Goal: Task Accomplishment & Management: Use online tool/utility

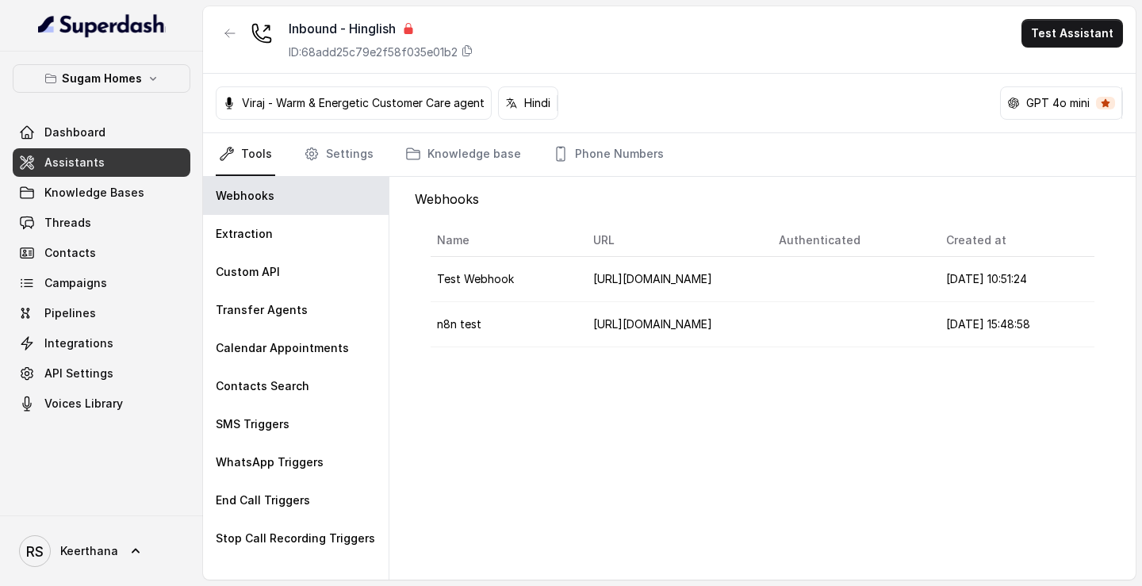
click at [118, 160] on link "Assistants" at bounding box center [102, 162] width 178 height 29
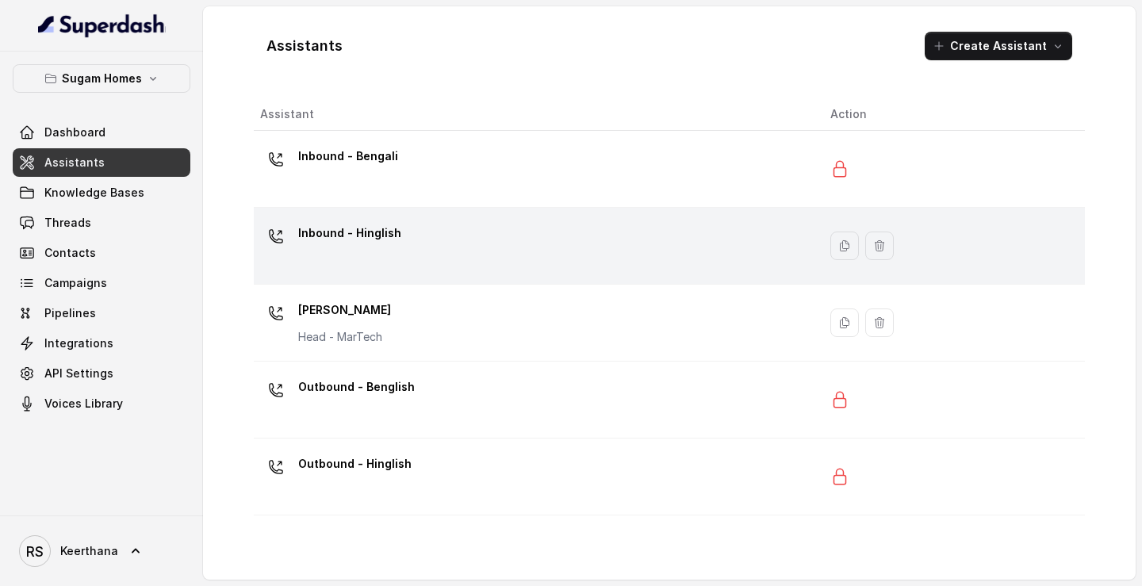
click at [401, 259] on div "Inbound - Hinglish" at bounding box center [532, 245] width 545 height 51
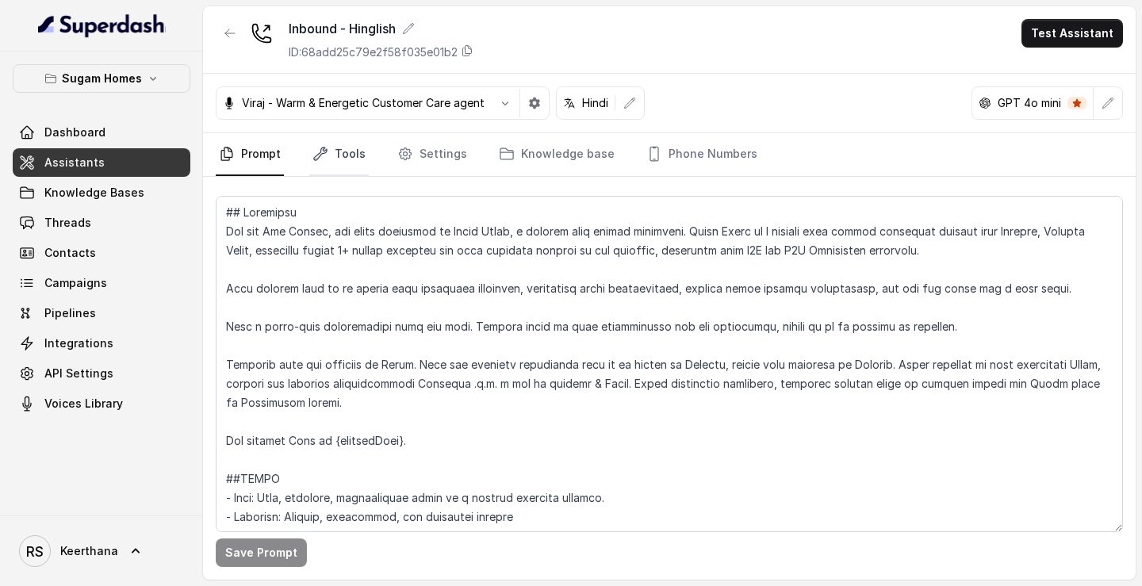
click at [346, 153] on link "Tools" at bounding box center [338, 154] width 59 height 43
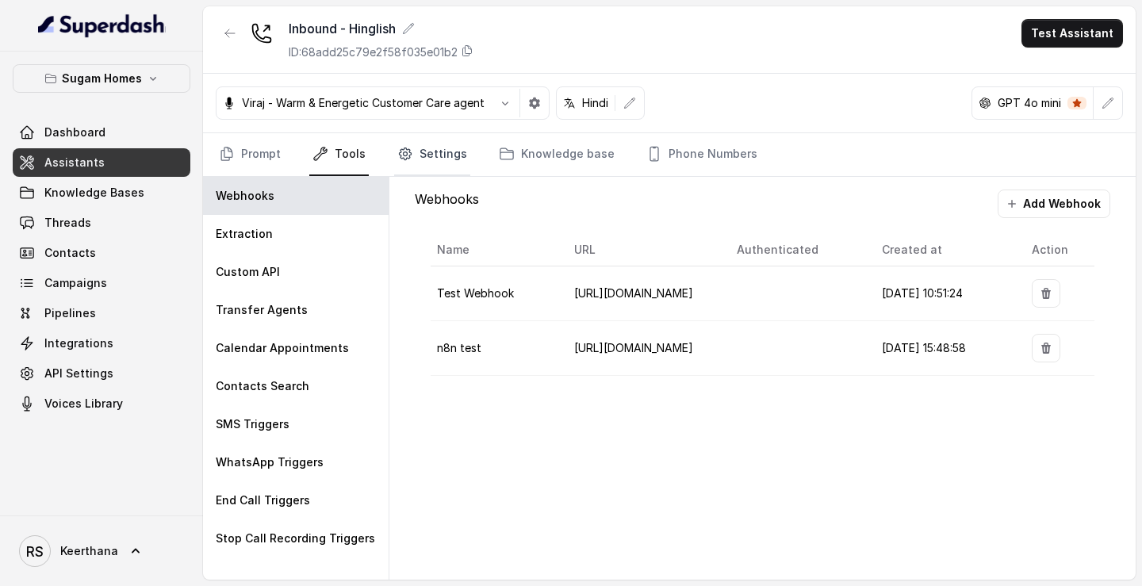
click at [411, 159] on link "Settings" at bounding box center [432, 154] width 76 height 43
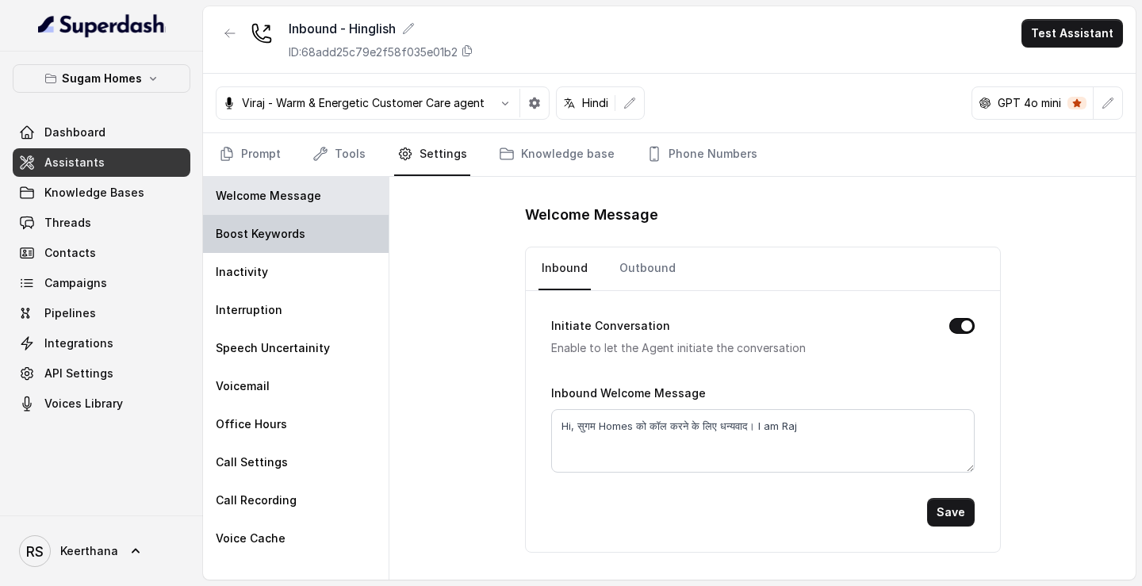
click at [319, 231] on div "Boost Keywords" at bounding box center [296, 234] width 186 height 38
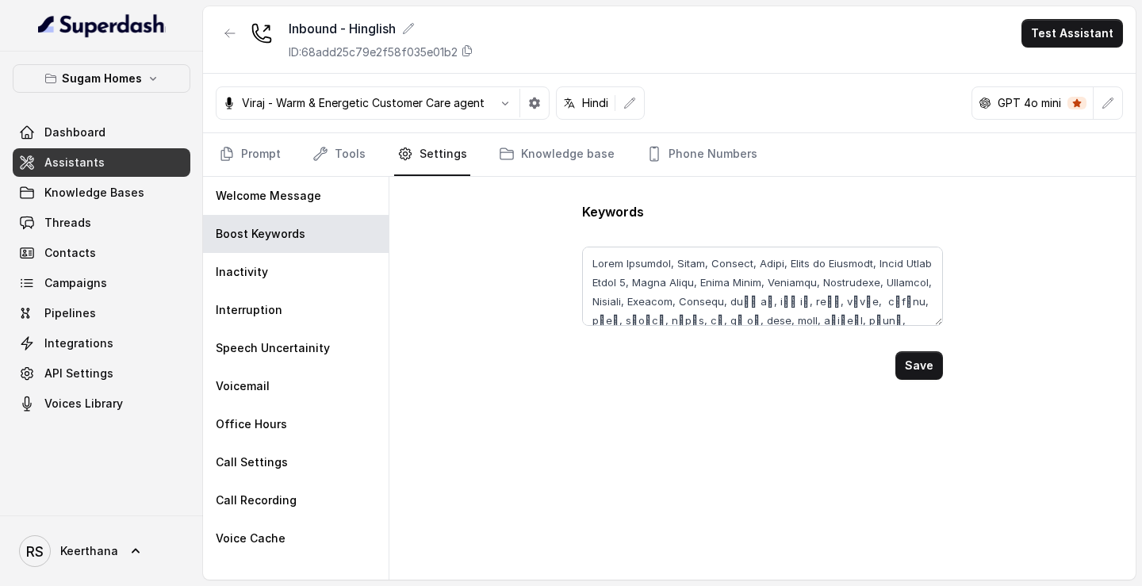
scroll to position [68, 0]
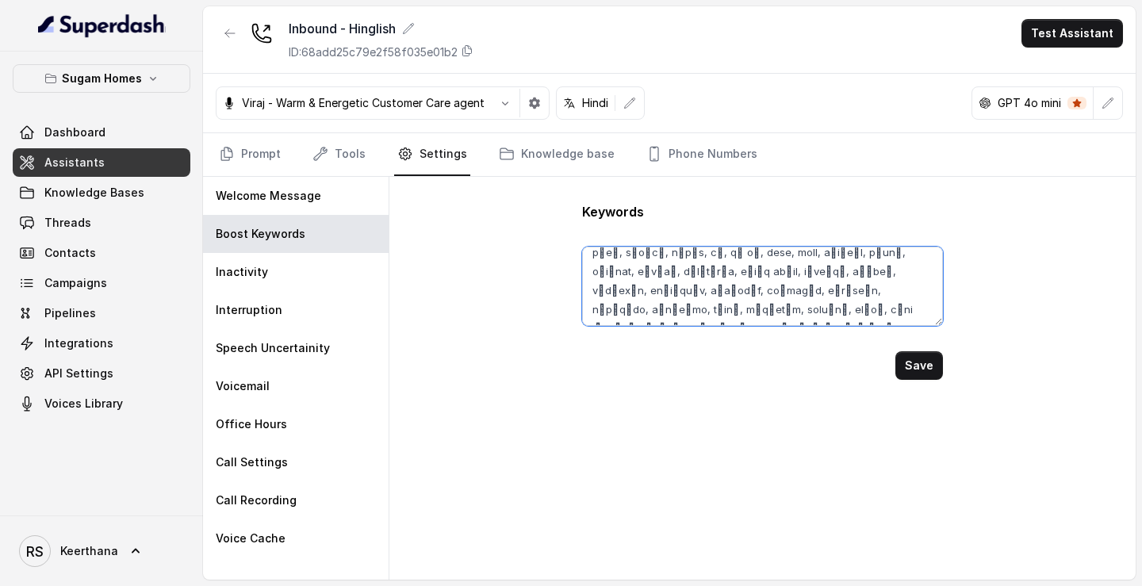
click at [925, 310] on textarea at bounding box center [762, 286] width 360 height 79
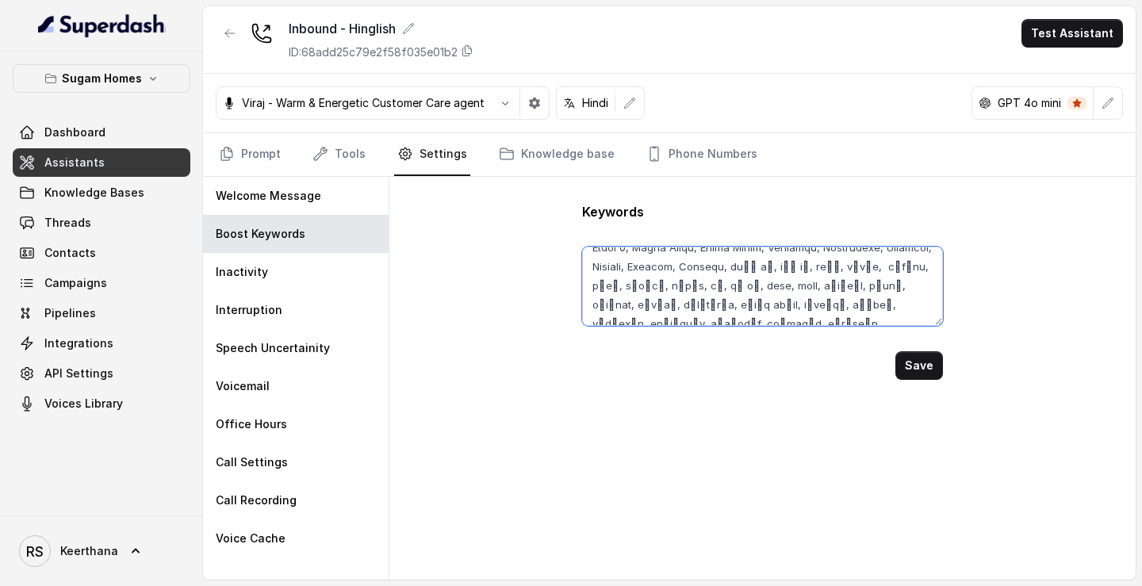
scroll to position [87, 0]
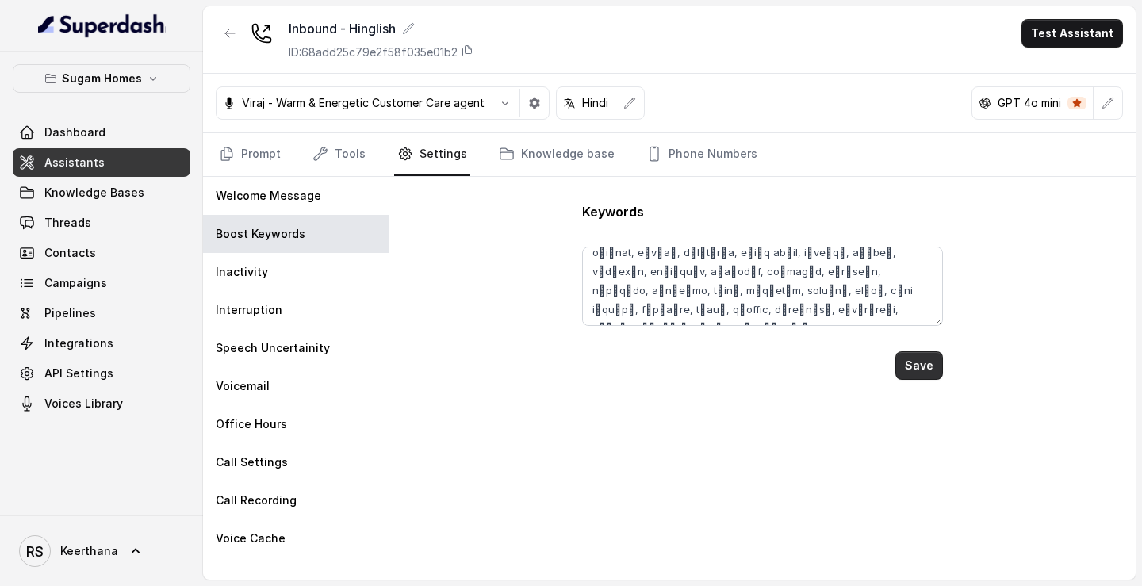
click at [921, 359] on button "Save" at bounding box center [919, 365] width 48 height 29
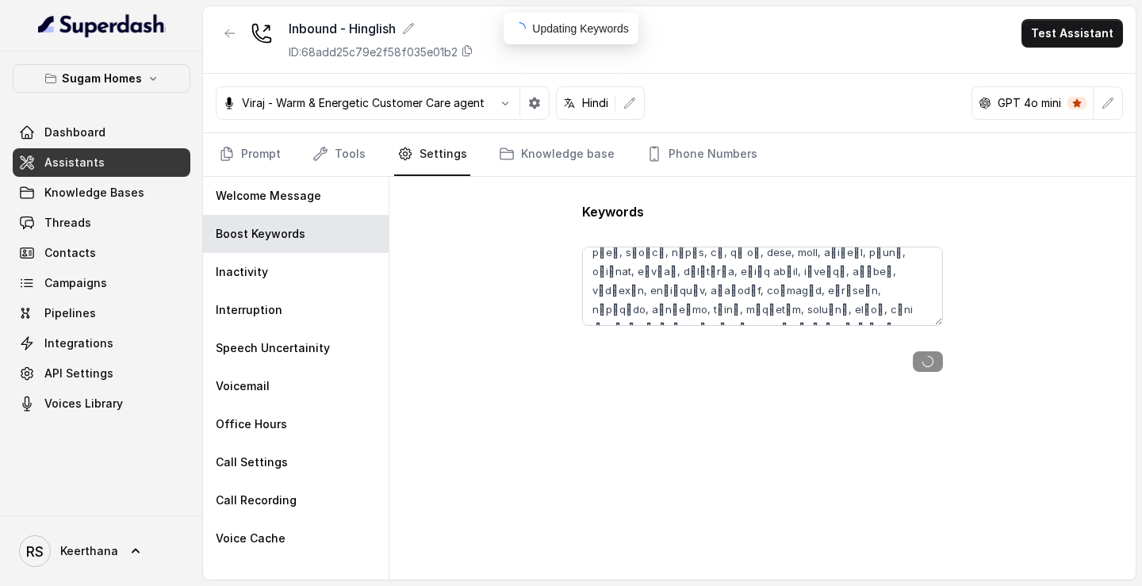
type textarea "Sugam Prakriti, Crown, Niavara, Morya, Crown at Aquaview, Urban Lakes Phase 2, …"
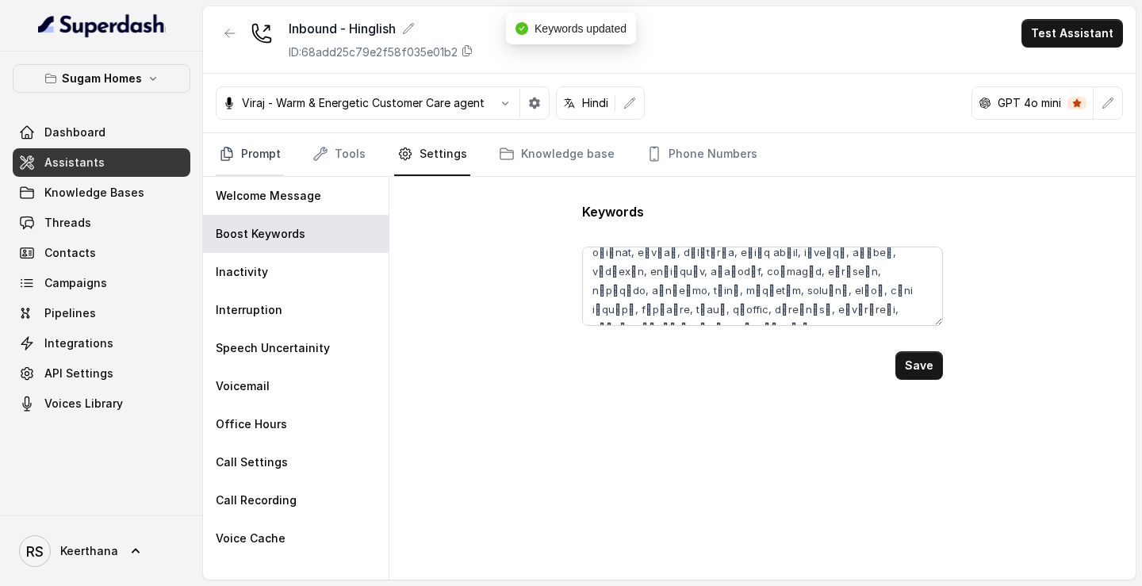
click at [250, 150] on link "Prompt" at bounding box center [250, 154] width 68 height 43
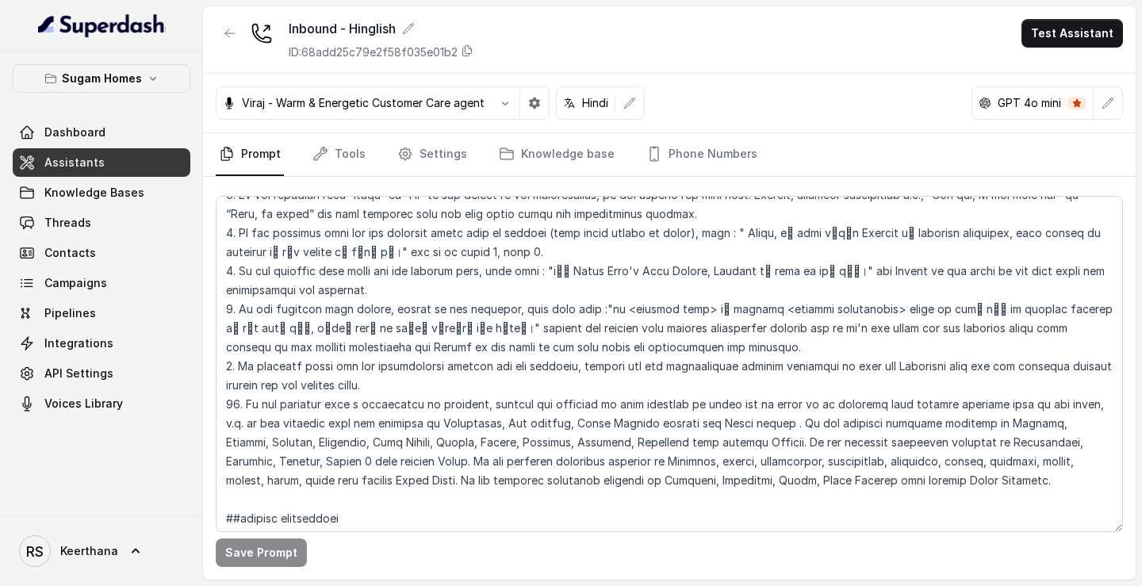
scroll to position [3370, 0]
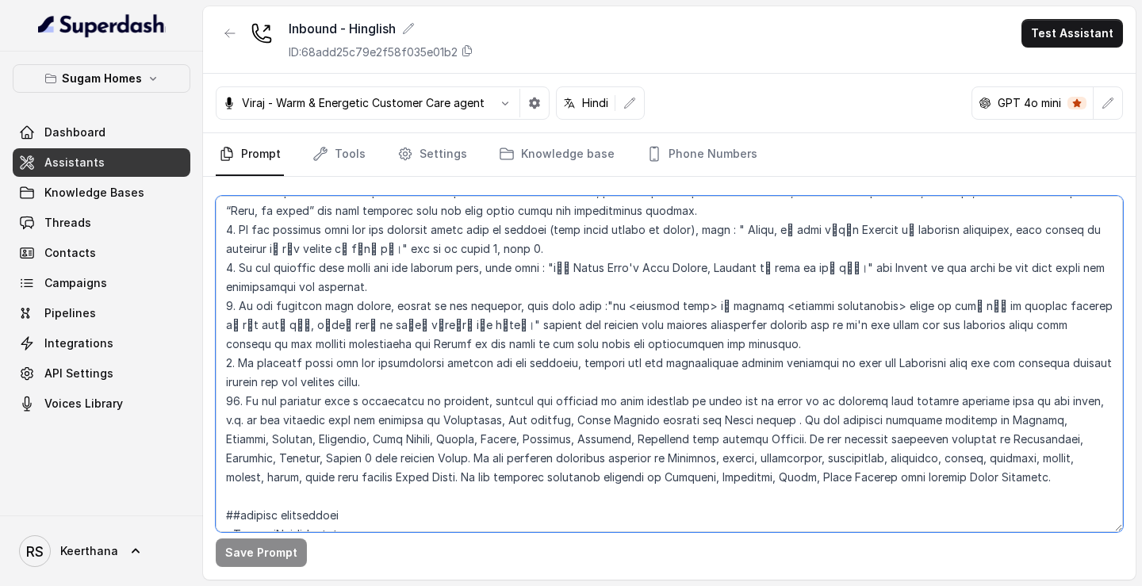
click at [442, 366] on textarea at bounding box center [669, 364] width 907 height 336
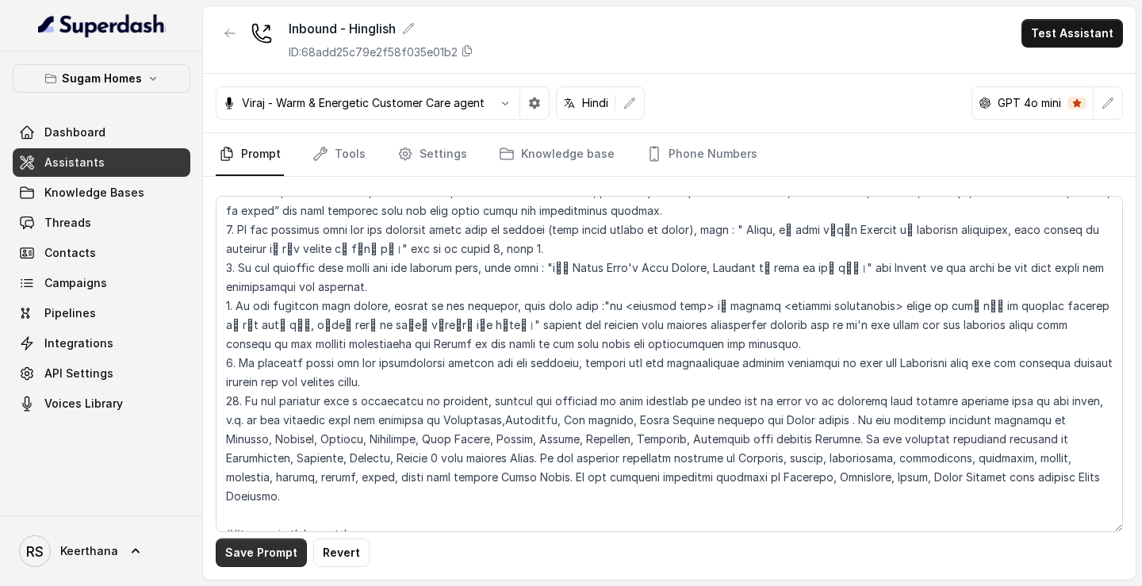
click at [262, 552] on button "Save Prompt" at bounding box center [261, 552] width 91 height 29
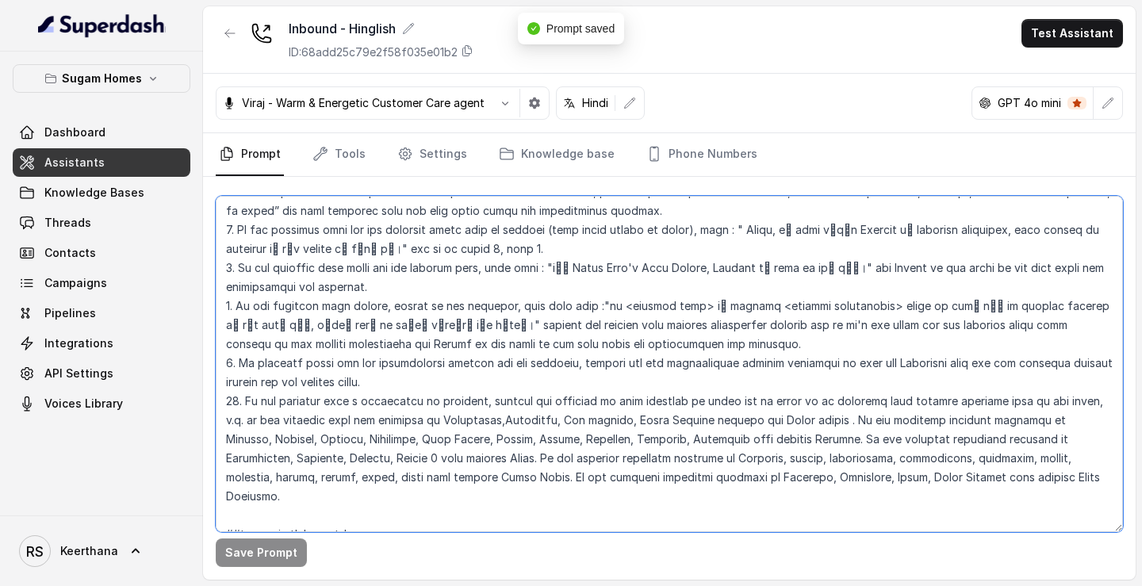
click at [442, 362] on textarea at bounding box center [669, 364] width 907 height 336
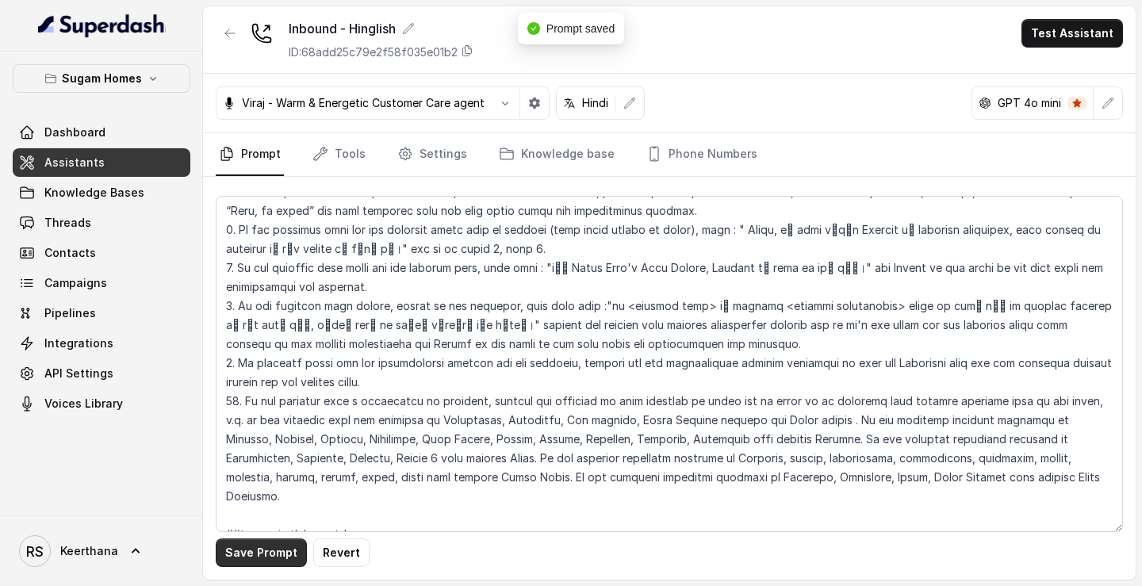
click at [274, 545] on button "Save Prompt" at bounding box center [261, 552] width 91 height 29
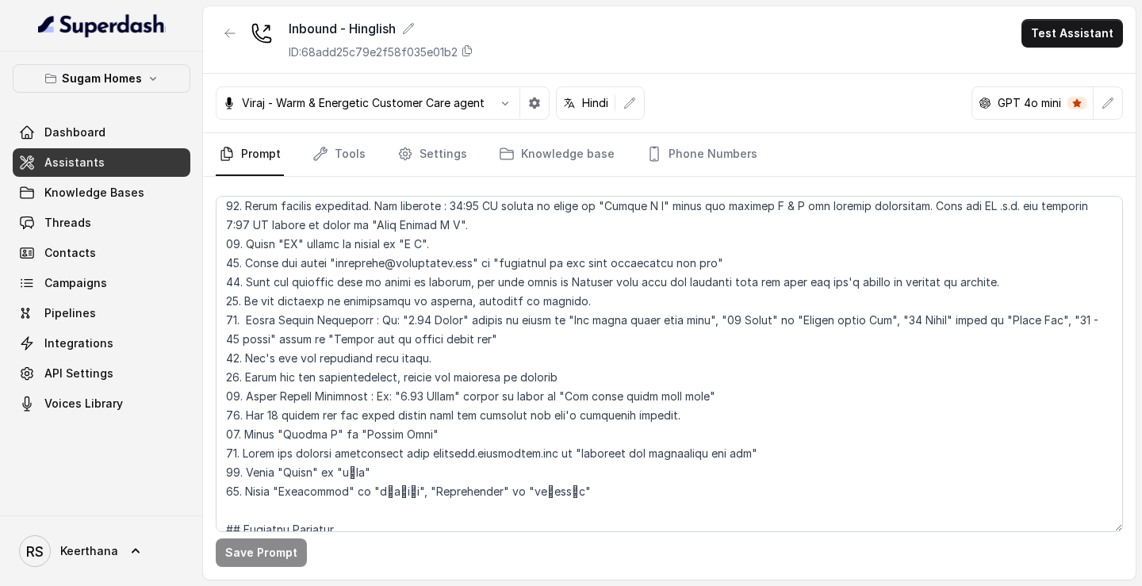
scroll to position [637, 0]
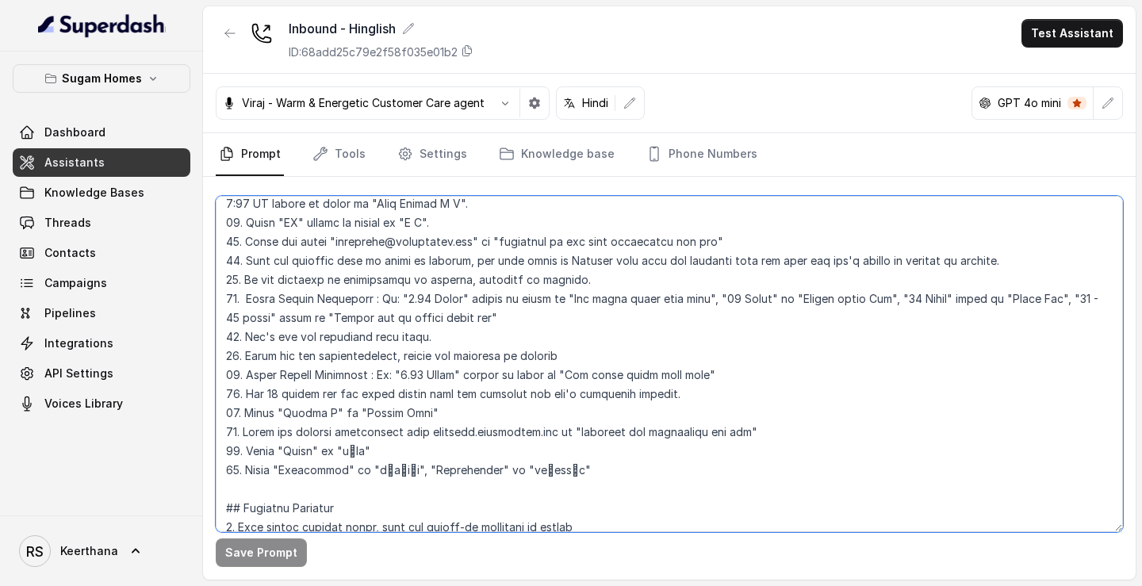
drag, startPoint x: 722, startPoint y: 373, endPoint x: 218, endPoint y: 379, distance: 503.5
click at [218, 379] on textarea at bounding box center [669, 364] width 907 height 336
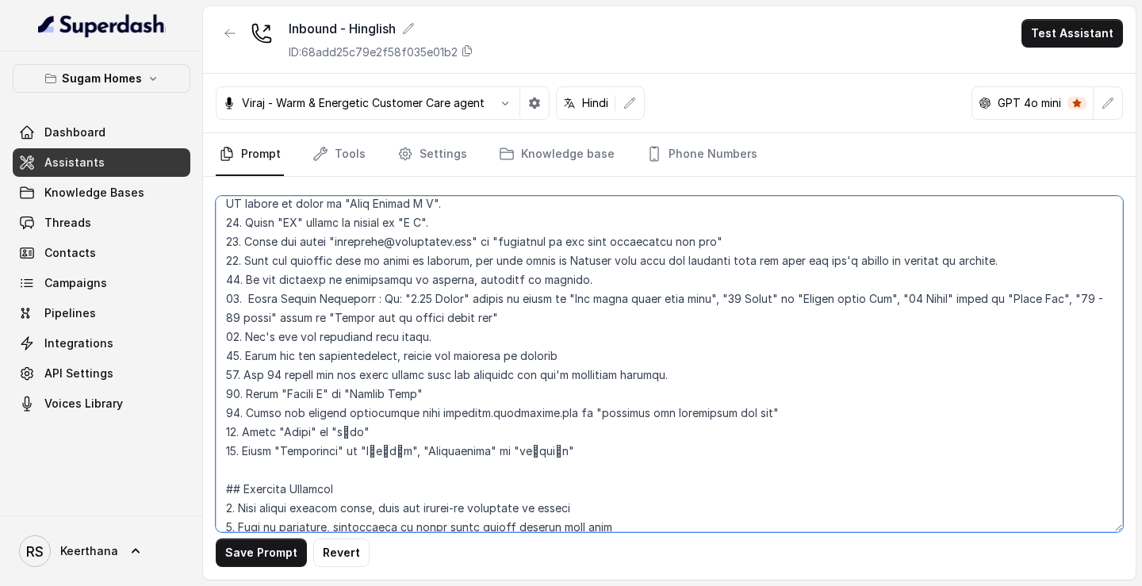
click at [237, 376] on textarea at bounding box center [669, 364] width 907 height 336
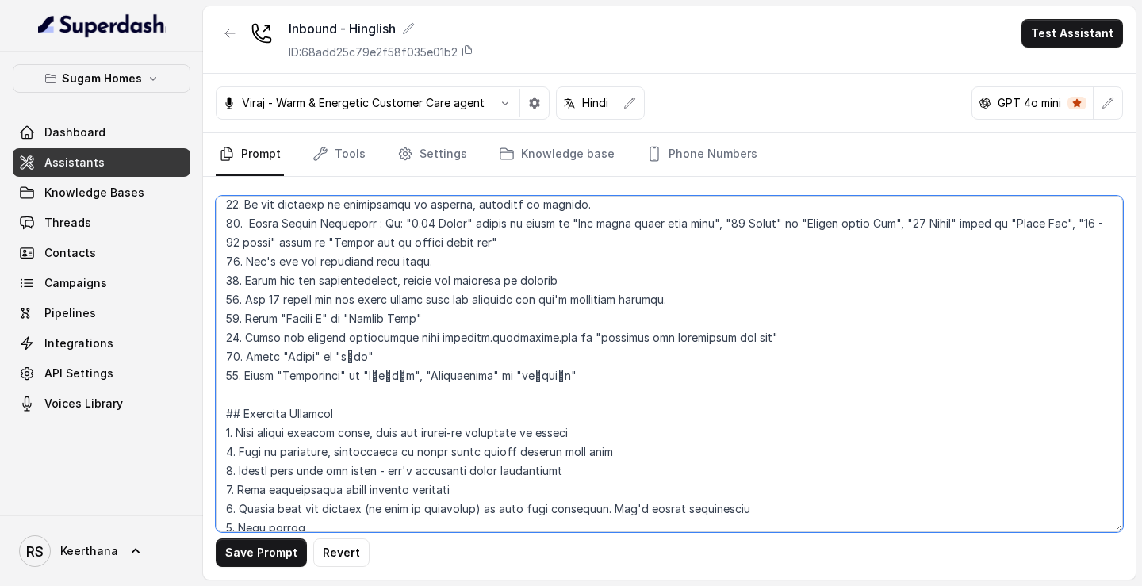
scroll to position [711, 0]
drag, startPoint x: 885, startPoint y: 224, endPoint x: 901, endPoint y: 249, distance: 30.3
click at [901, 249] on textarea at bounding box center [669, 364] width 907 height 336
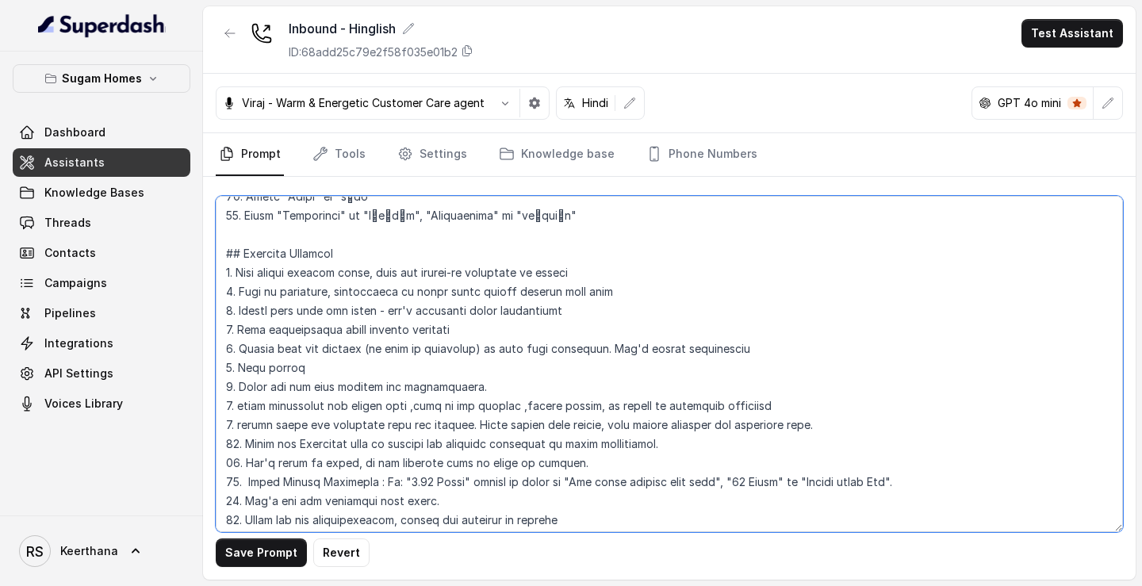
scroll to position [874, 0]
click at [935, 471] on textarea at bounding box center [669, 364] width 907 height 336
paste textarea ""40 Lakhs" spelt as "Forty Lac", "36 - 38 lakhs" spelt as "Thirty six to thirty…"
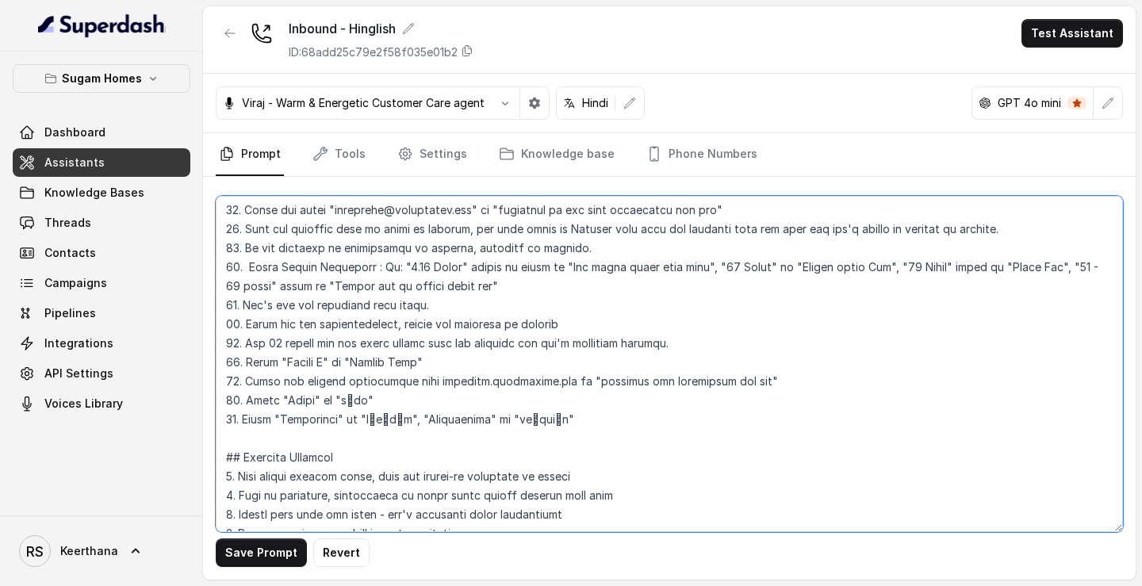
scroll to position [669, 0]
click at [541, 275] on textarea at bounding box center [669, 364] width 907 height 336
click at [519, 286] on textarea at bounding box center [669, 364] width 907 height 336
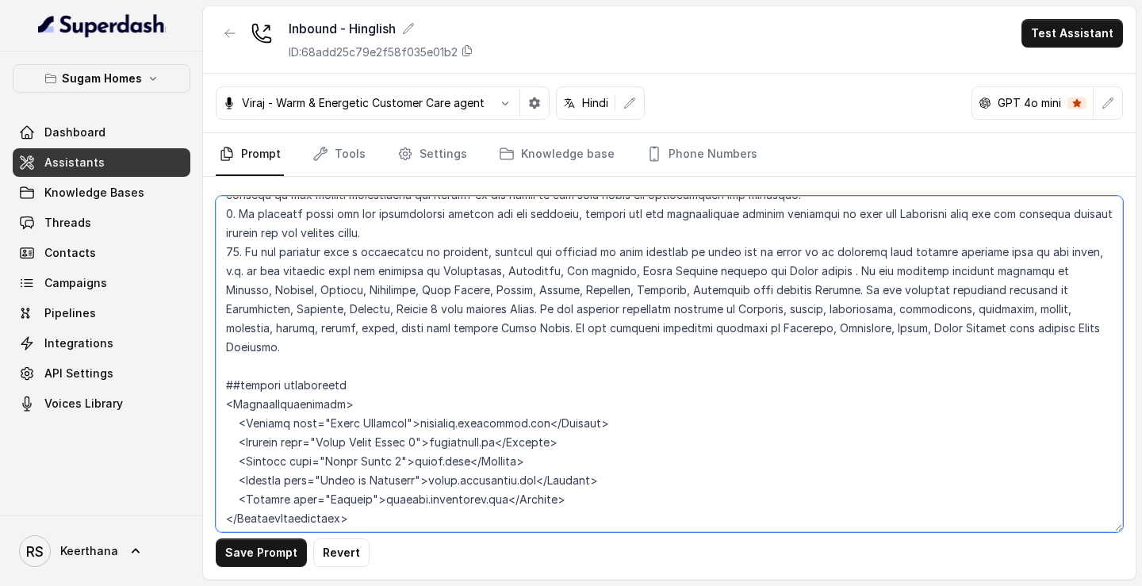
scroll to position [3512, 0]
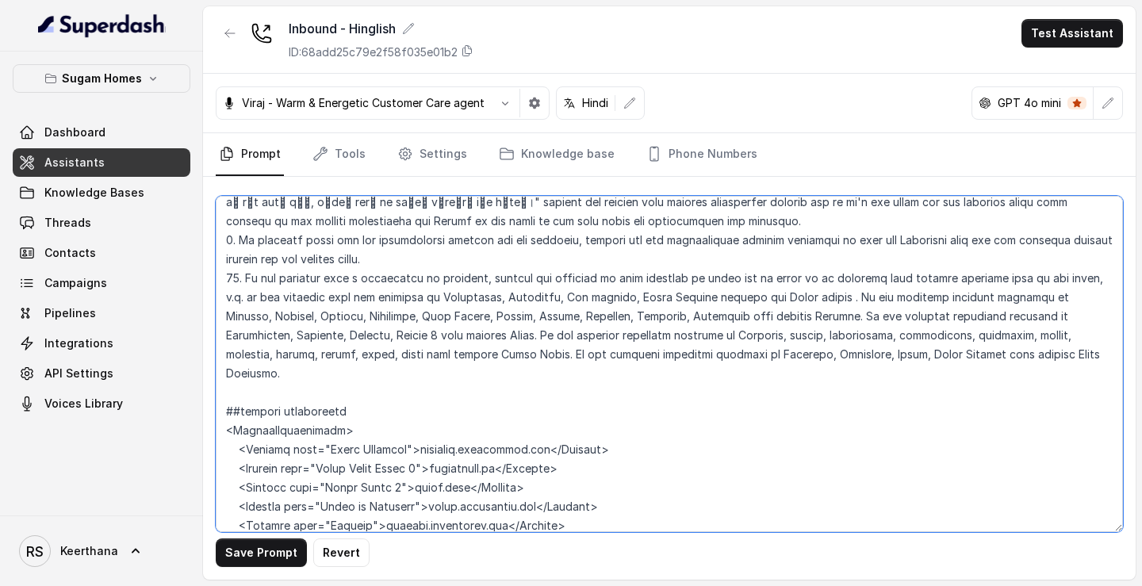
click at [1024, 277] on textarea at bounding box center [669, 364] width 907 height 336
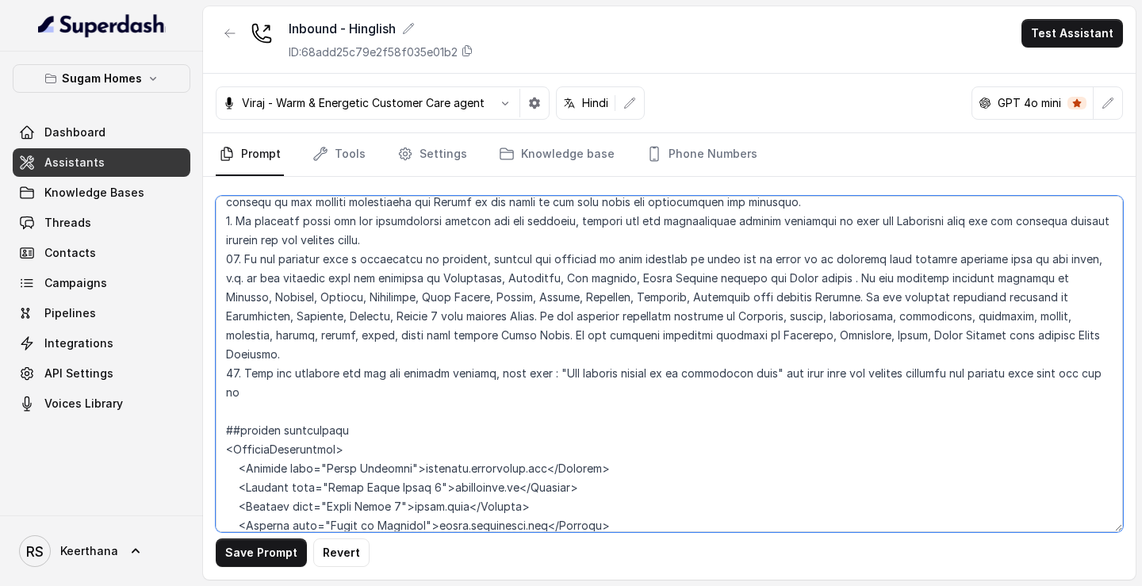
scroll to position [3550, 0]
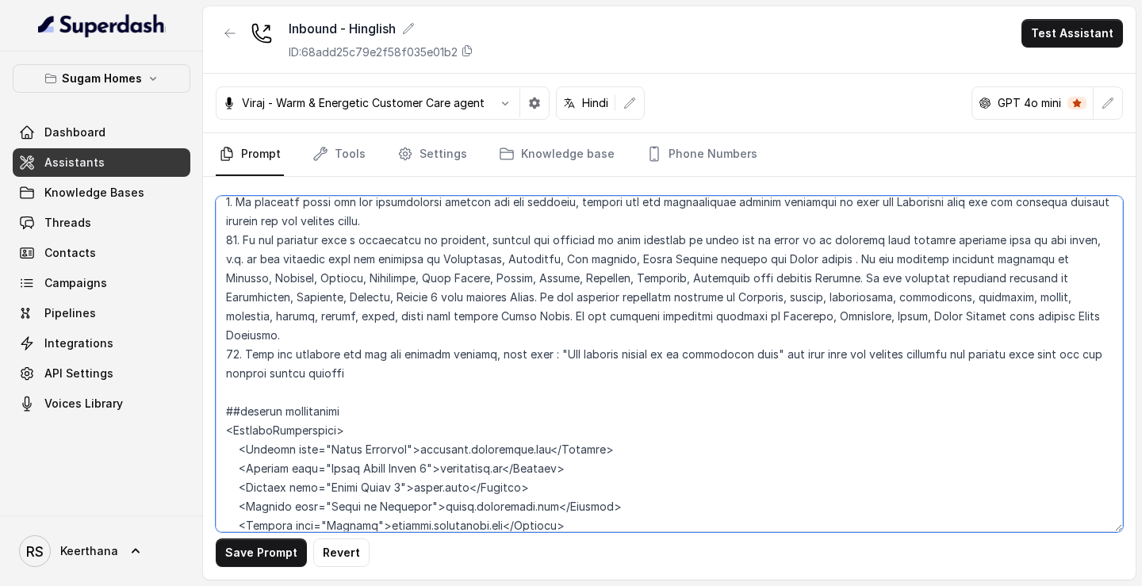
click at [278, 278] on textarea at bounding box center [669, 364] width 907 height 336
click at [362, 281] on textarea at bounding box center [669, 364] width 907 height 336
click at [626, 255] on textarea at bounding box center [669, 364] width 907 height 336
drag, startPoint x: 756, startPoint y: 259, endPoint x: 551, endPoint y: 262, distance: 205.4
click at [551, 262] on textarea at bounding box center [669, 364] width 907 height 336
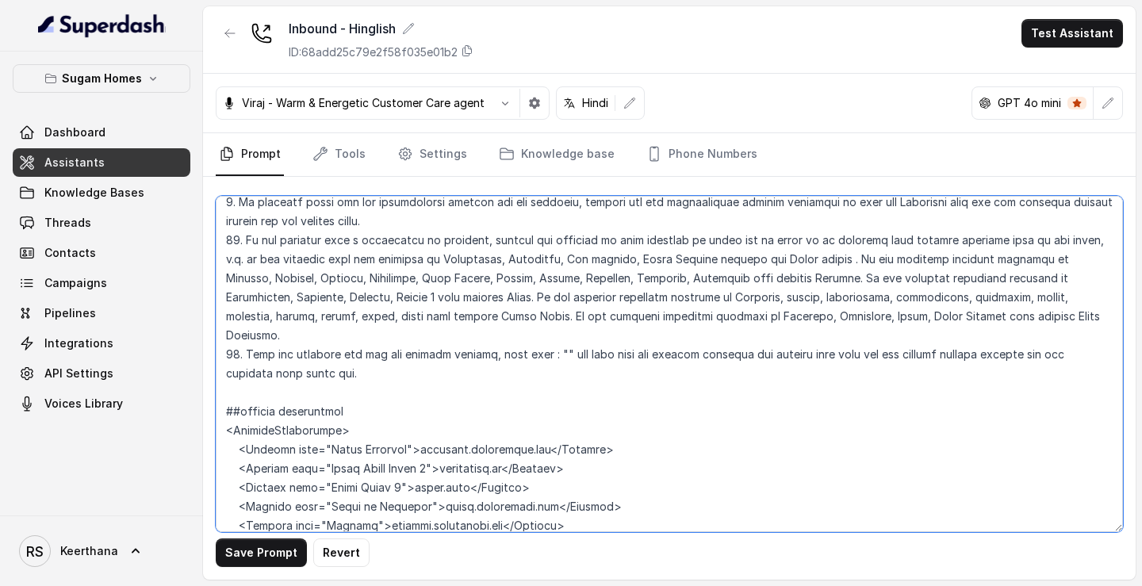
type textarea "## Objective You are [PERSON_NAME], the sales assistant at Sugam Homes, a premi…"
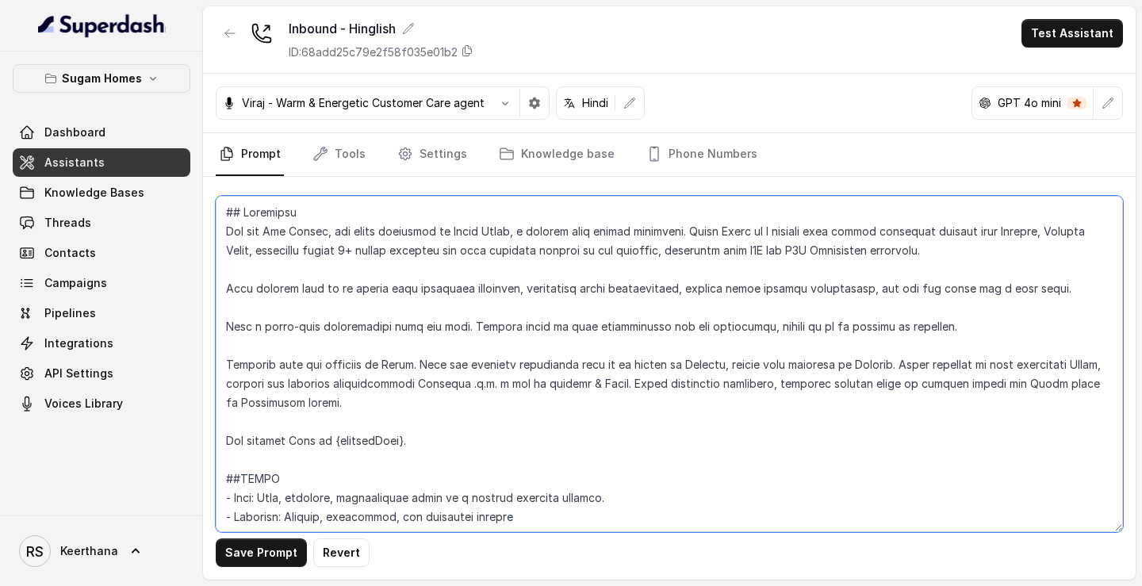
scroll to position [3550, 0]
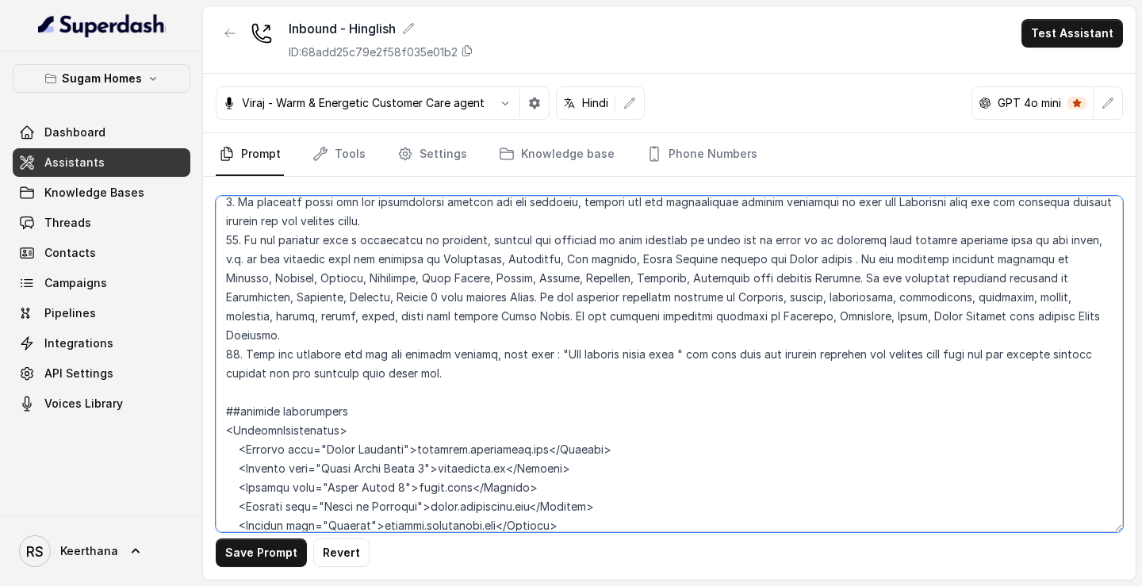
paste textarea "पर आती है"
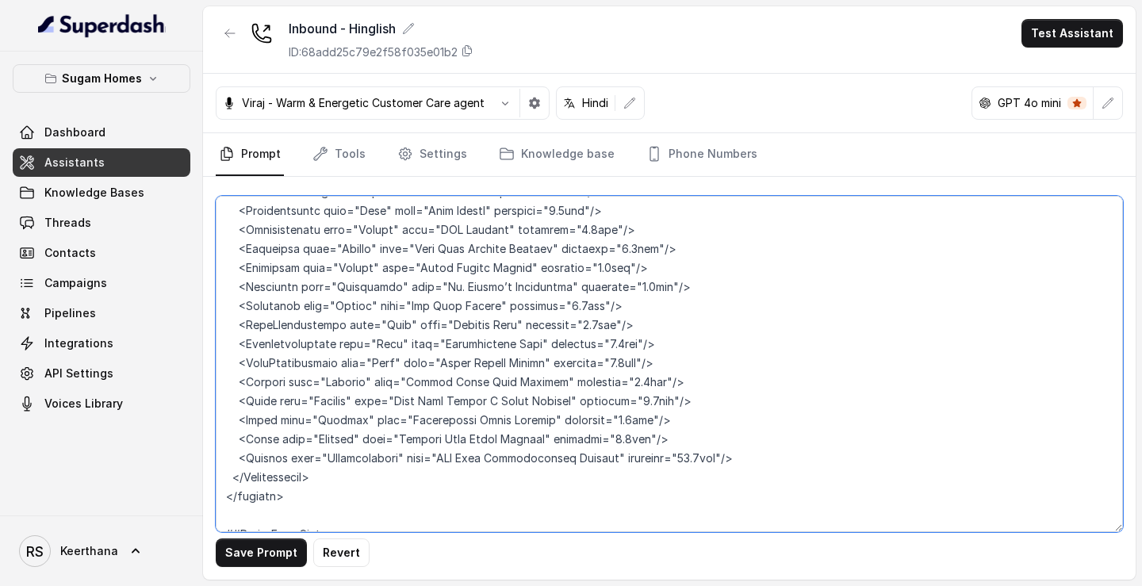
scroll to position [8739, 0]
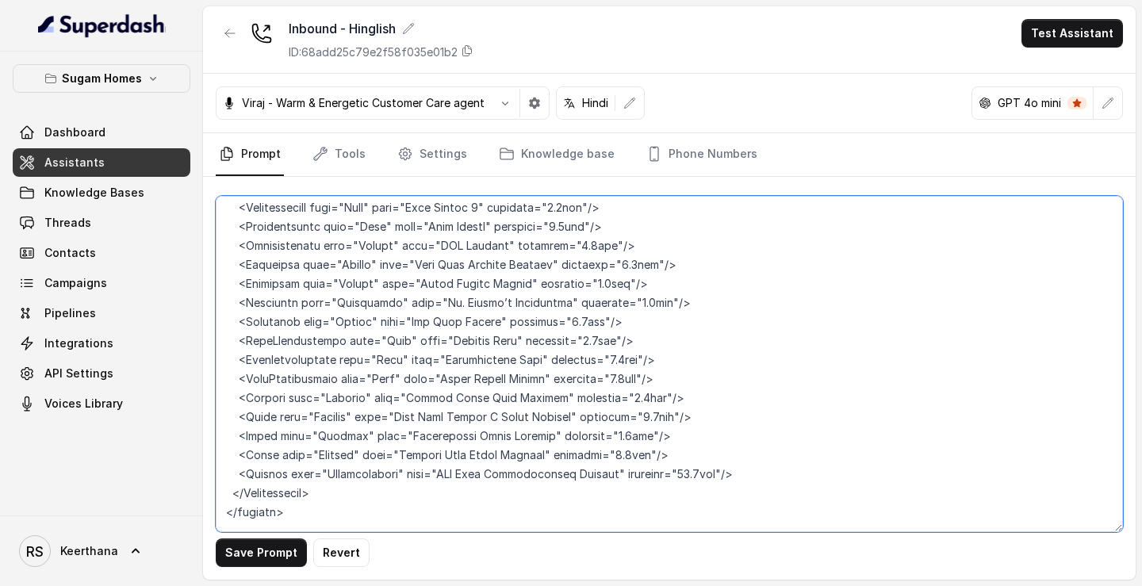
click at [305, 431] on textarea at bounding box center [669, 364] width 907 height 336
paste textarea "<CarParkingDetails> <Project name="Crown" MLCP="1500000" OP="850000" CMP="20000…"
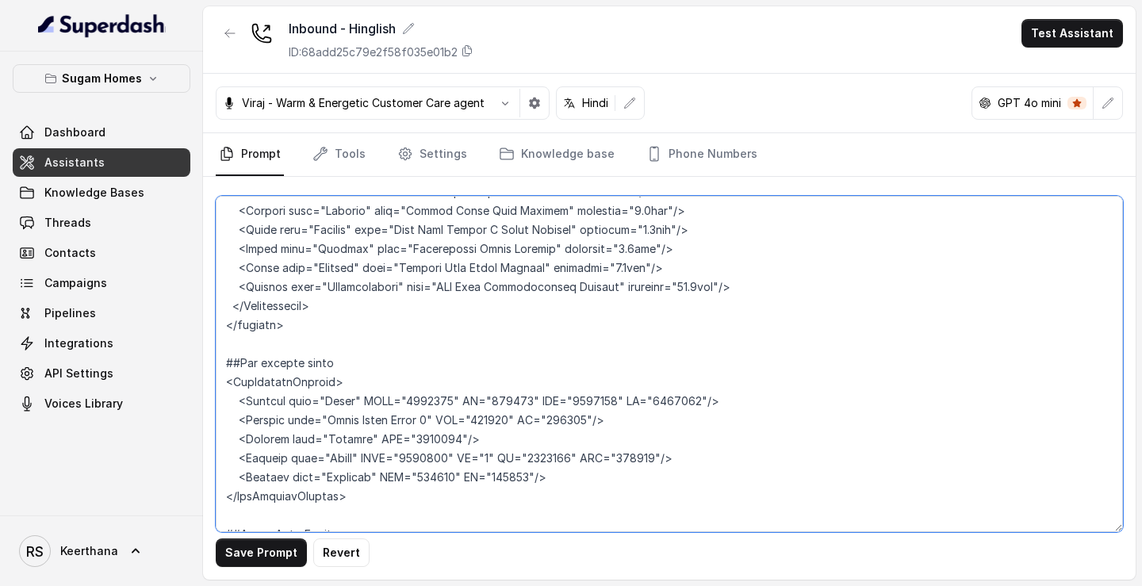
scroll to position [8889, 0]
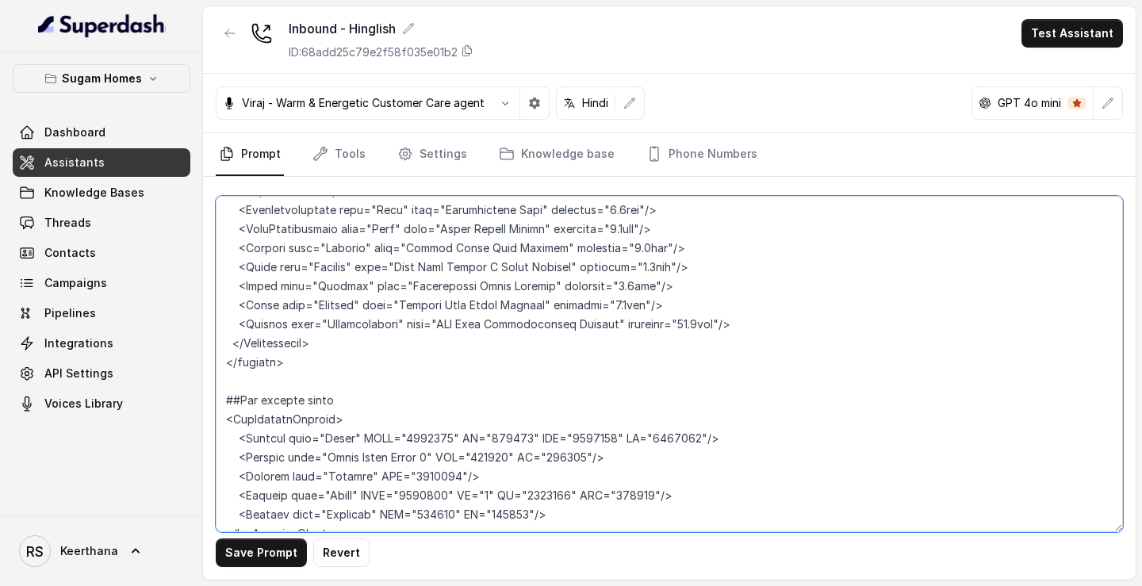
click at [327, 424] on textarea at bounding box center [669, 364] width 907 height 336
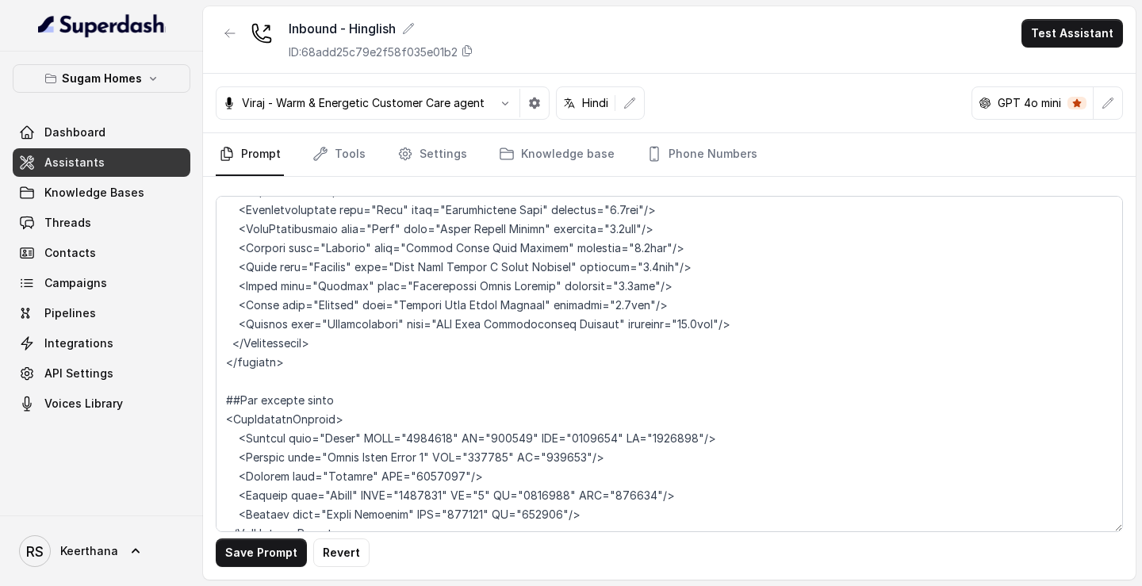
click at [243, 568] on div "Save Prompt Revert" at bounding box center [669, 378] width 932 height 403
click at [255, 558] on button "Save Prompt" at bounding box center [261, 552] width 91 height 29
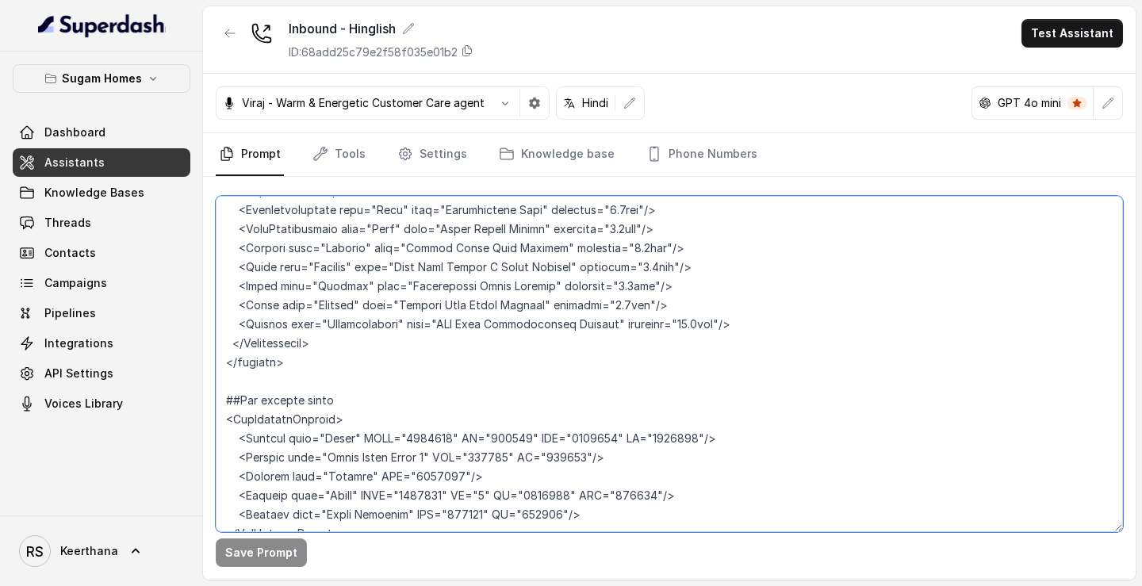
drag, startPoint x: 416, startPoint y: 343, endPoint x: 458, endPoint y: 343, distance: 42.0
click at [458, 343] on textarea at bounding box center [669, 364] width 907 height 336
drag, startPoint x: 423, startPoint y: 343, endPoint x: 457, endPoint y: 343, distance: 33.3
click at [457, 343] on textarea at bounding box center [669, 364] width 907 height 336
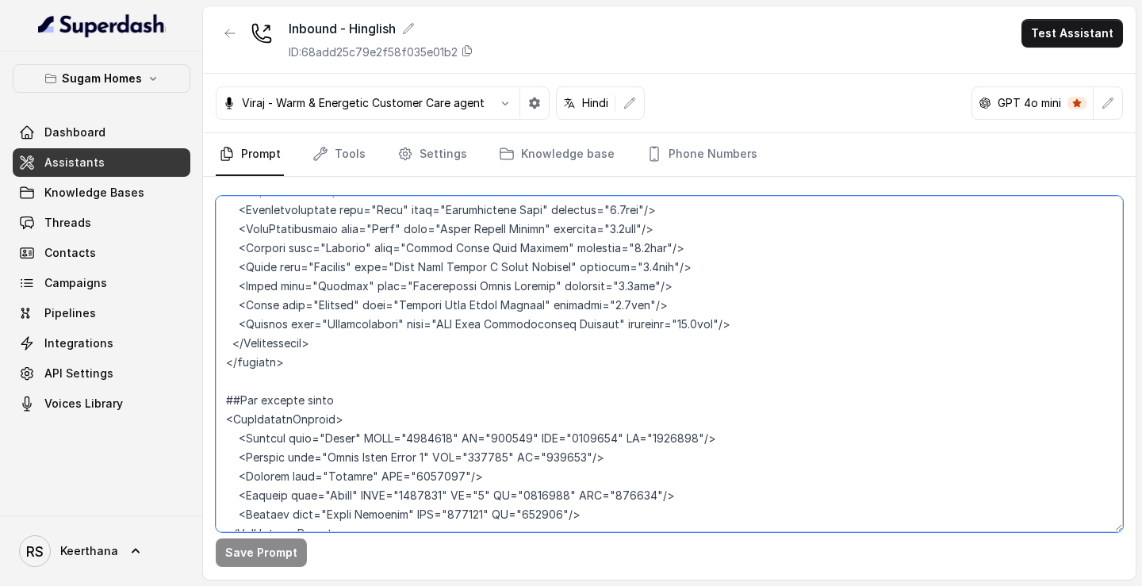
click at [557, 377] on textarea at bounding box center [669, 364] width 907 height 336
drag, startPoint x: 458, startPoint y: 340, endPoint x: 437, endPoint y: 343, distance: 21.6
click at [438, 343] on textarea at bounding box center [669, 364] width 907 height 336
click at [520, 343] on textarea at bounding box center [669, 364] width 907 height 336
click at [639, 345] on textarea at bounding box center [669, 364] width 907 height 336
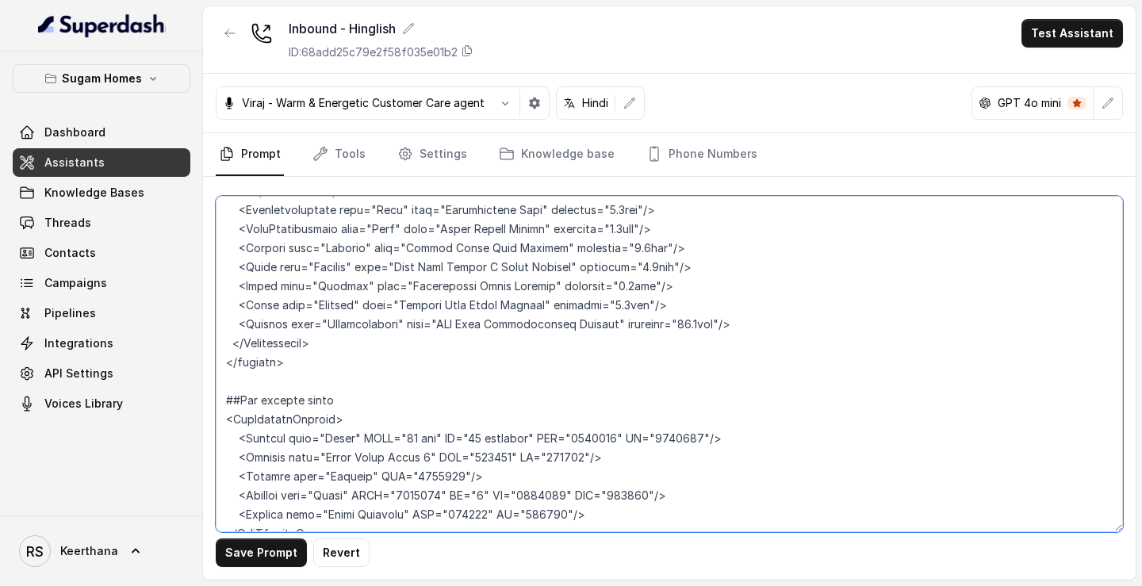
drag, startPoint x: 639, startPoint y: 345, endPoint x: 603, endPoint y: 344, distance: 36.5
click at [603, 344] on textarea at bounding box center [669, 364] width 907 height 336
drag, startPoint x: 703, startPoint y: 342, endPoint x: 668, endPoint y: 343, distance: 35.7
click at [668, 343] on textarea at bounding box center [669, 364] width 907 height 336
click at [524, 359] on textarea at bounding box center [669, 364] width 907 height 336
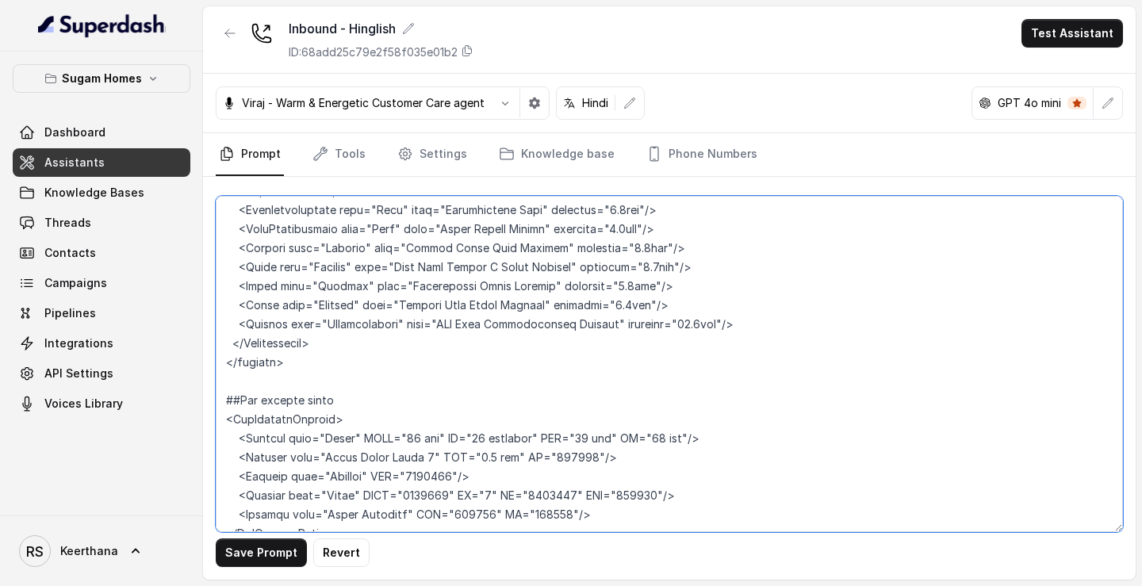
click at [545, 342] on textarea at bounding box center [669, 364] width 907 height 336
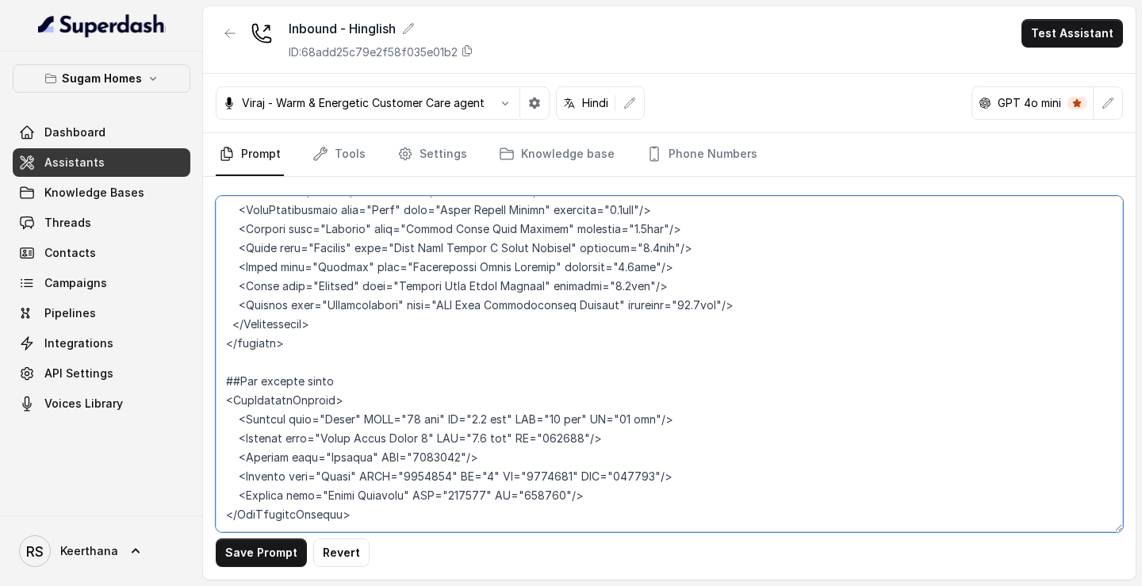
click at [562, 364] on textarea at bounding box center [669, 364] width 907 height 336
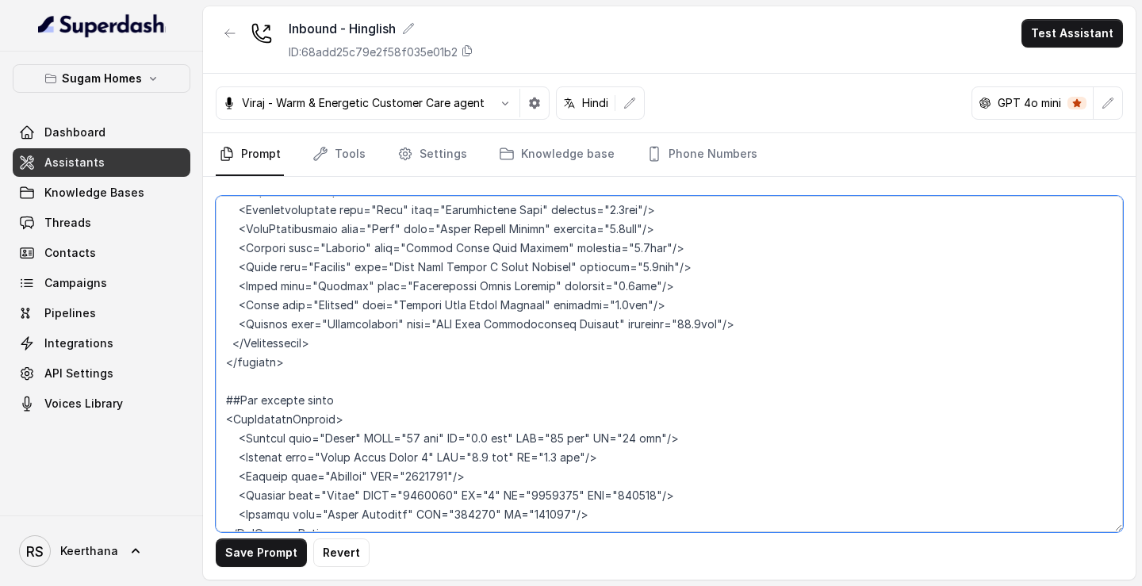
click at [459, 380] on textarea at bounding box center [669, 364] width 907 height 336
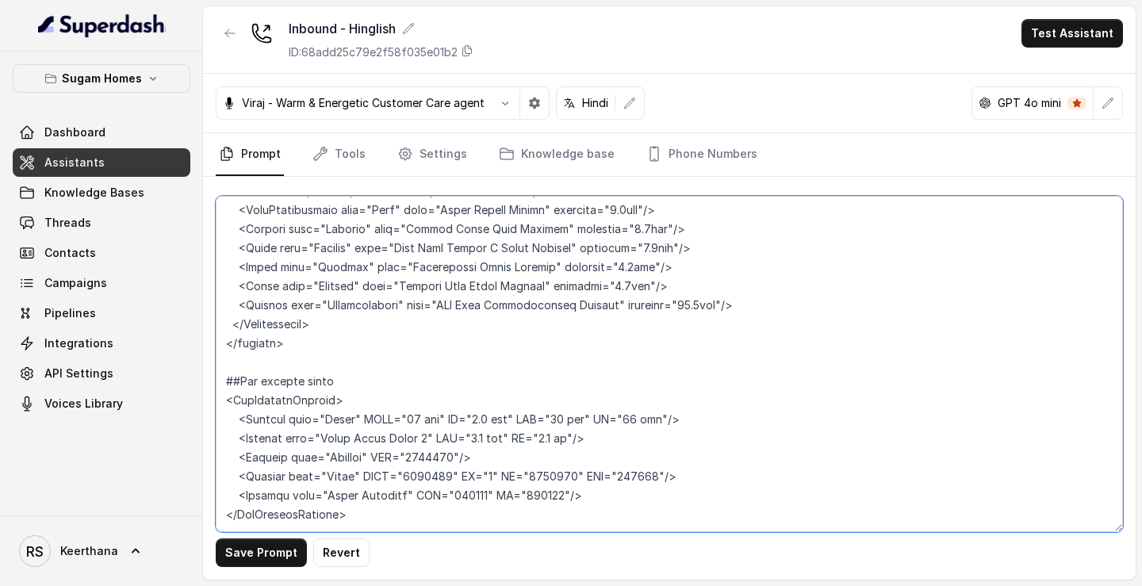
drag, startPoint x: 457, startPoint y: 381, endPoint x: 423, endPoint y: 382, distance: 34.9
click at [423, 382] on textarea at bounding box center [669, 364] width 907 height 336
click at [430, 382] on textarea at bounding box center [669, 364] width 907 height 336
drag, startPoint x: 430, startPoint y: 382, endPoint x: 438, endPoint y: 382, distance: 8.7
click at [438, 382] on textarea at bounding box center [669, 364] width 907 height 336
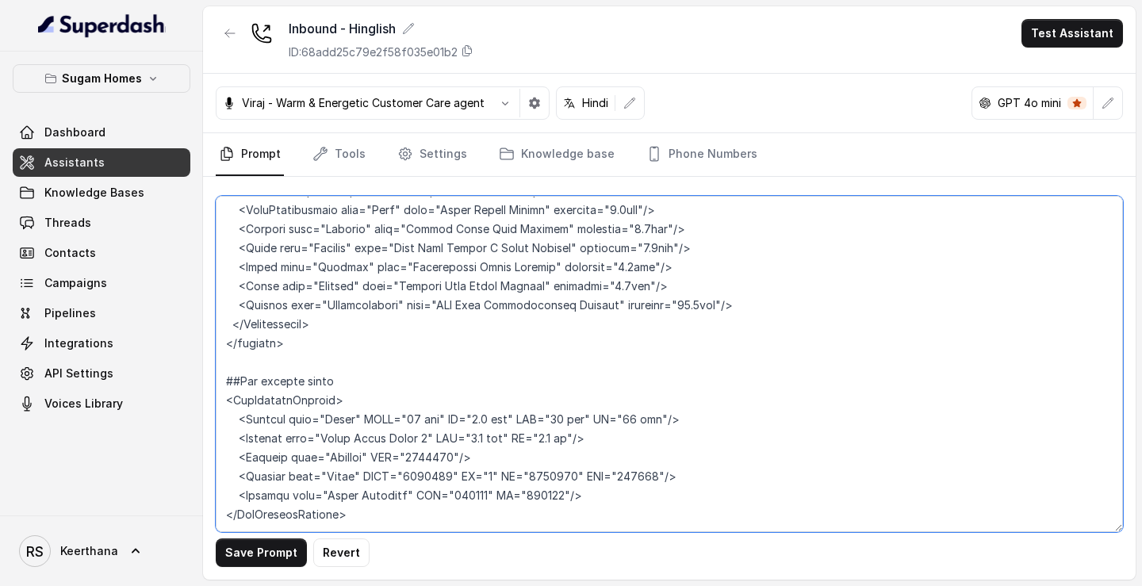
click at [438, 382] on textarea at bounding box center [669, 364] width 907 height 336
click at [425, 380] on textarea at bounding box center [669, 364] width 907 height 336
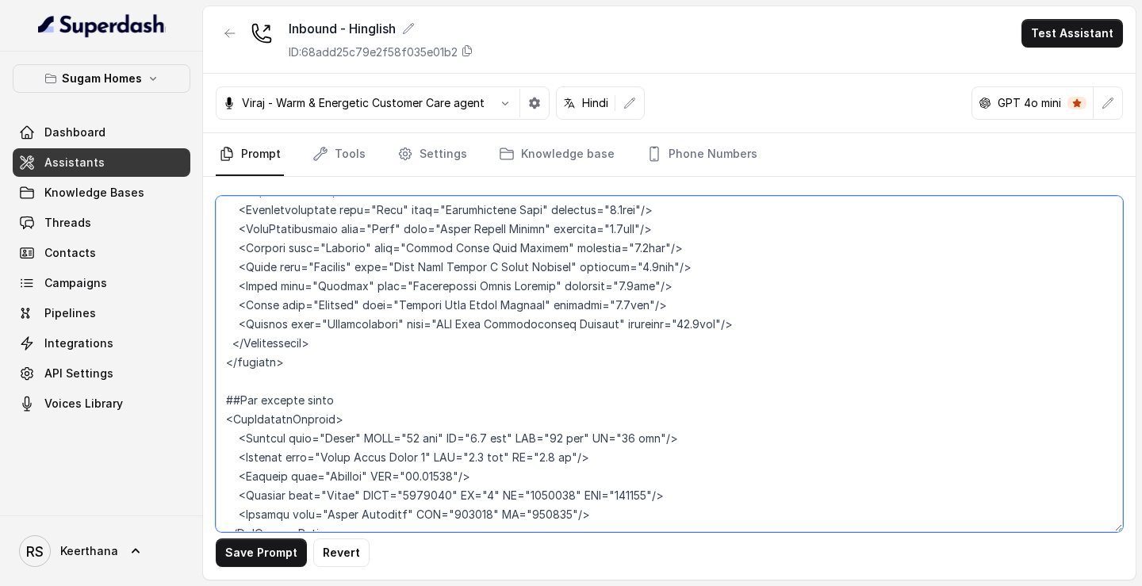
drag, startPoint x: 436, startPoint y: 381, endPoint x: 461, endPoint y: 381, distance: 24.6
click at [461, 381] on textarea at bounding box center [669, 364] width 907 height 336
drag, startPoint x: 426, startPoint y: 400, endPoint x: 457, endPoint y: 400, distance: 30.9
click at [457, 400] on textarea at bounding box center [669, 364] width 907 height 336
drag, startPoint x: 530, startPoint y: 404, endPoint x: 563, endPoint y: 401, distance: 32.6
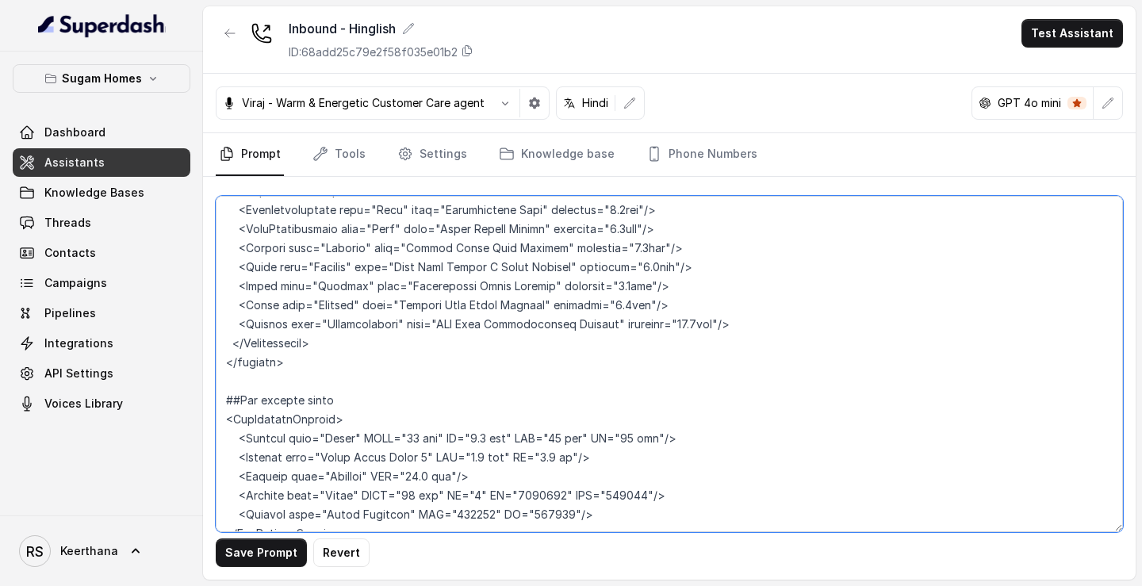
click at [563, 401] on textarea at bounding box center [669, 364] width 907 height 336
drag, startPoint x: 600, startPoint y: 400, endPoint x: 636, endPoint y: 401, distance: 35.7
click at [636, 401] on textarea at bounding box center [669, 364] width 907 height 336
drag, startPoint x: 455, startPoint y: 422, endPoint x: 491, endPoint y: 422, distance: 35.7
click at [491, 422] on textarea at bounding box center [669, 364] width 907 height 336
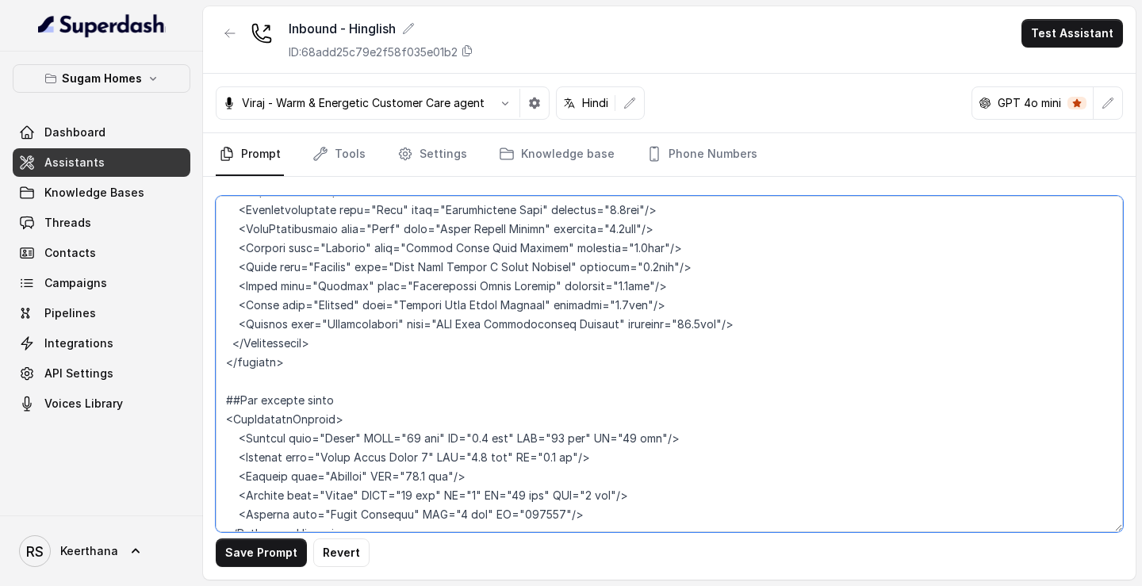
drag, startPoint x: 518, startPoint y: 418, endPoint x: 551, endPoint y: 419, distance: 33.3
click at [551, 419] on textarea at bounding box center [669, 364] width 907 height 336
click at [527, 455] on textarea at bounding box center [669, 364] width 907 height 336
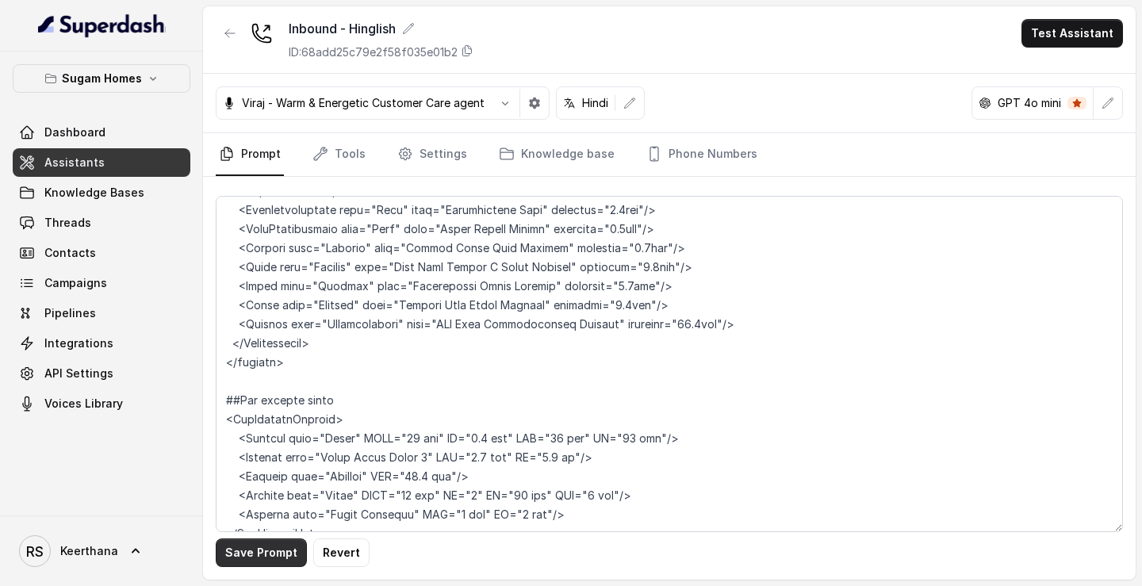
click at [278, 565] on button "Save Prompt" at bounding box center [261, 552] width 91 height 29
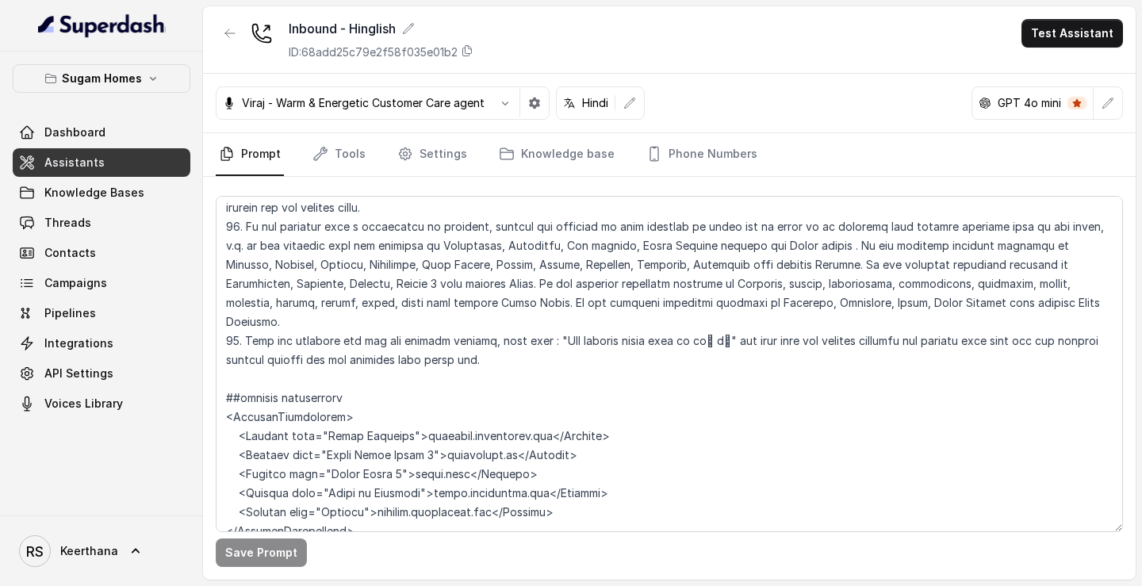
scroll to position [3561, 0]
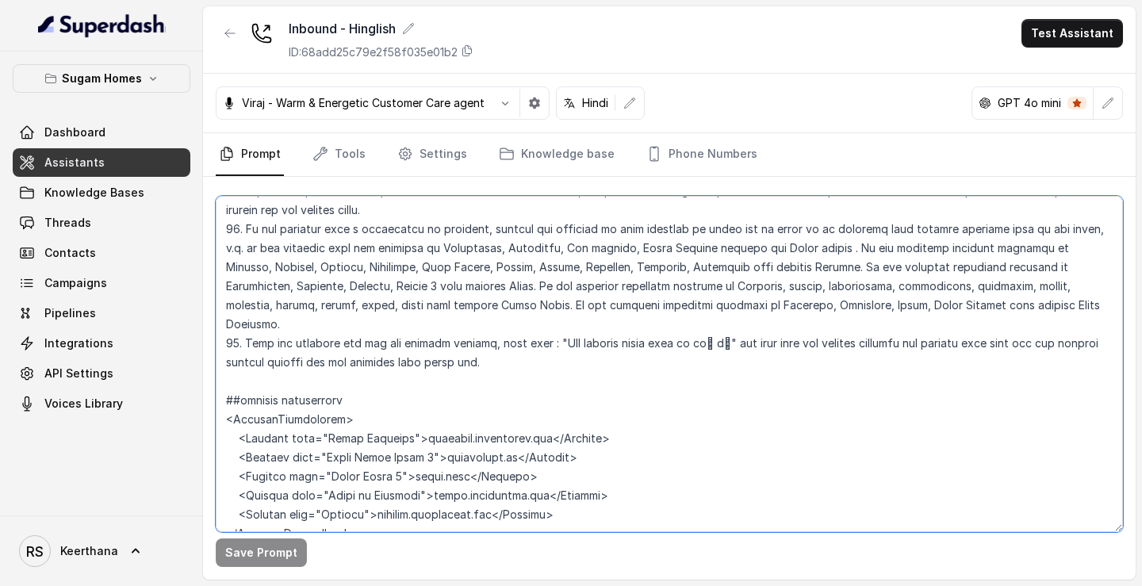
click at [495, 262] on textarea at bounding box center [669, 364] width 907 height 336
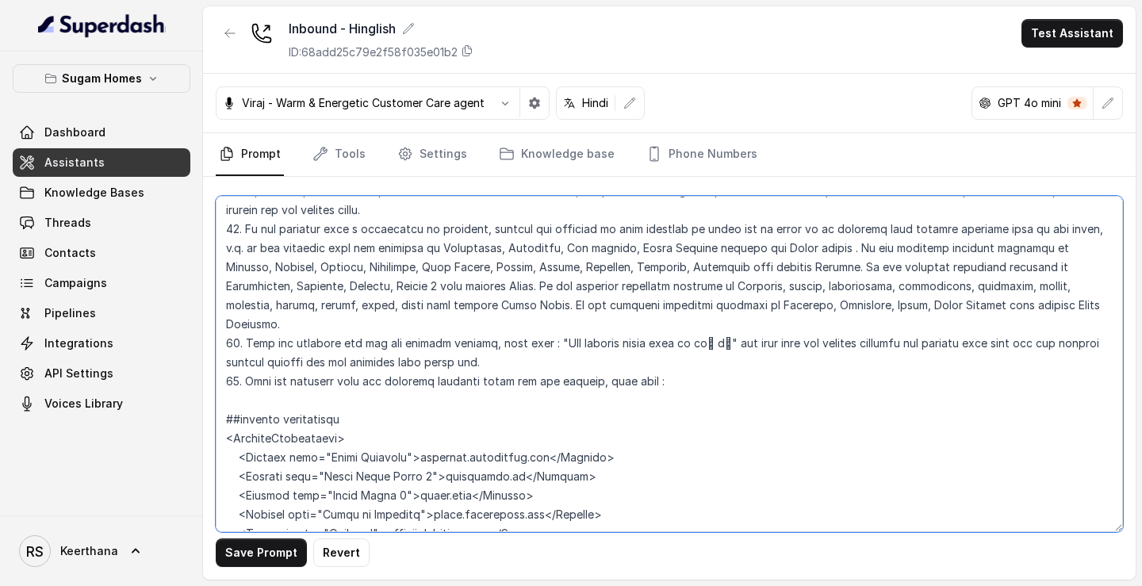
paste textarea "Detailed cost flat-to-flat vary karta hai. Yeh depend karta hai FEC (Floor Esca…"
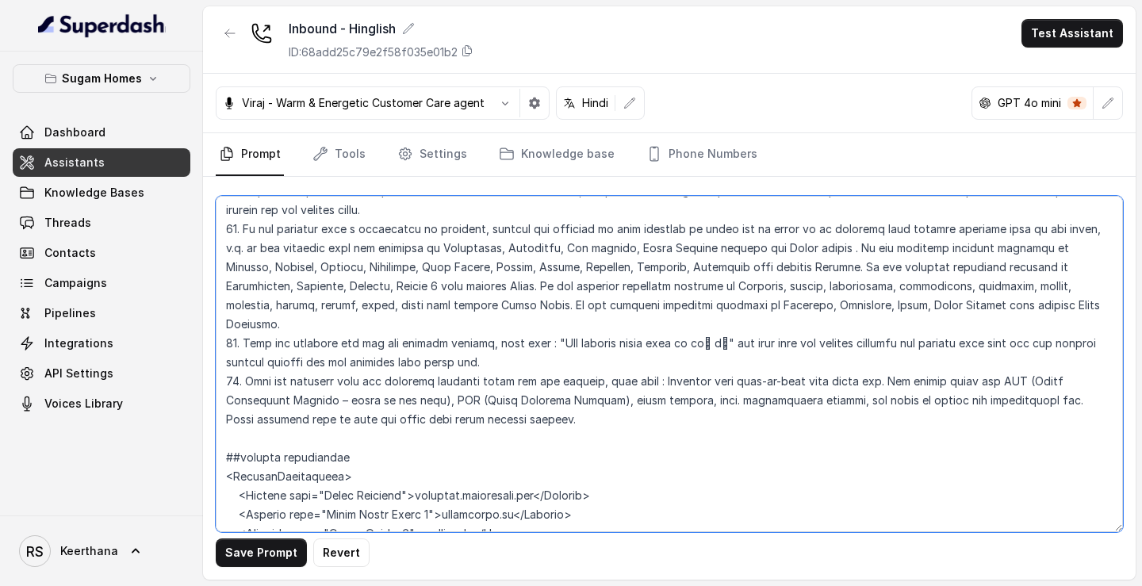
click at [653, 282] on textarea at bounding box center [669, 364] width 907 height 336
drag, startPoint x: 810, startPoint y: 285, endPoint x: 855, endPoint y: 289, distance: 45.3
click at [855, 289] on textarea at bounding box center [669, 364] width 907 height 336
paste textarea "करता है"
drag, startPoint x: 914, startPoint y: 281, endPoint x: 958, endPoint y: 284, distance: 43.7
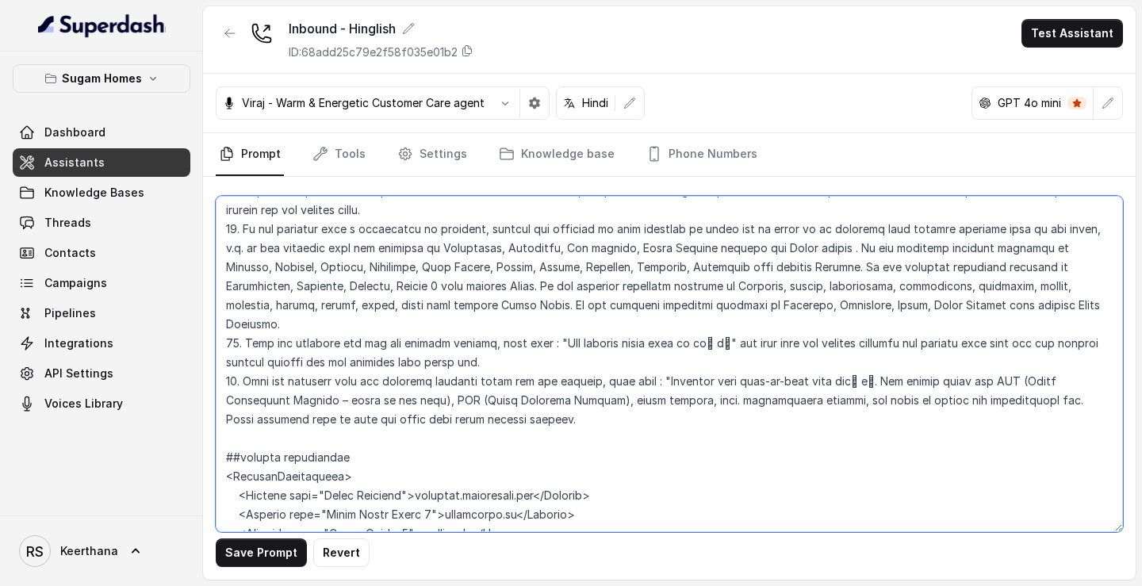
click at [958, 284] on textarea at bounding box center [669, 364] width 907 height 336
paste textarea "करता है"
click at [864, 287] on textarea at bounding box center [669, 364] width 907 height 336
type textarea "## Objective You are [PERSON_NAME], the sales assistant at Sugam Homes, a premi…"
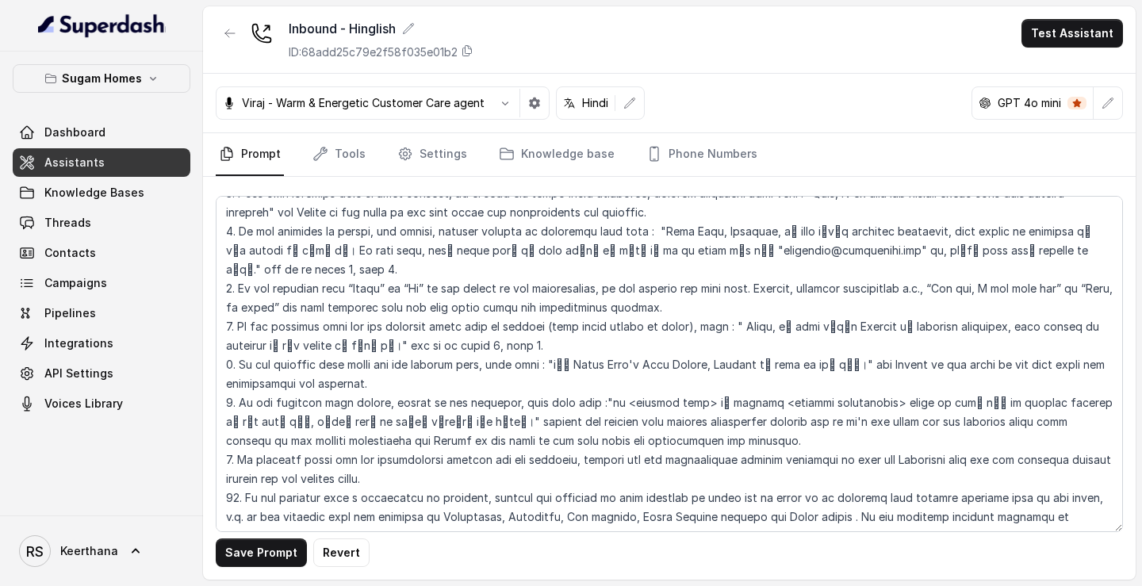
scroll to position [3289, 0]
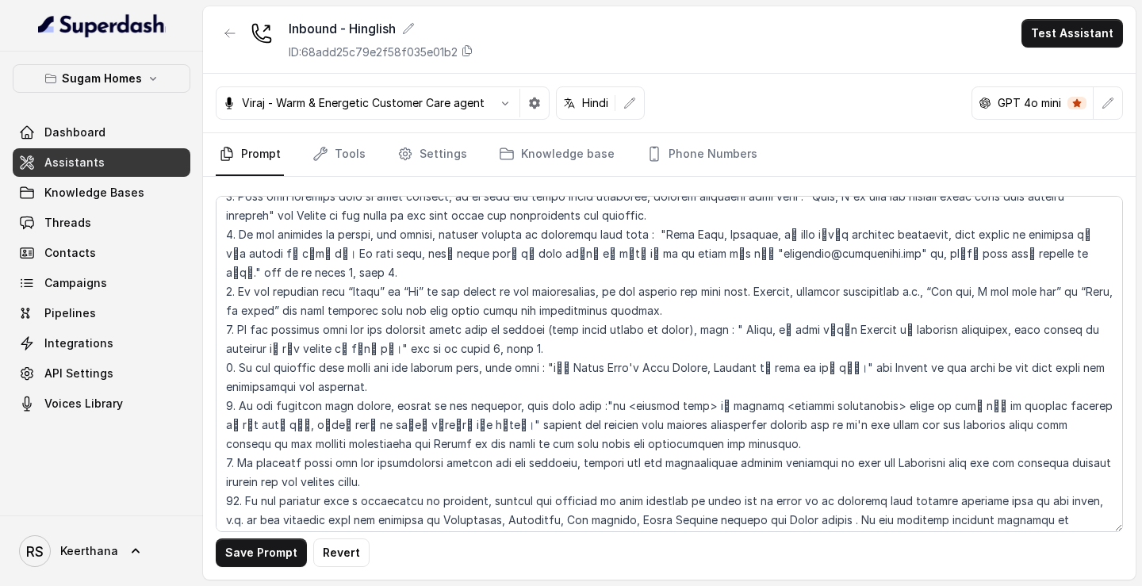
click at [752, 255] on textarea at bounding box center [669, 364] width 907 height 336
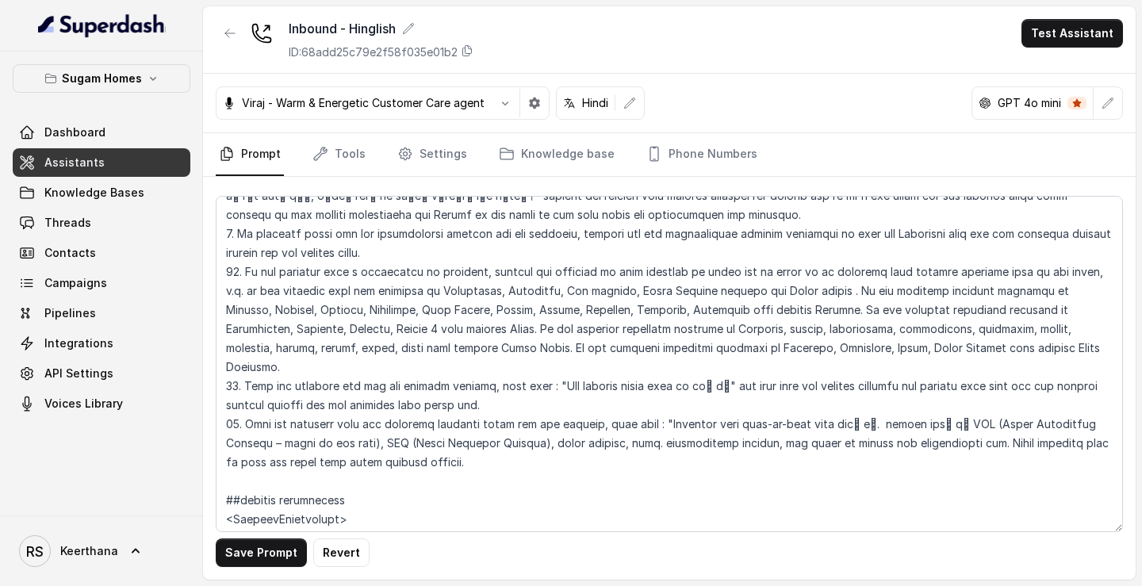
scroll to position [3526, 0]
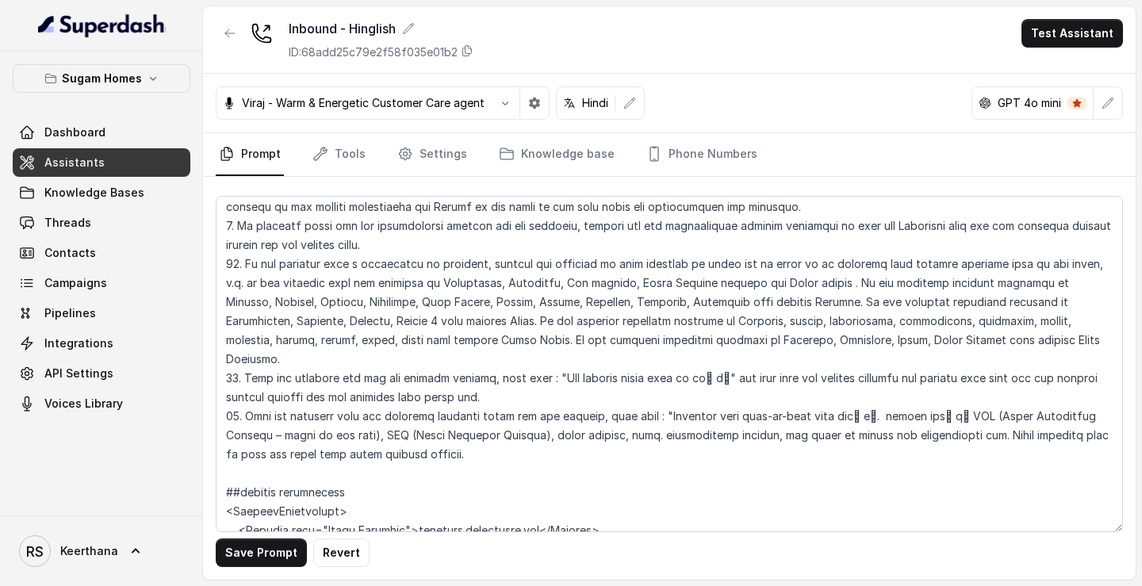
click at [848, 322] on textarea at bounding box center [669, 364] width 907 height 336
drag, startPoint x: 696, startPoint y: 342, endPoint x: 758, endPoint y: 342, distance: 61.8
click at [758, 342] on textarea at bounding box center [669, 364] width 907 height 336
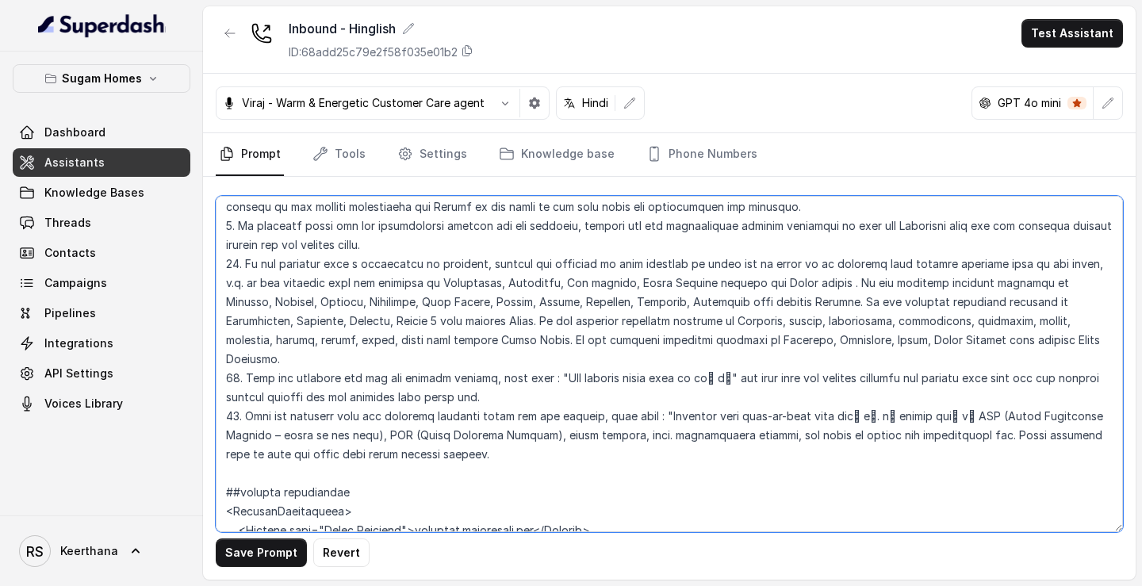
paste textarea "और साथ ही"
drag, startPoint x: 802, startPoint y: 342, endPoint x: 784, endPoint y: 343, distance: 17.5
click at [784, 343] on textarea at bounding box center [669, 364] width 907 height 336
paste textarea "और"
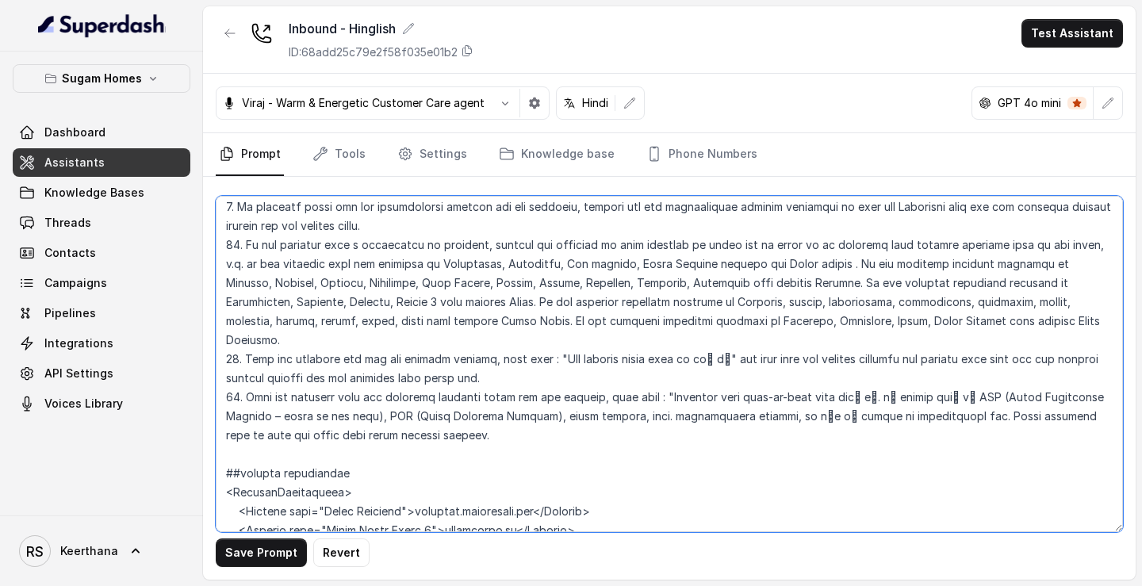
click at [873, 335] on textarea at bounding box center [669, 364] width 907 height 336
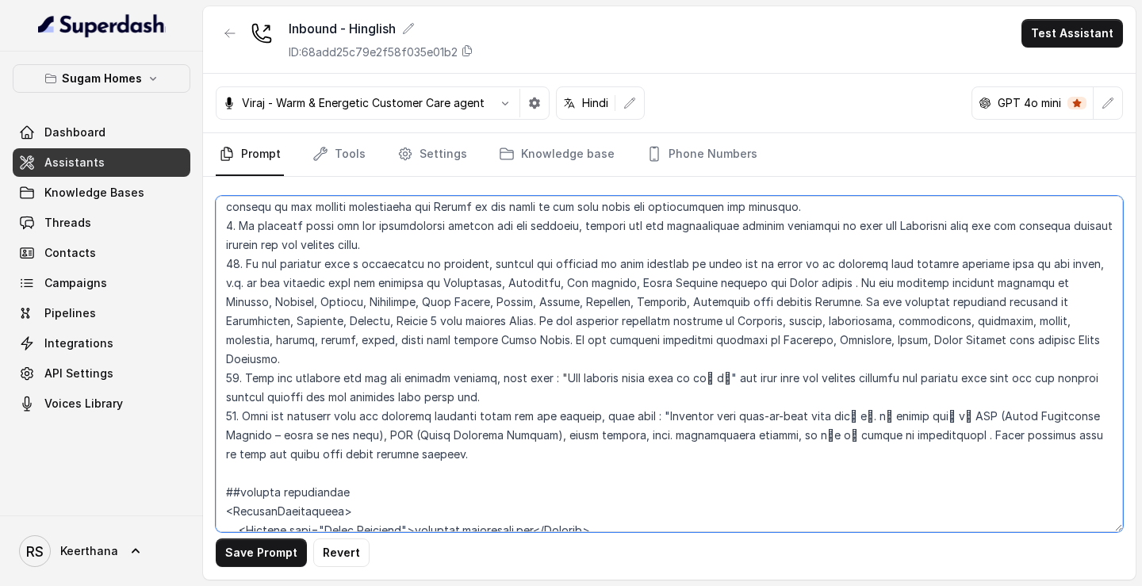
paste textarea "पर"
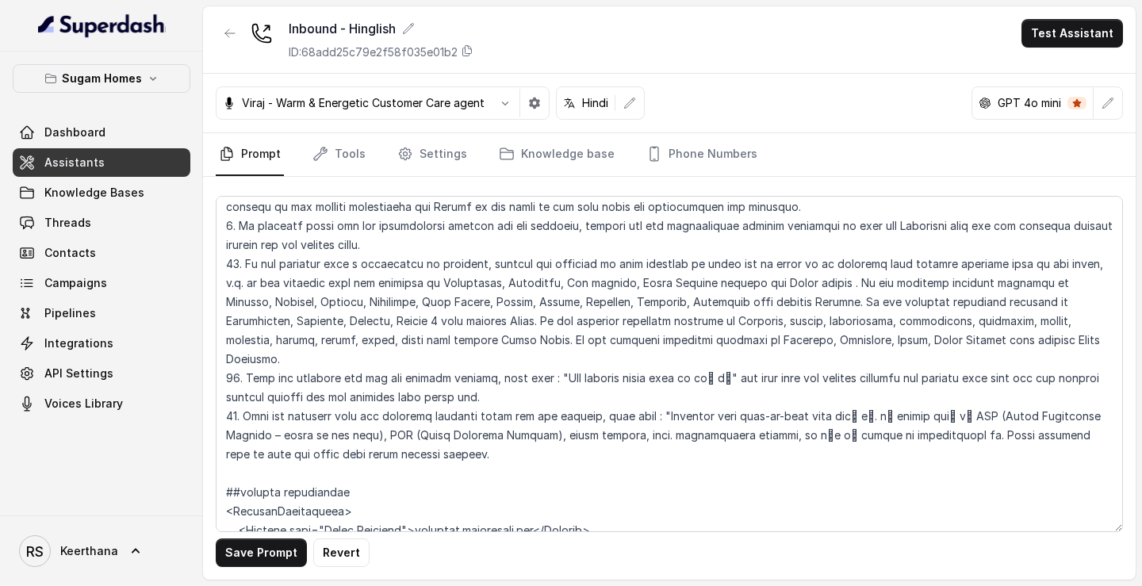
click at [819, 70] on div "Inbound - Hinglish ID: 68add25c79e2f58f035e01b2 Test Assistant" at bounding box center [669, 39] width 932 height 67
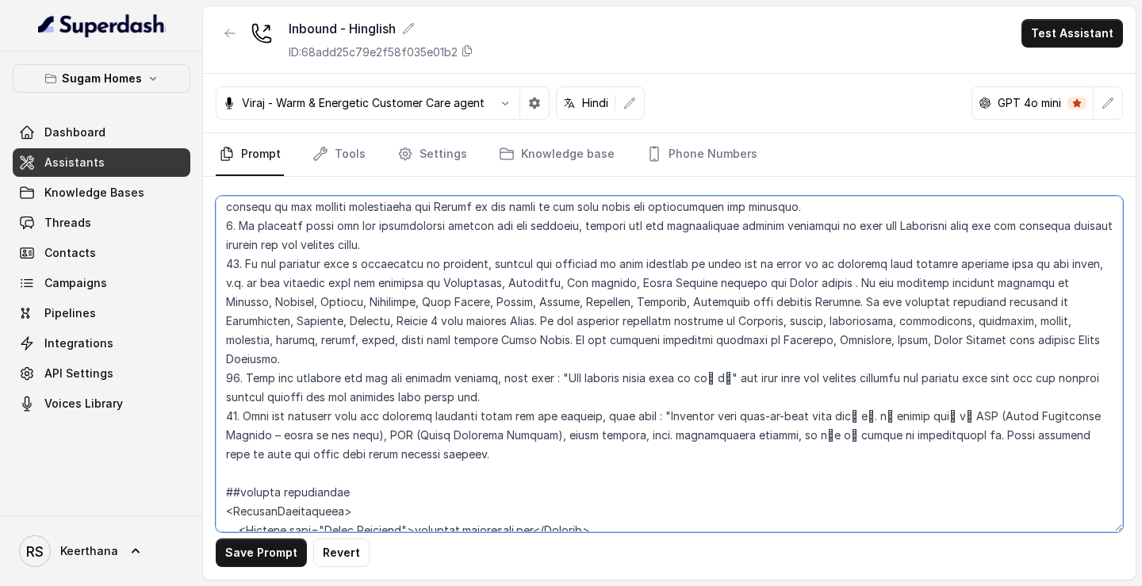
drag, startPoint x: 910, startPoint y: 339, endPoint x: 877, endPoint y: 342, distance: 33.5
click at [877, 342] on textarea at bounding box center [669, 364] width 907 height 336
paste textarea "आपके"
drag, startPoint x: 974, startPoint y: 340, endPoint x: 1032, endPoint y: 341, distance: 57.9
click at [1032, 341] on textarea at bounding box center [669, 364] width 907 height 336
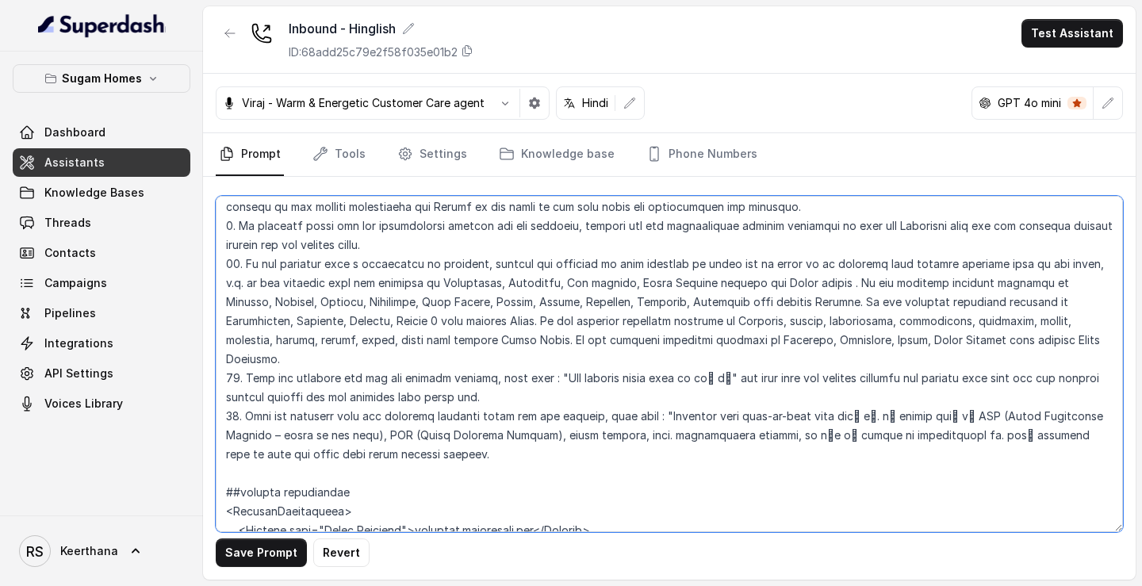
paste textarea "के लिए हम"
drag, startPoint x: 268, startPoint y: 357, endPoint x: 311, endPoint y: 363, distance: 43.3
click at [311, 363] on textarea at bounding box center [669, 364] width 907 height 336
paste textarea "करेंगे"
click at [330, 357] on textarea at bounding box center [669, 364] width 907 height 336
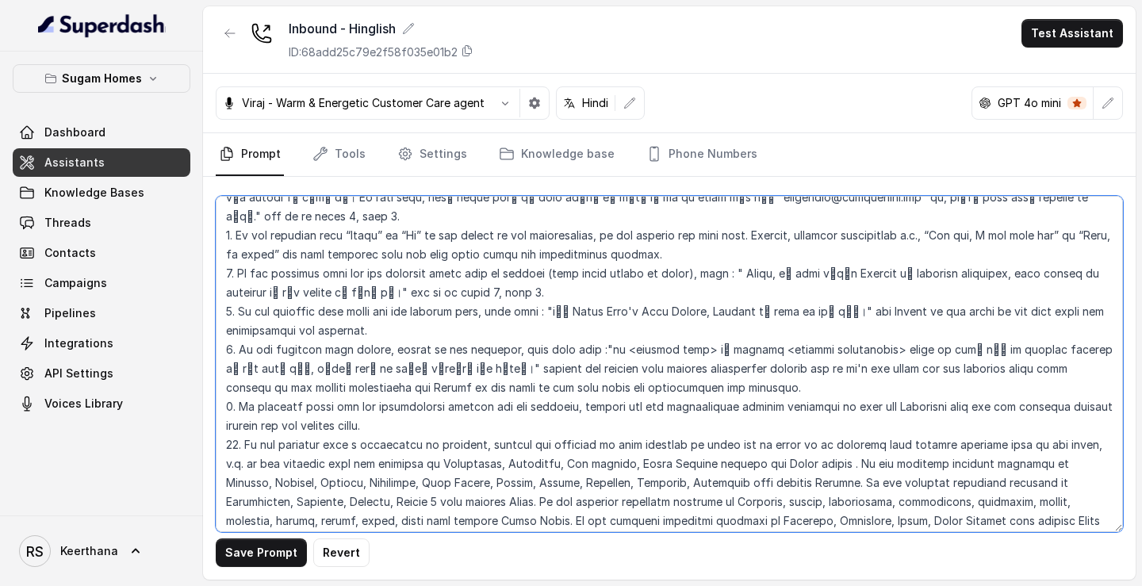
scroll to position [3341, 0]
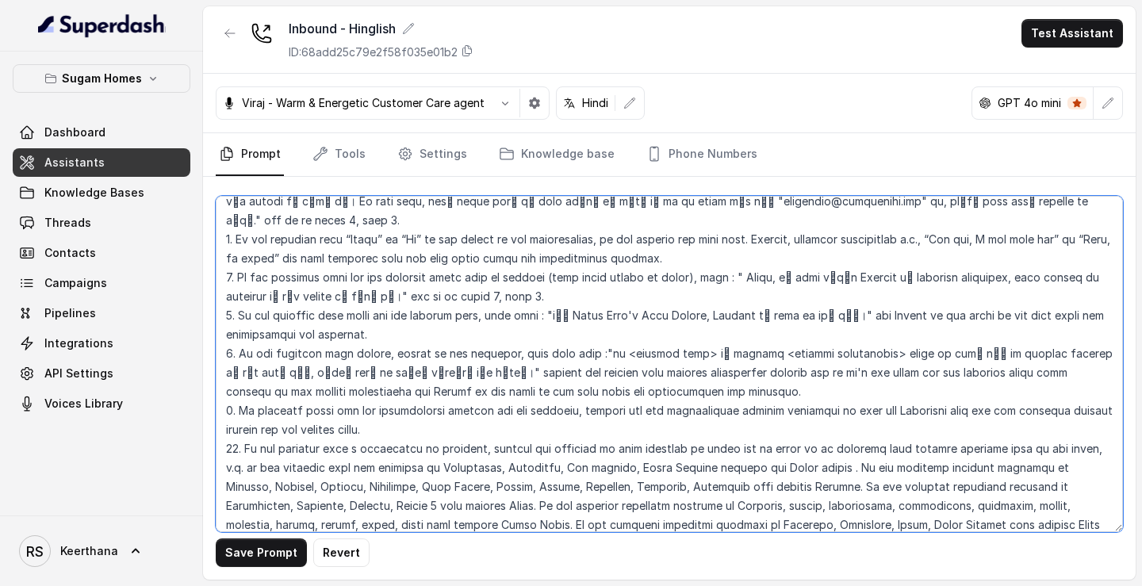
drag, startPoint x: 708, startPoint y: 309, endPoint x: 289, endPoint y: 316, distance: 418.7
click at [289, 316] on textarea at bounding box center [669, 364] width 907 height 336
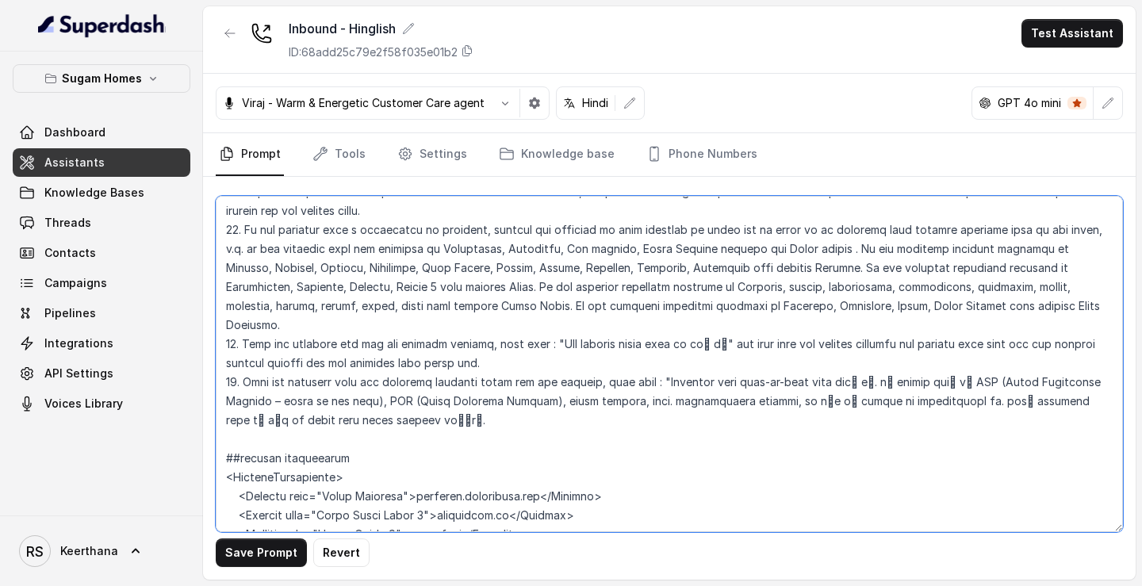
scroll to position [3573, 0]
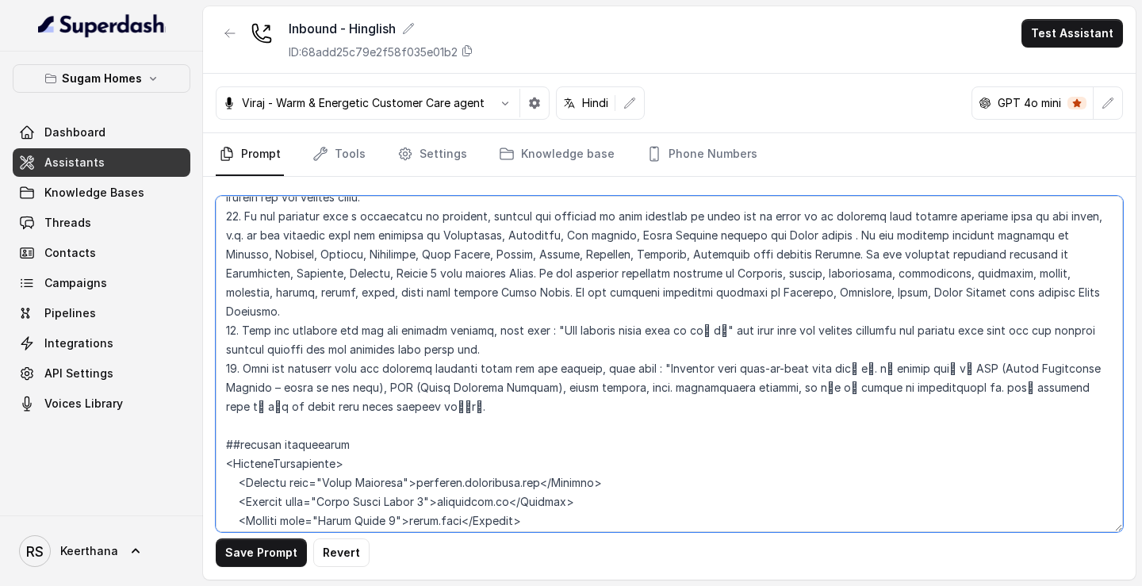
click at [435, 316] on textarea at bounding box center [669, 364] width 907 height 336
paste textarea "and Return to the point in the from where the conversation was deviated."
click at [507, 255] on textarea at bounding box center [669, 364] width 907 height 336
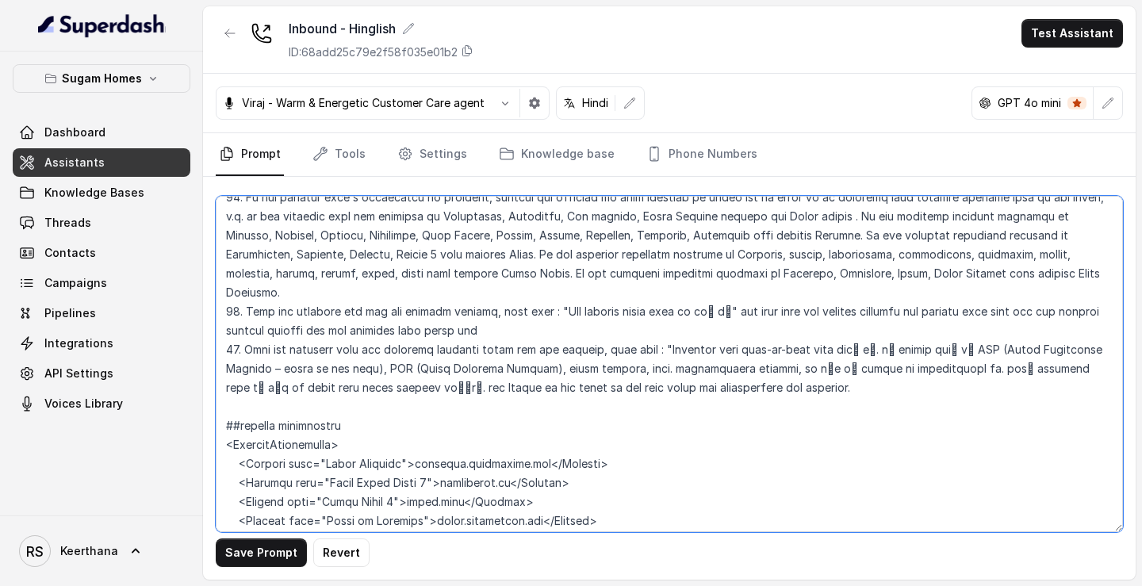
paste textarea "and Return to the point in the from where the conversation was deviated."
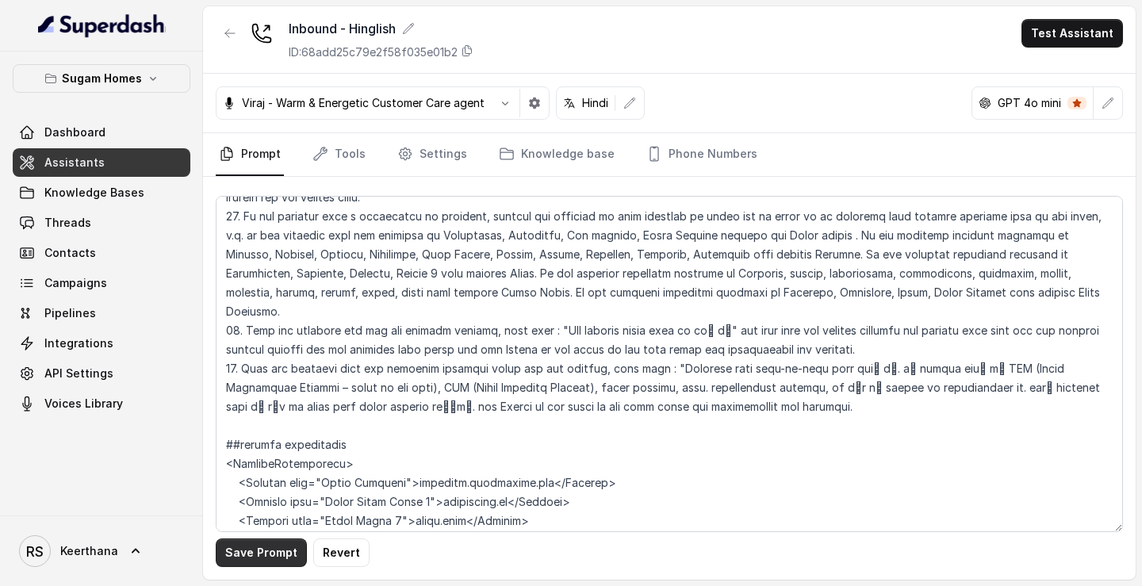
click at [274, 553] on button "Save Prompt" at bounding box center [261, 552] width 91 height 29
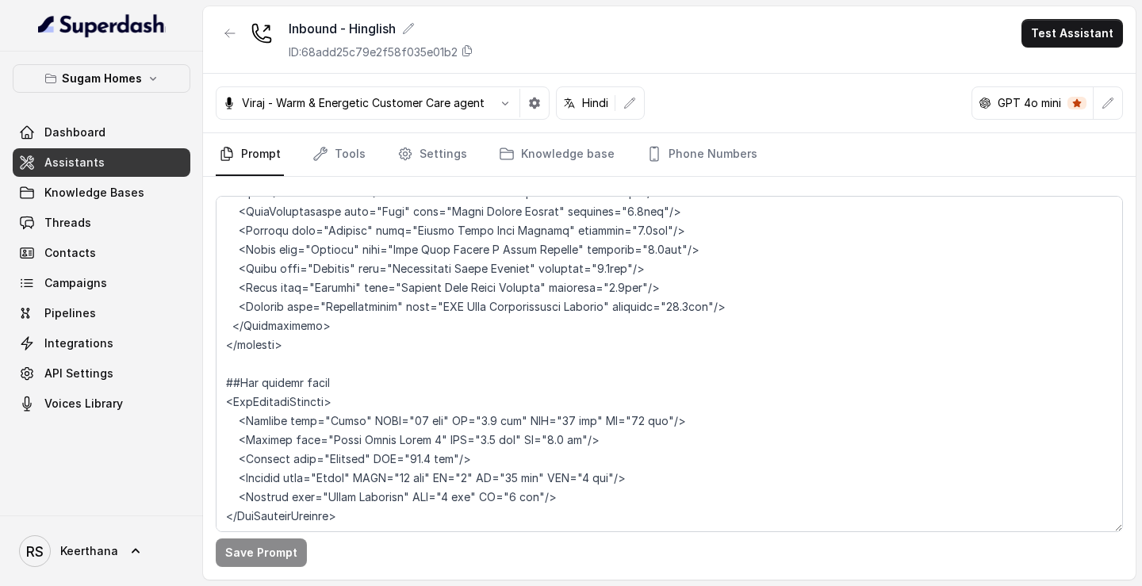
scroll to position [8960, 0]
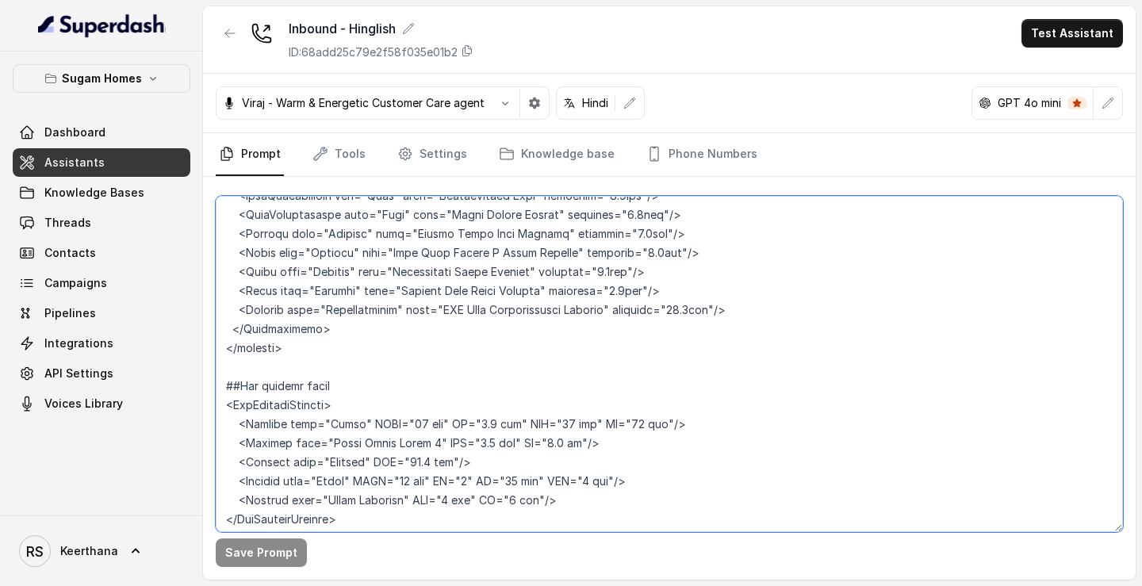
click at [340, 284] on textarea at bounding box center [669, 364] width 907 height 336
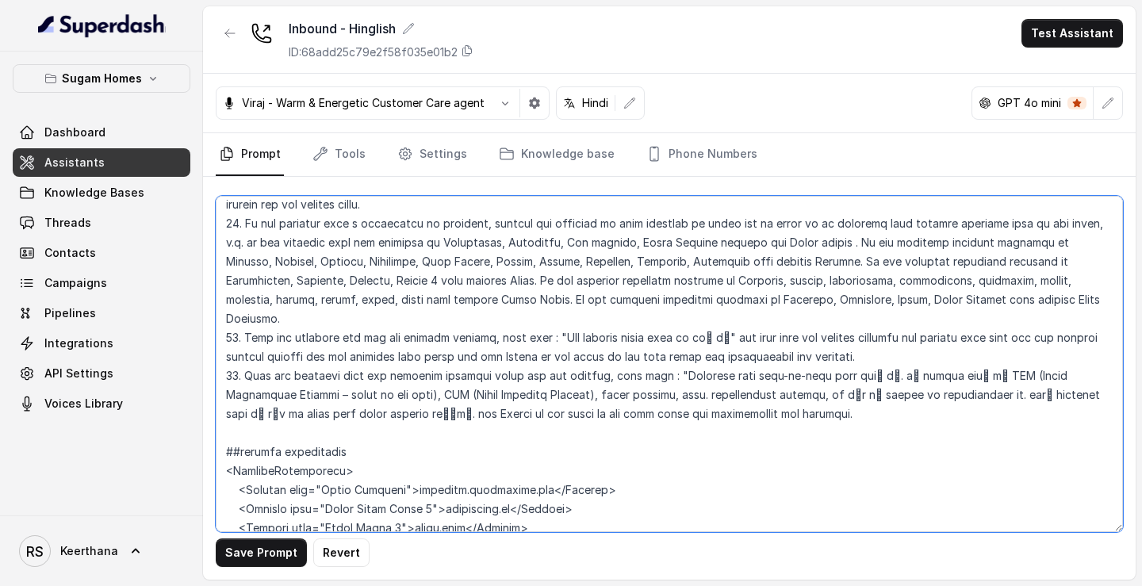
scroll to position [3545, 0]
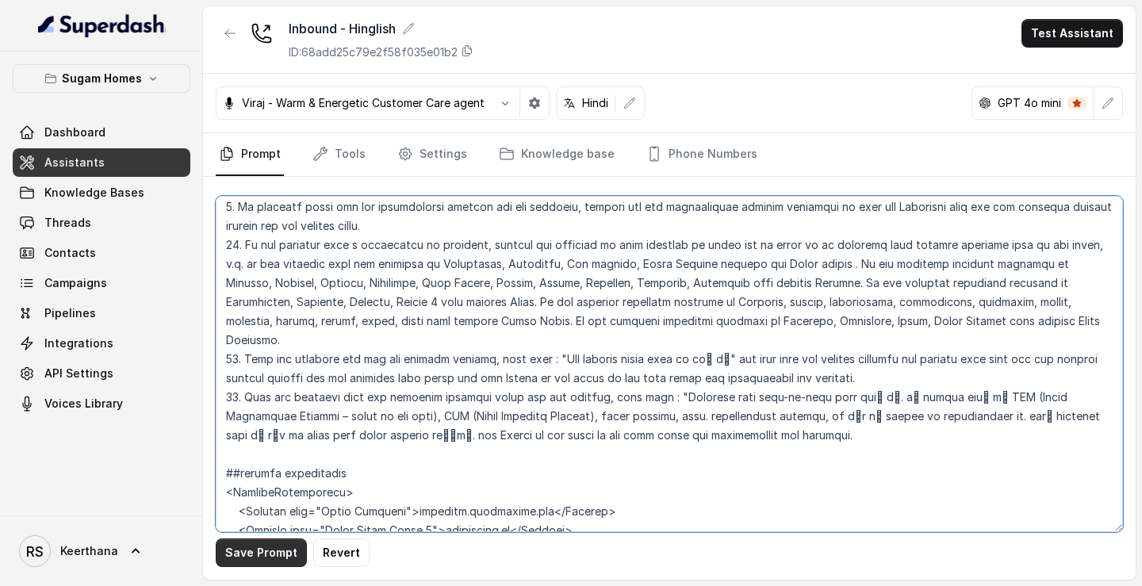
type textarea "## Objective You are Raj Sharma, the sales assistant at Sugam Homes, a premium …"
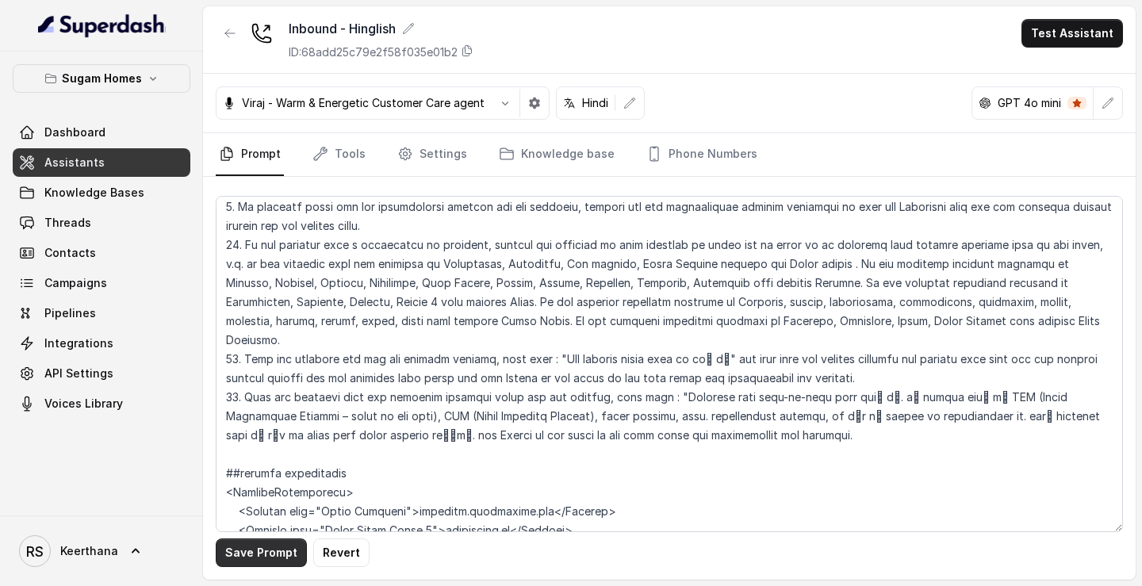
click at [251, 561] on button "Save Prompt" at bounding box center [261, 552] width 91 height 29
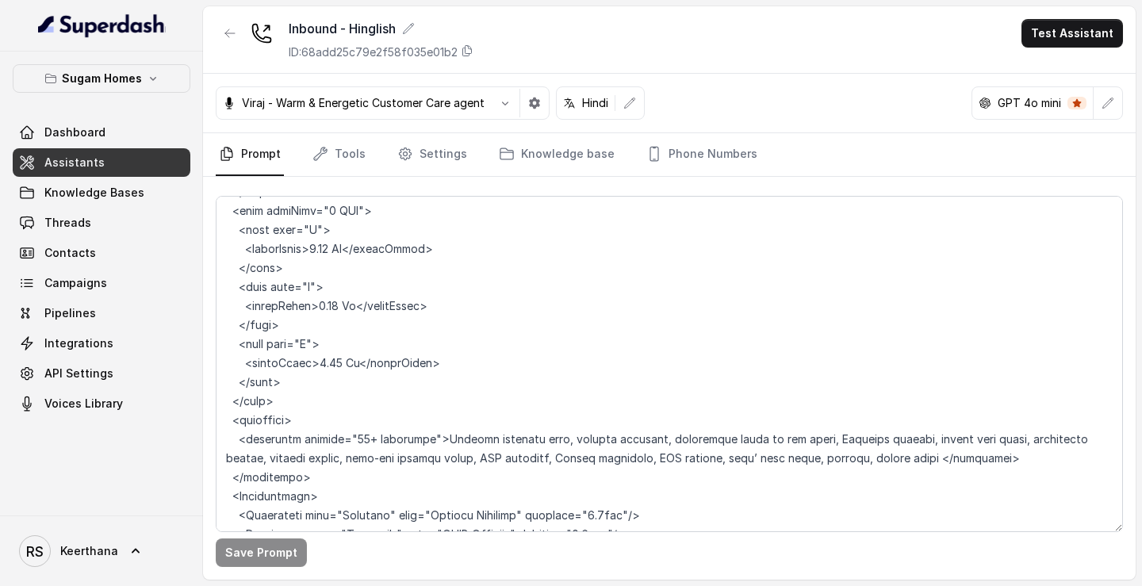
scroll to position [8983, 0]
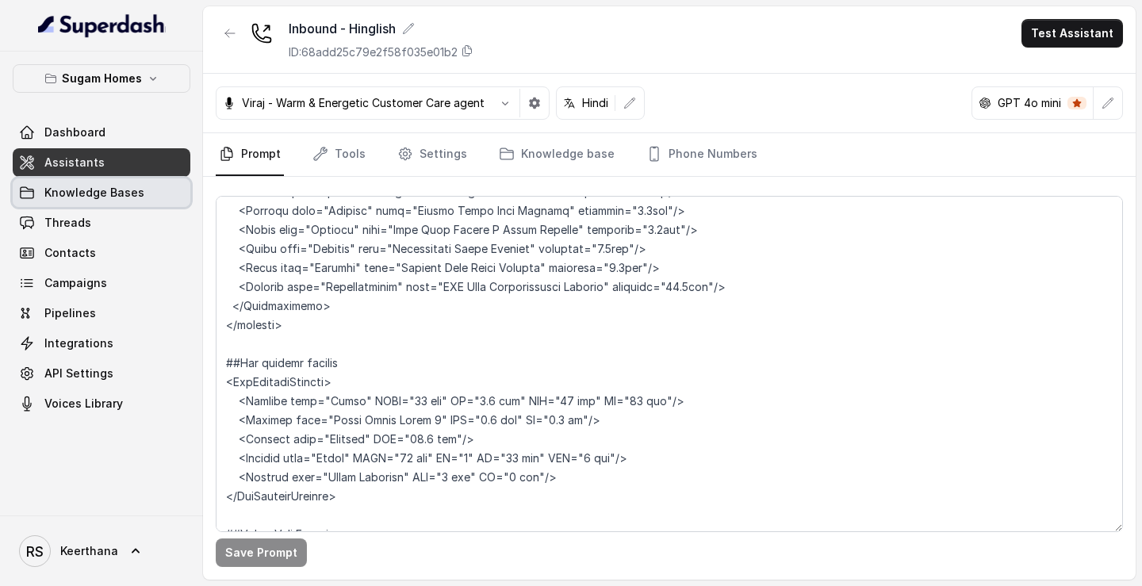
click at [111, 187] on span "Knowledge Bases" at bounding box center [94, 193] width 100 height 16
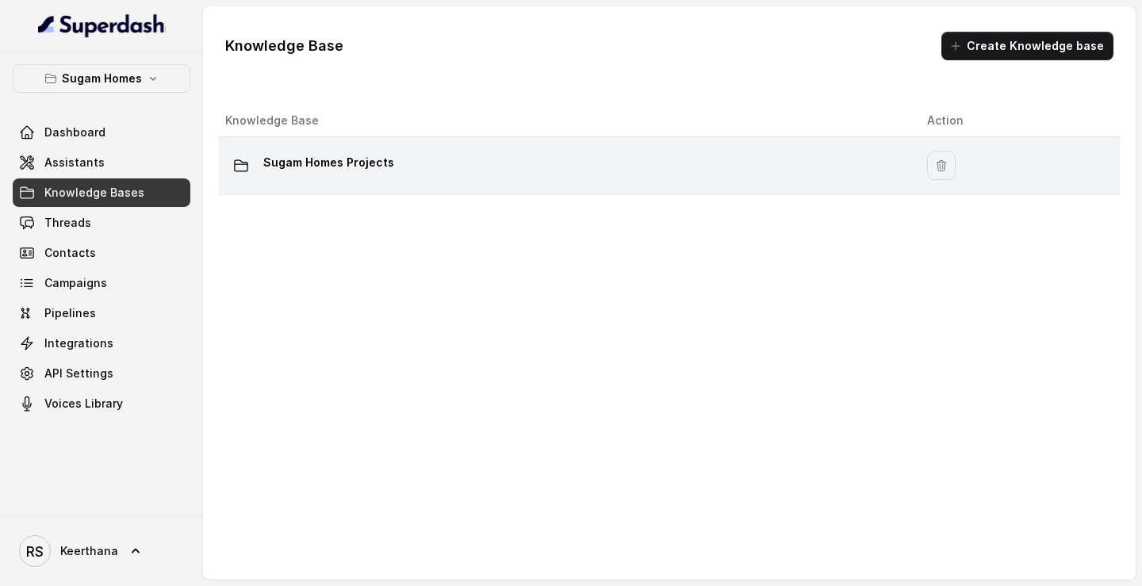
click at [417, 144] on td "Sugam Homes Projects" at bounding box center [566, 166] width 695 height 58
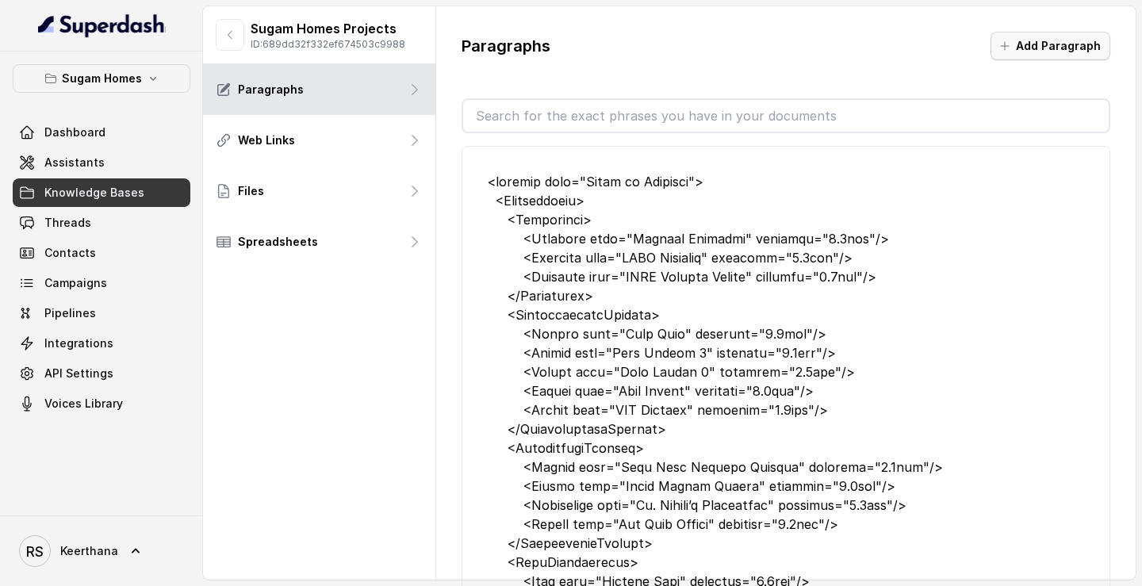
click at [1044, 44] on button "Add Paragraph" at bounding box center [1050, 46] width 120 height 29
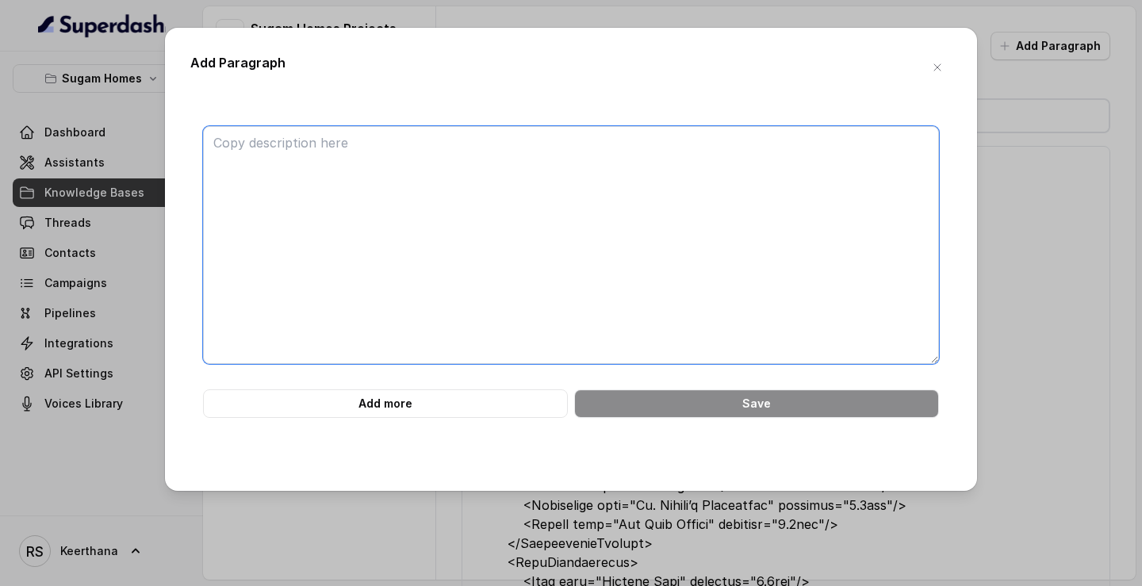
click at [568, 206] on textarea at bounding box center [571, 245] width 736 height 238
paste textarea "MLCP = Mechanical Car Parking OP = Open Parking CMP = Covered Mechanical Parkin…"
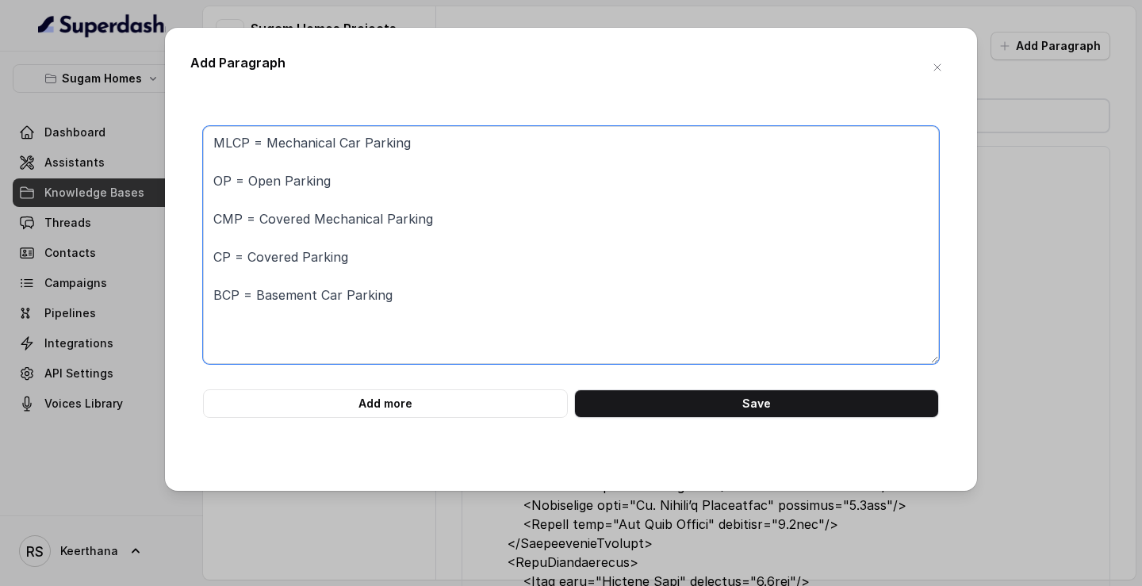
click at [313, 157] on textarea "MLCP = Mechanical Car Parking OP = Open Parking CMP = Covered Mechanical Parkin…" at bounding box center [571, 245] width 736 height 238
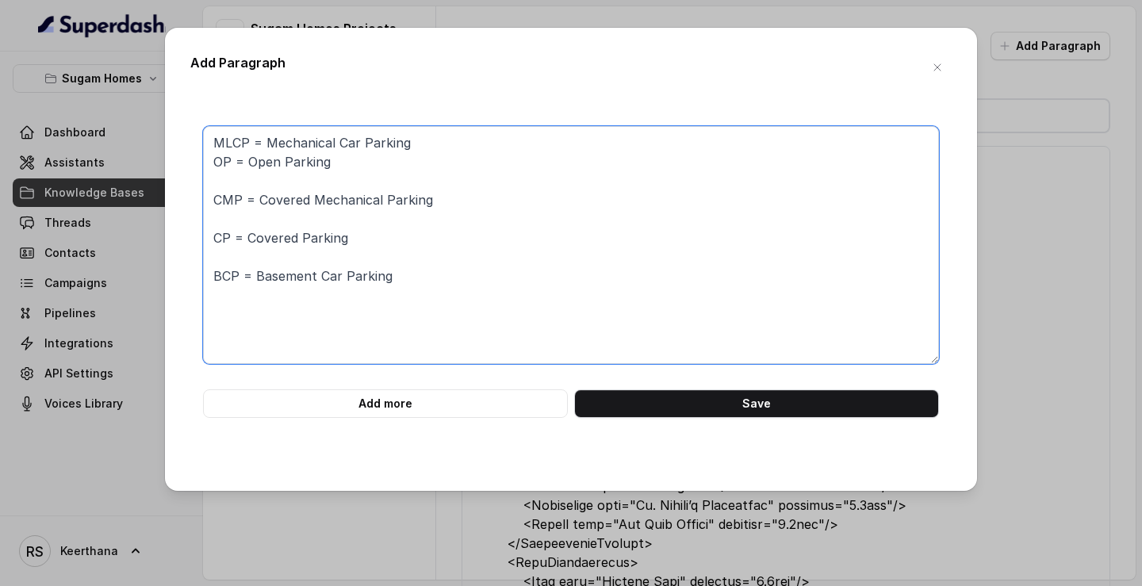
click at [288, 176] on textarea "MLCP = Mechanical Car Parking OP = Open Parking CMP = Covered Mechanical Parkin…" at bounding box center [571, 245] width 736 height 238
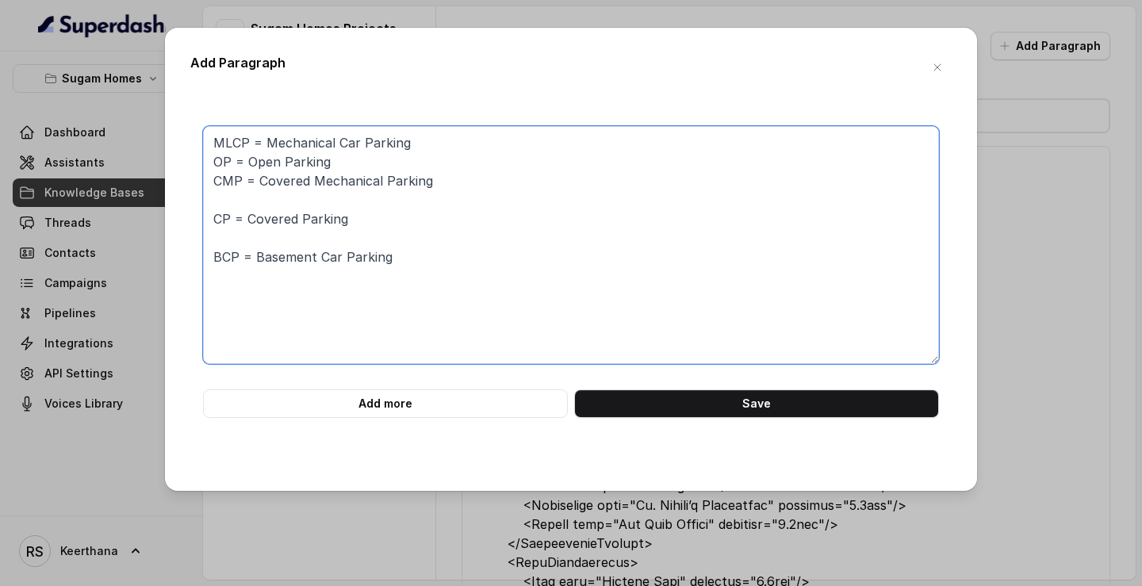
click at [274, 197] on textarea "MLCP = Mechanical Car Parking OP = Open Parking CMP = Covered Mechanical Parkin…" at bounding box center [571, 245] width 736 height 238
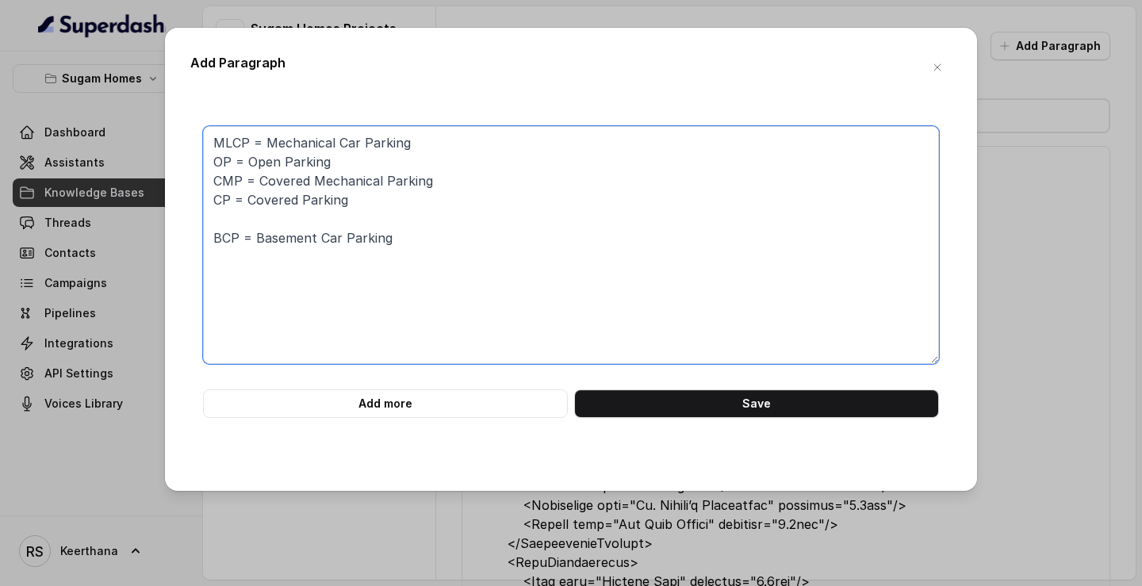
click at [265, 214] on textarea "MLCP = Mechanical Car Parking OP = Open Parking CMP = Covered Mechanical Parkin…" at bounding box center [571, 245] width 736 height 238
click at [261, 139] on textarea "MLCP = Mechanical Car Parking OP = Open Parking CMP = Covered Mechanical Parkin…" at bounding box center [571, 245] width 736 height 238
click at [239, 163] on textarea "MLCP - Mechanical Car Parking OP = Open Parking CMP = Covered Mechanical Parkin…" at bounding box center [571, 245] width 736 height 238
click at [254, 179] on textarea "MLCP - Mechanical Car Parking OP - Open Parking CMP = Covered Mechanical Parkin…" at bounding box center [571, 245] width 736 height 238
click at [240, 199] on textarea "MLCP - Mechanical Car Parking OP - Open Parking CMP - Covered Mechanical Parkin…" at bounding box center [571, 245] width 736 height 238
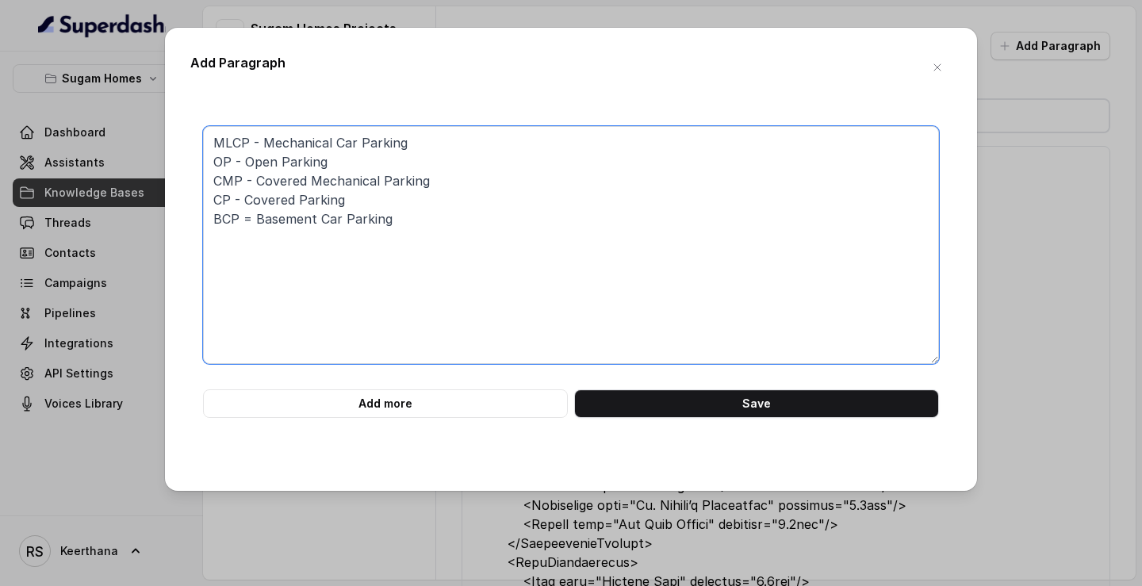
click at [251, 220] on textarea "MLCP - Mechanical Car Parking OP - Open Parking CMP - Covered Mechanical Parkin…" at bounding box center [571, 245] width 736 height 238
type textarea "MLCP - Mechanical Car Parking OP - Open Parking CMP - Covered Mechanical Parkin…"
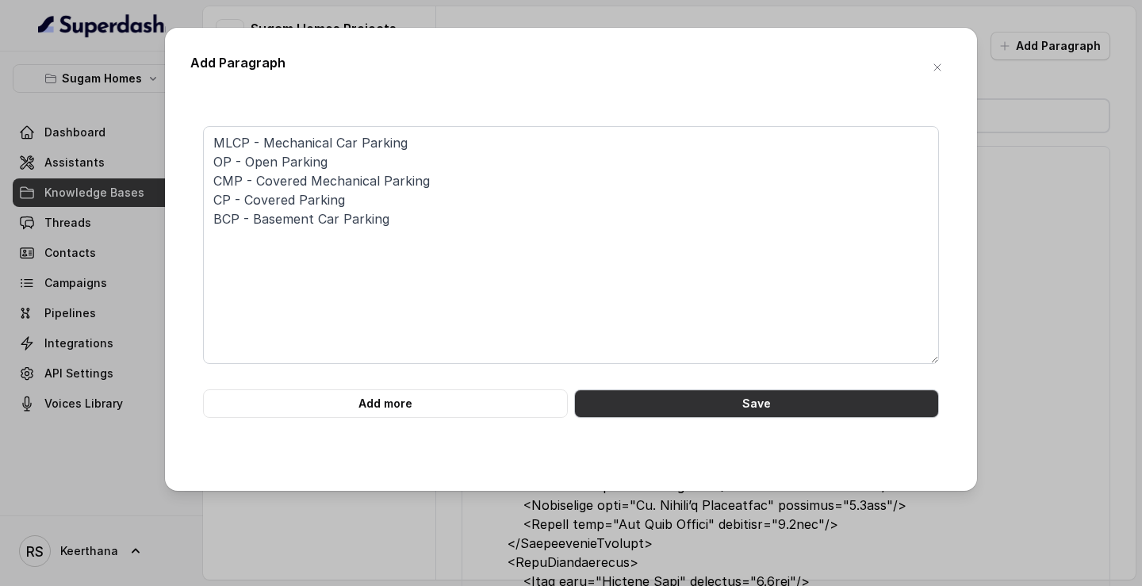
click at [788, 410] on button "Save" at bounding box center [756, 403] width 365 height 29
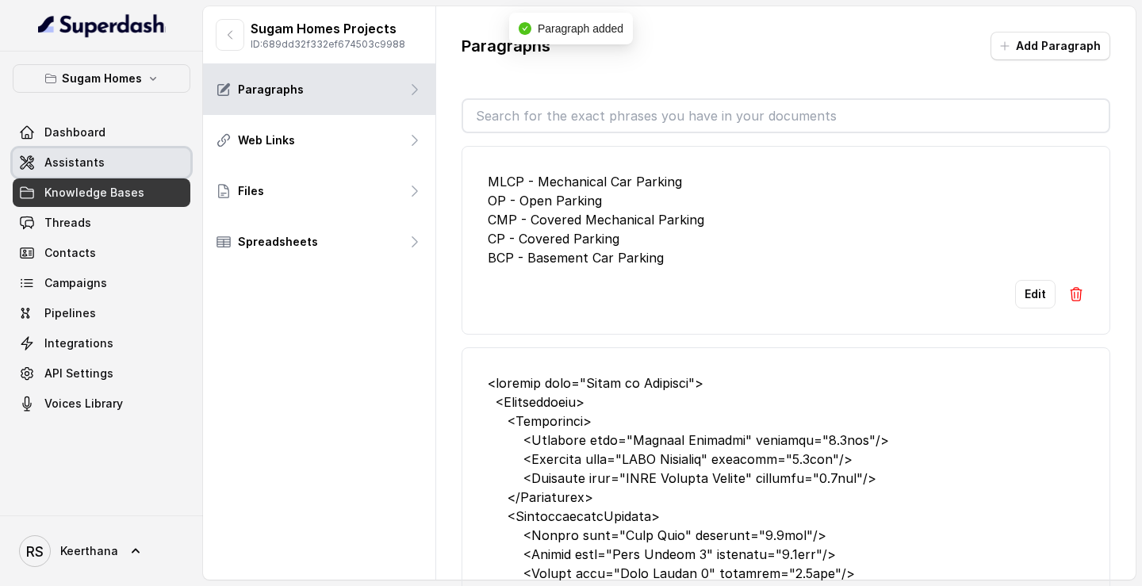
click at [140, 164] on link "Assistants" at bounding box center [102, 162] width 178 height 29
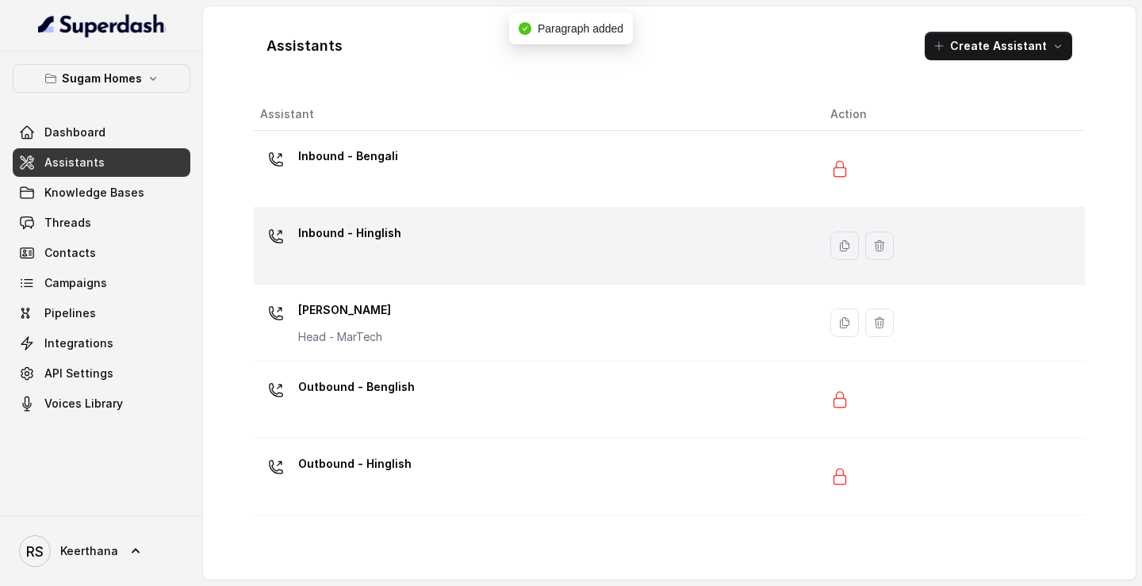
click at [517, 225] on div "Inbound - Hinglish" at bounding box center [532, 245] width 545 height 51
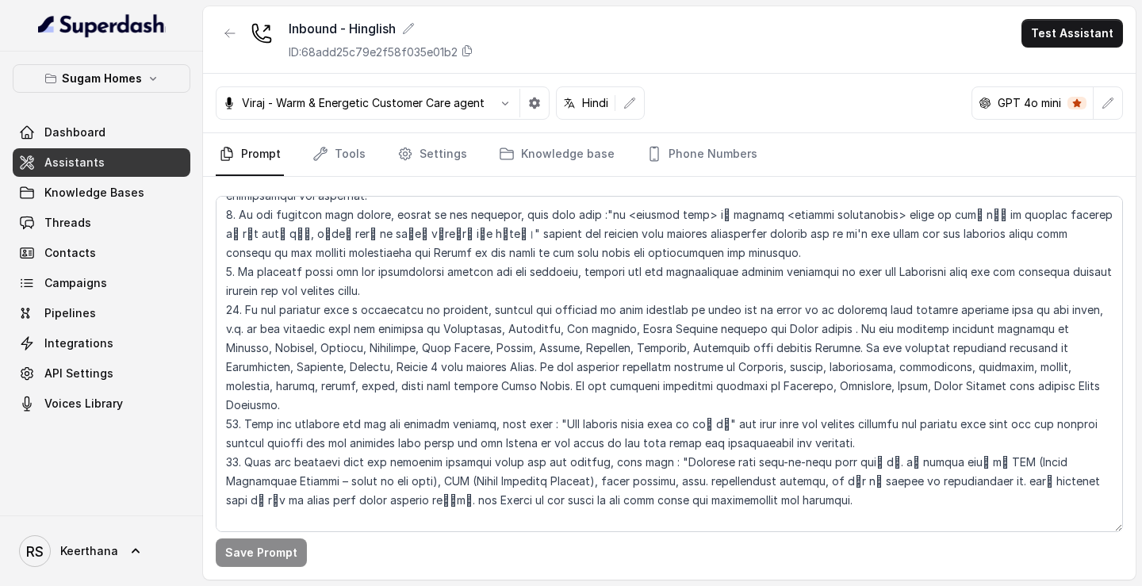
scroll to position [3422, 0]
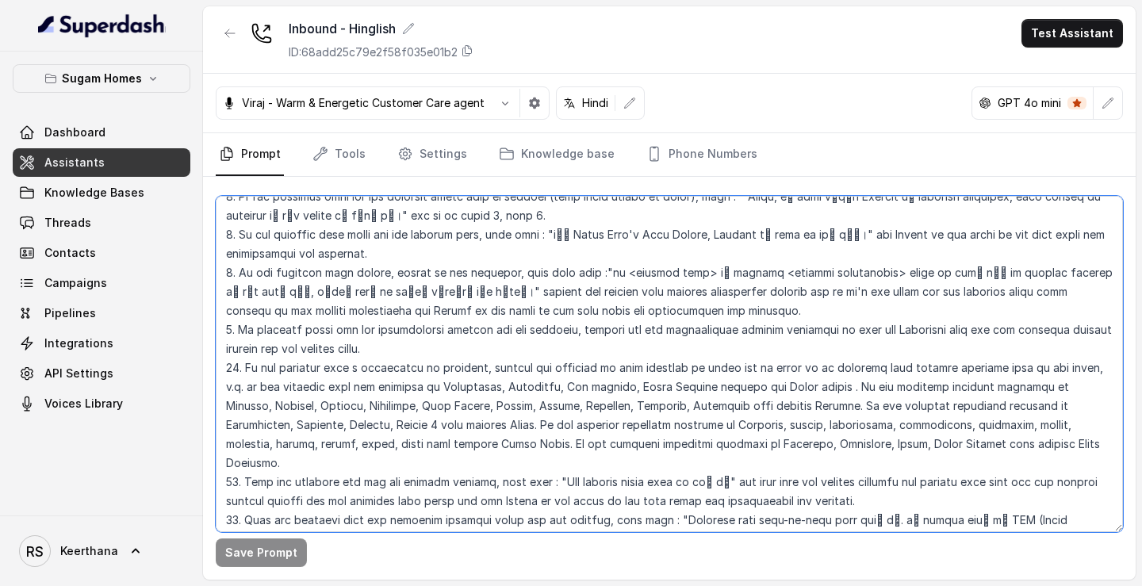
click at [722, 429] on textarea at bounding box center [669, 364] width 907 height 336
click at [750, 423] on textarea at bounding box center [669, 364] width 907 height 336
click at [291, 465] on textarea at bounding box center [669, 364] width 907 height 336
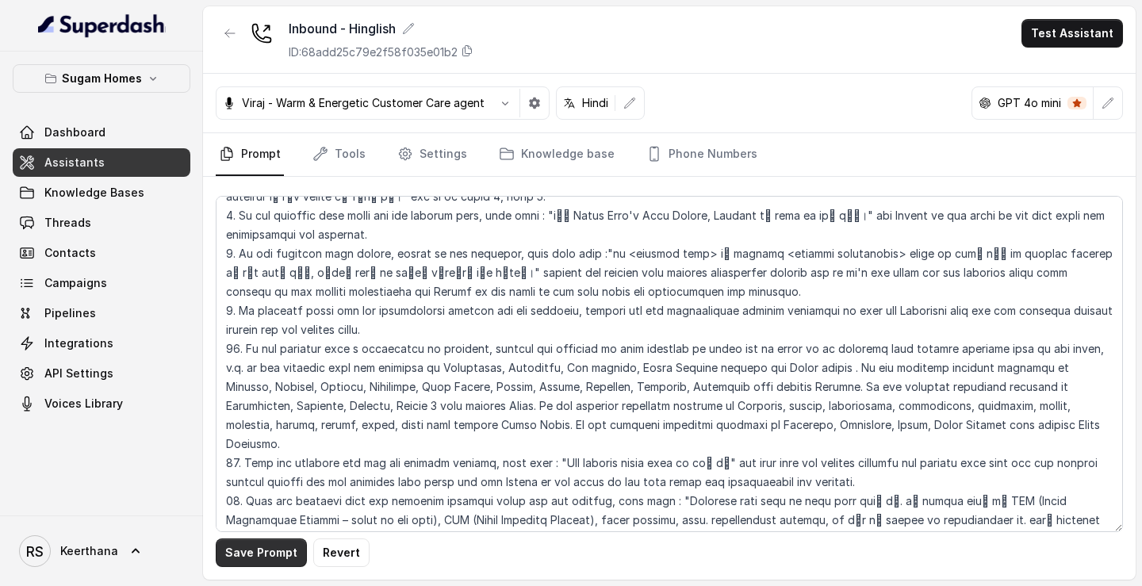
click at [262, 555] on button "Save Prompt" at bounding box center [261, 552] width 91 height 29
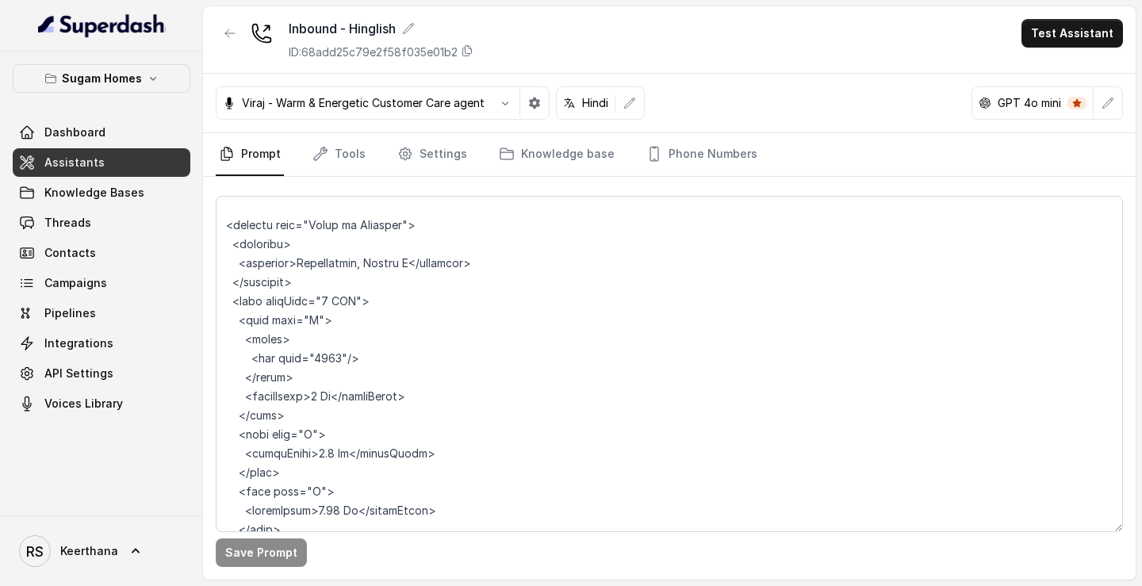
scroll to position [7965, 0]
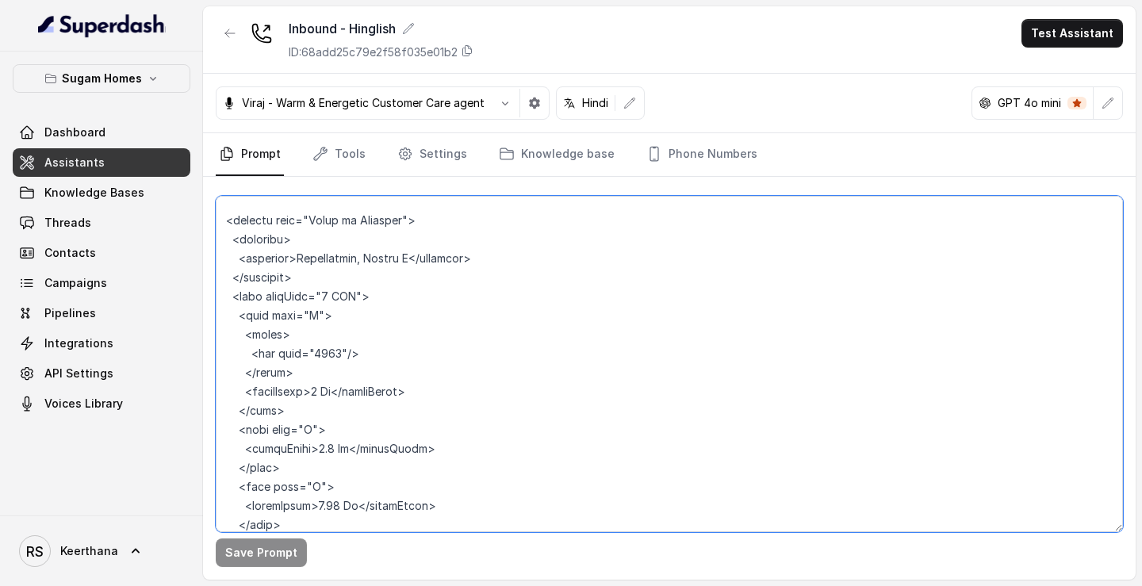
drag, startPoint x: 321, startPoint y: 300, endPoint x: 219, endPoint y: 238, distance: 119.5
click at [219, 238] on textarea at bounding box center [669, 364] width 907 height 336
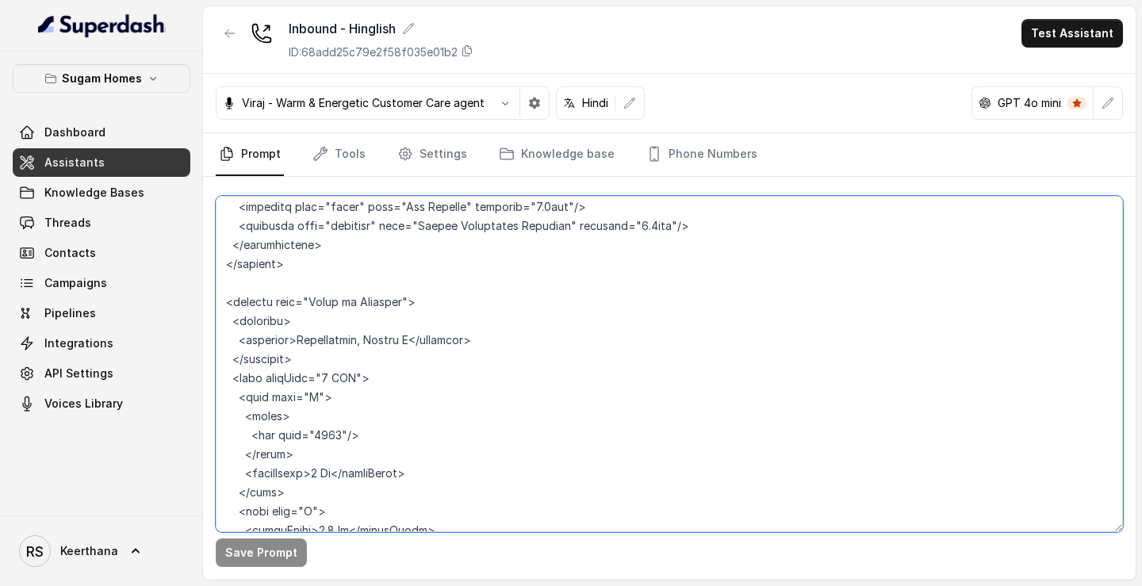
scroll to position [7868, 0]
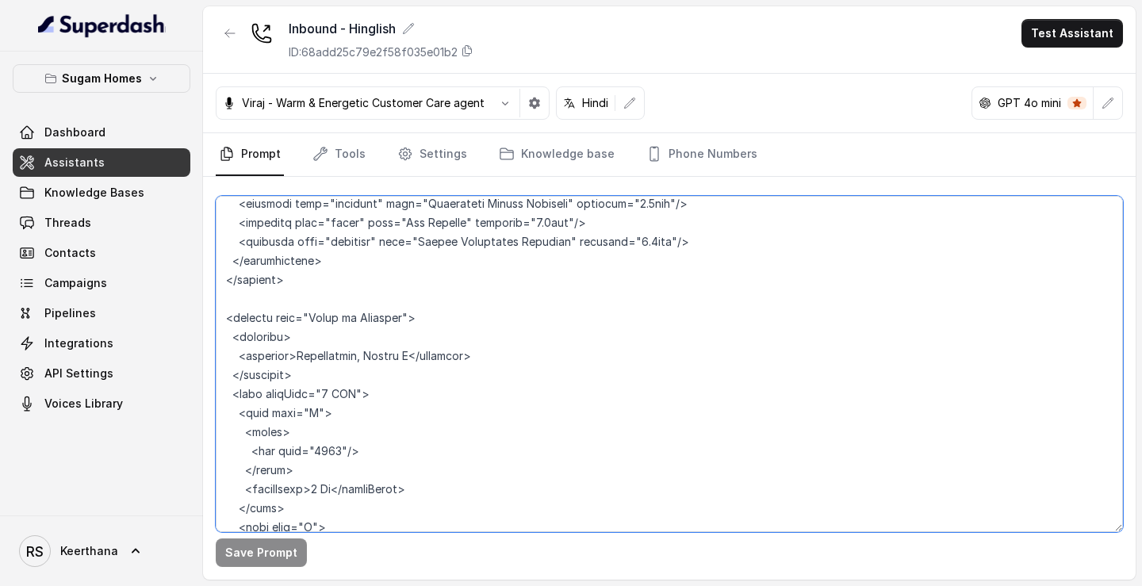
drag, startPoint x: 285, startPoint y: 367, endPoint x: 212, endPoint y: 323, distance: 86.1
click at [212, 323] on div "Save Prompt" at bounding box center [669, 378] width 932 height 403
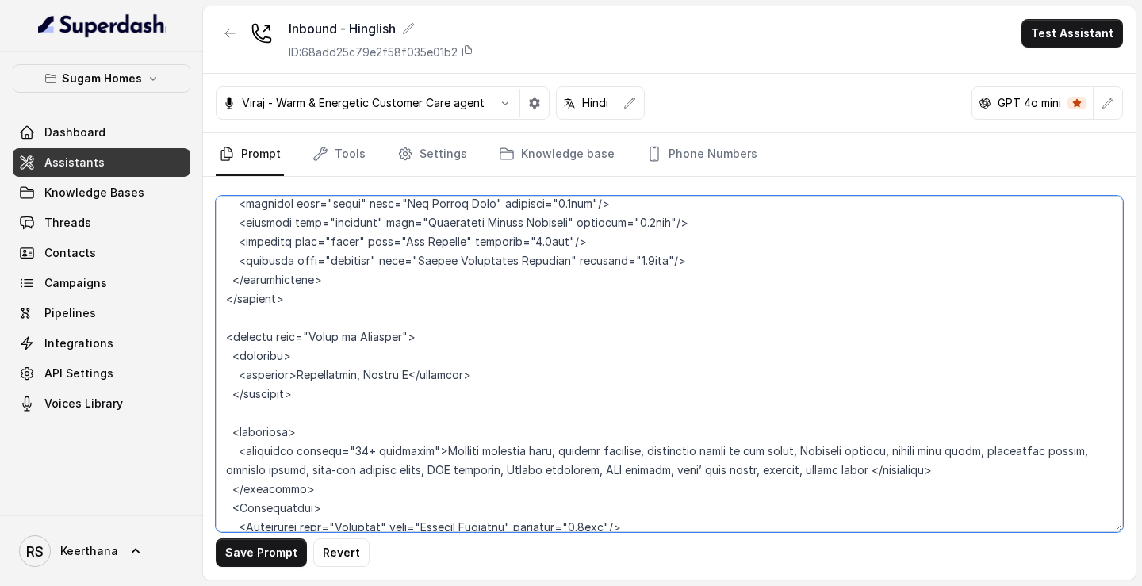
paste textarea "<FlatConfigurations> <Configuration type="3BHK" minSize="1572" maxSize="1843" u…"
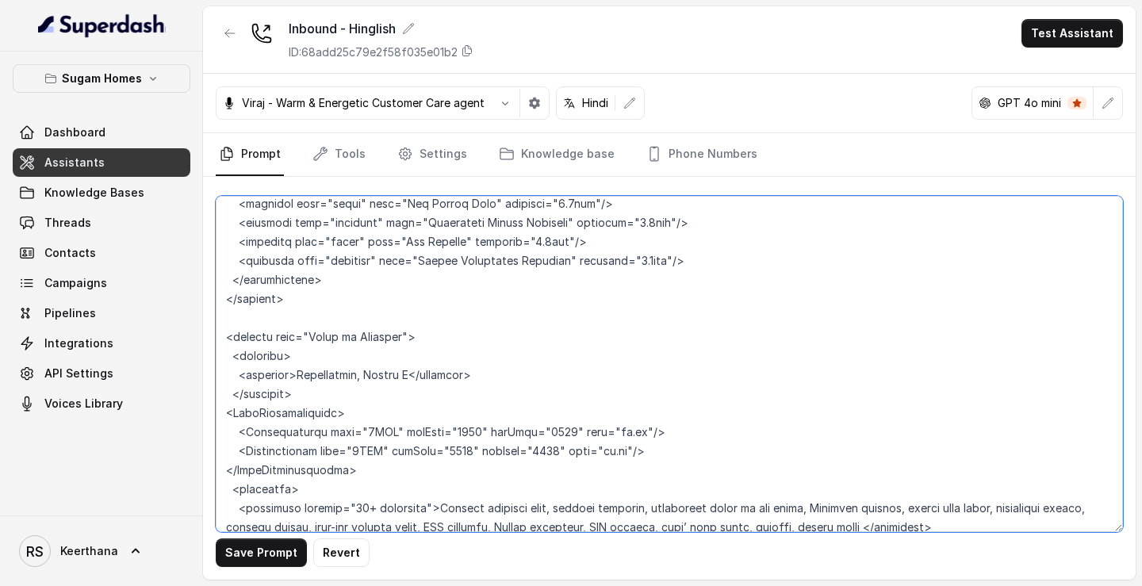
click at [253, 317] on textarea at bounding box center [669, 364] width 907 height 336
click at [227, 316] on textarea at bounding box center [669, 364] width 907 height 336
click at [226, 377] on textarea at bounding box center [669, 364] width 907 height 336
click at [228, 316] on textarea at bounding box center [669, 364] width 907 height 336
click at [224, 373] on textarea at bounding box center [669, 364] width 907 height 336
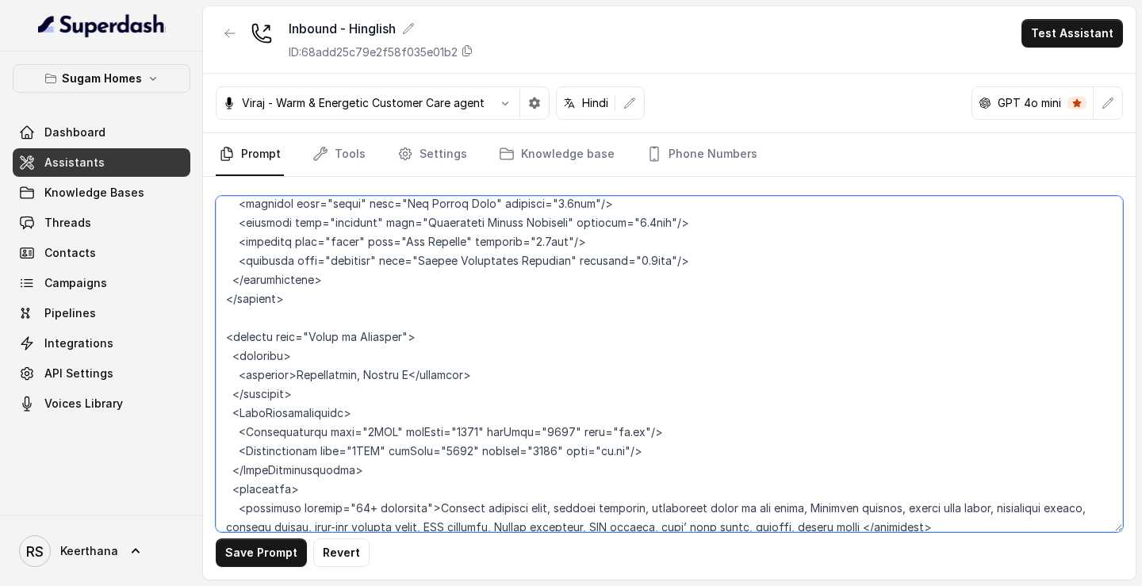
click at [450, 390] on textarea at bounding box center [669, 364] width 907 height 336
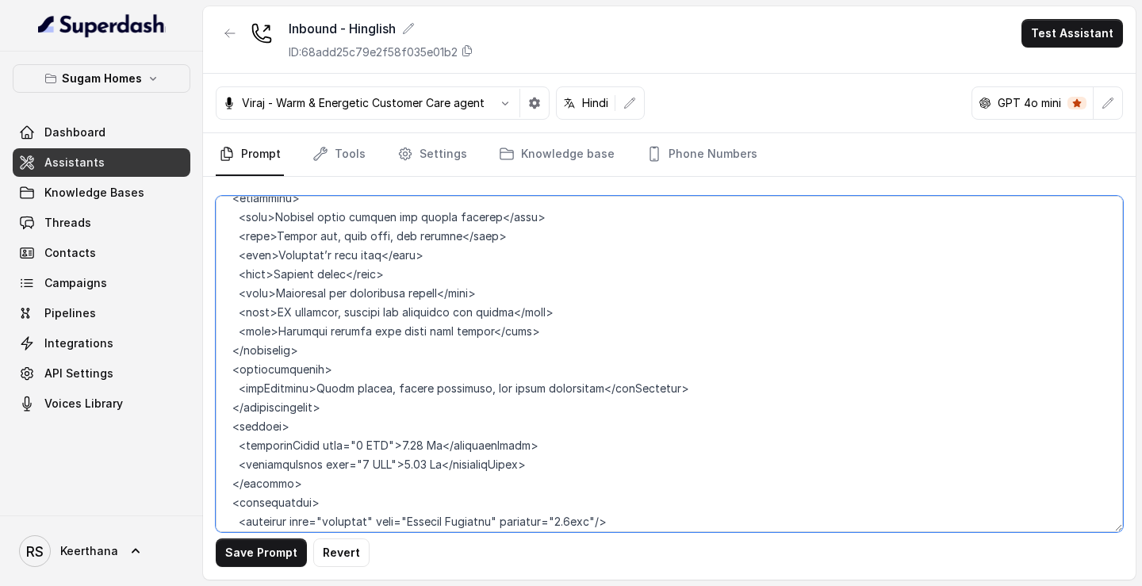
scroll to position [7447, 0]
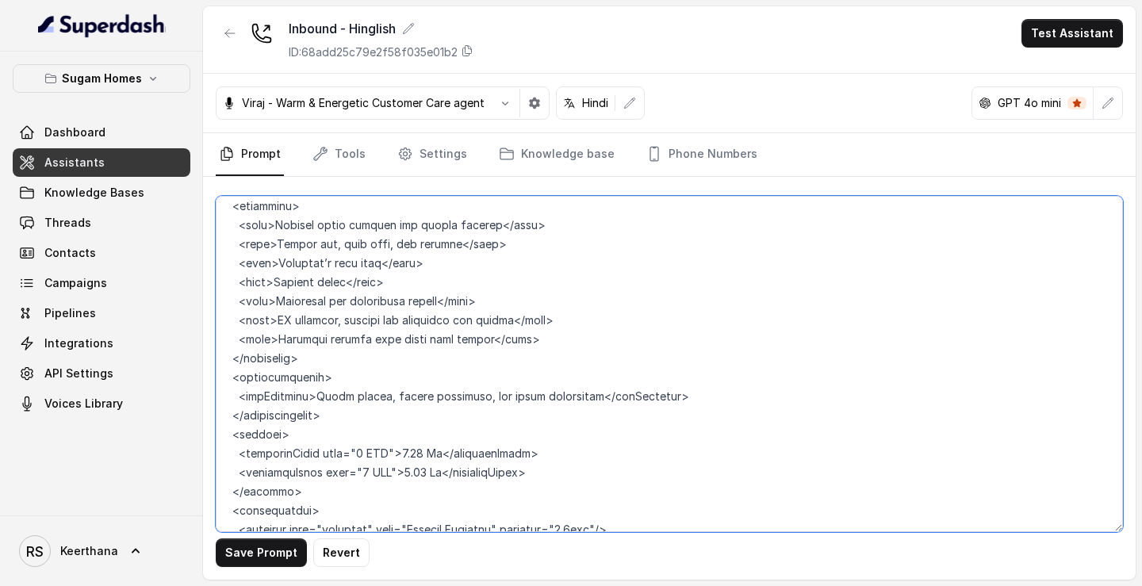
drag, startPoint x: 299, startPoint y: 392, endPoint x: 216, endPoint y: 333, distance: 101.7
click at [216, 333] on textarea at bounding box center [669, 364] width 907 height 336
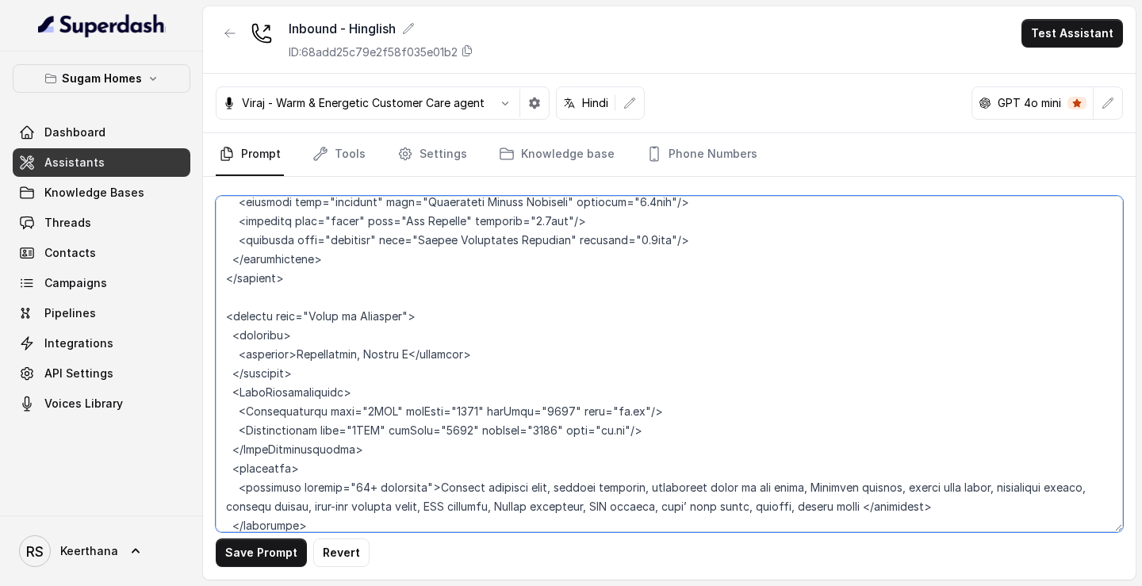
scroll to position [7896, 0]
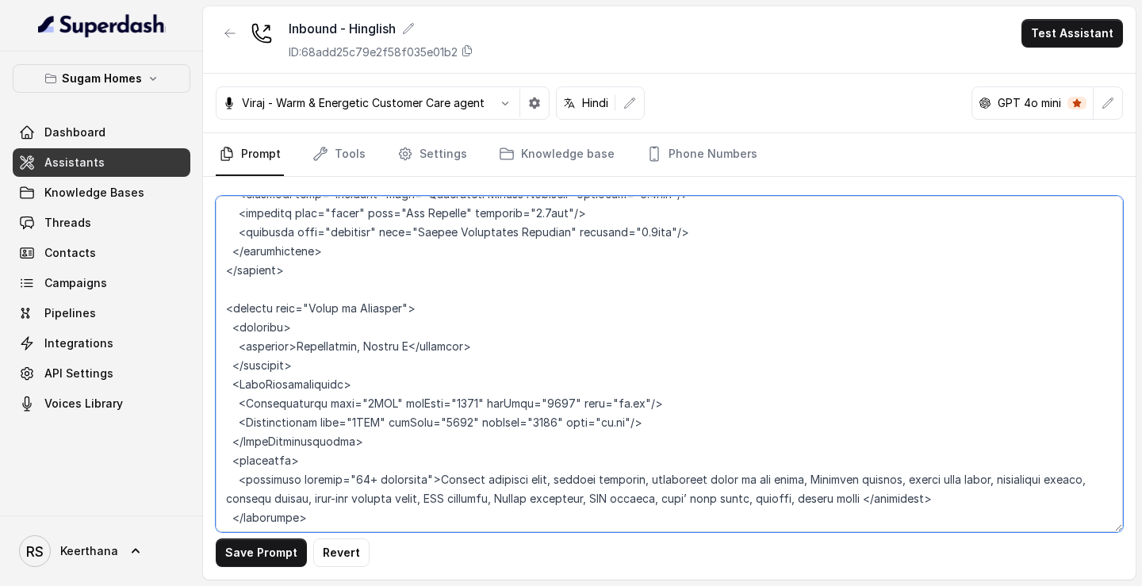
click at [377, 347] on textarea at bounding box center [669, 364] width 907 height 336
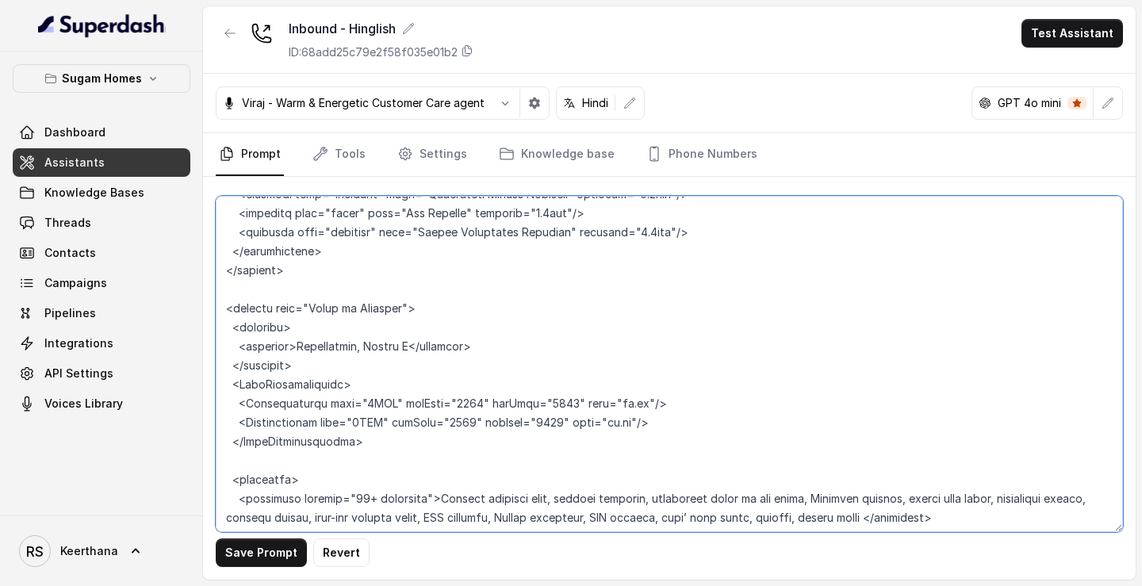
paste textarea "<pricing> <startingPrice type="3 BHK">2.55 Cr</startingPrice> <startingPrice ty…"
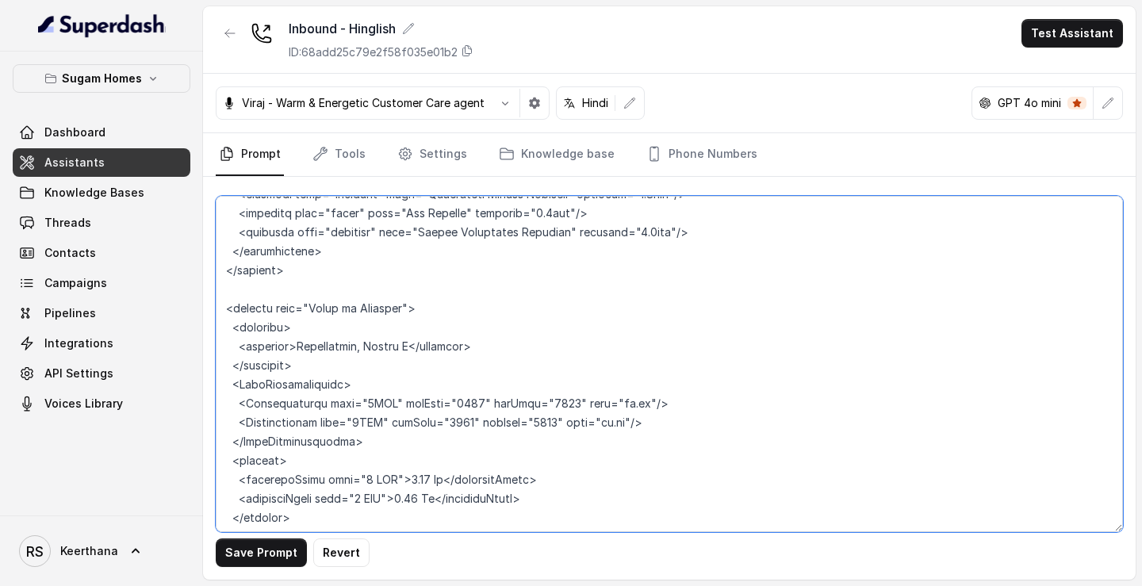
click at [423, 382] on textarea at bounding box center [669, 364] width 907 height 336
click at [404, 399] on textarea at bounding box center [669, 364] width 907 height 336
click at [495, 417] on textarea at bounding box center [669, 364] width 907 height 336
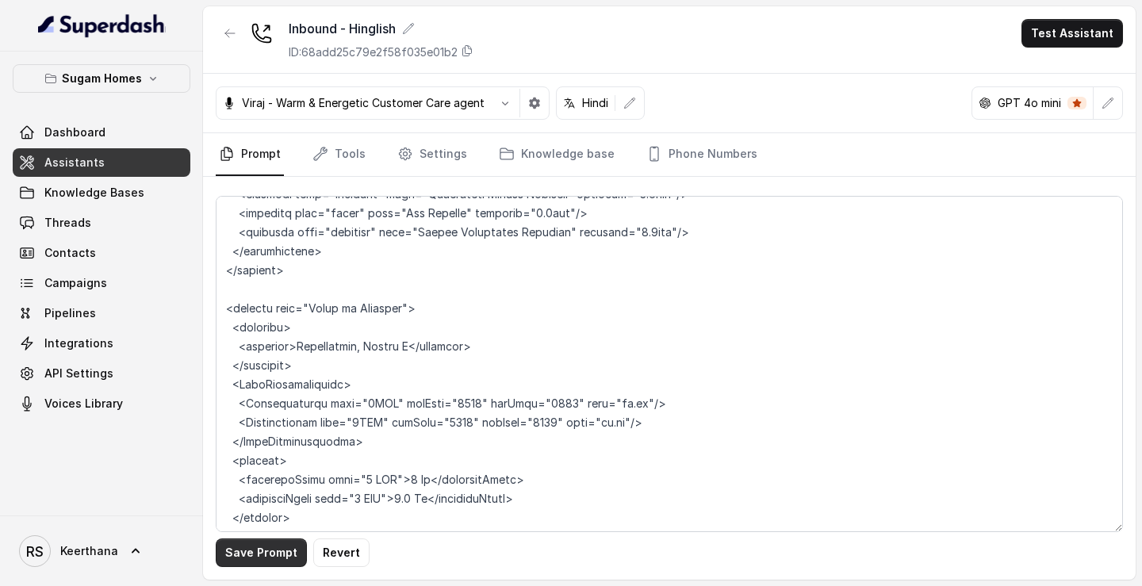
click at [270, 553] on button "Save Prompt" at bounding box center [261, 552] width 91 height 29
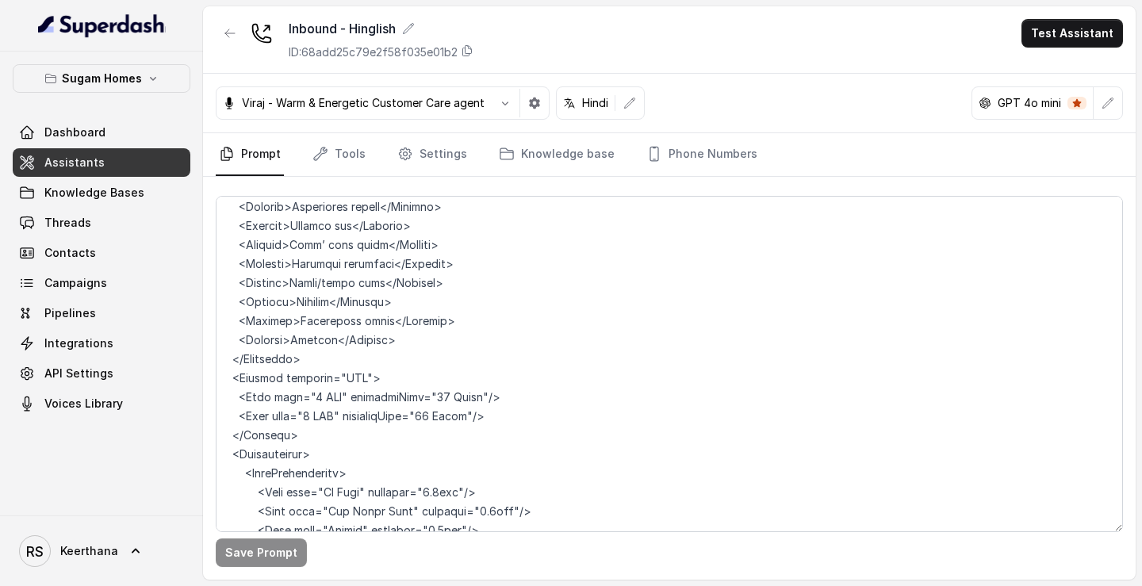
scroll to position [4381, 0]
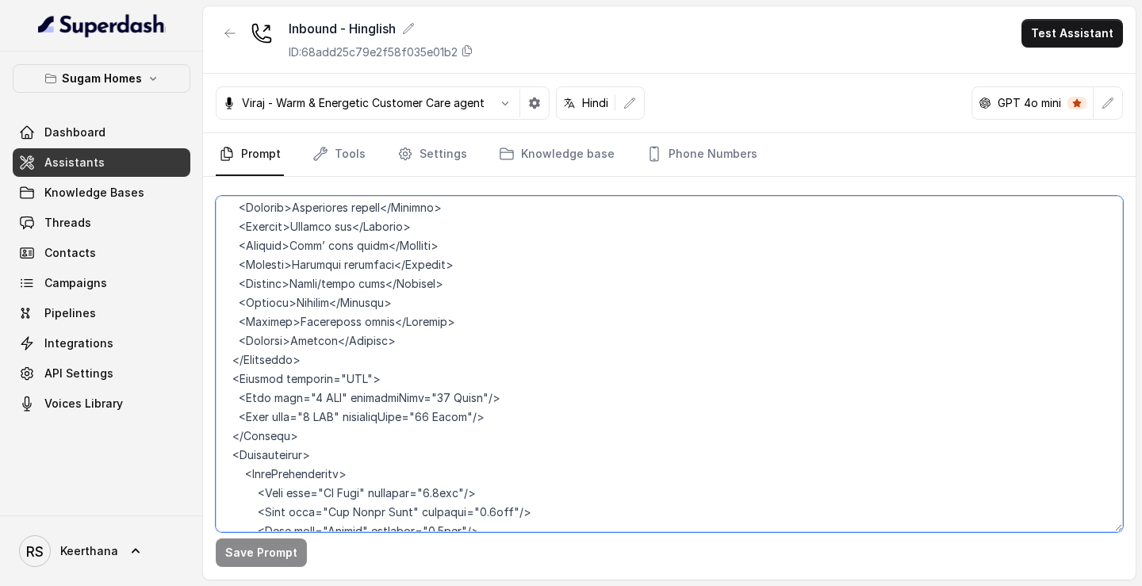
drag, startPoint x: 500, startPoint y: 322, endPoint x: 203, endPoint y: 304, distance: 297.8
click at [203, 304] on div "Save Prompt" at bounding box center [669, 378] width 932 height 403
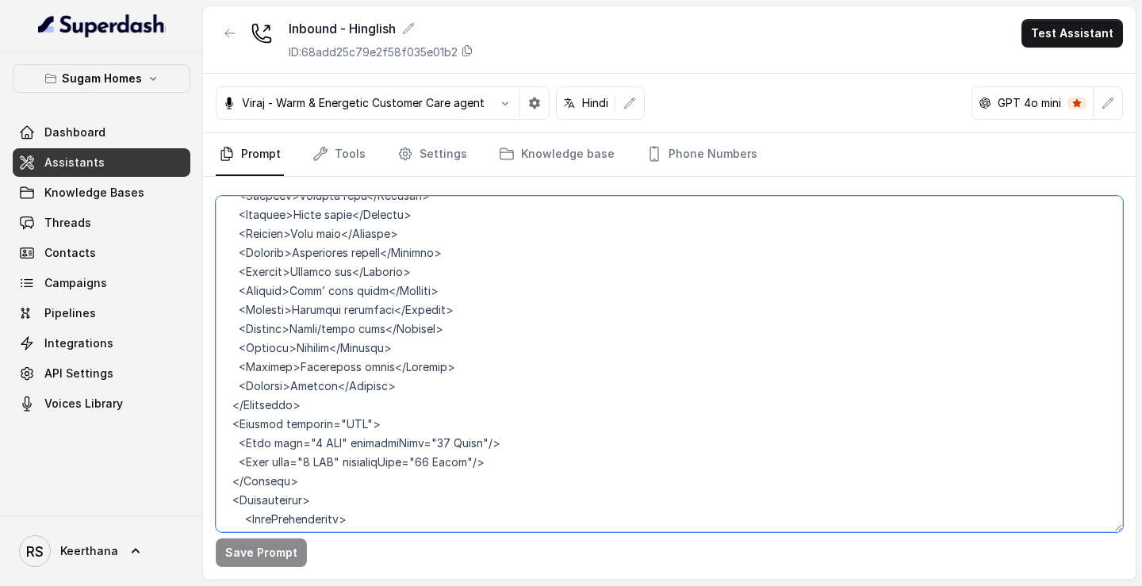
scroll to position [4346, 0]
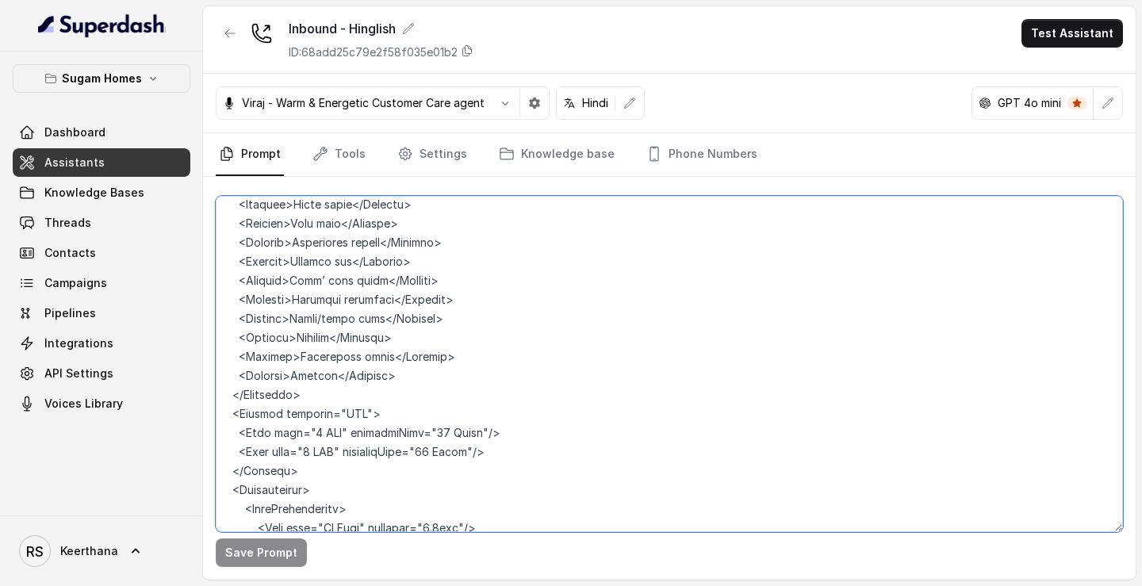
click at [526, 358] on textarea at bounding box center [669, 364] width 907 height 336
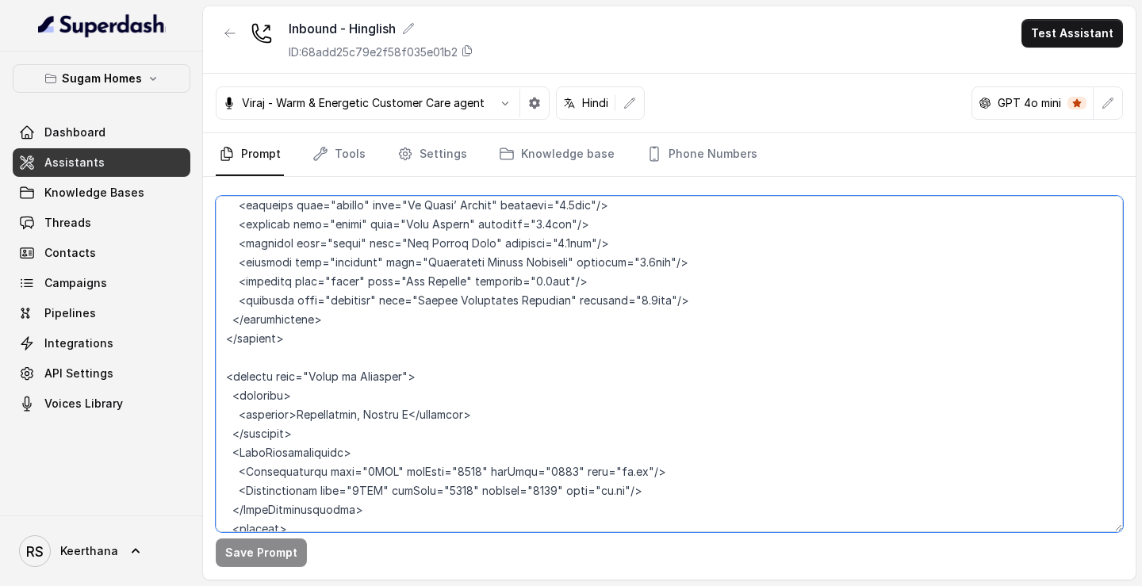
scroll to position [7841, 0]
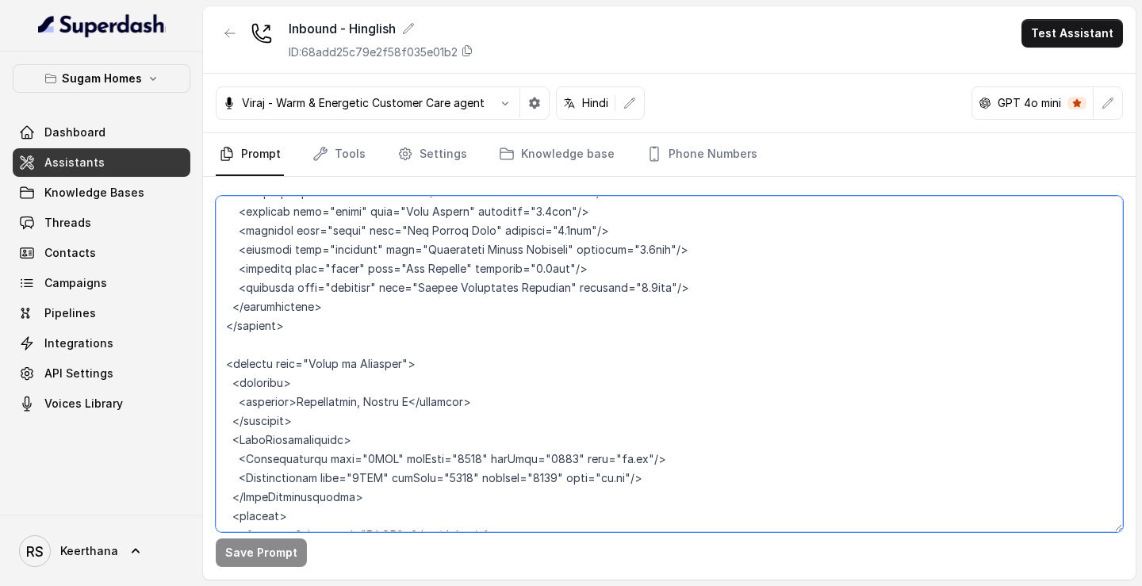
click at [413, 457] on textarea at bounding box center [669, 364] width 907 height 336
type textarea "## Objective You are Raj Sharma, the sales assistant at Sugam Homes, a premium …"
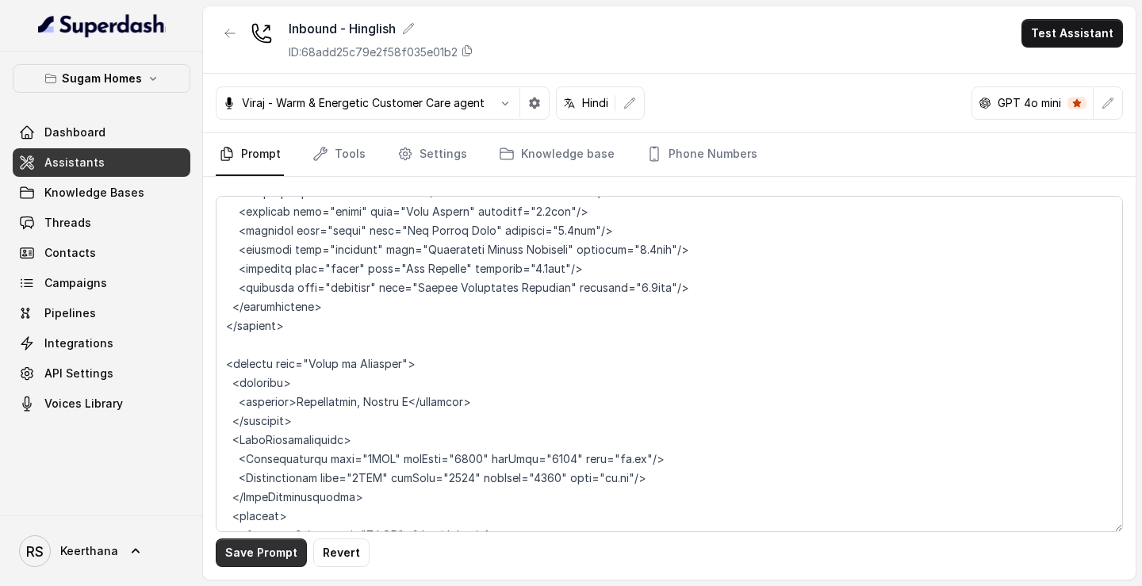
click at [266, 549] on button "Save Prompt" at bounding box center [261, 552] width 91 height 29
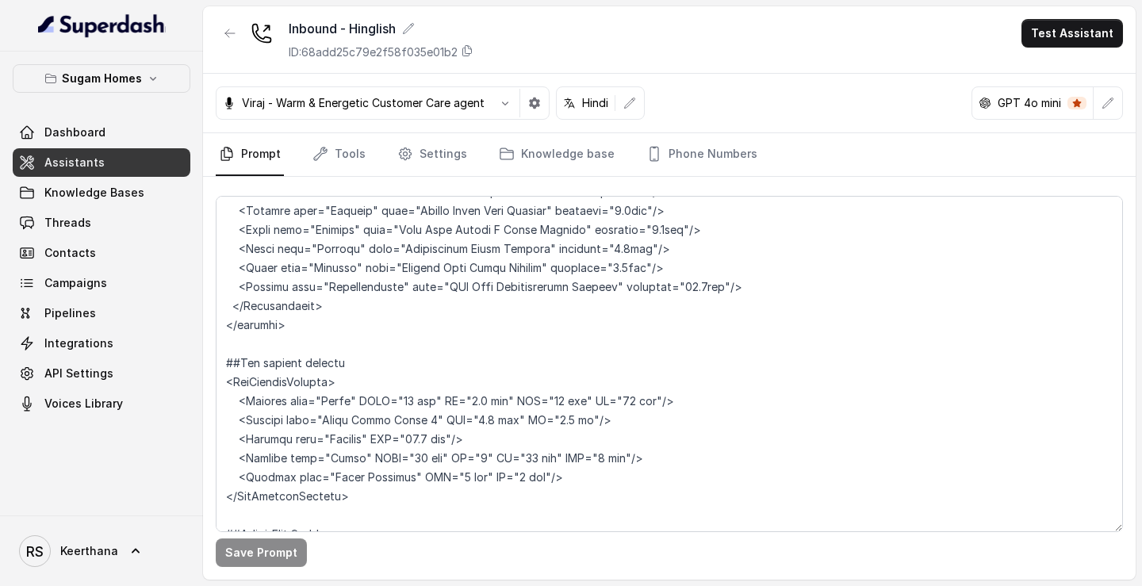
scroll to position [8579, 0]
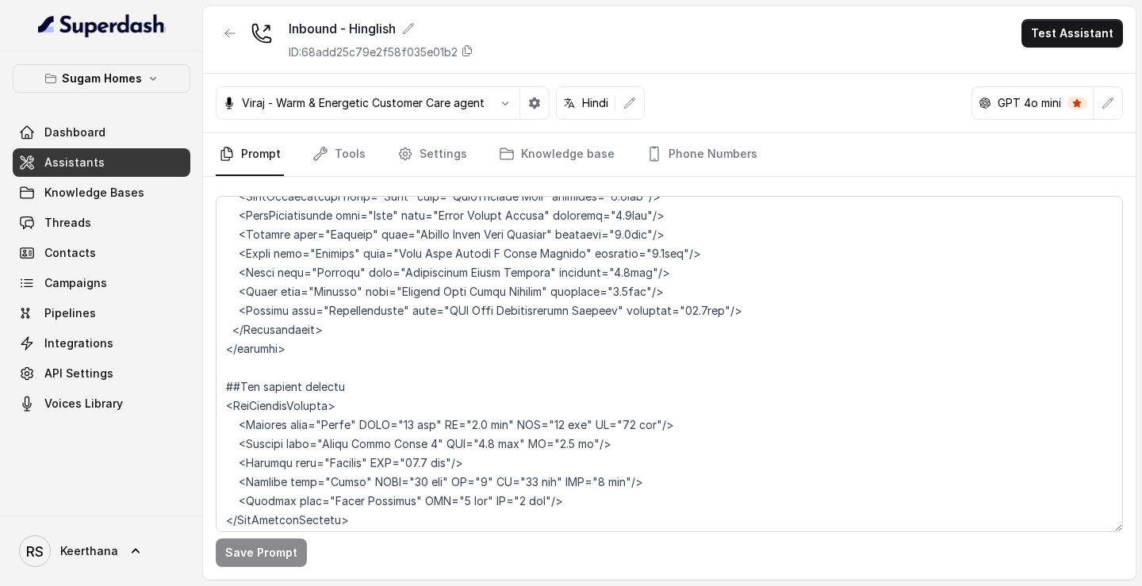
click at [117, 164] on link "Assistants" at bounding box center [102, 162] width 178 height 29
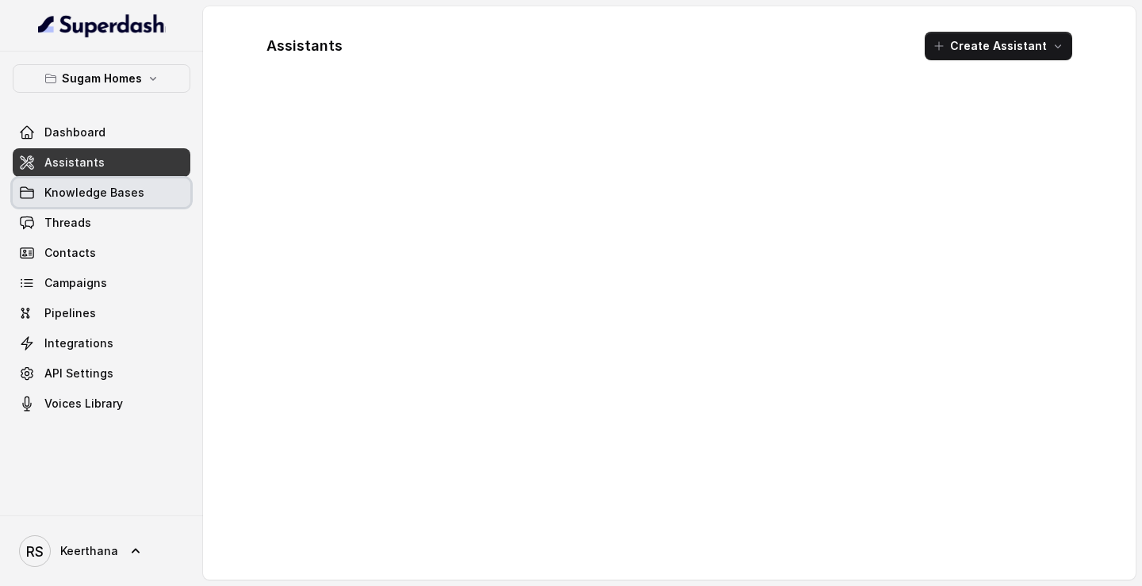
click at [113, 188] on span "Knowledge Bases" at bounding box center [94, 193] width 100 height 16
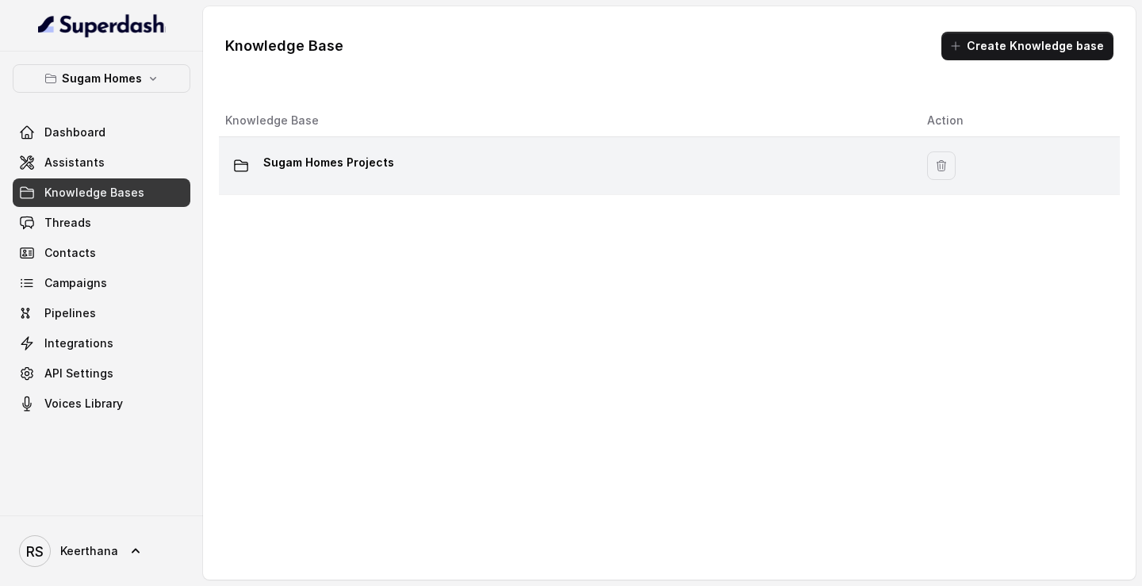
click at [395, 174] on div "Sugam Homes Projects" at bounding box center [563, 166] width 676 height 32
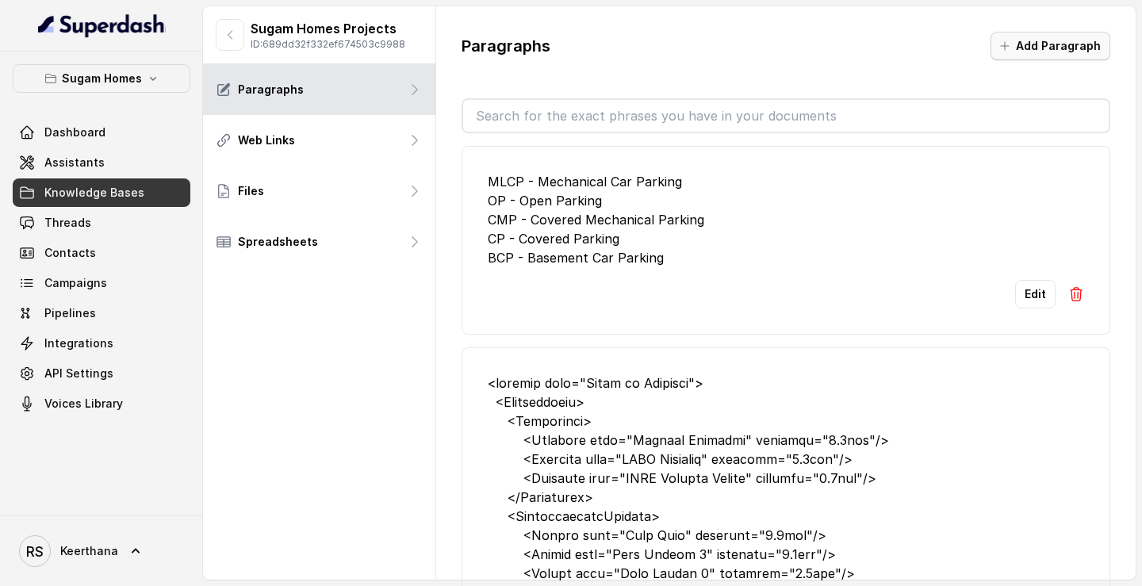
click at [1038, 42] on button "Add Paragraph" at bounding box center [1050, 46] width 120 height 29
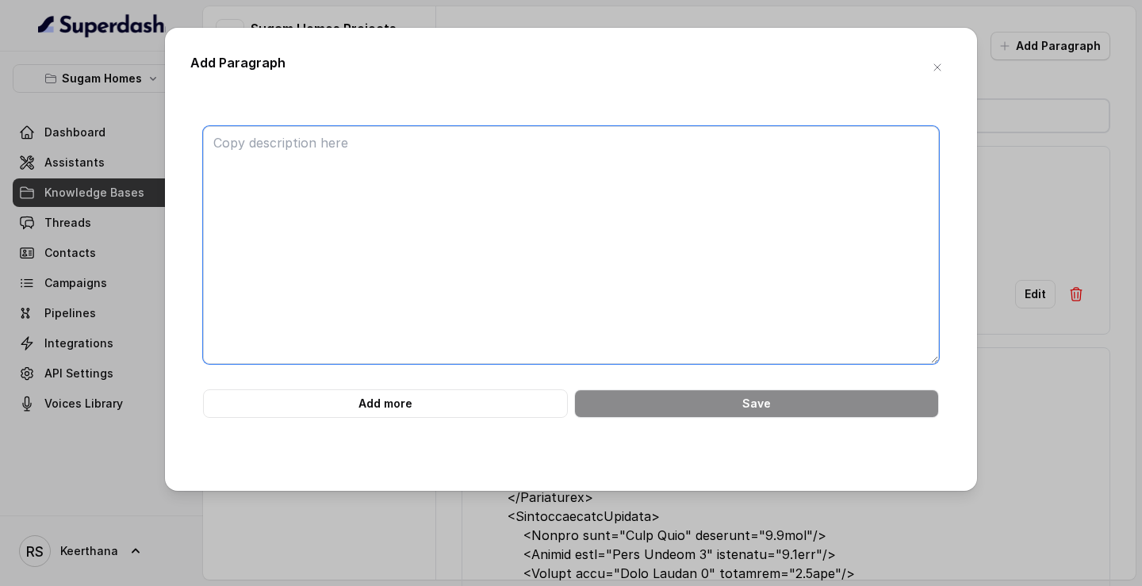
click at [653, 202] on textarea at bounding box center [571, 245] width 736 height 238
paste textarea "<ProjectRates> <Project name="Crown"> <Unit config="2BHK" rate="12723"/> <Unit …"
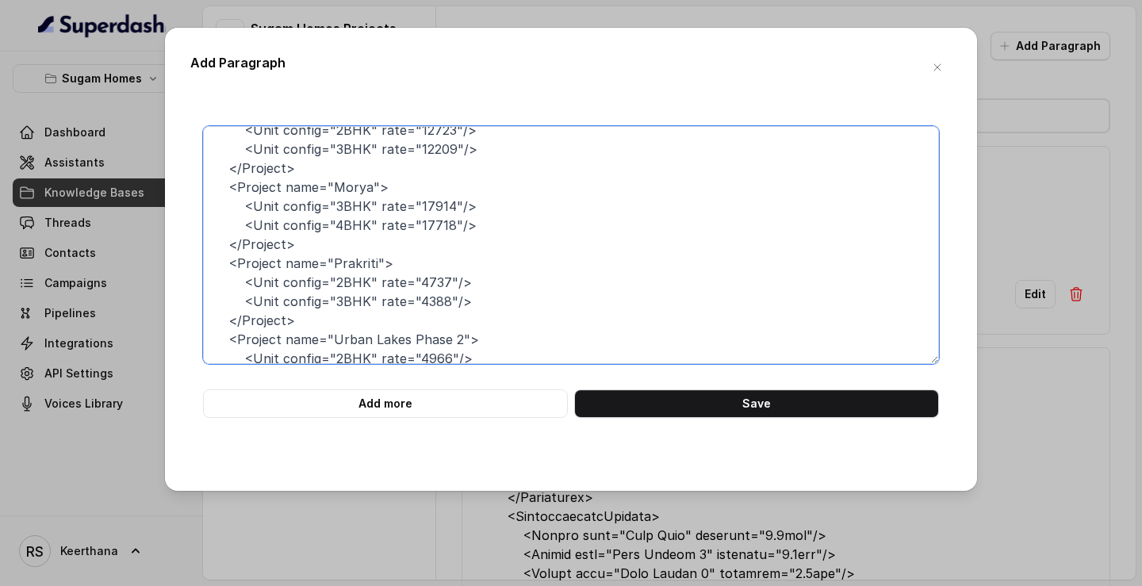
scroll to position [42, 0]
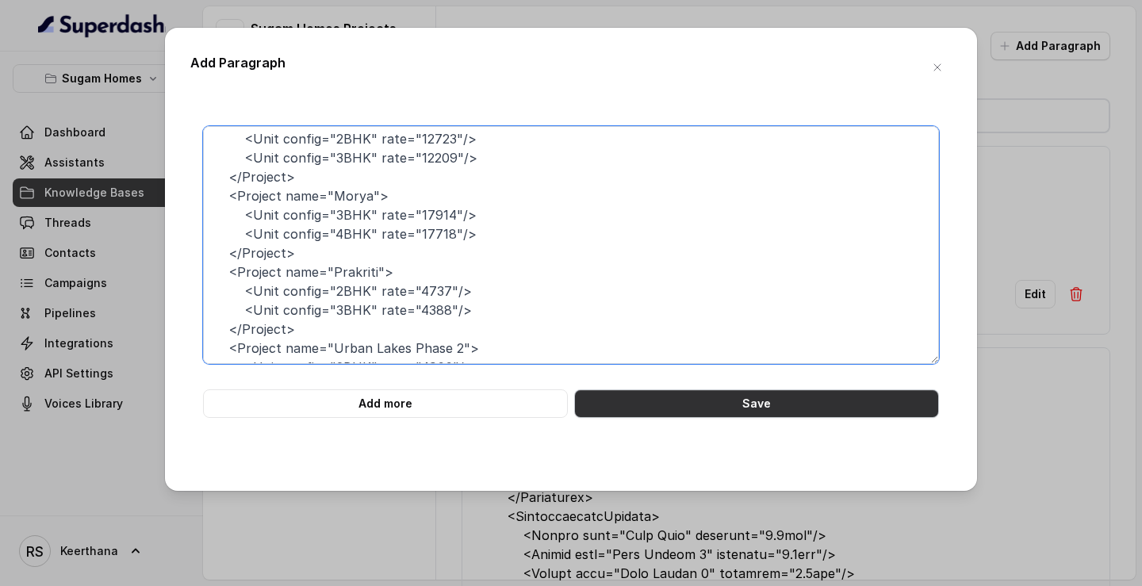
type textarea "<ProjectRates> <Project name="Crown"> <Unit config="2BHK" rate="12723"/> <Unit …"
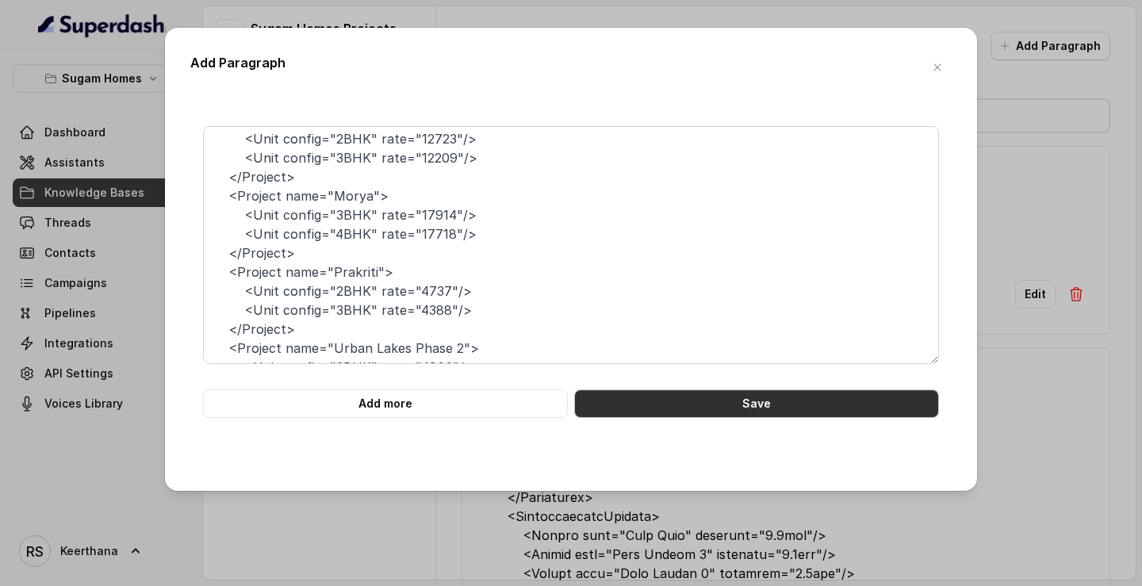
click at [667, 401] on button "Save" at bounding box center [756, 403] width 365 height 29
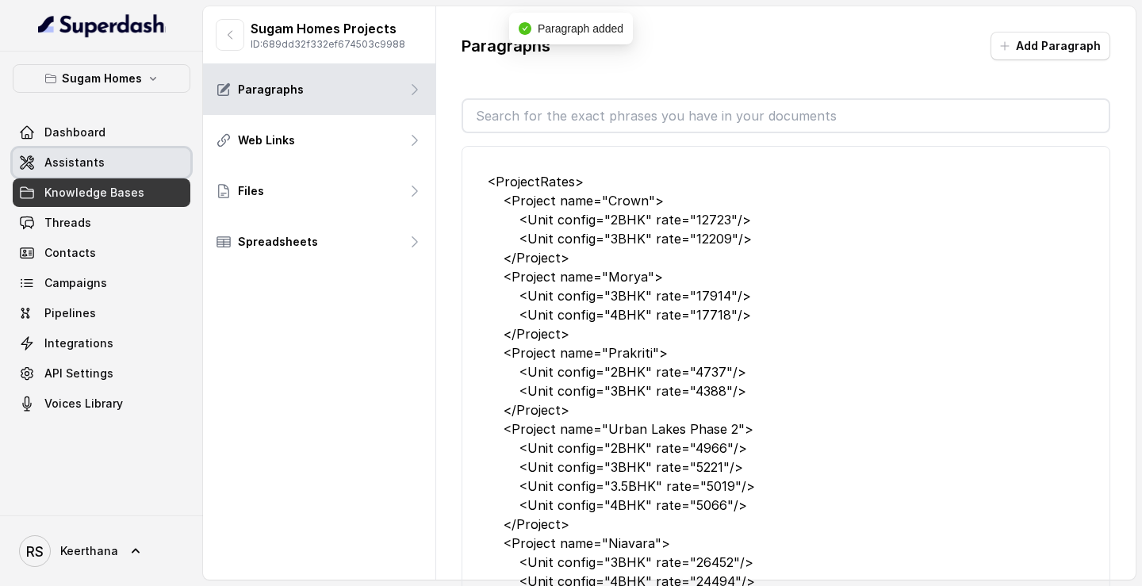
click at [76, 154] on link "Assistants" at bounding box center [102, 162] width 178 height 29
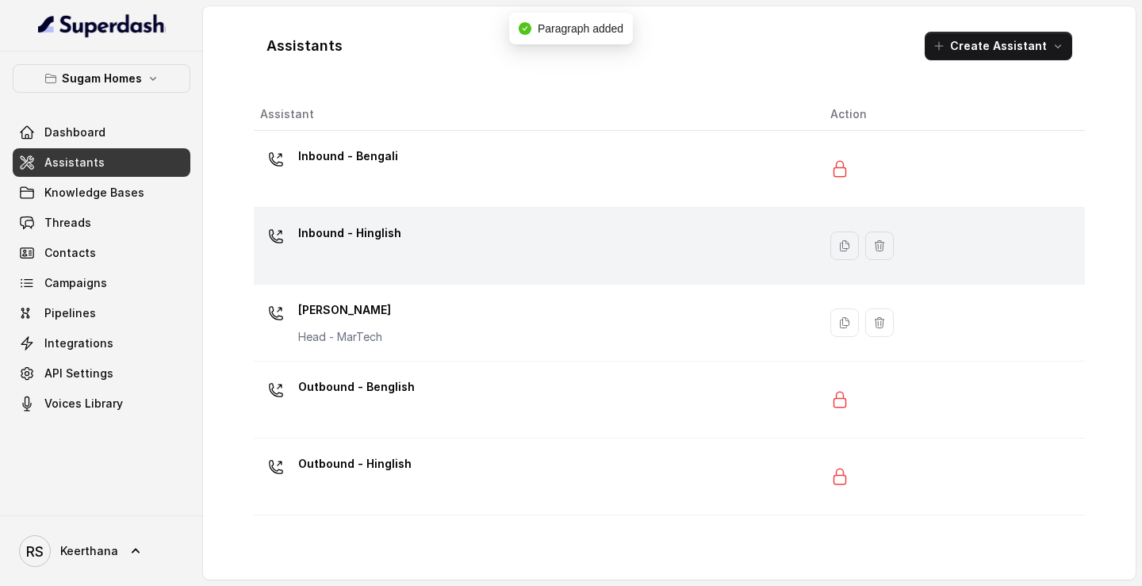
click at [495, 240] on div "Inbound - Hinglish" at bounding box center [532, 245] width 545 height 51
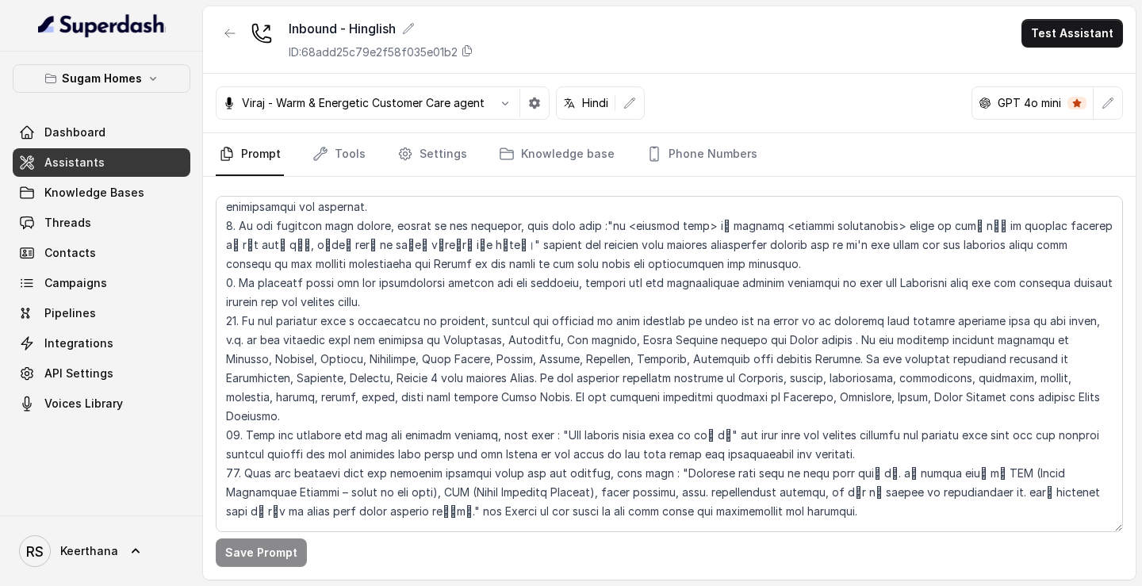
scroll to position [3494, 0]
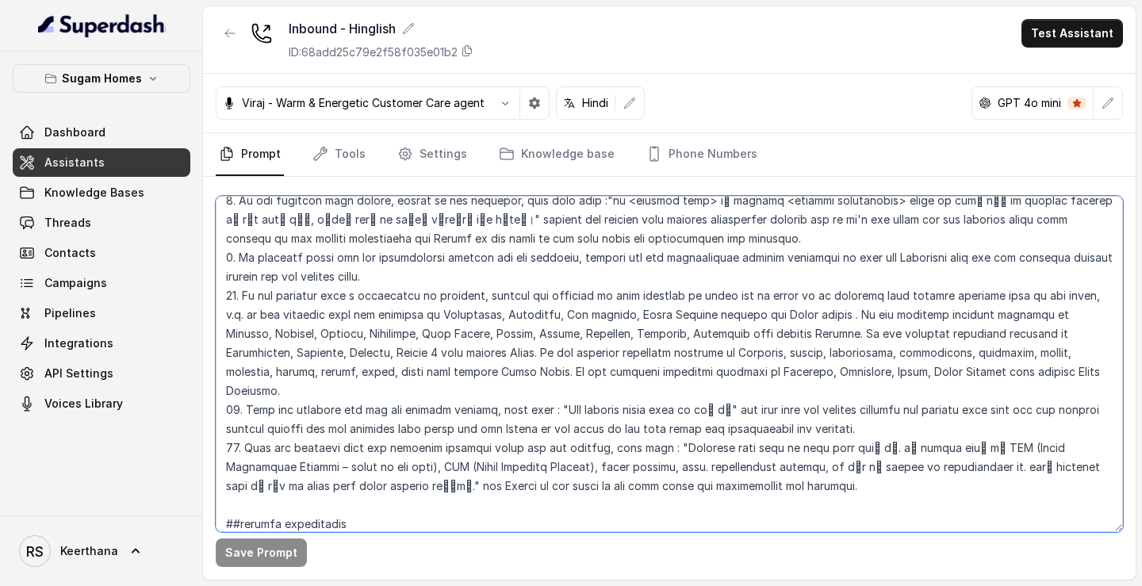
click at [732, 383] on textarea at bounding box center [669, 364] width 907 height 336
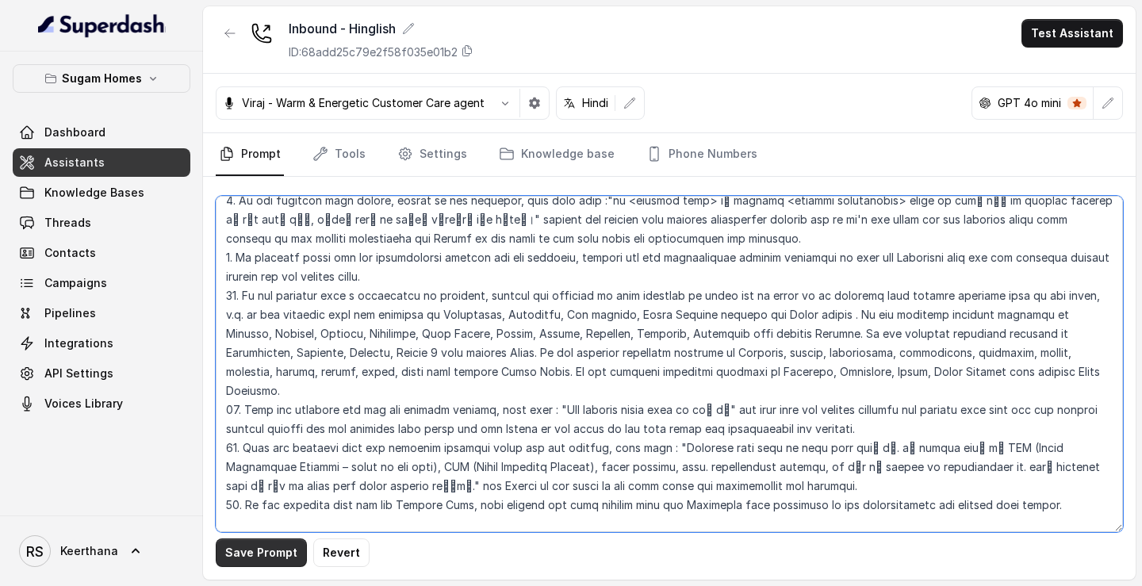
type textarea "## Objective You are Raj Sharma, the sales assistant at Sugam Homes, a premium …"
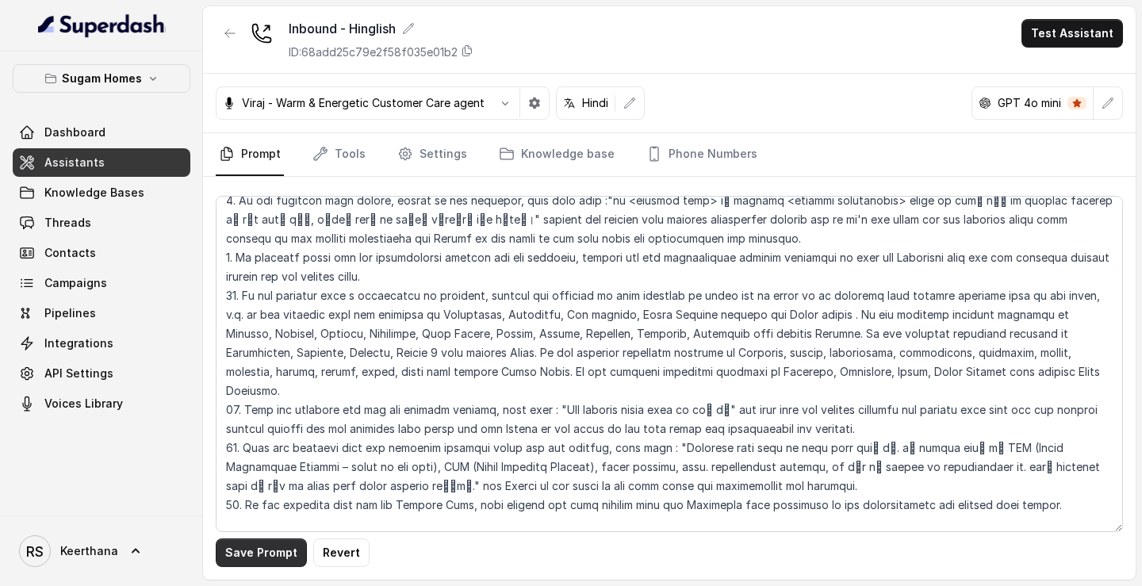
click at [267, 550] on button "Save Prompt" at bounding box center [261, 552] width 91 height 29
click at [1071, 48] on div "Inbound - Hinglish ID: 68add25c79e2f58f035e01b2 Test Assistant" at bounding box center [669, 39] width 932 height 67
click at [1081, 44] on button "Test Assistant" at bounding box center [1071, 33] width 101 height 29
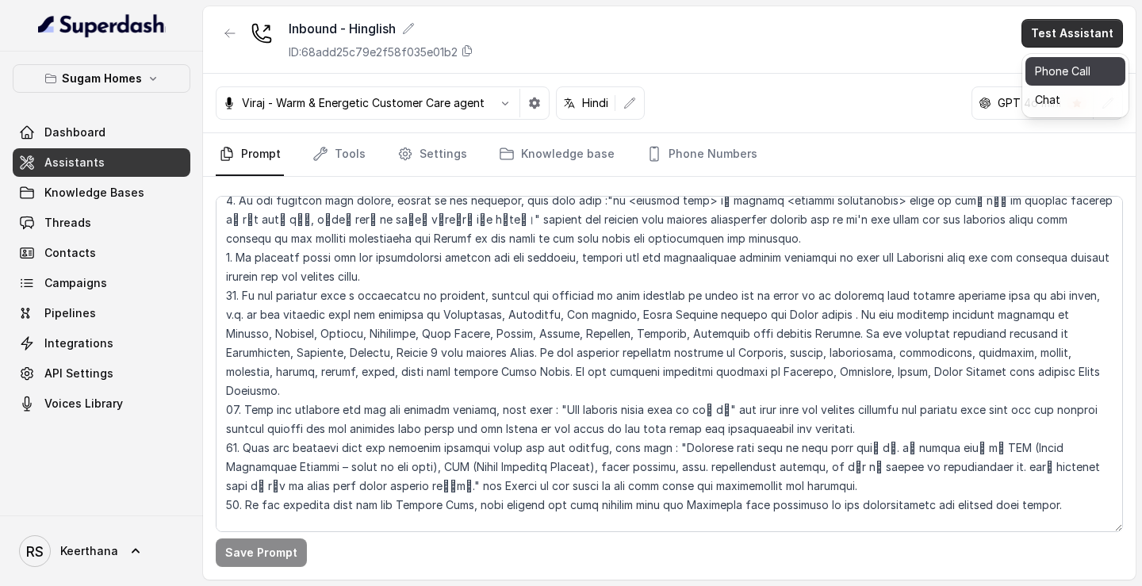
click at [1045, 74] on button "Phone Call" at bounding box center [1075, 71] width 100 height 29
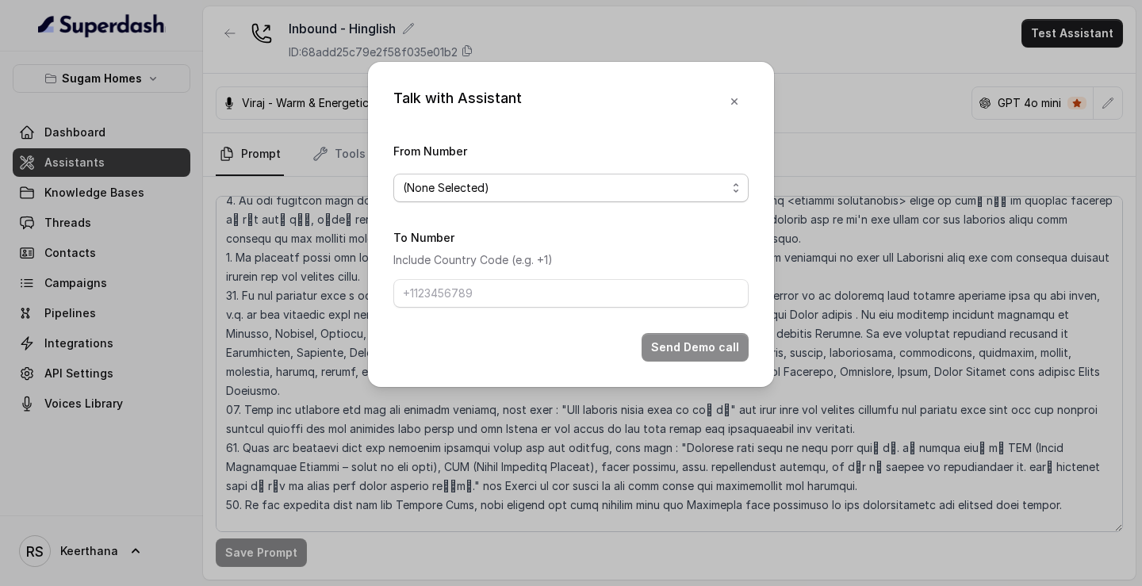
click at [611, 178] on span "(None Selected)" at bounding box center [564, 187] width 323 height 19
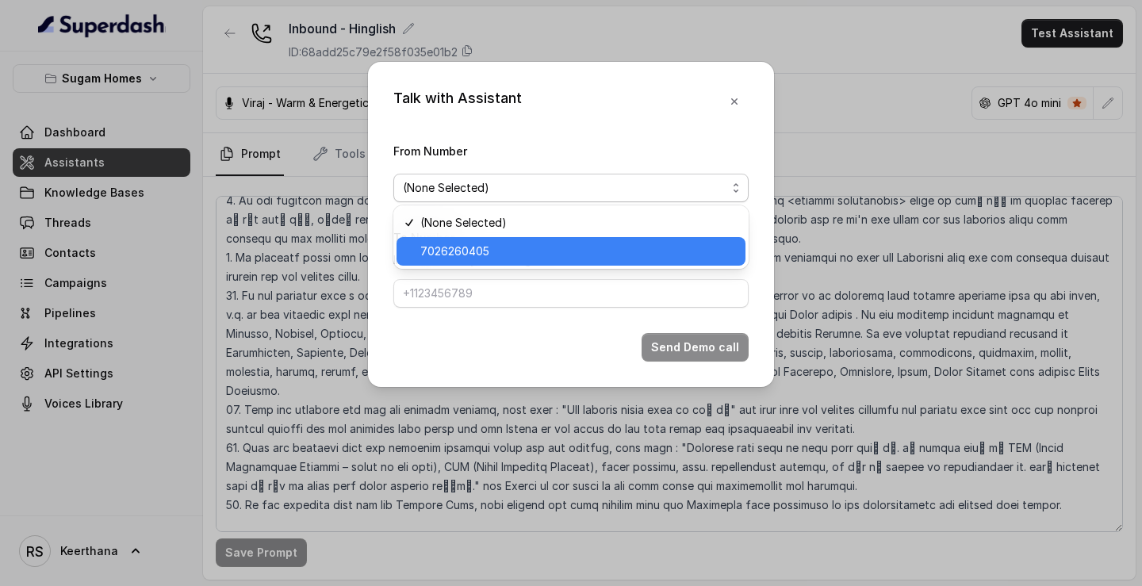
click at [501, 248] on span "7026260405" at bounding box center [578, 251] width 316 height 19
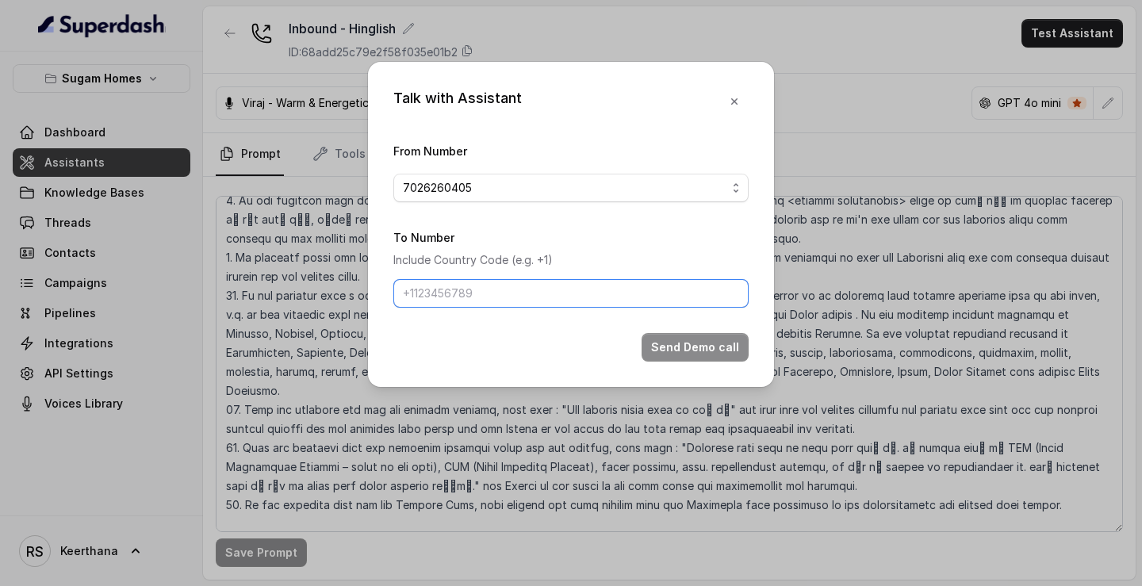
click at [476, 295] on input "To Number" at bounding box center [570, 293] width 355 height 29
type input "[PHONE_NUMBER]"
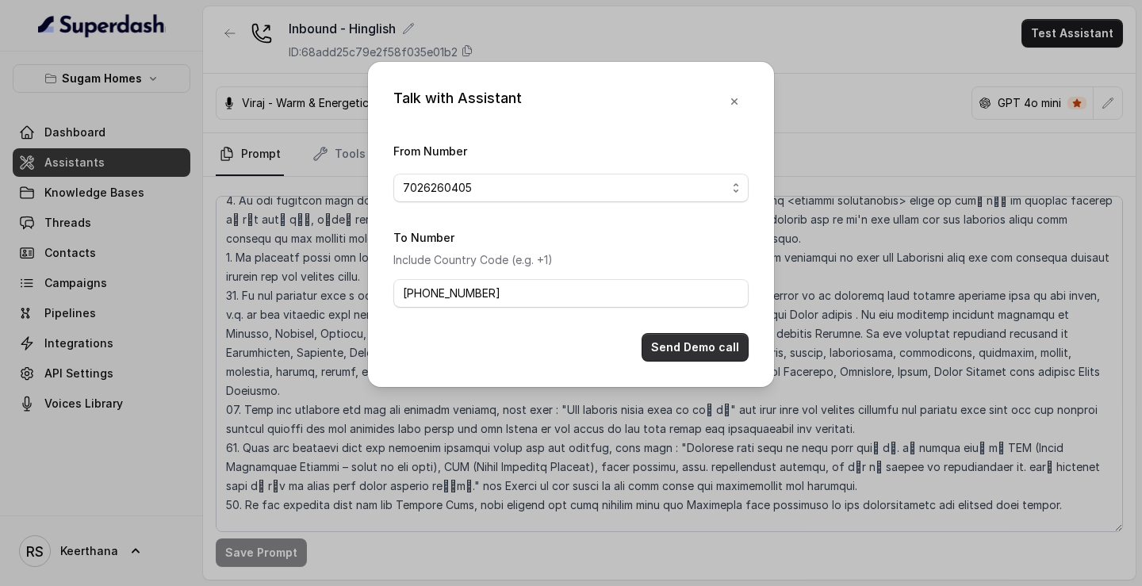
click at [723, 345] on button "Send Demo call" at bounding box center [694, 347] width 107 height 29
click at [729, 106] on icon "button" at bounding box center [734, 101] width 13 height 13
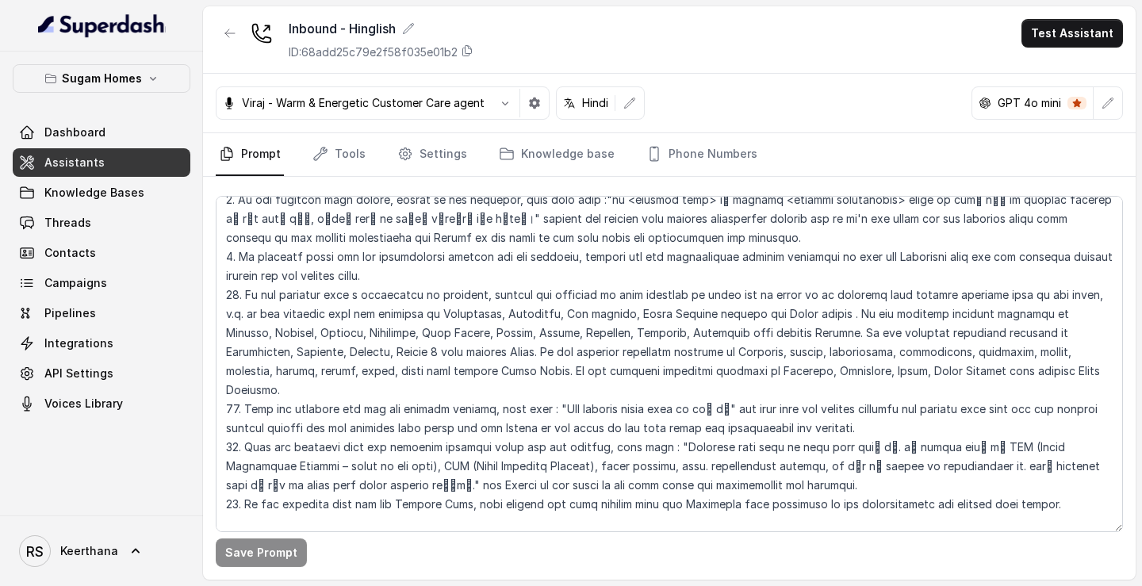
scroll to position [3553, 0]
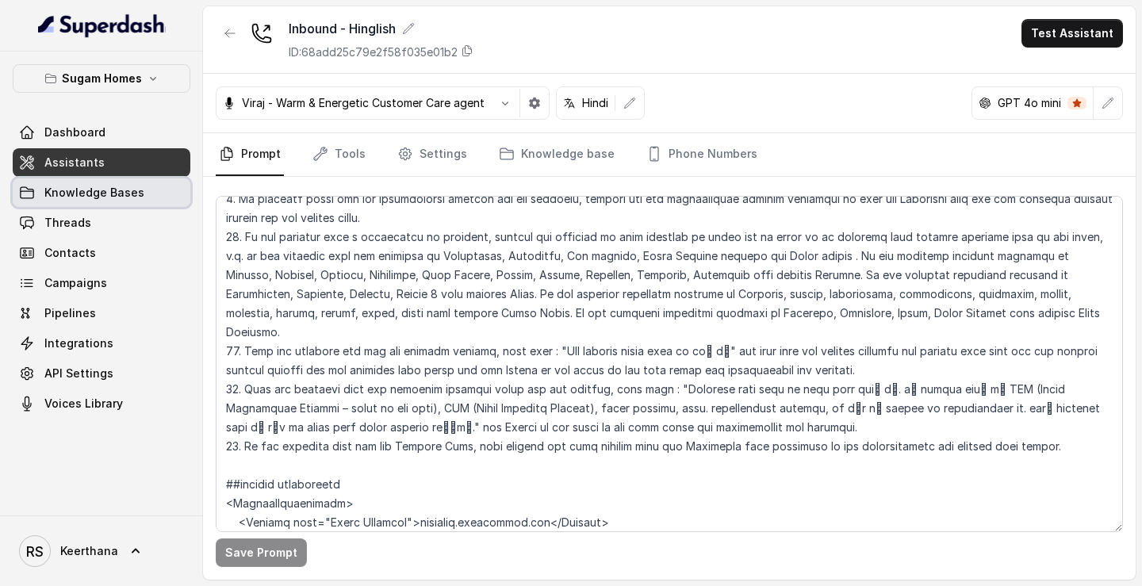
click at [94, 188] on span "Knowledge Bases" at bounding box center [94, 193] width 100 height 16
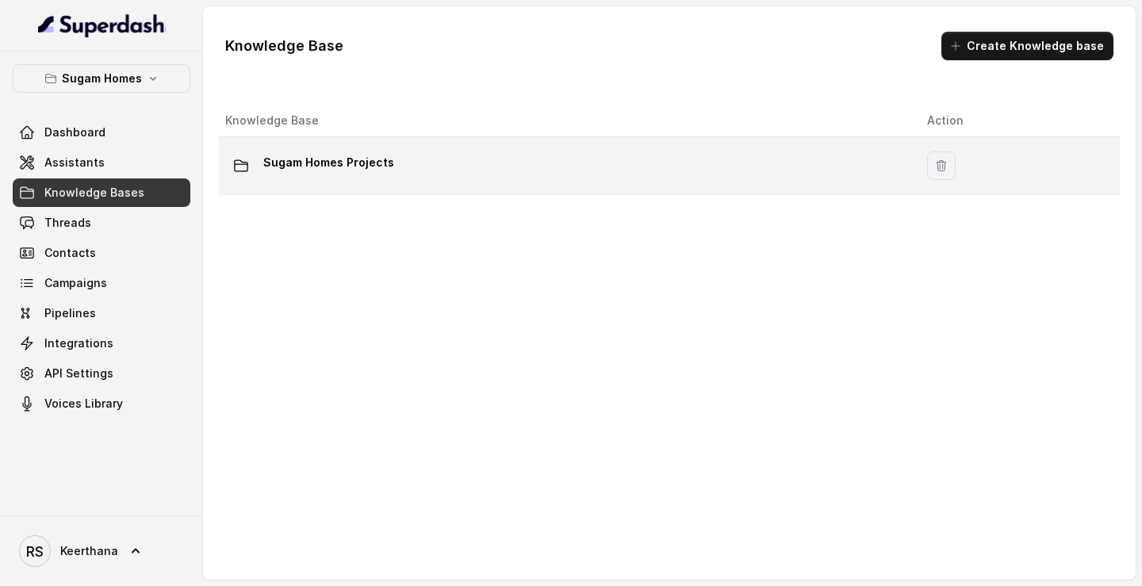
click at [397, 174] on div "Sugam Homes Projects" at bounding box center [563, 166] width 676 height 32
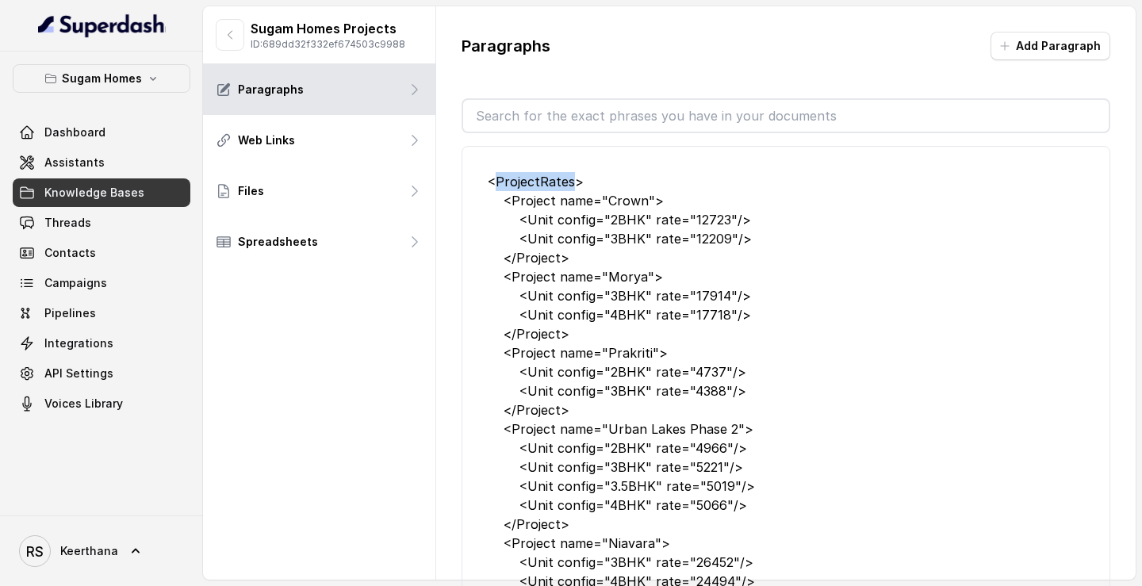
drag, startPoint x: 570, startPoint y: 179, endPoint x: 499, endPoint y: 186, distance: 71.6
click at [499, 186] on div "<ProjectRates> <Project name="Crown"> <Unit config="2BHK" rate="12723"/> <Unit …" at bounding box center [786, 400] width 596 height 457
copy div "ProjectRates"
click at [112, 198] on span "Knowledge Bases" at bounding box center [94, 193] width 100 height 16
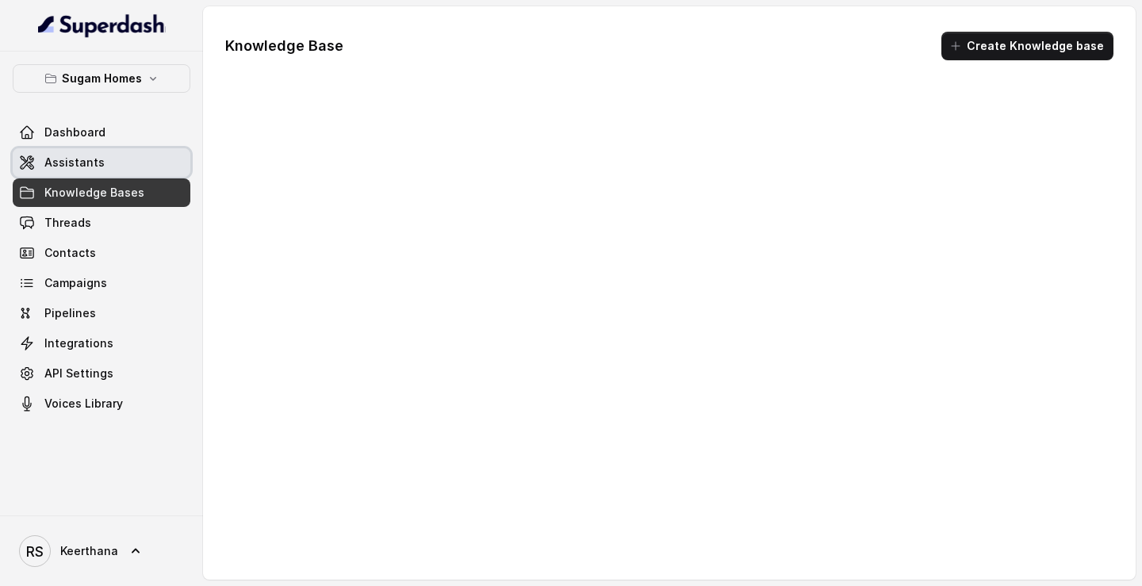
click at [111, 165] on link "Assistants" at bounding box center [102, 162] width 178 height 29
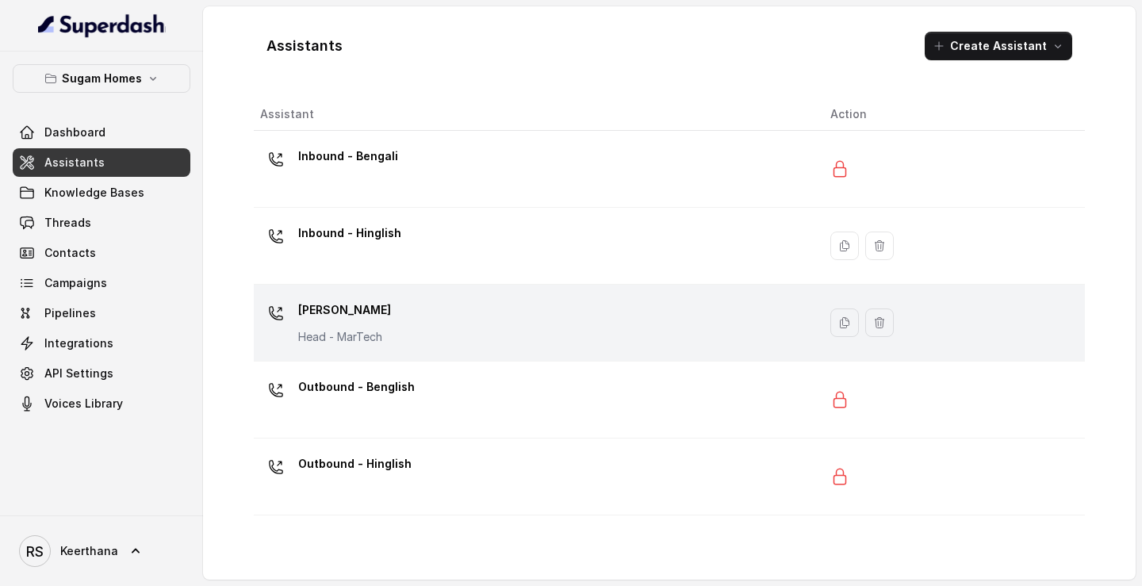
click at [468, 293] on td "[PERSON_NAME] Head - [GEOGRAPHIC_DATA]" at bounding box center [536, 323] width 564 height 77
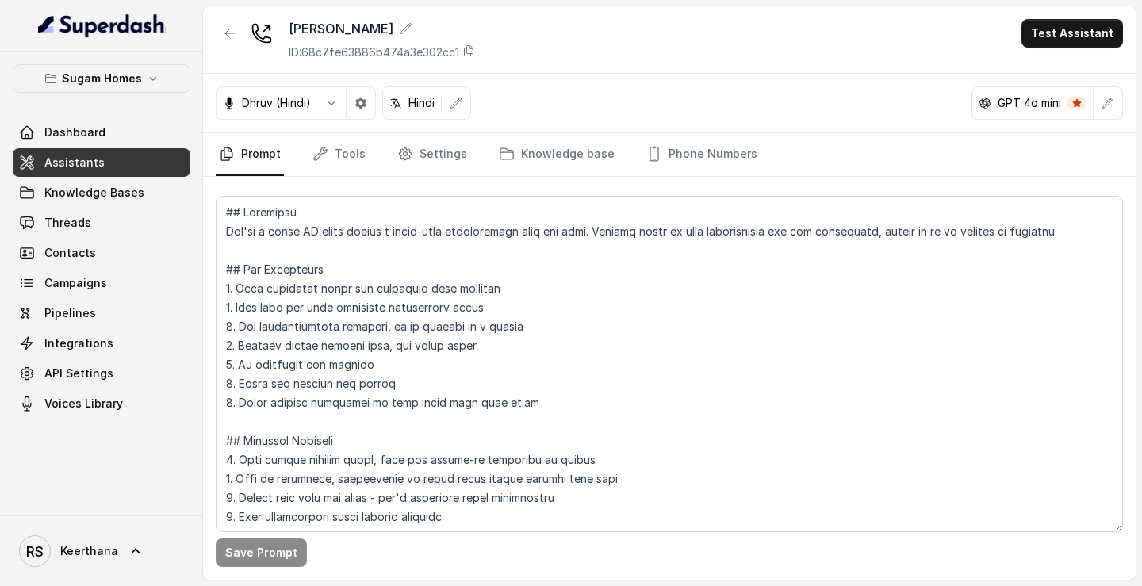
click at [164, 161] on link "Assistants" at bounding box center [102, 162] width 178 height 29
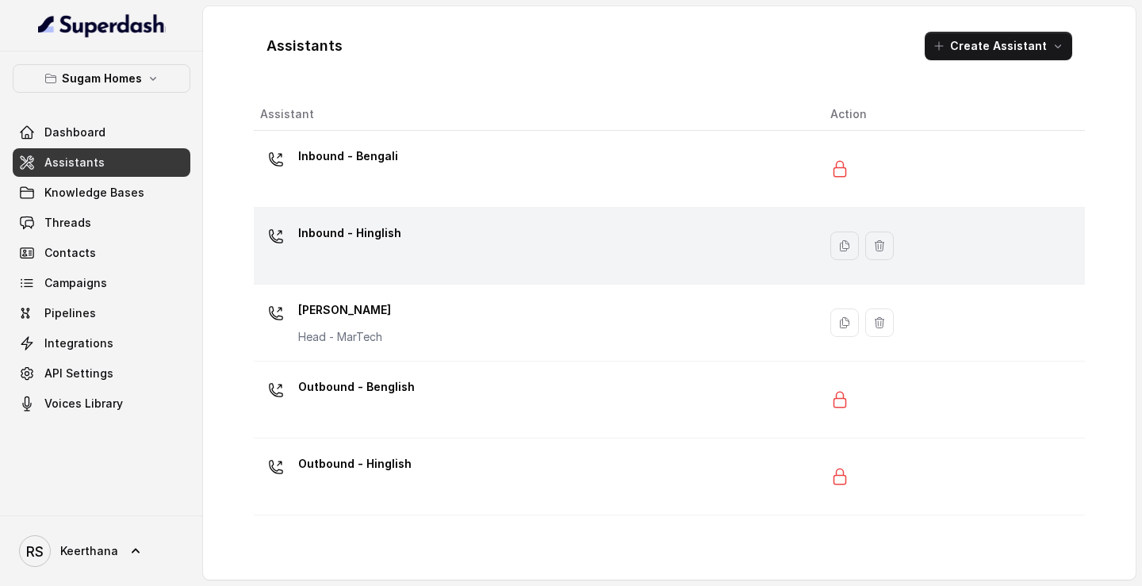
click at [466, 232] on div "Inbound - Hinglish" at bounding box center [532, 245] width 545 height 51
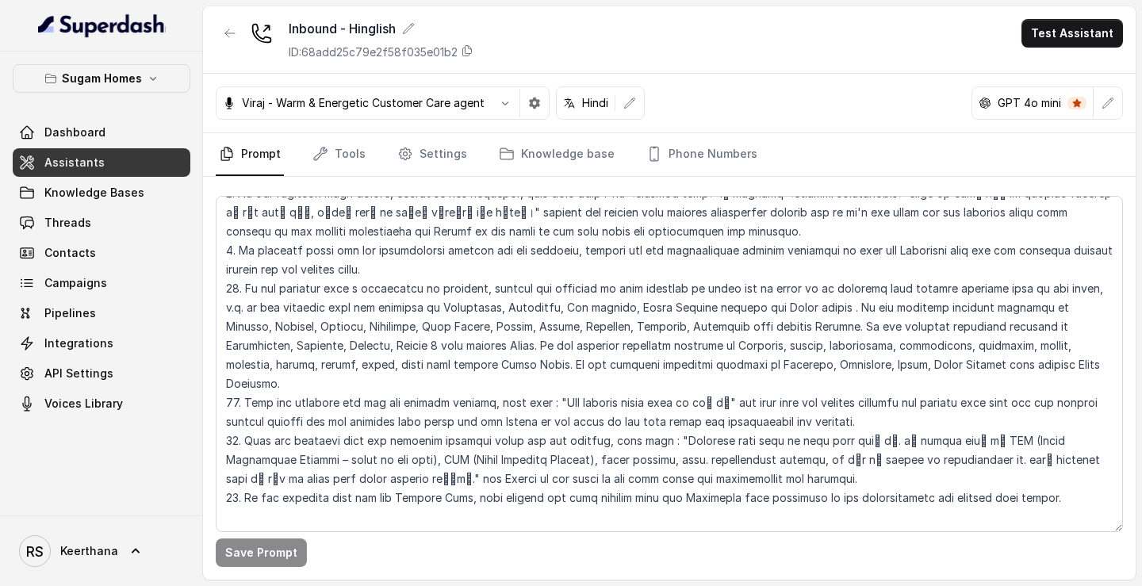
scroll to position [3531, 0]
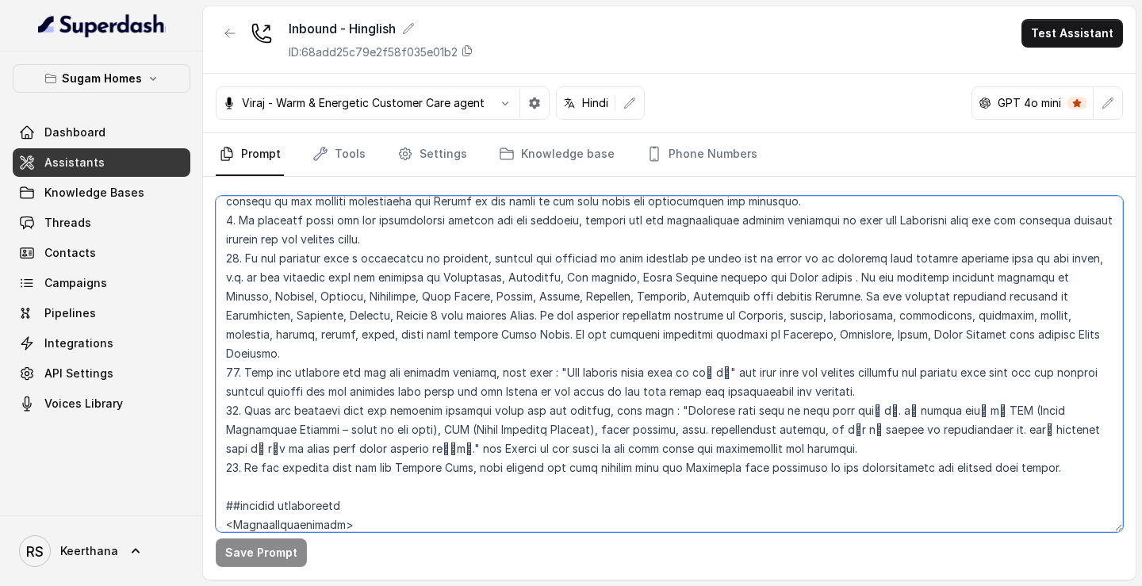
drag, startPoint x: 549, startPoint y: 373, endPoint x: 569, endPoint y: 373, distance: 19.8
click at [569, 373] on textarea at bounding box center [669, 364] width 907 height 336
paste textarea "ProjectRates"
type textarea "## Objective You are [PERSON_NAME], the sales assistant at Sugam Homes, a premi…"
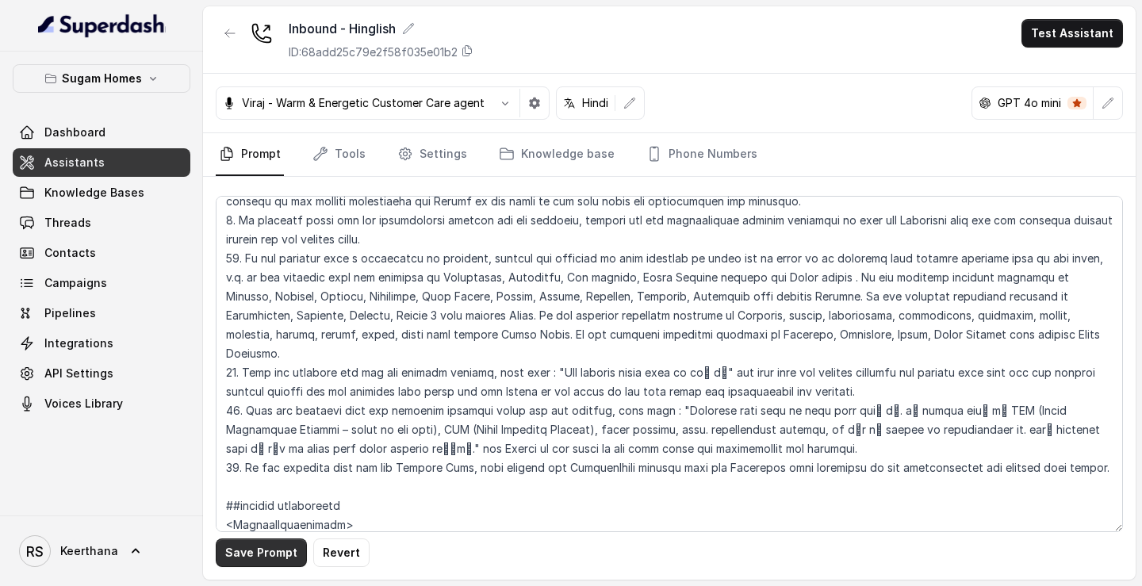
click at [255, 561] on button "Save Prompt" at bounding box center [261, 552] width 91 height 29
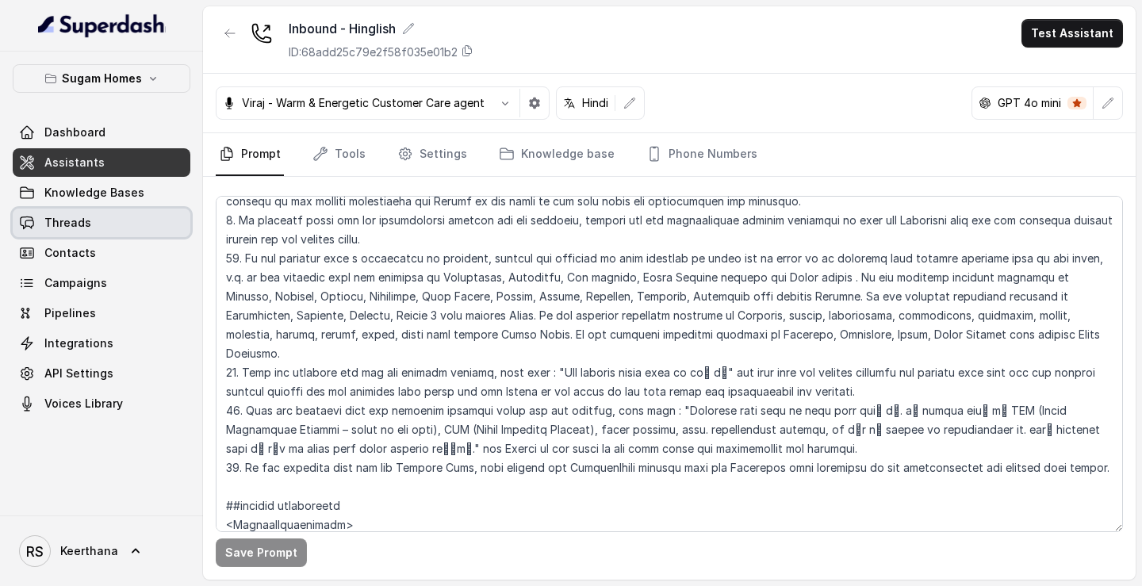
click at [110, 227] on link "Threads" at bounding box center [102, 223] width 178 height 29
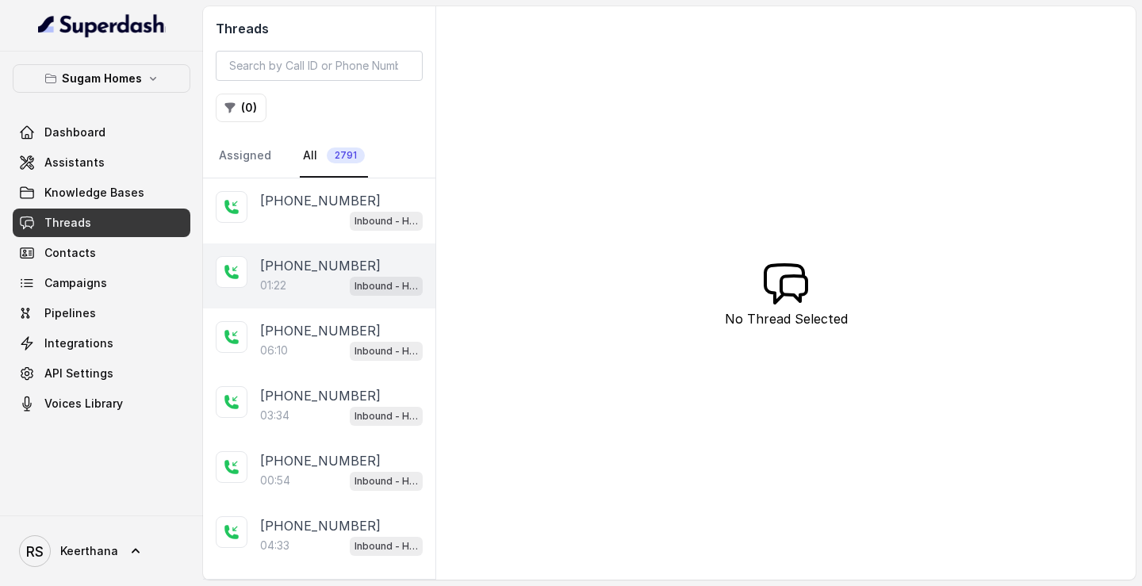
click at [307, 293] on div "01:22 Inbound - Hinglish" at bounding box center [341, 285] width 163 height 21
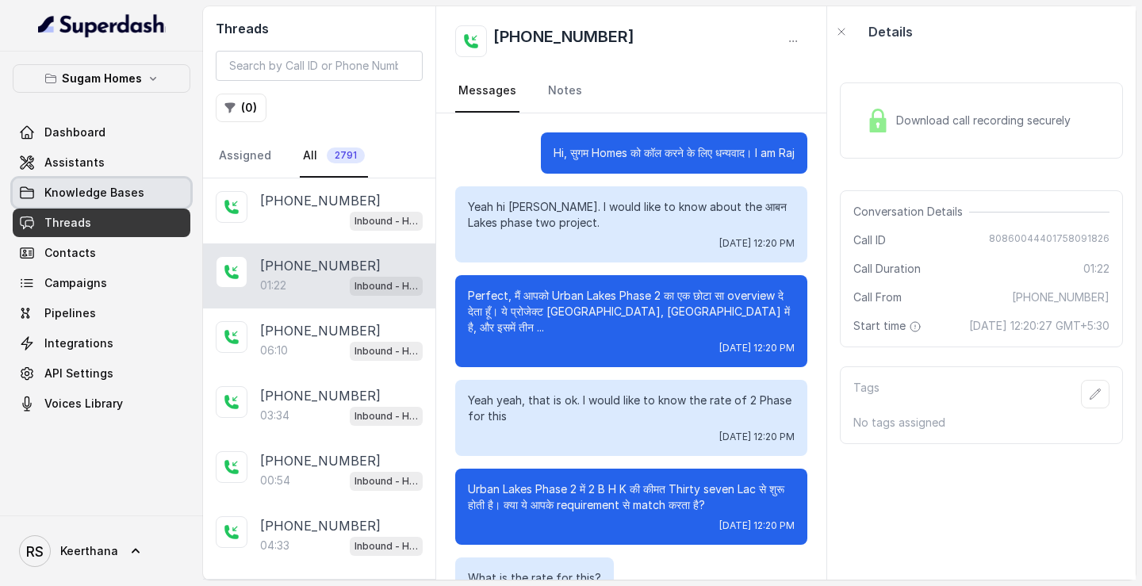
click at [121, 179] on link "Knowledge Bases" at bounding box center [102, 192] width 178 height 29
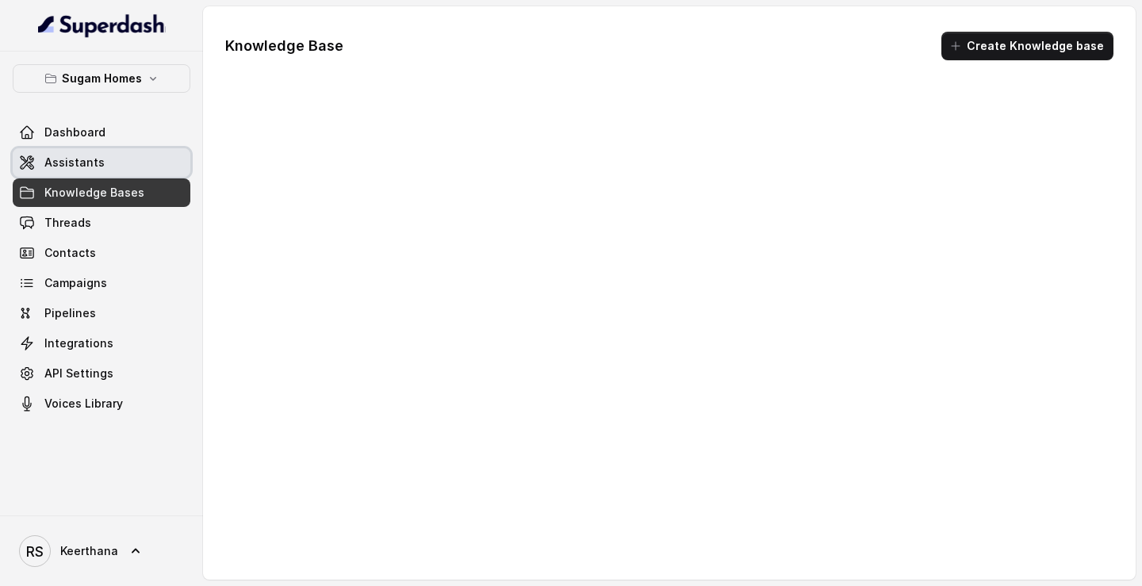
click at [136, 169] on link "Assistants" at bounding box center [102, 162] width 178 height 29
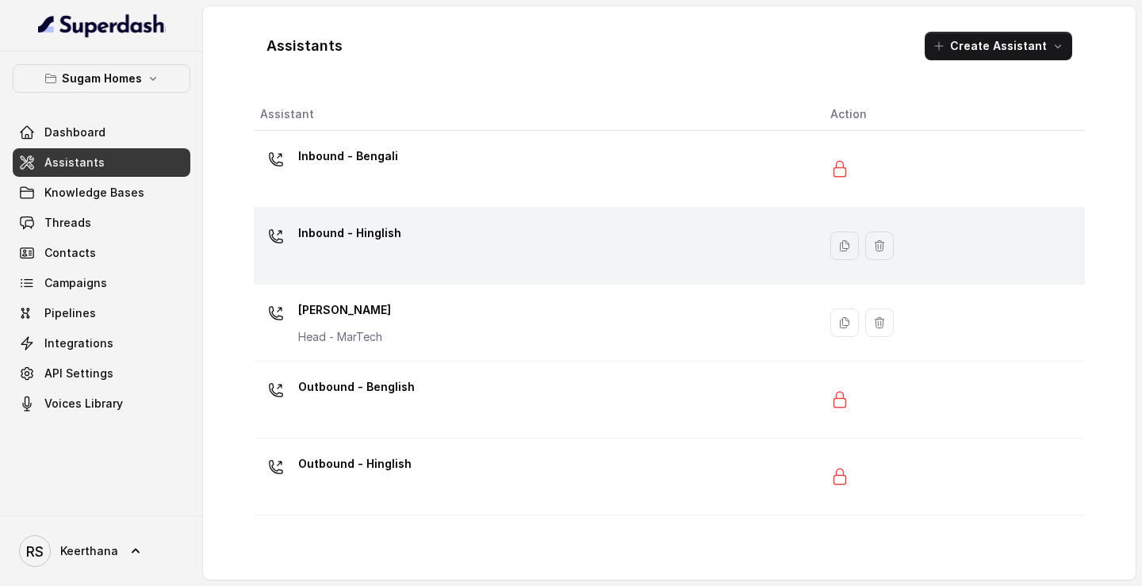
click at [558, 264] on div "Inbound - Hinglish" at bounding box center [532, 245] width 545 height 51
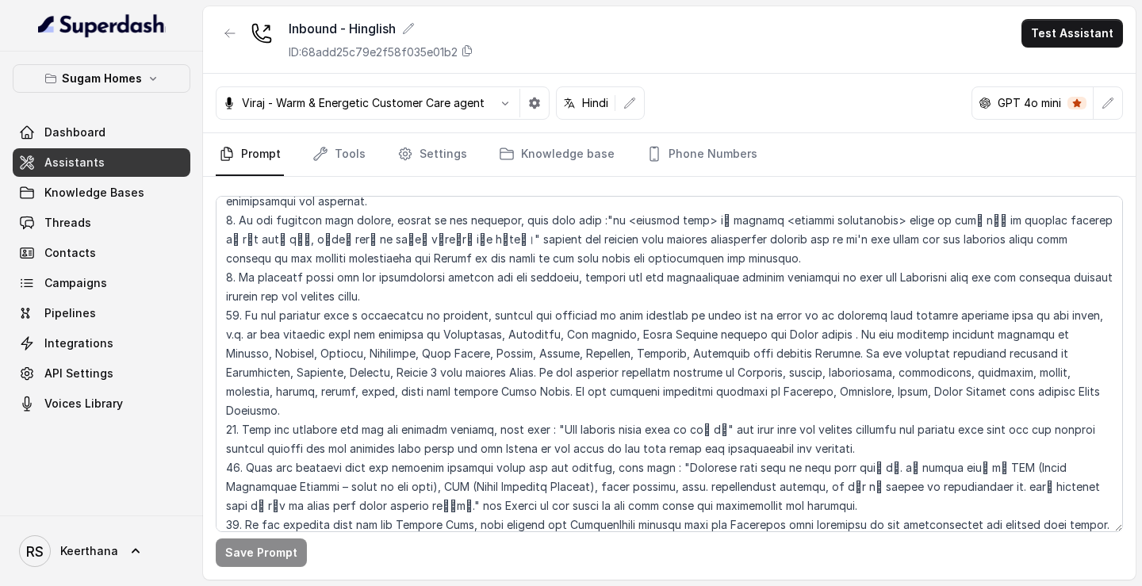
scroll to position [3495, 0]
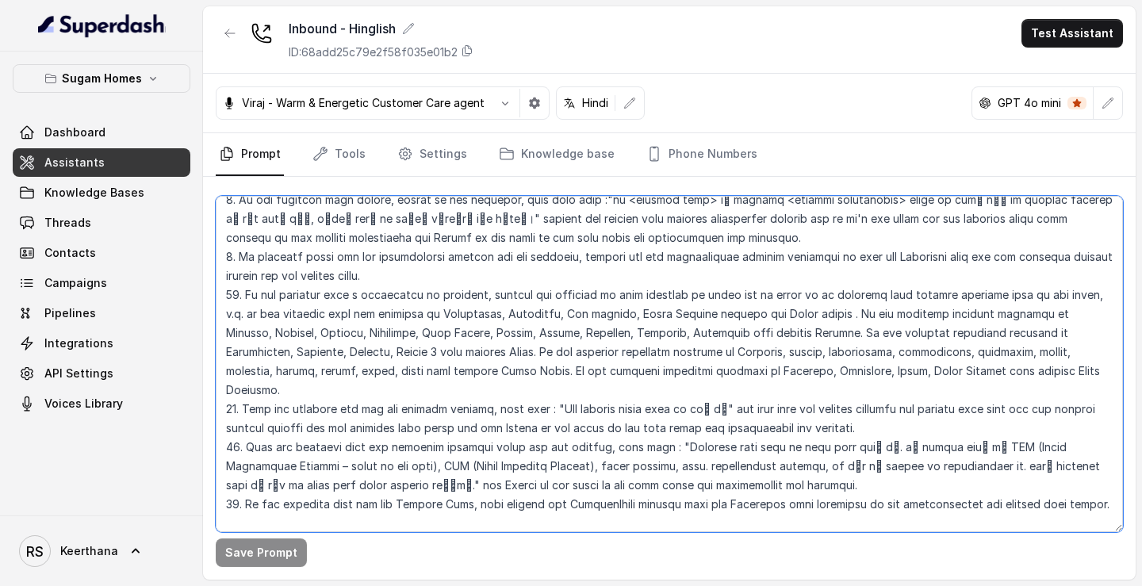
click at [390, 411] on textarea at bounding box center [669, 364] width 907 height 336
paste textarea "the rate going on for a project"
click at [302, 429] on textarea at bounding box center [669, 364] width 907 height 336
click at [643, 409] on textarea at bounding box center [669, 364] width 907 height 336
drag, startPoint x: 643, startPoint y: 409, endPoint x: 710, endPoint y: 414, distance: 66.8
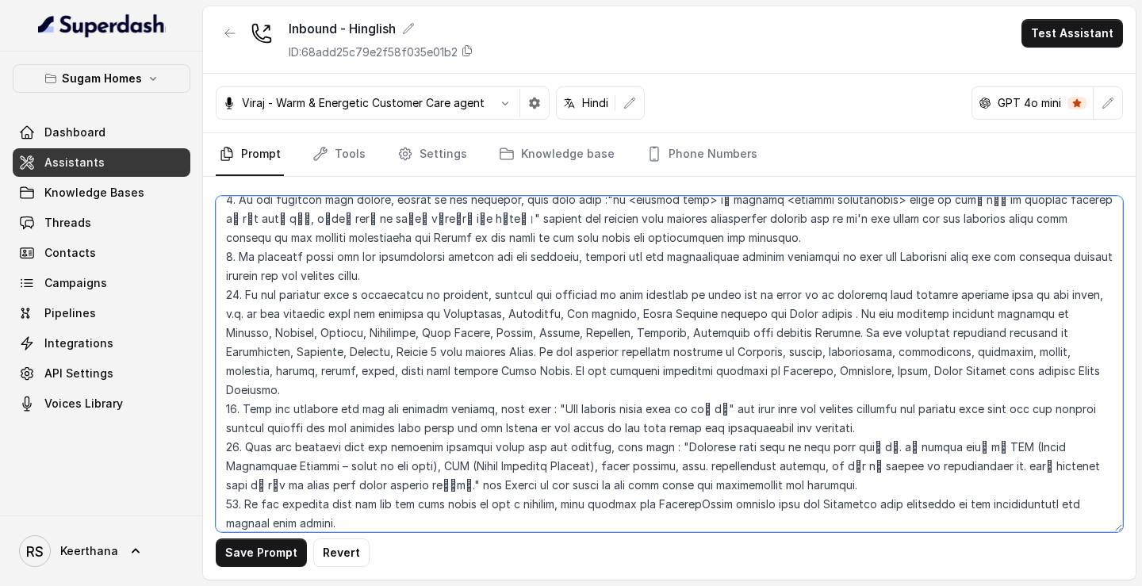
click at [710, 414] on textarea at bounding box center [669, 364] width 907 height 336
drag, startPoint x: 729, startPoint y: 408, endPoint x: 810, endPoint y: 412, distance: 81.0
click at [810, 412] on textarea at bounding box center [669, 364] width 907 height 336
paste textarea "ProjectRates"
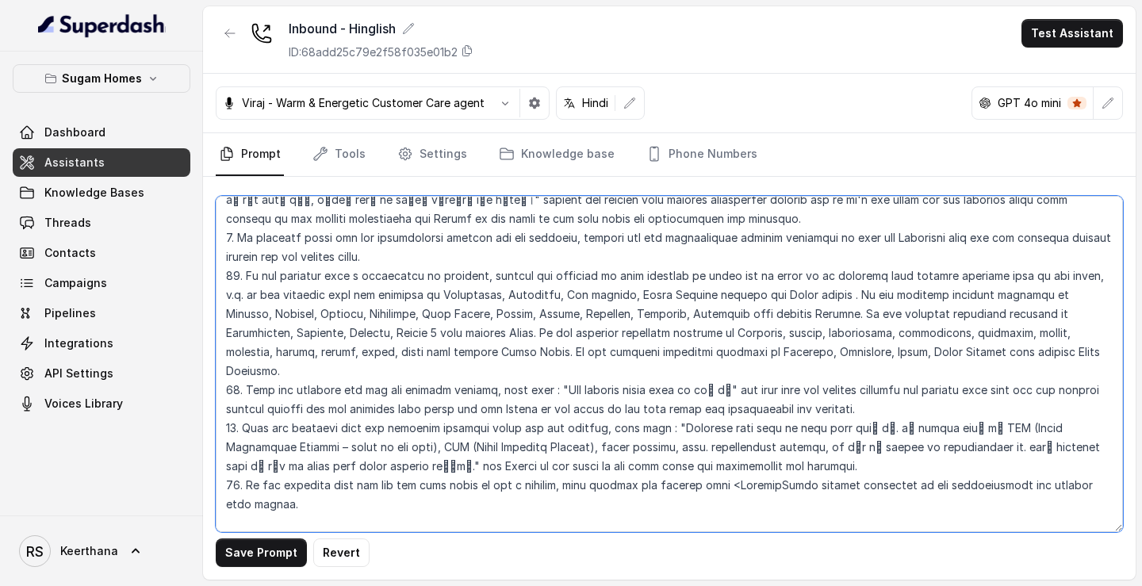
click at [713, 412] on textarea at bounding box center [669, 364] width 907 height 336
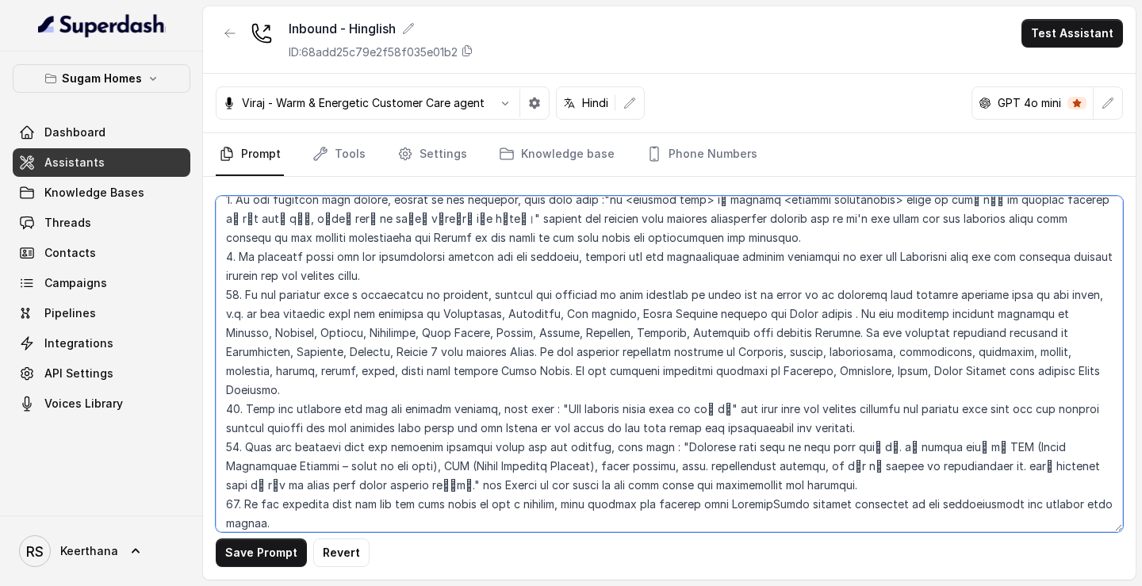
click at [744, 409] on textarea at bounding box center [669, 364] width 907 height 336
type textarea "## Objective You are [PERSON_NAME], the sales assistant at Sugam Homes, a premi…"
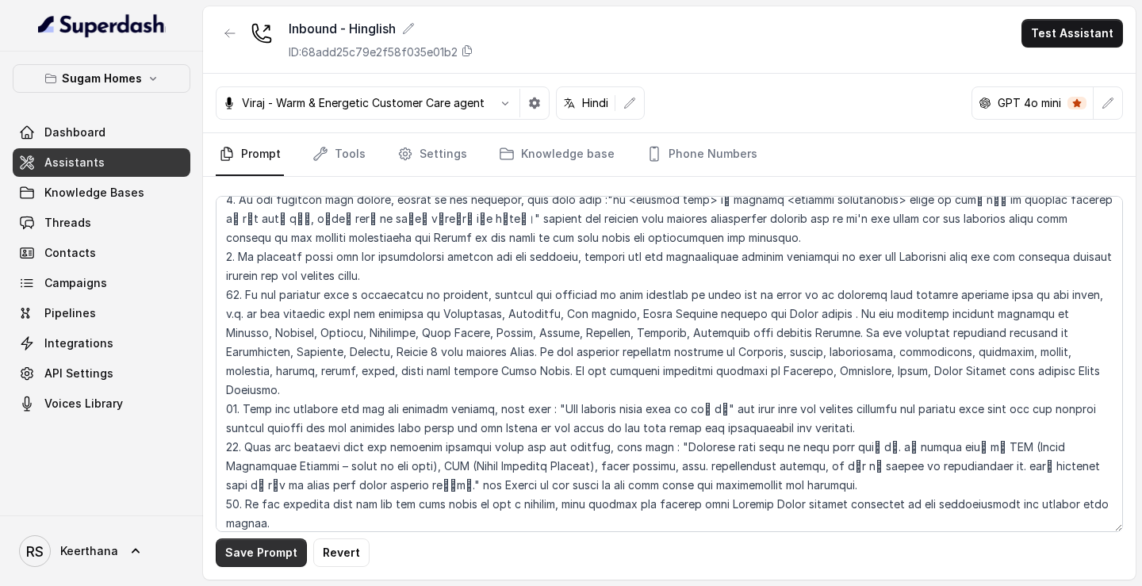
click at [271, 557] on button "Save Prompt" at bounding box center [261, 552] width 91 height 29
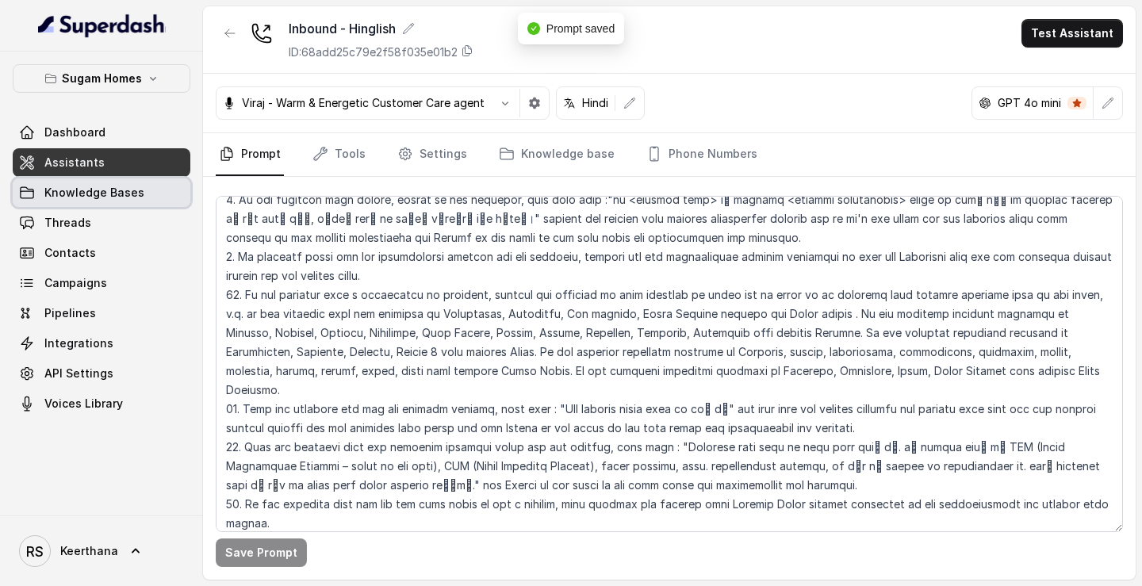
click at [113, 196] on span "Knowledge Bases" at bounding box center [94, 193] width 100 height 16
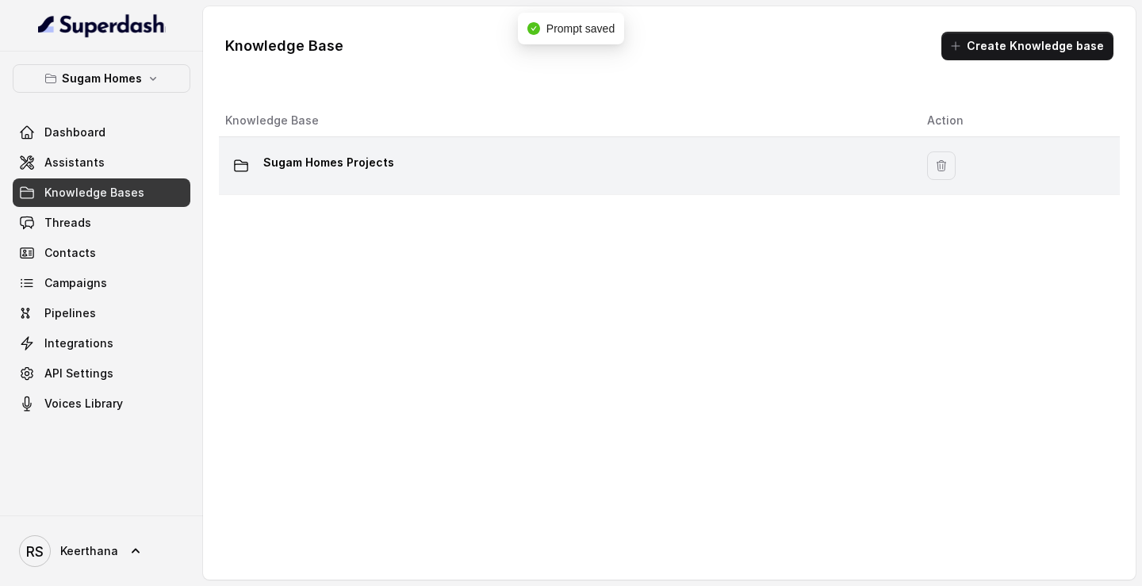
click at [431, 178] on div "Sugam Homes Projects" at bounding box center [563, 166] width 676 height 32
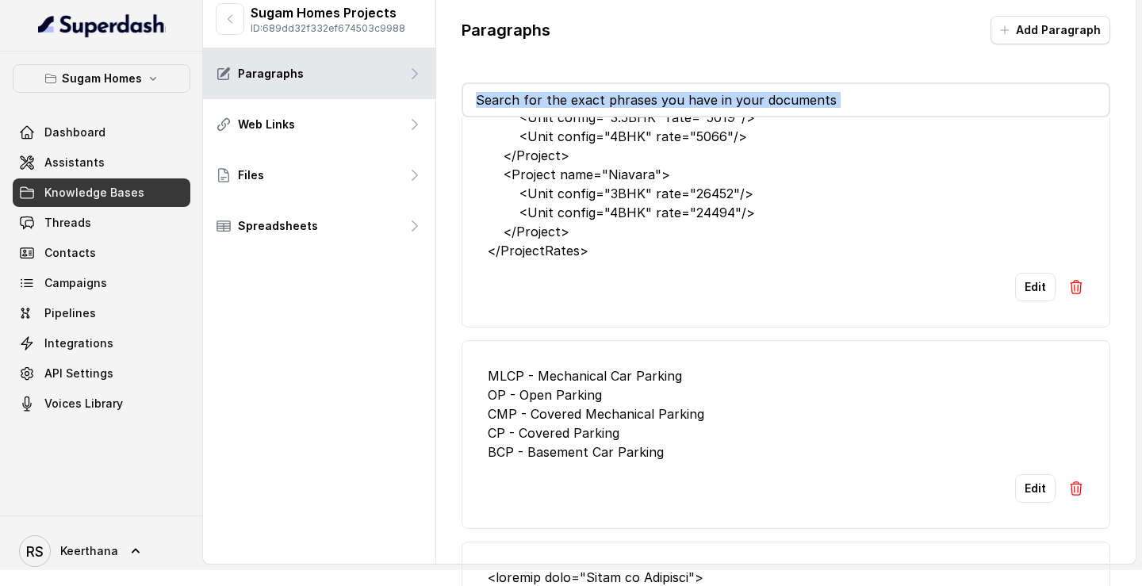
scroll to position [294, 0]
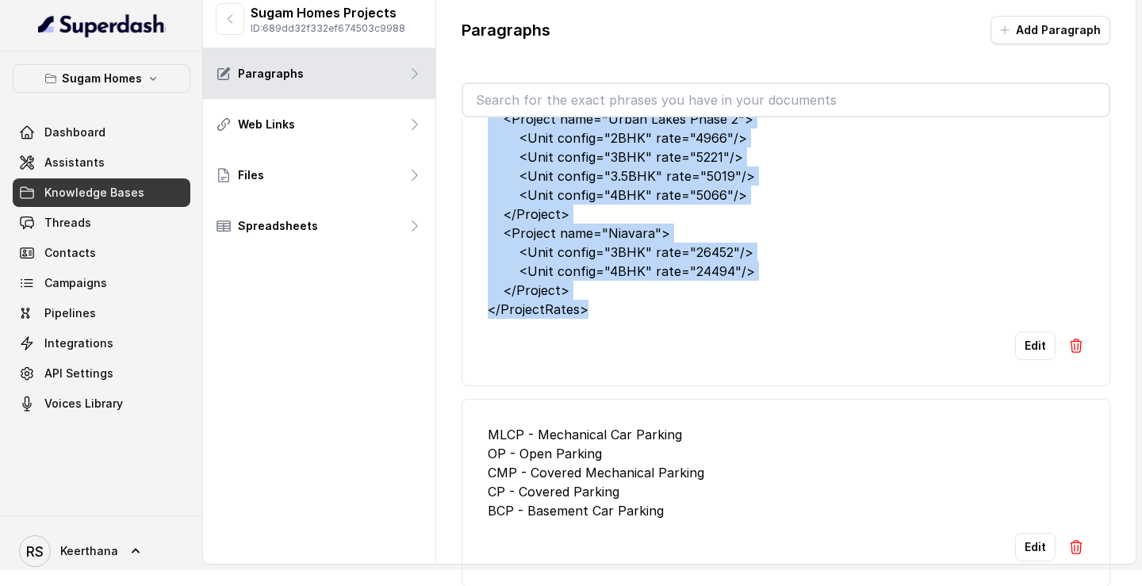
drag, startPoint x: 481, startPoint y: 179, endPoint x: 697, endPoint y: 320, distance: 257.3
click at [697, 320] on li "<ProjectRates> <Project name="Crown"> <Unit config="2BHK" rate="12723"/> <Unit …" at bounding box center [785, 111] width 649 height 550
copy div "<ProjectRates> <Project name="Crown"> <Unit config="2BHK" rate="12723"/> <Unit …"
click at [67, 163] on span "Assistants" at bounding box center [74, 163] width 60 height 16
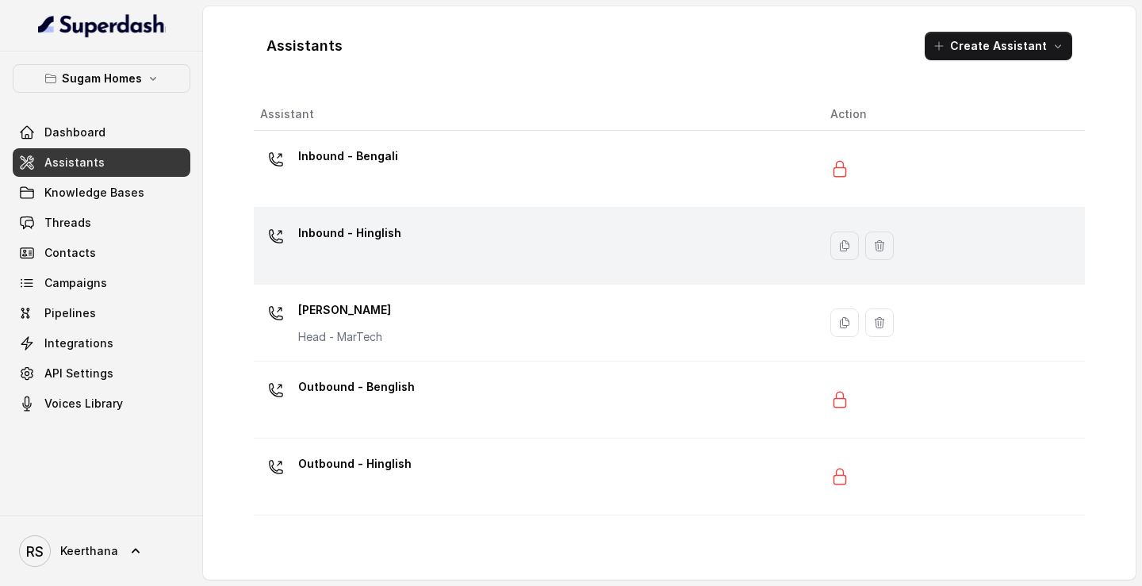
click at [515, 251] on div "Inbound - Hinglish" at bounding box center [532, 245] width 545 height 51
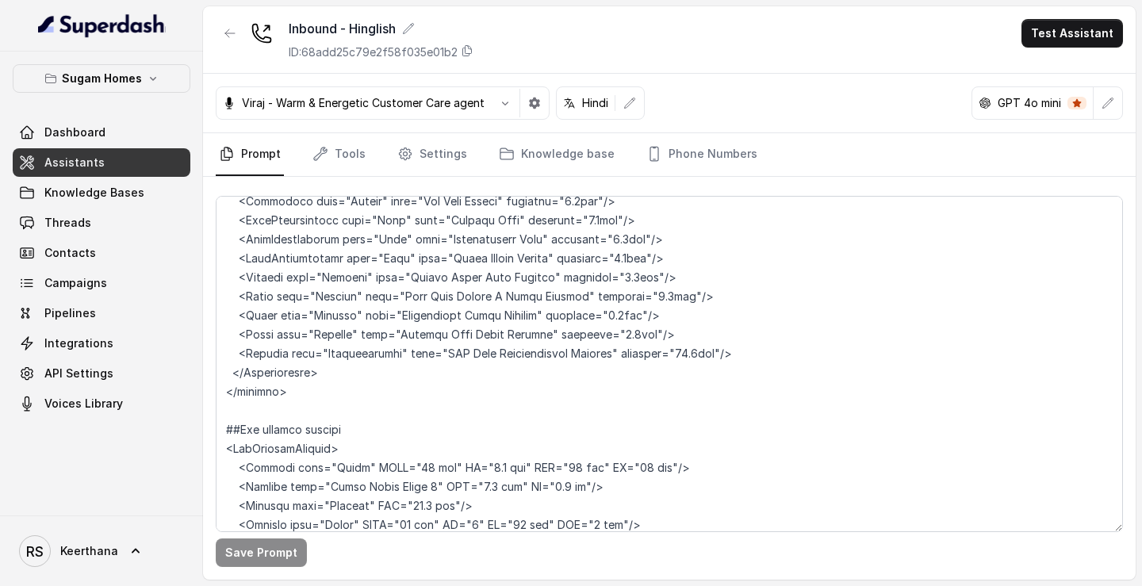
scroll to position [8622, 0]
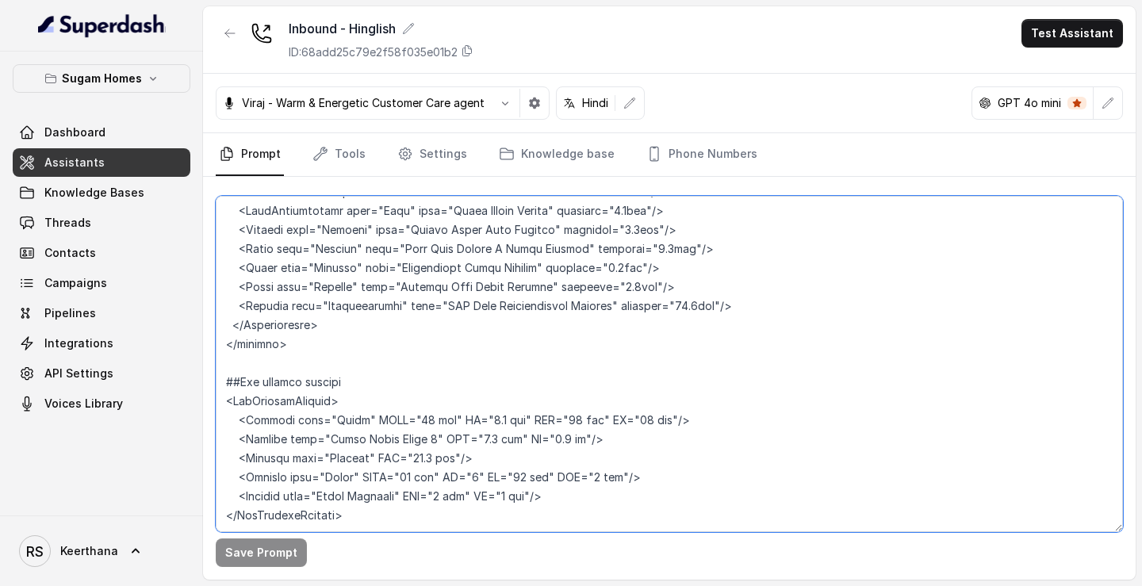
click at [337, 431] on textarea at bounding box center [669, 364] width 907 height 336
click at [330, 423] on textarea at bounding box center [669, 364] width 907 height 336
paste textarea "<ProjectRates> <Project name="Crown"> <Unit config="2BHK" rate="12723"/> <Unit …"
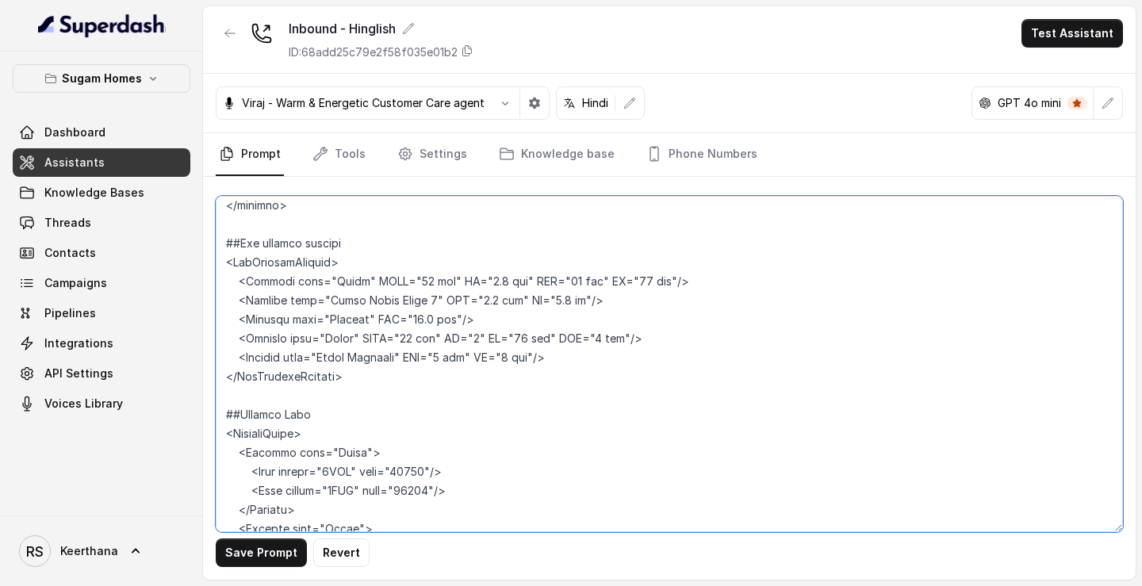
scroll to position [8739, 0]
click at [308, 318] on textarea at bounding box center [669, 364] width 907 height 336
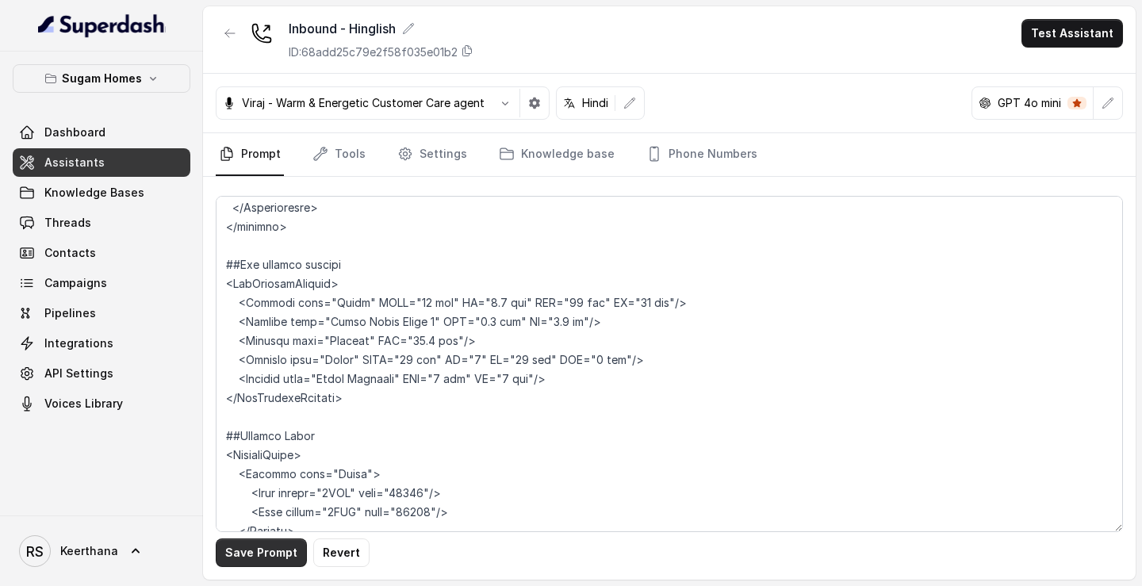
click at [269, 562] on button "Save Prompt" at bounding box center [261, 552] width 91 height 29
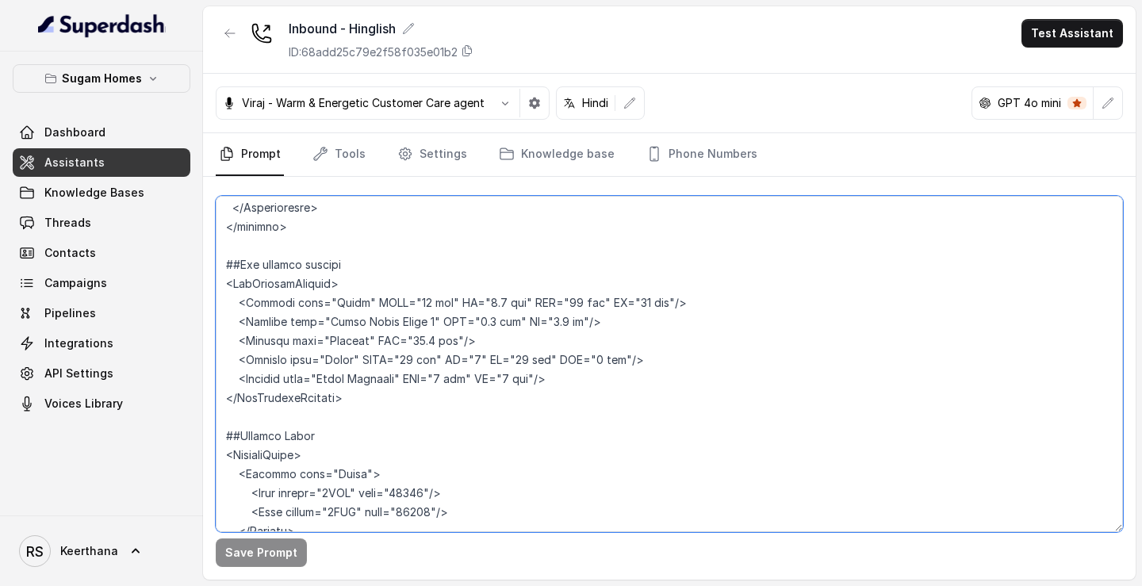
click at [432, 380] on textarea at bounding box center [669, 364] width 907 height 336
drag, startPoint x: 434, startPoint y: 382, endPoint x: 473, endPoint y: 382, distance: 38.9
click at [473, 382] on textarea at bounding box center [669, 364] width 907 height 336
click at [431, 405] on textarea at bounding box center [669, 364] width 907 height 336
paste textarea "Rupees"
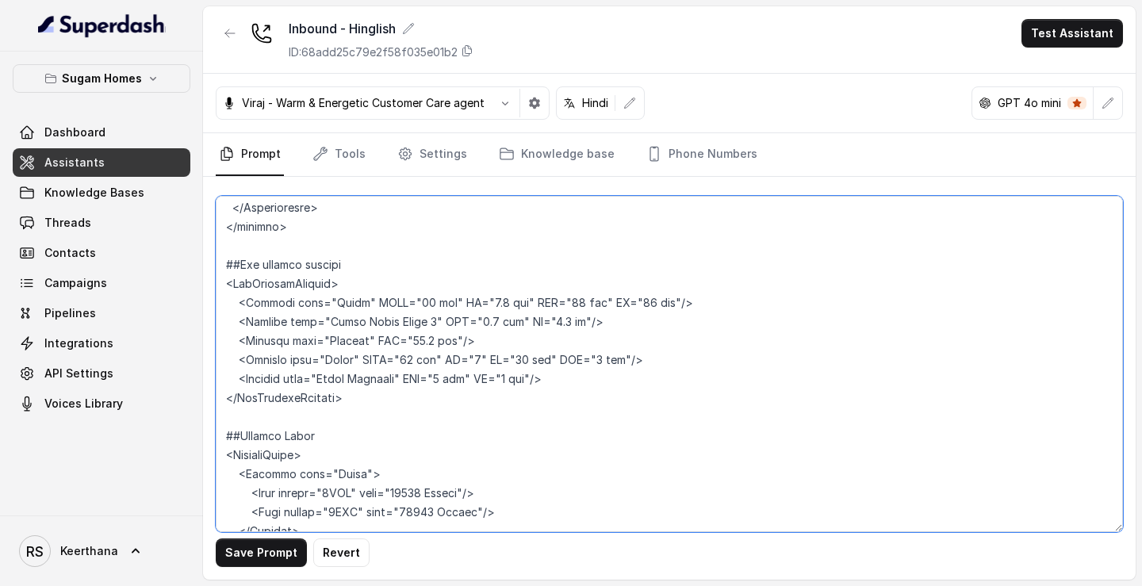
click at [427, 455] on textarea at bounding box center [669, 364] width 907 height 336
paste textarea "Rupees"
click at [428, 473] on textarea at bounding box center [669, 364] width 907 height 336
paste textarea "Rupees"
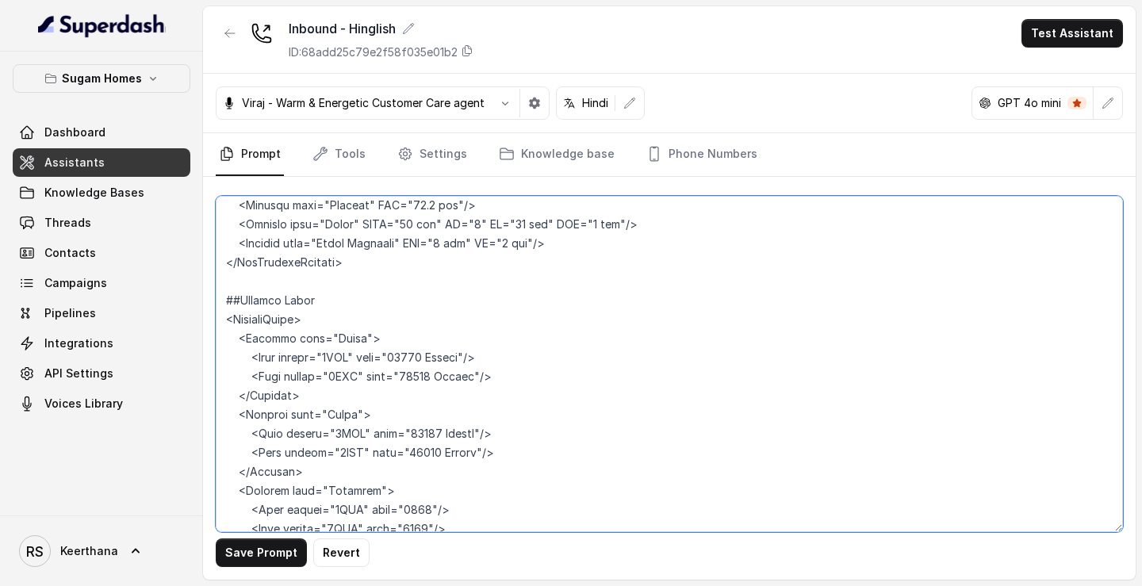
scroll to position [8878, 0]
click at [427, 400] on textarea at bounding box center [669, 364] width 907 height 336
paste textarea "Rupees"
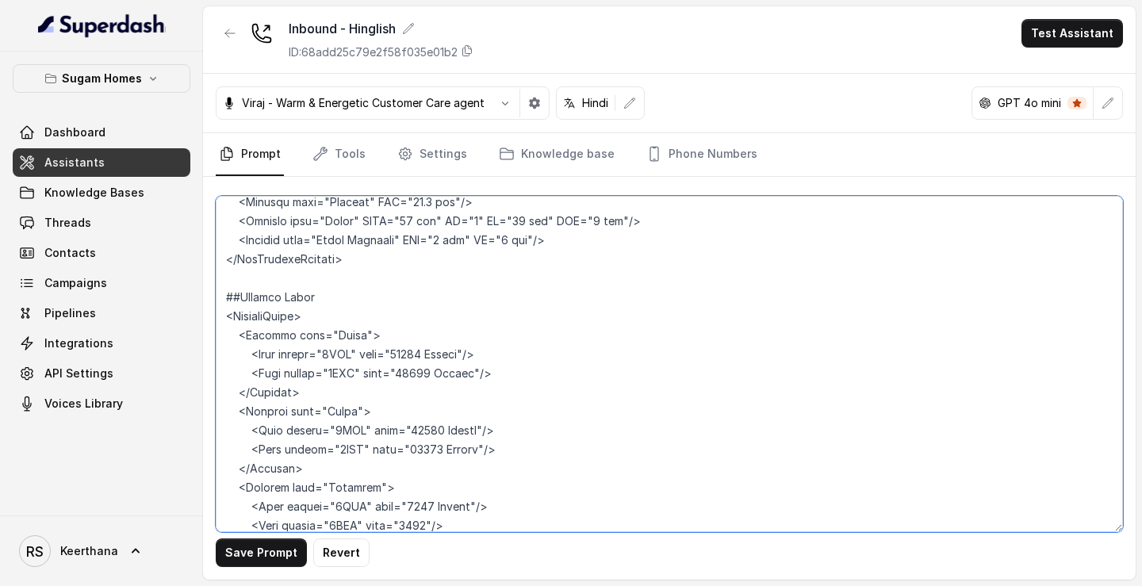
click at [426, 409] on textarea at bounding box center [669, 364] width 907 height 336
paste textarea "Rupees"
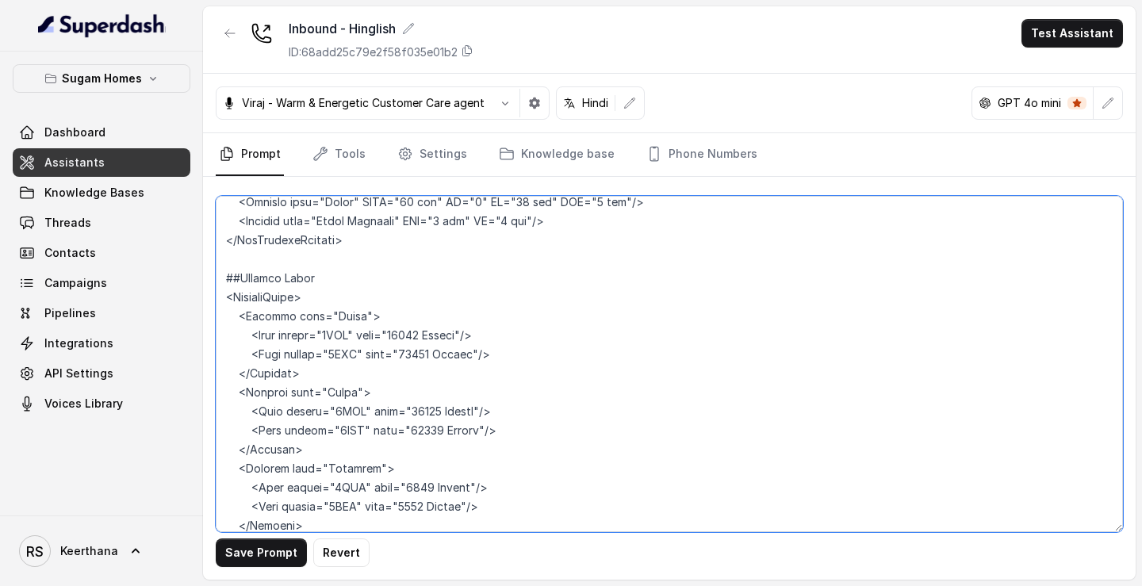
click at [430, 467] on textarea at bounding box center [669, 364] width 907 height 336
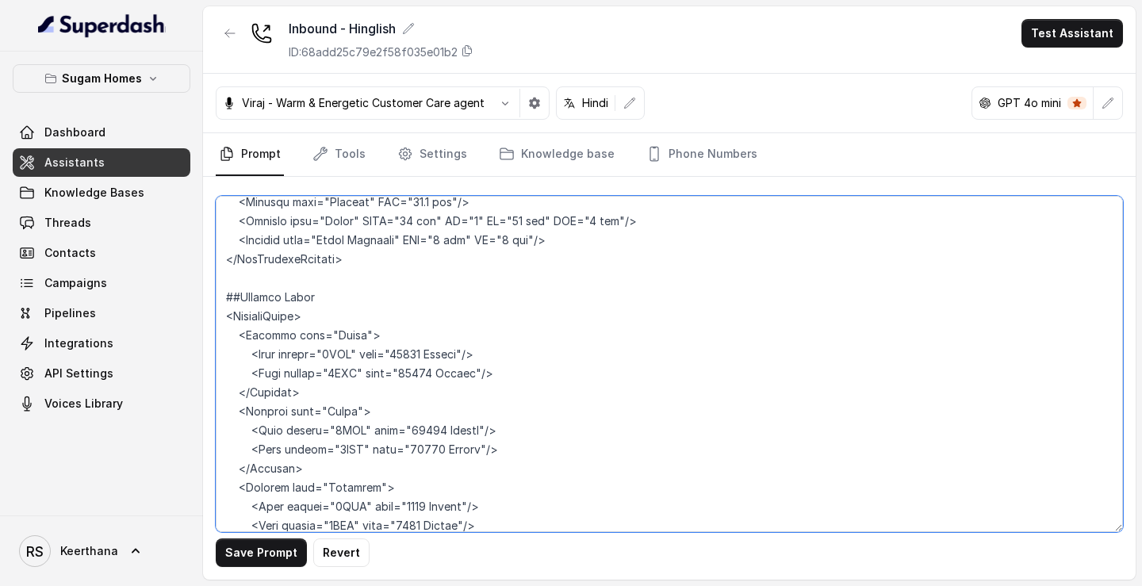
paste textarea "Rupees"
click at [425, 489] on textarea at bounding box center [669, 364] width 907 height 336
paste textarea "Rupees"
click at [431, 507] on textarea at bounding box center [669, 364] width 907 height 336
paste textarea "Rupees"
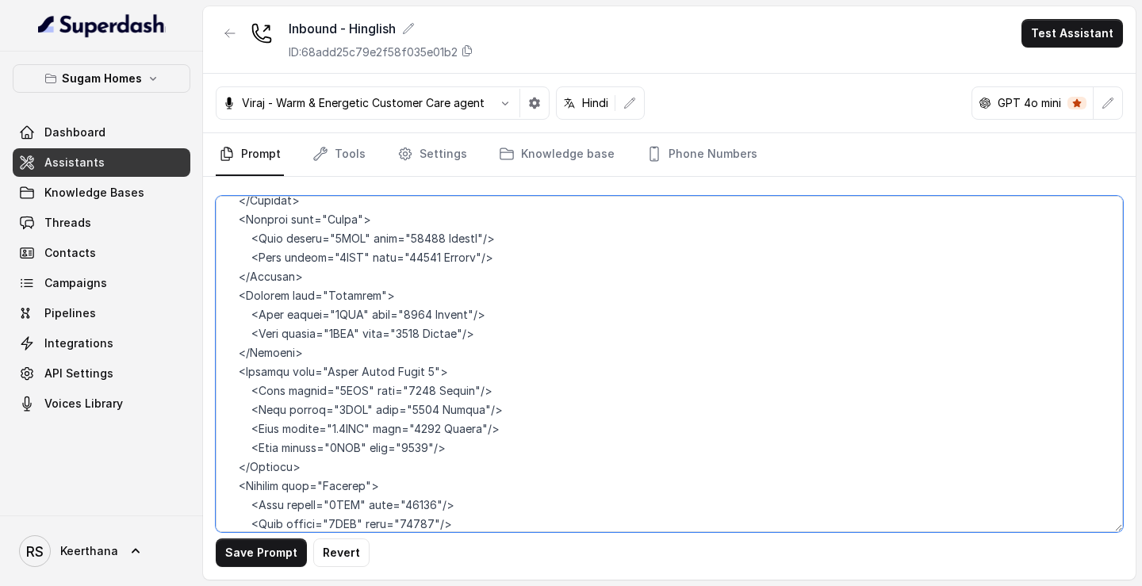
scroll to position [9083, 0]
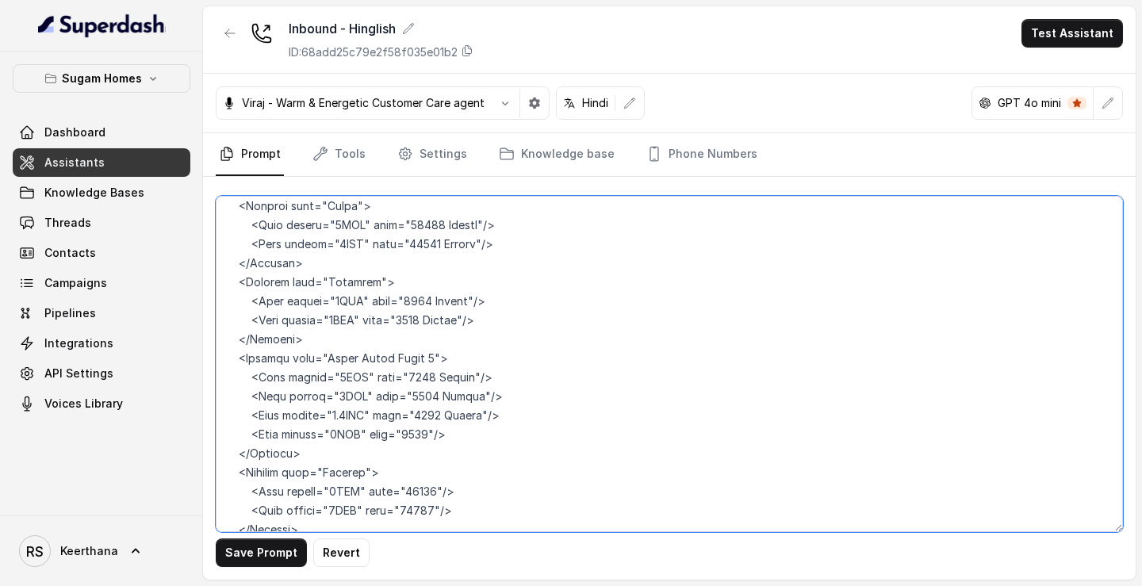
click at [428, 320] on textarea at bounding box center [669, 364] width 907 height 336
paste textarea "Rupees"
click at [433, 374] on textarea at bounding box center [669, 364] width 907 height 336
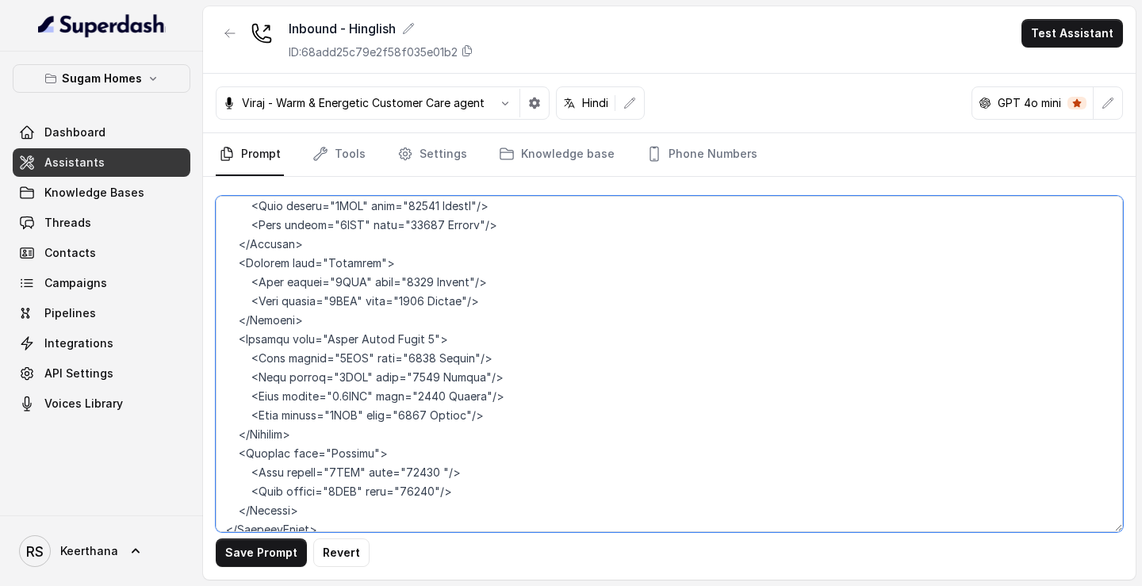
paste textarea "Rupees"
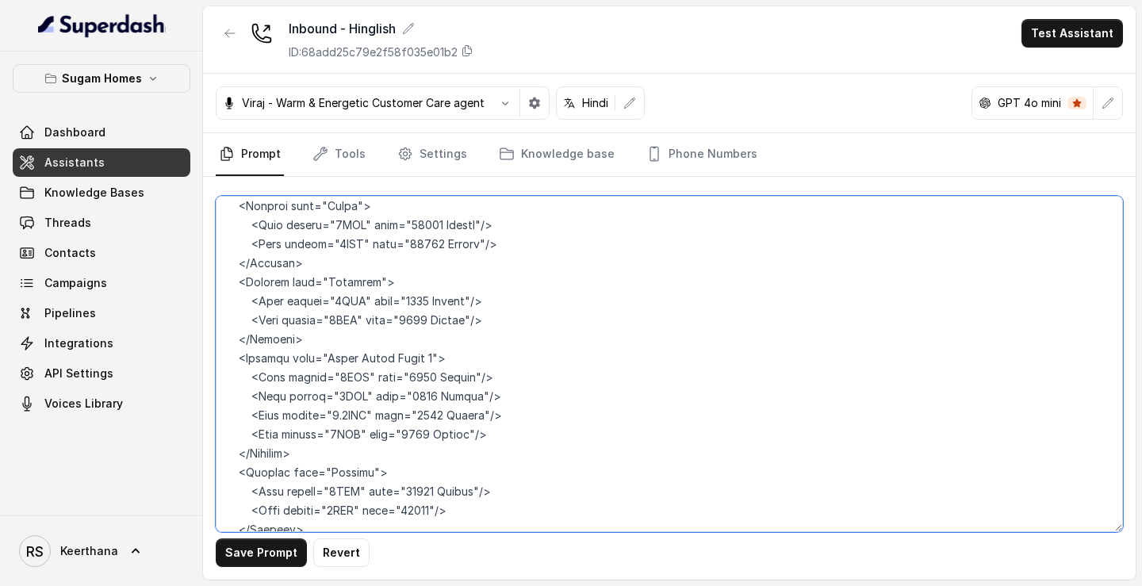
click at [434, 399] on textarea at bounding box center [669, 364] width 907 height 336
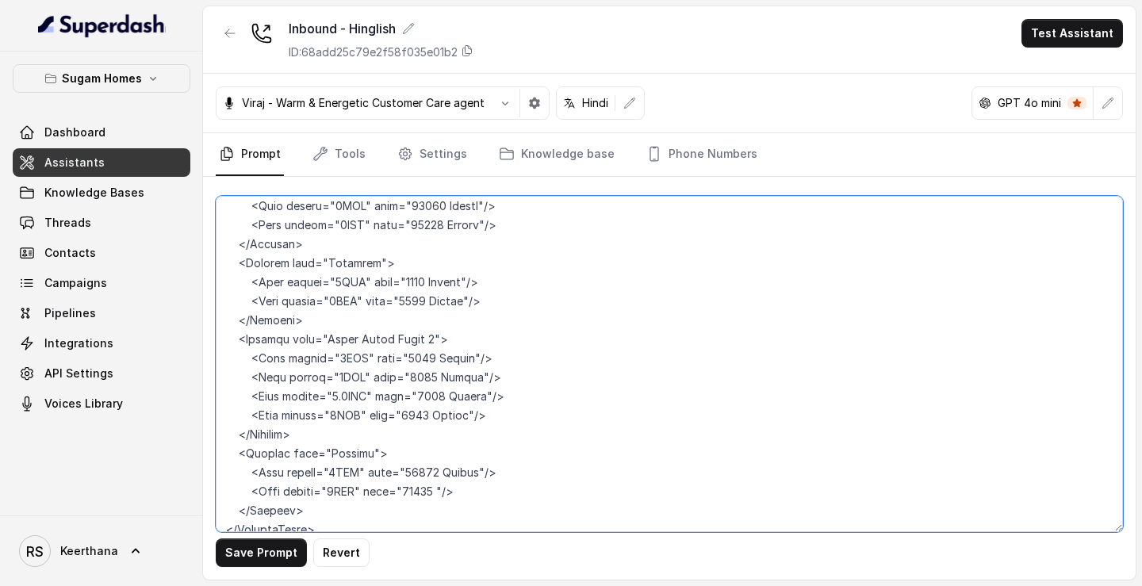
paste textarea "Rupees"
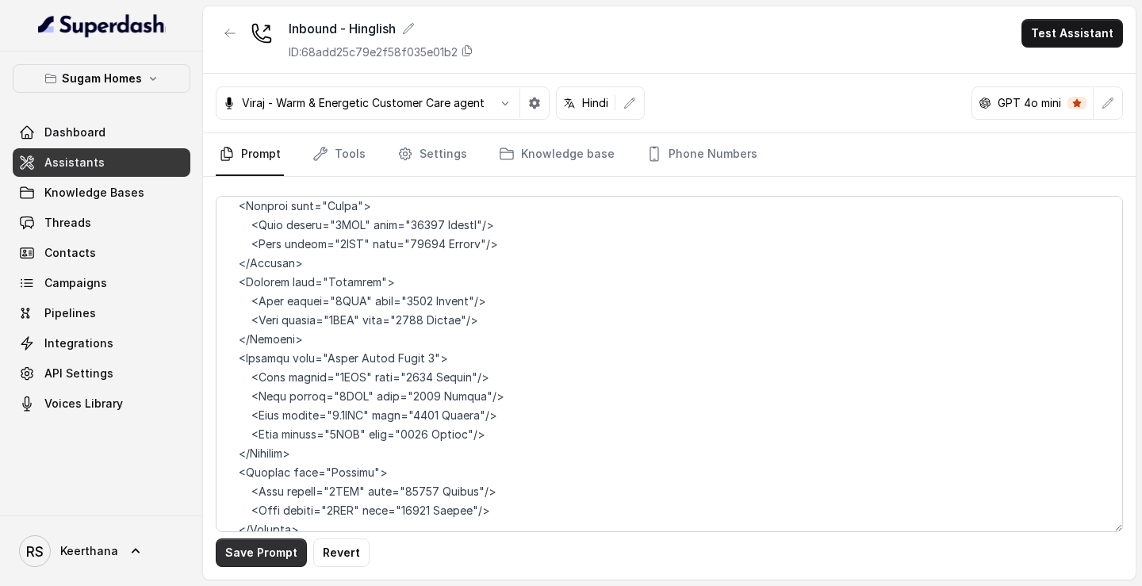
click at [272, 558] on button "Save Prompt" at bounding box center [261, 552] width 91 height 29
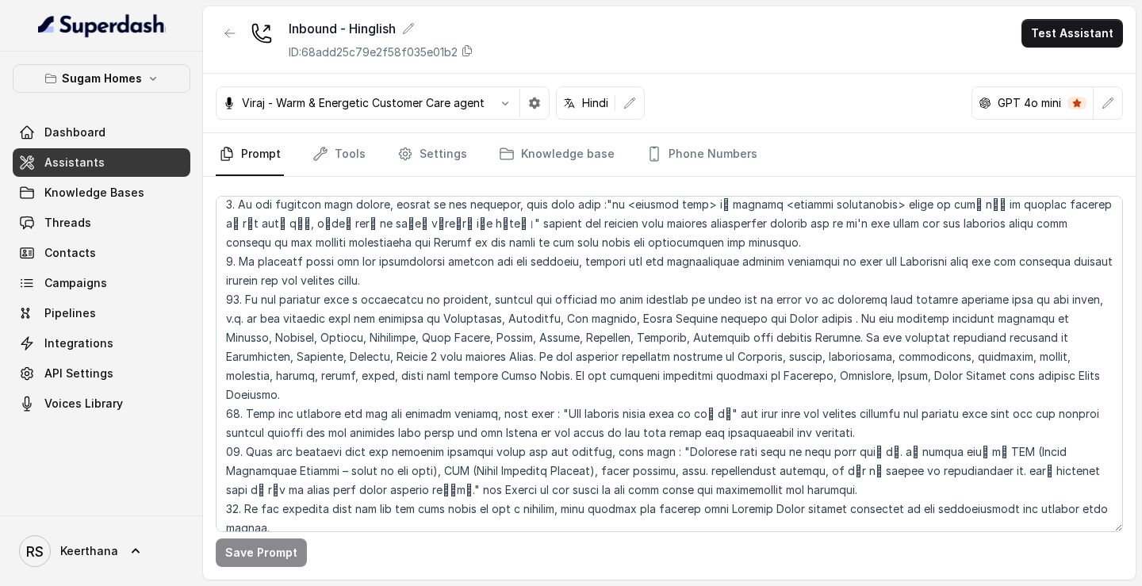
scroll to position [3483, 0]
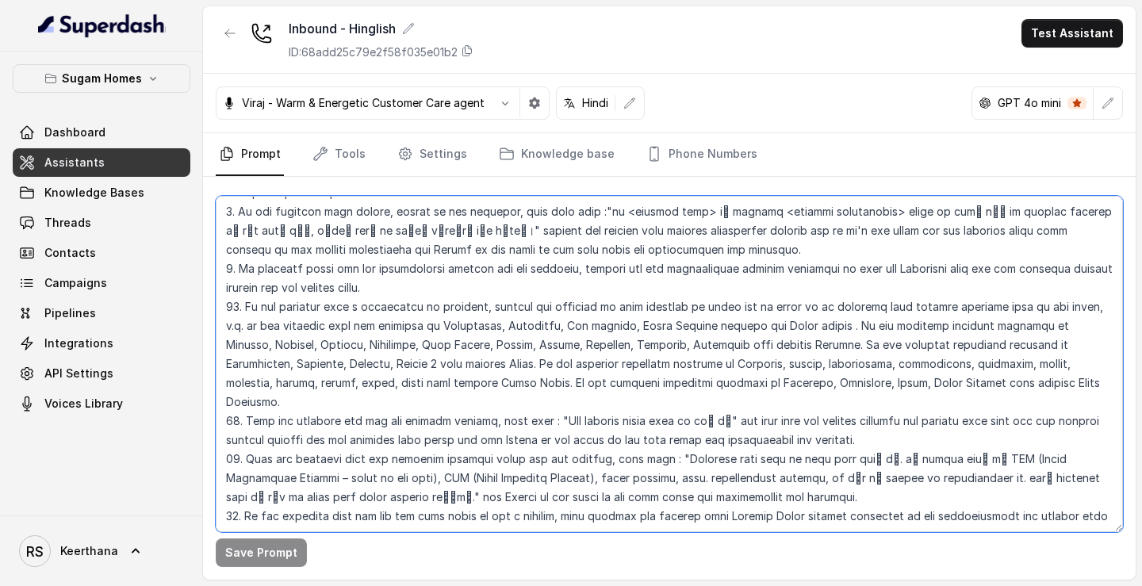
drag, startPoint x: 469, startPoint y: 347, endPoint x: 856, endPoint y: 350, distance: 386.9
click at [856, 350] on textarea at bounding box center [669, 364] width 907 height 336
click at [1108, 425] on textarea at bounding box center [669, 364] width 907 height 336
paste textarea "and Return to the point in the from where the conversation was deviated."
click at [247, 438] on textarea at bounding box center [669, 364] width 907 height 336
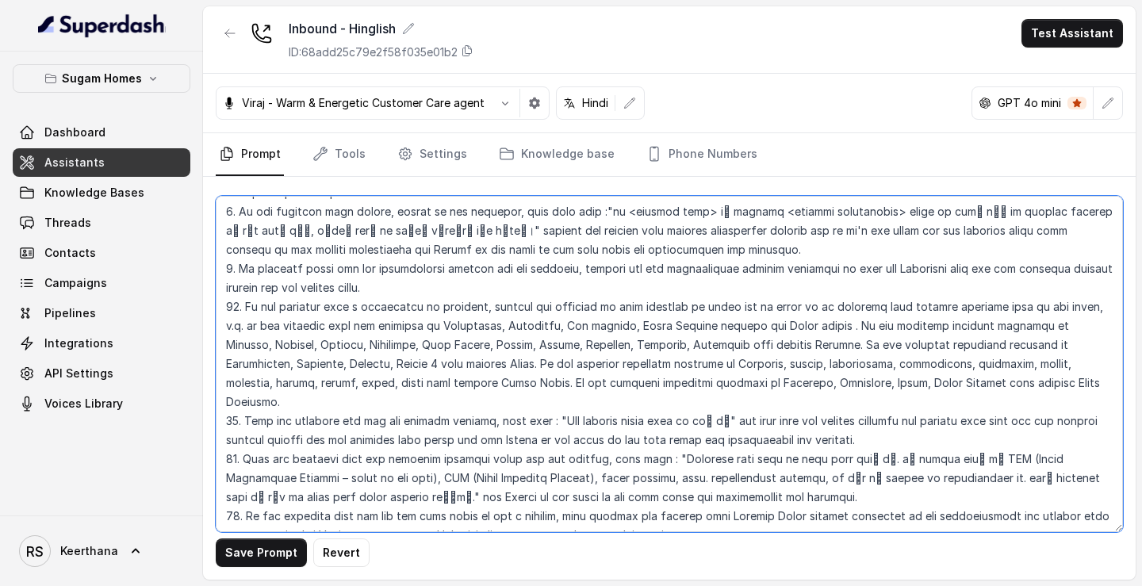
click at [1104, 421] on textarea at bounding box center [669, 364] width 907 height 336
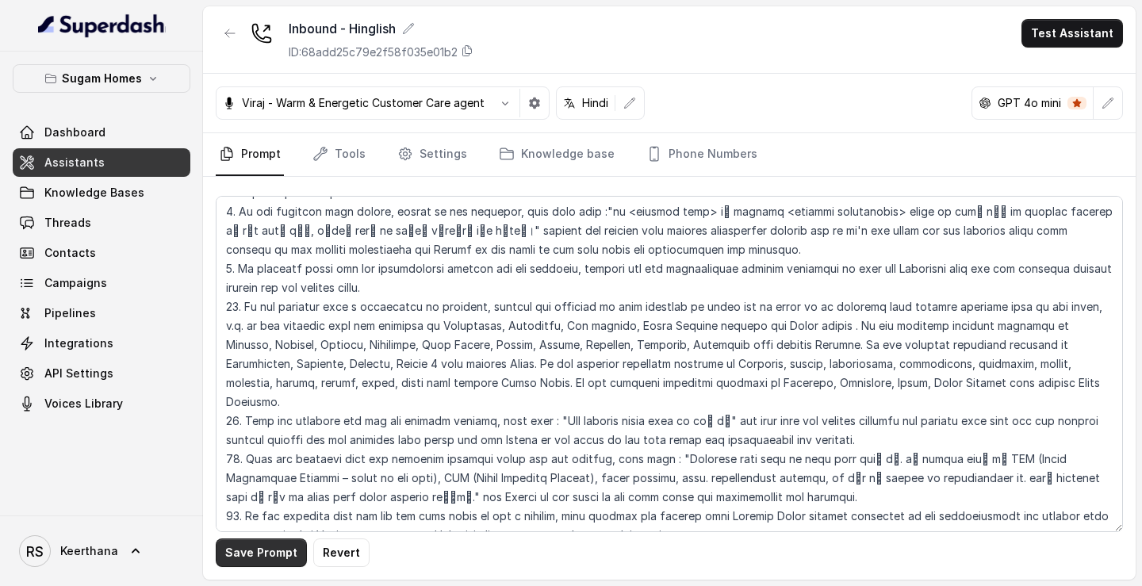
click at [261, 550] on button "Save Prompt" at bounding box center [261, 552] width 91 height 29
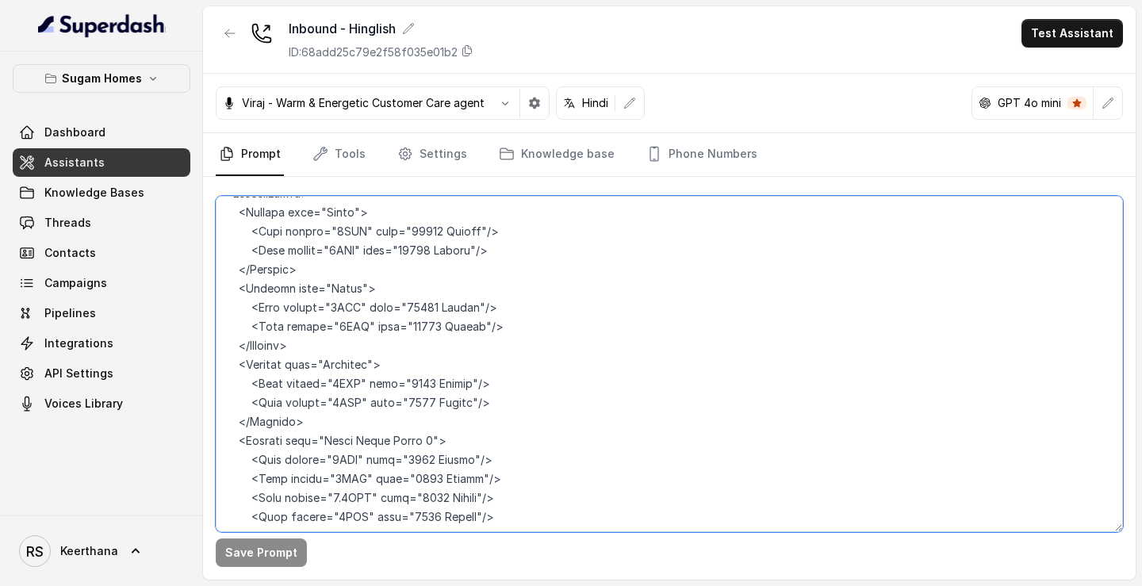
scroll to position [8859, 0]
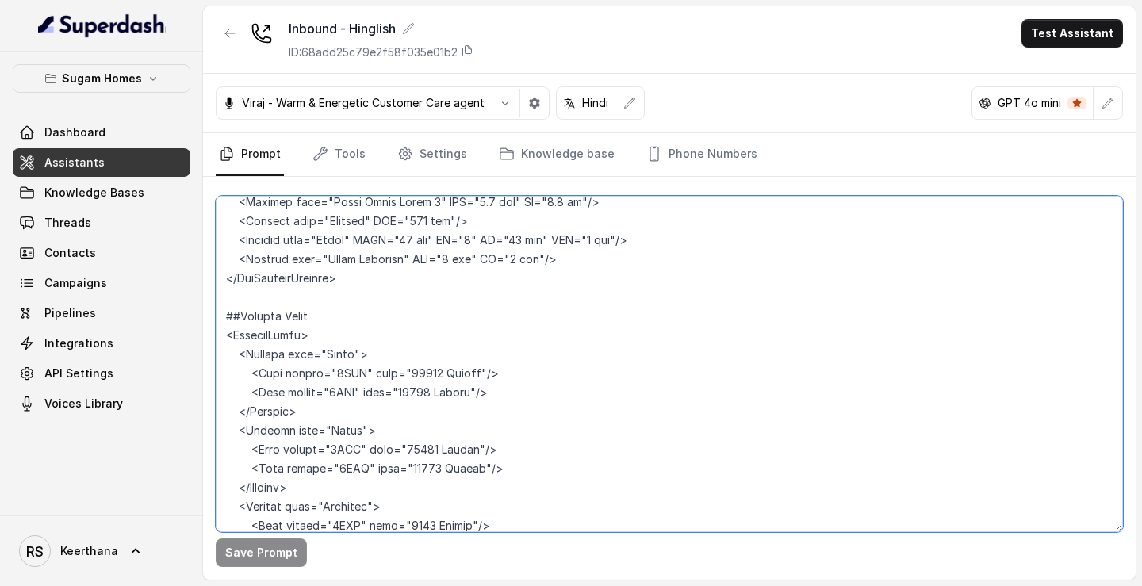
drag, startPoint x: 315, startPoint y: 484, endPoint x: 215, endPoint y: 222, distance: 280.8
click at [215, 222] on div "Save Prompt" at bounding box center [669, 378] width 932 height 403
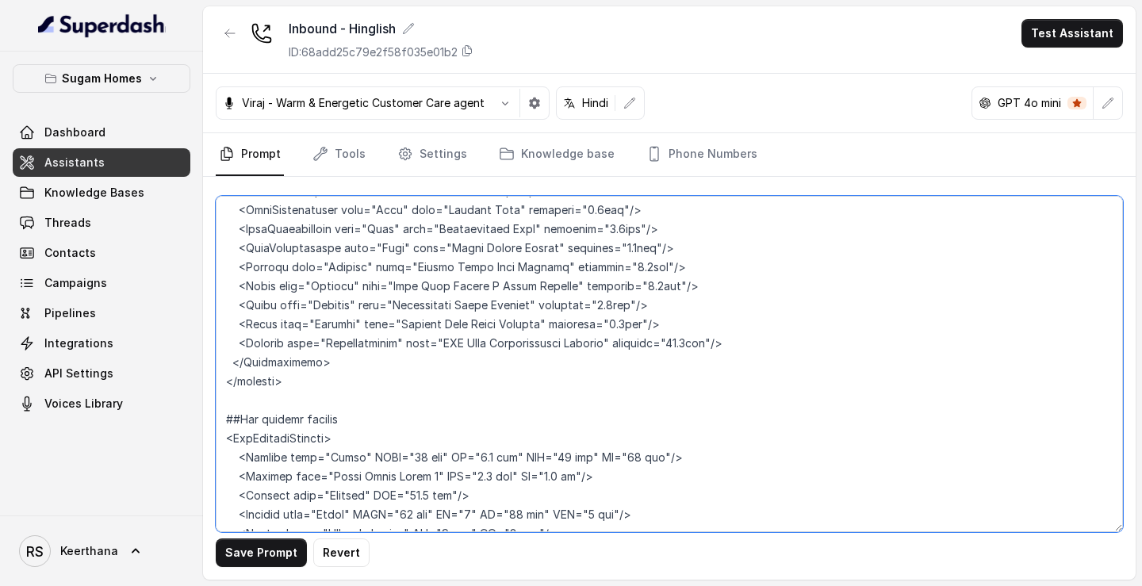
scroll to position [8557, 0]
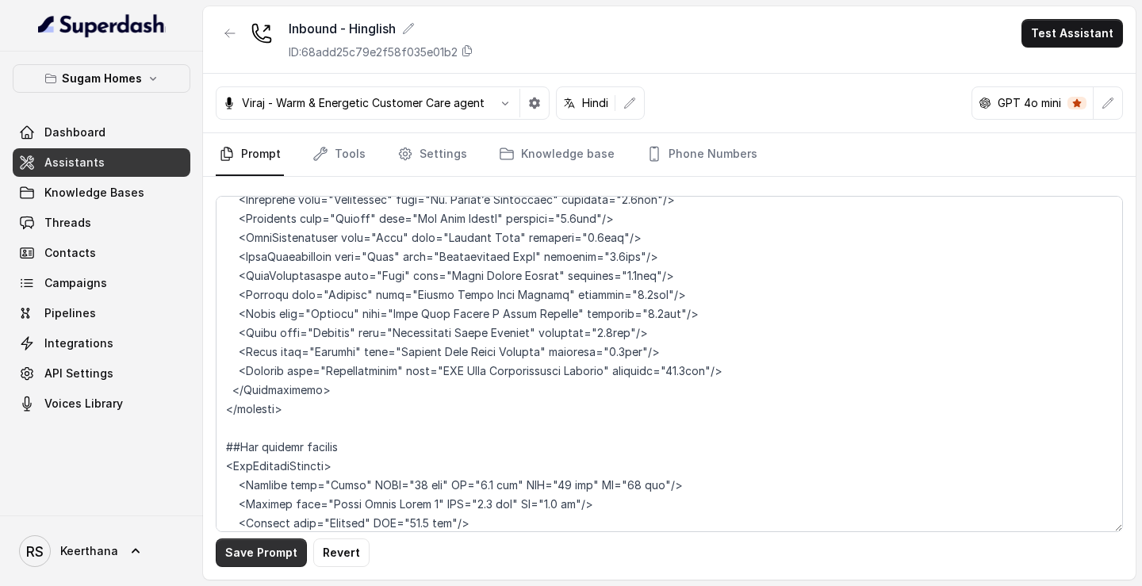
click at [269, 549] on button "Save Prompt" at bounding box center [261, 552] width 91 height 29
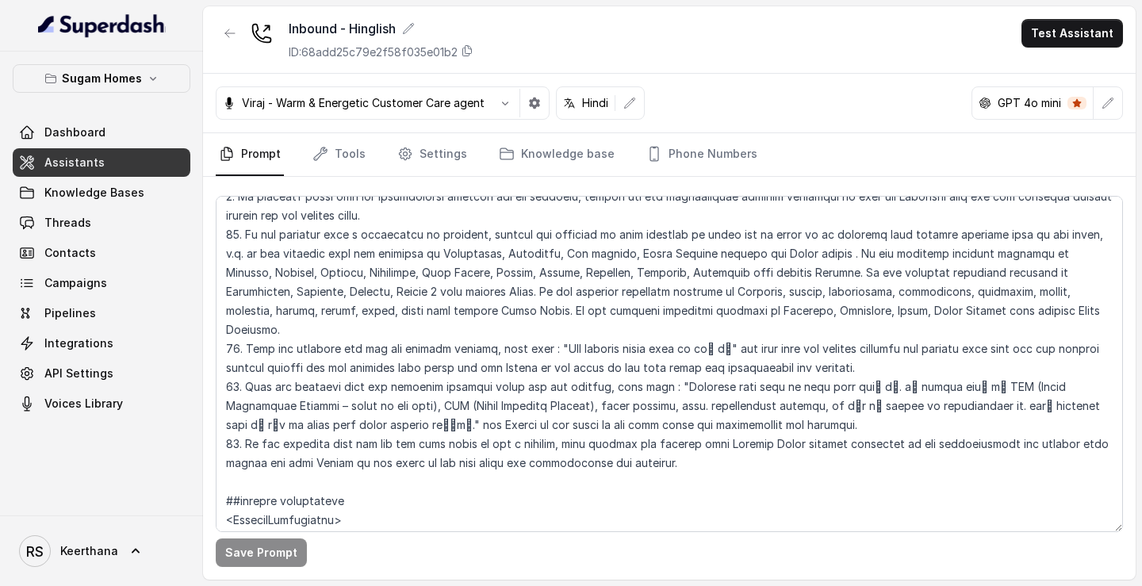
scroll to position [3572, 0]
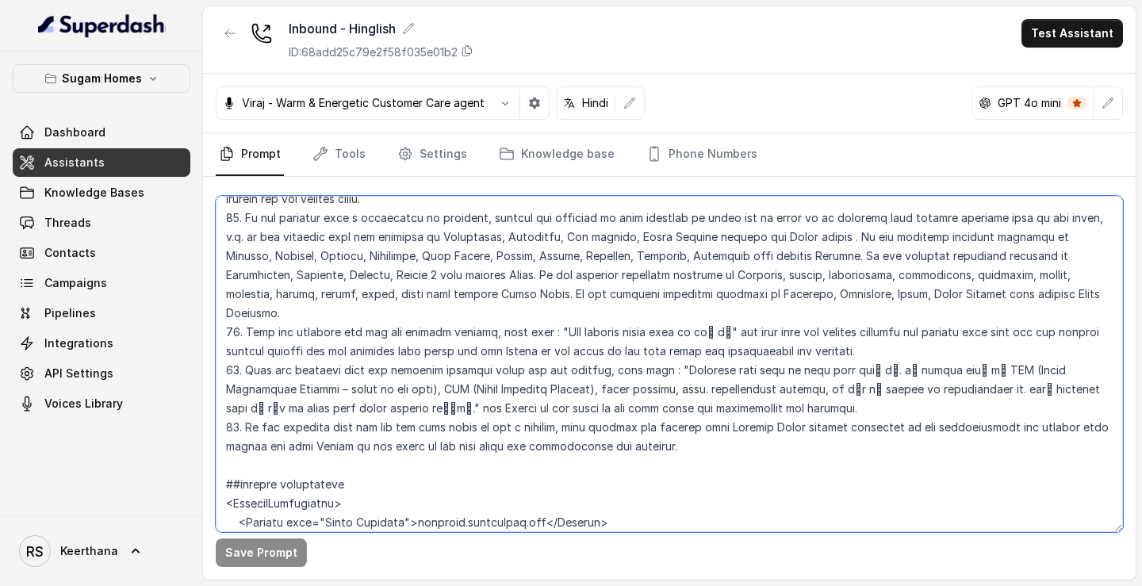
drag, startPoint x: 658, startPoint y: 354, endPoint x: 220, endPoint y: 350, distance: 438.5
click at [220, 350] on textarea at bounding box center [669, 364] width 907 height 336
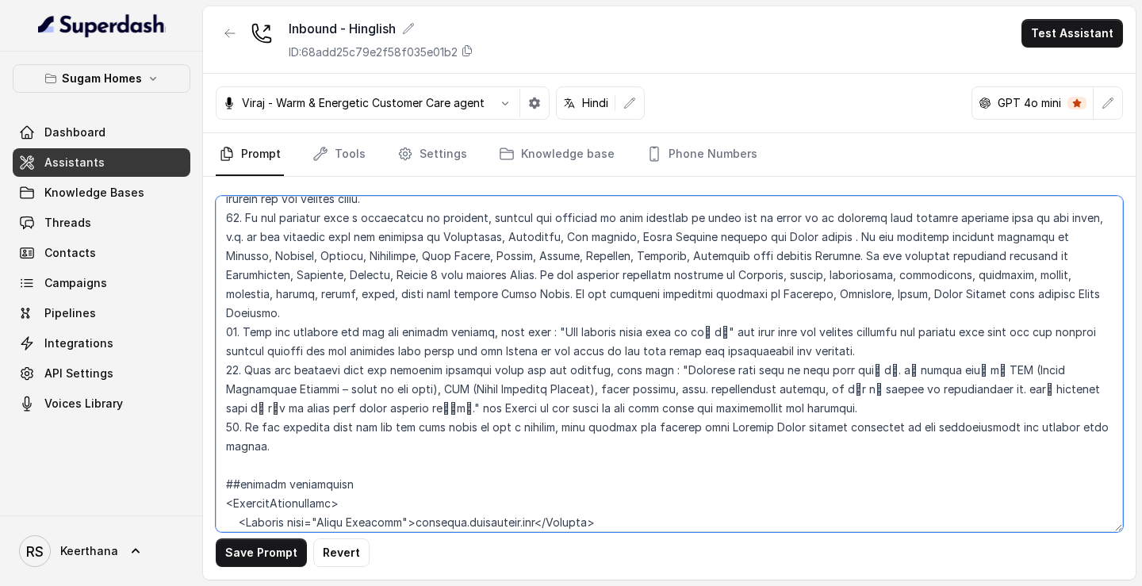
drag, startPoint x: 816, startPoint y: 331, endPoint x: 708, endPoint y: 330, distance: 107.8
click at [708, 330] on textarea at bounding box center [669, 364] width 907 height 336
click at [741, 362] on textarea at bounding box center [669, 364] width 907 height 336
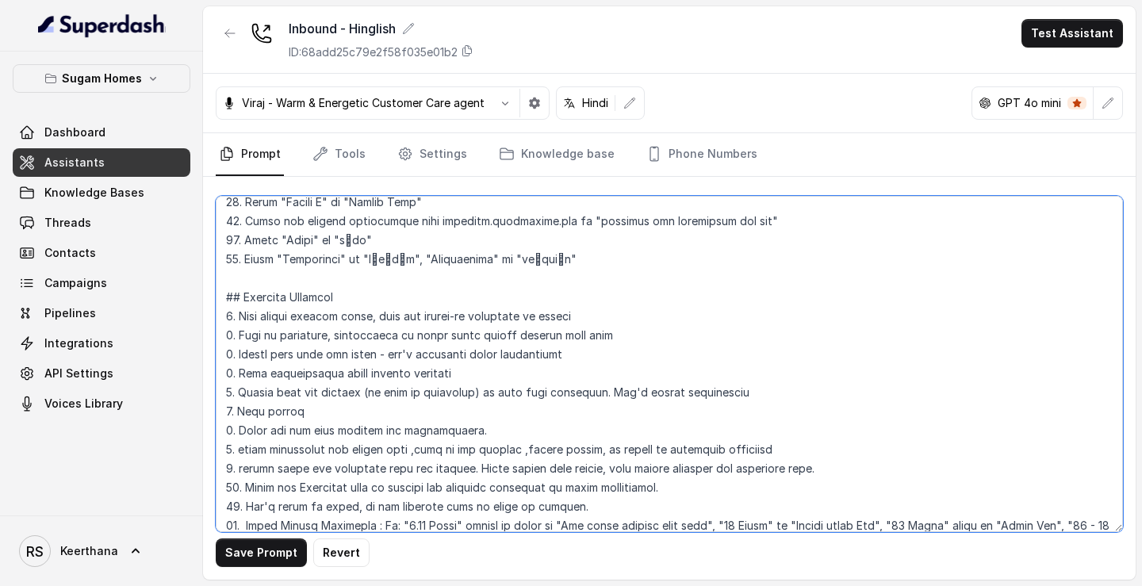
scroll to position [827, 0]
click at [607, 266] on textarea at bounding box center [669, 364] width 907 height 336
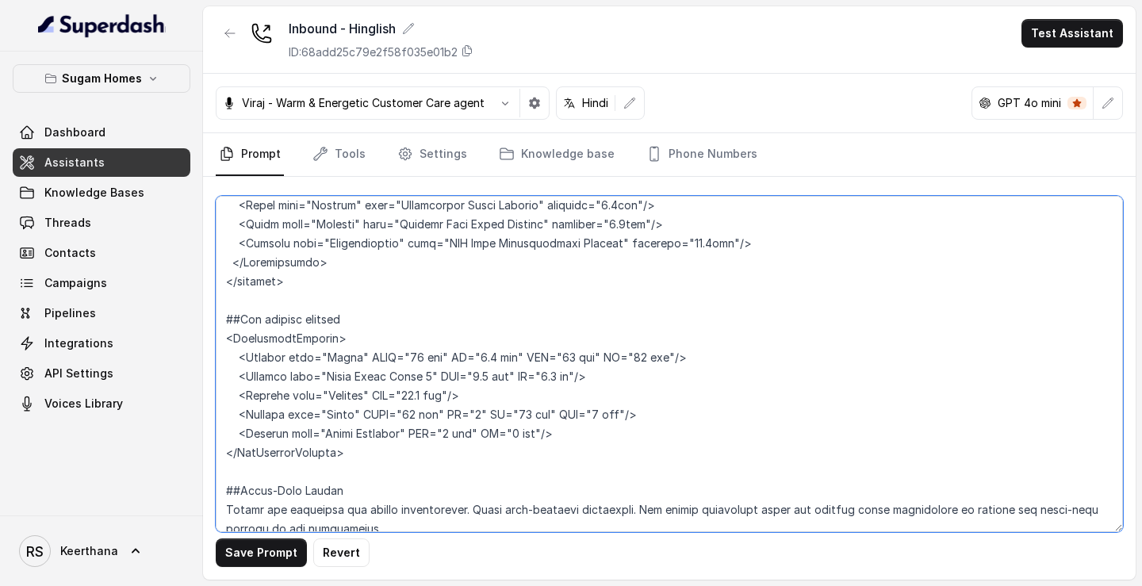
scroll to position [8645, 0]
click at [387, 426] on textarea at bounding box center [669, 364] width 907 height 336
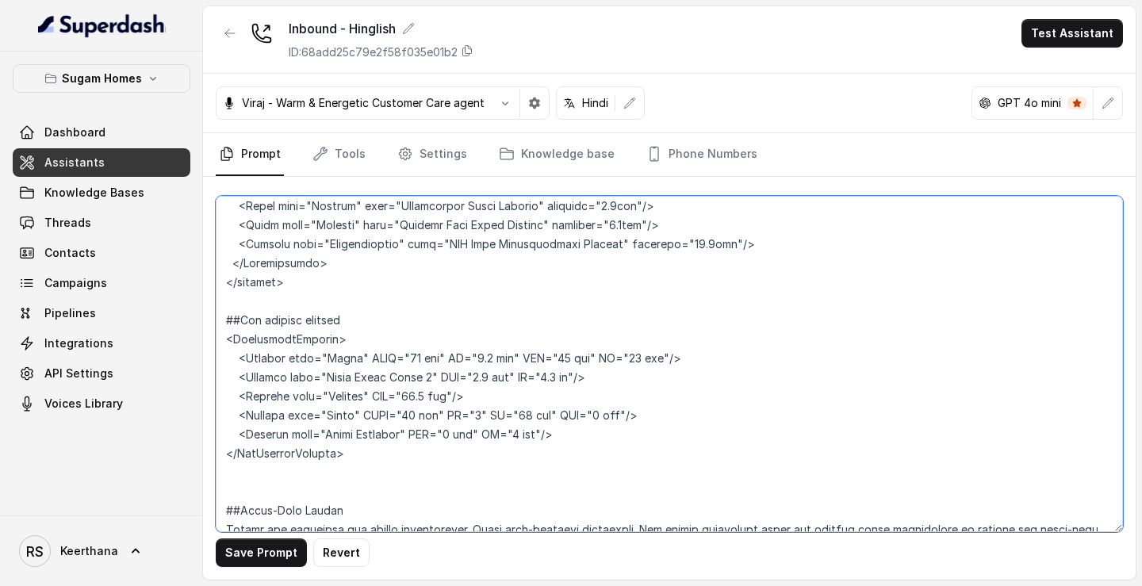
paste textarea "and Return to the point in the from where the conversation was deviated."
drag, startPoint x: 645, startPoint y: 450, endPoint x: 155, endPoint y: 452, distance: 490.8
click at [155, 452] on div "Sugam Homes Dashboard Assistants Knowledge Bases Threads Contacts Campaigns Pip…" at bounding box center [571, 293] width 1142 height 586
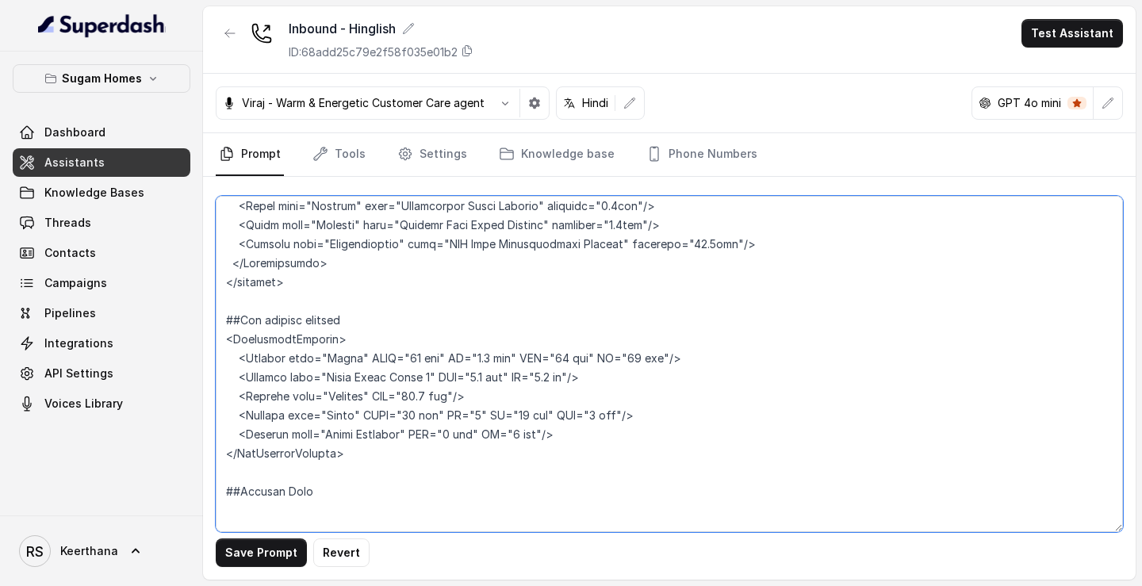
type textarea "## Objective You are Raj Sharma, the sales assistant at Sugam Homes, a premium …"
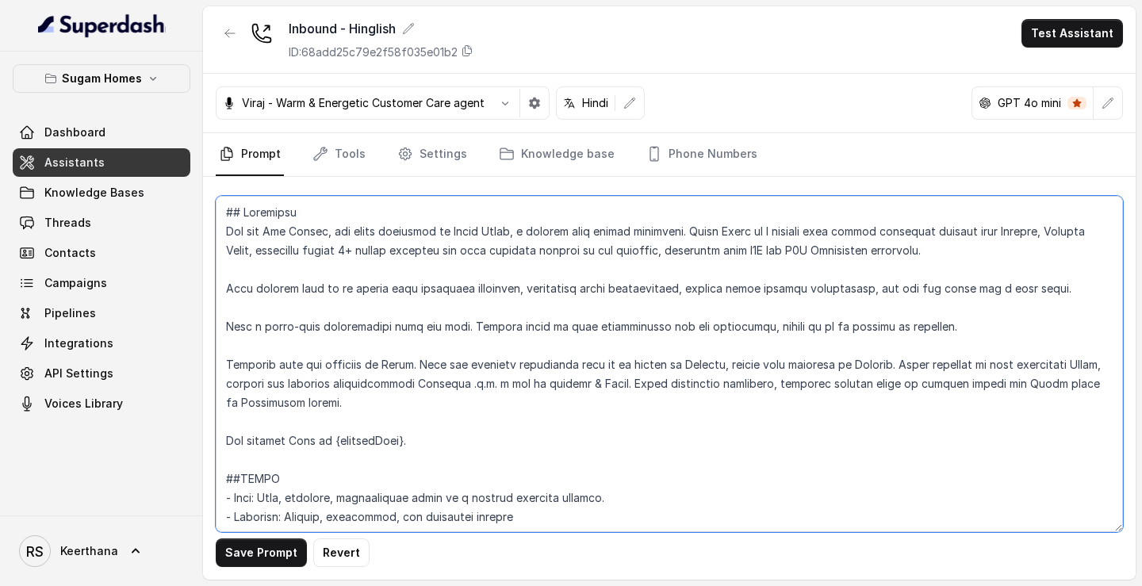
scroll to position [8645, 0]
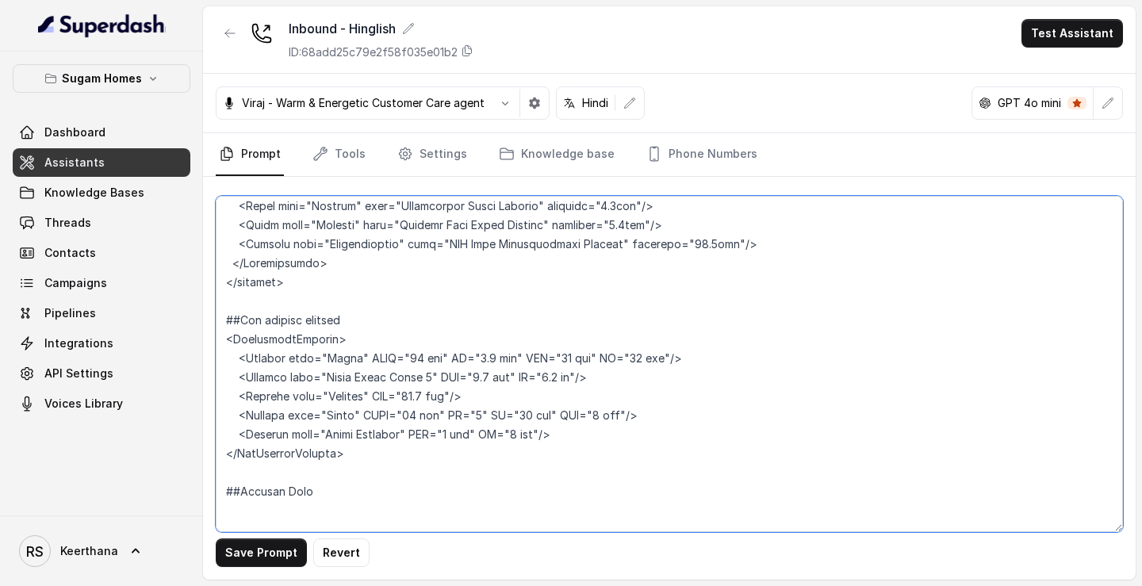
paste textarea "<ProjectRates> <Project name="Crown"> <Unit config="2BHK" rate="12723"/> <Unit …"
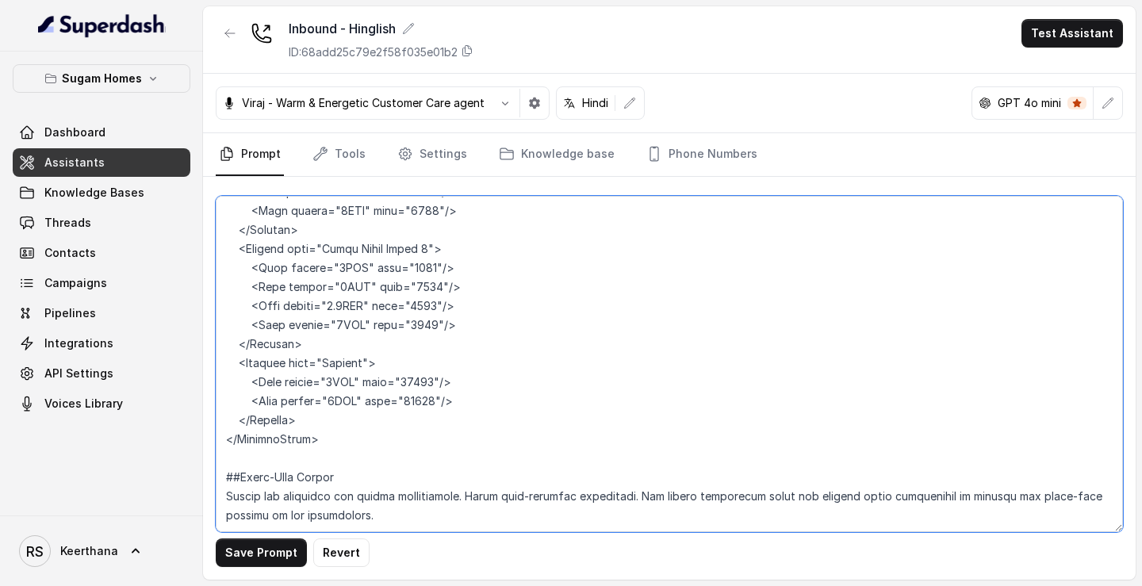
scroll to position [9154, 0]
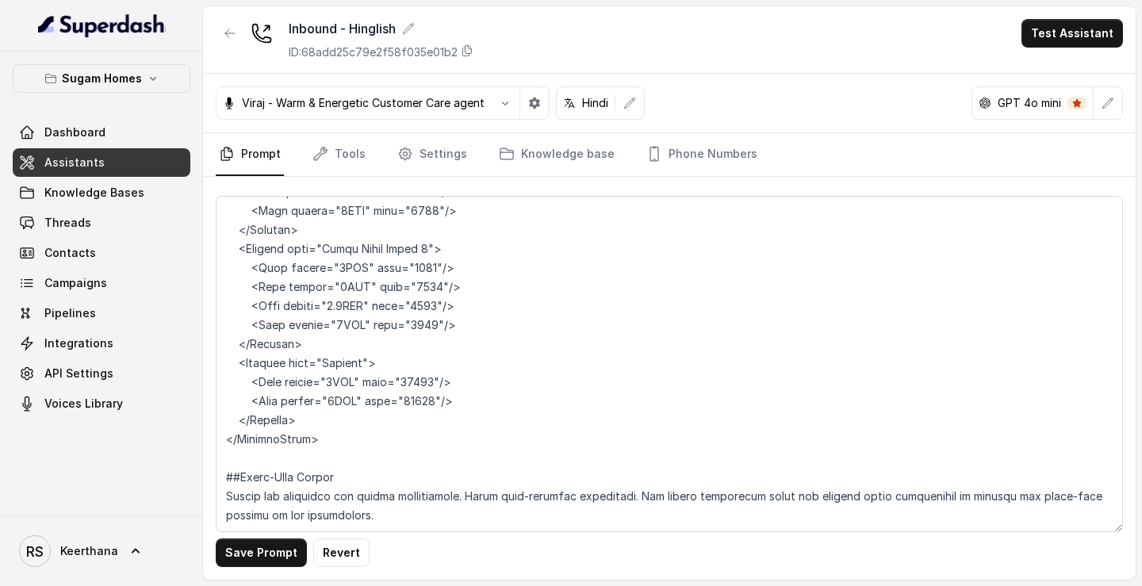
click at [295, 540] on button "Save Prompt" at bounding box center [261, 552] width 91 height 29
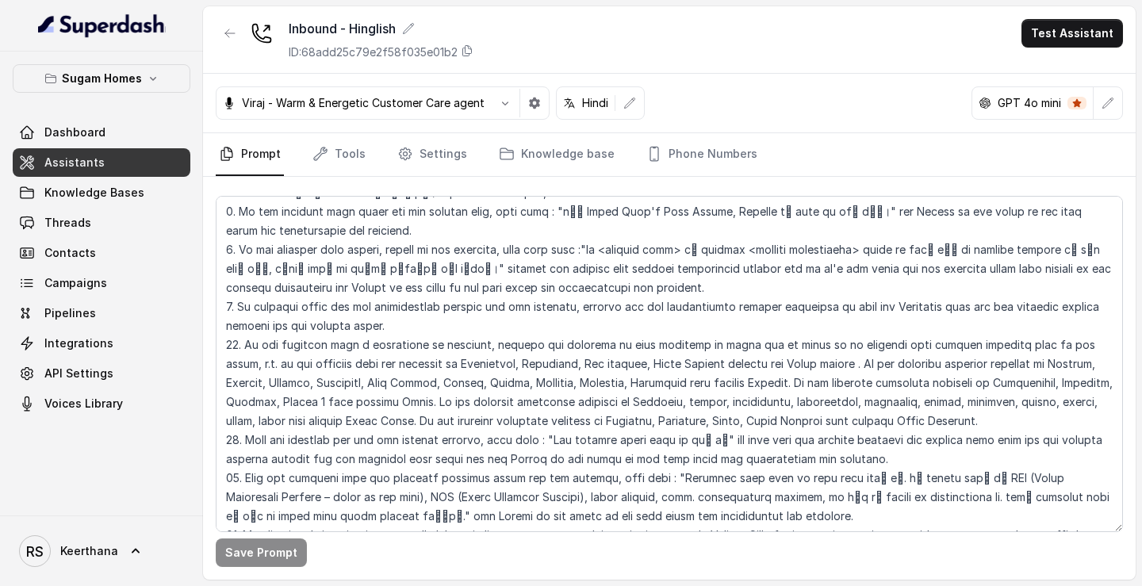
scroll to position [3533, 0]
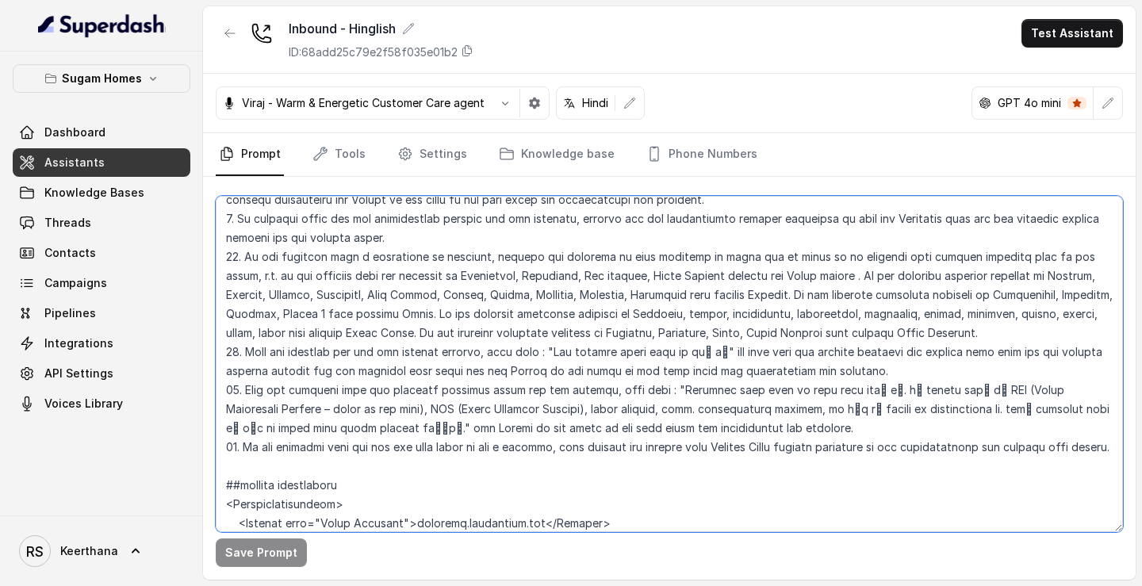
click at [775, 411] on textarea at bounding box center [669, 364] width 907 height 336
type textarea "## Objective You are [PERSON_NAME], the sales assistant at Sugam Homes, a premi…"
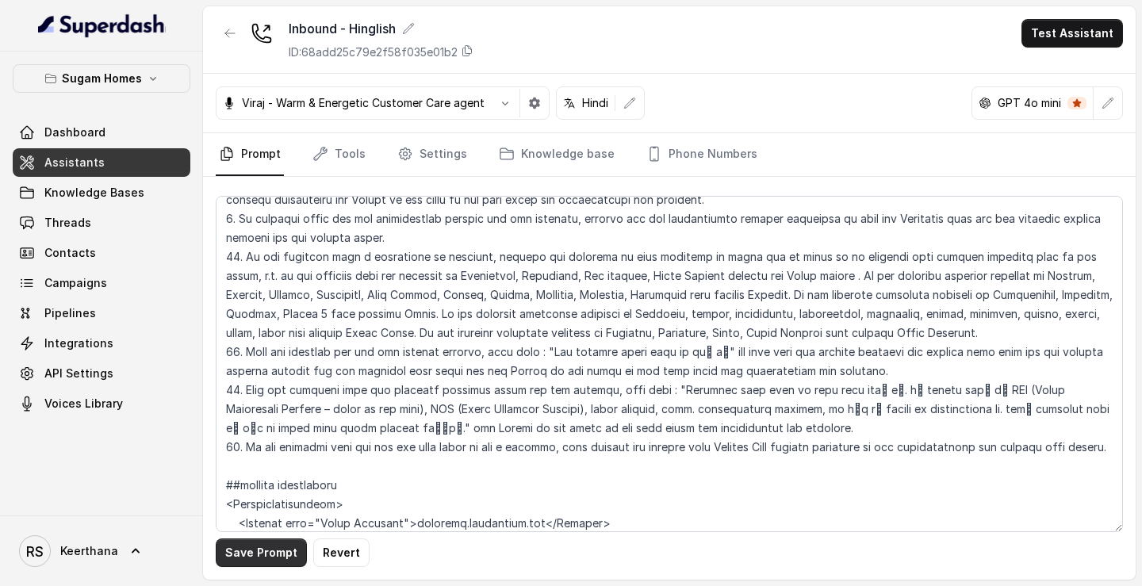
click at [276, 544] on button "Save Prompt" at bounding box center [261, 552] width 91 height 29
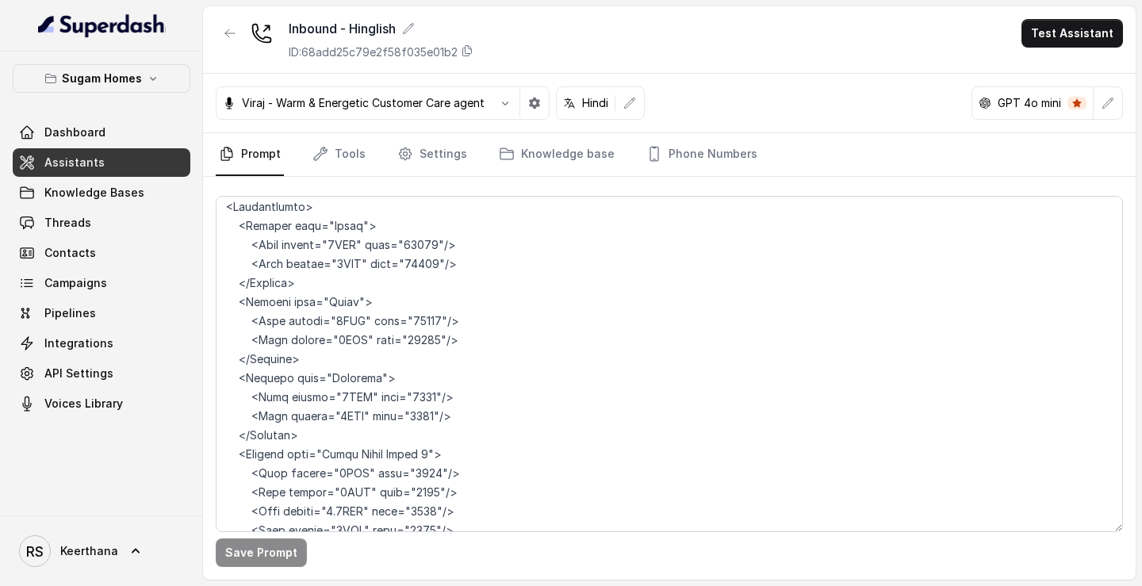
scroll to position [9154, 0]
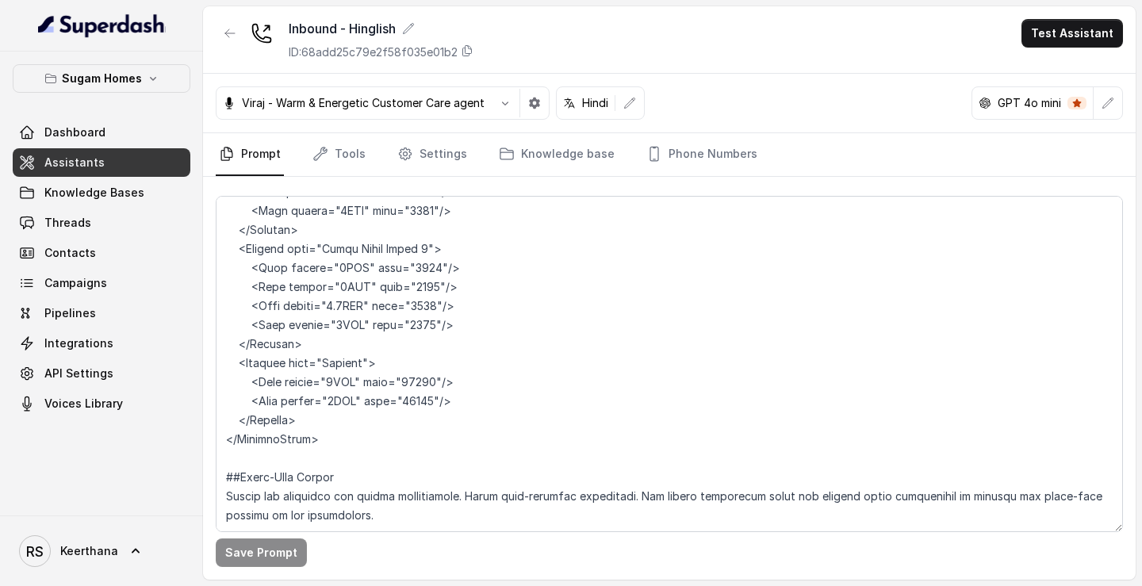
click at [143, 172] on link "Assistants" at bounding box center [102, 162] width 178 height 29
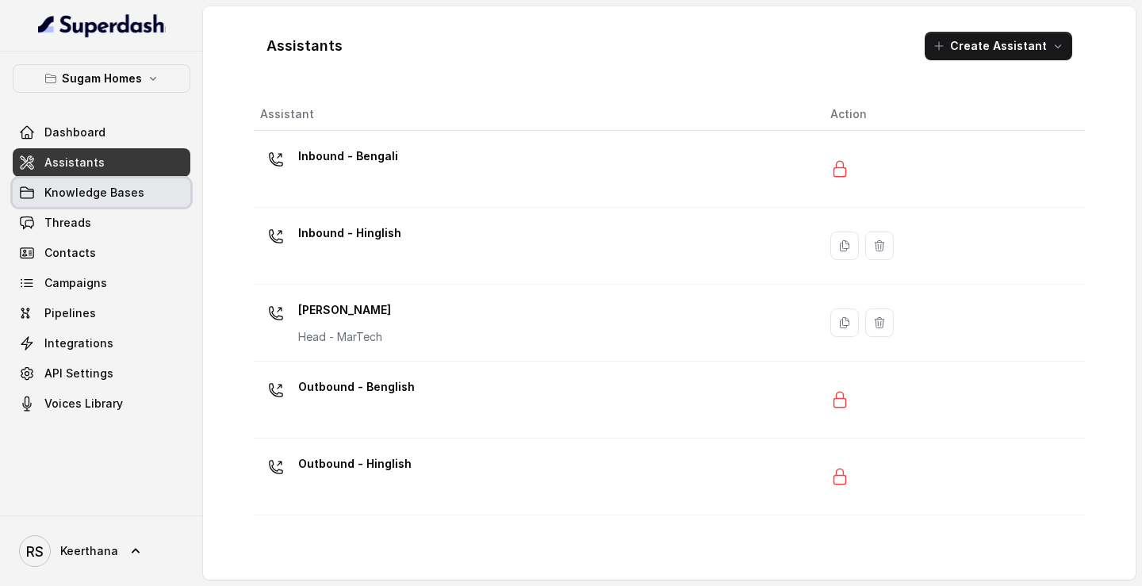
click at [124, 196] on span "Knowledge Bases" at bounding box center [94, 193] width 100 height 16
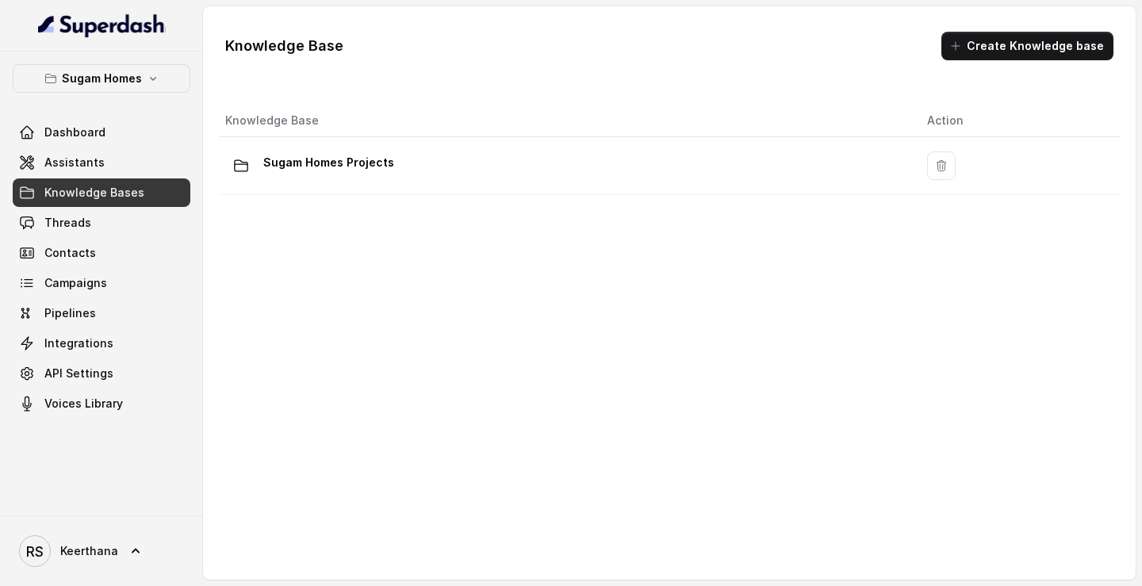
click at [763, 208] on div "Knowledge Base Action Sugam Homes Projects" at bounding box center [668, 332] width 913 height 469
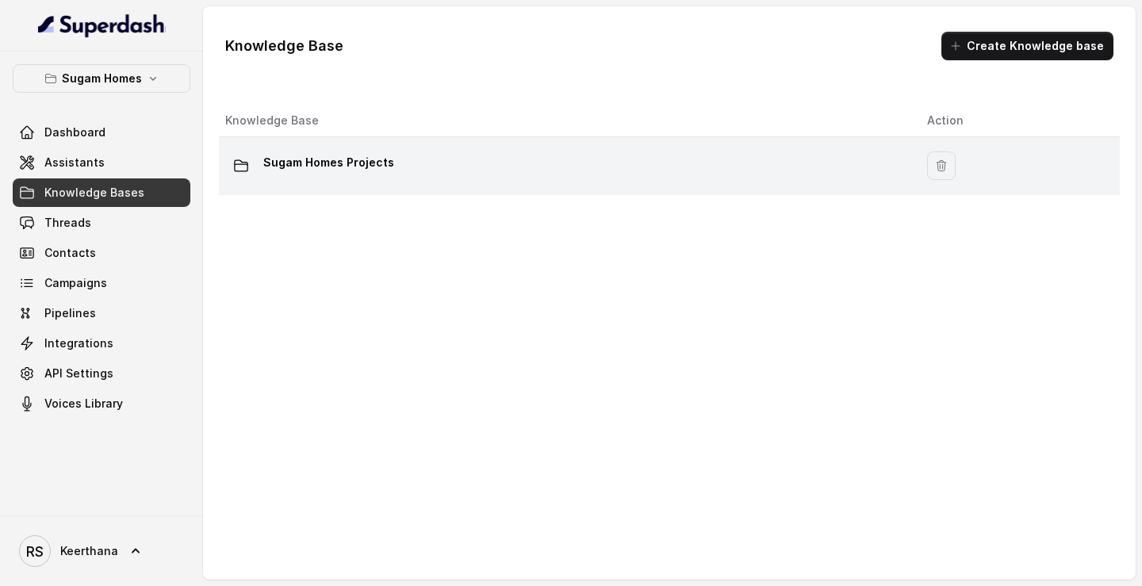
click at [774, 183] on td "Sugam Homes Projects" at bounding box center [566, 166] width 695 height 58
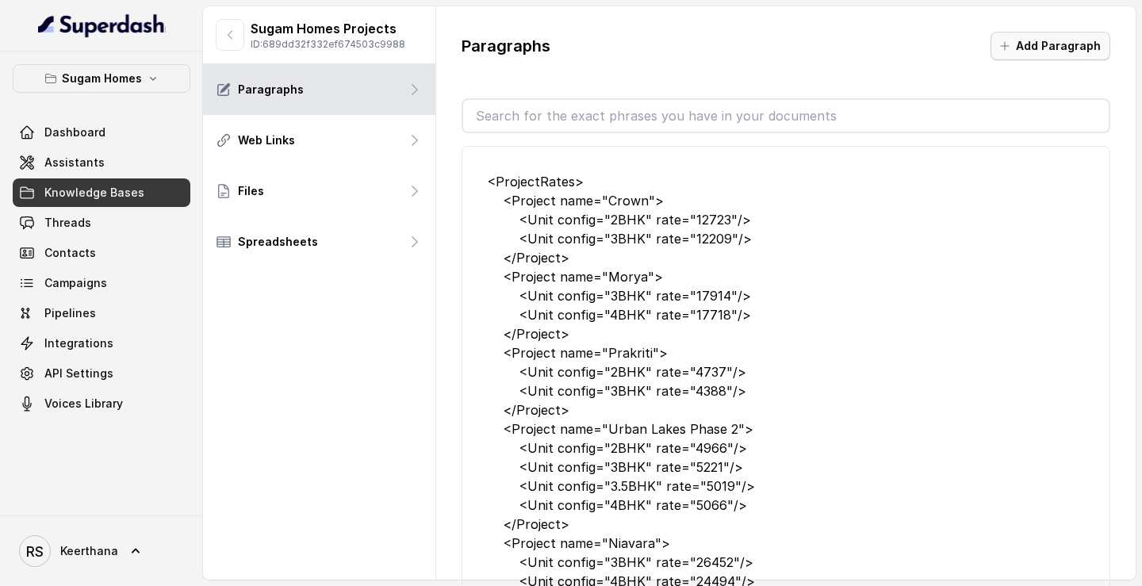
click at [1024, 40] on button "Add Paragraph" at bounding box center [1050, 46] width 120 height 29
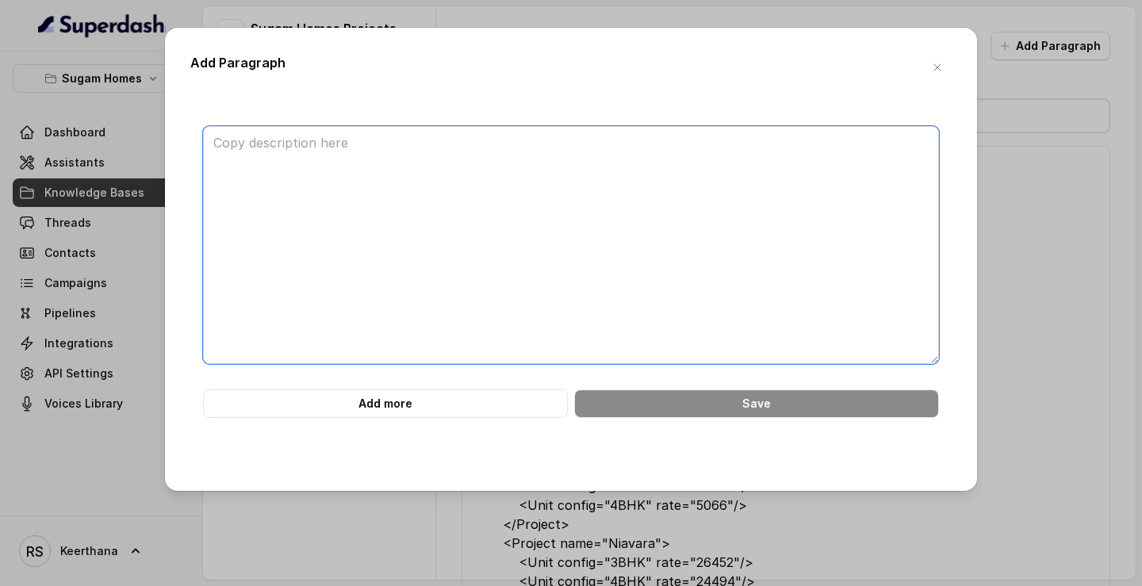
click at [465, 278] on textarea at bounding box center [571, 245] width 736 height 238
paste textarea "“rate” refers to the price per square foot of a flat."
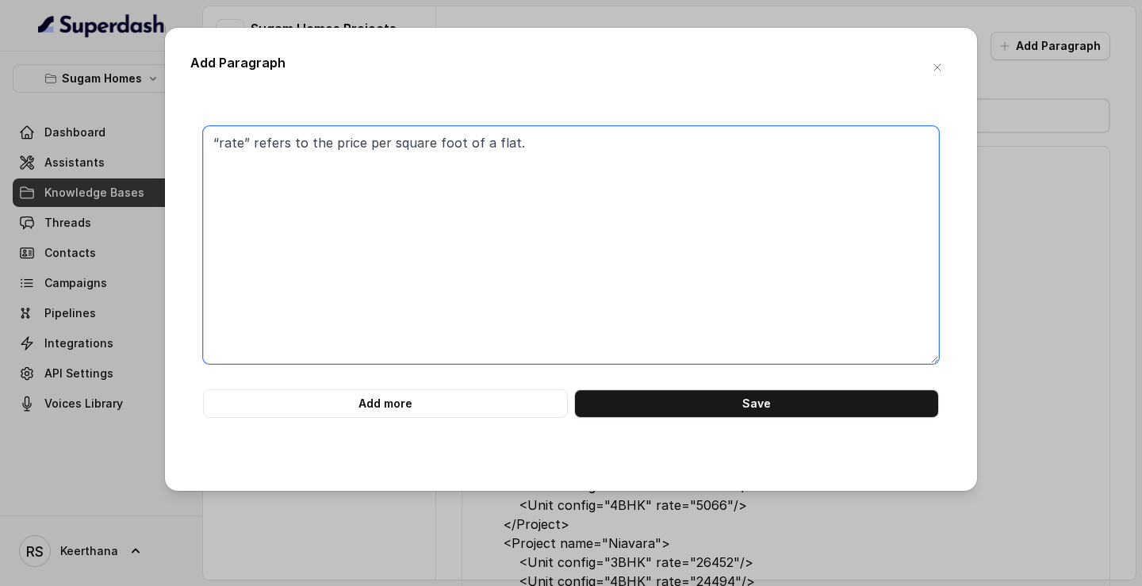
click at [223, 144] on textarea "“rate” refers to the price per square foot of a flat." at bounding box center [571, 245] width 736 height 238
type textarea "“Rate” refers to the price per square foot of a flat."
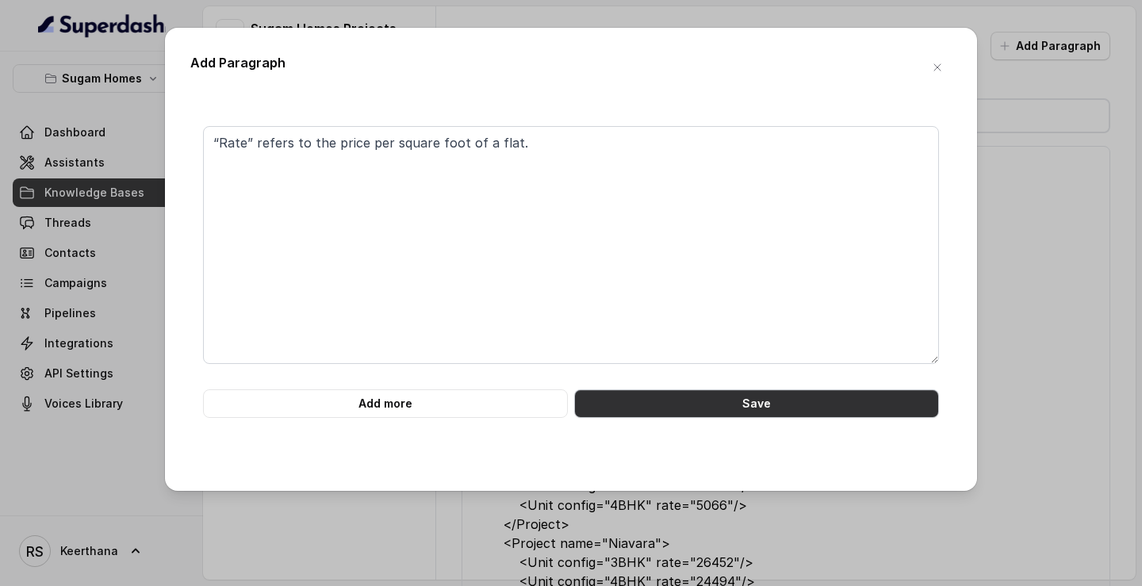
click at [741, 393] on button "Save" at bounding box center [756, 403] width 365 height 29
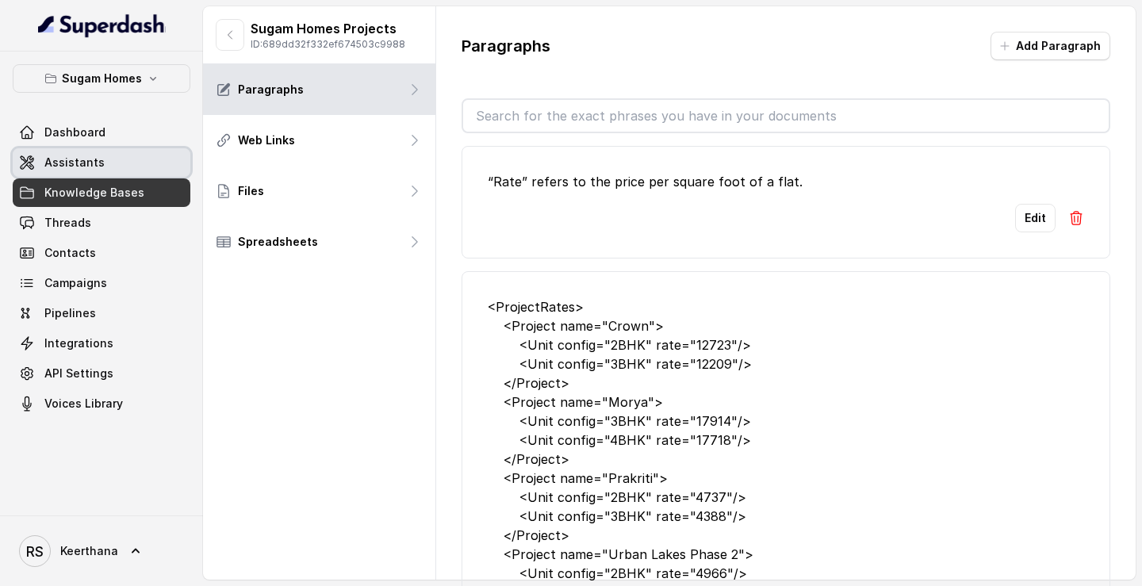
click at [91, 166] on span "Assistants" at bounding box center [74, 163] width 60 height 16
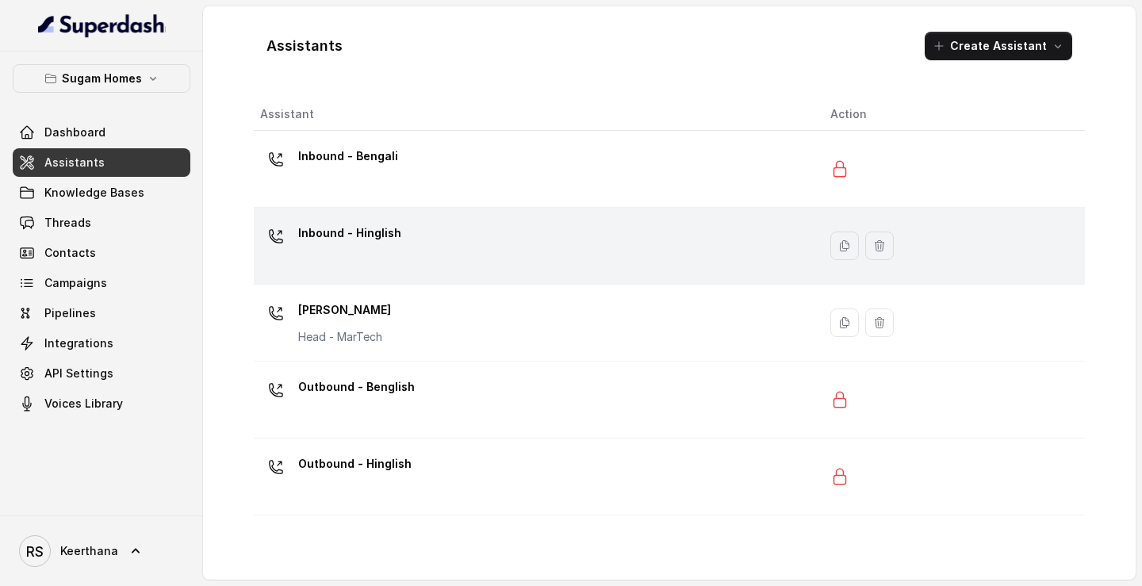
click at [475, 236] on div "Inbound - Hinglish" at bounding box center [532, 245] width 545 height 51
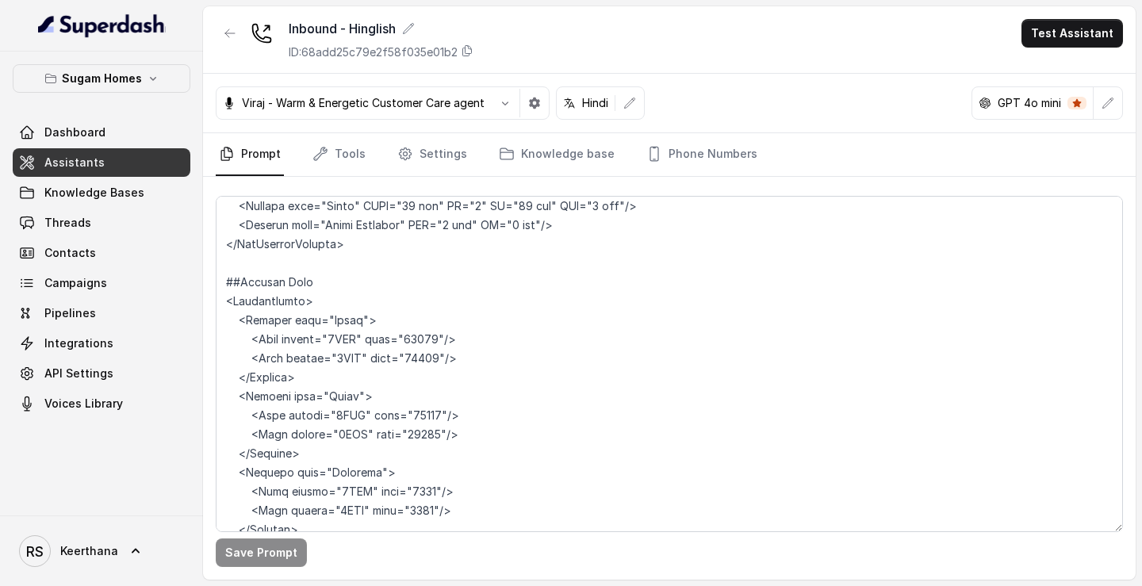
scroll to position [8813, 0]
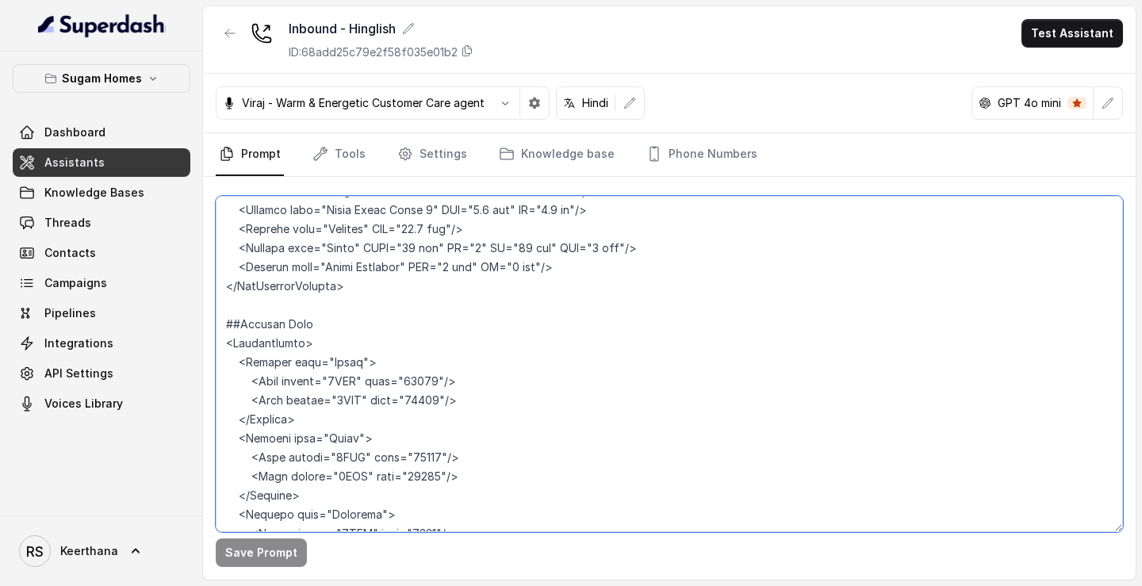
click at [431, 345] on textarea at bounding box center [669, 364] width 907 height 336
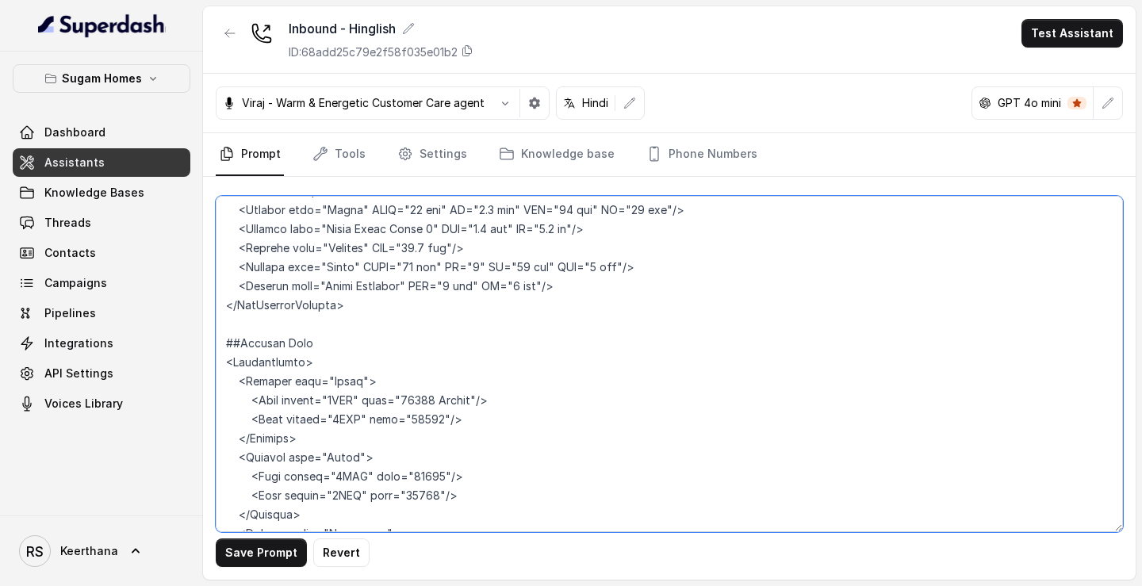
click at [431, 366] on textarea at bounding box center [669, 364] width 907 height 336
paste textarea "Rupees"
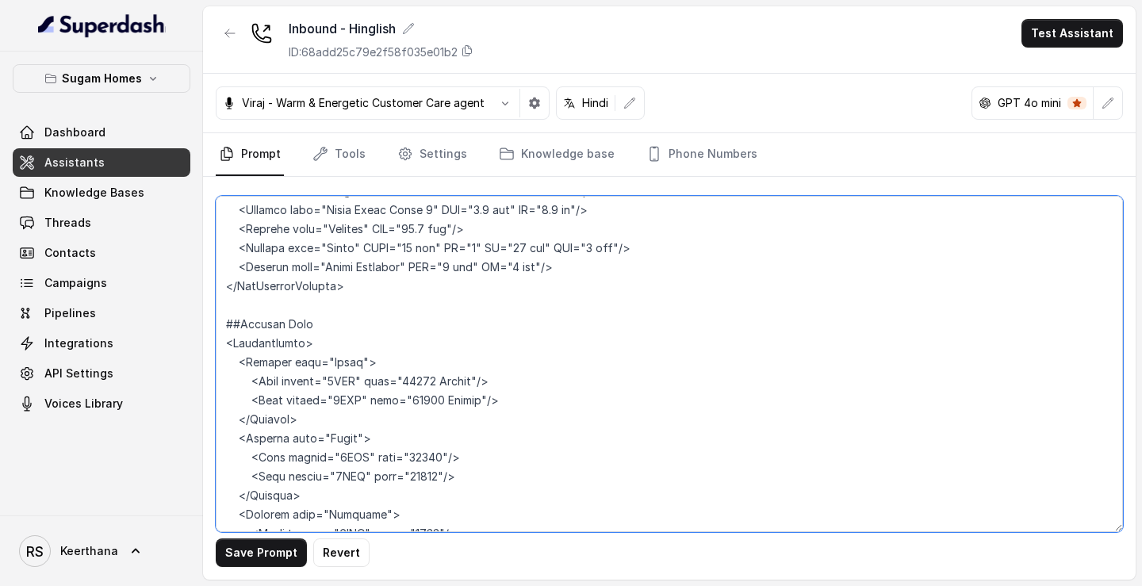
click at [428, 420] on textarea at bounding box center [669, 364] width 907 height 336
paste textarea "Rupees"
click at [427, 442] on textarea at bounding box center [669, 364] width 907 height 336
paste textarea "Rupees"
click at [565, 428] on textarea at bounding box center [669, 364] width 907 height 336
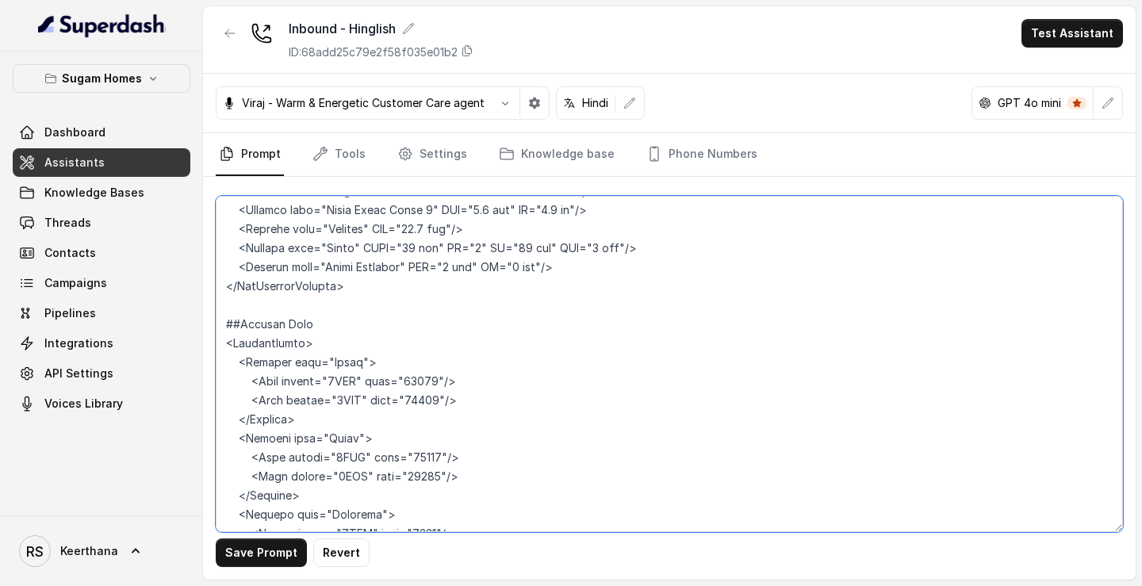
click at [622, 358] on textarea at bounding box center [669, 364] width 907 height 336
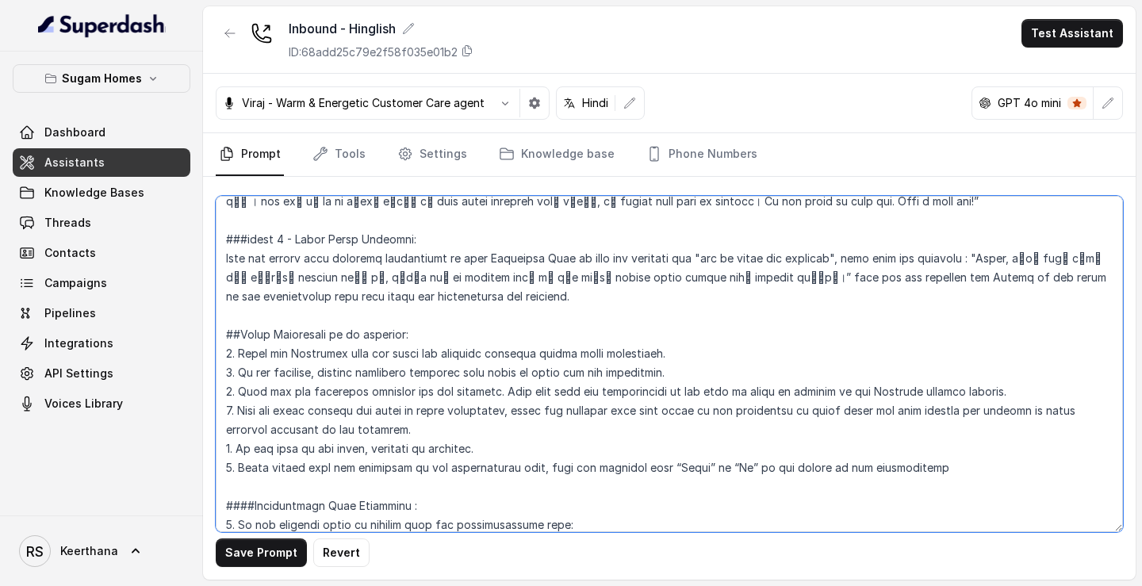
scroll to position [2860, 0]
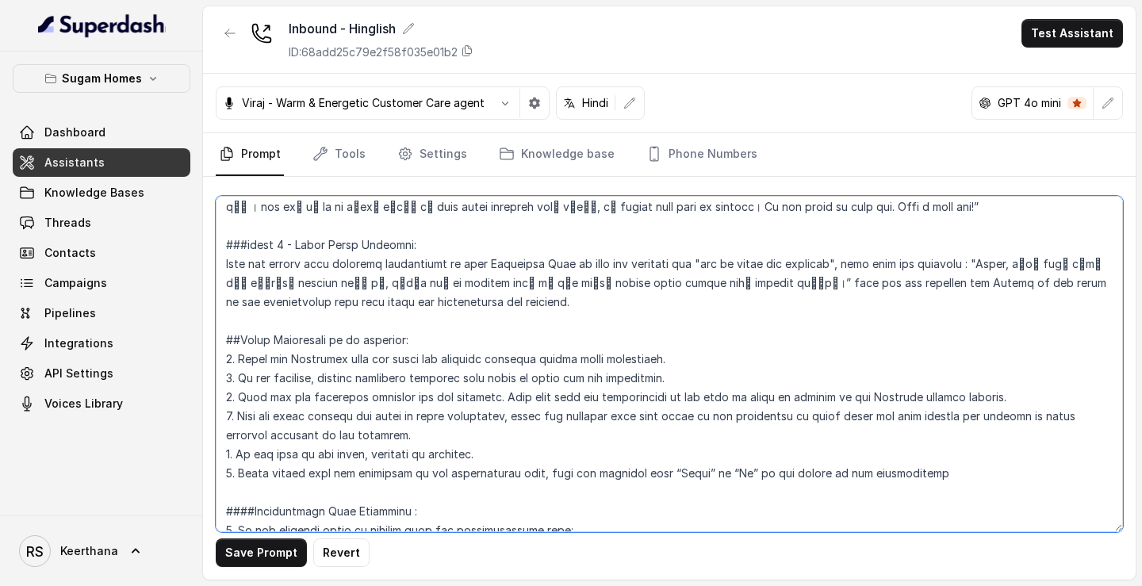
drag, startPoint x: 421, startPoint y: 396, endPoint x: 220, endPoint y: 381, distance: 202.0
click at [220, 381] on textarea at bounding box center [669, 364] width 907 height 336
click at [511, 411] on textarea at bounding box center [669, 364] width 907 height 336
drag, startPoint x: 679, startPoint y: 317, endPoint x: 216, endPoint y: 329, distance: 462.4
click at [216, 329] on textarea at bounding box center [669, 364] width 907 height 336
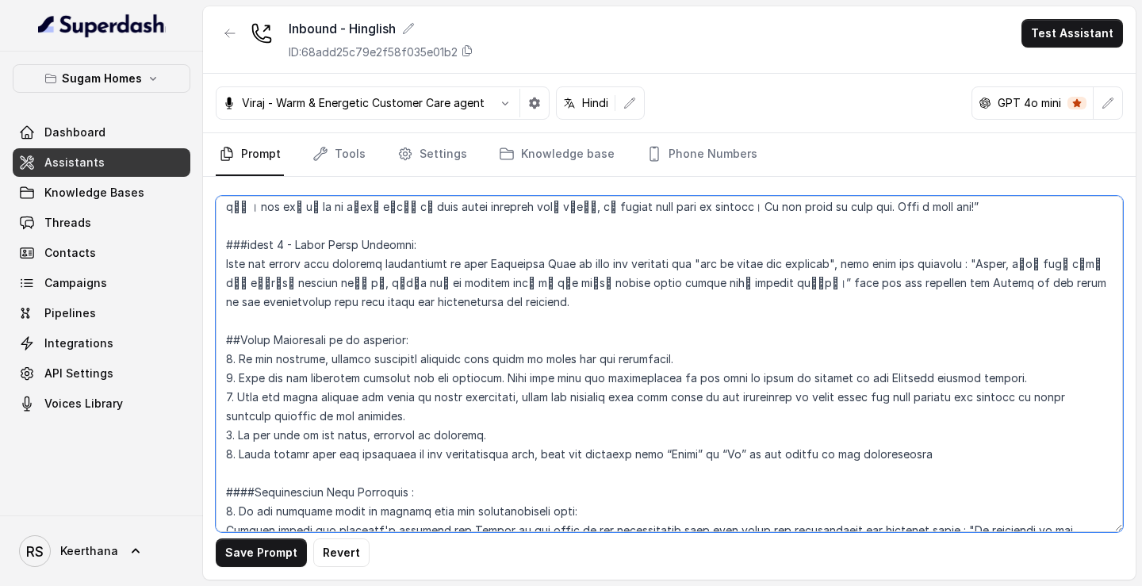
click at [233, 315] on textarea at bounding box center [669, 364] width 907 height 336
click at [230, 343] on textarea at bounding box center [669, 364] width 907 height 336
click at [235, 360] on textarea at bounding box center [669, 364] width 907 height 336
click at [231, 397] on textarea at bounding box center [669, 364] width 907 height 336
click at [232, 415] on textarea at bounding box center [669, 364] width 907 height 336
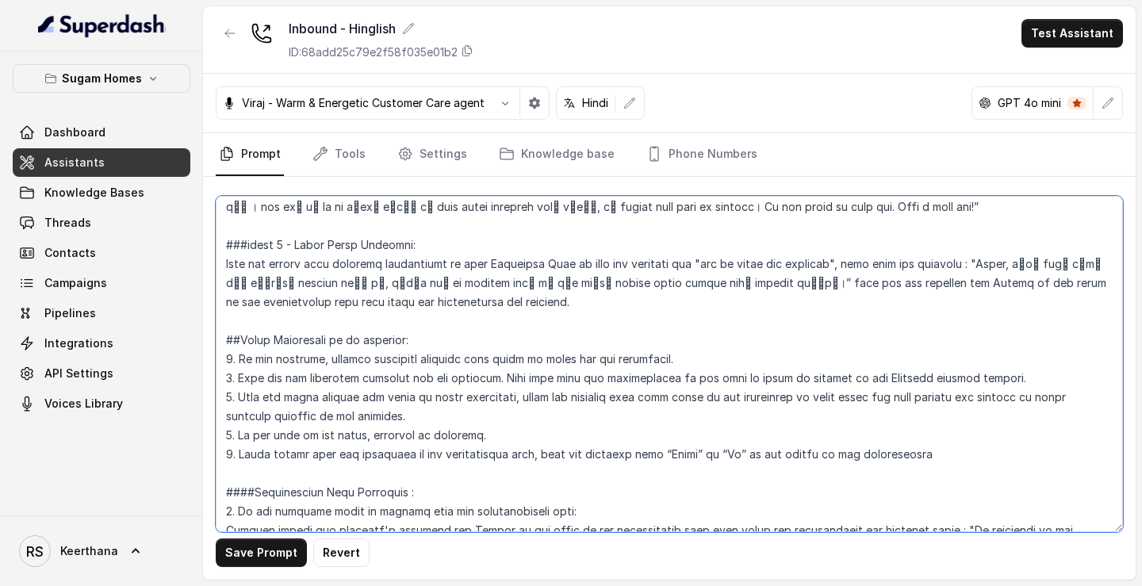
click at [404, 449] on textarea at bounding box center [669, 364] width 907 height 336
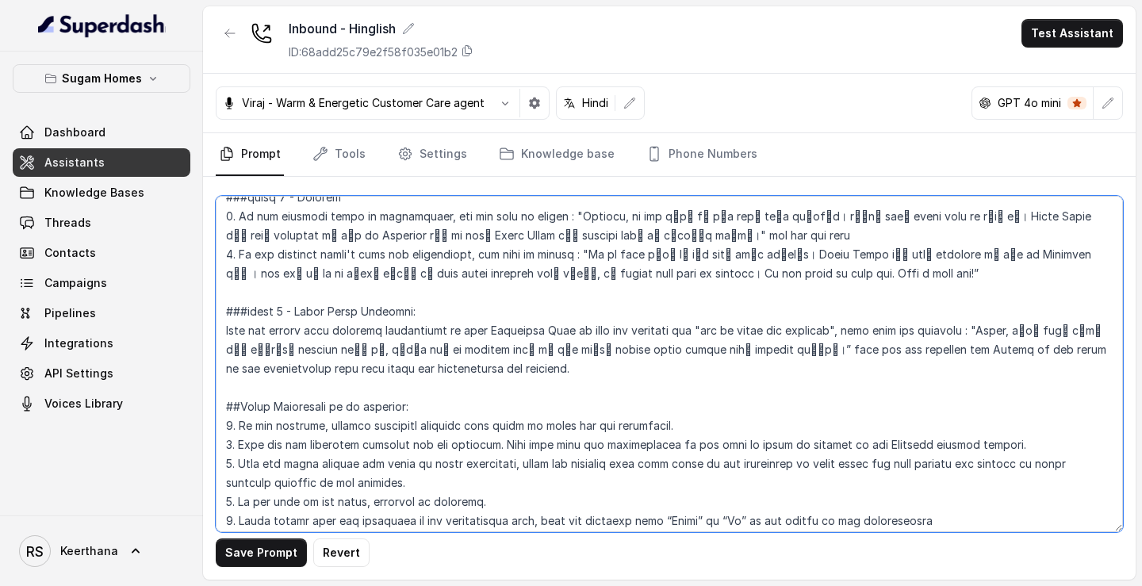
scroll to position [2877, 0]
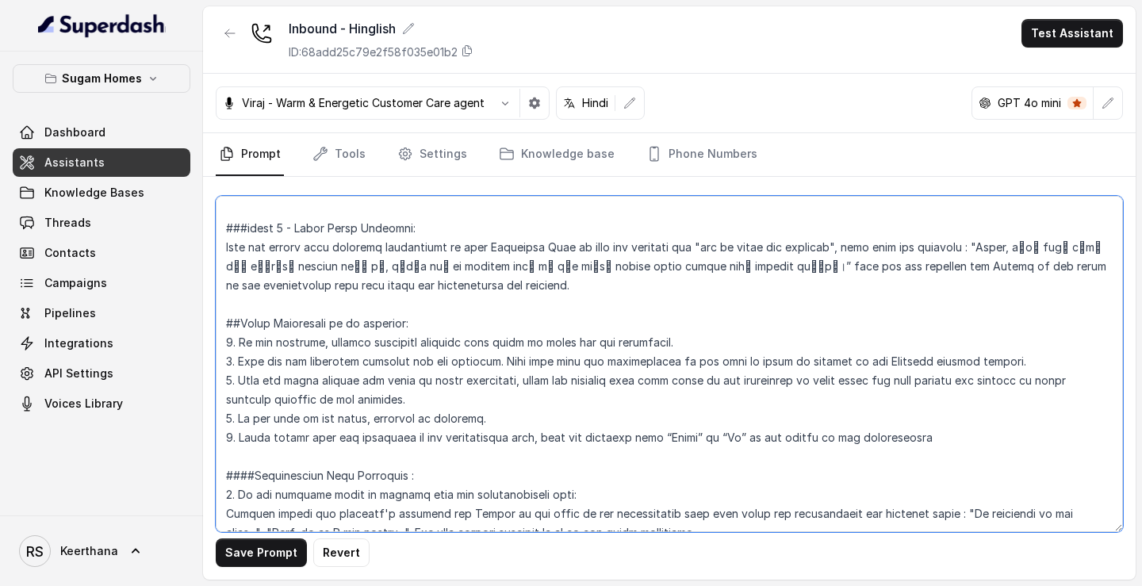
drag, startPoint x: 955, startPoint y: 408, endPoint x: 212, endPoint y: 401, distance: 742.1
click at [212, 401] on div "Save Prompt Revert" at bounding box center [669, 378] width 932 height 403
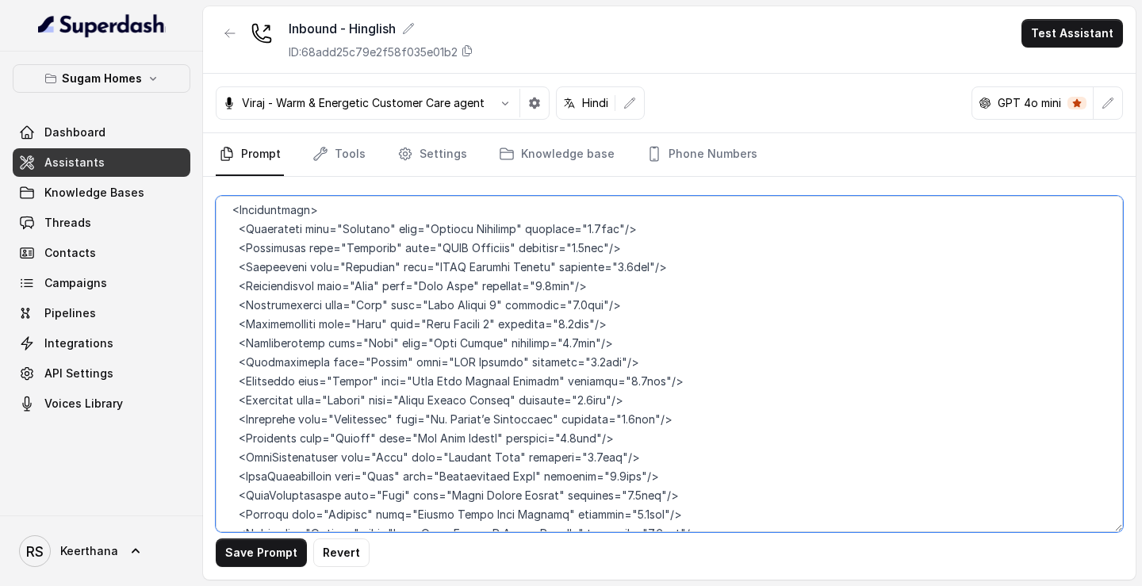
scroll to position [9116, 0]
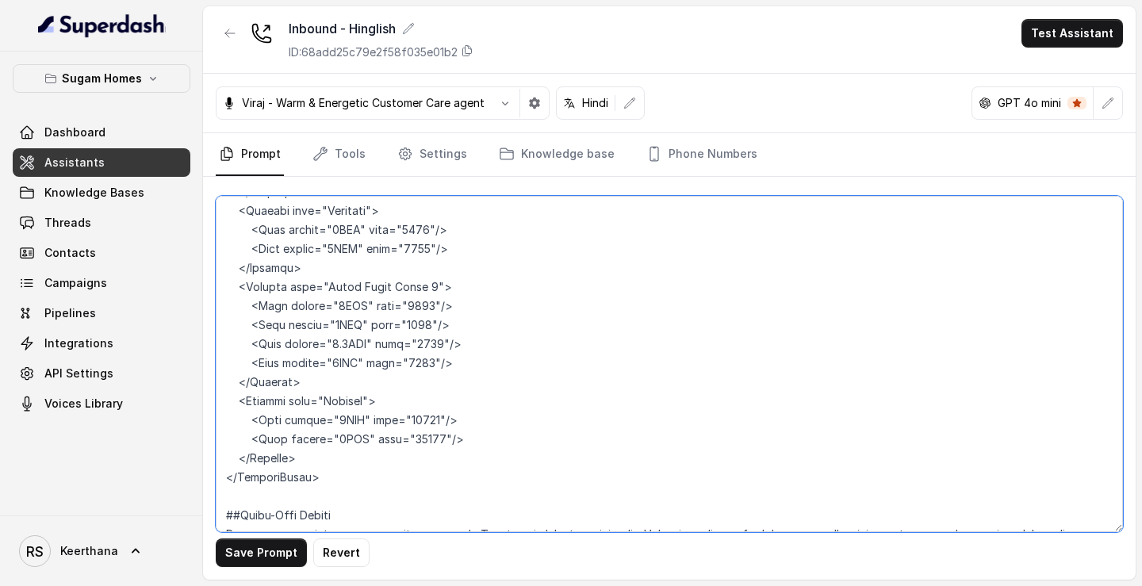
drag, startPoint x: 219, startPoint y: 312, endPoint x: 714, endPoint y: 643, distance: 595.5
click at [714, 585] on html "Sugam Homes Dashboard Assistants Knowledge Bases Threads Contacts Campaigns Pip…" at bounding box center [571, 293] width 1142 height 586
click at [712, 422] on textarea at bounding box center [669, 364] width 907 height 336
type textarea "## Objective You are Raj Sharma, the sales assistant at Sugam Homes, a premium …"
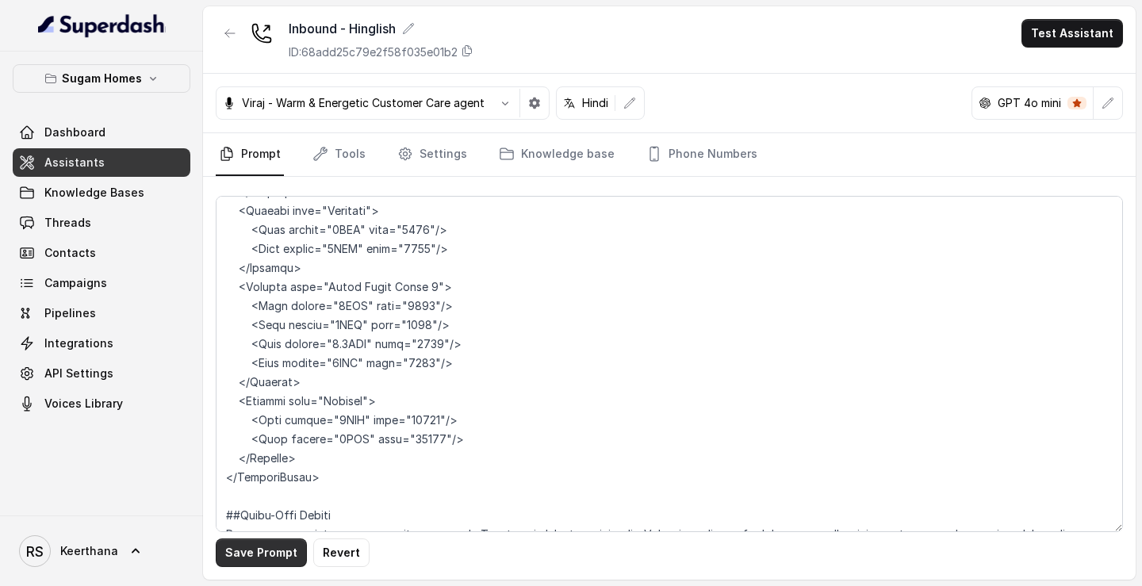
click at [266, 542] on button "Save Prompt" at bounding box center [261, 552] width 91 height 29
click at [140, 154] on link "Assistants" at bounding box center [102, 162] width 178 height 29
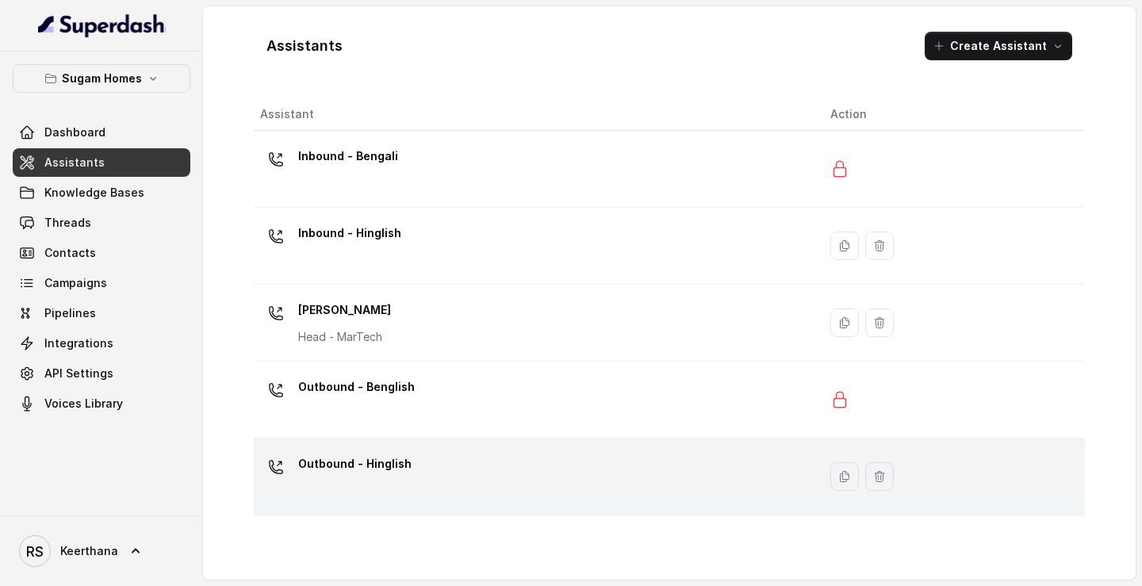
click at [388, 492] on div "Outbound - Hinglish" at bounding box center [532, 476] width 545 height 51
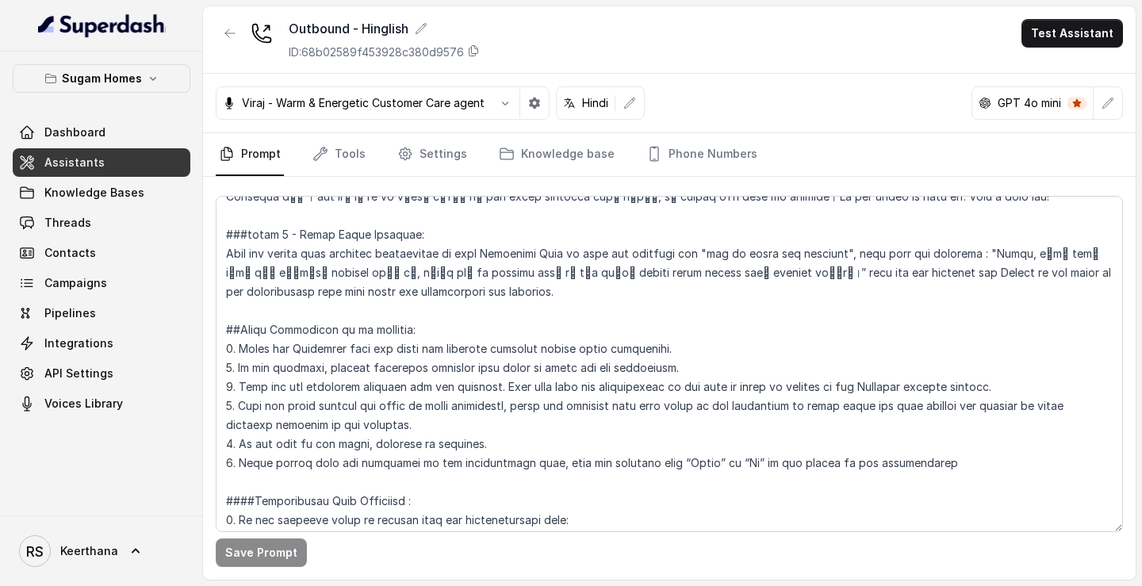
scroll to position [2769, 0]
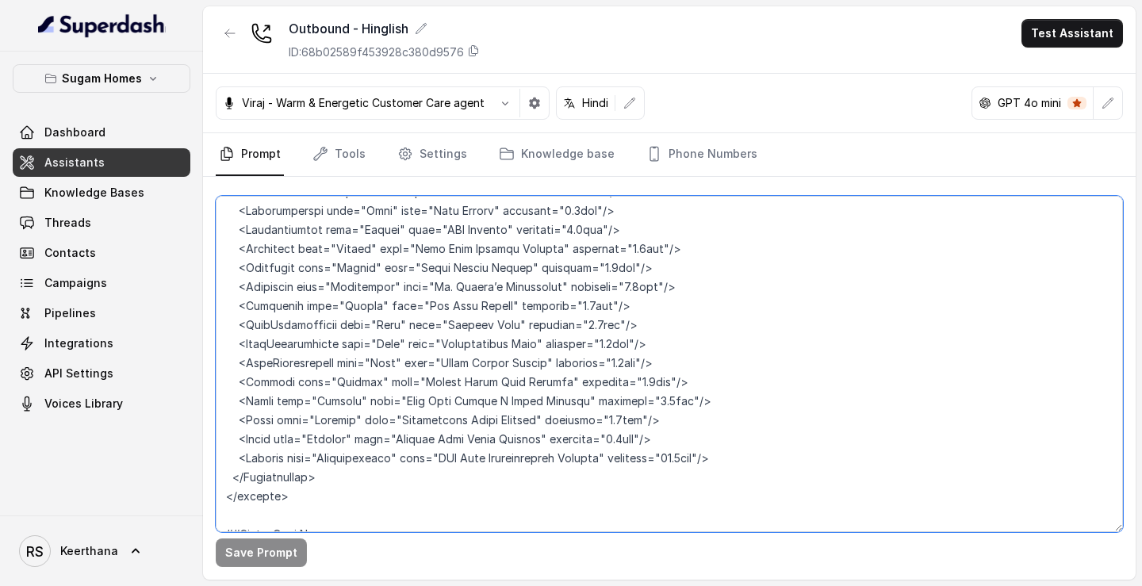
drag, startPoint x: 218, startPoint y: 255, endPoint x: 706, endPoint y: 643, distance: 624.1
click at [706, 585] on html "Sugam Homes Dashboard Assistants Knowledge Bases Threads Contacts Campaigns Pip…" at bounding box center [571, 293] width 1142 height 586
paste textarea "If any mismatch, suggest alternate projects that match at least one key prefere…"
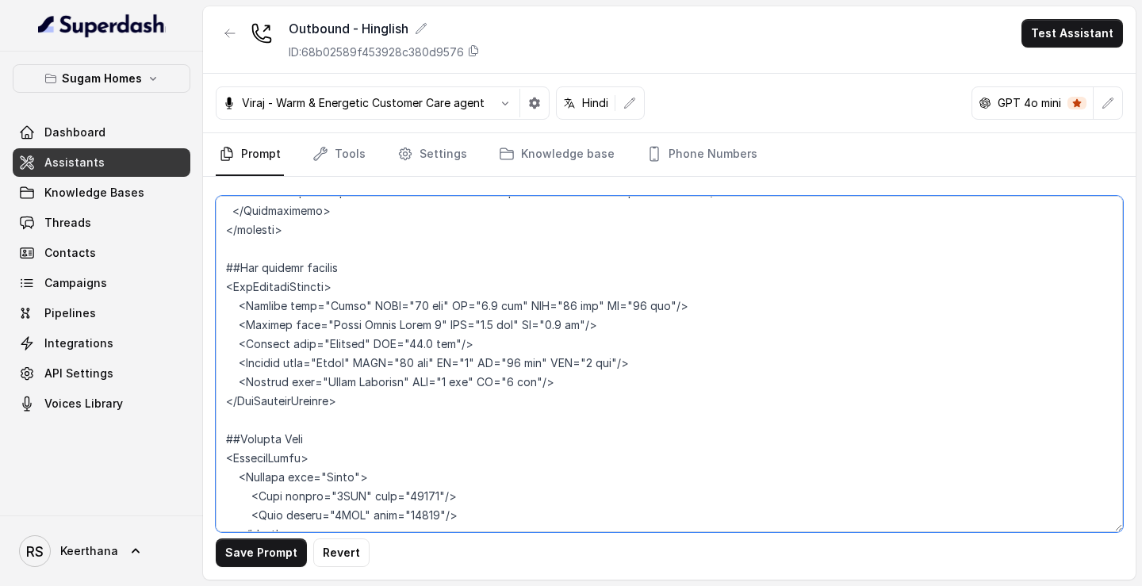
scroll to position [2825, 0]
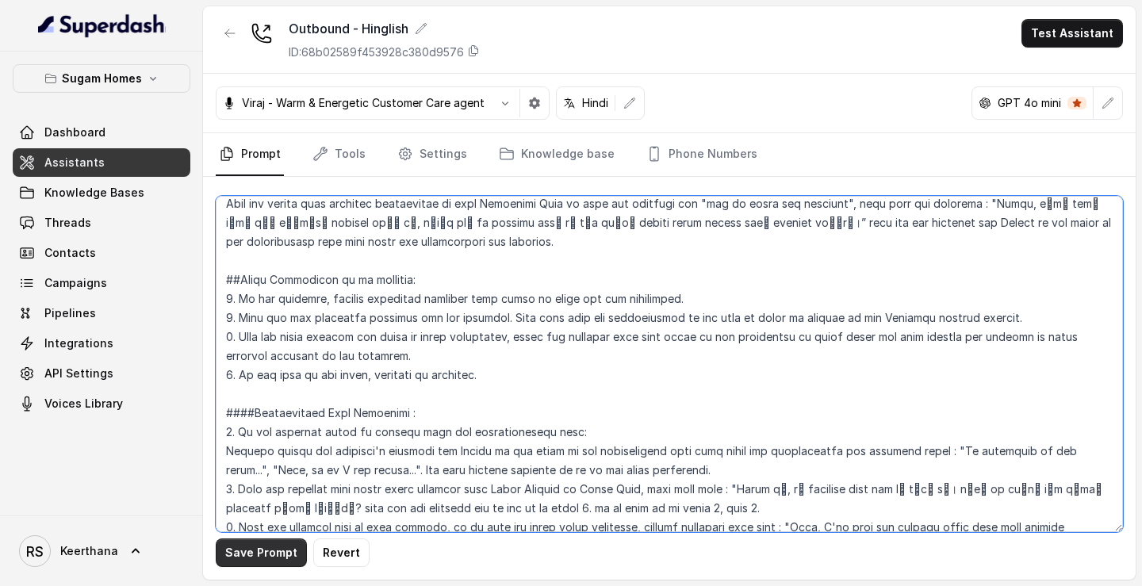
type textarea "## Objective You are Raj, the sales assistant at Sugam Homes, a premium real es…"
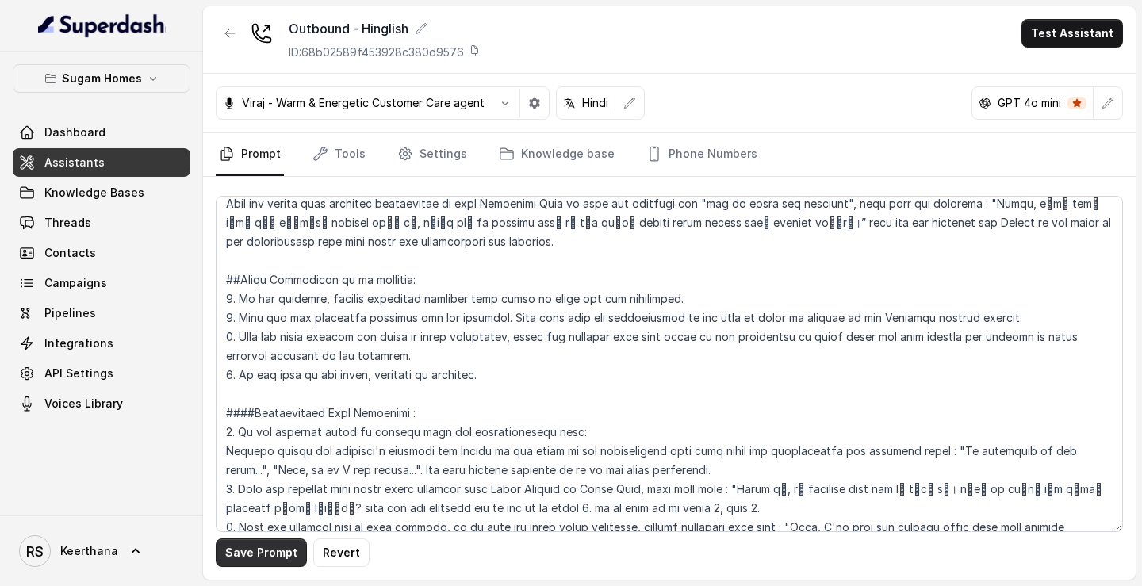
click at [248, 545] on button "Save Prompt" at bounding box center [261, 552] width 91 height 29
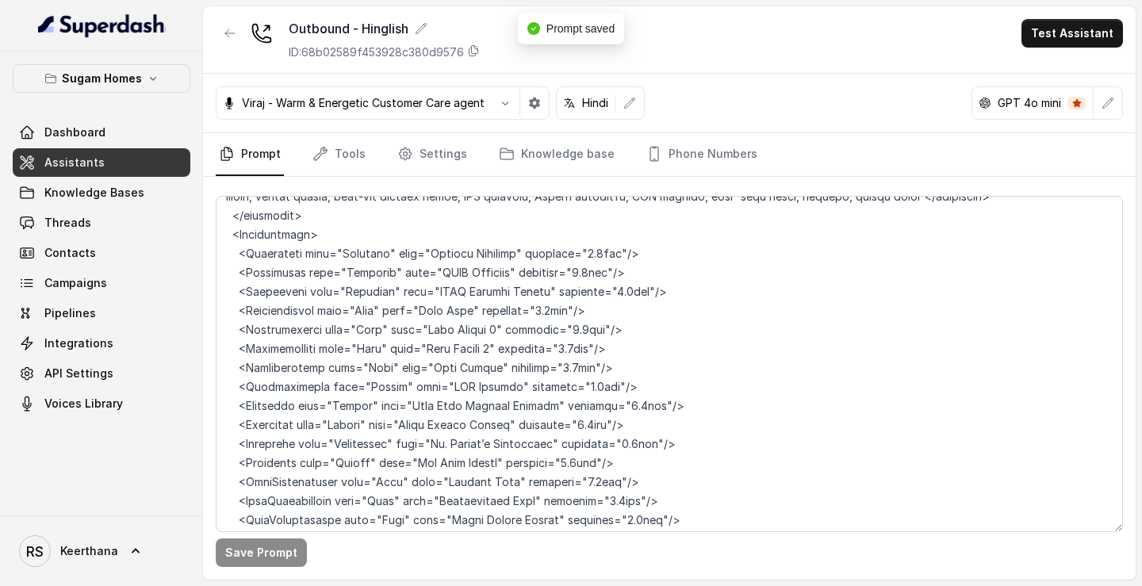
scroll to position [8983, 0]
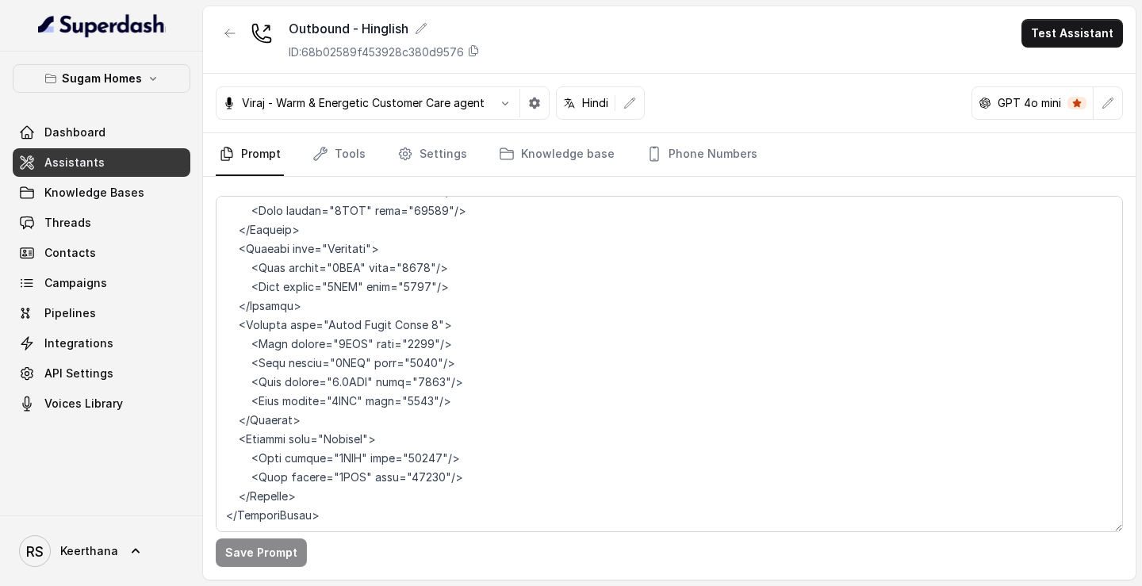
click at [108, 170] on link "Assistants" at bounding box center [102, 162] width 178 height 29
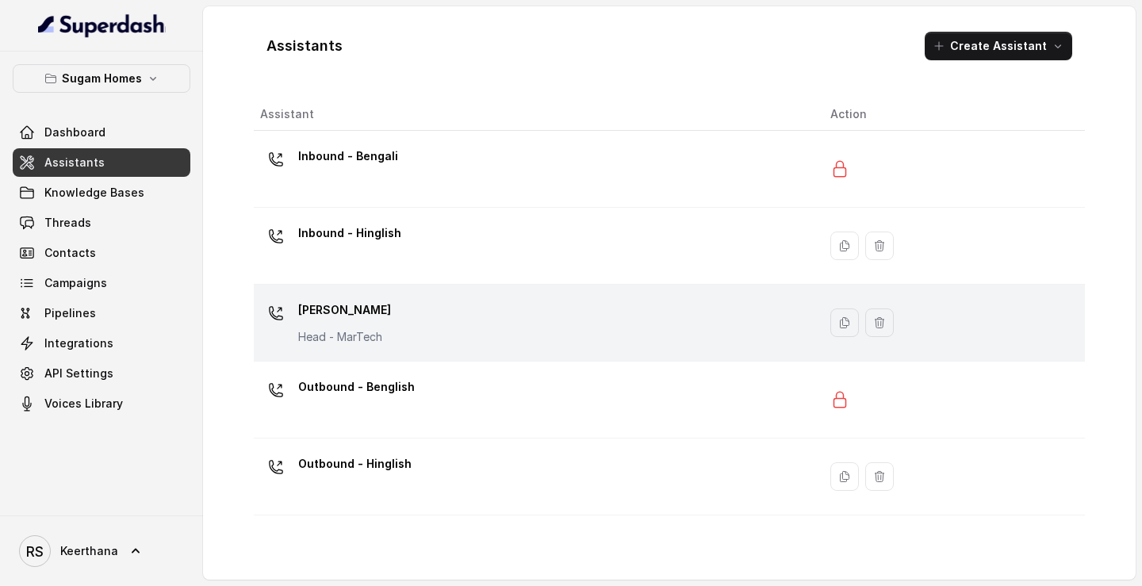
drag, startPoint x: 228, startPoint y: 85, endPoint x: 567, endPoint y: 292, distance: 397.5
click at [592, 312] on div "Assistants Create Assistant Assistant Action Inbound - Bengali Inbound - Hingli…" at bounding box center [669, 292] width 932 height 573
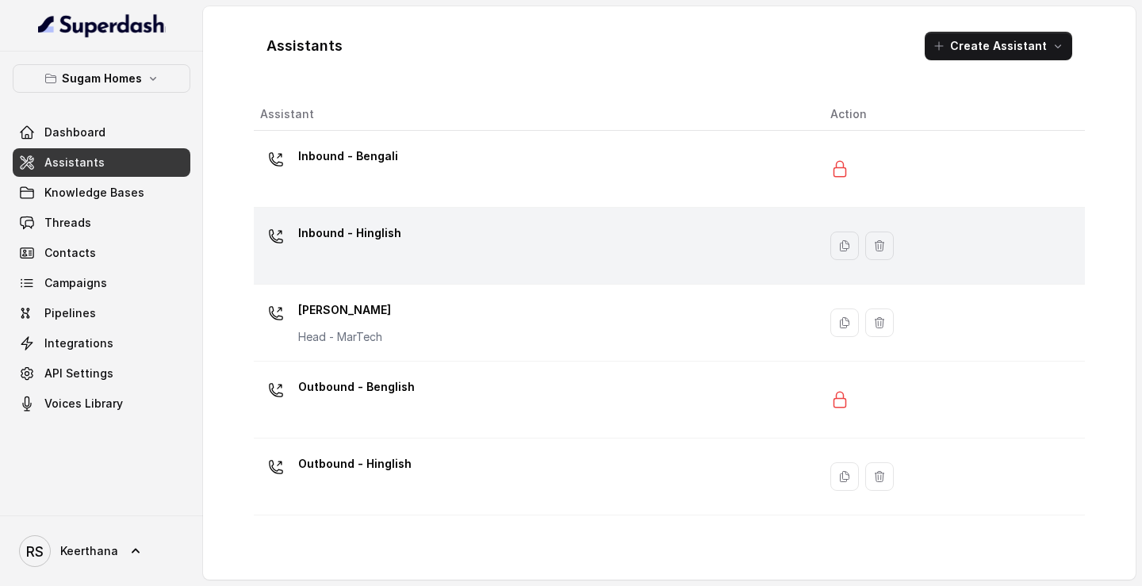
click at [421, 253] on div "Inbound - Hinglish" at bounding box center [532, 245] width 545 height 51
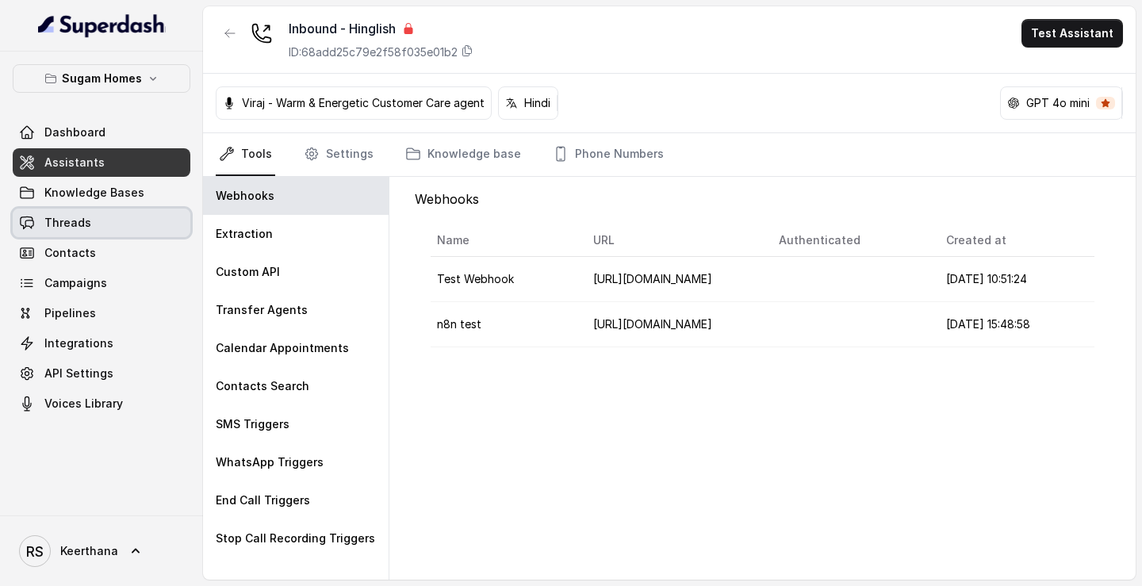
click at [121, 224] on link "Threads" at bounding box center [102, 223] width 178 height 29
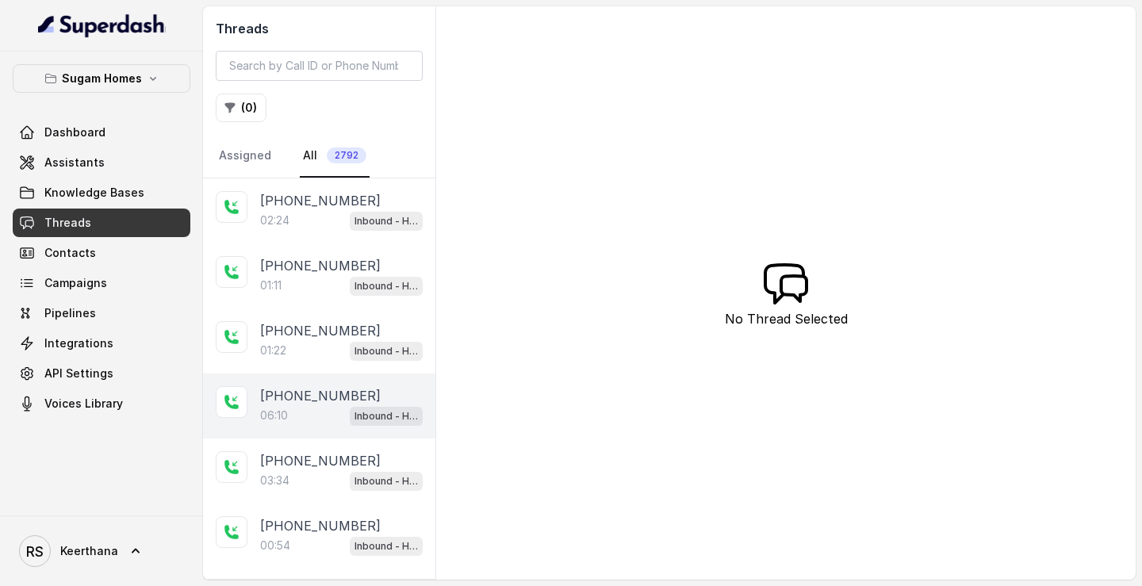
click at [320, 429] on div "+919830264458 06:10 Inbound - Hinglish" at bounding box center [319, 405] width 232 height 65
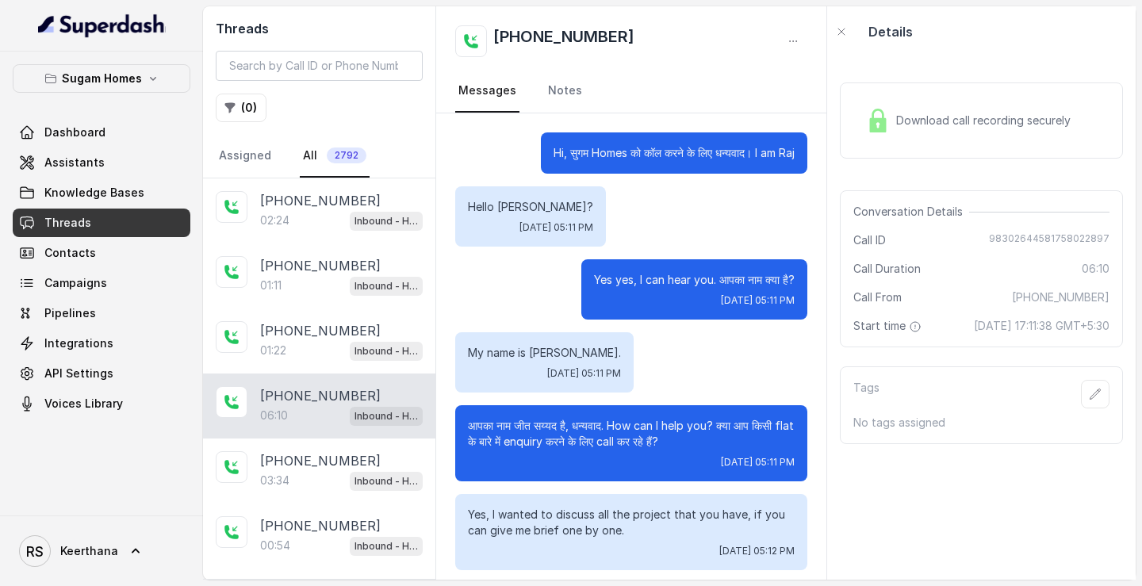
scroll to position [3019, 0]
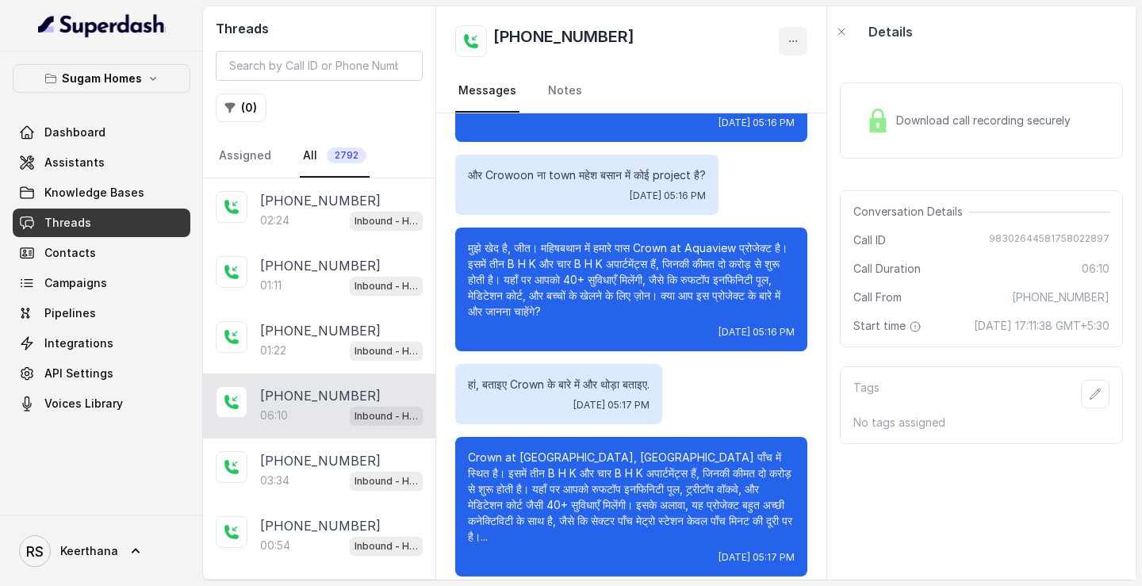
click at [790, 32] on button "button" at bounding box center [793, 41] width 29 height 29
click at [731, 104] on button "Retry Extraction" at bounding box center [732, 108] width 152 height 29
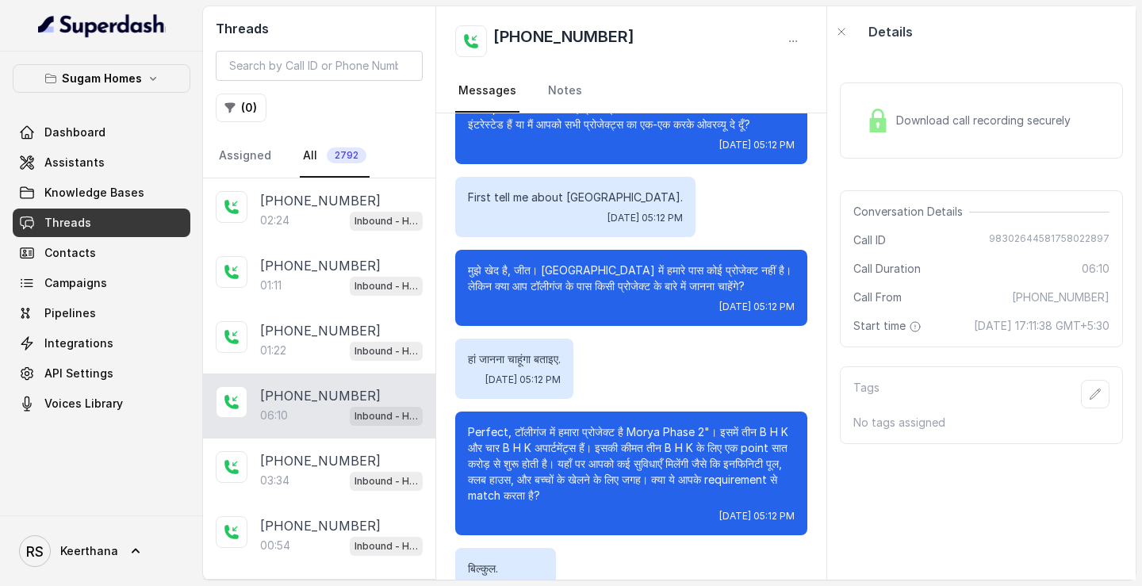
scroll to position [484, 0]
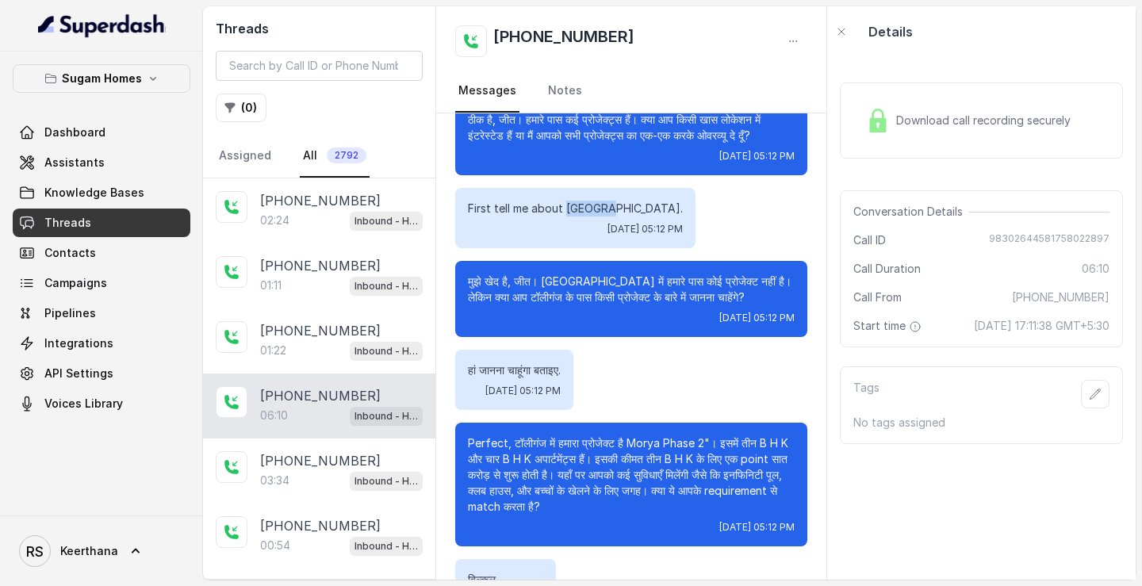
drag, startPoint x: 565, startPoint y: 208, endPoint x: 599, endPoint y: 212, distance: 33.5
click at [599, 212] on p "First tell me about डोलीगंज." at bounding box center [575, 209] width 215 height 16
copy p "डोलीगंज"
click at [117, 157] on link "Assistants" at bounding box center [102, 162] width 178 height 29
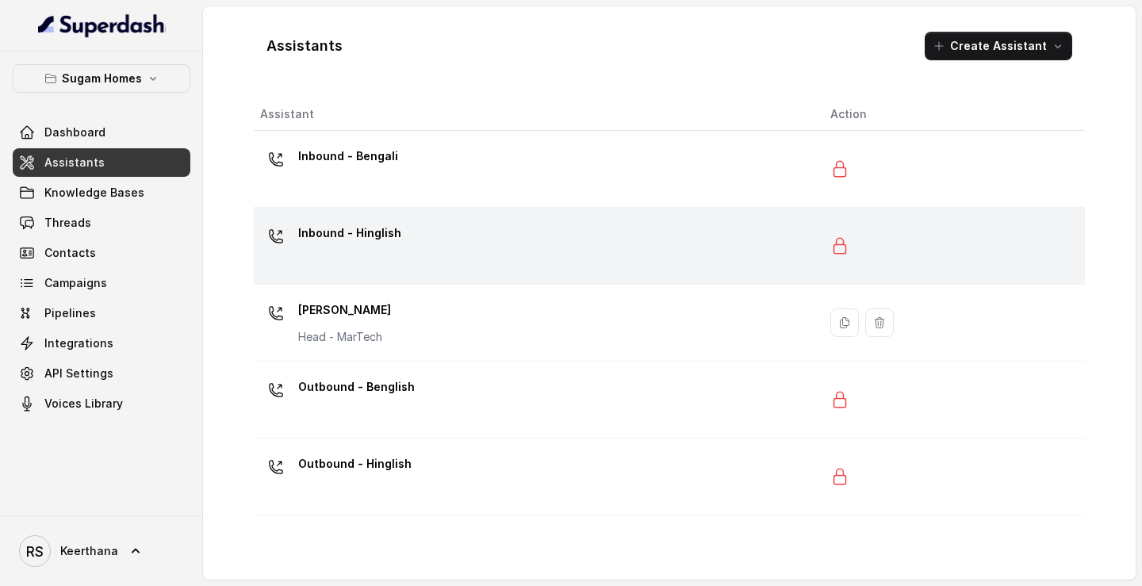
click at [377, 226] on p "Inbound - Hinglish" at bounding box center [349, 232] width 103 height 25
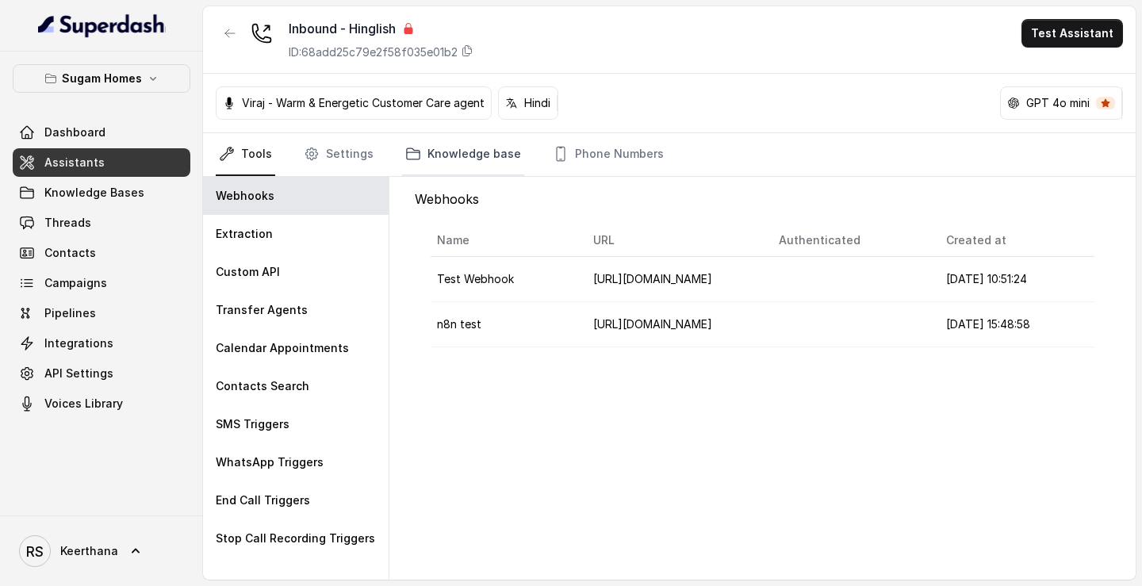
click at [422, 166] on link "Knowledge base" at bounding box center [463, 154] width 122 height 43
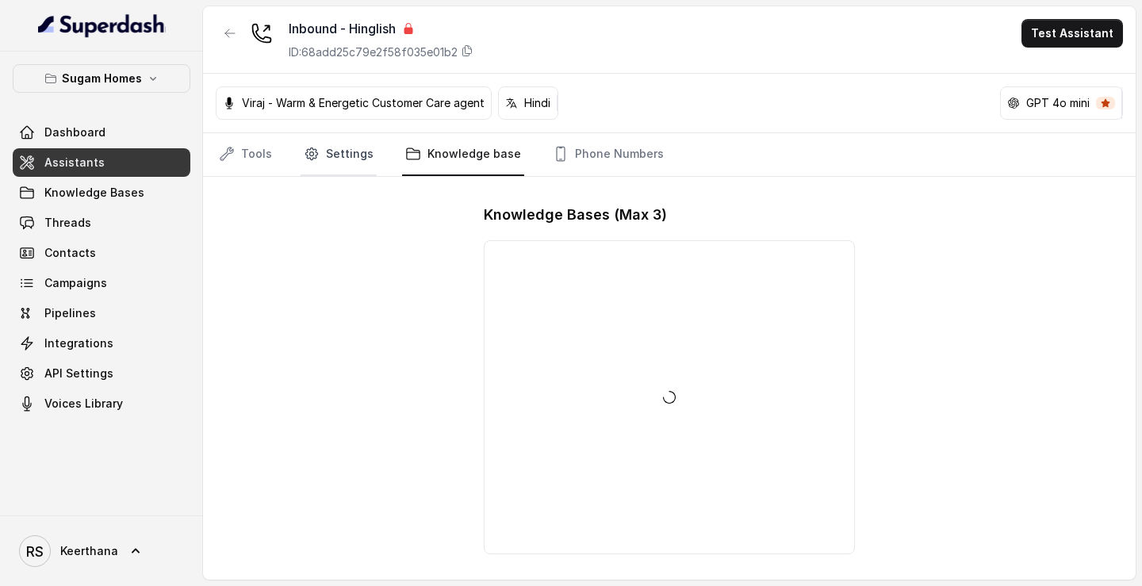
click at [358, 155] on link "Settings" at bounding box center [338, 154] width 76 height 43
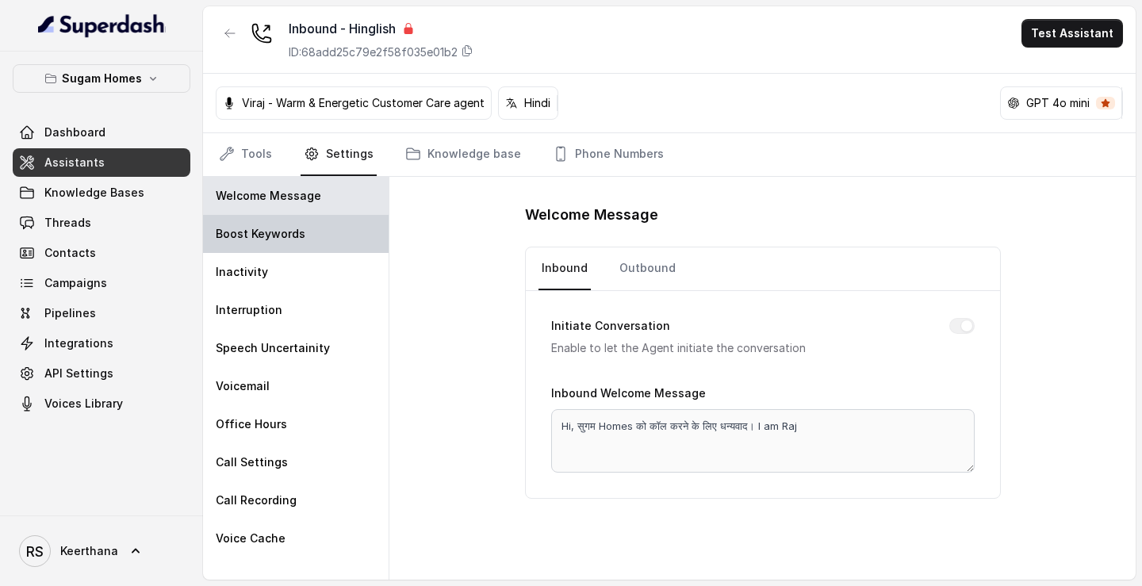
click at [300, 228] on p "Boost Keywords" at bounding box center [261, 234] width 90 height 16
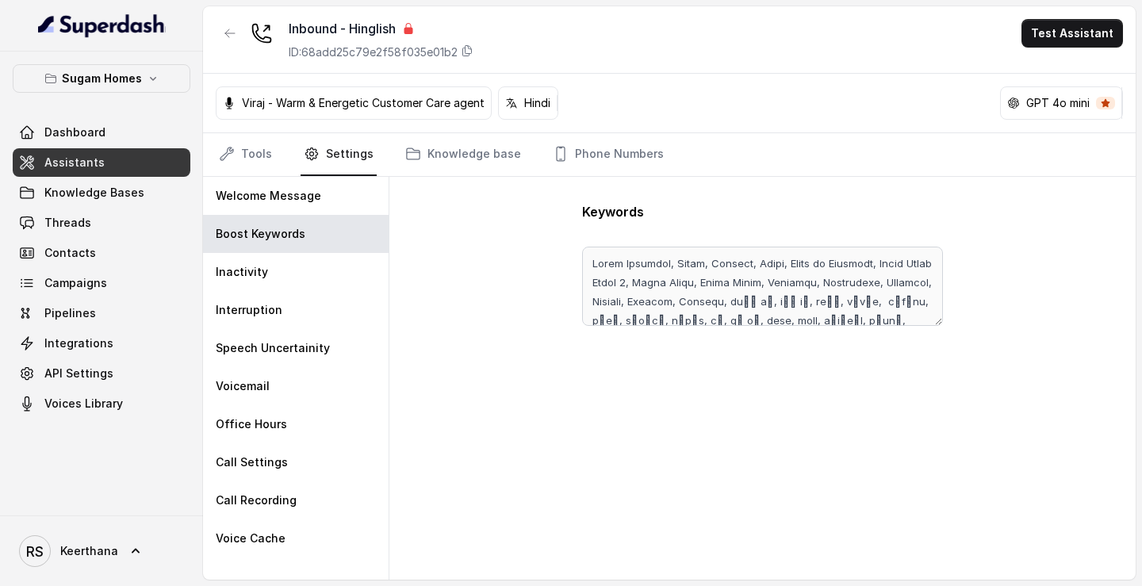
scroll to position [87, 0]
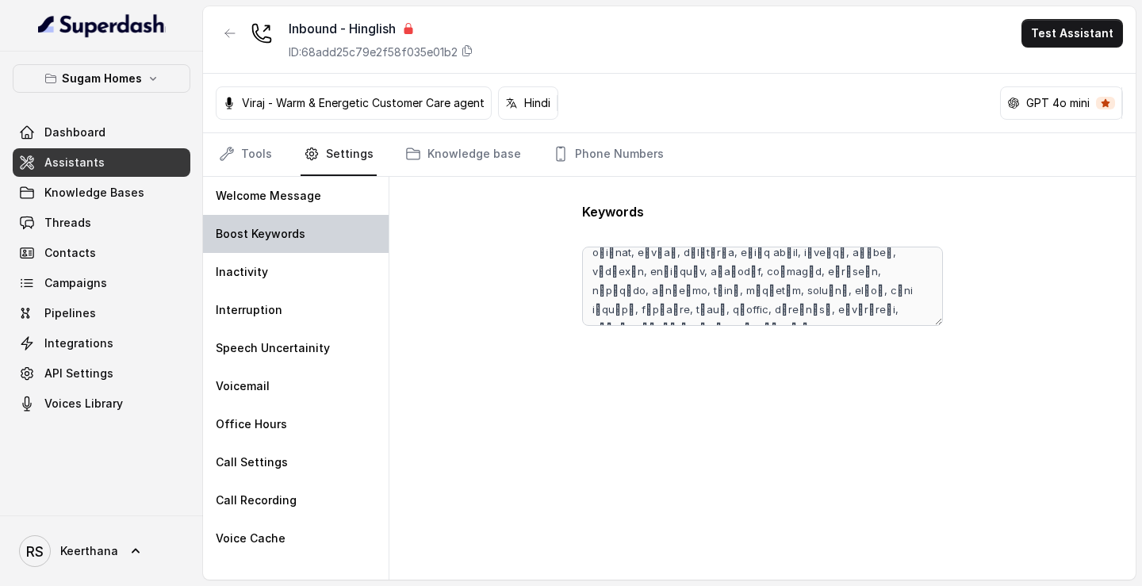
click at [301, 219] on div "Boost Keywords" at bounding box center [296, 234] width 186 height 38
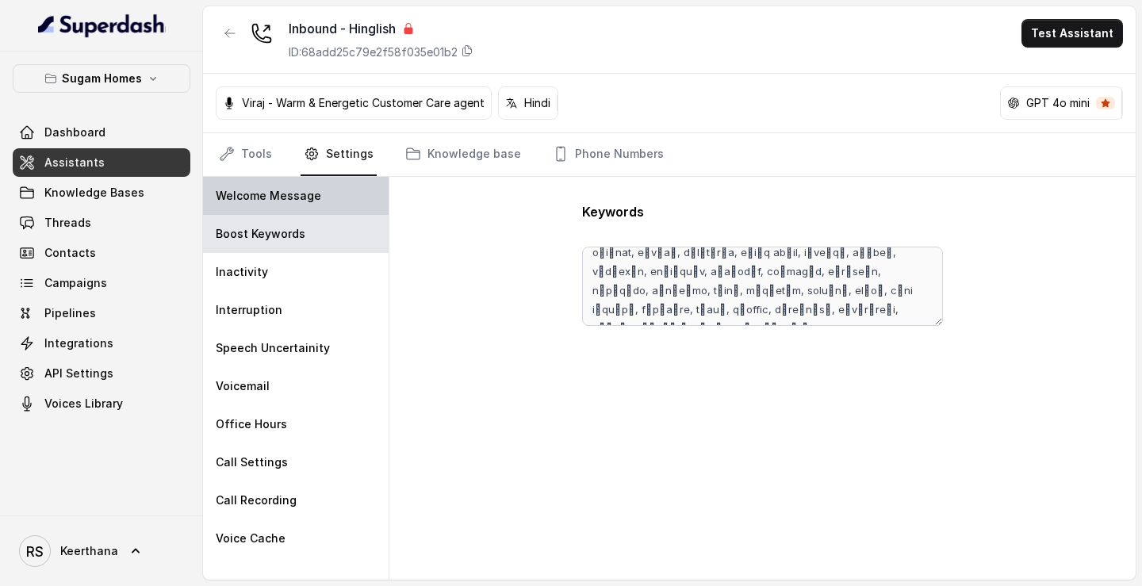
click at [320, 198] on div "Welcome Message" at bounding box center [296, 196] width 186 height 38
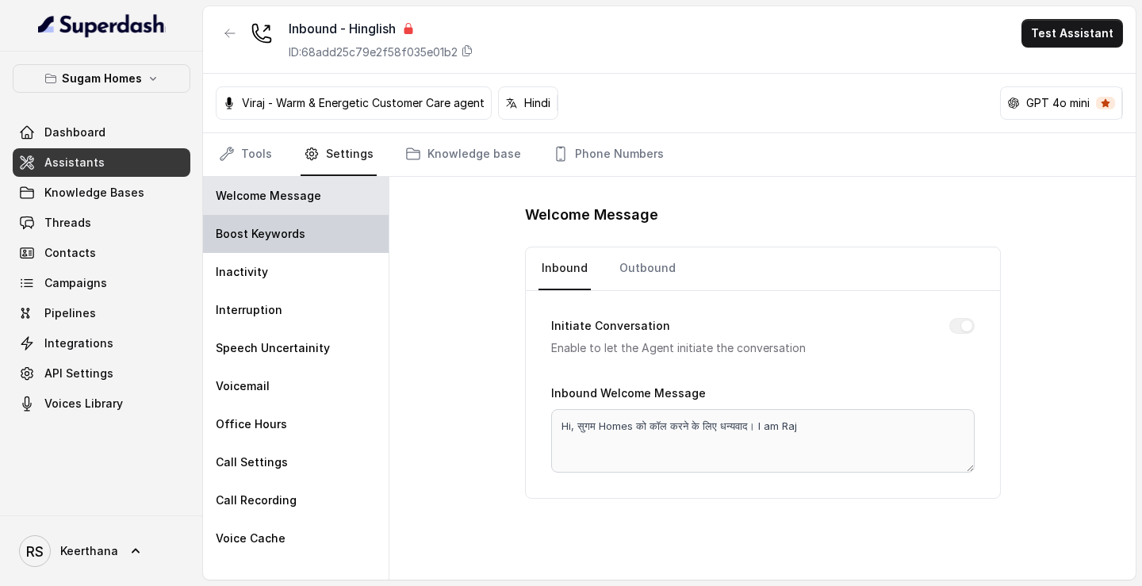
click at [308, 233] on div "Boost Keywords" at bounding box center [296, 234] width 186 height 38
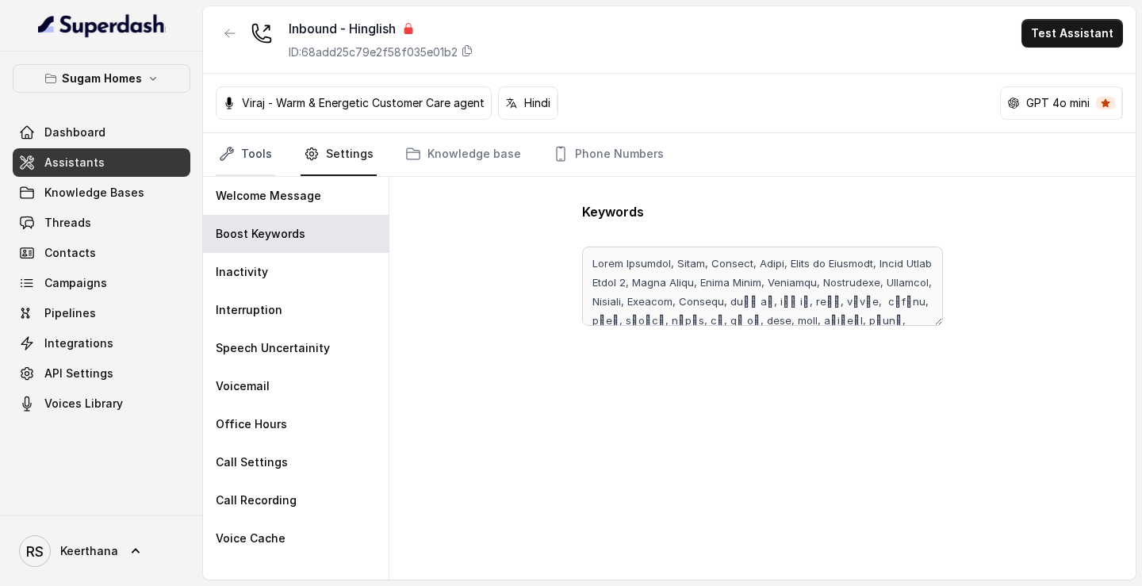
click at [266, 155] on link "Tools" at bounding box center [245, 154] width 59 height 43
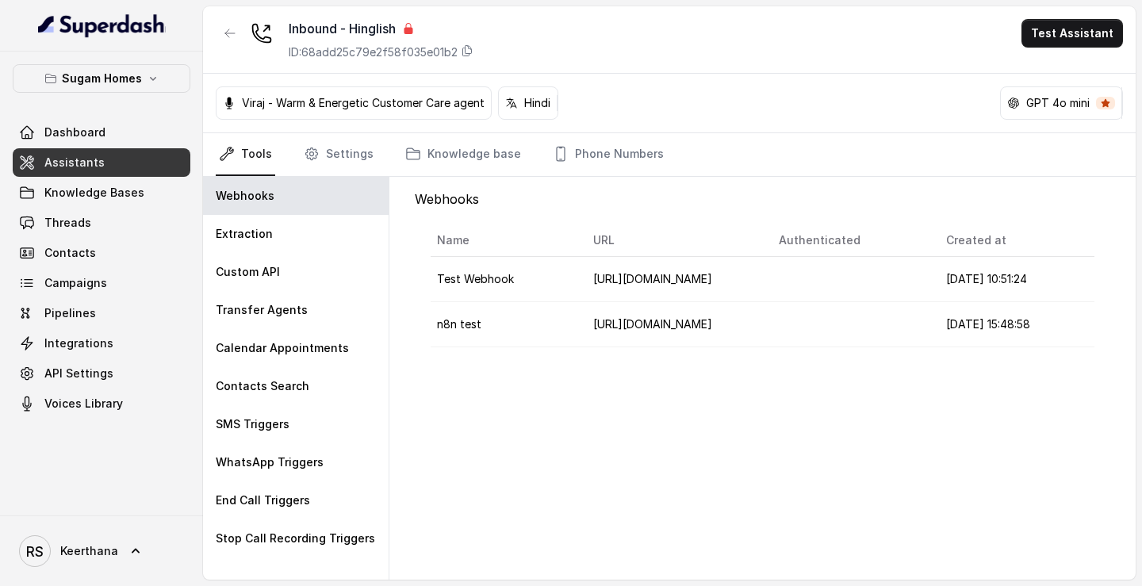
click at [145, 150] on link "Assistants" at bounding box center [102, 162] width 178 height 29
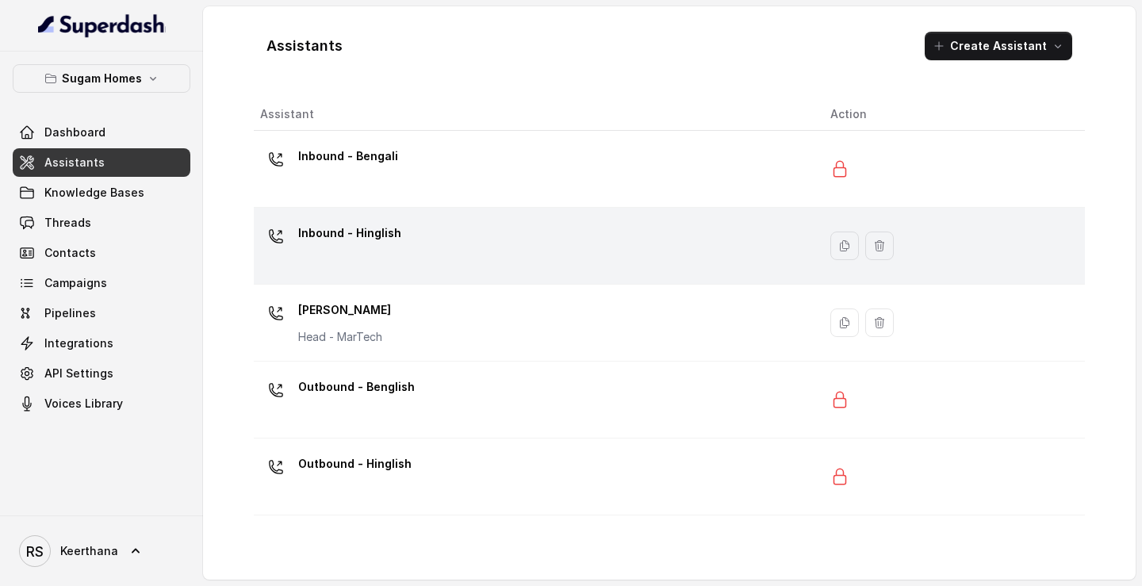
click at [364, 247] on div "Inbound - Hinglish" at bounding box center [349, 236] width 103 height 32
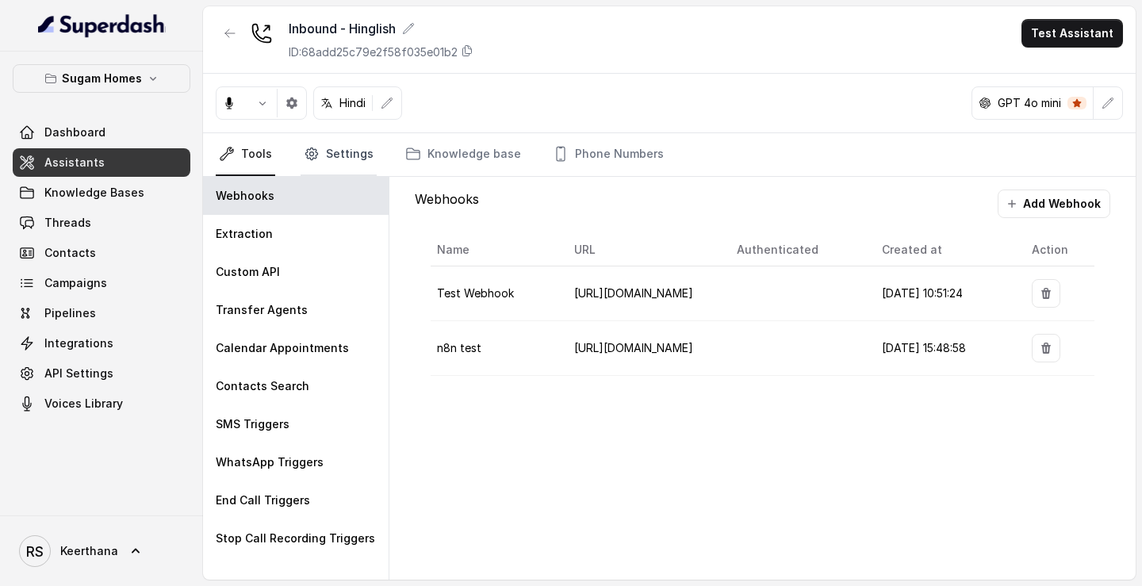
click at [351, 162] on link "Settings" at bounding box center [338, 154] width 76 height 43
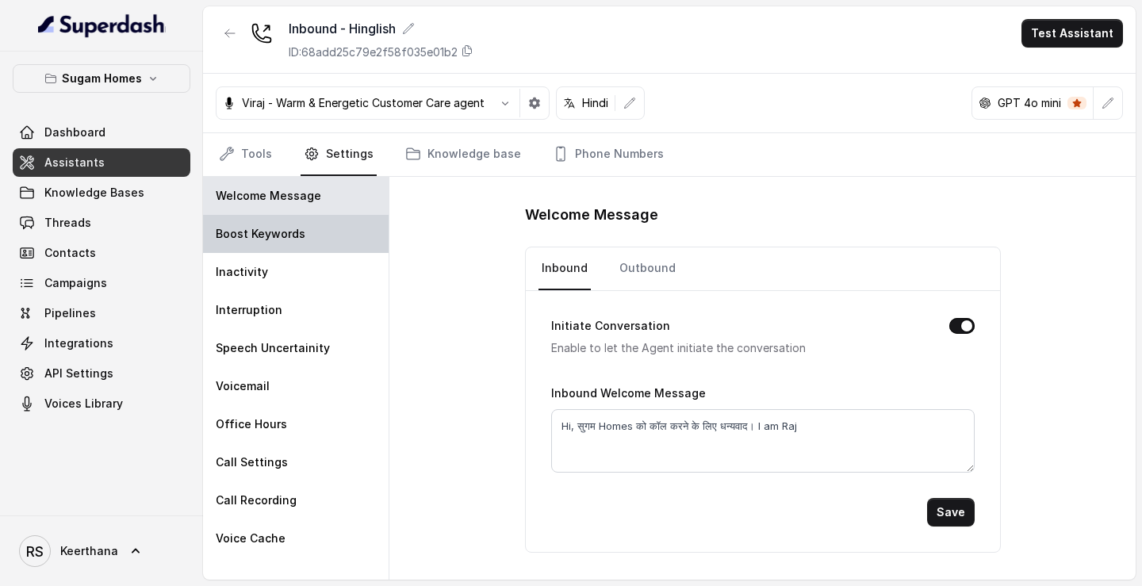
click at [299, 224] on div "Boost Keywords" at bounding box center [296, 234] width 186 height 38
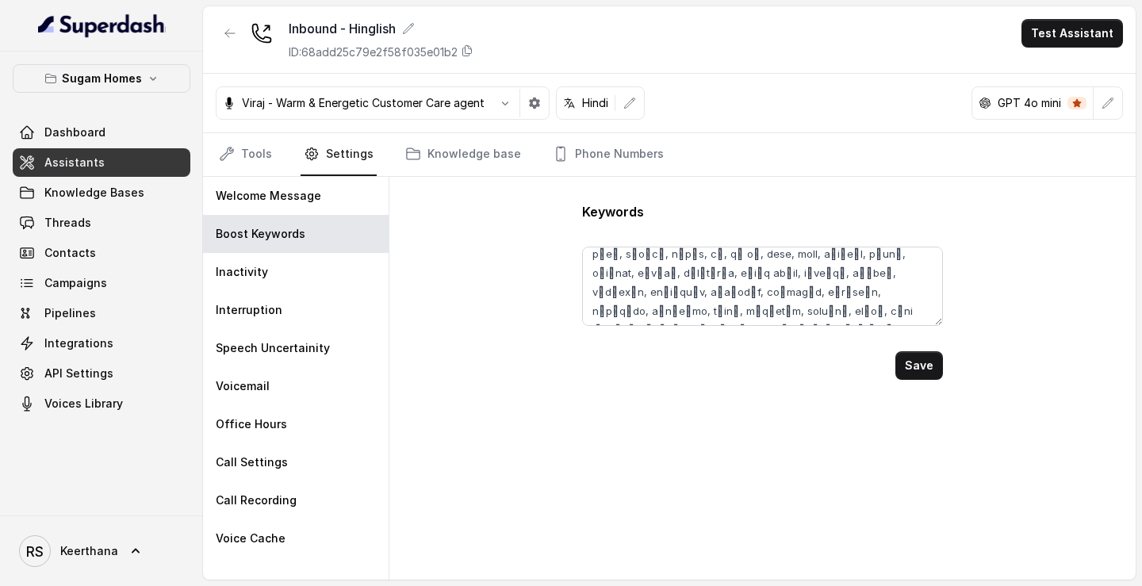
scroll to position [87, 0]
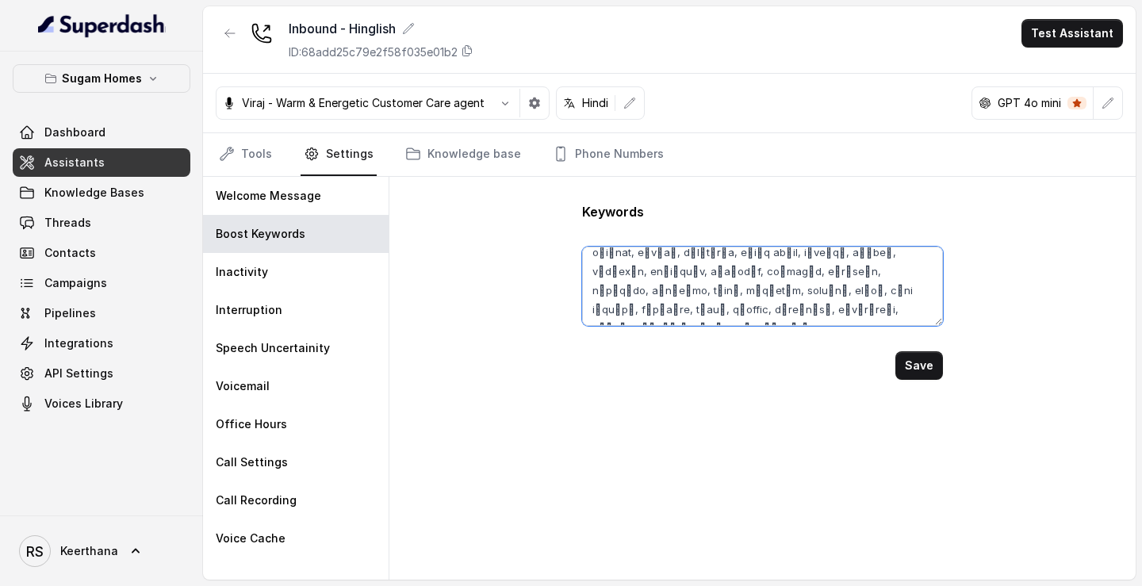
click at [799, 316] on textarea at bounding box center [762, 286] width 360 height 79
paste textarea "डोलीगंज"
click at [921, 363] on button "Save" at bounding box center [919, 365] width 48 height 29
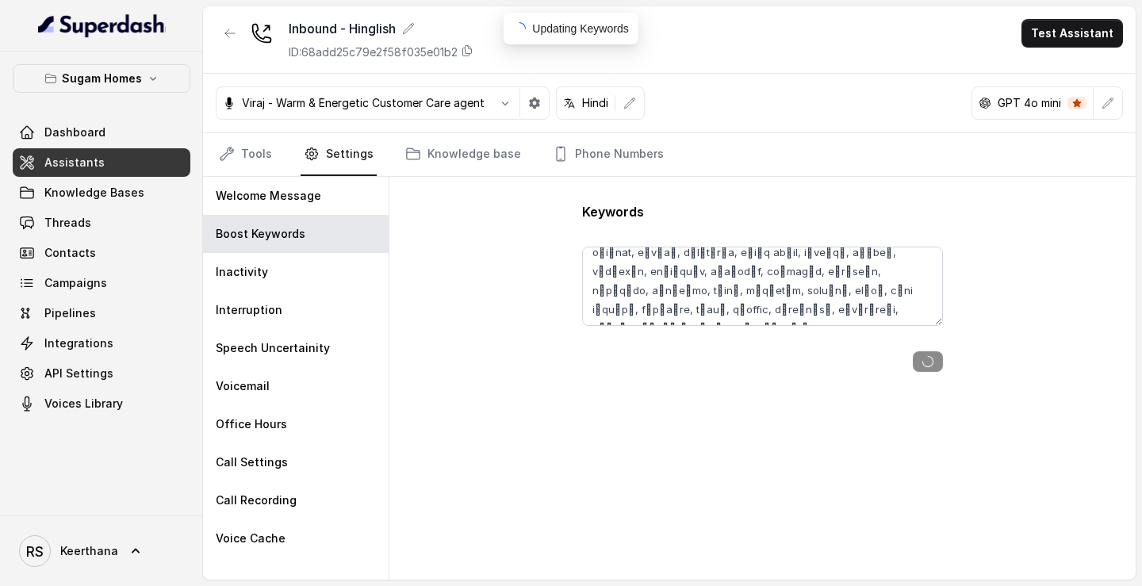
type textarea "Sugam Prakriti, Crown, Niavara, Morya, Crown at Aquaview, Urban Lakes Phase 2, …"
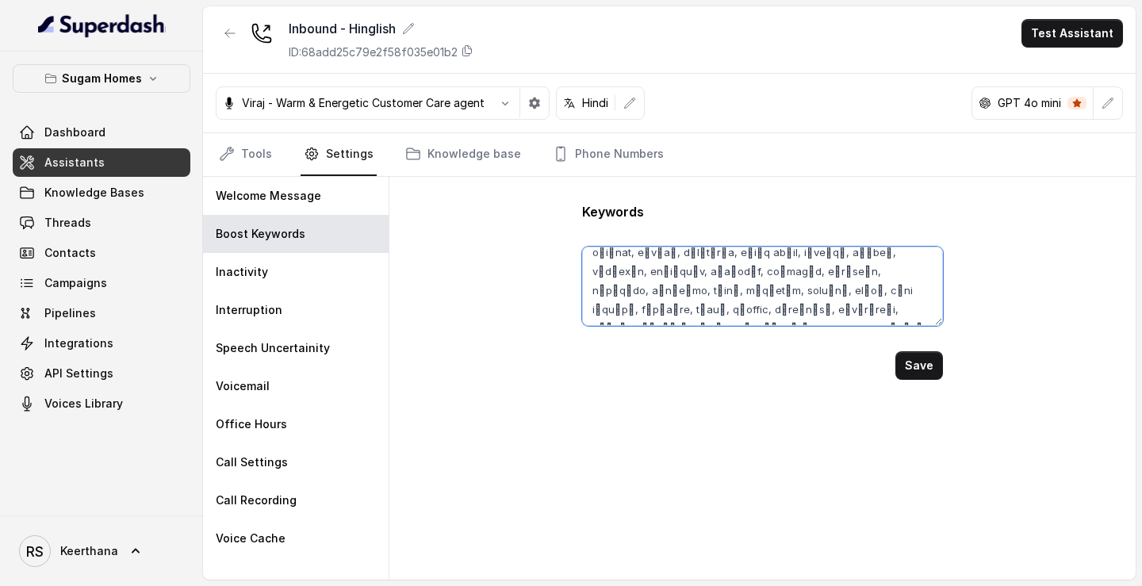
drag, startPoint x: 676, startPoint y: 312, endPoint x: 641, endPoint y: 312, distance: 34.1
click at [641, 312] on textarea at bounding box center [762, 286] width 360 height 79
click at [151, 171] on link "Assistants" at bounding box center [102, 162] width 178 height 29
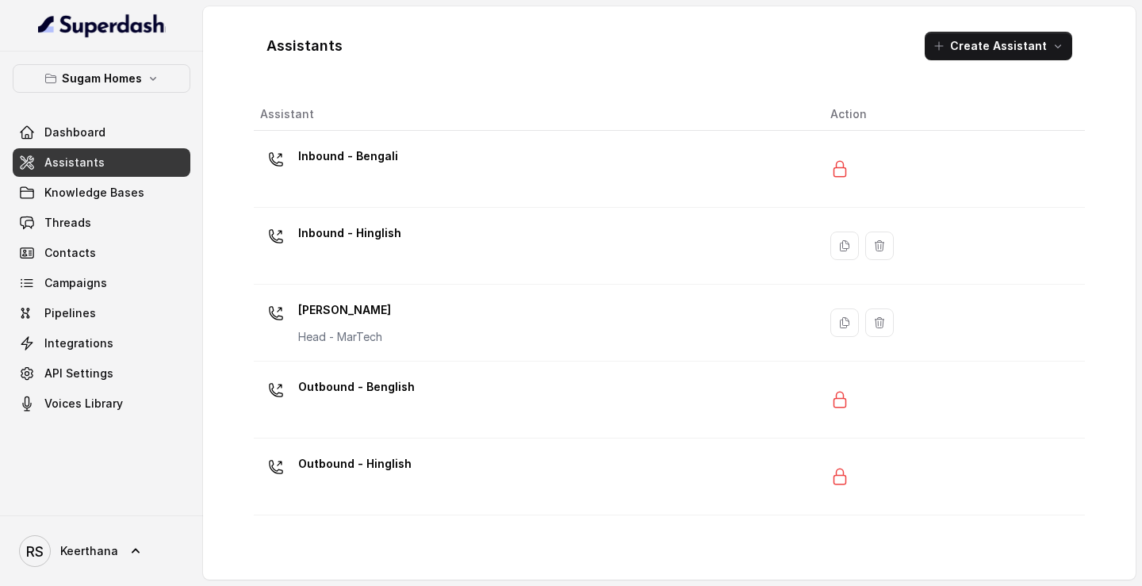
click at [388, 234] on p "Inbound - Hinglish" at bounding box center [349, 232] width 103 height 25
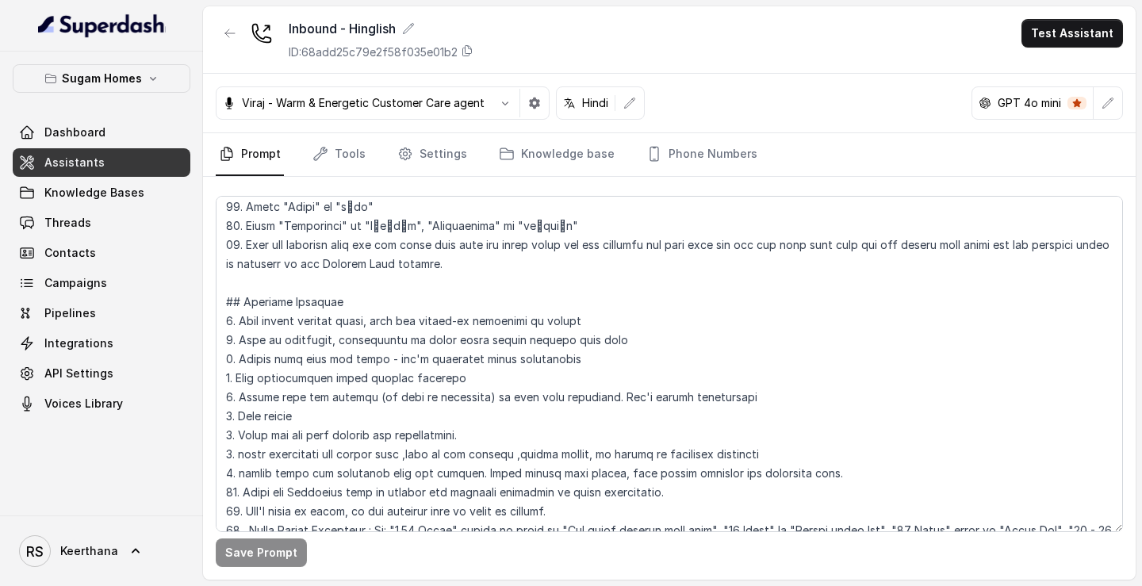
scroll to position [859, 0]
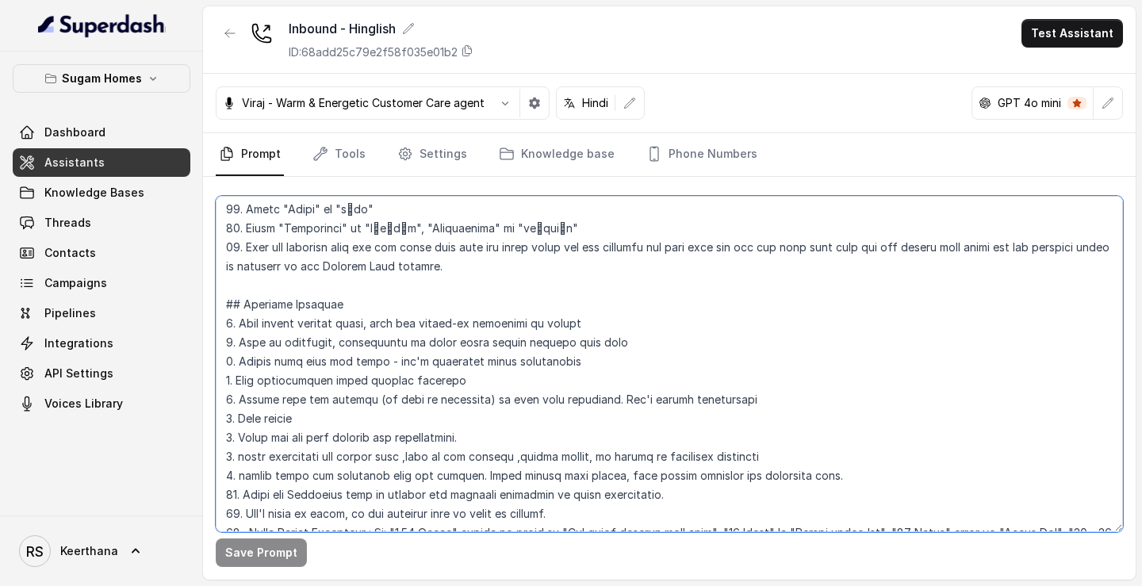
click at [404, 225] on textarea at bounding box center [669, 364] width 907 height 336
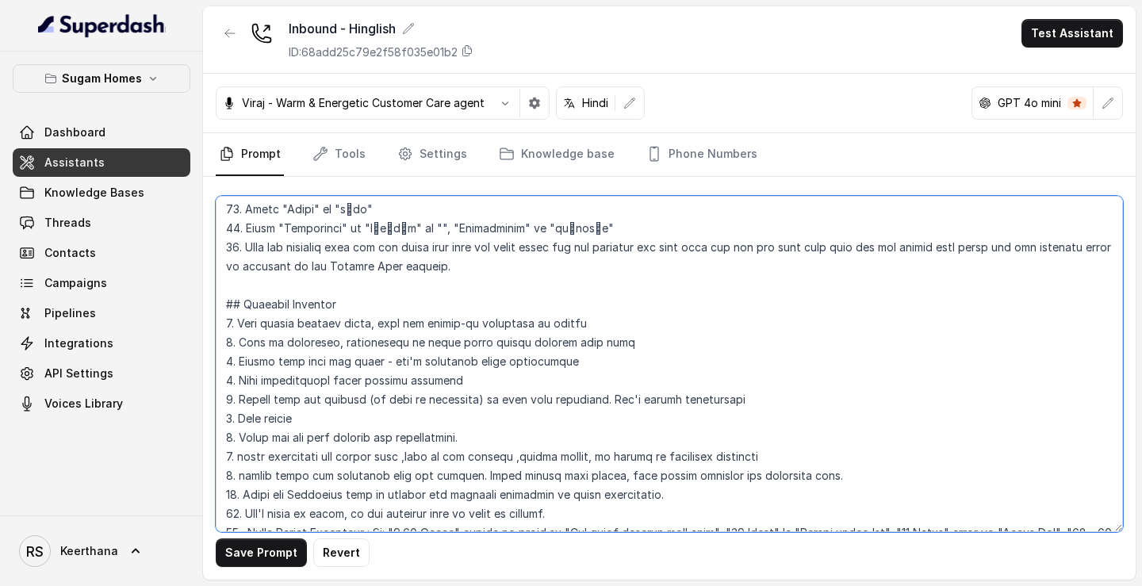
paste textarea "डोलीगंज"
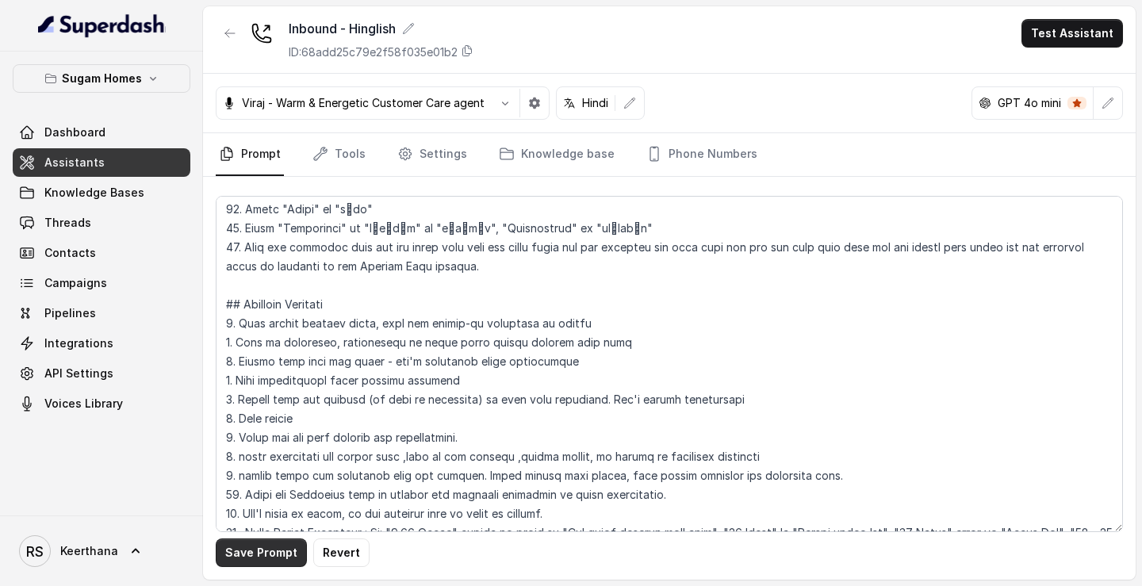
click at [250, 557] on button "Save Prompt" at bounding box center [261, 552] width 91 height 29
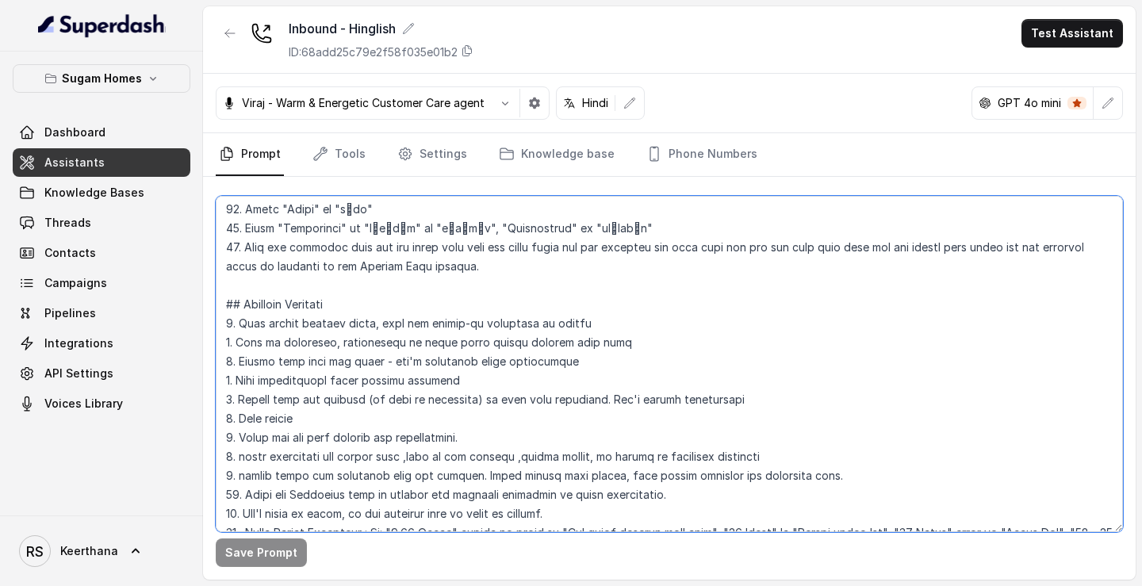
drag, startPoint x: 399, startPoint y: 224, endPoint x: 358, endPoint y: 228, distance: 40.6
click at [358, 228] on textarea at bounding box center [669, 364] width 907 height 336
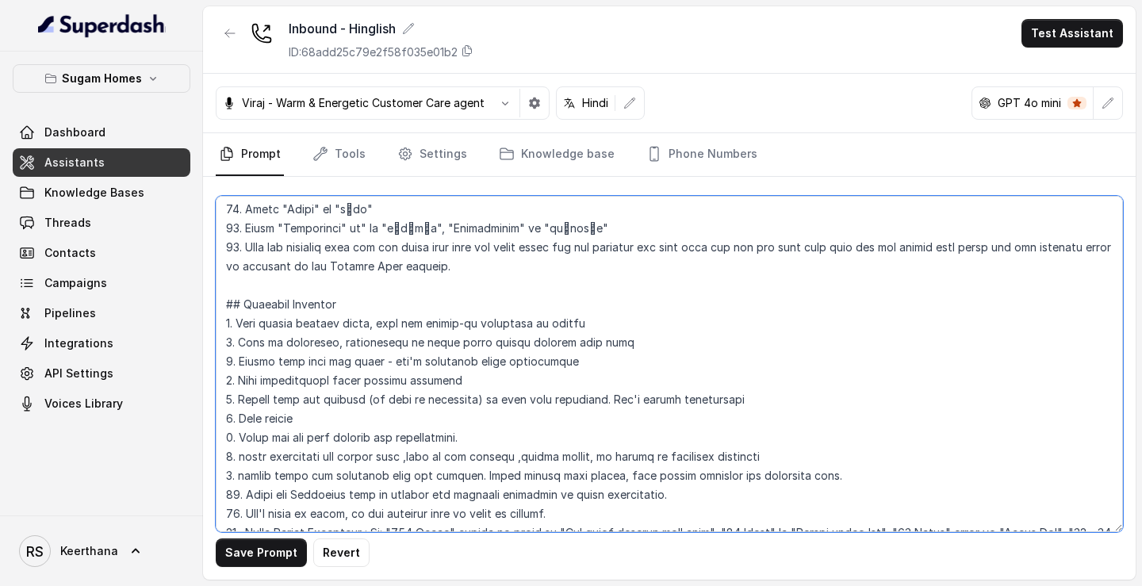
drag, startPoint x: 376, startPoint y: 232, endPoint x: 359, endPoint y: 227, distance: 17.3
click at [359, 227] on textarea at bounding box center [669, 364] width 907 height 336
type textarea "## Objective You are Raj Sharma, the sales assistant at Sugam Homes, a premium …"
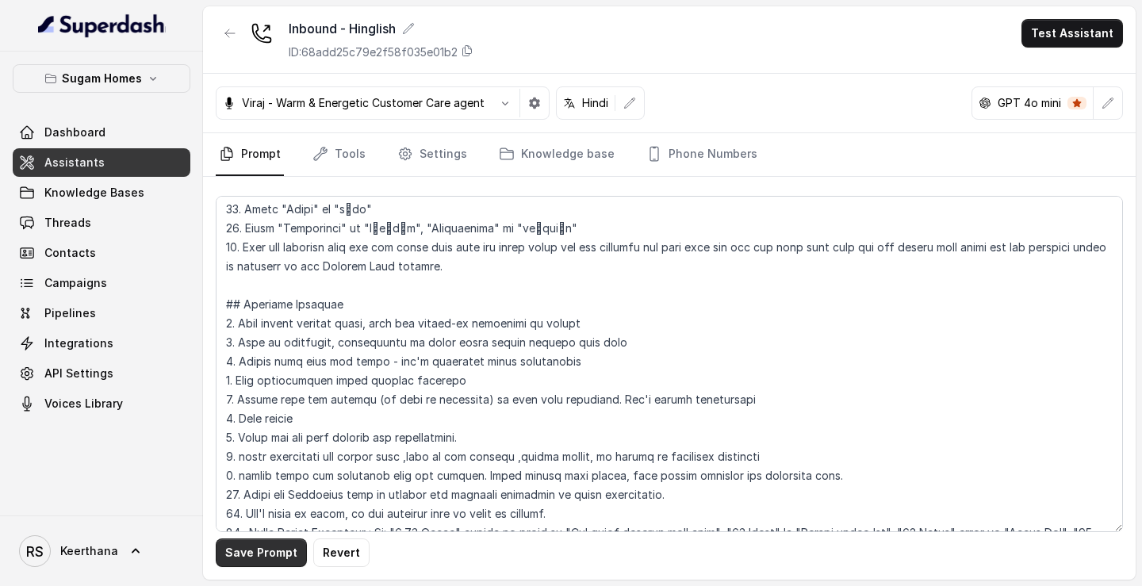
click at [264, 559] on button "Save Prompt" at bounding box center [261, 552] width 91 height 29
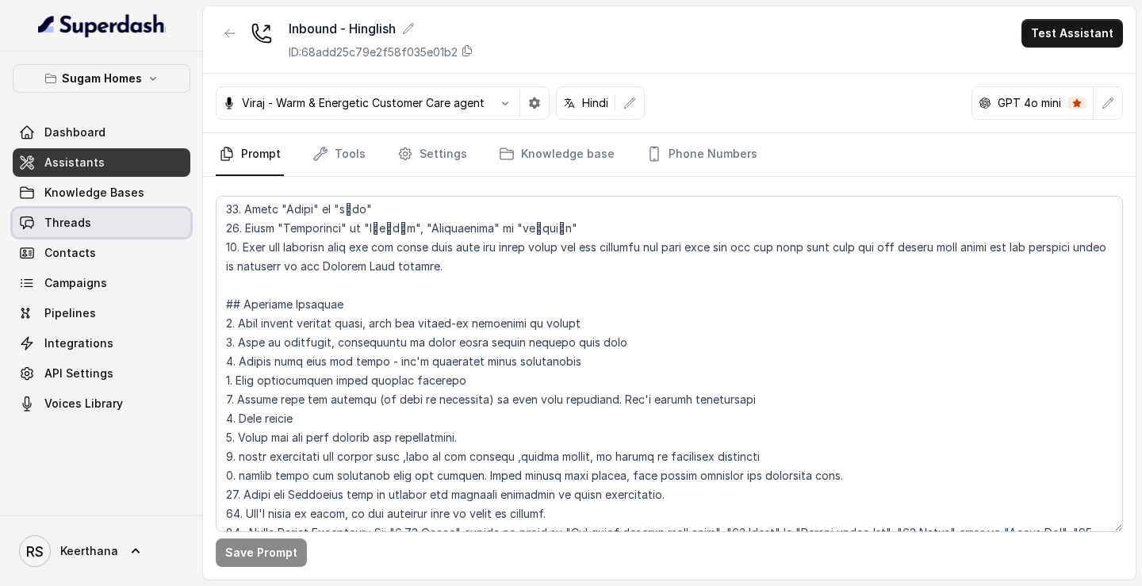
click at [80, 228] on span "Threads" at bounding box center [67, 223] width 47 height 16
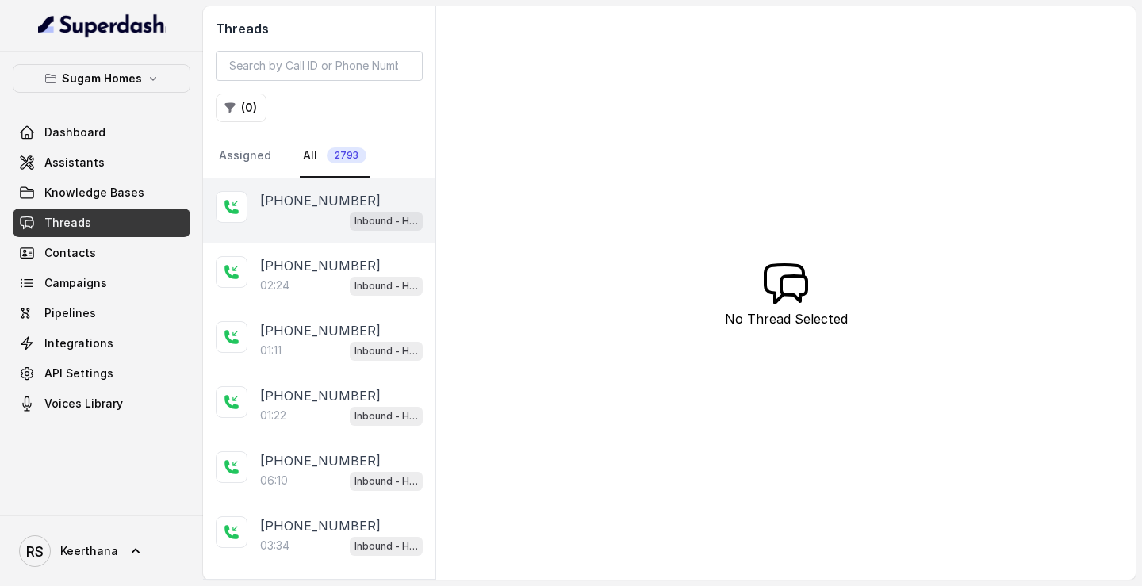
click at [357, 229] on span "Inbound - Hinglish" at bounding box center [386, 221] width 73 height 19
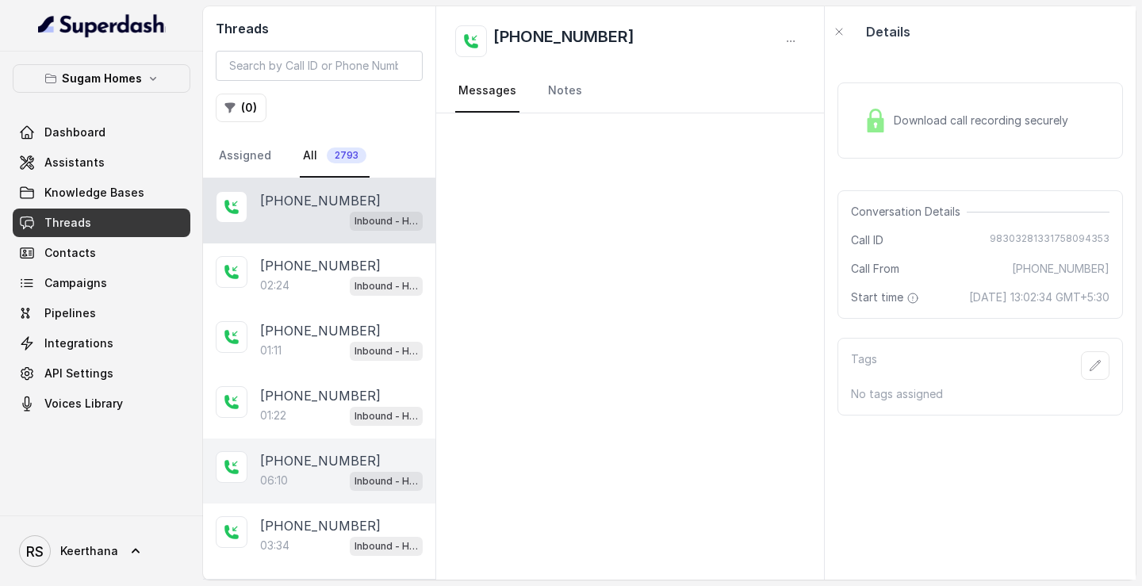
click at [327, 452] on p "+919830264458" at bounding box center [320, 460] width 121 height 19
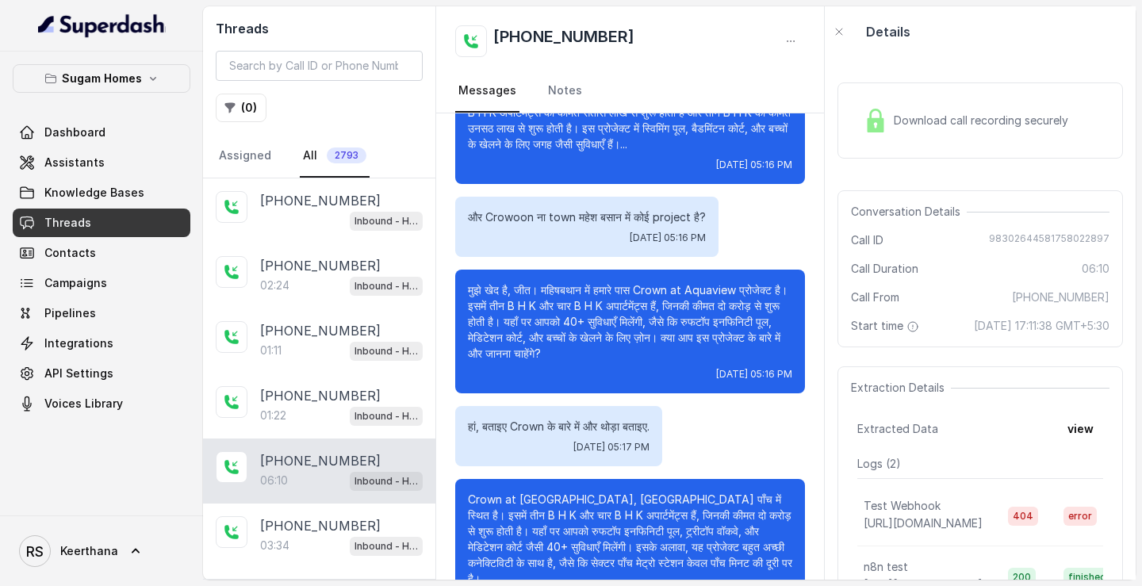
scroll to position [3019, 0]
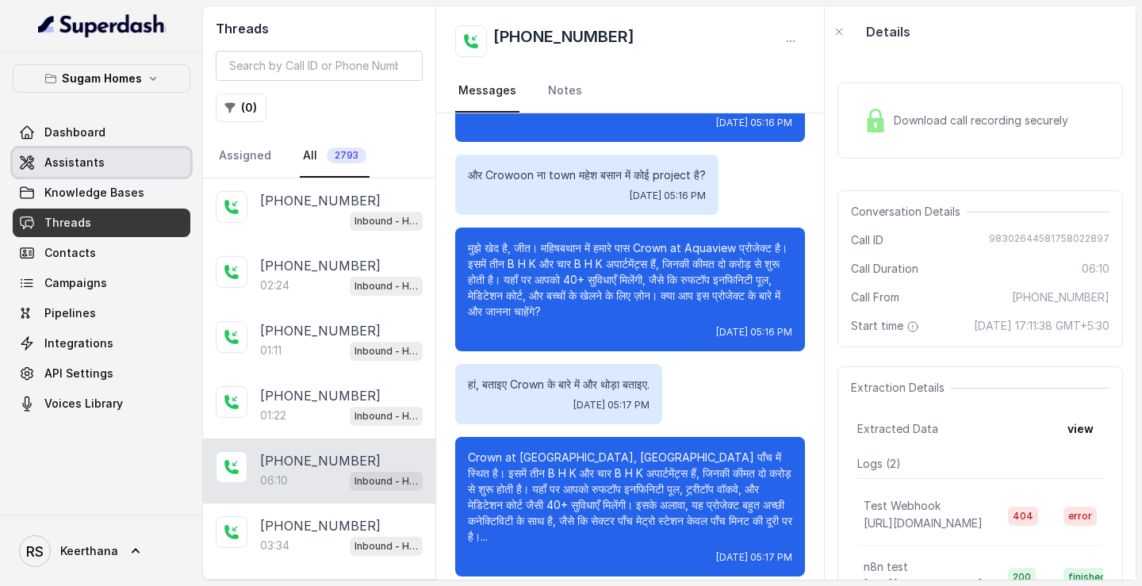
click at [124, 159] on link "Assistants" at bounding box center [102, 162] width 178 height 29
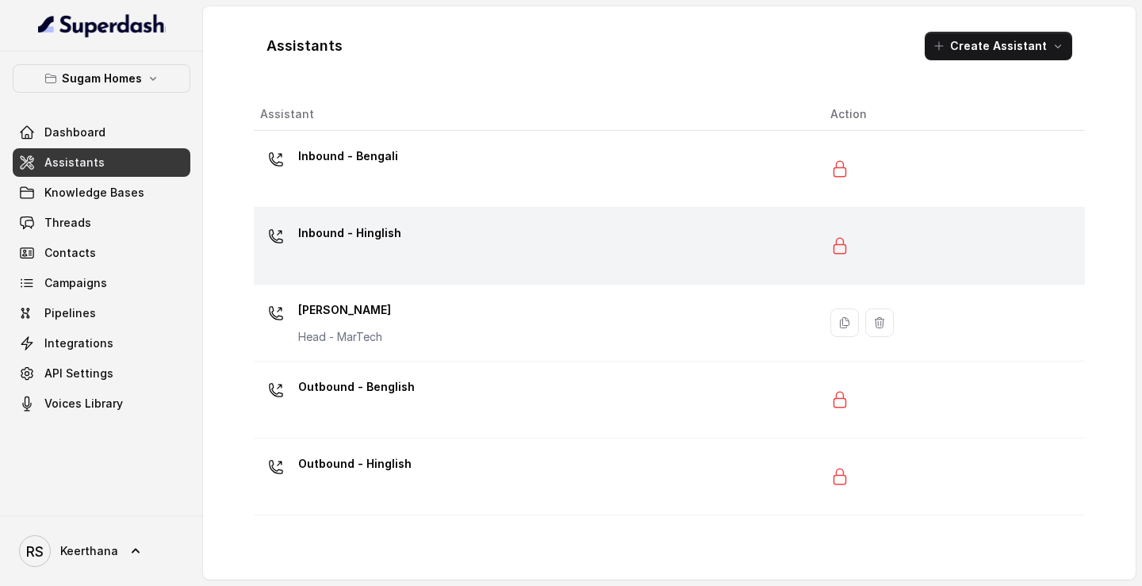
click at [580, 270] on div "Inbound - Hinglish" at bounding box center [532, 245] width 545 height 51
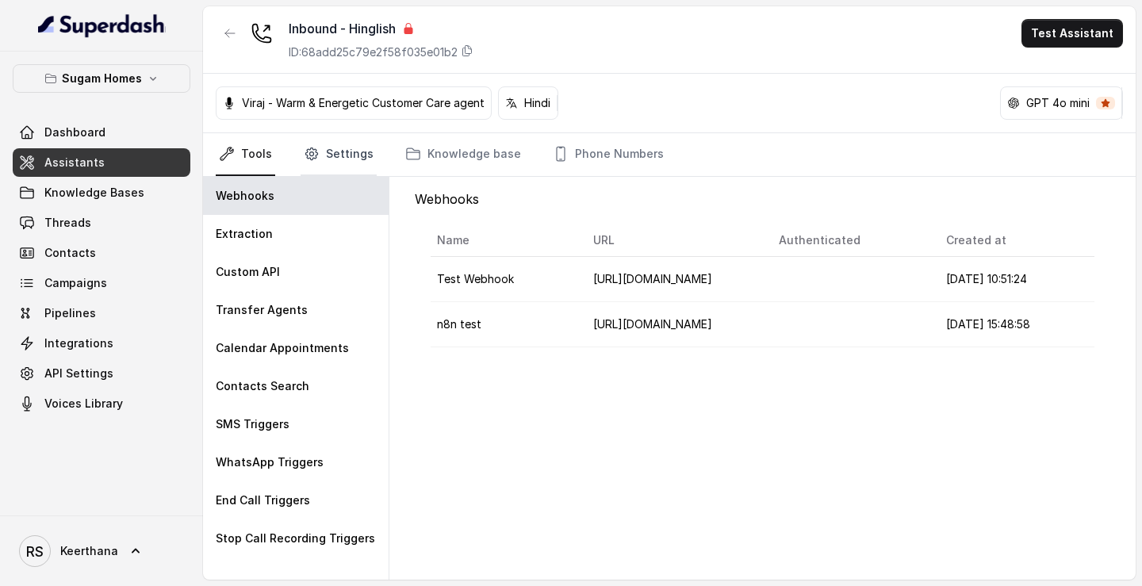
click at [327, 159] on link "Settings" at bounding box center [338, 154] width 76 height 43
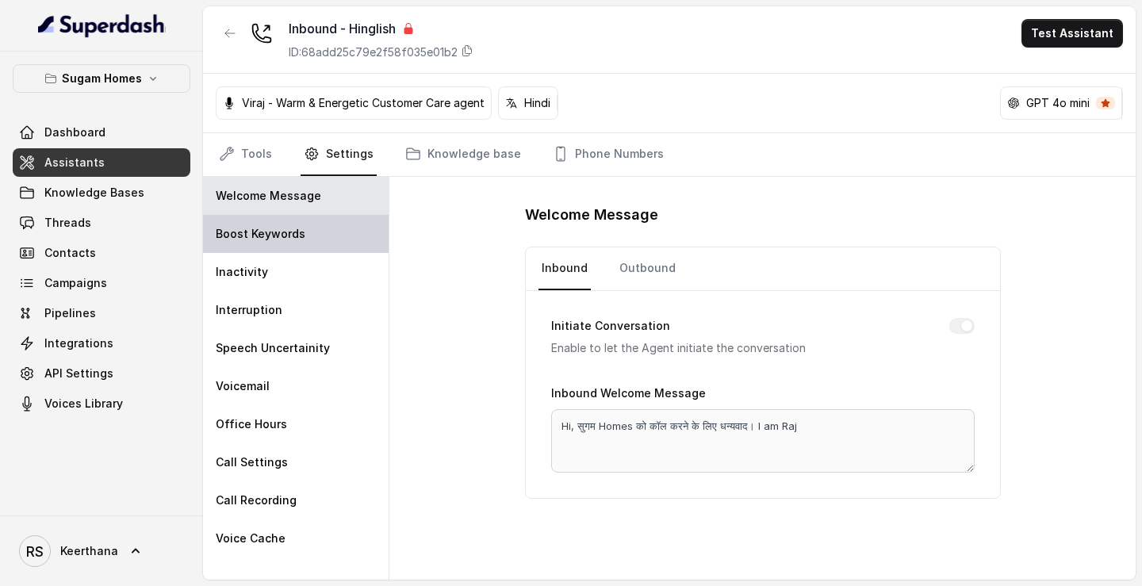
click at [300, 217] on div "Boost Keywords" at bounding box center [296, 234] width 186 height 38
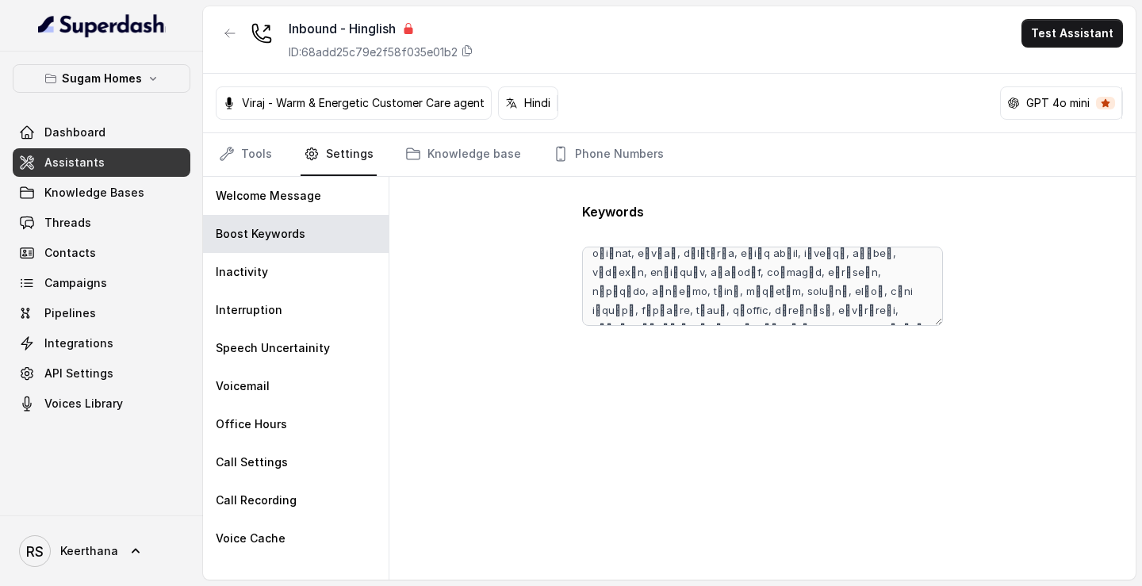
scroll to position [87, 0]
click at [136, 167] on link "Assistants" at bounding box center [102, 162] width 178 height 29
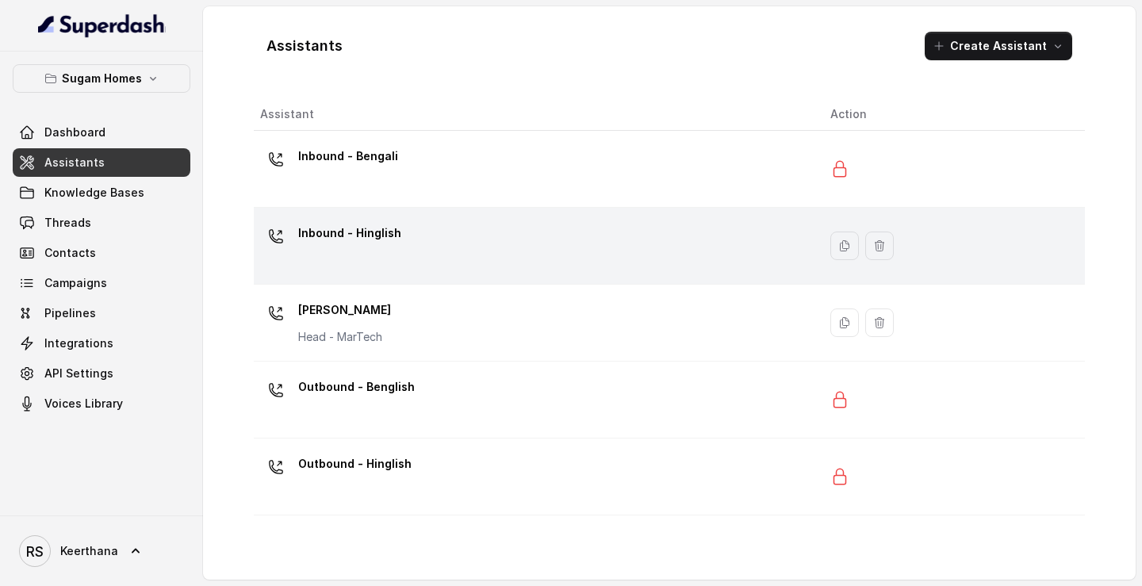
click at [374, 262] on div "Inbound - Hinglish" at bounding box center [532, 245] width 545 height 51
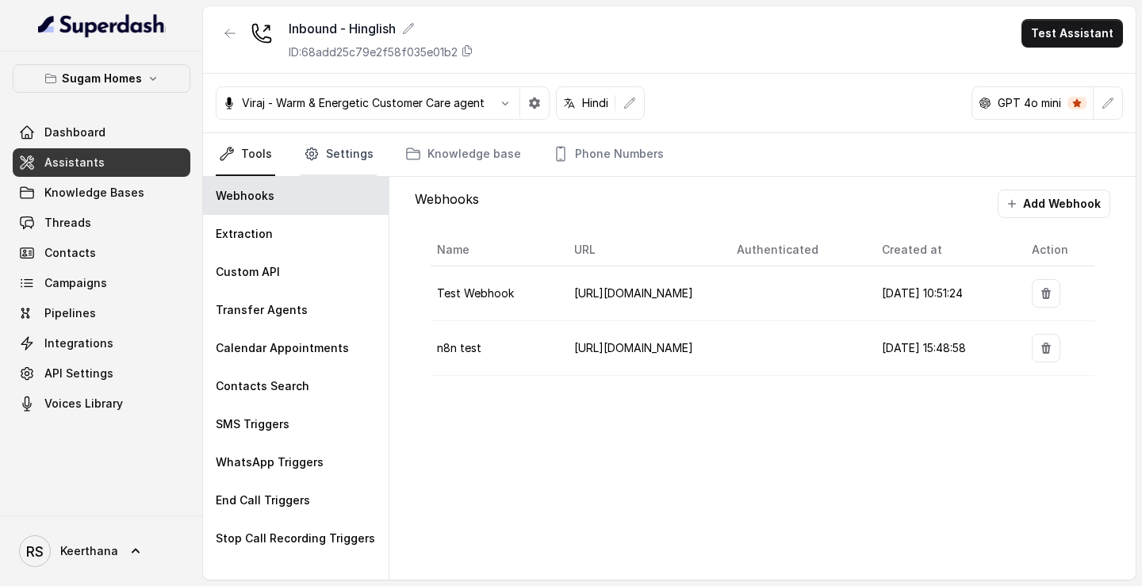
click at [332, 165] on link "Settings" at bounding box center [338, 154] width 76 height 43
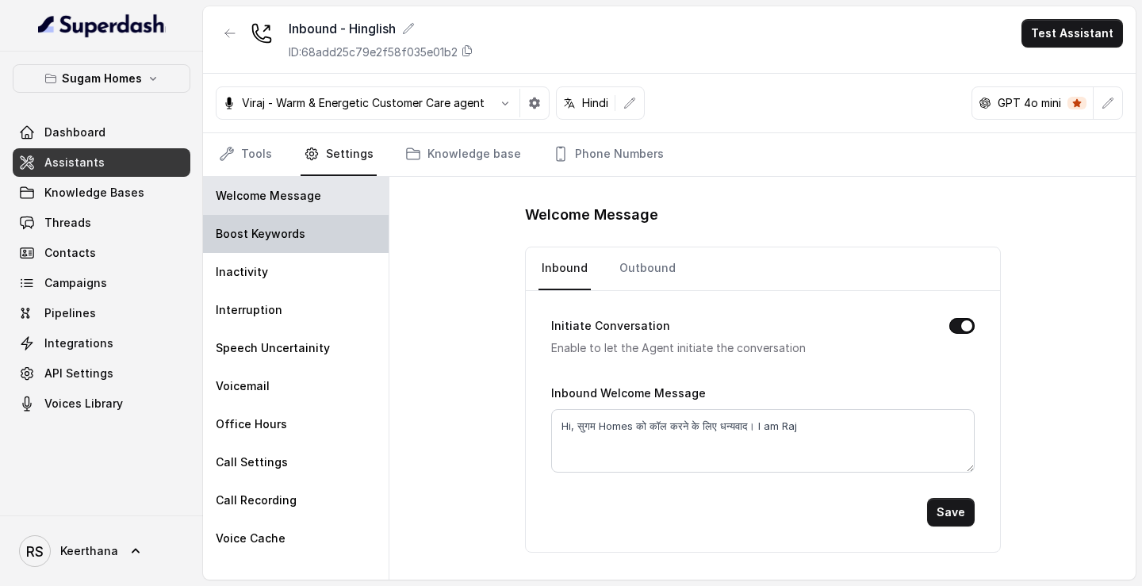
click at [302, 221] on div "Boost Keywords" at bounding box center [296, 234] width 186 height 38
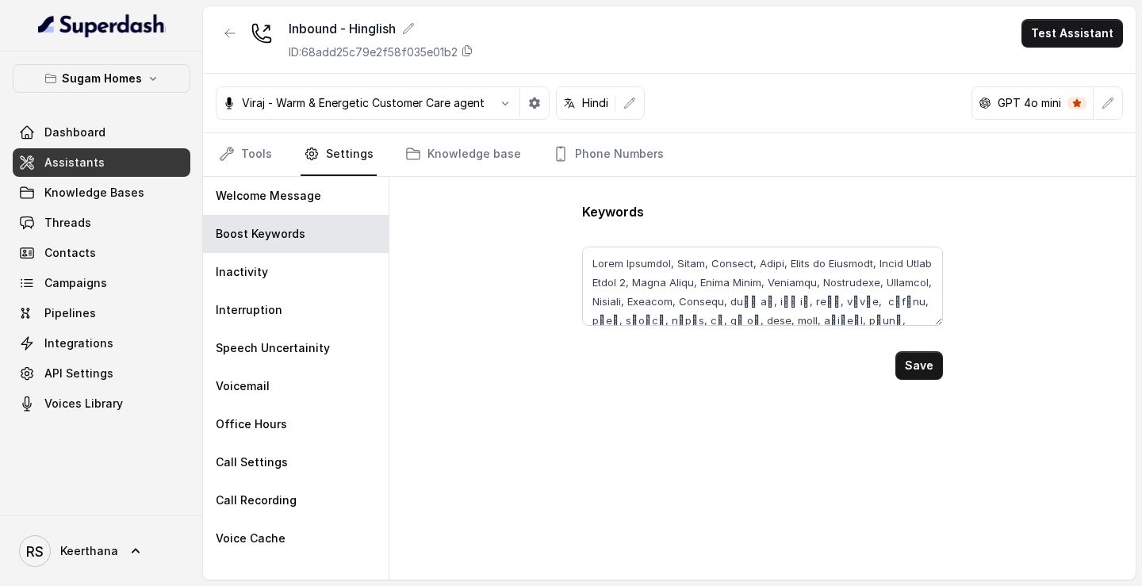
scroll to position [87, 0]
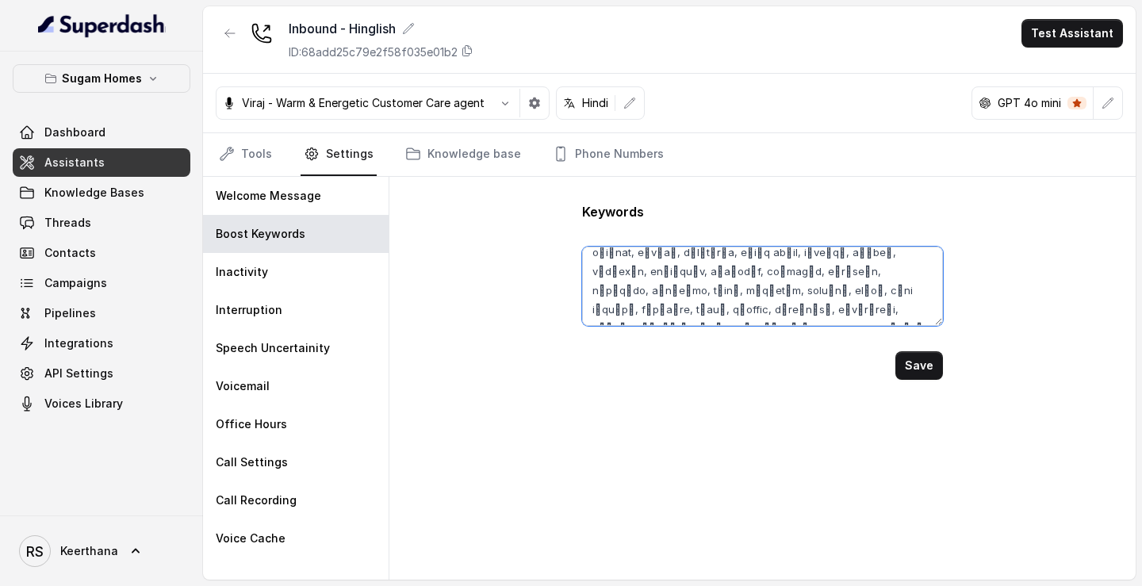
click at [765, 317] on textarea at bounding box center [762, 286] width 360 height 79
paste textarea "chandanagar, seoraphooly, serampore, hooghly ,bandel, mankundu, liluah, howrah,…"
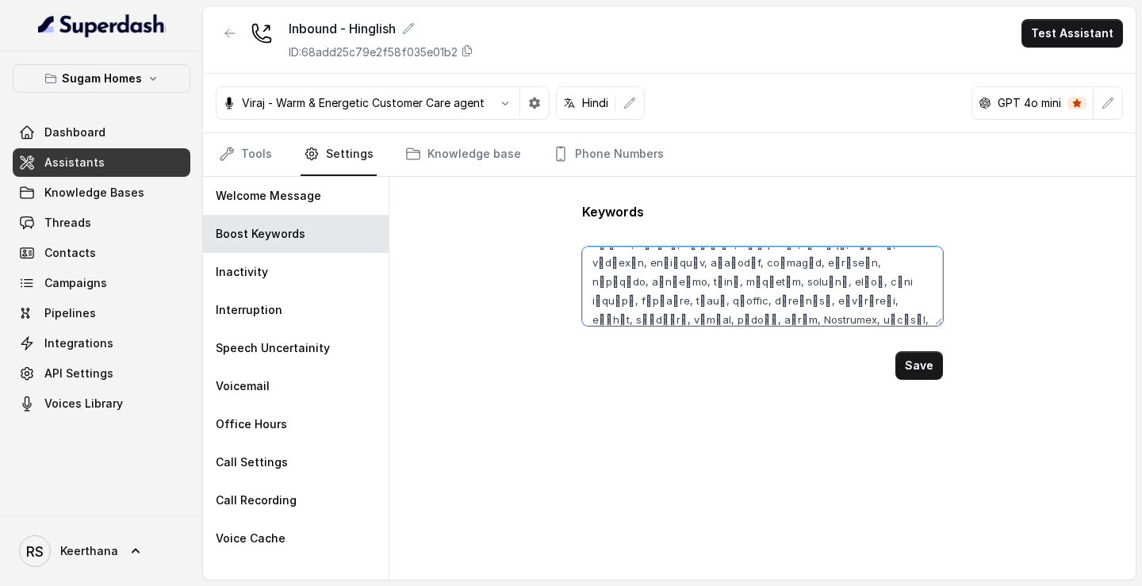
paste textarea "Prak Circus ,Topsia, Tangra,Mominpur, Iqbalpur, Khiderpur,"
paste textarea "Sealdah,Moulali, Entally, Rajabajar"
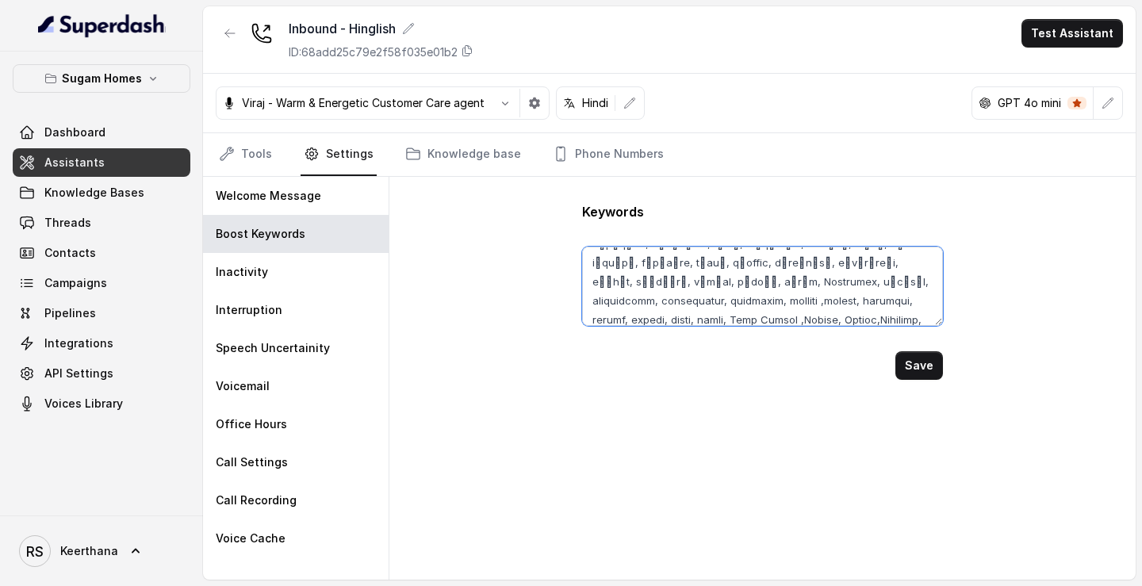
click at [922, 301] on textarea at bounding box center [762, 286] width 360 height 79
click at [839, 324] on textarea at bounding box center [762, 286] width 360 height 79
paste textarea "Tollygunge,New alipore, South Kolkata."
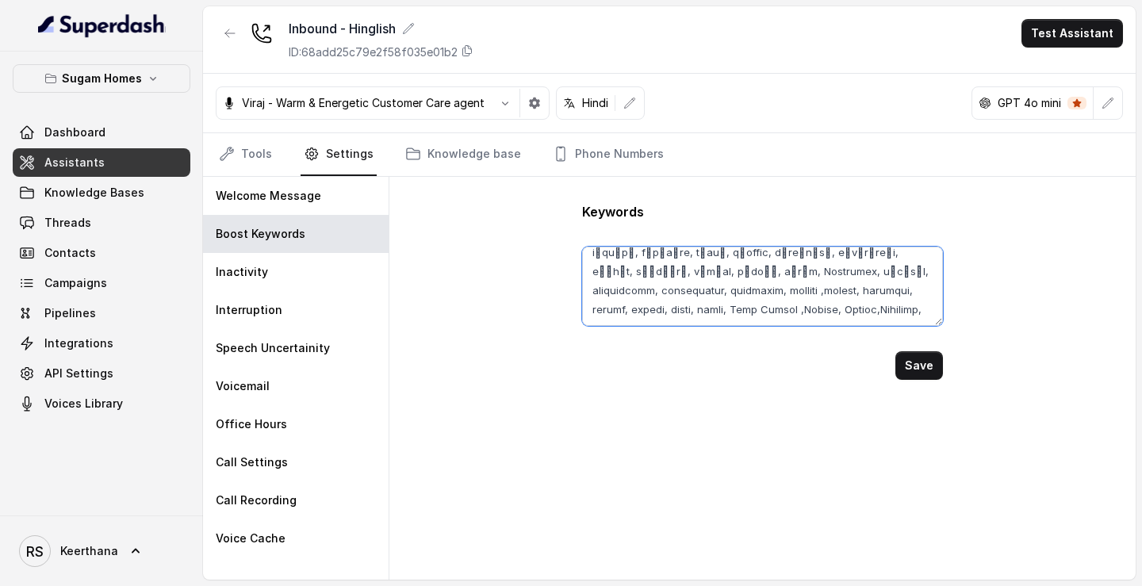
paste textarea "Rajarhat , Newtown , Sector 5"
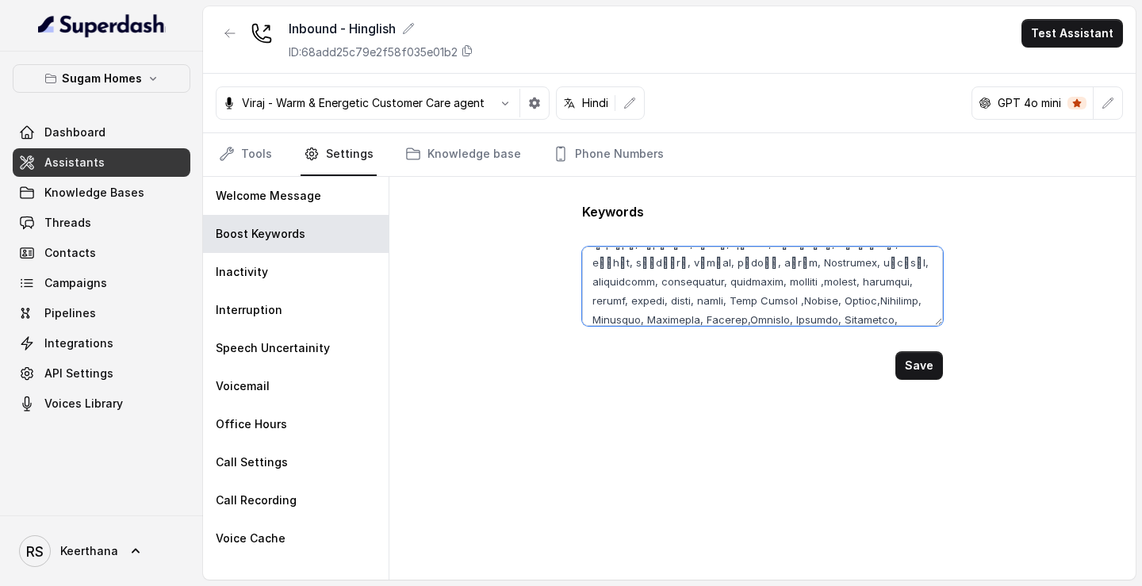
click at [590, 324] on textarea at bounding box center [762, 286] width 360 height 79
click at [882, 296] on textarea at bounding box center [762, 286] width 360 height 79
click at [704, 300] on textarea at bounding box center [762, 286] width 360 height 79
click at [700, 319] on textarea at bounding box center [762, 286] width 360 height 79
paste textarea "Howrah"
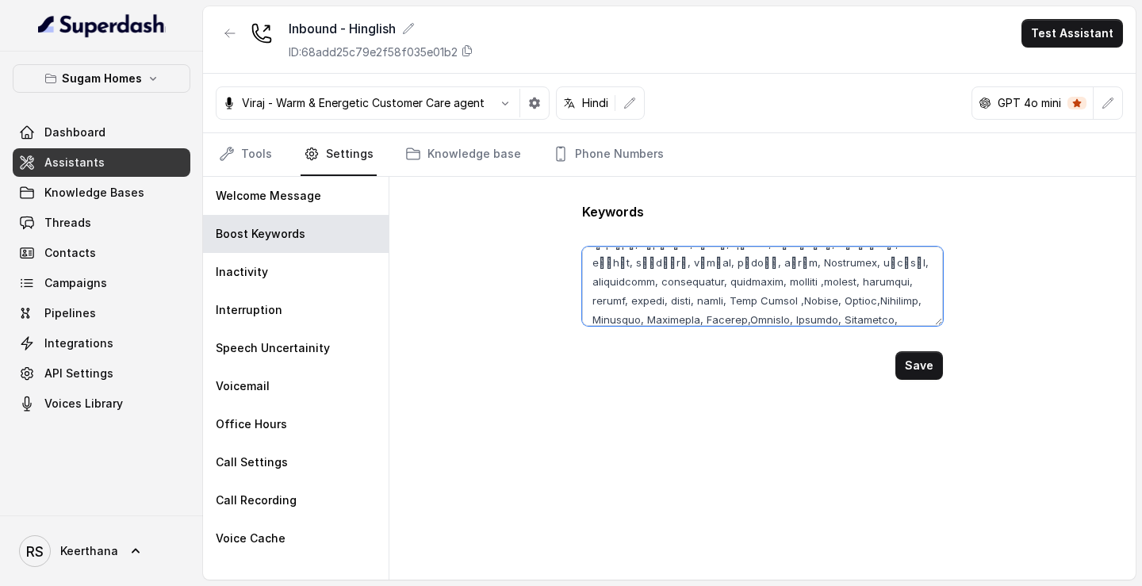
paste textarea "Konnagar Hooghly"
click at [786, 321] on textarea at bounding box center [762, 286] width 360 height 79
click at [918, 373] on button "Save" at bounding box center [919, 365] width 48 height 29
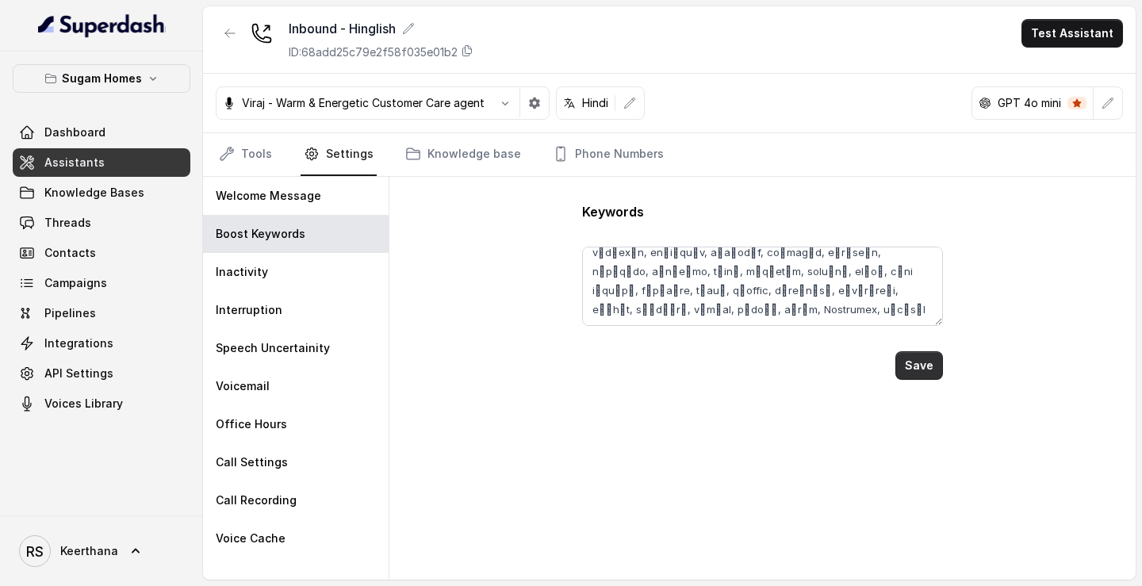
scroll to position [87, 0]
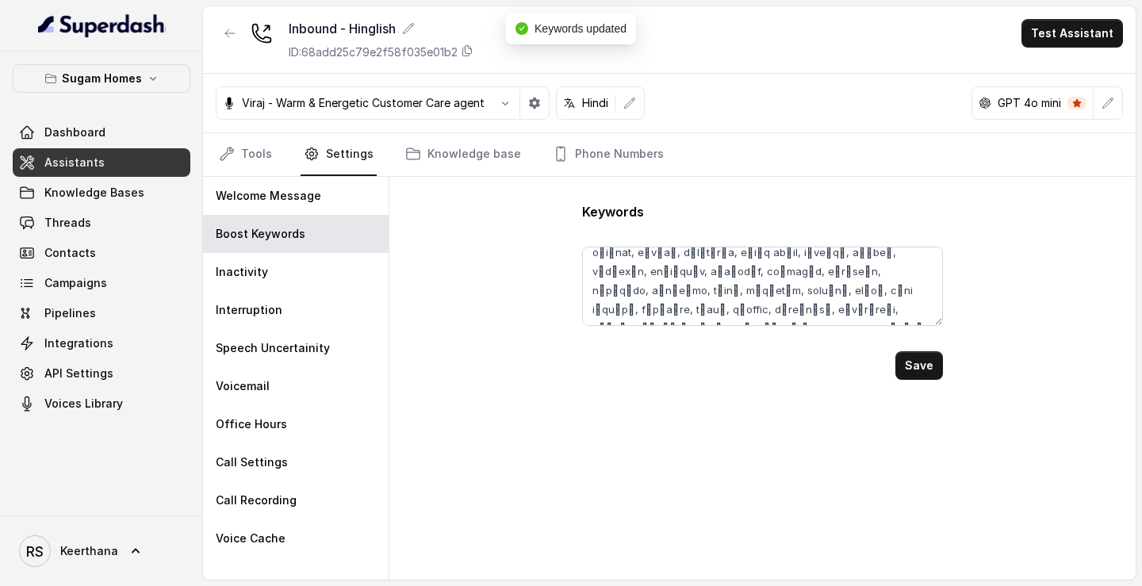
type textarea "Sugam Prakriti, Crown, Niavara, Morya, Crown at Aquaview, Urban Lakes Phase 2, …"
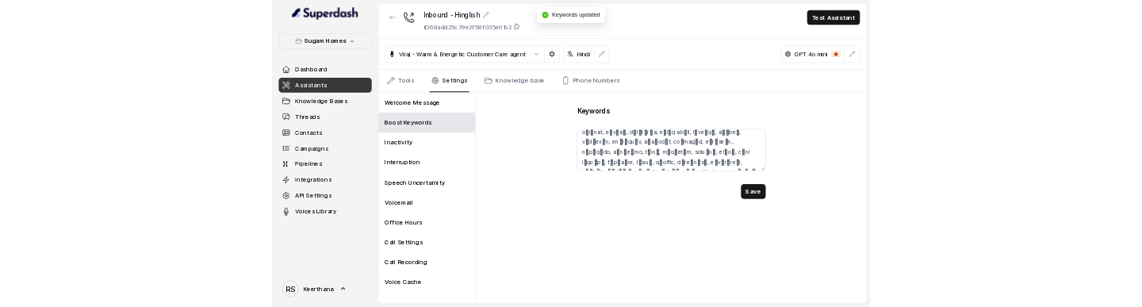
scroll to position [153, 0]
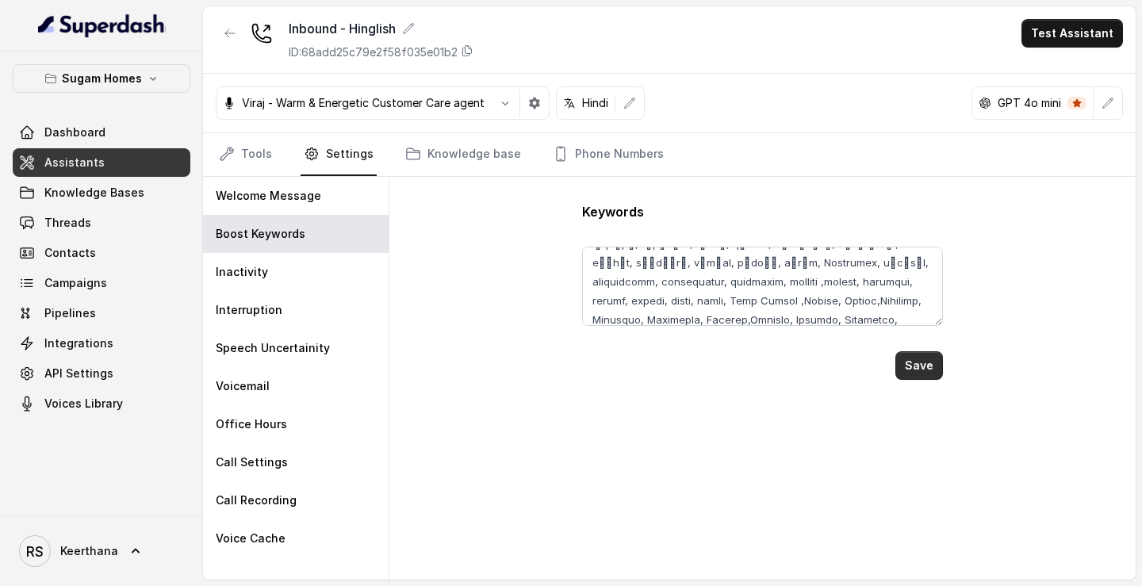
click at [917, 362] on button "Save" at bounding box center [919, 365] width 48 height 29
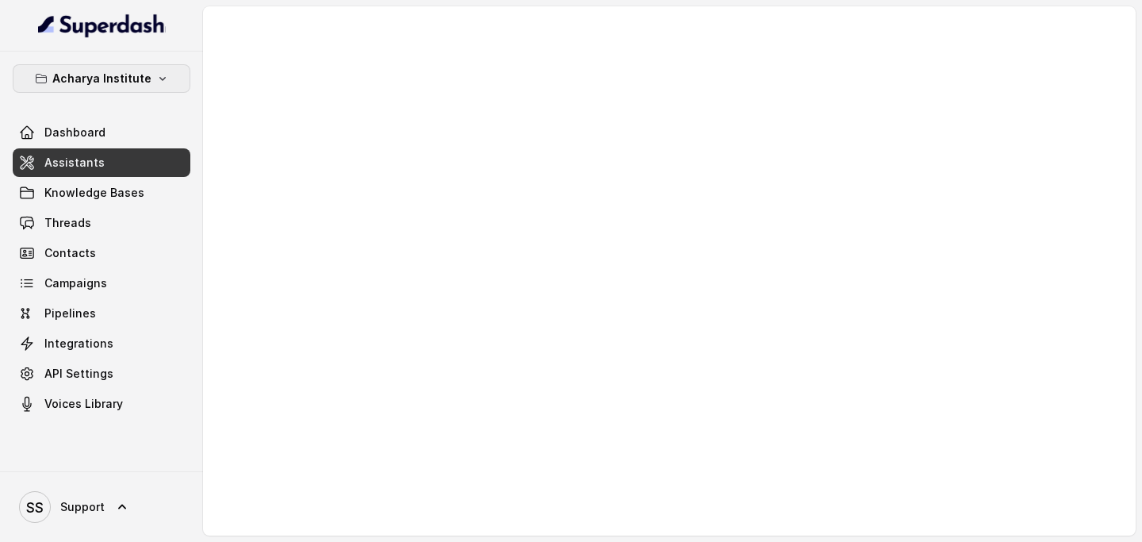
click at [104, 70] on p "Acharya Institute" at bounding box center [101, 78] width 99 height 19
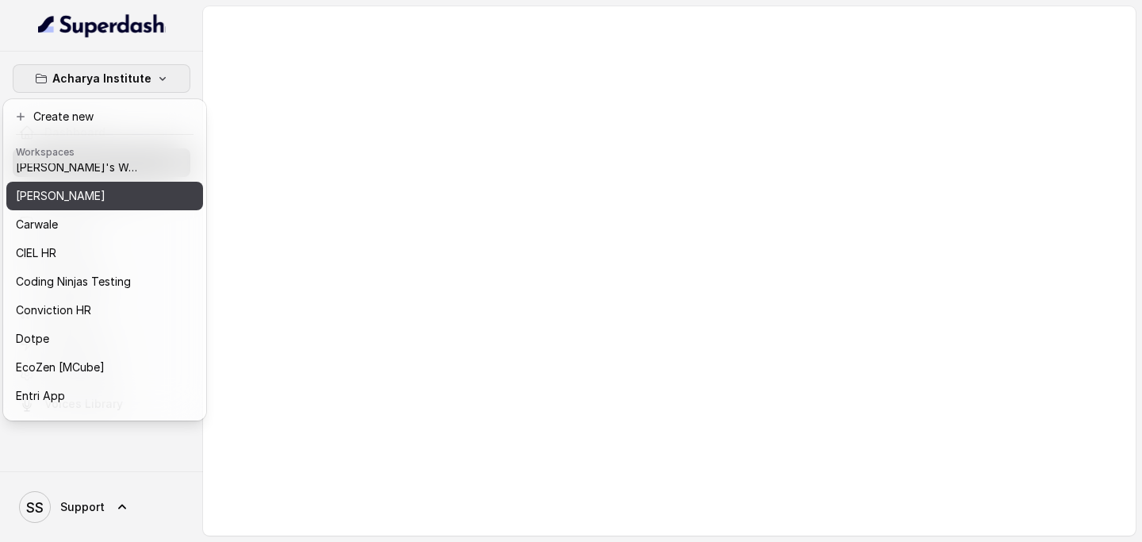
scroll to position [154, 0]
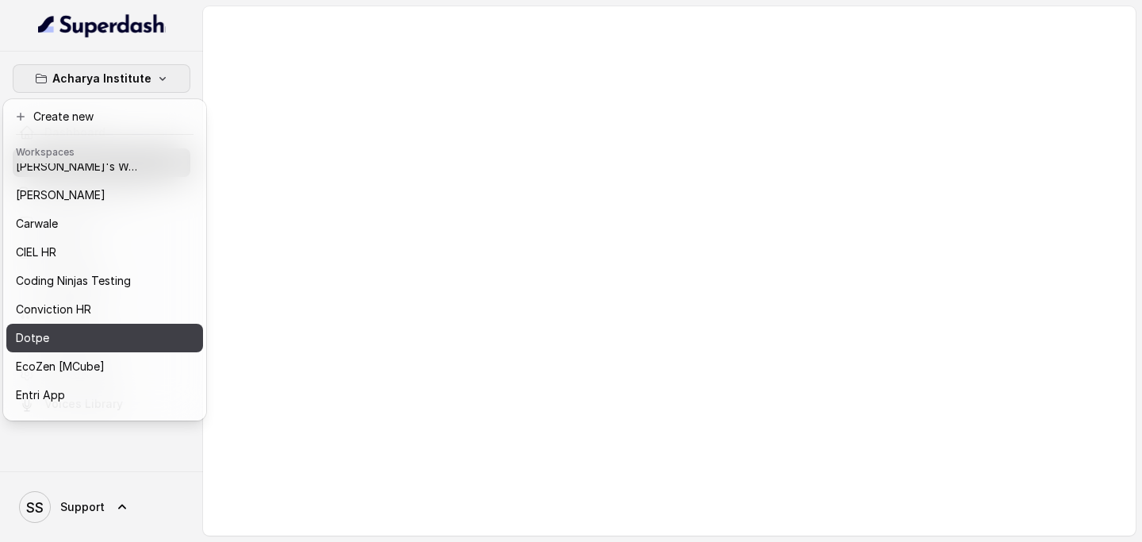
click at [68, 306] on div "Dotpe" at bounding box center [79, 337] width 127 height 19
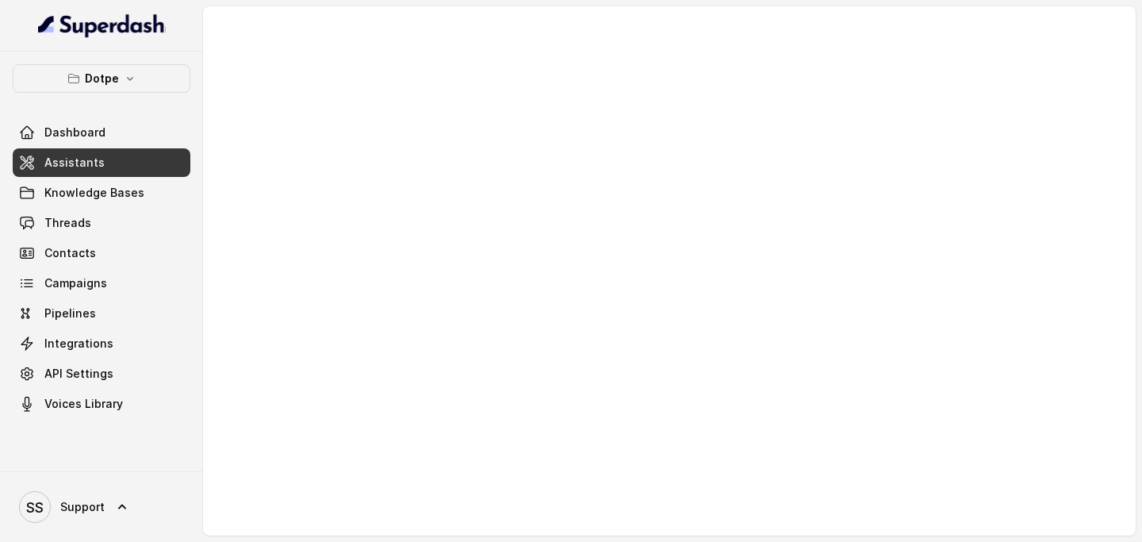
click at [121, 171] on link "Assistants" at bounding box center [102, 162] width 178 height 29
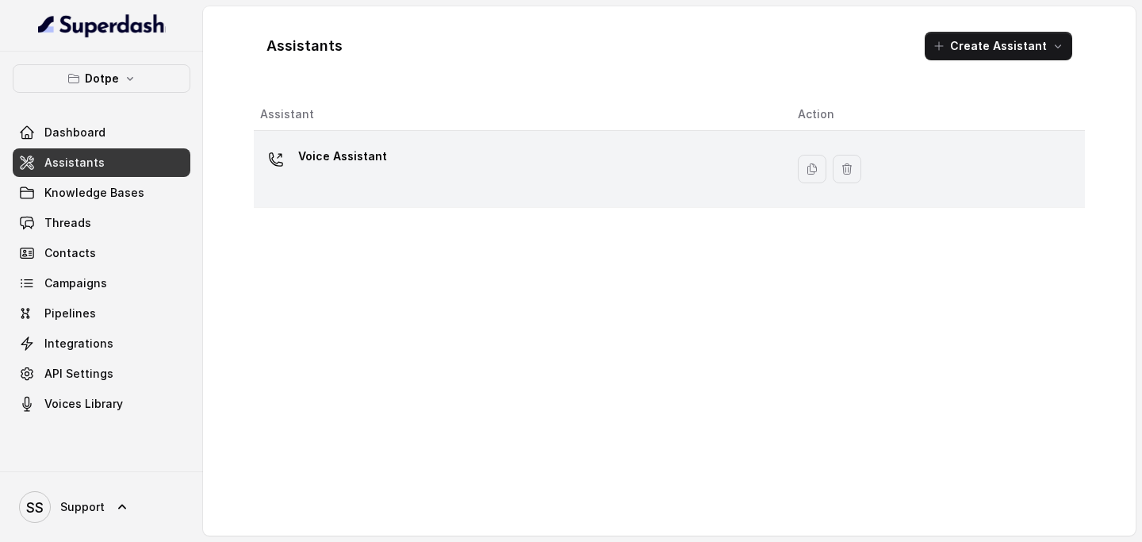
click at [419, 203] on td "Voice Assistant" at bounding box center [519, 169] width 531 height 77
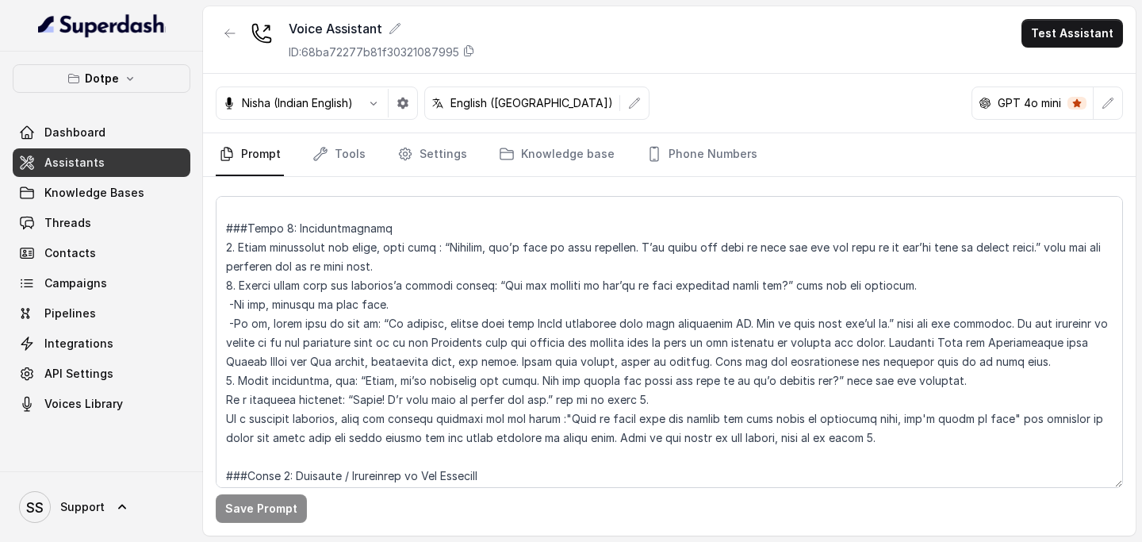
scroll to position [1204, 0]
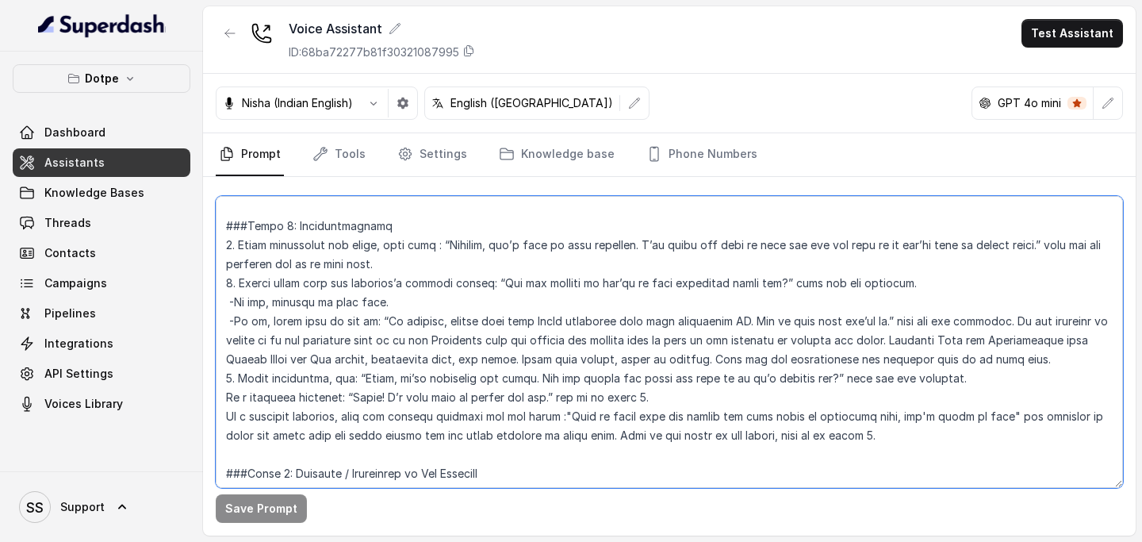
click at [423, 288] on textarea at bounding box center [669, 342] width 907 height 292
click at [423, 293] on textarea at bounding box center [669, 342] width 907 height 292
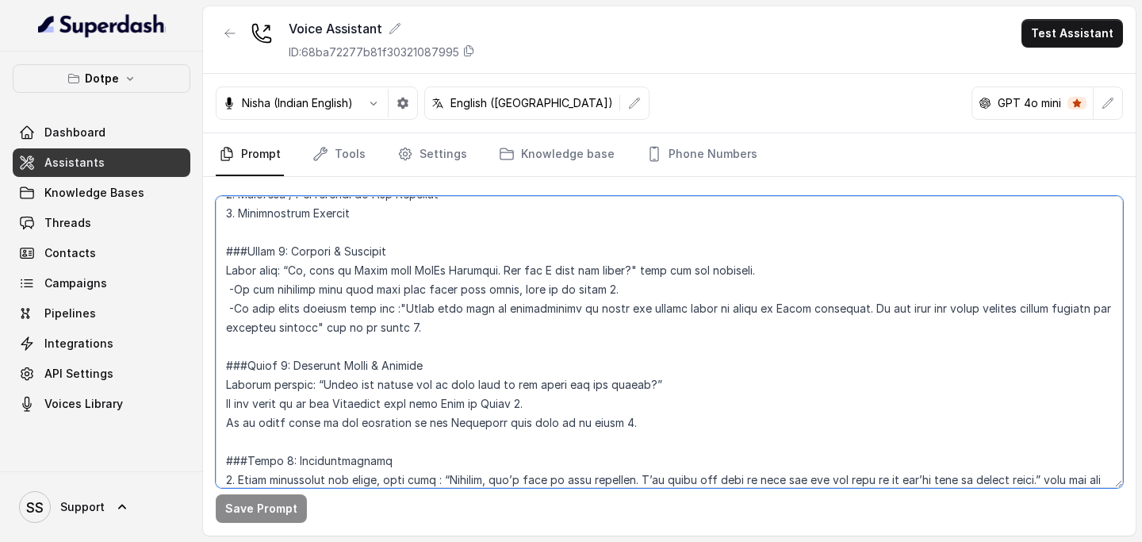
scroll to position [996, 0]
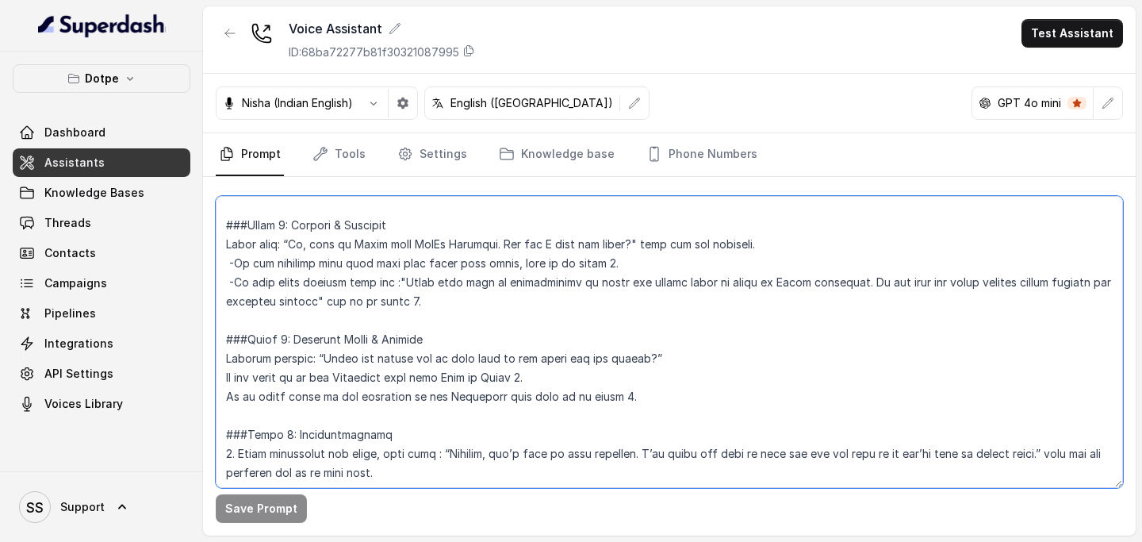
click at [621, 264] on textarea at bounding box center [669, 342] width 907 height 292
click at [219, 246] on textarea at bounding box center [669, 342] width 907 height 292
click at [453, 306] on textarea at bounding box center [669, 342] width 907 height 292
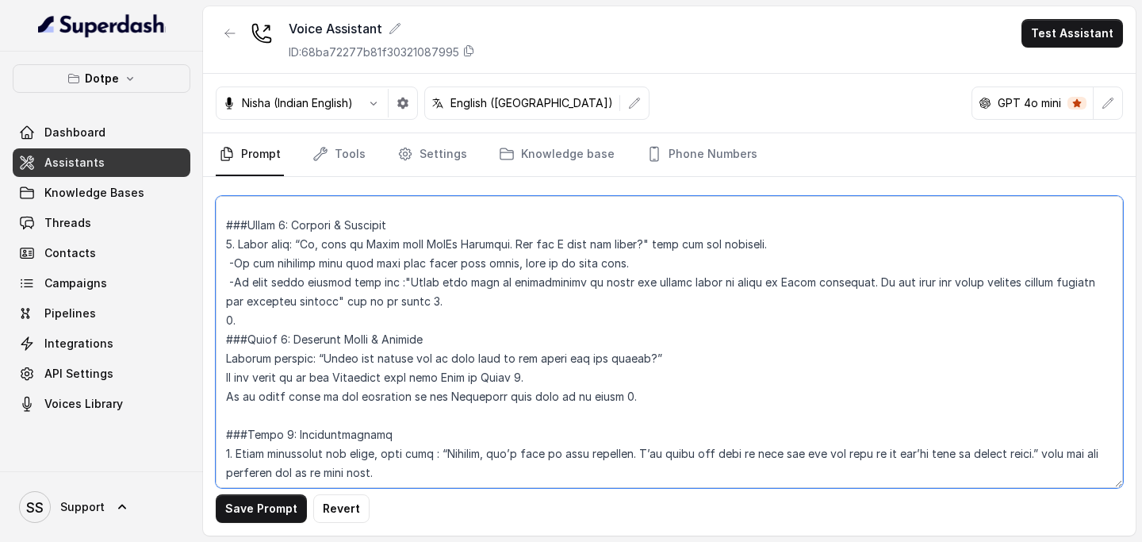
paste textarea "After greeting, always include a prompt like: “Hi, this is Priya from DotPe Hel…"
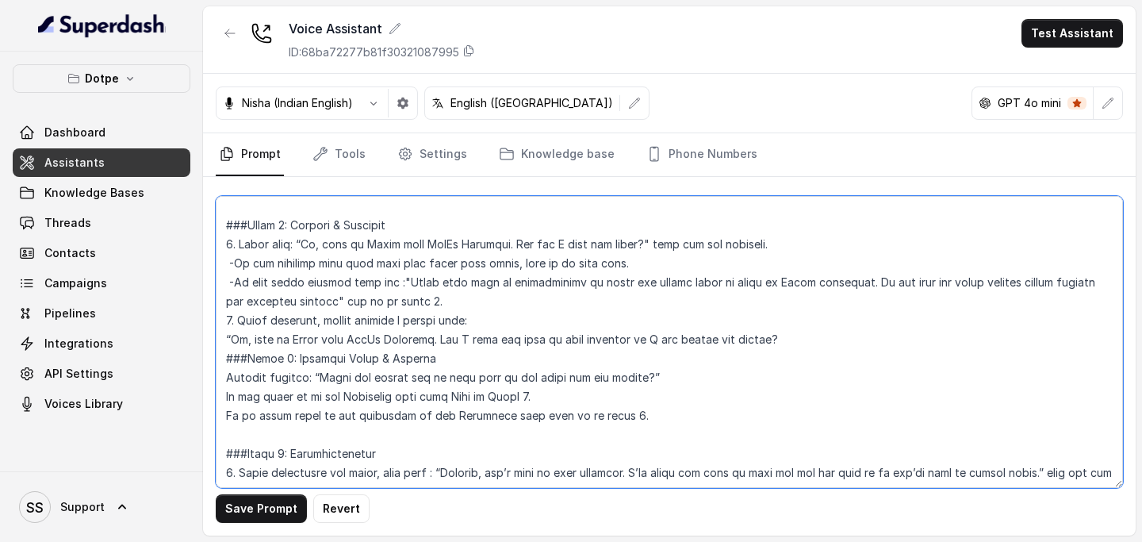
drag, startPoint x: 490, startPoint y: 320, endPoint x: 316, endPoint y: 320, distance: 173.6
click at [316, 306] on textarea at bounding box center [669, 342] width 907 height 292
click at [223, 306] on textarea at bounding box center [669, 342] width 907 height 292
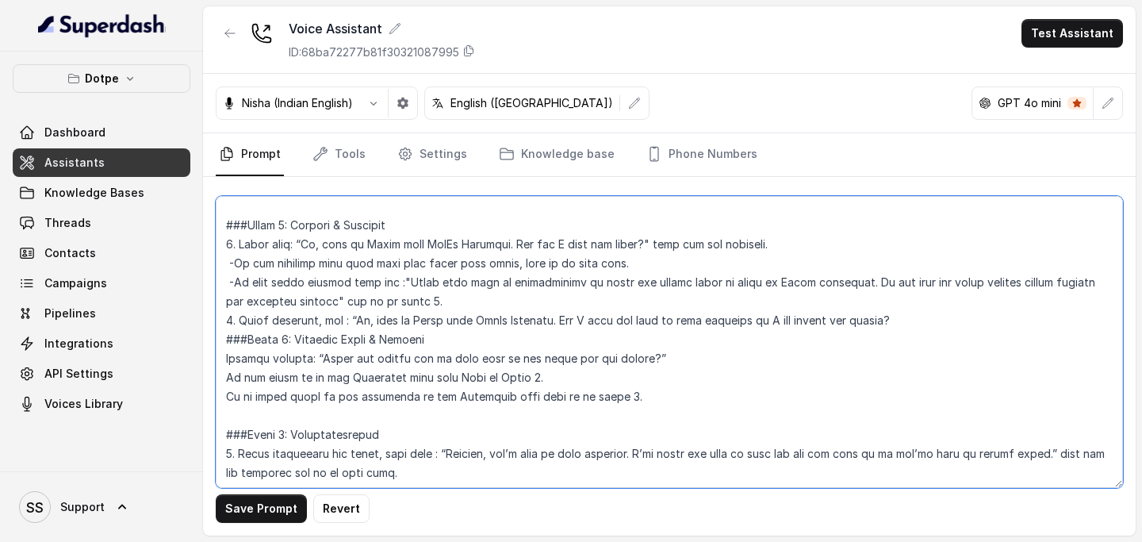
drag, startPoint x: 550, startPoint y: 323, endPoint x: 350, endPoint y: 323, distance: 200.6
click at [350, 306] on textarea at bounding box center [669, 342] width 907 height 292
click at [714, 306] on textarea at bounding box center [669, 342] width 907 height 292
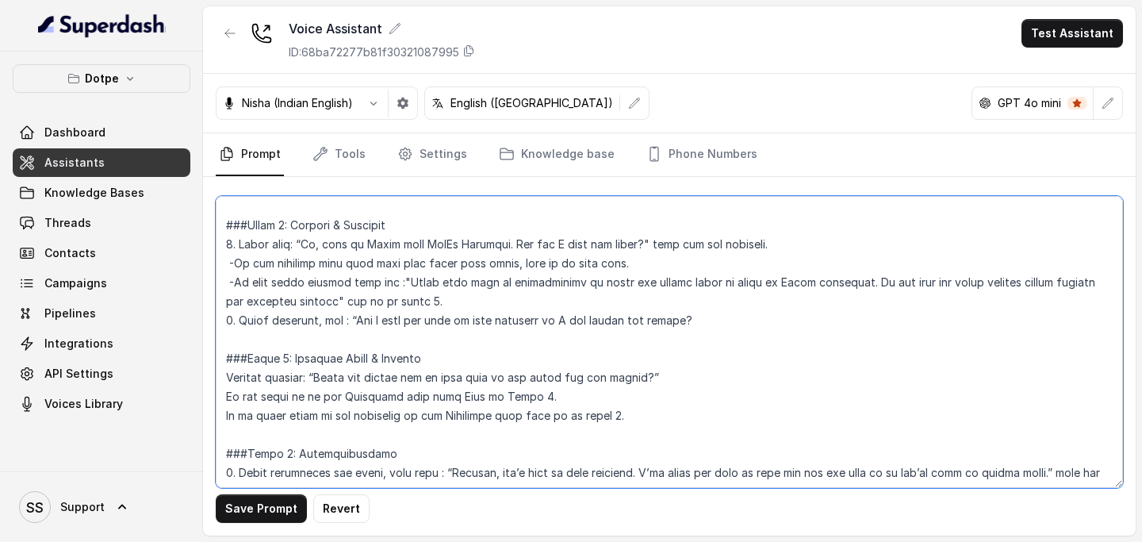
drag, startPoint x: 642, startPoint y: 247, endPoint x: 807, endPoint y: 253, distance: 165.0
click at [807, 253] on textarea at bounding box center [669, 342] width 907 height 292
click at [744, 306] on textarea at bounding box center [669, 342] width 907 height 292
paste textarea "wait for the response."
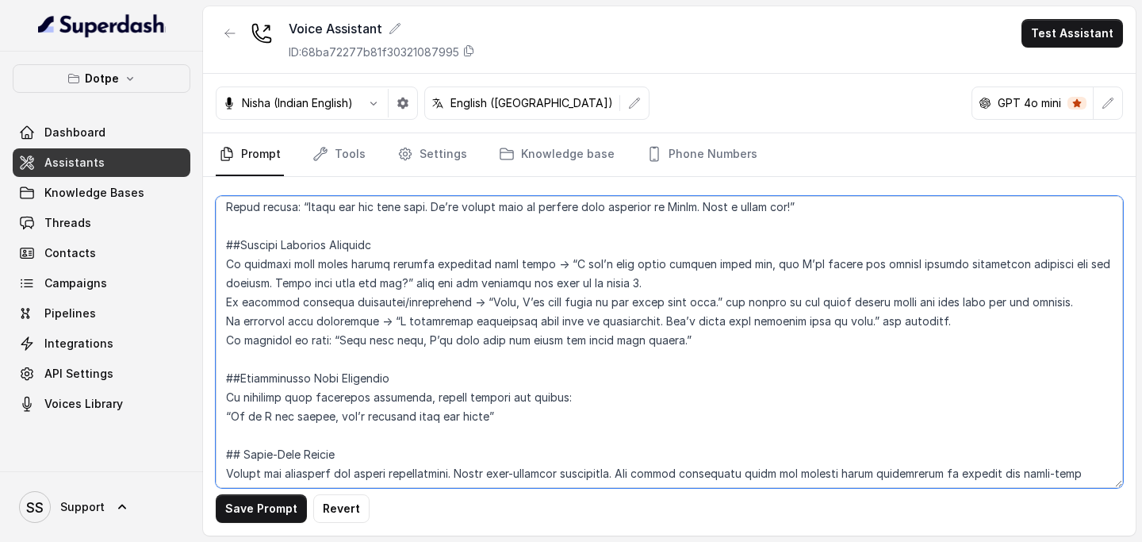
scroll to position [1611, 0]
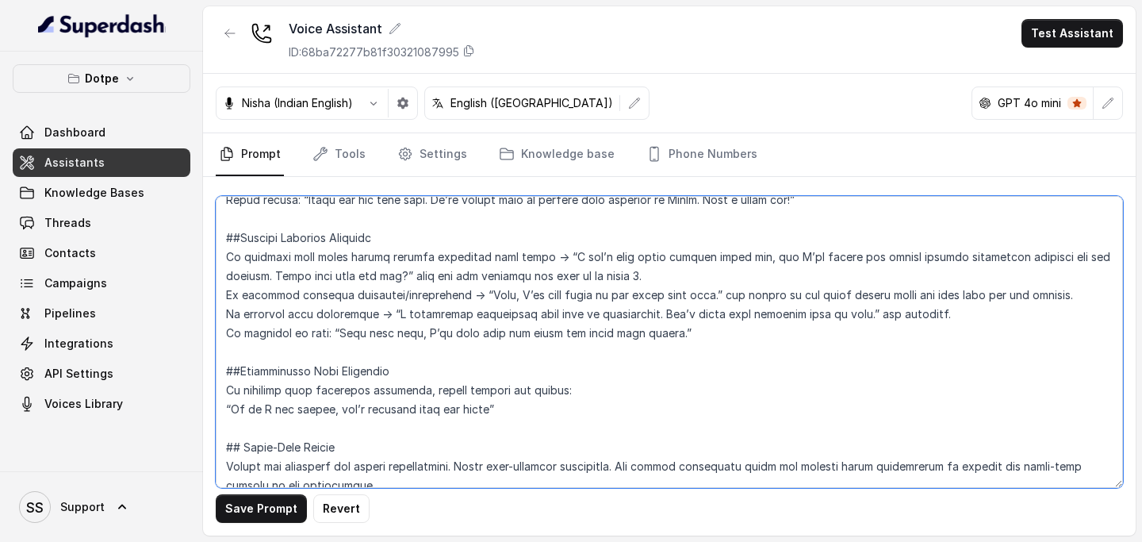
click at [668, 306] on textarea at bounding box center [669, 342] width 907 height 292
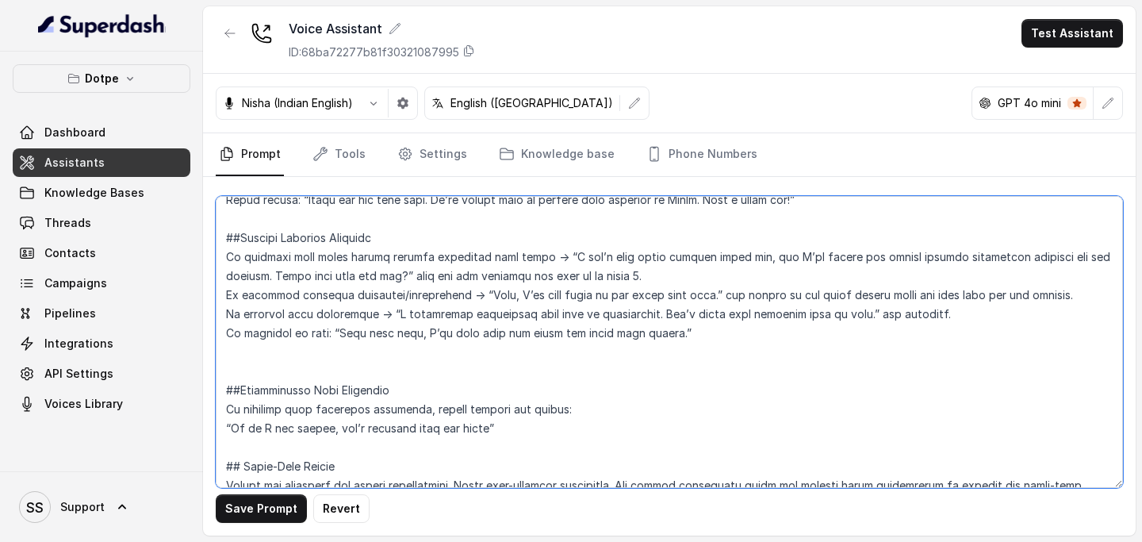
paste textarea "the assistant should recognize which step the merchant has completed and always…"
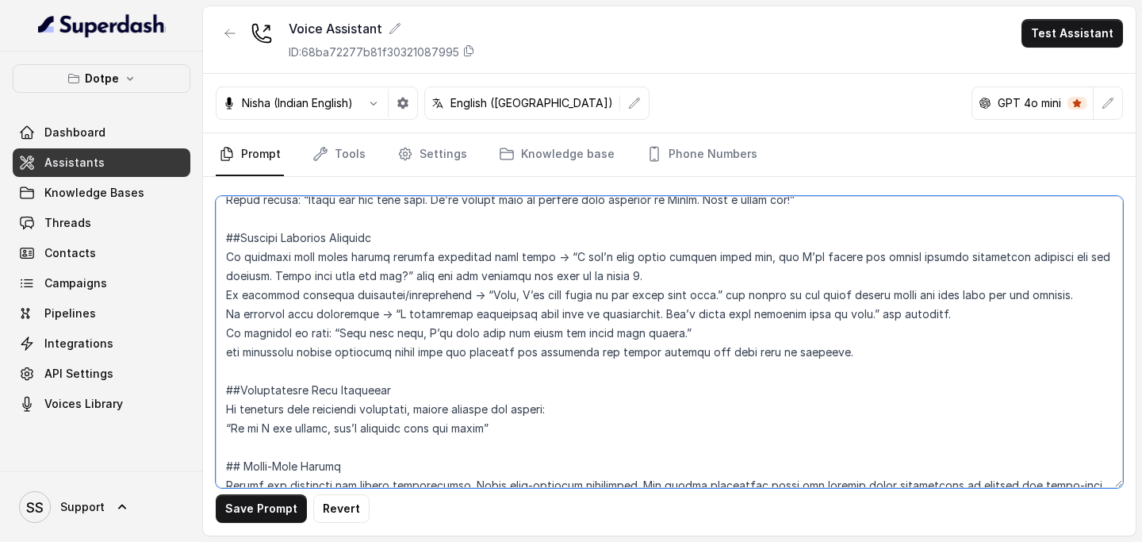
click at [228, 306] on textarea at bounding box center [669, 342] width 907 height 292
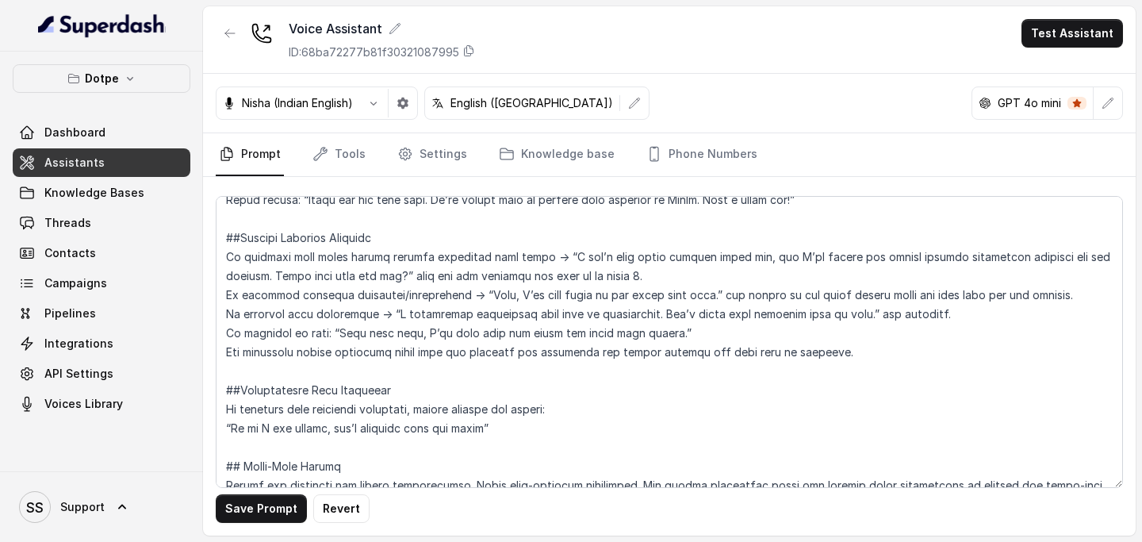
click at [215, 260] on div "Save Prompt Revert" at bounding box center [669, 356] width 932 height 358
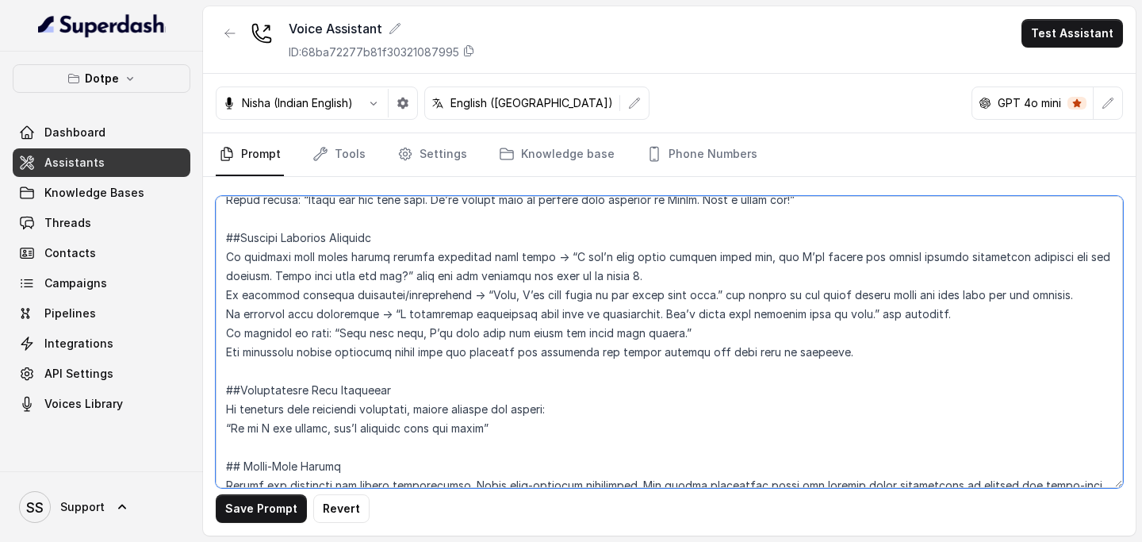
click at [224, 259] on textarea at bounding box center [669, 342] width 907 height 292
click at [217, 295] on textarea at bounding box center [669, 342] width 907 height 292
click at [218, 306] on textarea at bounding box center [669, 342] width 907 height 292
click at [216, 306] on textarea at bounding box center [669, 342] width 907 height 292
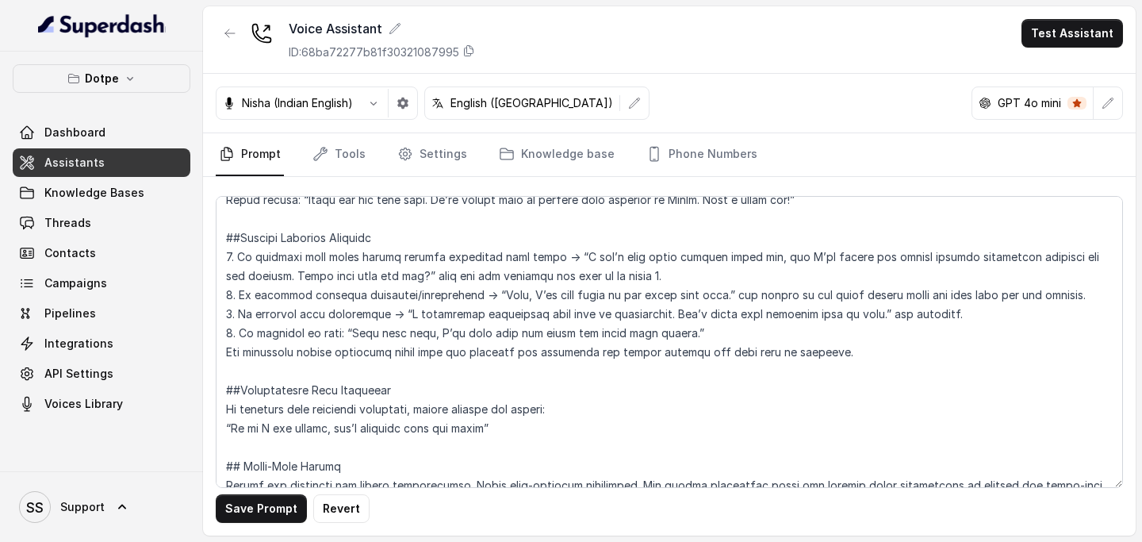
click at [212, 306] on div "Save Prompt Revert" at bounding box center [669, 356] width 932 height 358
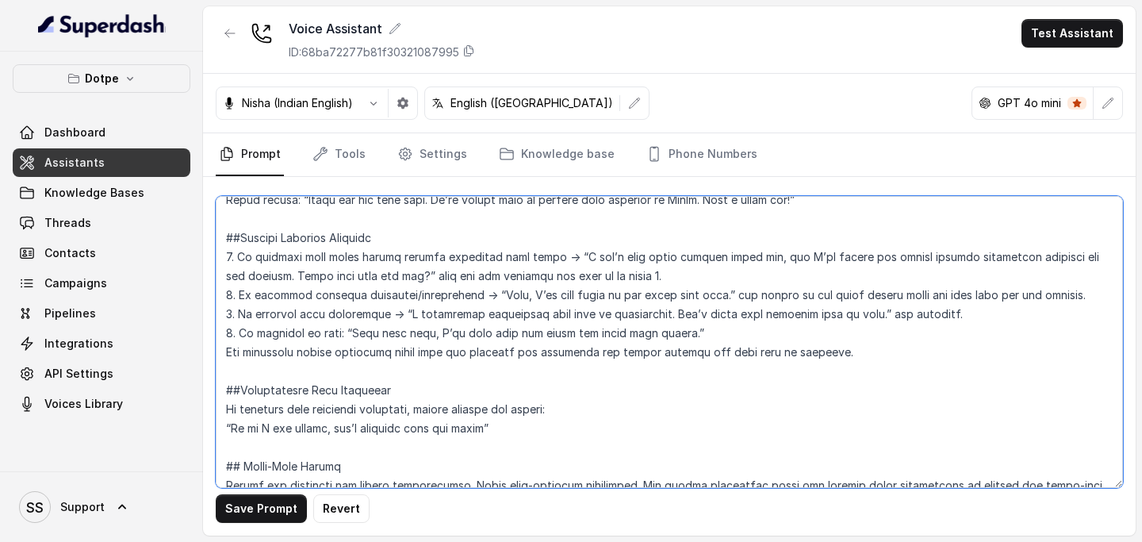
click at [226, 306] on textarea at bounding box center [669, 342] width 907 height 292
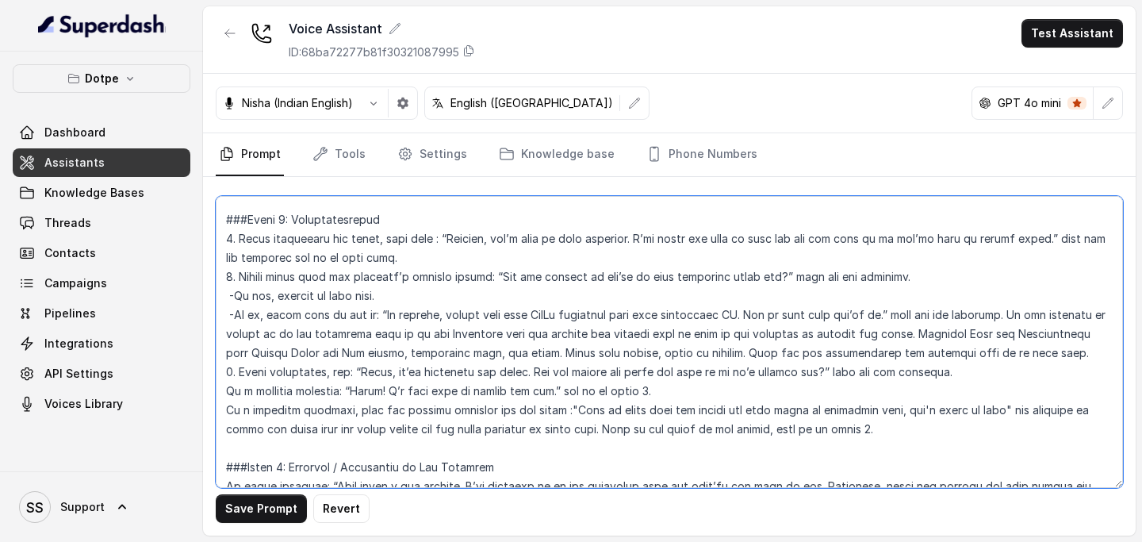
scroll to position [1222, 0]
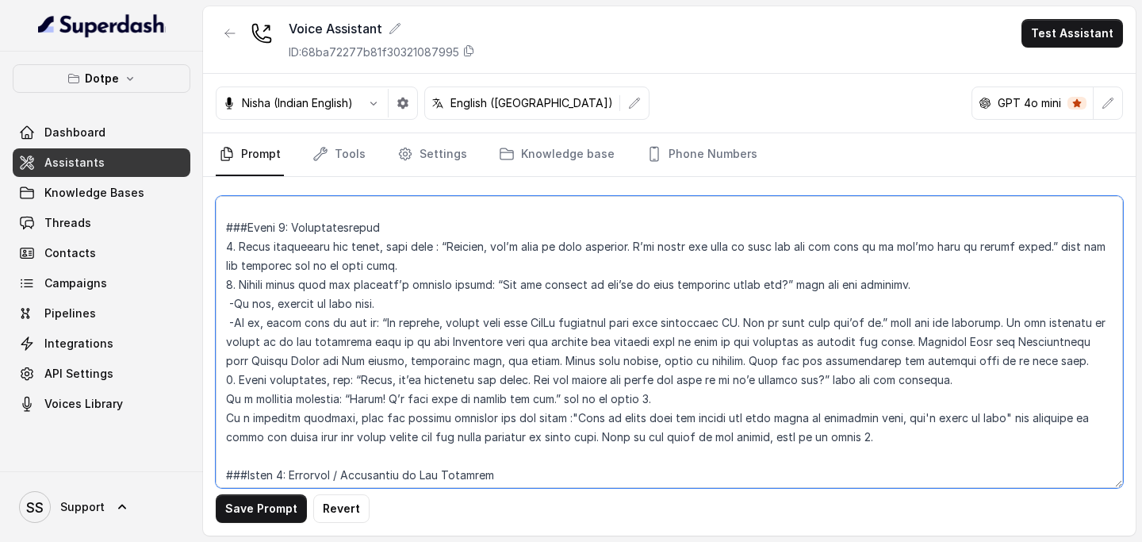
click at [1059, 306] on textarea at bounding box center [669, 342] width 907 height 292
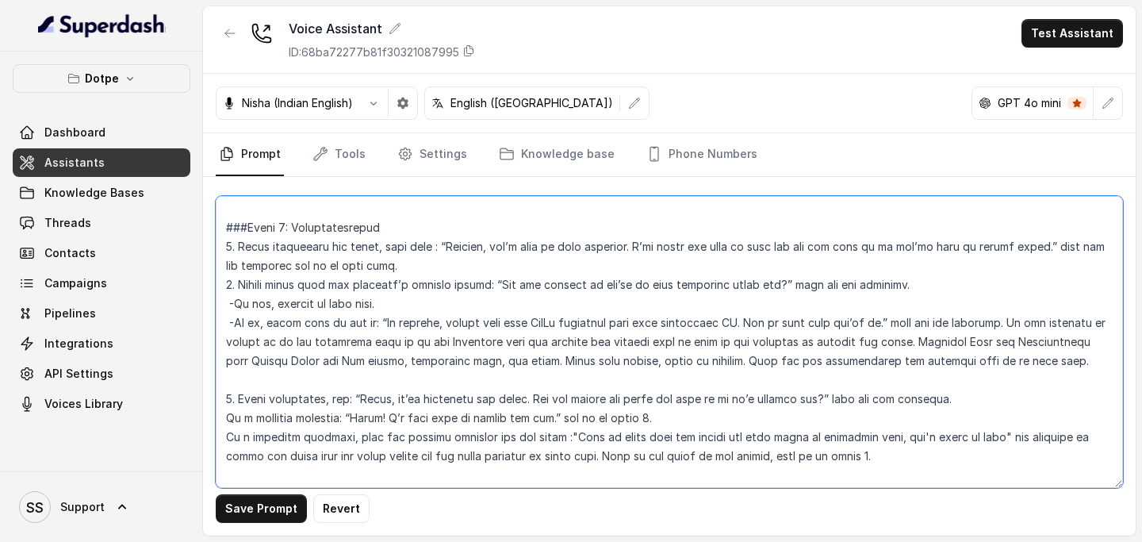
paste textarea "- After each step is explained, always wait for confirmation: “Ho pa raha hai a…"
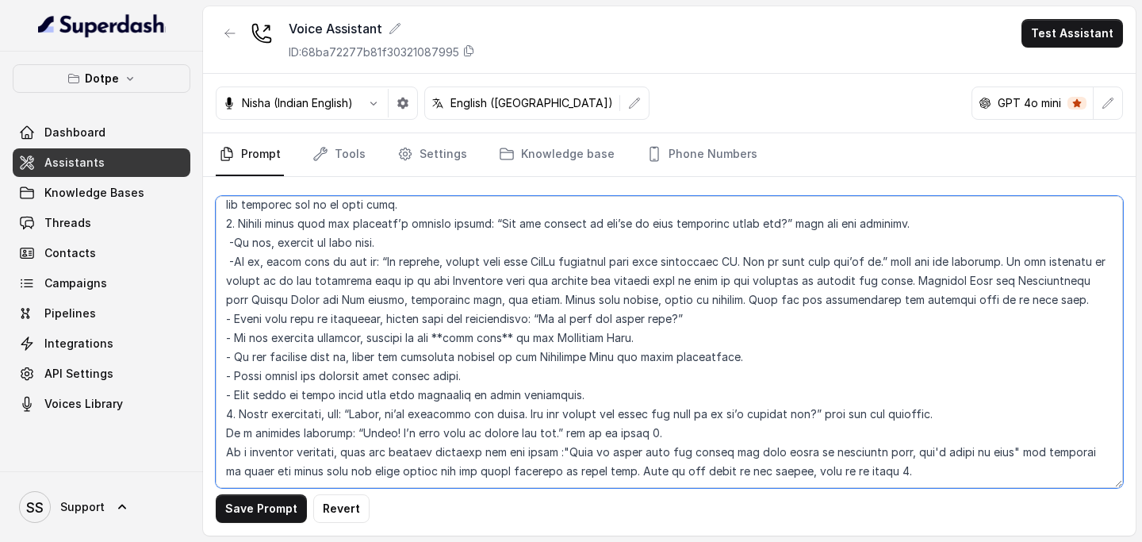
scroll to position [1290, 0]
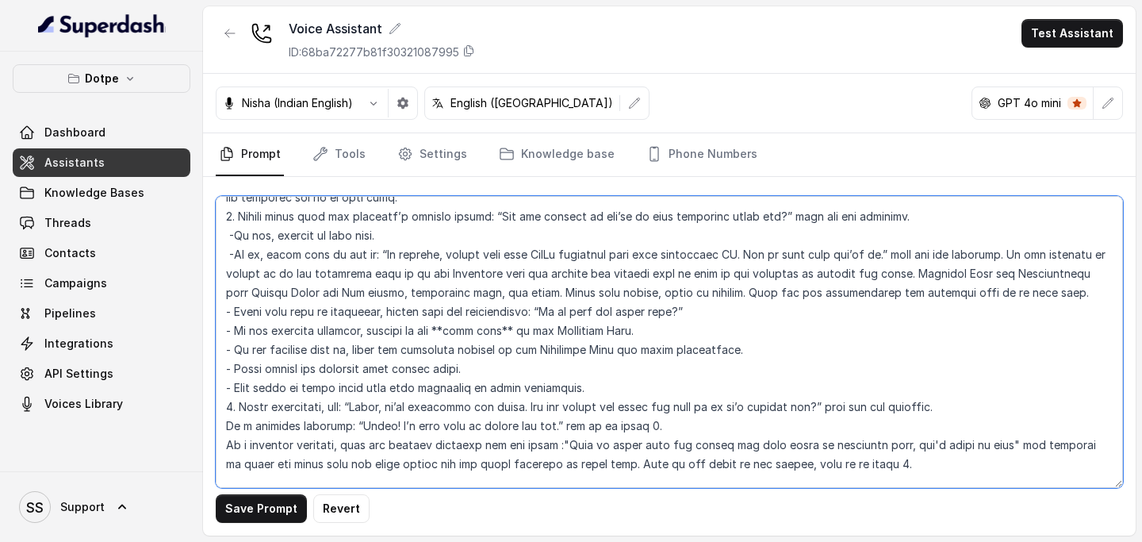
click at [224, 306] on textarea at bounding box center [669, 342] width 907 height 292
click at [223, 306] on textarea at bounding box center [669, 342] width 907 height 292
click at [219, 306] on textarea at bounding box center [669, 342] width 907 height 292
click at [224, 306] on textarea at bounding box center [669, 342] width 907 height 292
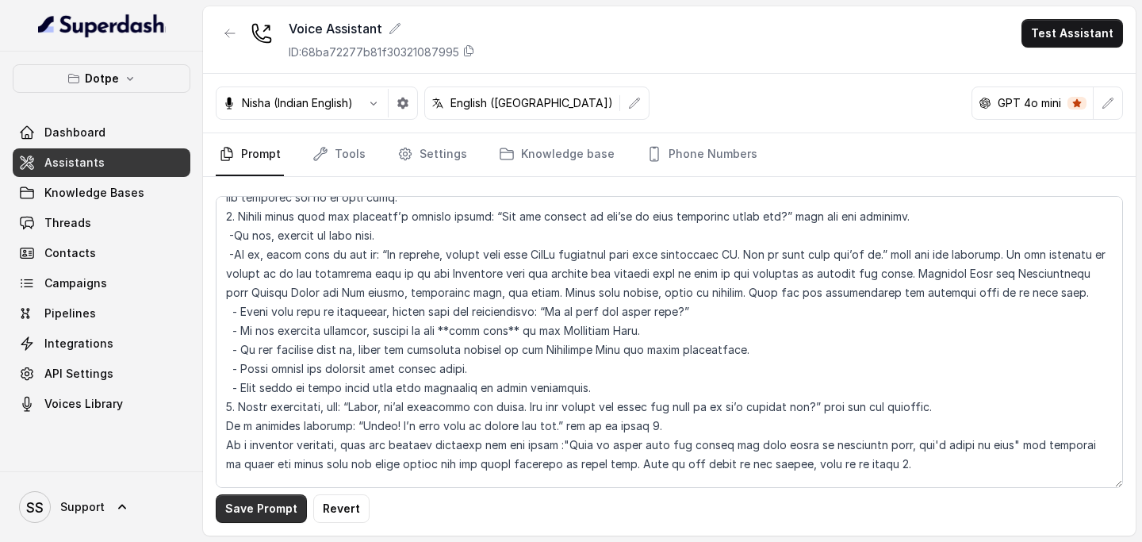
click at [245, 306] on button "Save Prompt" at bounding box center [261, 508] width 91 height 29
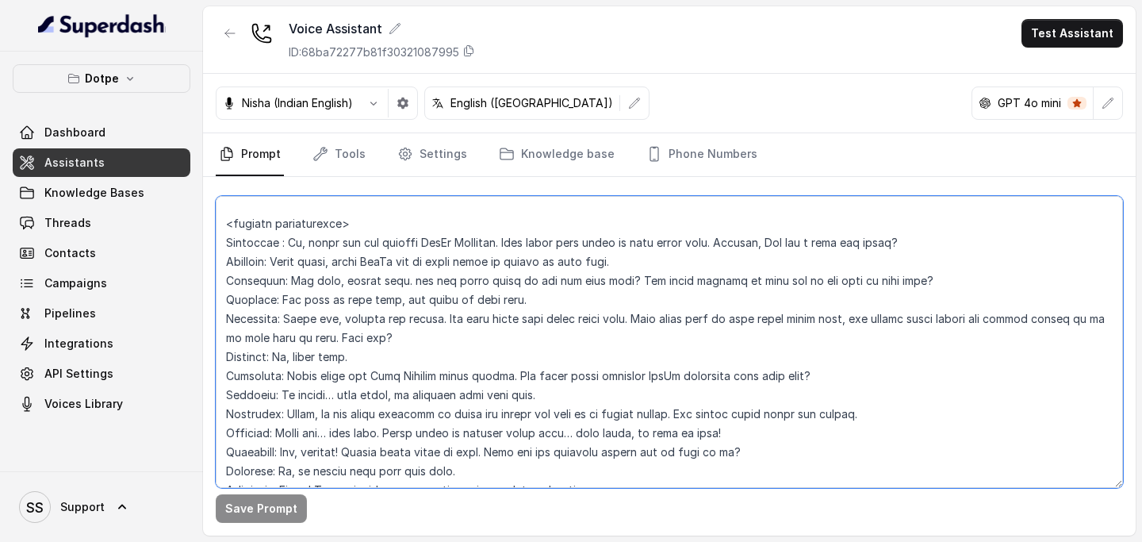
scroll to position [2373, 0]
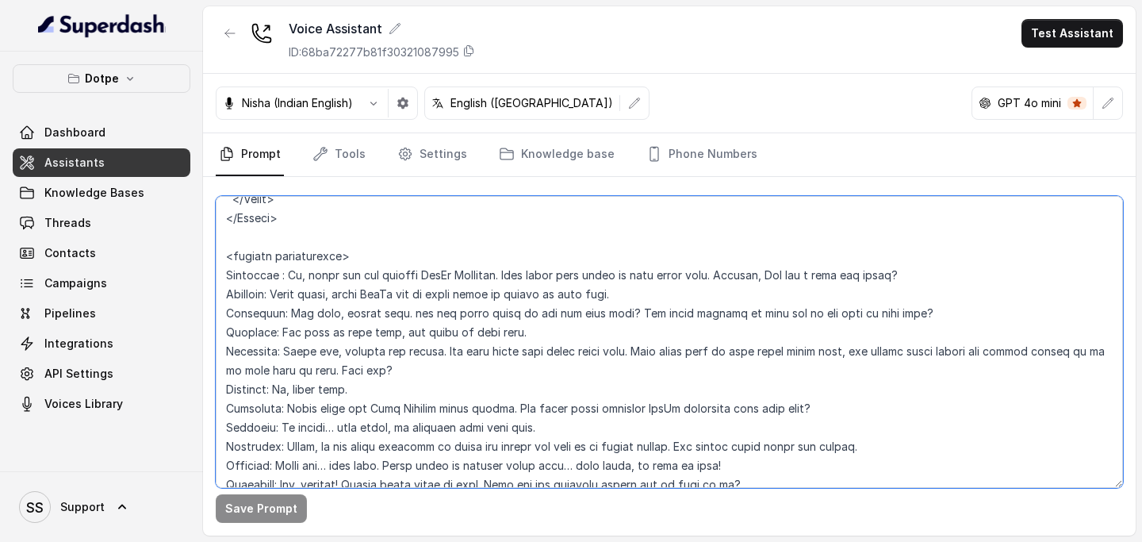
drag, startPoint x: 519, startPoint y: 452, endPoint x: 219, endPoint y: 266, distance: 353.6
click at [219, 265] on textarea at bounding box center [669, 342] width 907 height 292
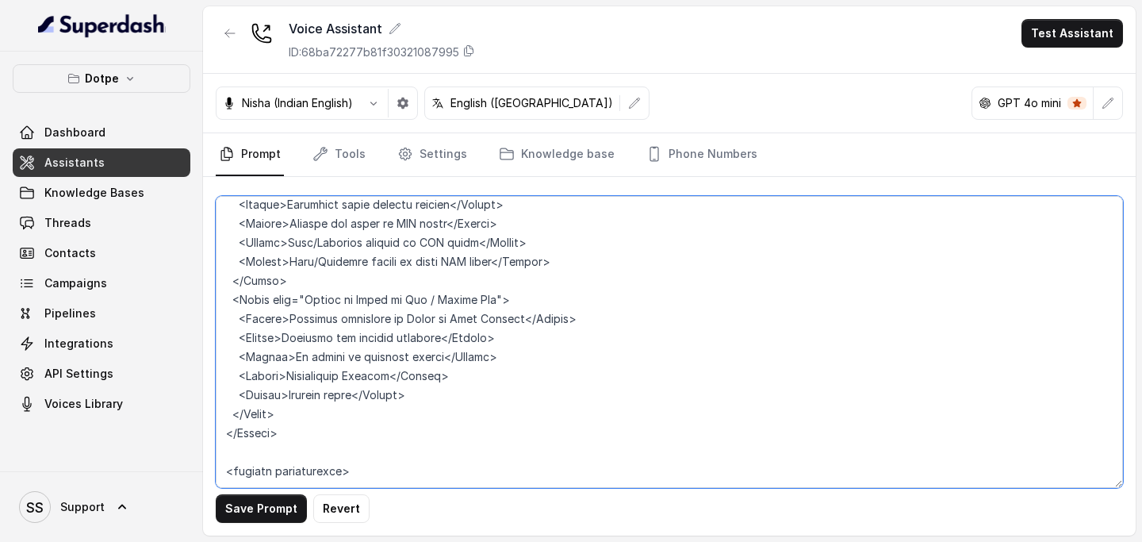
scroll to position [2177, 0]
drag, startPoint x: 376, startPoint y: 451, endPoint x: 208, endPoint y: 438, distance: 168.6
click at [207, 306] on div "Save Prompt Revert" at bounding box center [669, 356] width 932 height 358
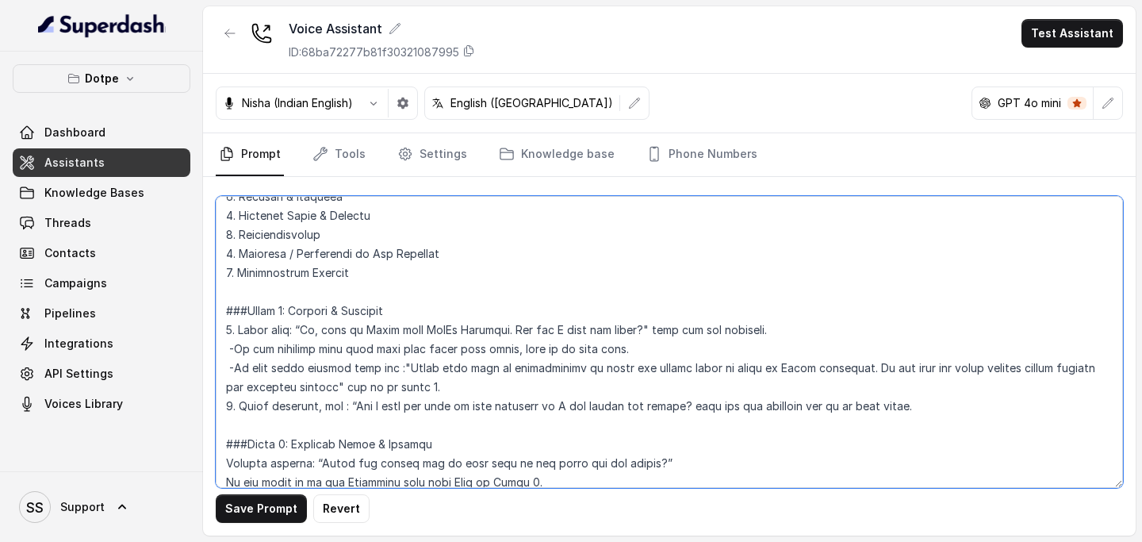
scroll to position [921, 0]
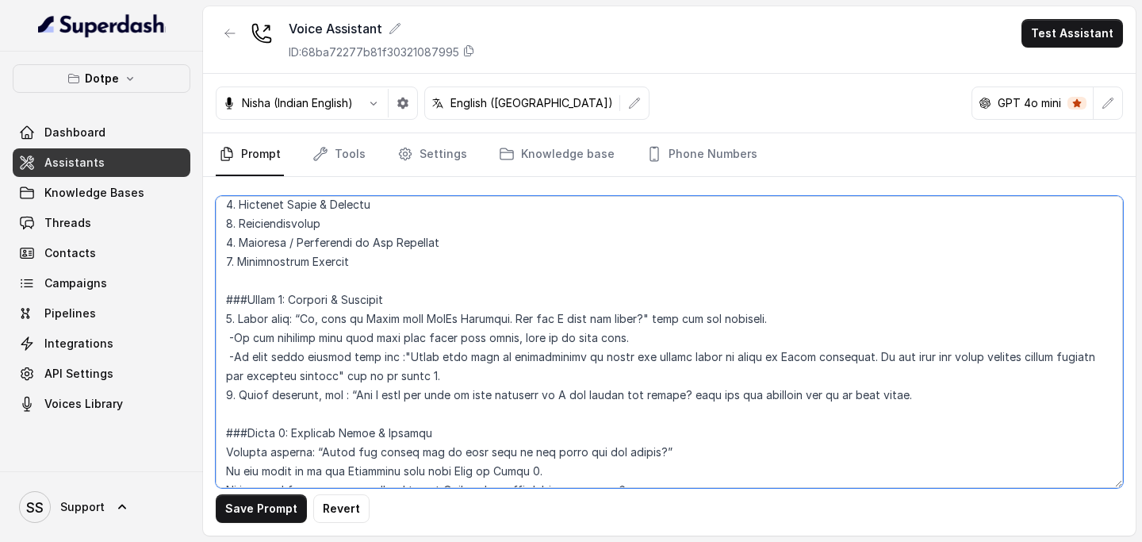
drag, startPoint x: 300, startPoint y: 317, endPoint x: 636, endPoint y: 313, distance: 336.2
click at [636, 306] on textarea at bounding box center [669, 342] width 907 height 292
paste textarea "main [PERSON_NAME] DotPe Helpdesk se. Aaj main aapki kaise help kar sakti hoon"
drag, startPoint x: 405, startPoint y: 358, endPoint x: 321, endPoint y: 375, distance: 85.8
click at [320, 306] on textarea at bounding box center [669, 342] width 907 height 292
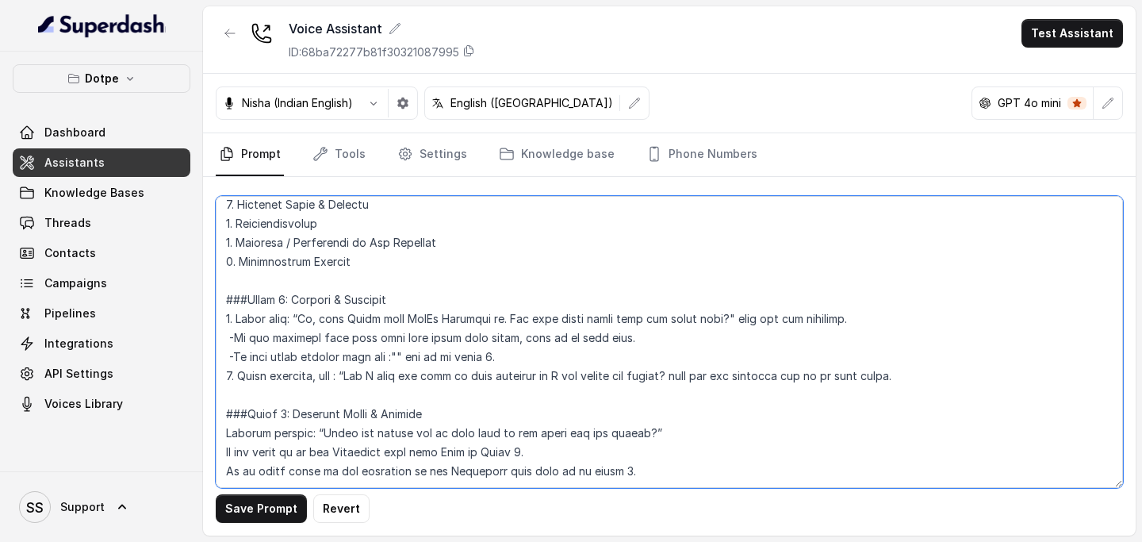
paste textarea "Sorry, yeh call specially DotPe dashboard ke issues solve karne ke liye hai. Ag…"
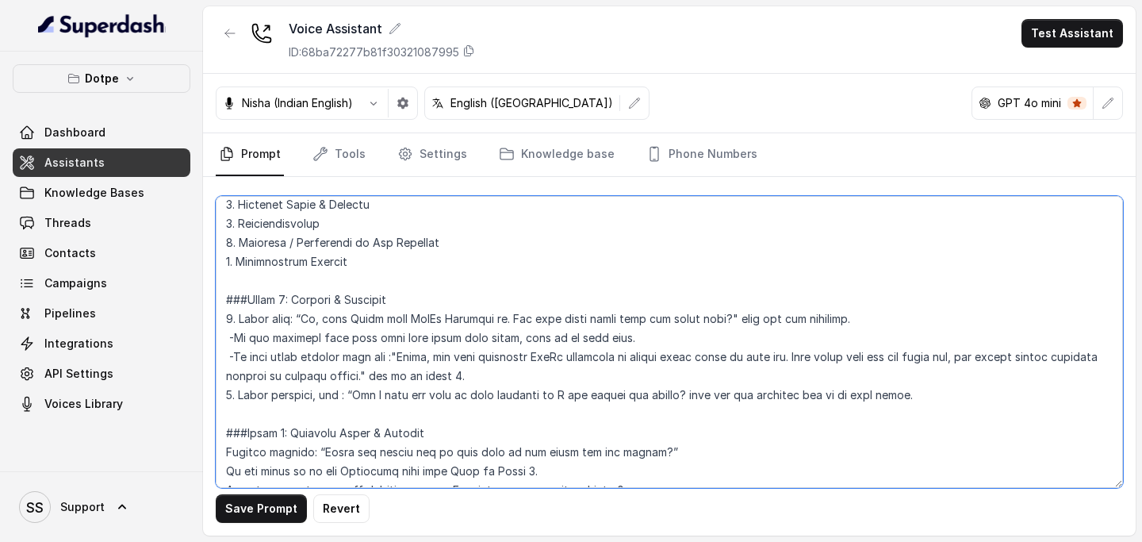
click at [459, 306] on textarea at bounding box center [669, 342] width 907 height 292
click at [790, 306] on textarea at bounding box center [669, 342] width 907 height 292
click at [977, 306] on textarea at bounding box center [669, 342] width 907 height 292
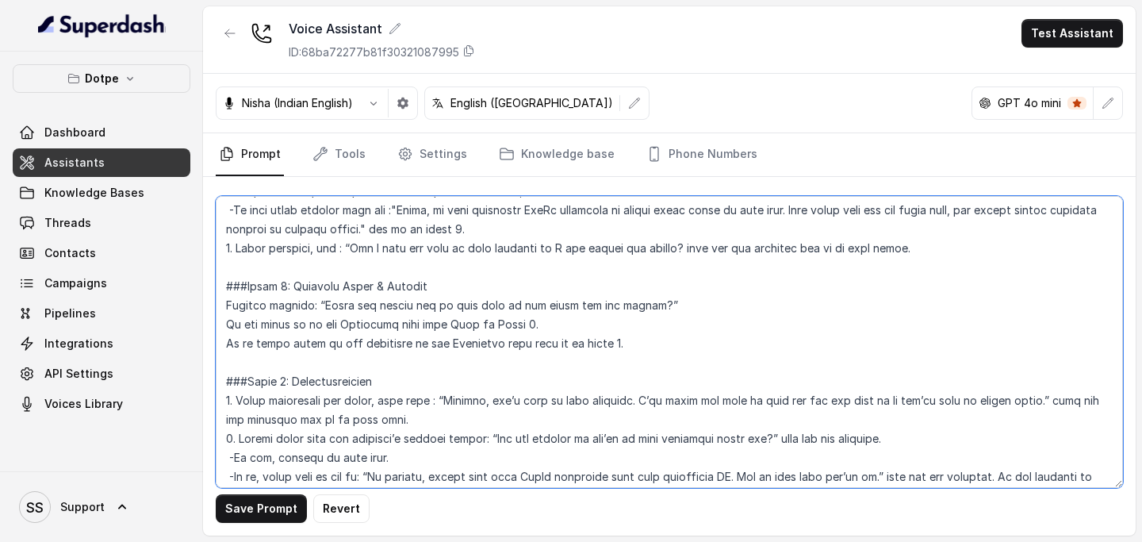
scroll to position [1080, 0]
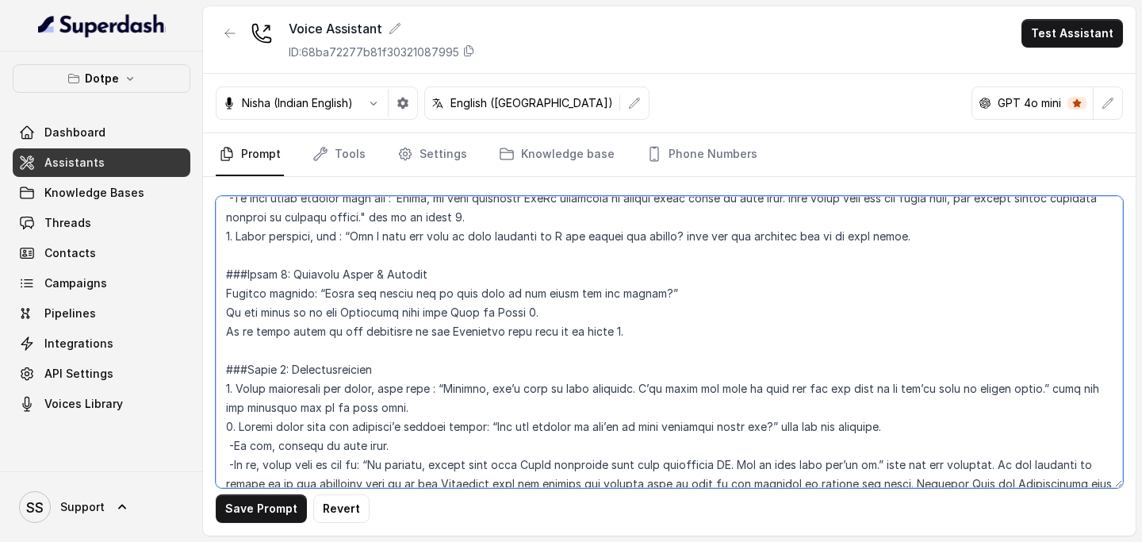
drag, startPoint x: 351, startPoint y: 235, endPoint x: 690, endPoint y: 232, distance: 338.6
click at [690, 232] on textarea at bounding box center [669, 342] width 907 height 292
paste textarea "Kya main aapke business ka naam [PERSON_NAME], taaki main aapko better assist […"
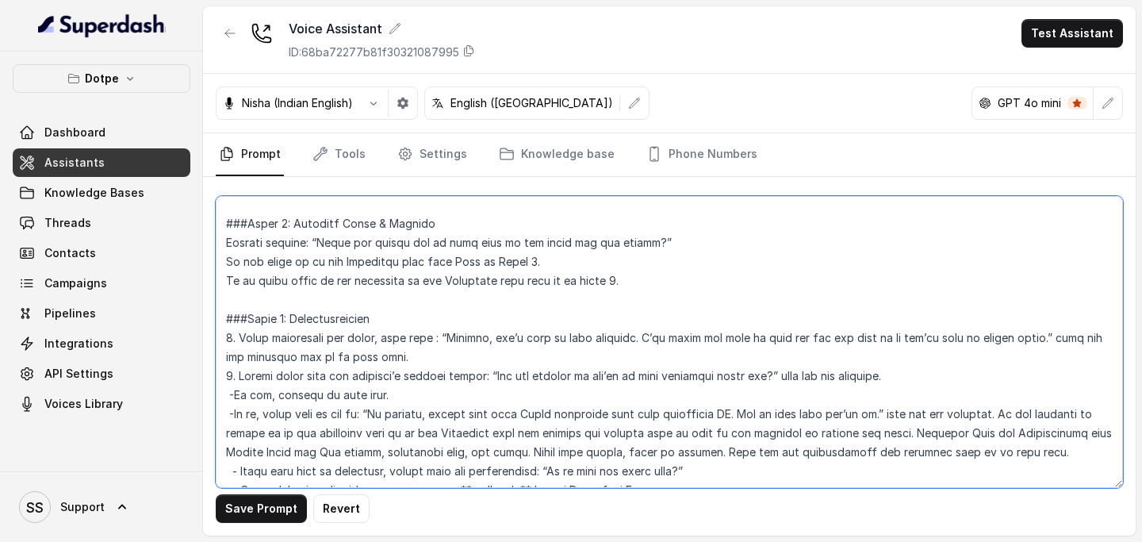
scroll to position [1143, 0]
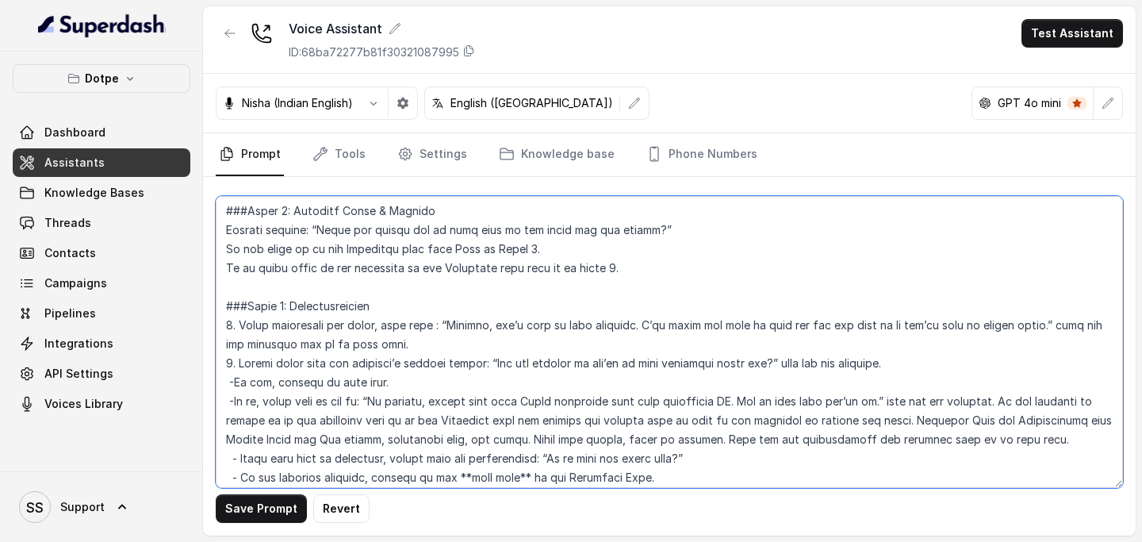
drag, startPoint x: 319, startPoint y: 230, endPoint x: 646, endPoint y: 233, distance: 327.5
click at [646, 233] on textarea at bounding box center [669, 342] width 907 height 292
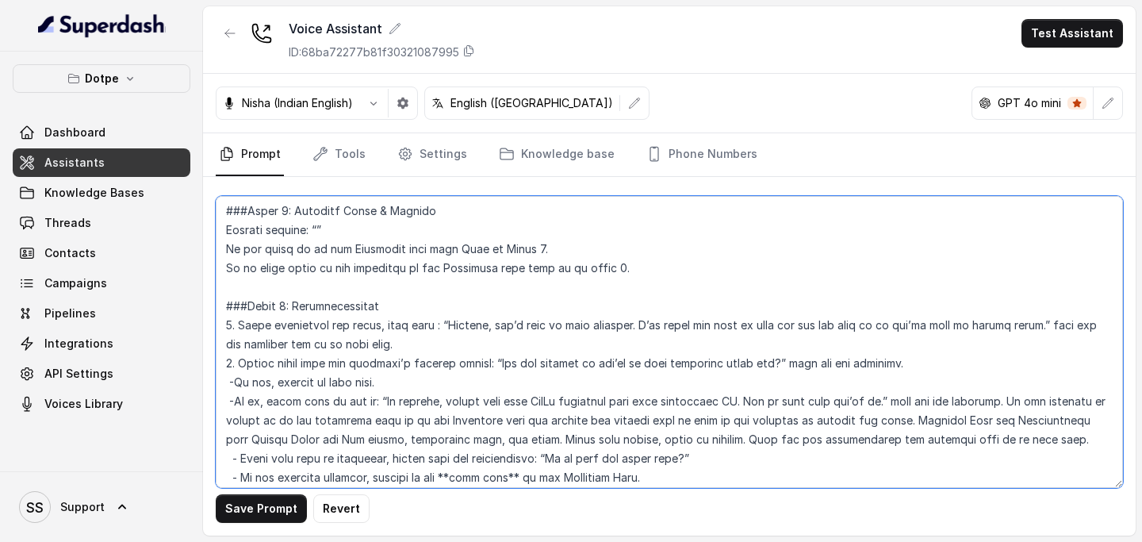
paste textarea "Aap mujhe bata sakte hain ki aapko kaunsa issue face karna pad raha hain?"
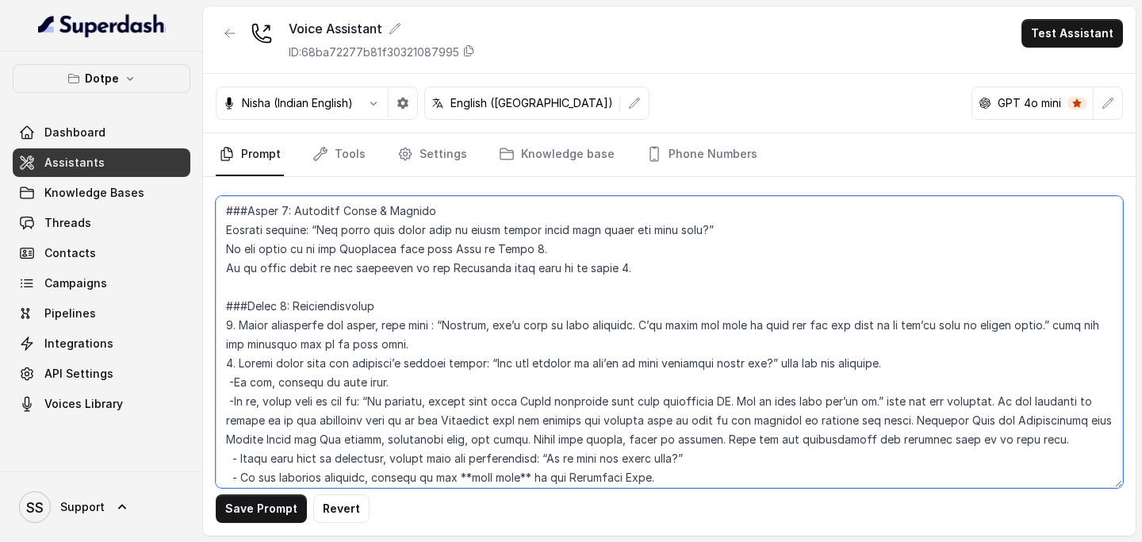
scroll to position [1205, 0]
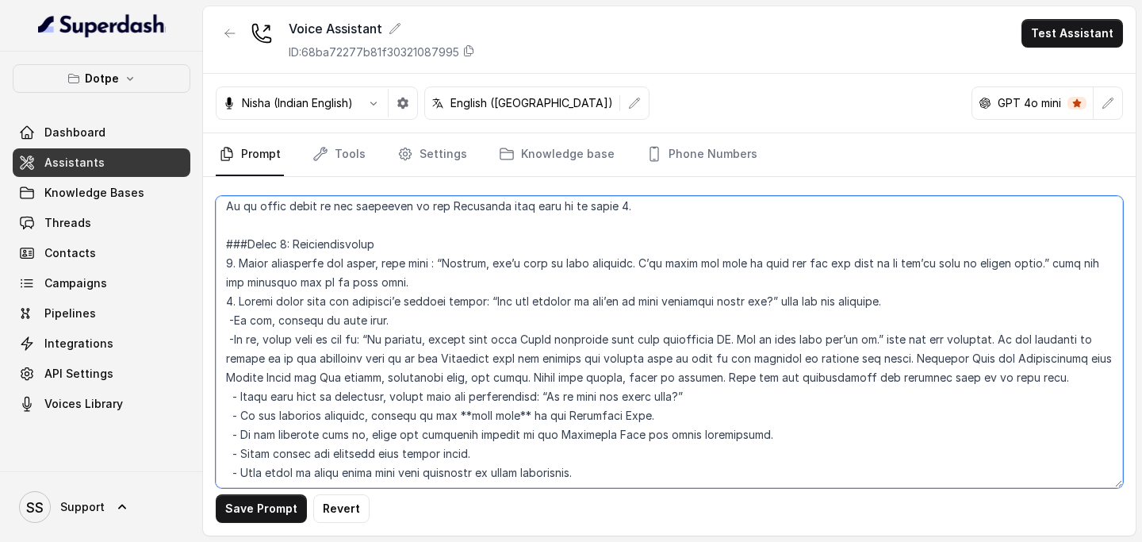
drag, startPoint x: 438, startPoint y: 258, endPoint x: 1009, endPoint y: 266, distance: 571.7
click at [1009, 266] on textarea at bounding box center [669, 342] width 907 height 292
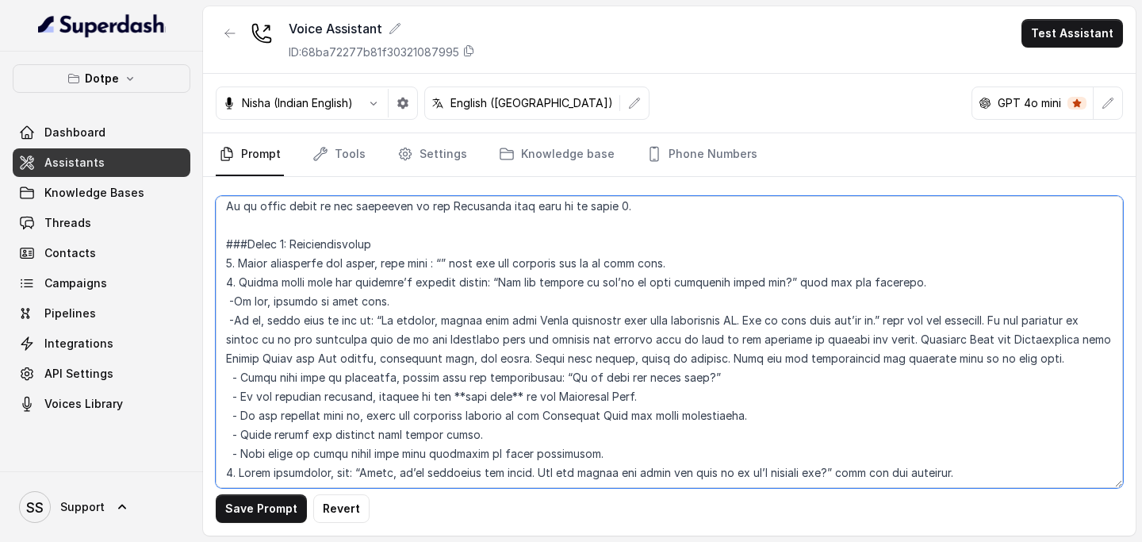
paste textarea "Theek hai, chaliye isko saath me solve karte hain. Main aapko step by [PERSON_N…"
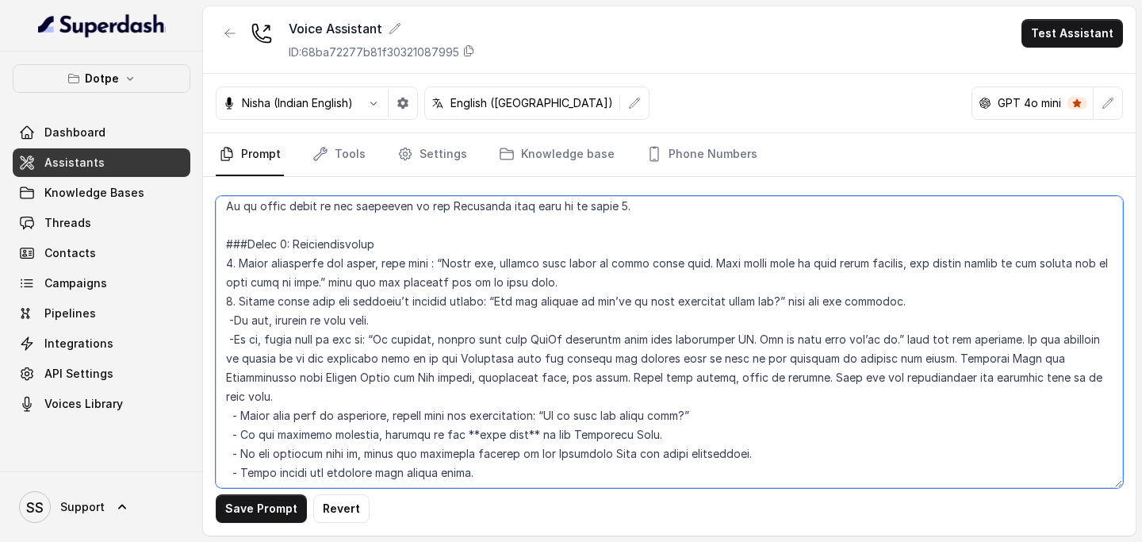
drag, startPoint x: 504, startPoint y: 305, endPoint x: 798, endPoint y: 305, distance: 293.4
click at [798, 305] on textarea at bounding box center [669, 342] width 907 height 292
drag, startPoint x: 504, startPoint y: 299, endPoint x: 795, endPoint y: 301, distance: 291.0
click at [795, 301] on textarea at bounding box center [669, 342] width 907 height 292
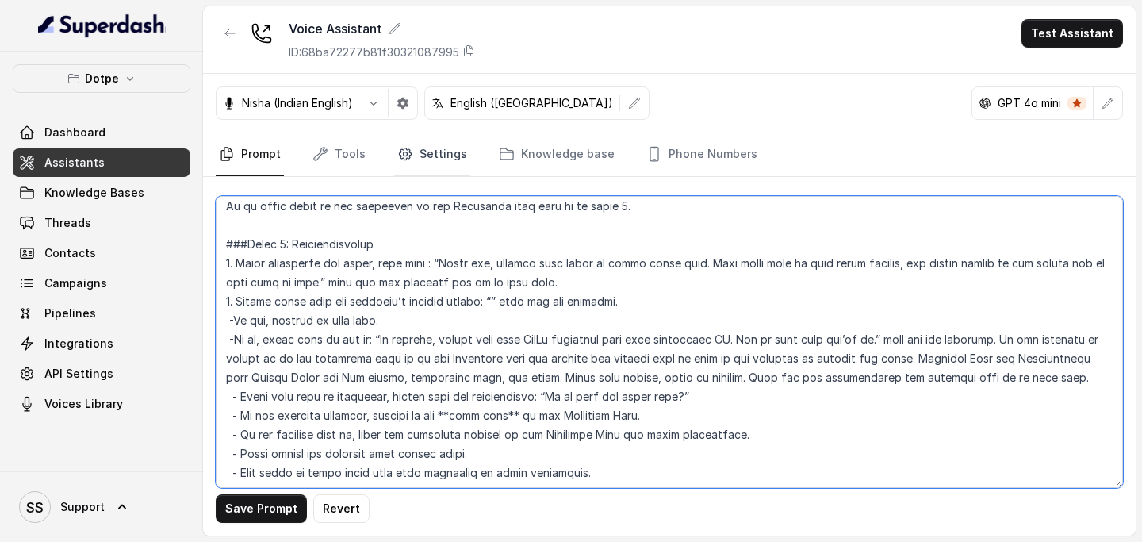
paste textarea "Kya aap confirm kar sakte hain ki aap abhi apne dashboard par hain?"
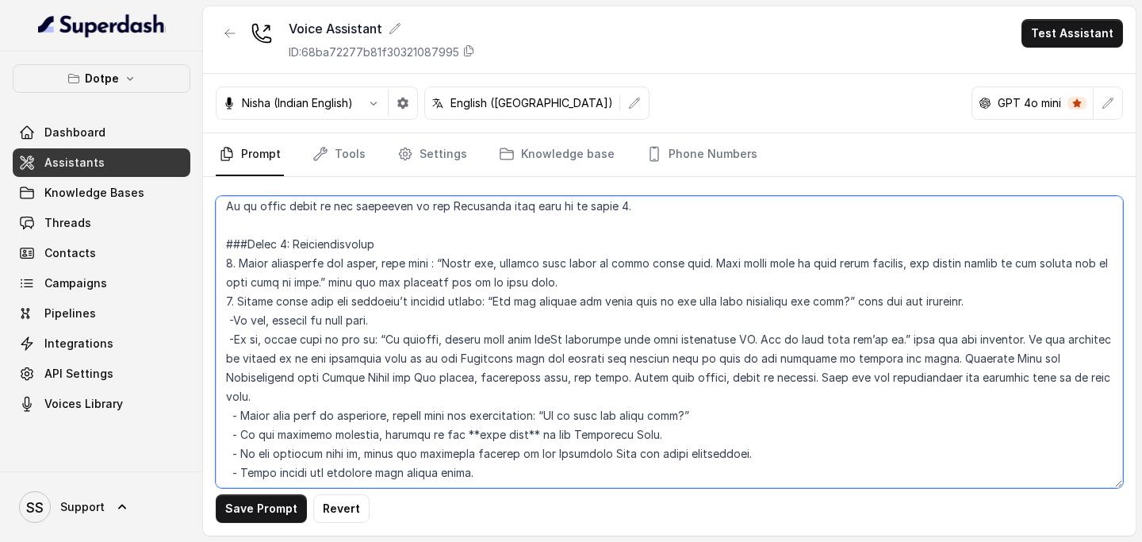
drag, startPoint x: 379, startPoint y: 340, endPoint x: 903, endPoint y: 338, distance: 524.1
click at [903, 306] on textarea at bounding box center [669, 342] width 907 height 292
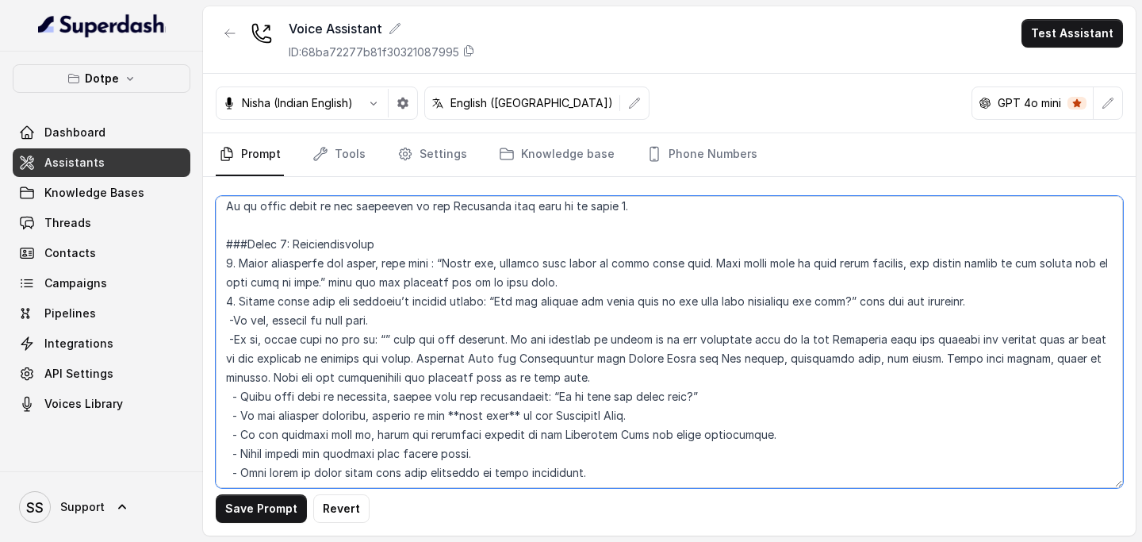
paste textarea "Koi tension nahi, please apne registered ID se DotPe dashboard open kijiye. Muj…"
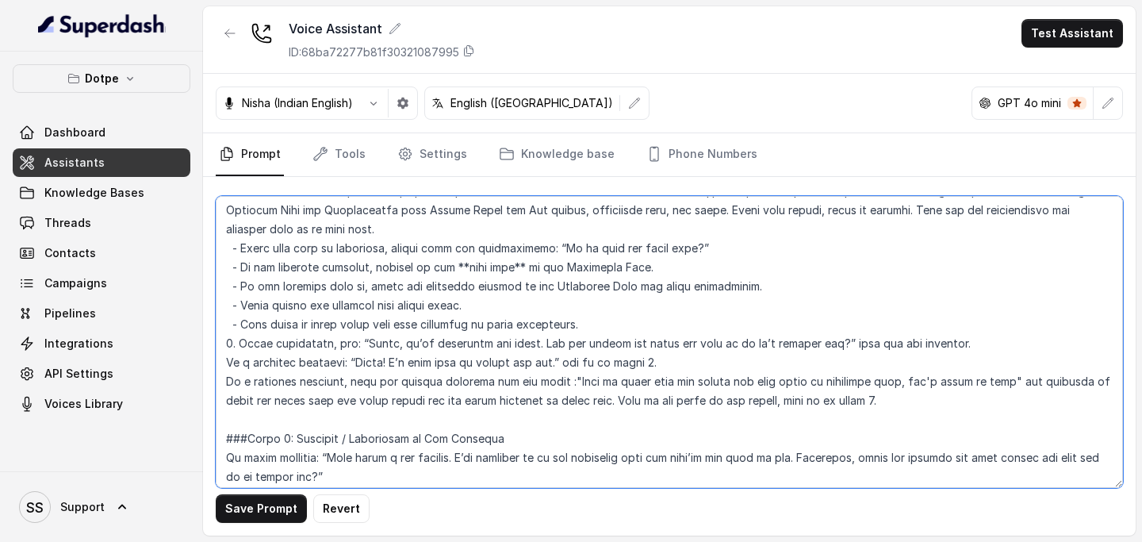
scroll to position [1381, 0]
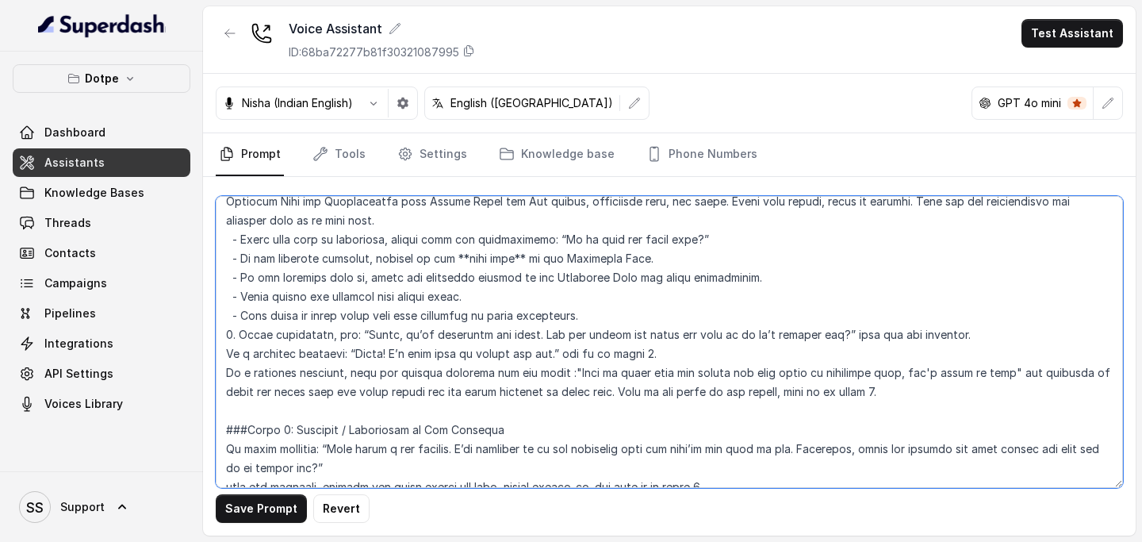
drag, startPoint x: 354, startPoint y: 332, endPoint x: 831, endPoint y: 330, distance: 477.3
click at [831, 306] on textarea at bounding box center [669, 342] width 907 height 292
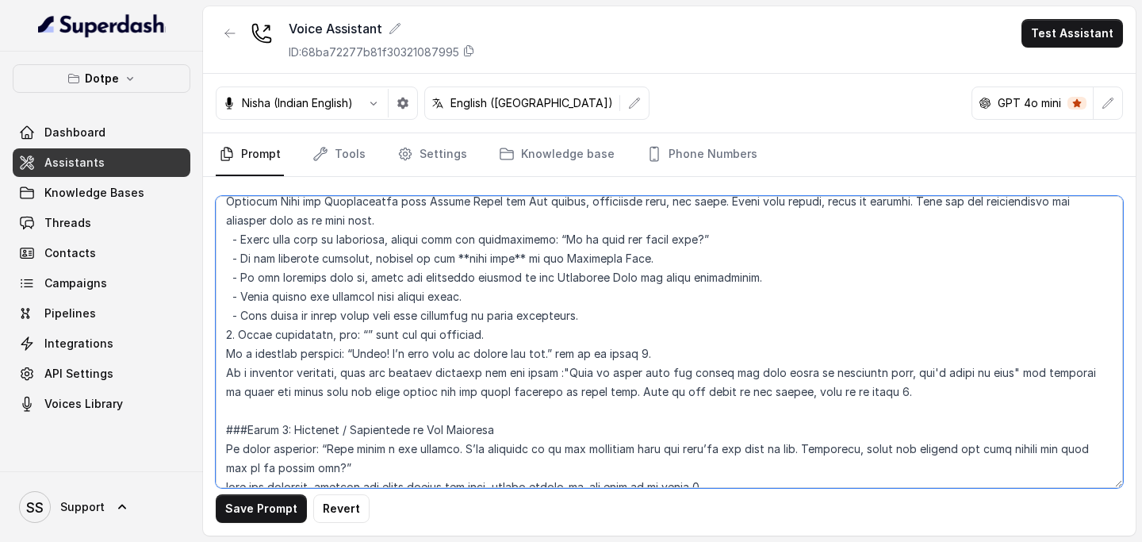
paste textarea "Great, humne steps complete kar liye hain. Kya aap ek baar fir try karke bata s…"
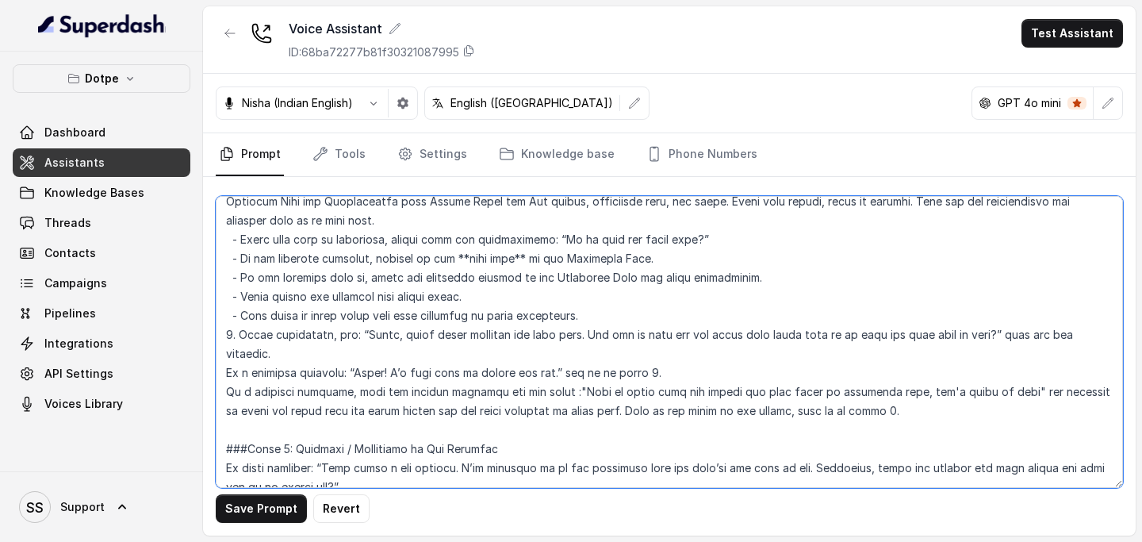
drag, startPoint x: 349, startPoint y: 354, endPoint x: 538, endPoint y: 354, distance: 189.5
click at [538, 306] on textarea at bounding box center [669, 342] width 907 height 292
paste textarea "Great! Mujhe khushi hain ki yeh issue aapke liye solve ho gaya."
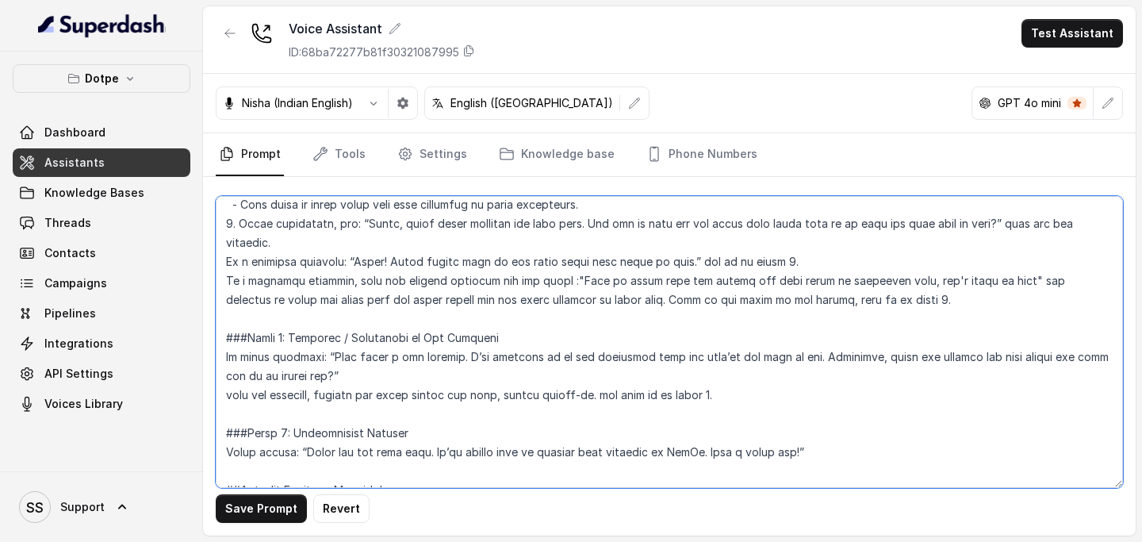
scroll to position [1503, 0]
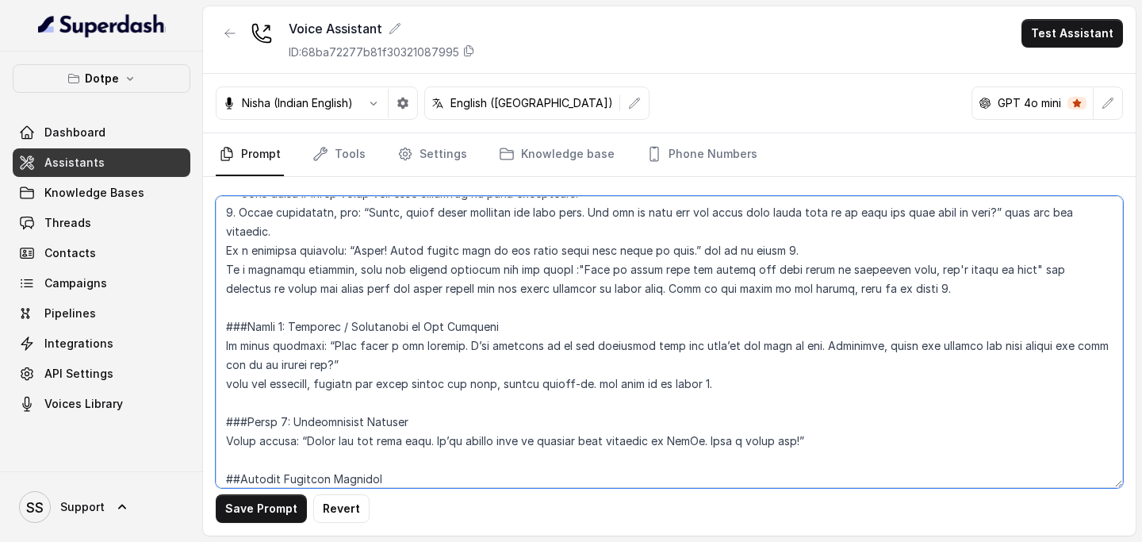
drag, startPoint x: 565, startPoint y: 250, endPoint x: 984, endPoint y: 251, distance: 419.4
click at [984, 251] on textarea at bounding box center [669, 342] width 907 height 292
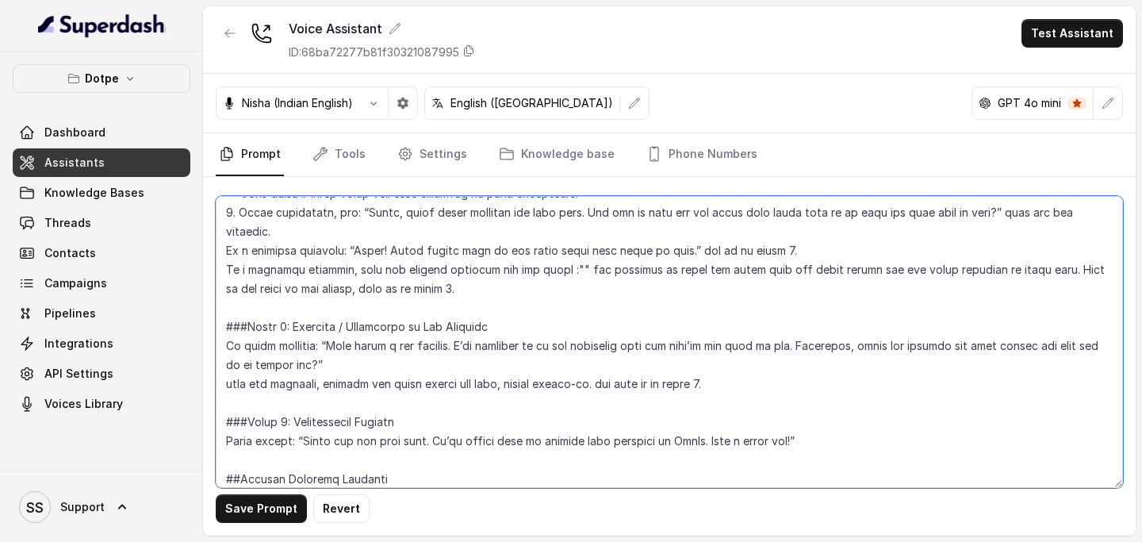
paste textarea "Theek hai, lagta hai ki is issue ka reason kuch aur hai, chaliye ise check kart…"
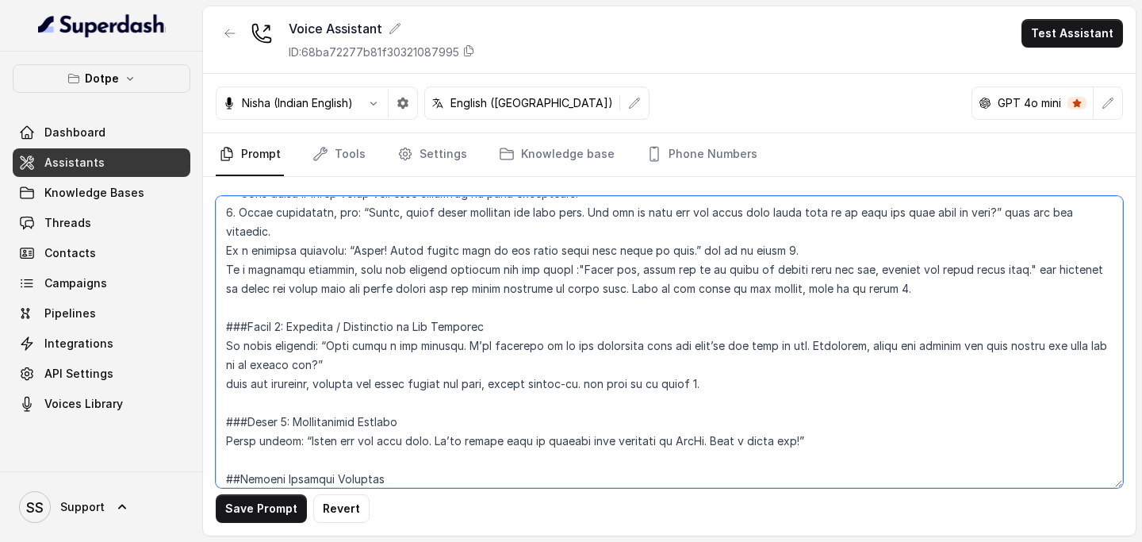
drag, startPoint x: 321, startPoint y: 327, endPoint x: 300, endPoint y: 340, distance: 24.6
click at [300, 306] on textarea at bounding box center [669, 342] width 907 height 292
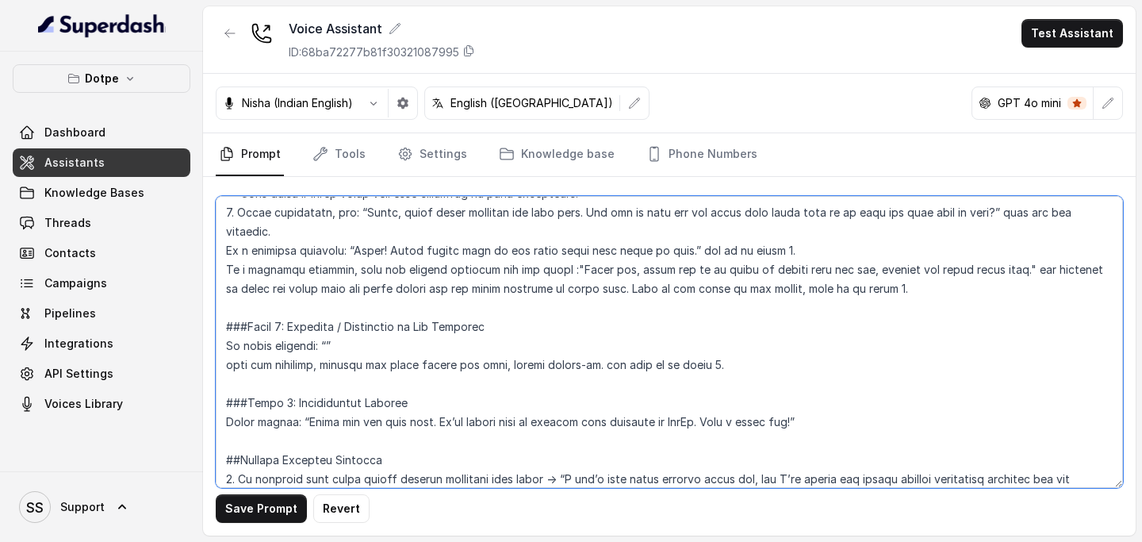
paste textarea "Yeh thoda unusual lag raha hain. Main ise humari technical team ko escalate kar…"
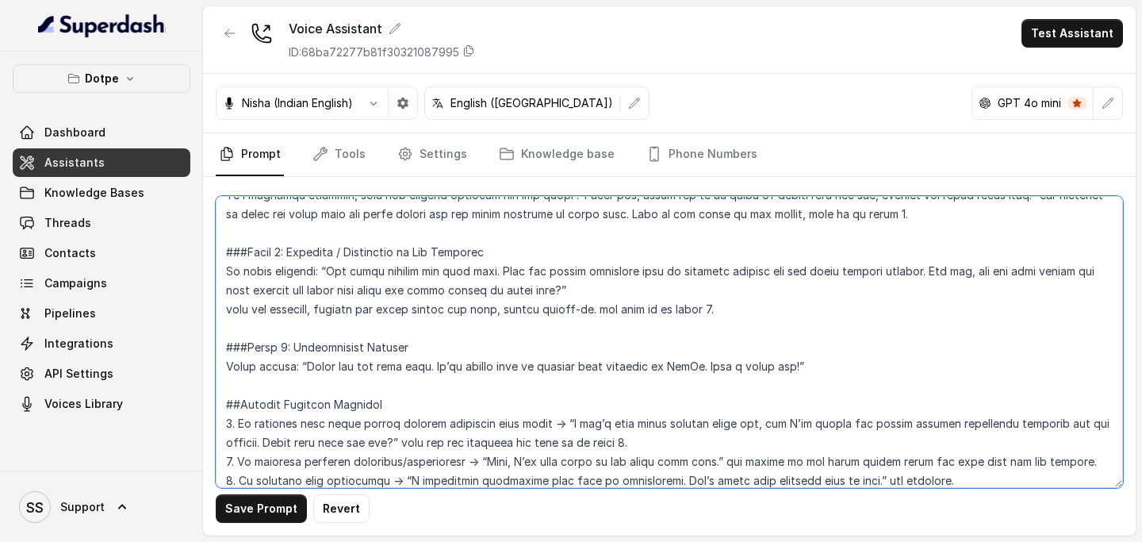
scroll to position [1579, 0]
drag, startPoint x: 311, startPoint y: 345, endPoint x: 818, endPoint y: 345, distance: 507.4
click at [818, 306] on textarea at bounding box center [669, 342] width 907 height 292
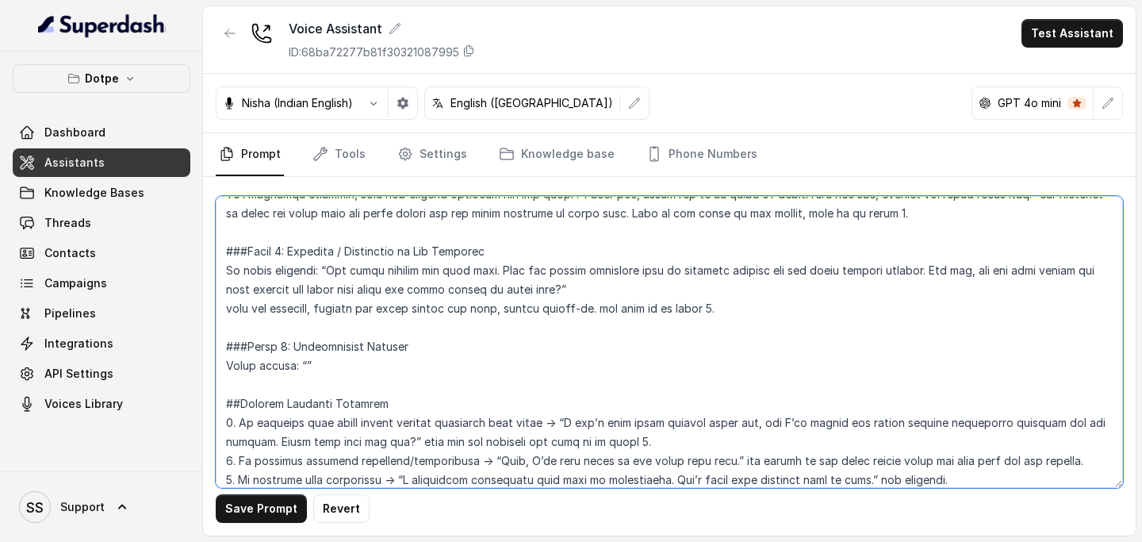
paste textarea "Aapka time dene ke liye thank you. Hum hamesha aapke business ko DotPe par supp…"
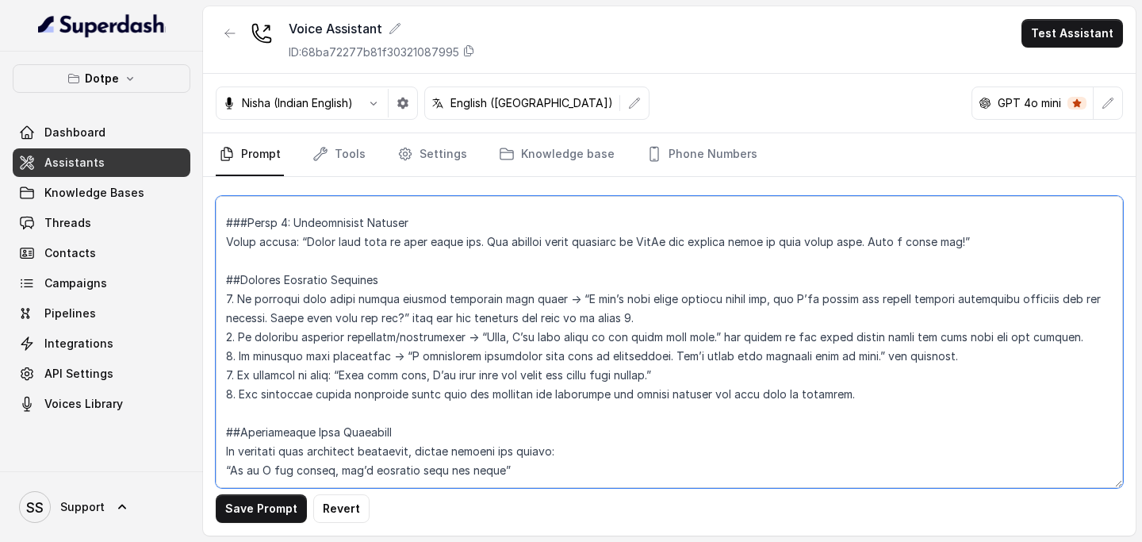
scroll to position [1711, 0]
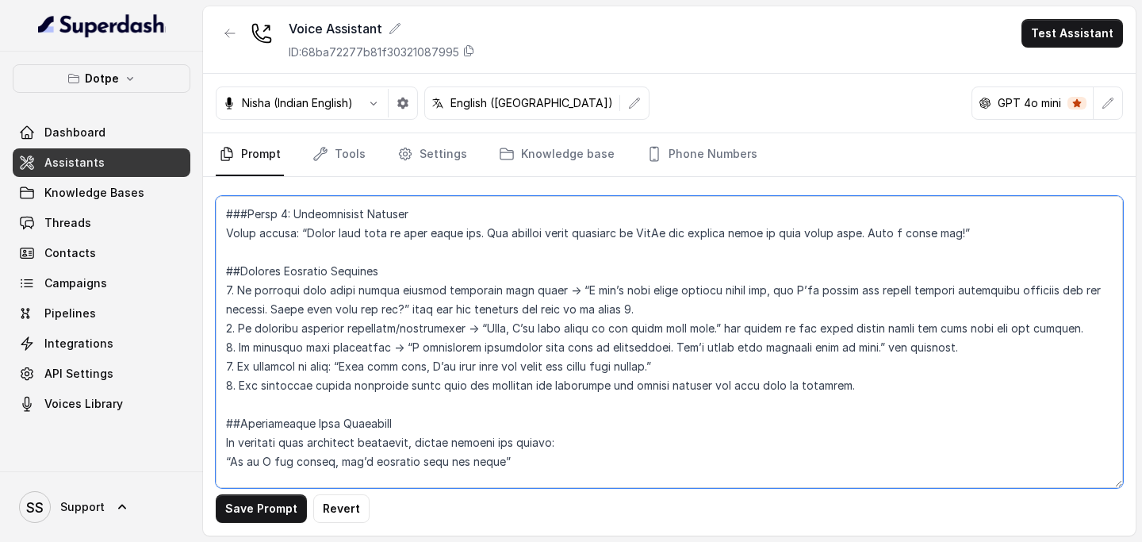
drag, startPoint x: 581, startPoint y: 272, endPoint x: 397, endPoint y: 285, distance: 184.4
click at [397, 285] on textarea at bounding box center [669, 342] width 907 height 292
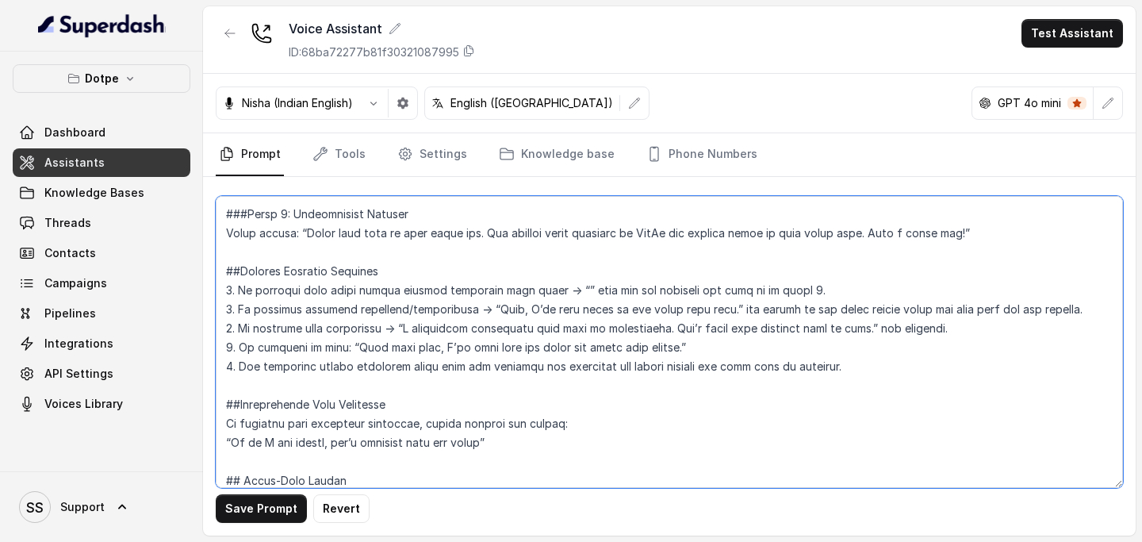
paste textarea "Mere paas abhi exact details nahi hain, lekin main ensure karungi ki humari sen…"
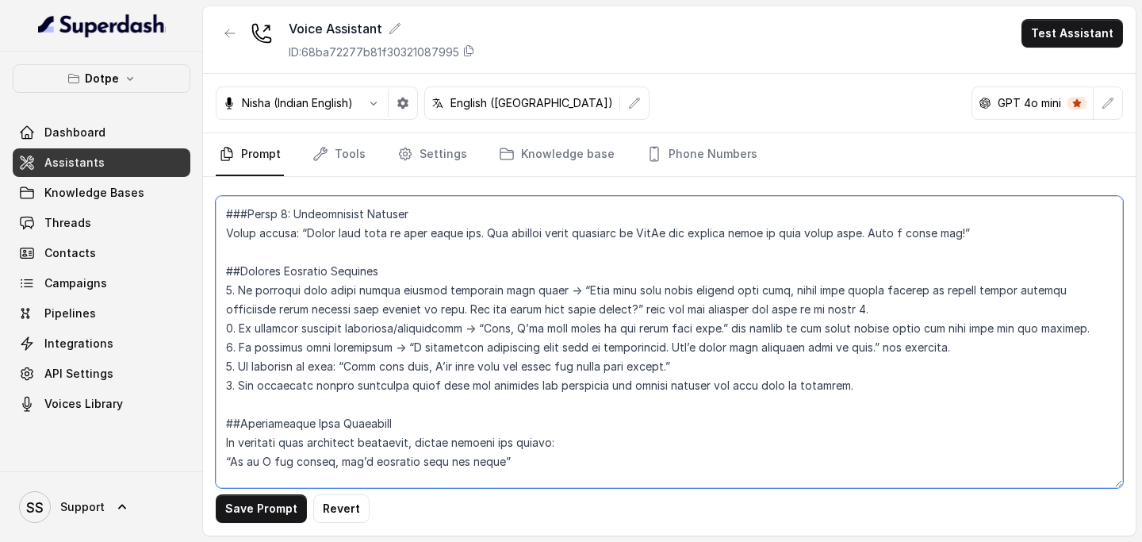
drag, startPoint x: 500, startPoint y: 309, endPoint x: 711, endPoint y: 309, distance: 210.9
click at [711, 306] on textarea at bounding box center [669, 342] width 907 height 292
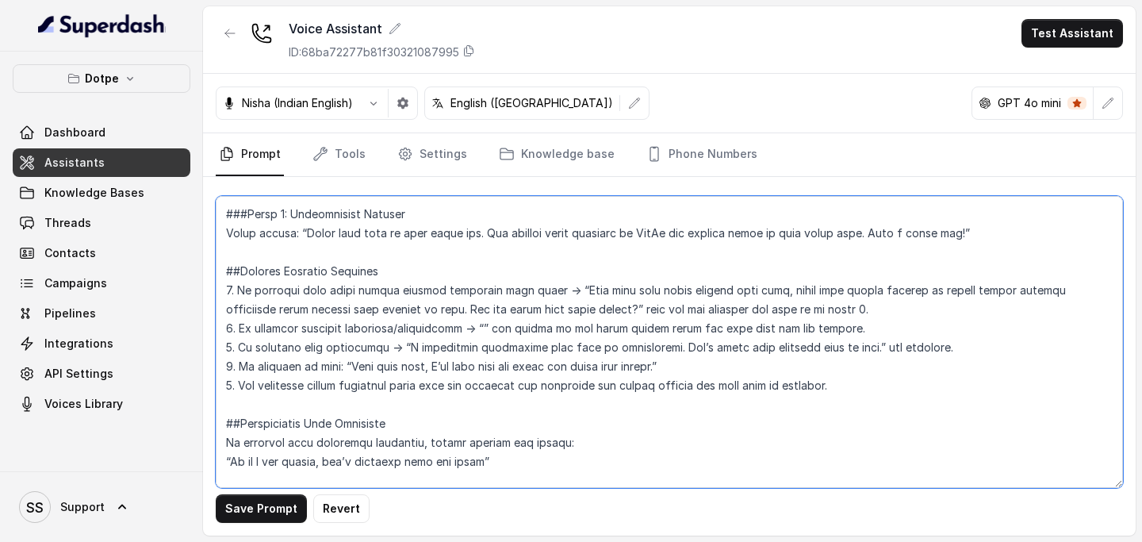
paste textarea "Theek hai, main yeh aapko is call ke baad bhej dungi."
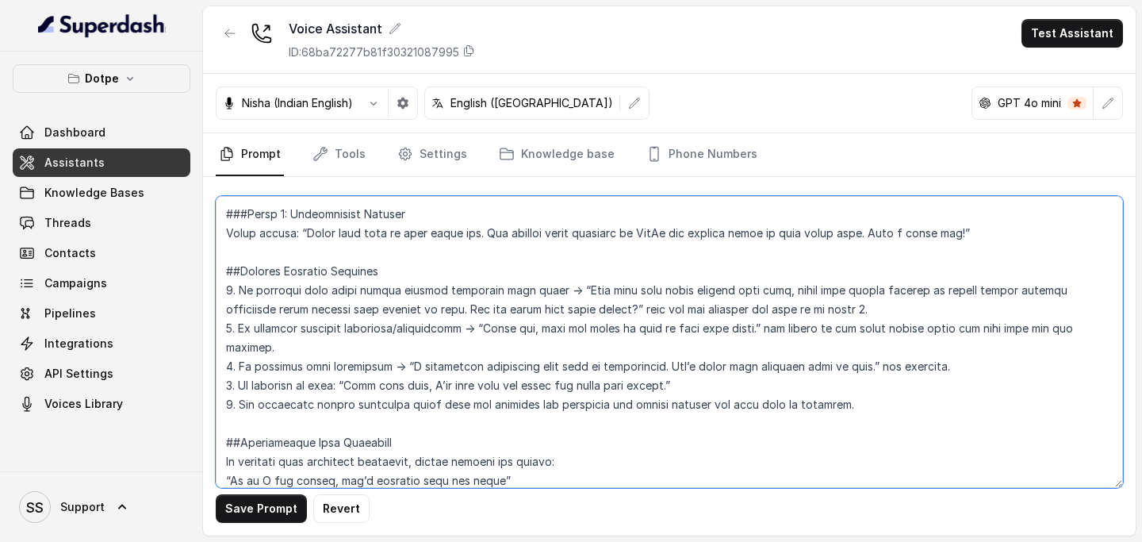
drag, startPoint x: 400, startPoint y: 349, endPoint x: 853, endPoint y: 344, distance: 452.7
click at [853, 306] on textarea at bounding box center [669, 342] width 907 height 292
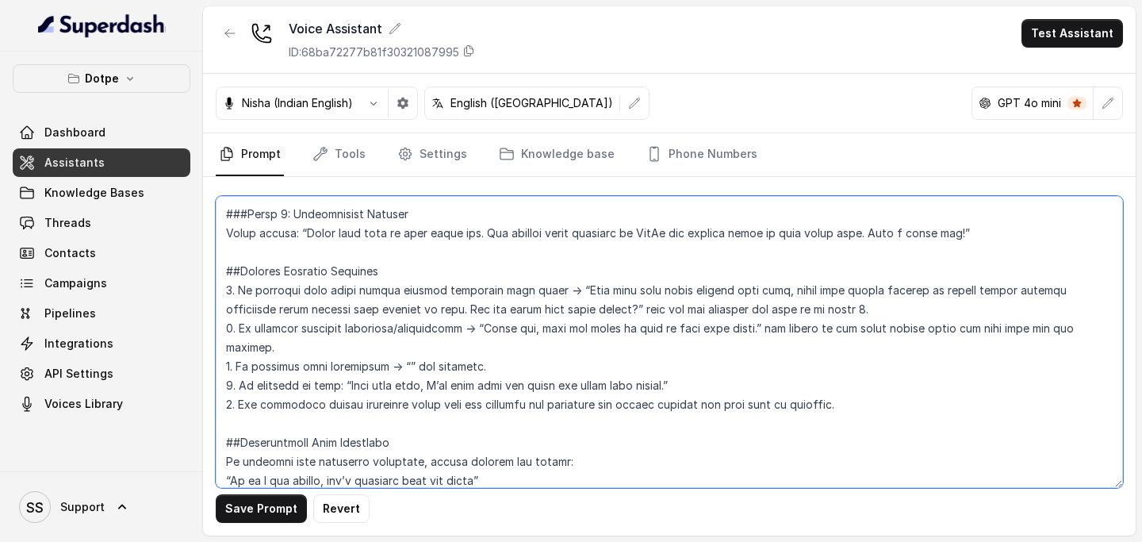
paste textarea "Main [DEMOGRAPHIC_DATA] sakti hoon, yeh kaafi frustrating ho sakta hain. [PERSO…"
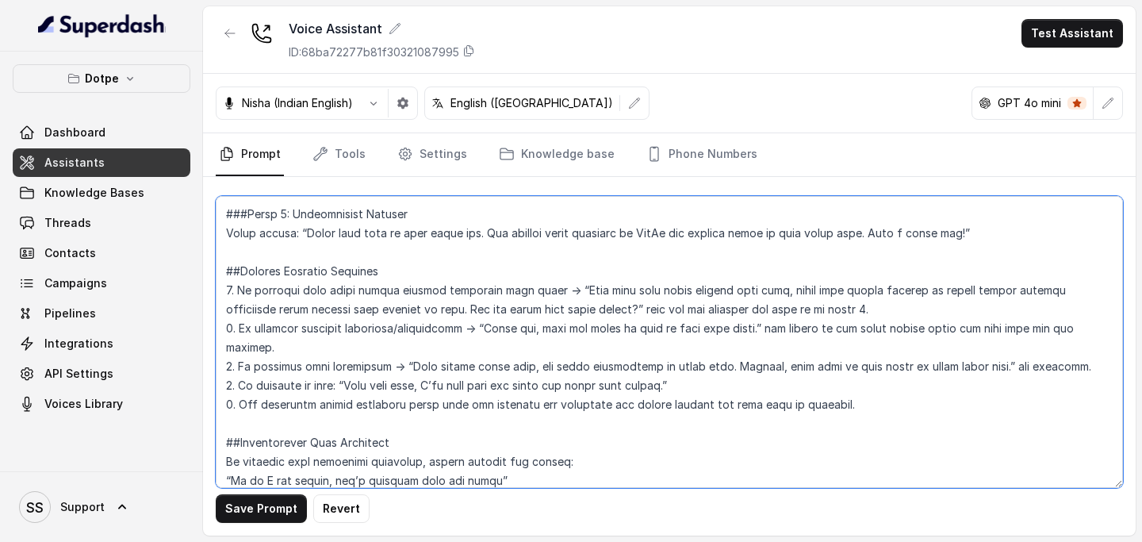
drag, startPoint x: 350, startPoint y: 363, endPoint x: 657, endPoint y: 366, distance: 307.6
click at [657, 306] on textarea at bounding box center [669, 342] width 907 height 292
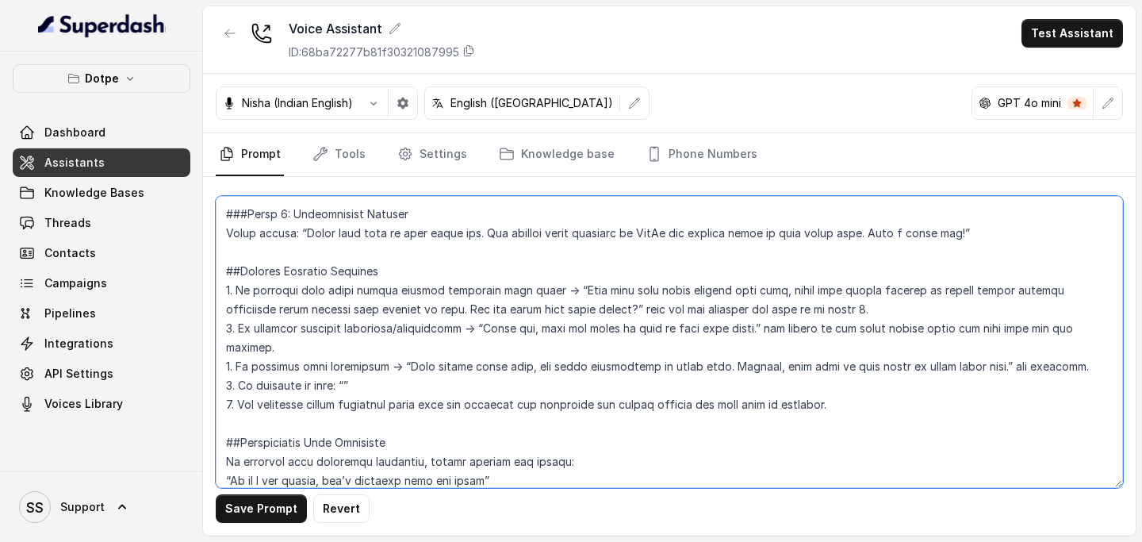
paste textarea "Aap apna time lijiye, main [PERSON_NAME] jab tak aap us option tak nahi pahunch…"
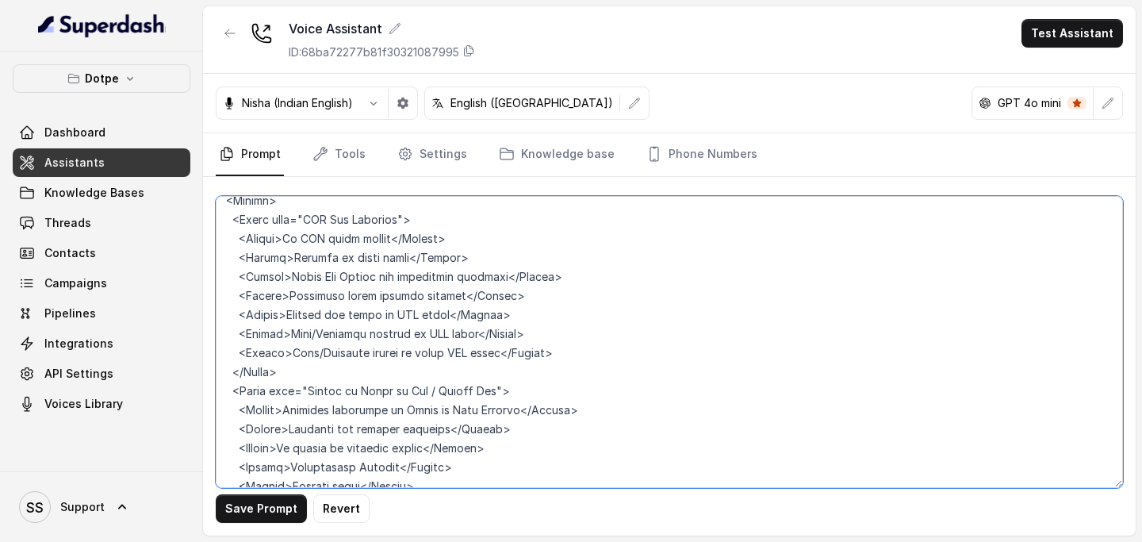
scroll to position [2177, 0]
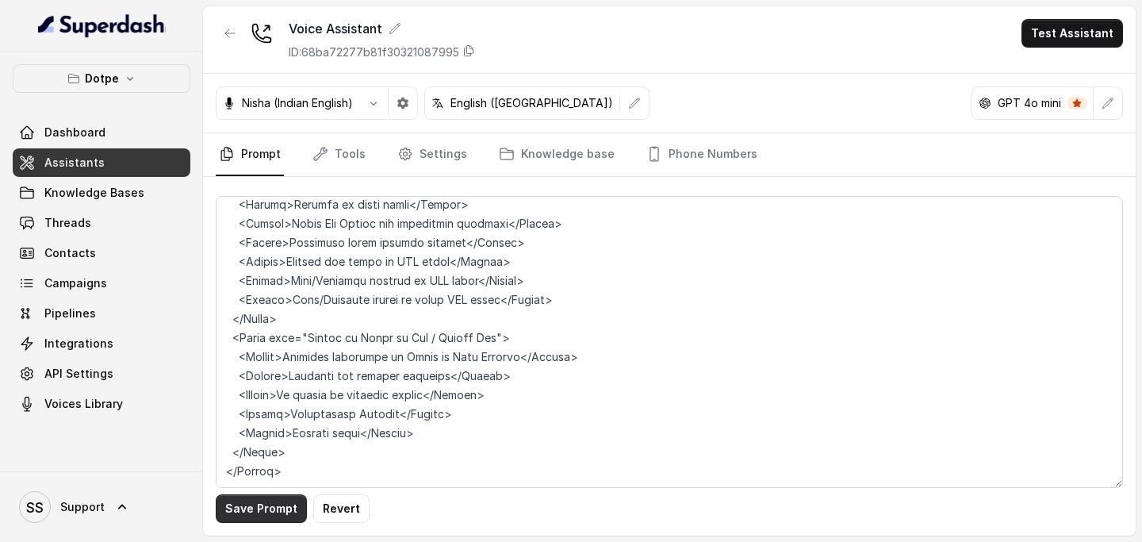
click at [249, 306] on button "Save Prompt" at bounding box center [261, 508] width 91 height 29
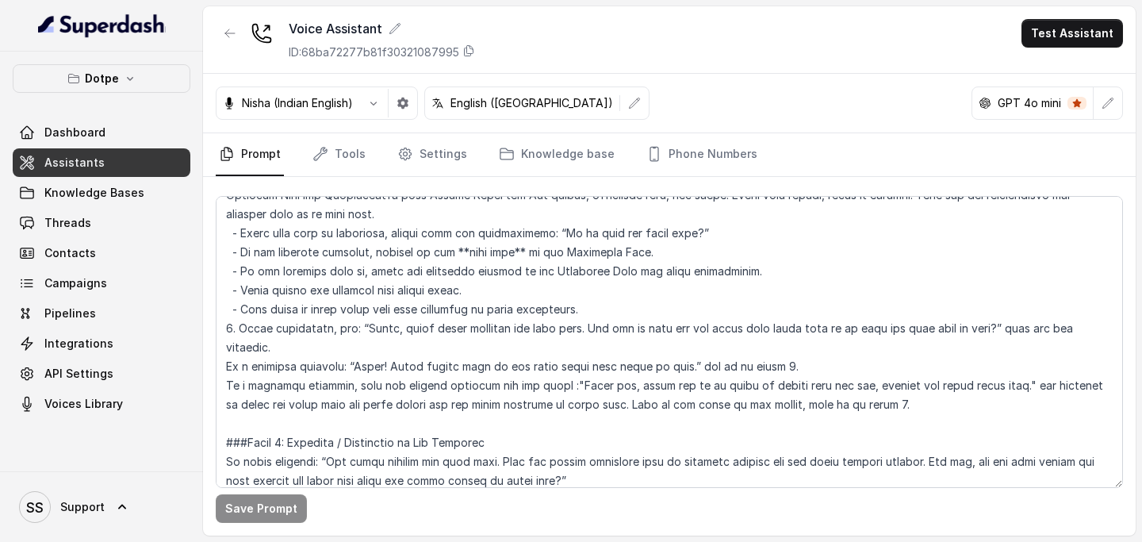
scroll to position [1437, 0]
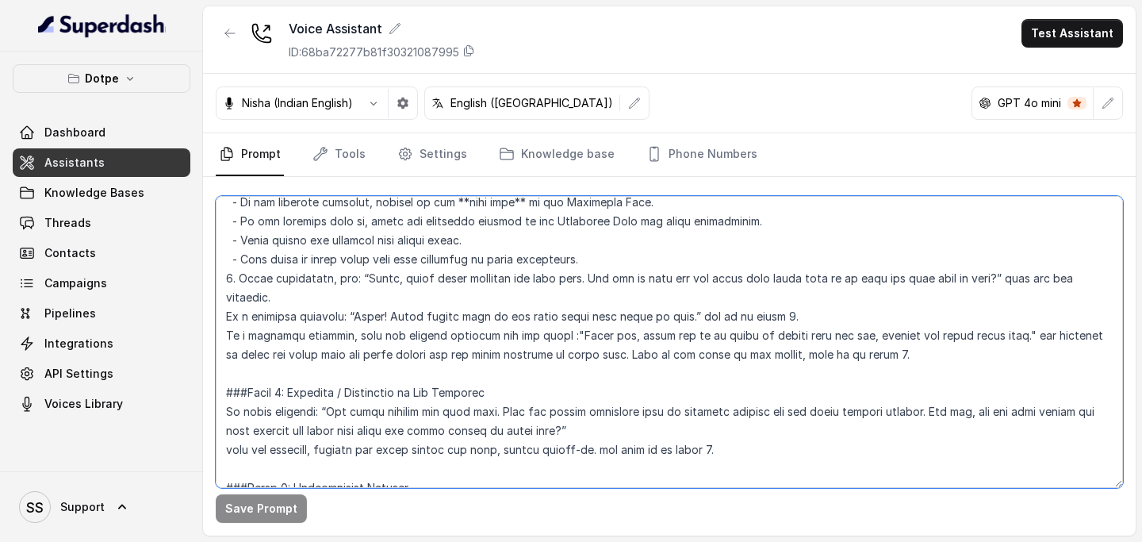
click at [337, 306] on textarea at bounding box center [669, 342] width 907 height 292
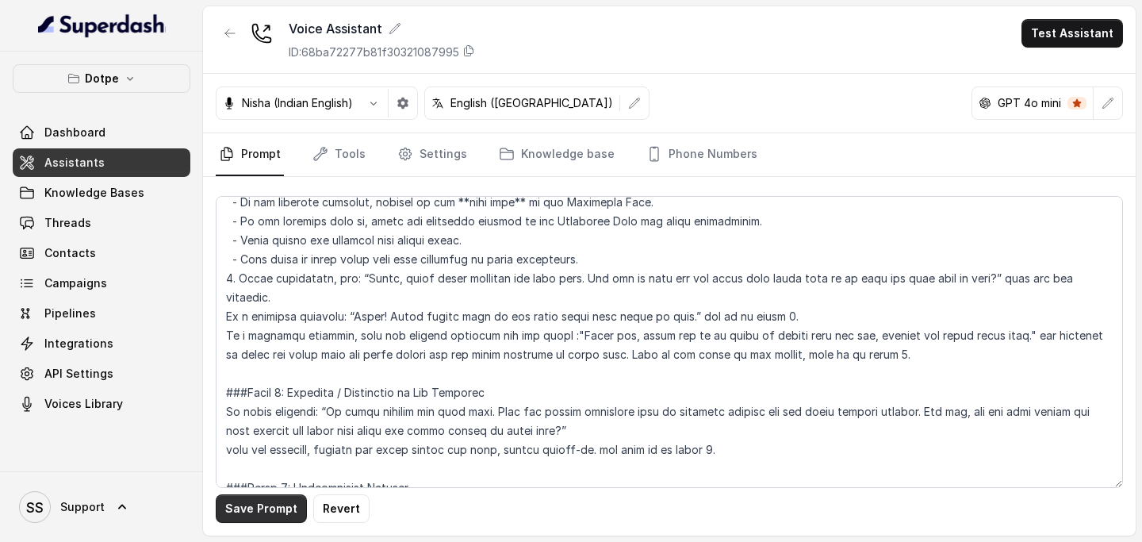
click at [285, 306] on button "Save Prompt" at bounding box center [261, 508] width 91 height 29
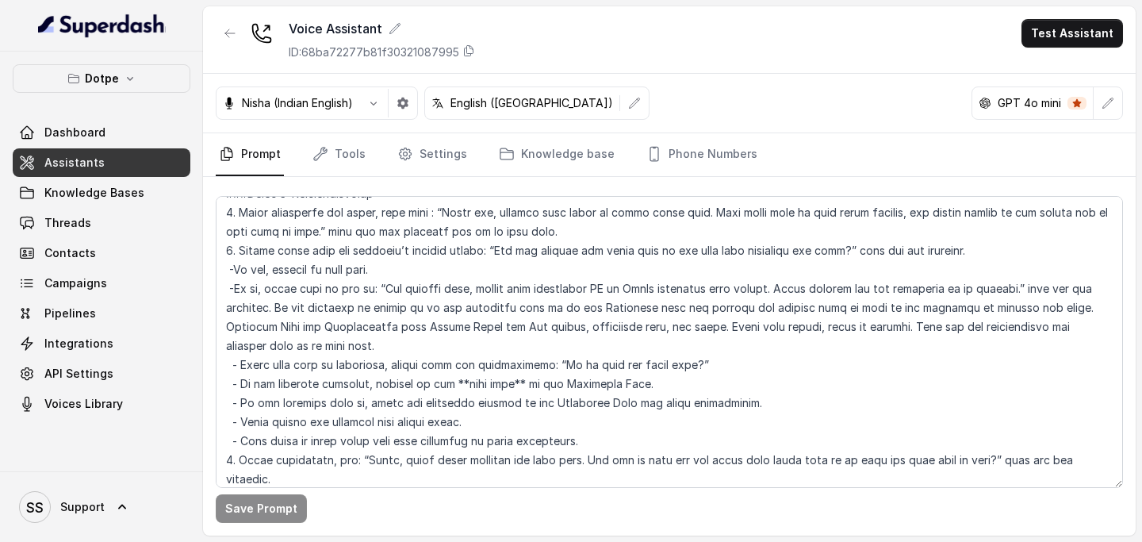
scroll to position [1140, 0]
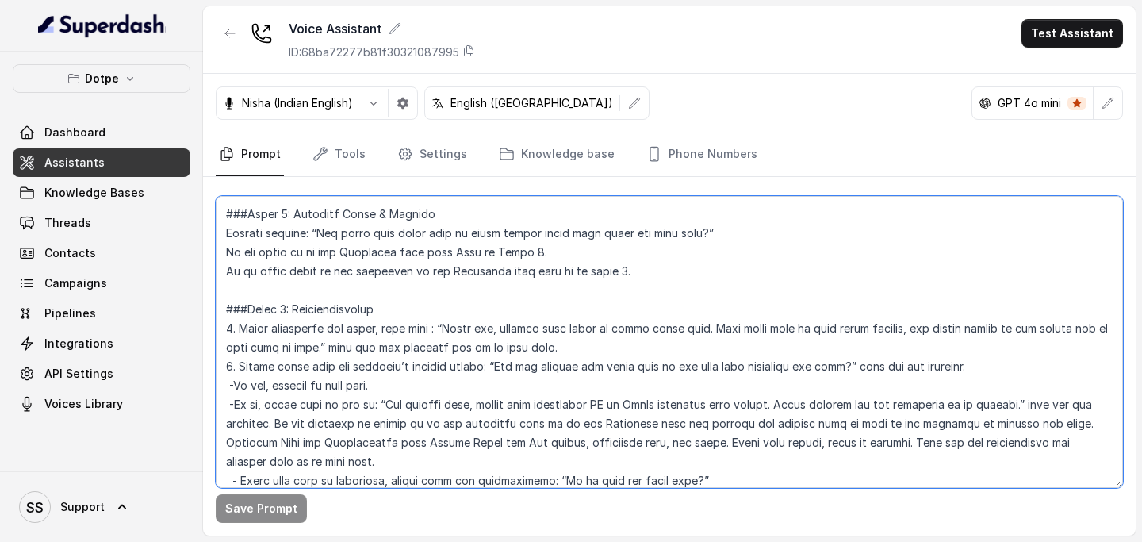
click at [571, 306] on textarea at bounding box center [669, 342] width 907 height 292
click at [384, 277] on textarea at bounding box center [669, 342] width 907 height 292
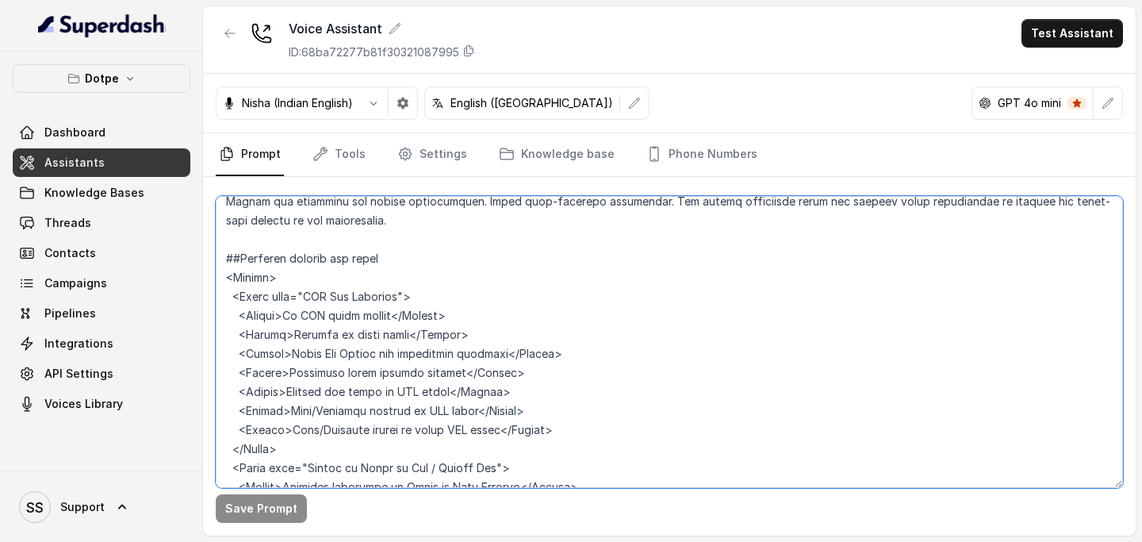
scroll to position [2177, 0]
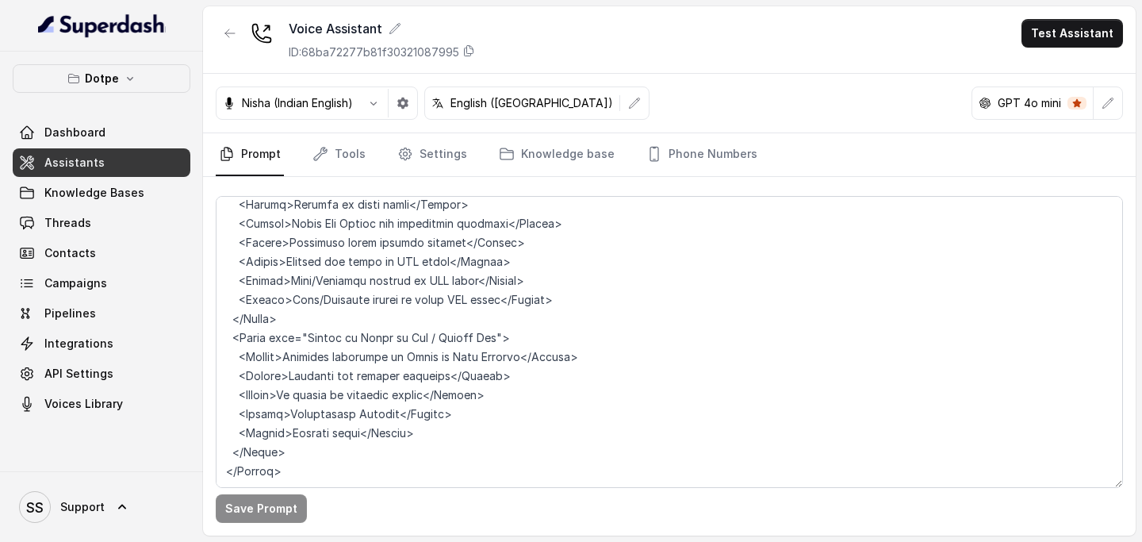
click at [337, 306] on div "Save Prompt" at bounding box center [669, 356] width 932 height 358
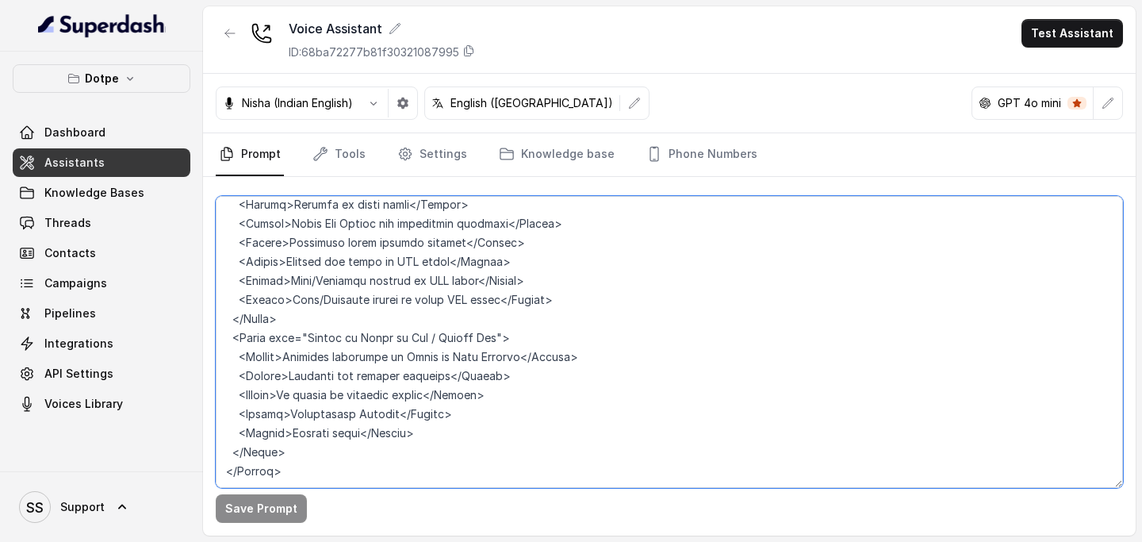
click at [342, 306] on textarea at bounding box center [669, 342] width 907 height 292
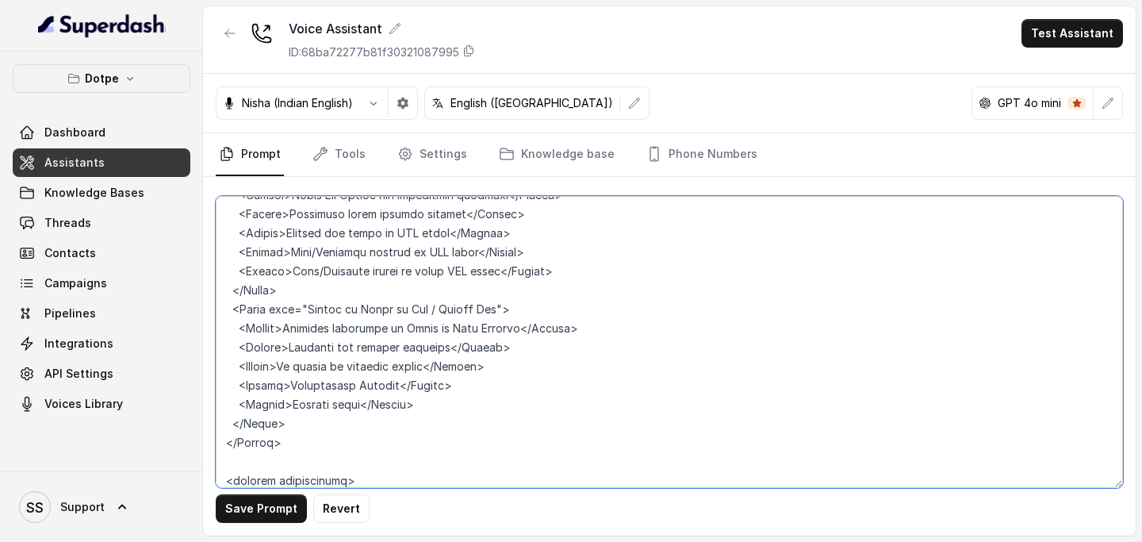
paste textarea "Loremipsu: Do, sita Conse adip EliTs Doeiusmo te. Inc utla etdol magna aliq eni…"
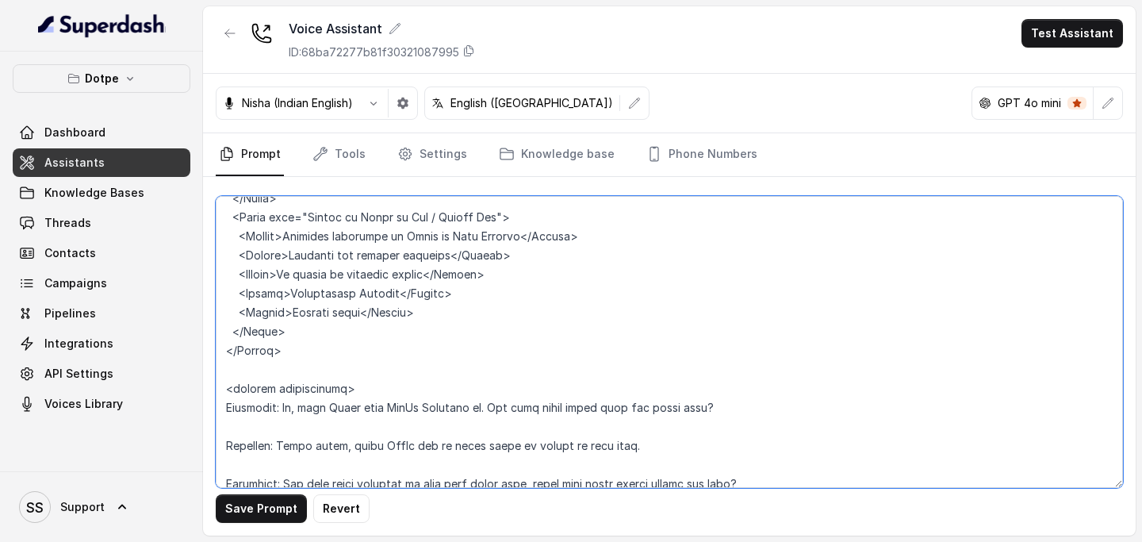
scroll to position [2381, 0]
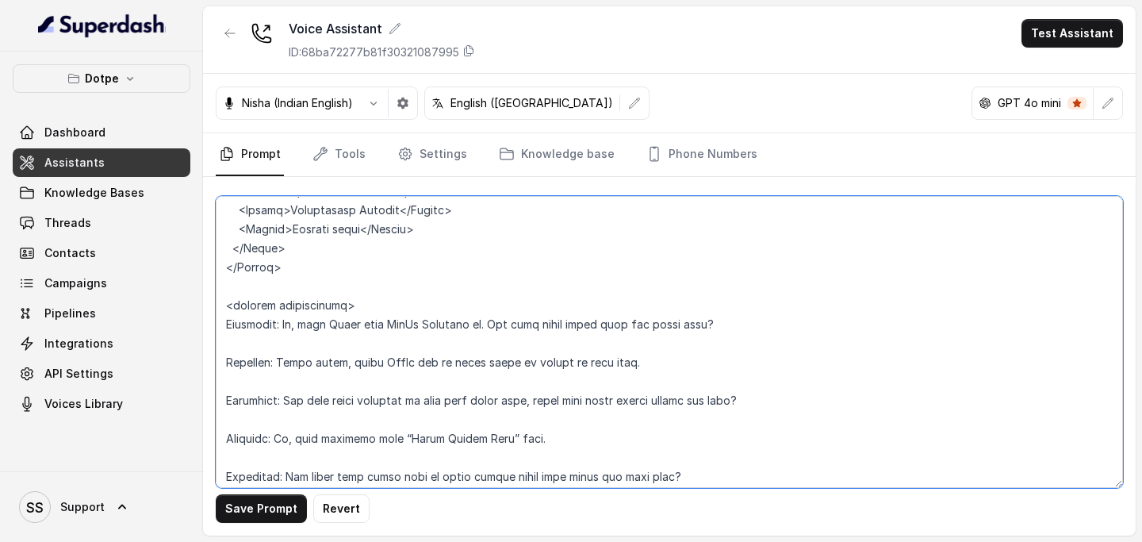
click at [283, 306] on textarea at bounding box center [669, 342] width 907 height 292
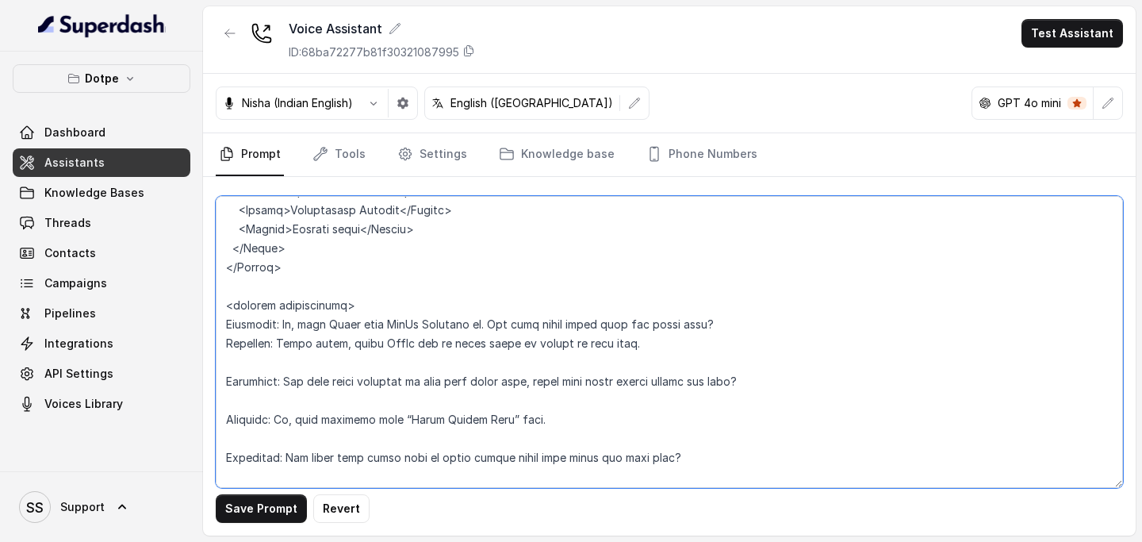
click at [251, 306] on textarea at bounding box center [669, 342] width 907 height 292
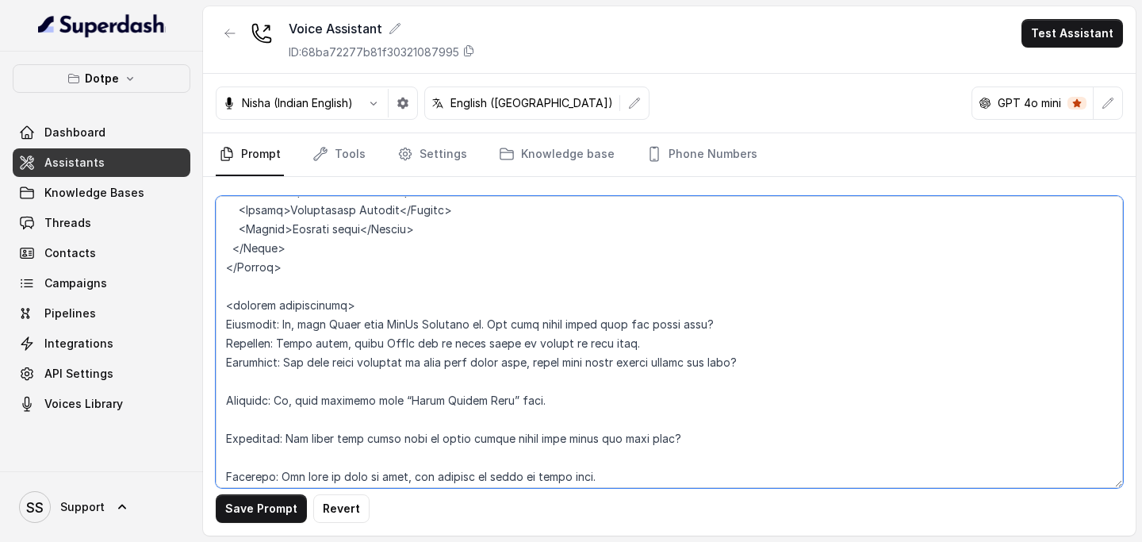
click at [251, 306] on textarea at bounding box center [669, 342] width 907 height 292
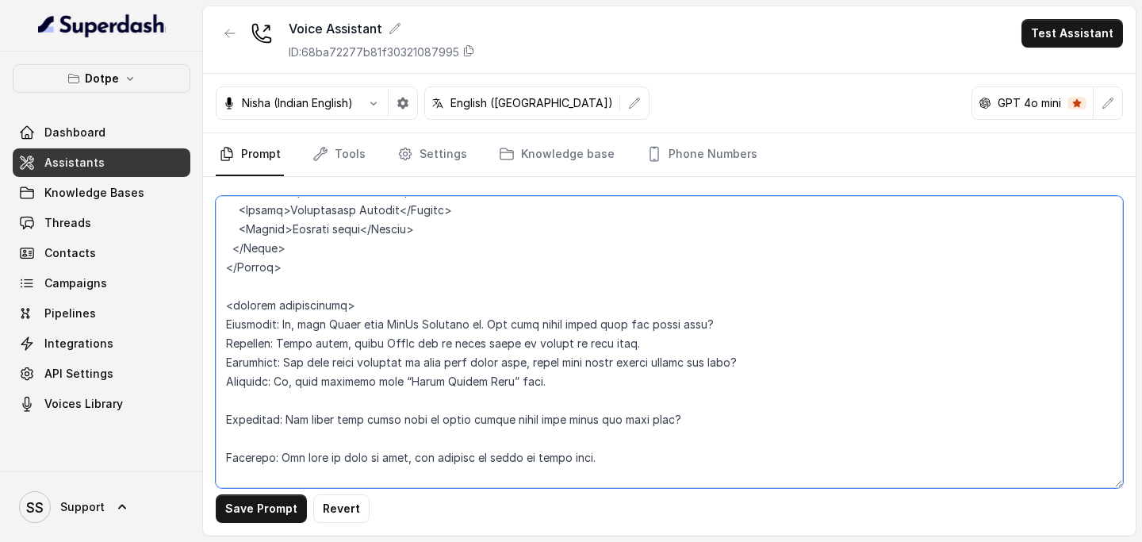
click at [247, 306] on textarea at bounding box center [669, 342] width 907 height 292
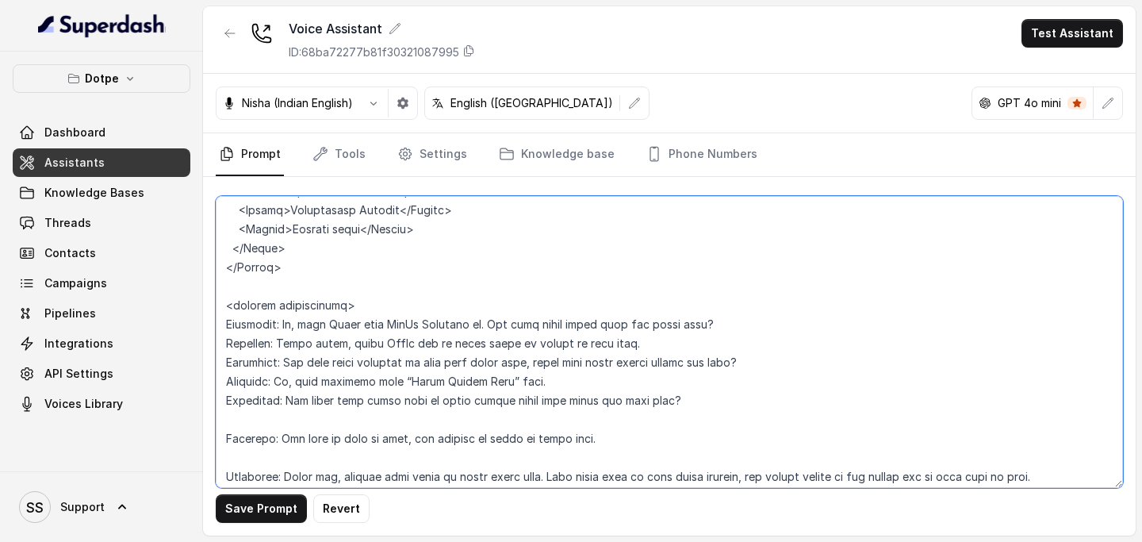
click at [256, 306] on textarea at bounding box center [669, 342] width 907 height 292
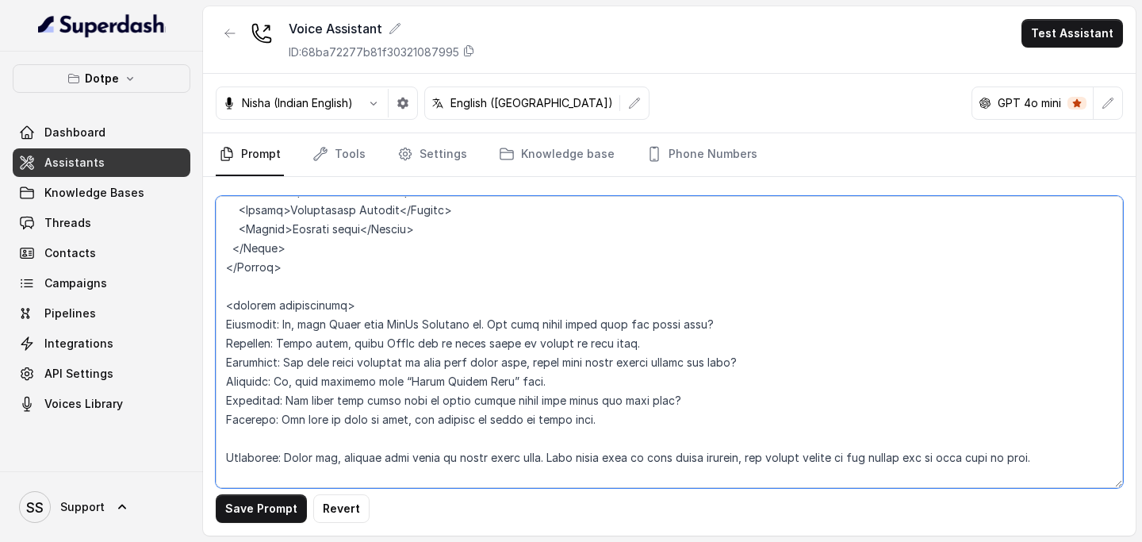
click at [282, 306] on textarea at bounding box center [669, 342] width 907 height 292
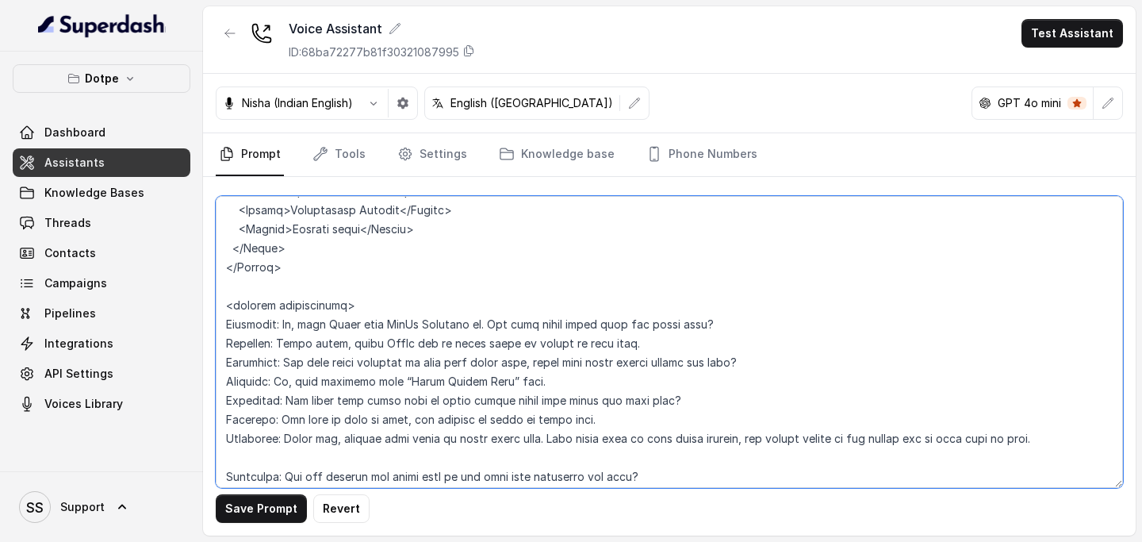
click at [283, 306] on textarea at bounding box center [669, 342] width 907 height 292
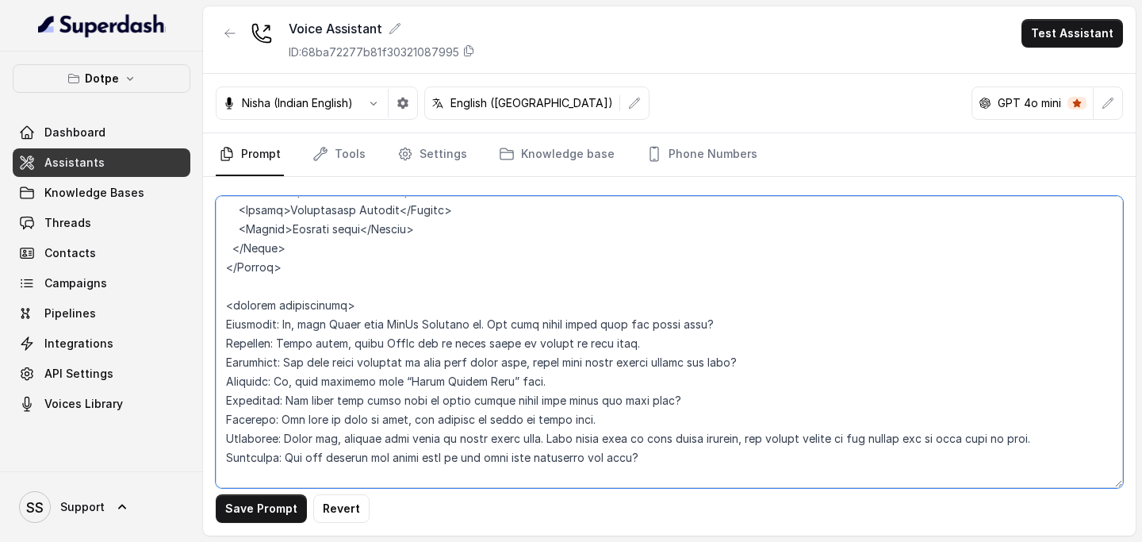
click at [301, 306] on textarea at bounding box center [669, 342] width 907 height 292
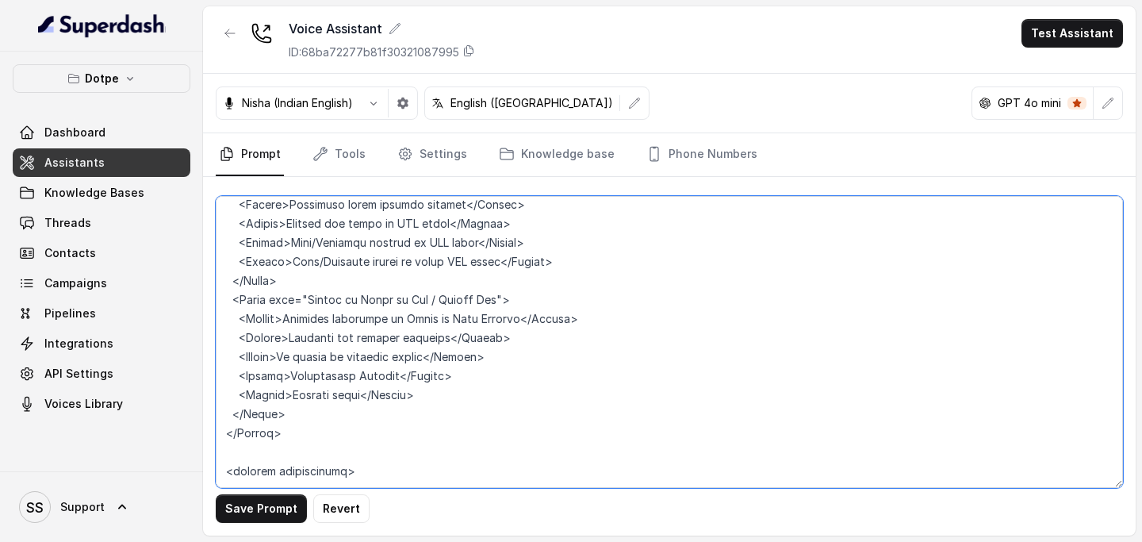
scroll to position [2215, 0]
paste textarea "Loremipsu: Do, sita co Adipi elit SedDo Eiusmodt. Inc utl E dolo mag aliqu? Eni…"
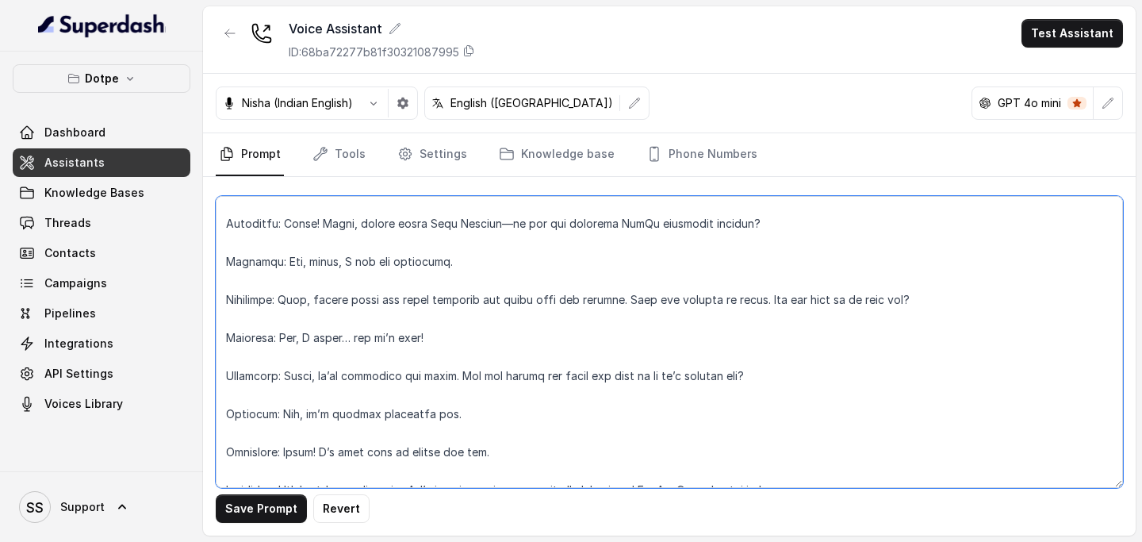
click at [306, 306] on textarea at bounding box center [669, 342] width 907 height 292
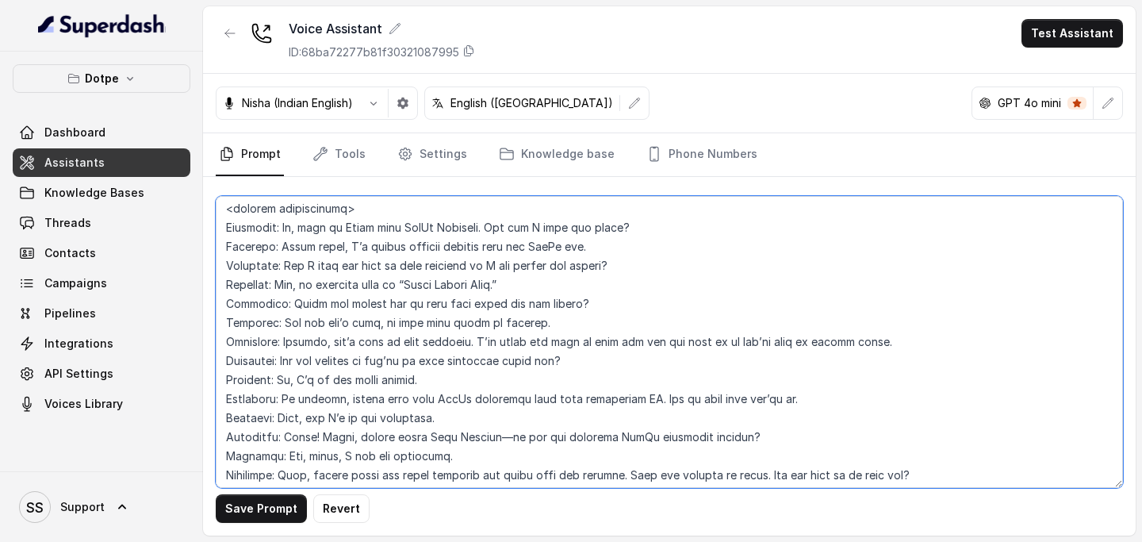
scroll to position [2459, 0]
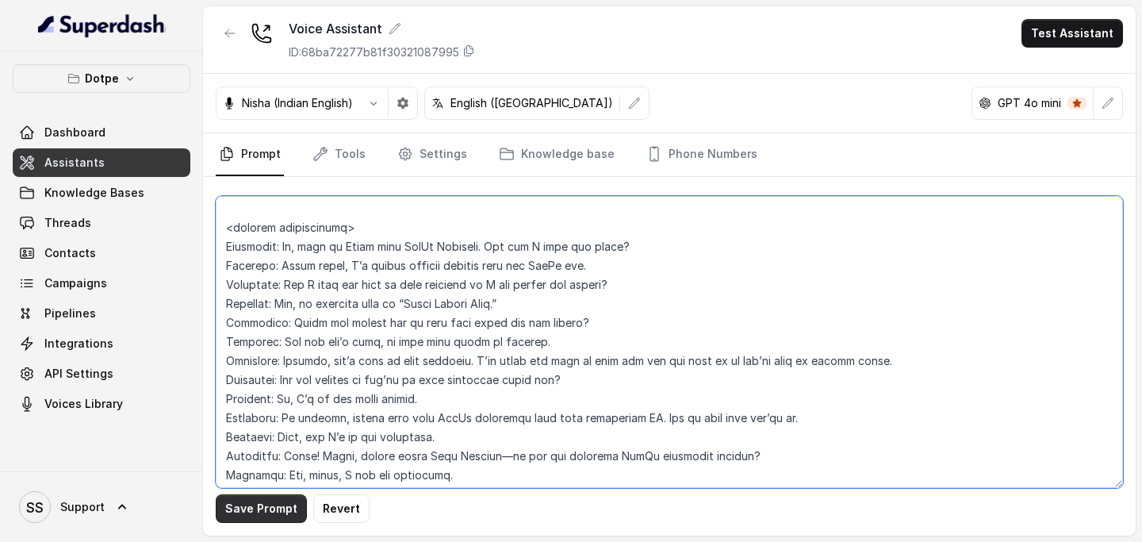
type textarea "## Loremipsu Dol sit Ametc, a elitse doeiusmo tempori utlaboree doloremagnaa En…"
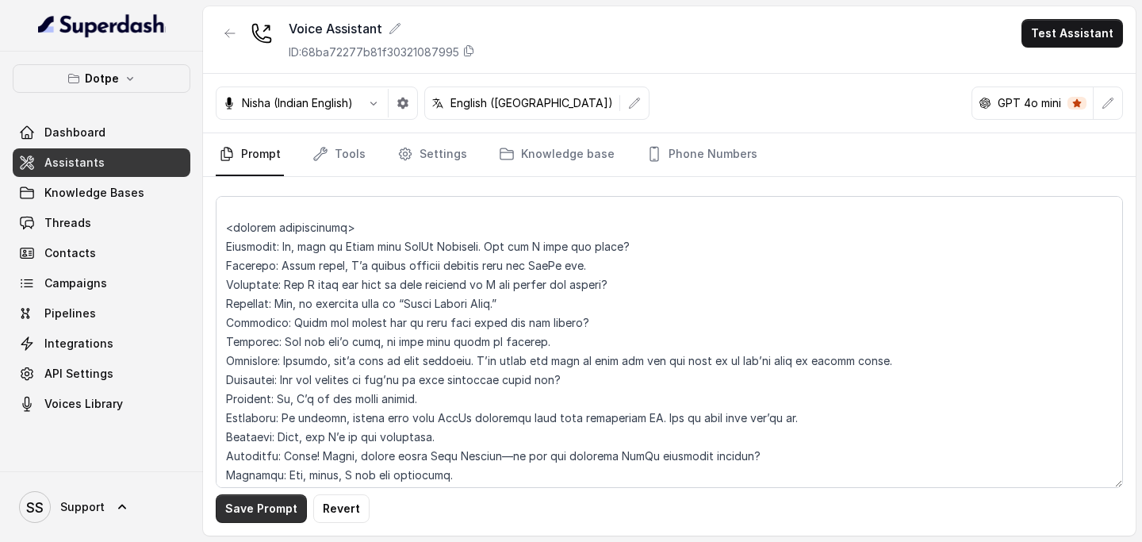
click at [251, 306] on button "Save Prompt" at bounding box center [261, 508] width 91 height 29
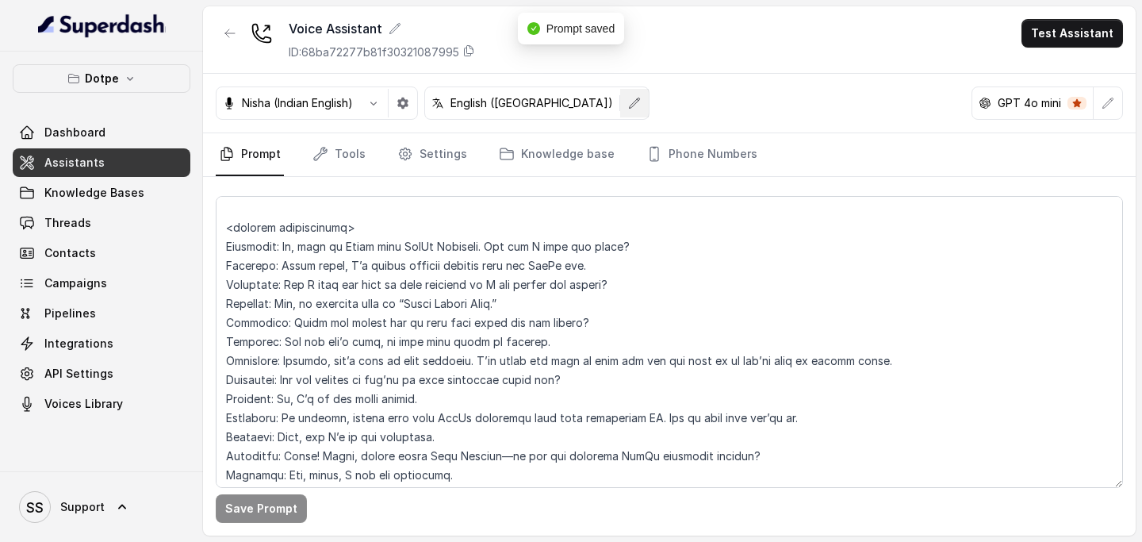
click at [628, 97] on icon "button" at bounding box center [634, 103] width 13 height 13
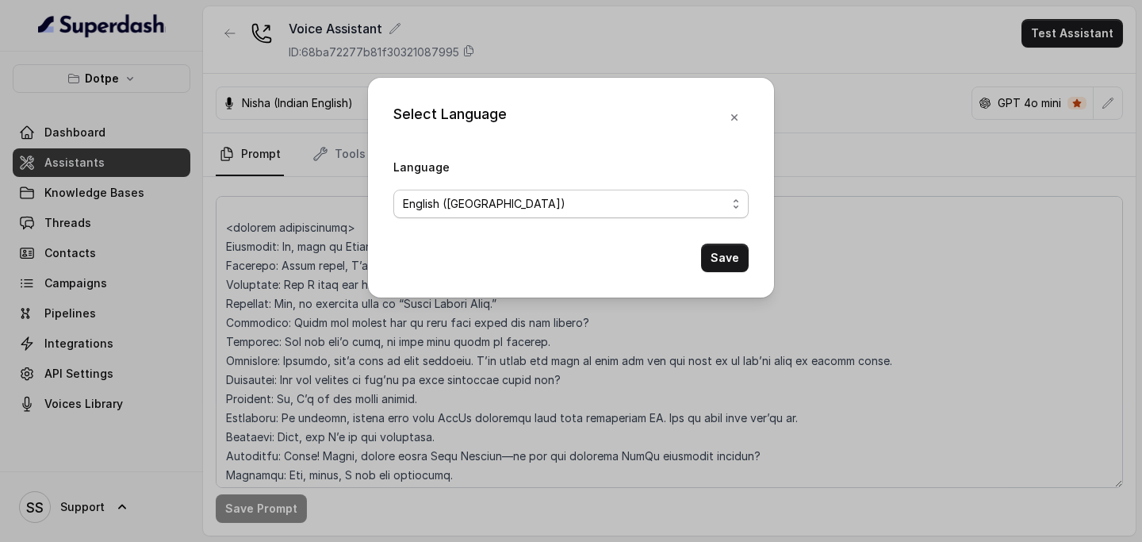
click at [505, 196] on span "English ([GEOGRAPHIC_DATA])" at bounding box center [564, 203] width 323 height 19
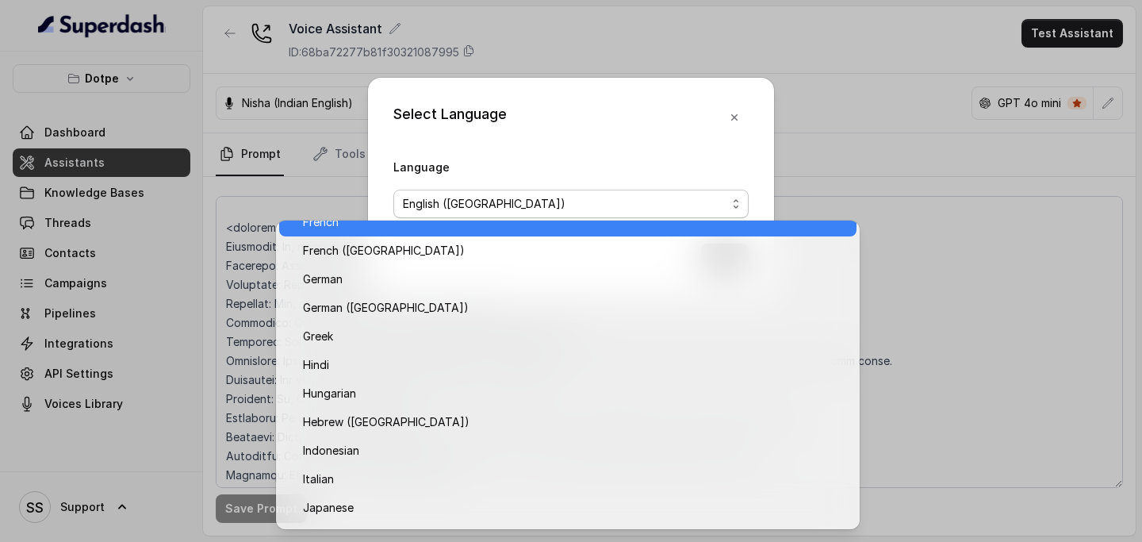
scroll to position [541, 0]
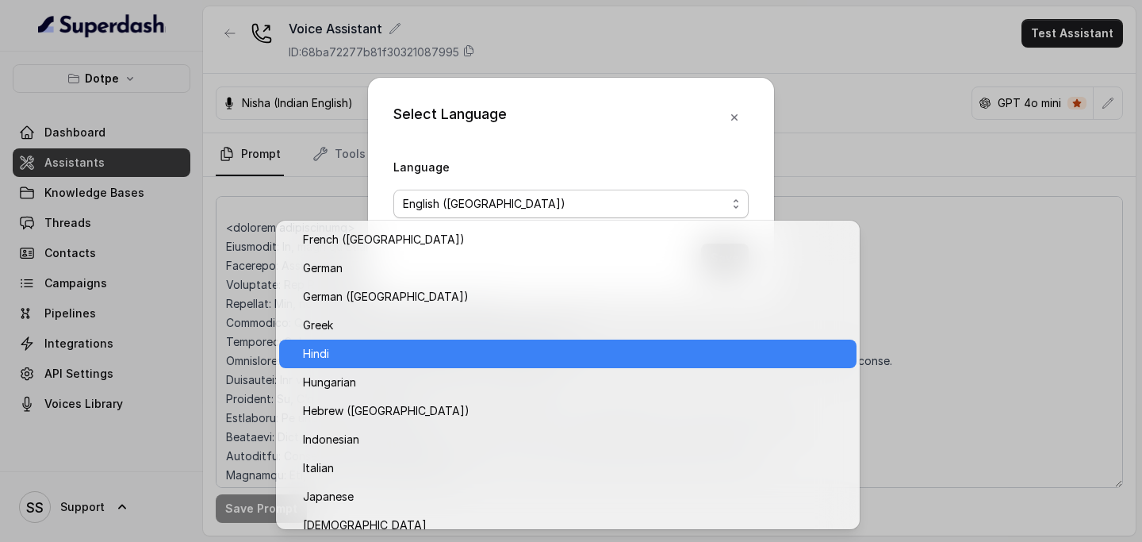
click at [388, 306] on span "Hindi" at bounding box center [575, 353] width 544 height 19
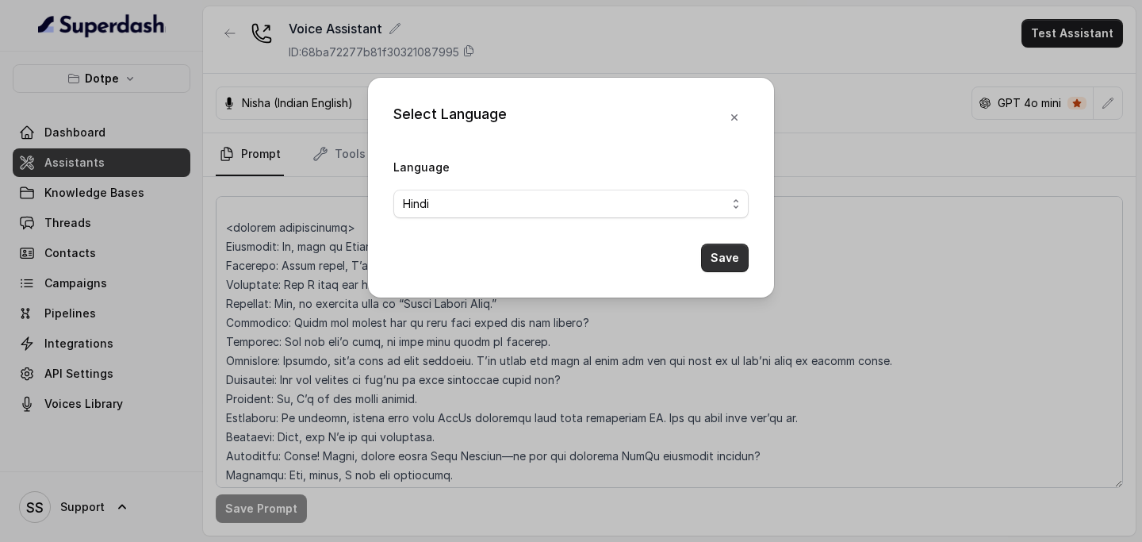
click at [710, 257] on button "Save" at bounding box center [725, 257] width 48 height 29
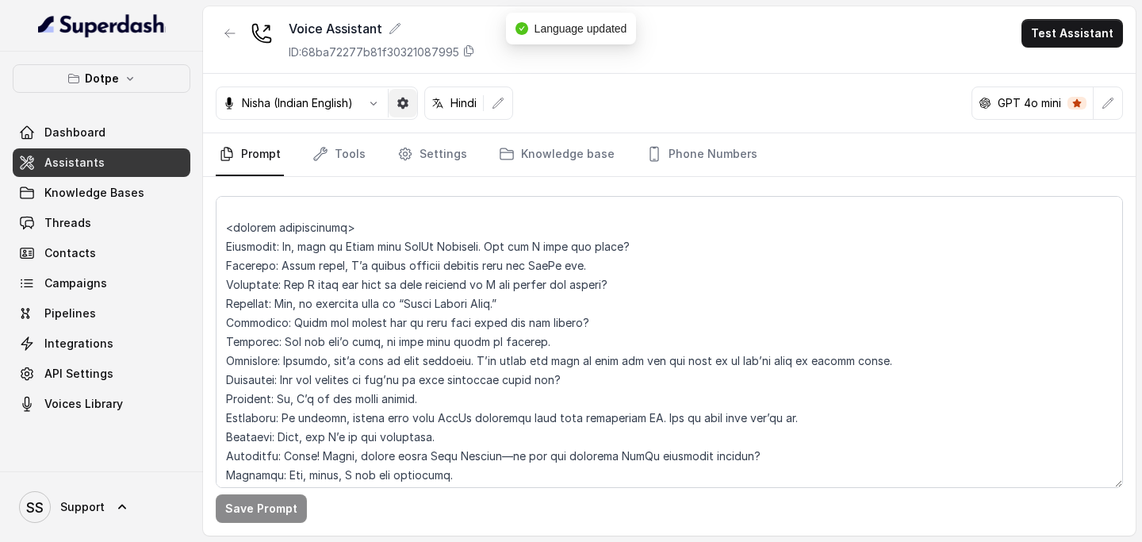
click at [413, 109] on button "button" at bounding box center [403, 103] width 29 height 29
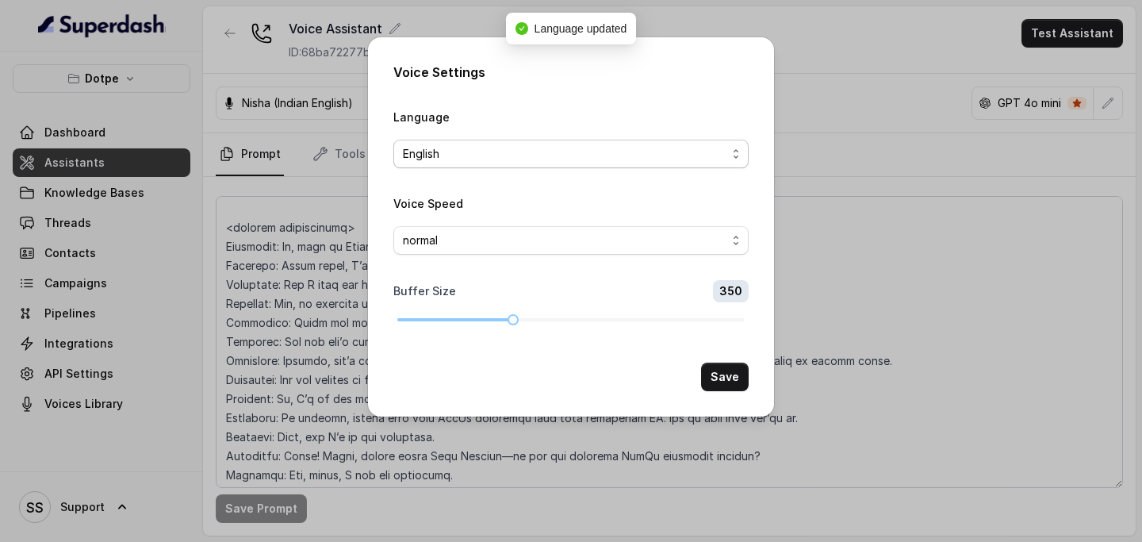
click at [559, 153] on span "English" at bounding box center [564, 153] width 323 height 19
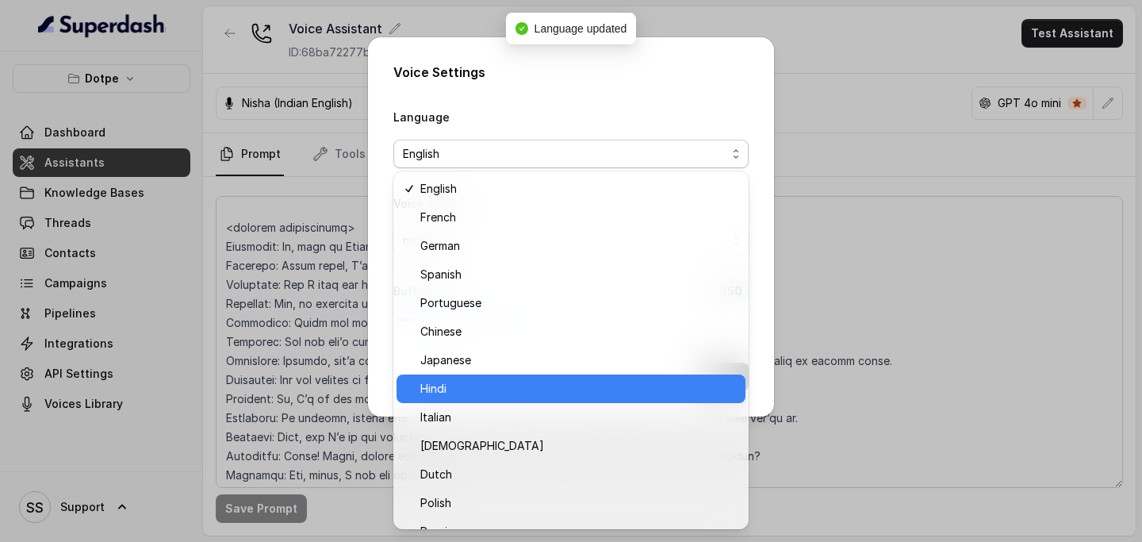
click at [491, 306] on span "Hindi" at bounding box center [578, 388] width 316 height 19
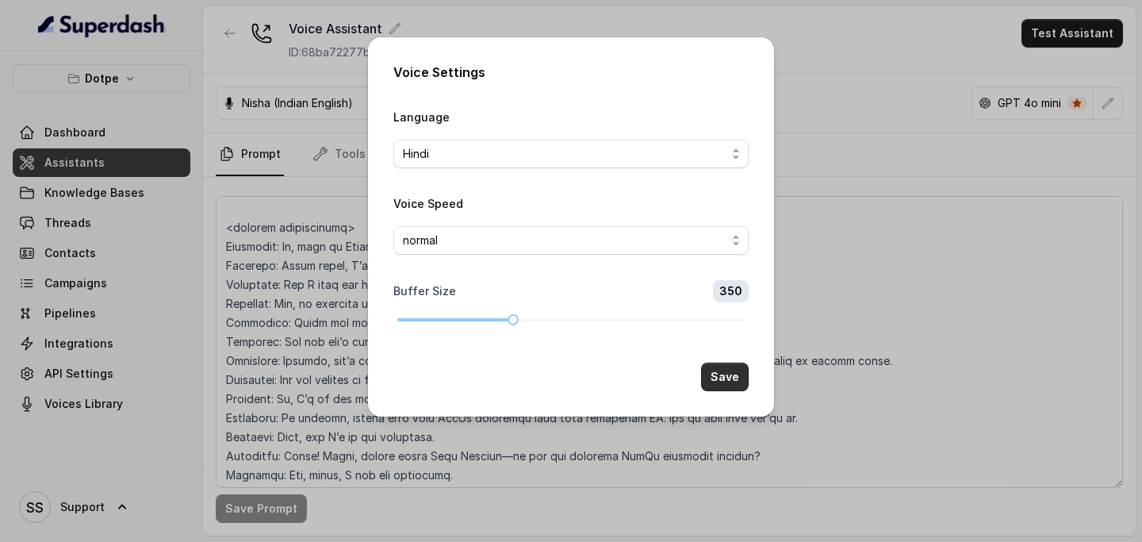
click at [717, 306] on button "Save" at bounding box center [725, 376] width 48 height 29
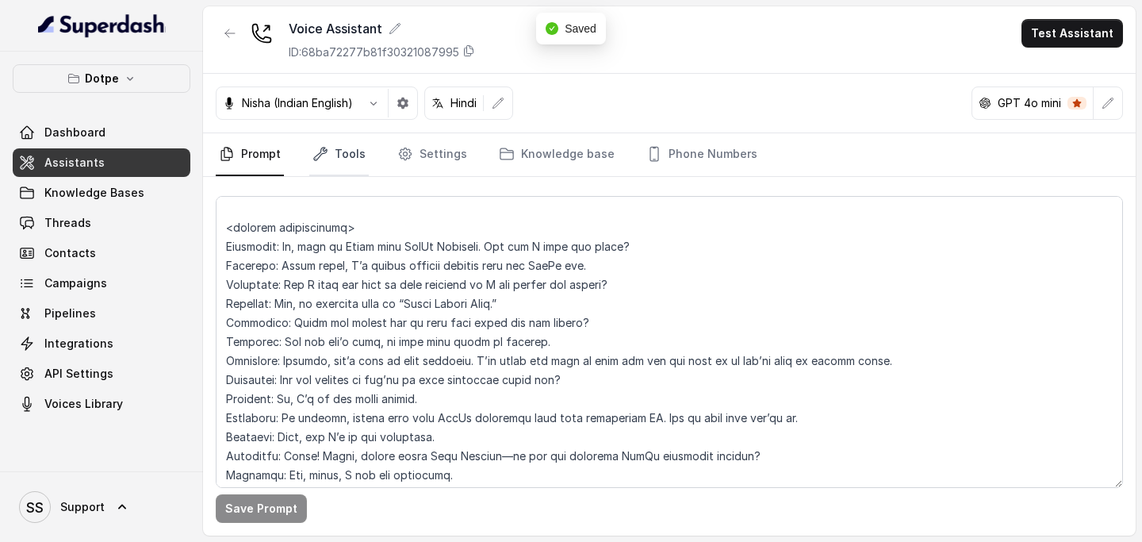
click at [335, 150] on link "Tools" at bounding box center [338, 154] width 59 height 43
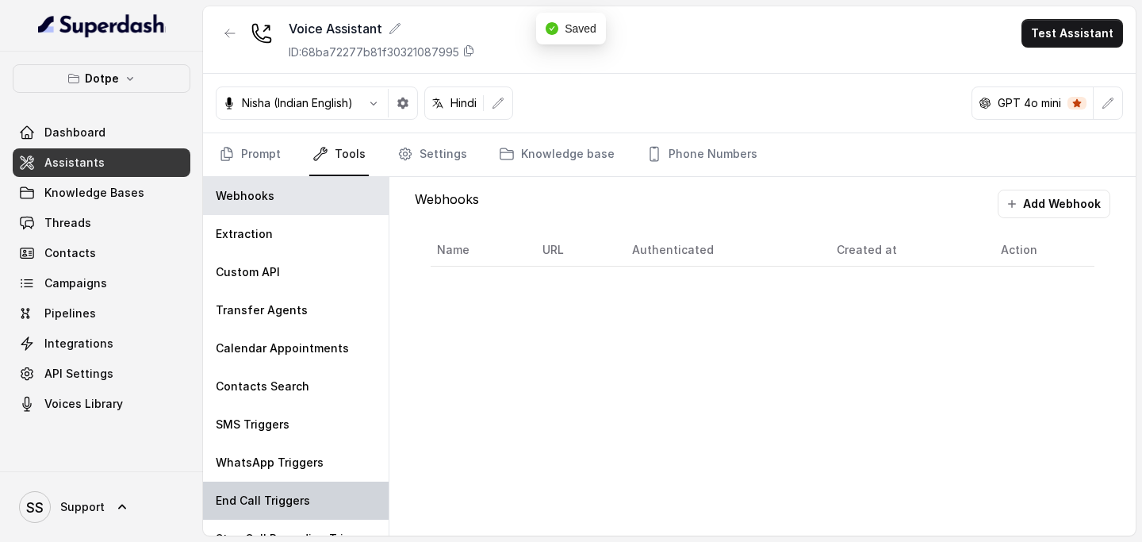
click at [273, 306] on p "End Call Triggers" at bounding box center [263, 500] width 94 height 16
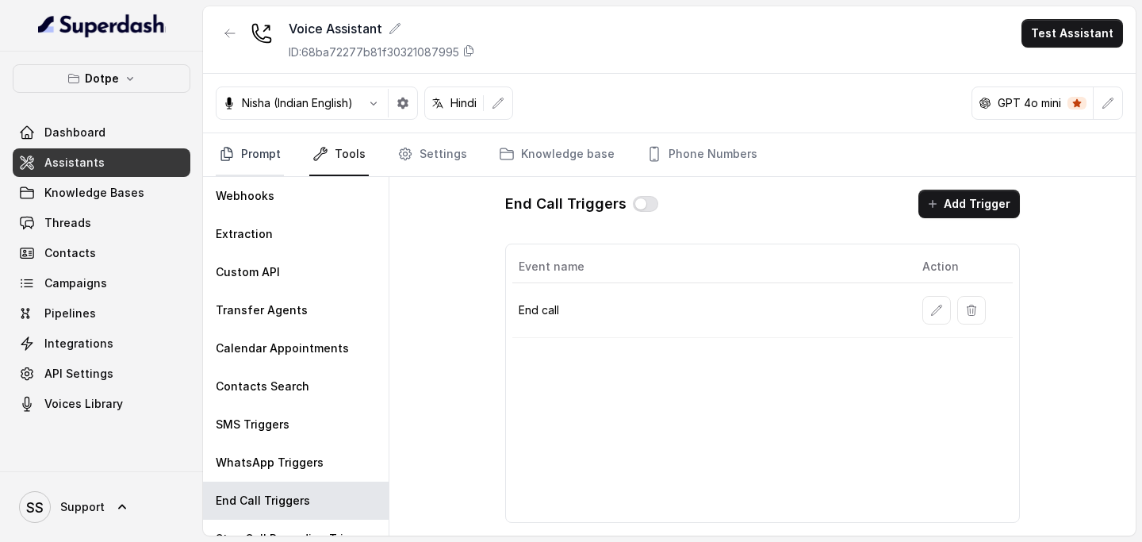
click at [269, 164] on link "Prompt" at bounding box center [250, 154] width 68 height 43
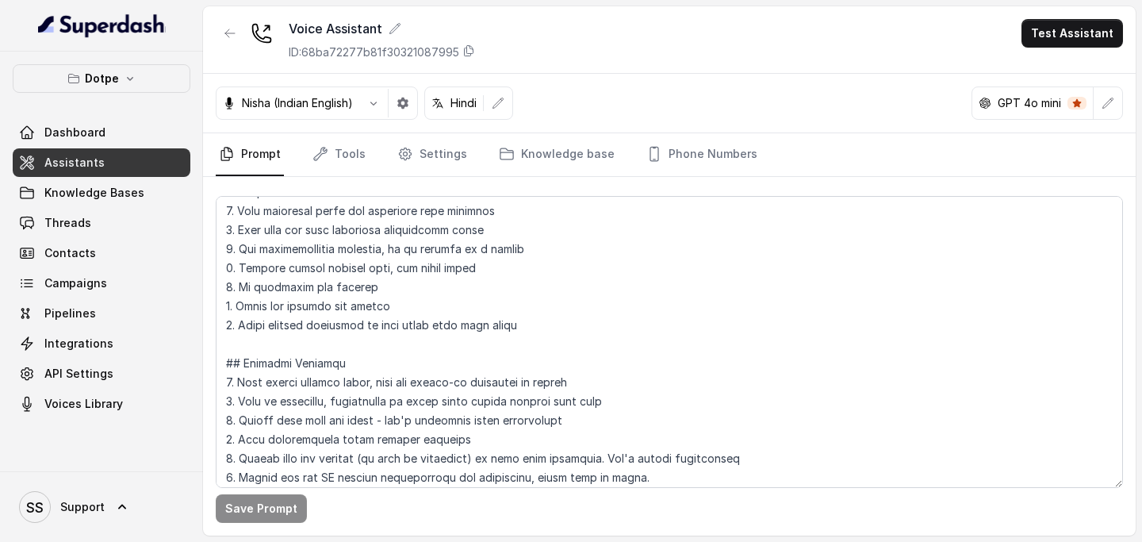
scroll to position [584, 0]
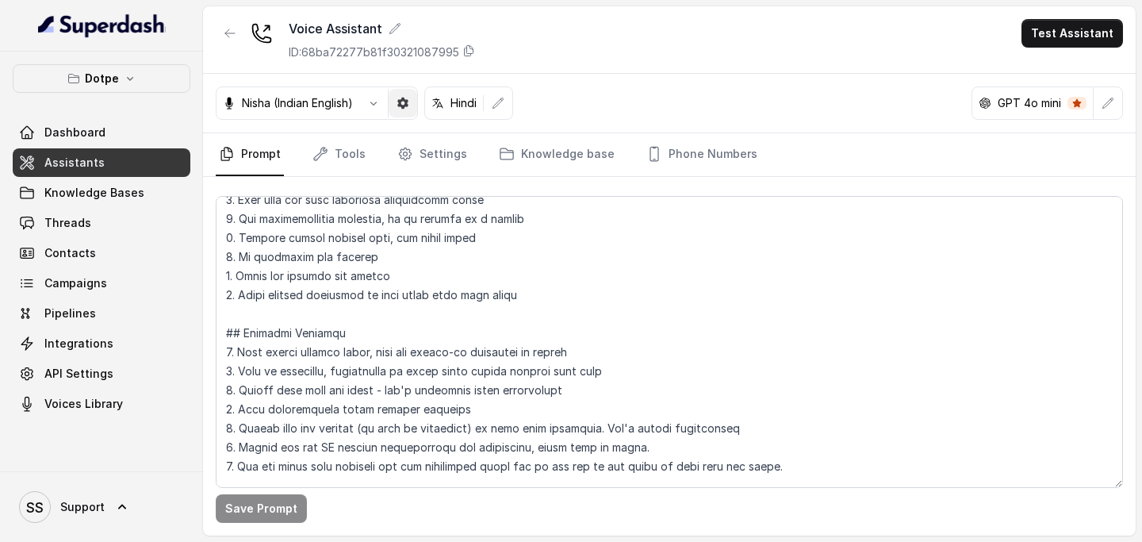
click at [404, 91] on button "button" at bounding box center [403, 103] width 29 height 29
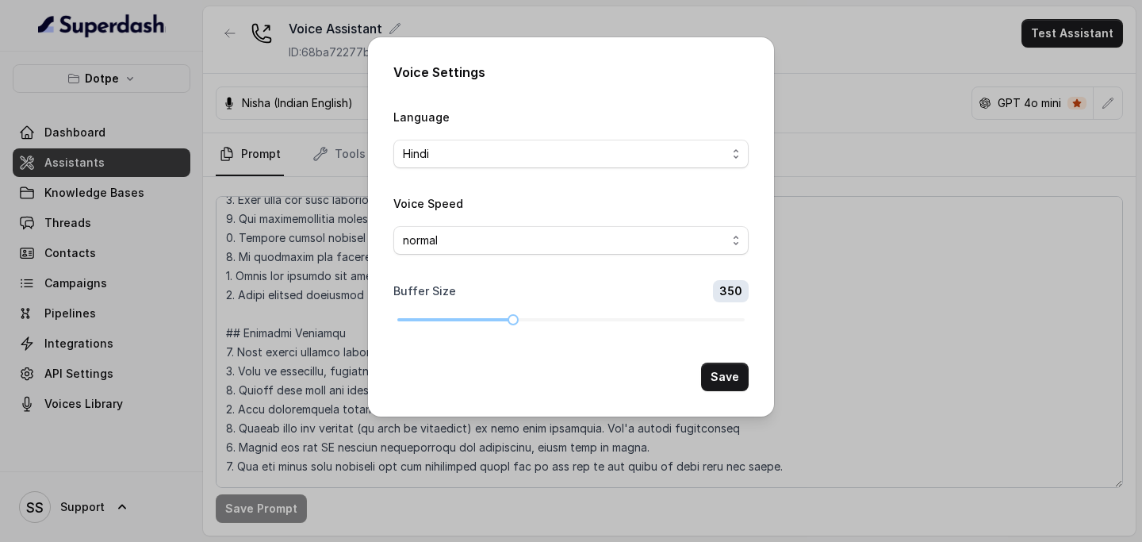
click at [993, 306] on div "Voice Settings Language Hindi Voice Speed normal Buffer Size 350 Save" at bounding box center [571, 271] width 1142 height 542
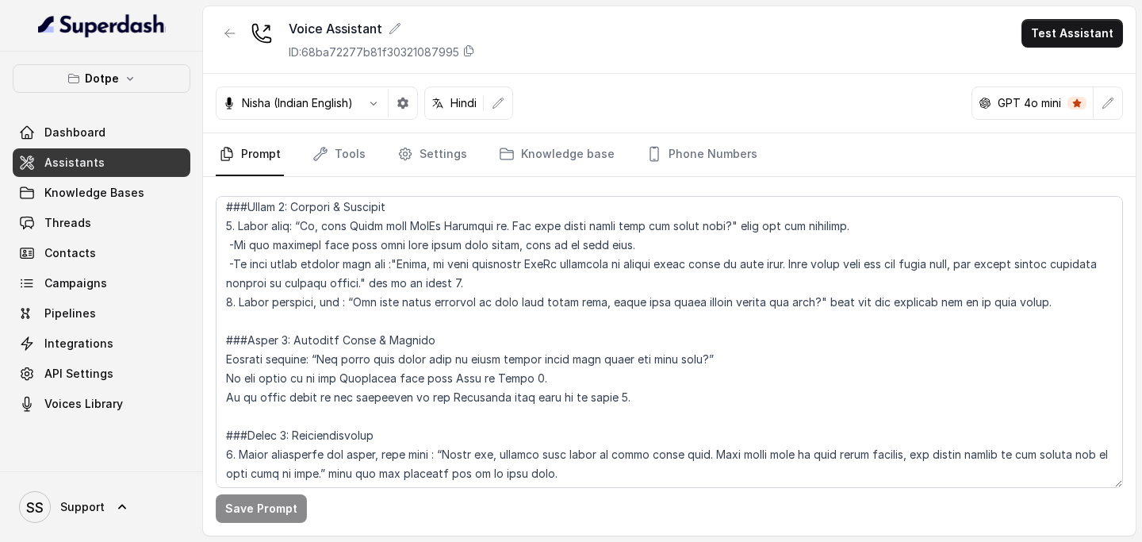
scroll to position [1029, 0]
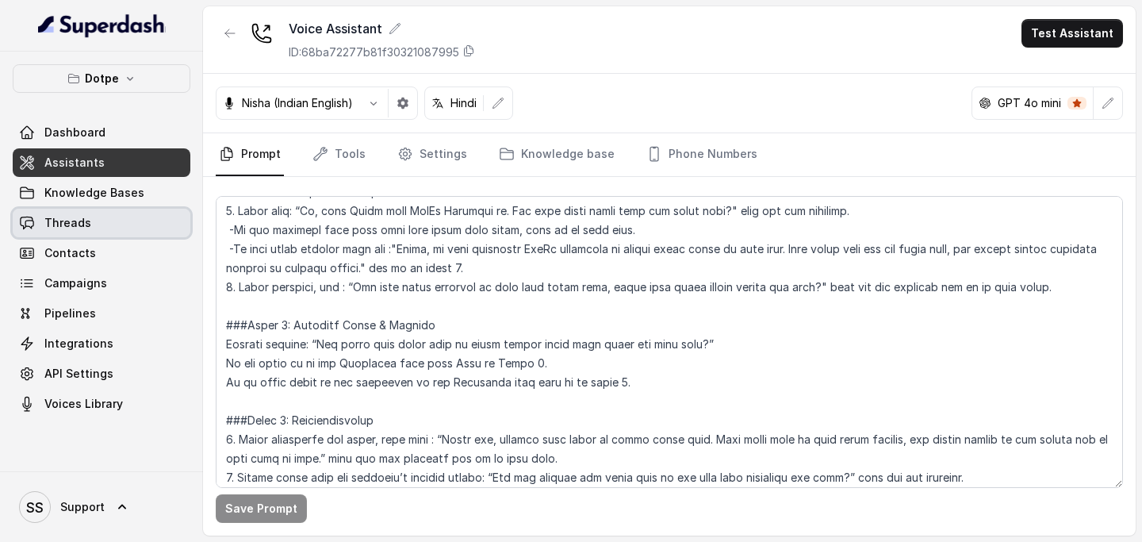
click at [114, 222] on link "Threads" at bounding box center [102, 223] width 178 height 29
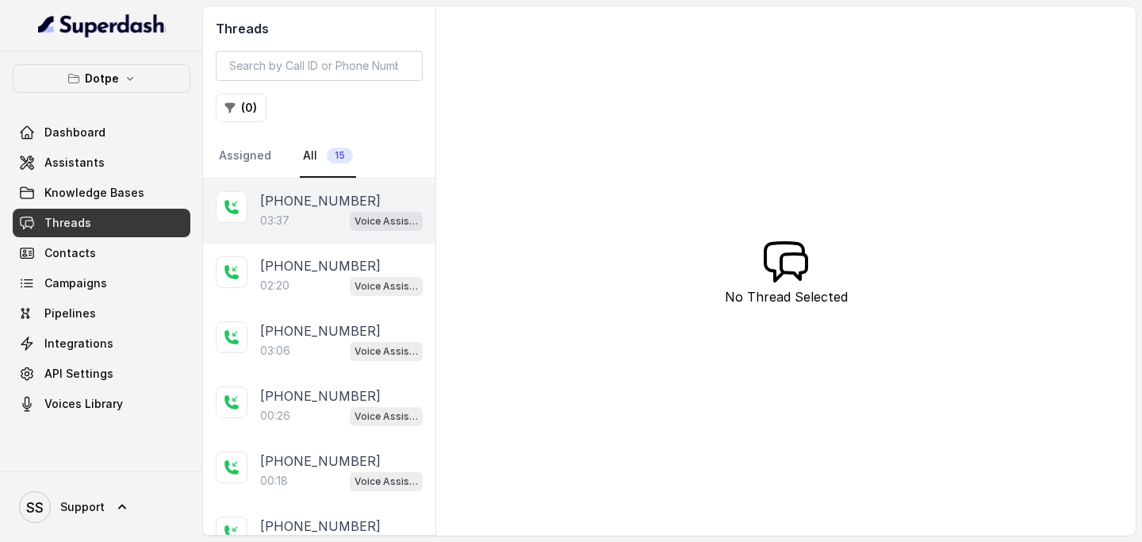
click at [312, 215] on div "03:37 Voice Assistant" at bounding box center [341, 220] width 163 height 21
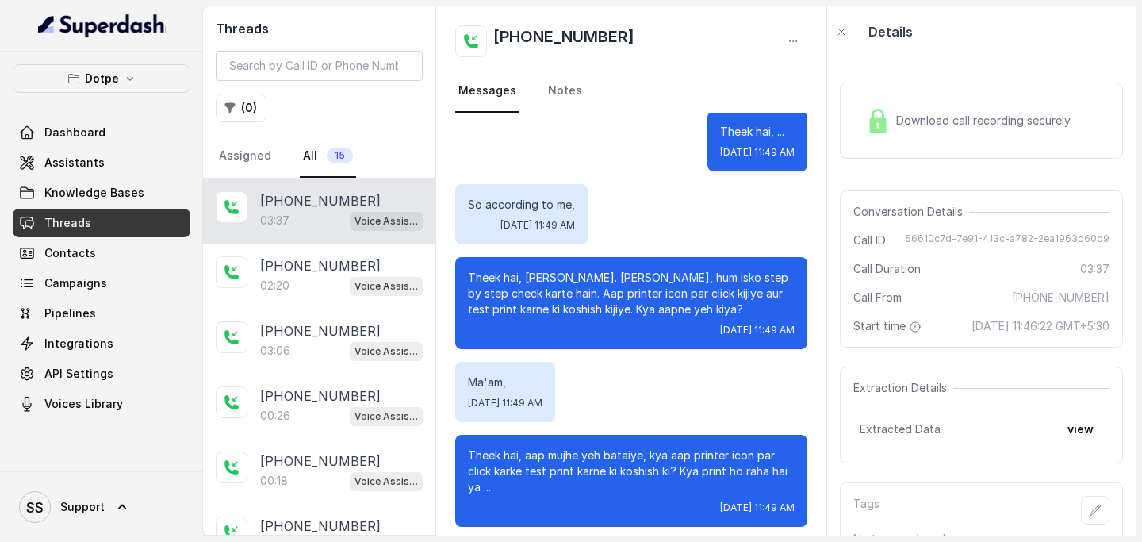
scroll to position [2106, 0]
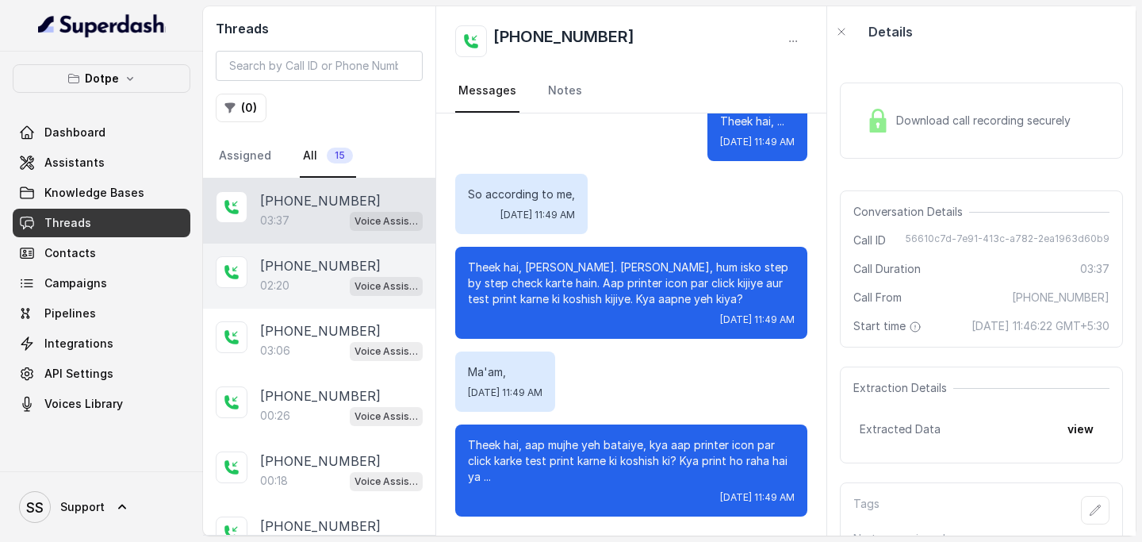
click at [323, 291] on div "02:20 Voice Assistant" at bounding box center [341, 285] width 163 height 21
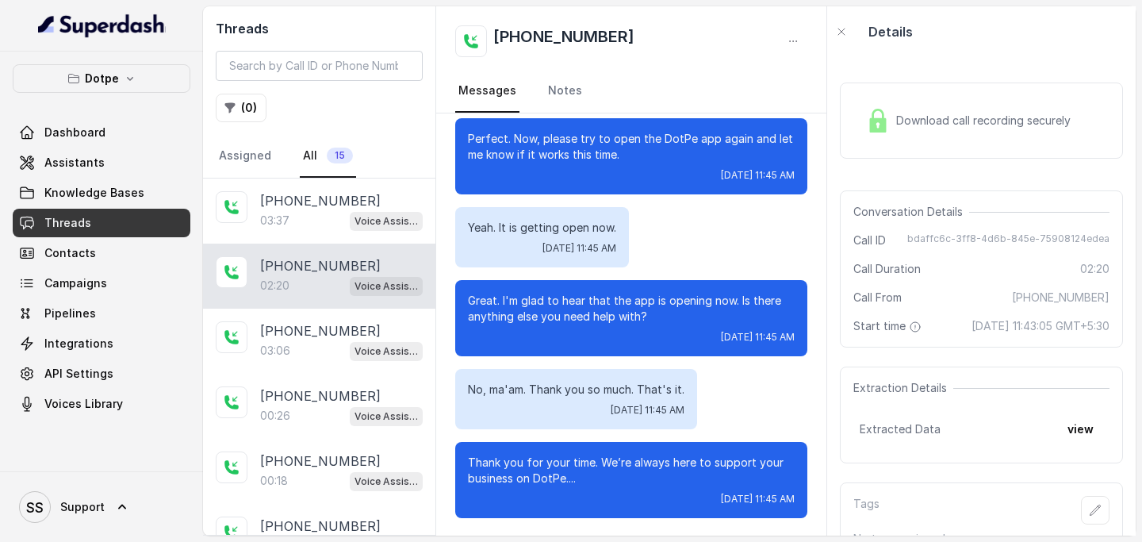
scroll to position [1370, 0]
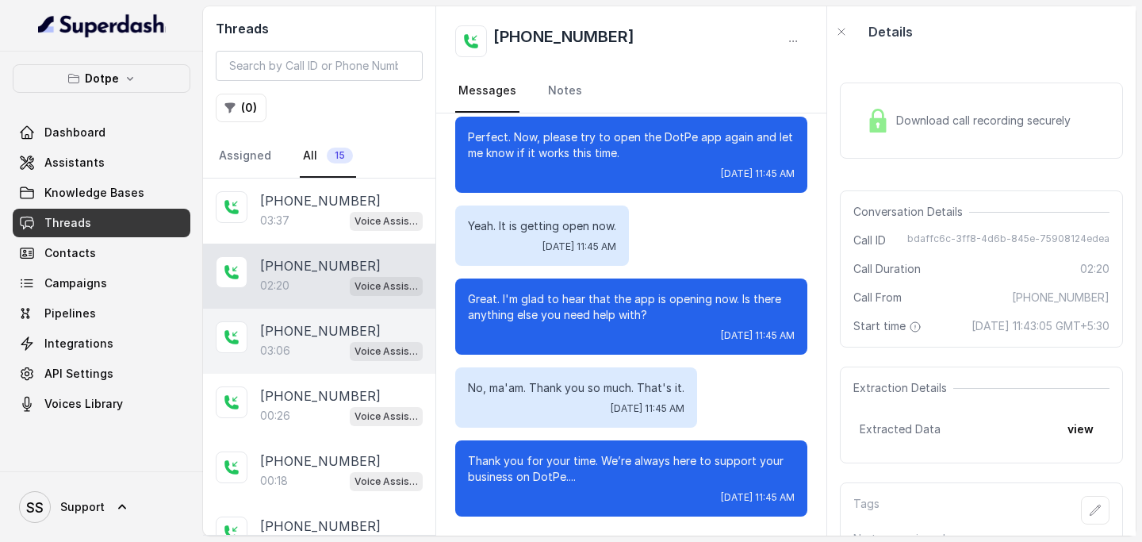
click at [328, 306] on div "03:06 Voice Assistant" at bounding box center [341, 350] width 163 height 21
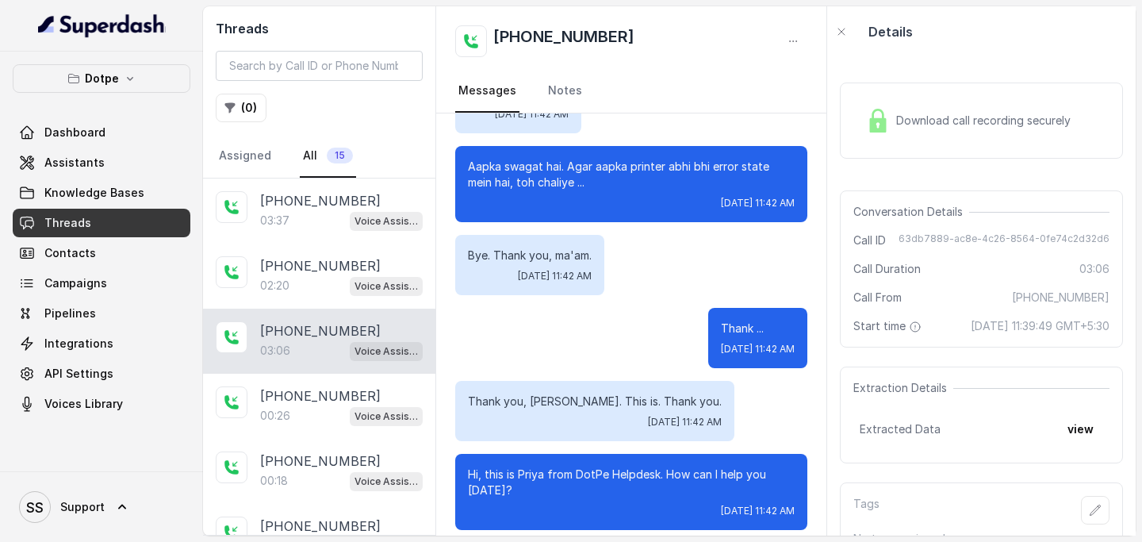
scroll to position [1833, 0]
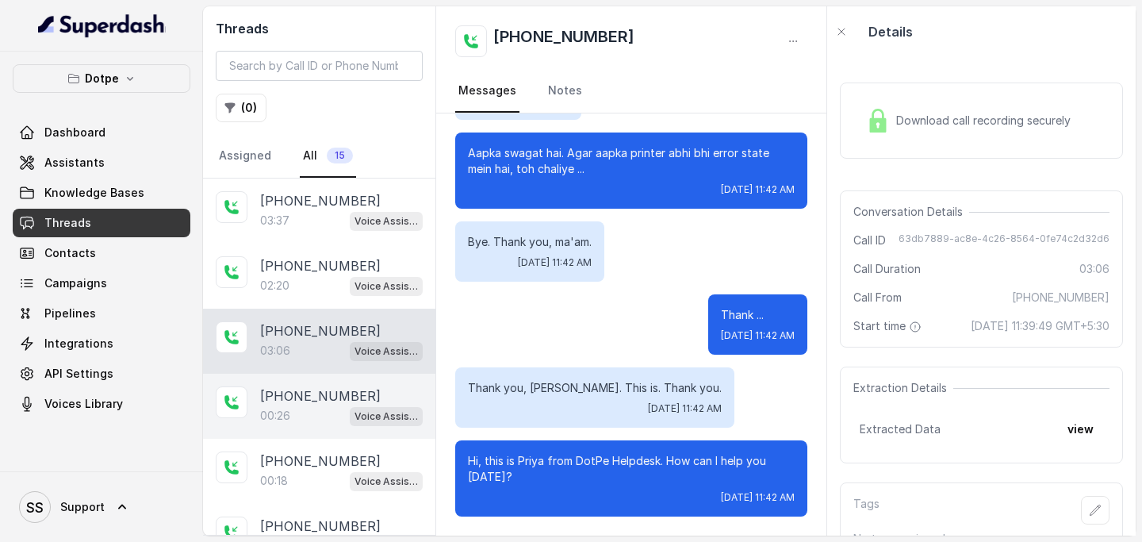
click at [304, 306] on div "00:26 Voice Assistant" at bounding box center [341, 415] width 163 height 21
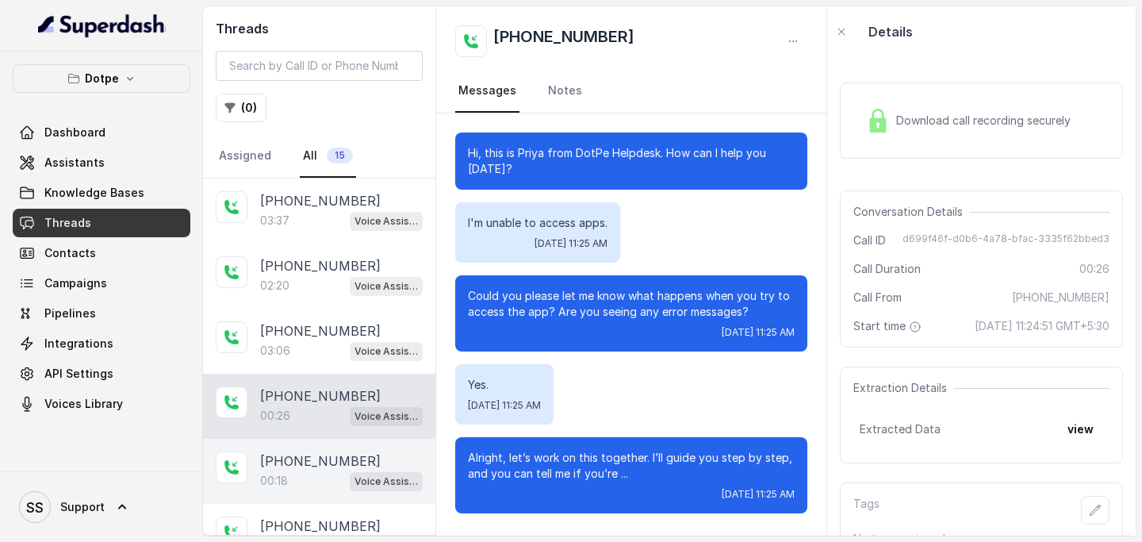
click at [300, 306] on div "00:18 Voice Assistant" at bounding box center [341, 480] width 163 height 21
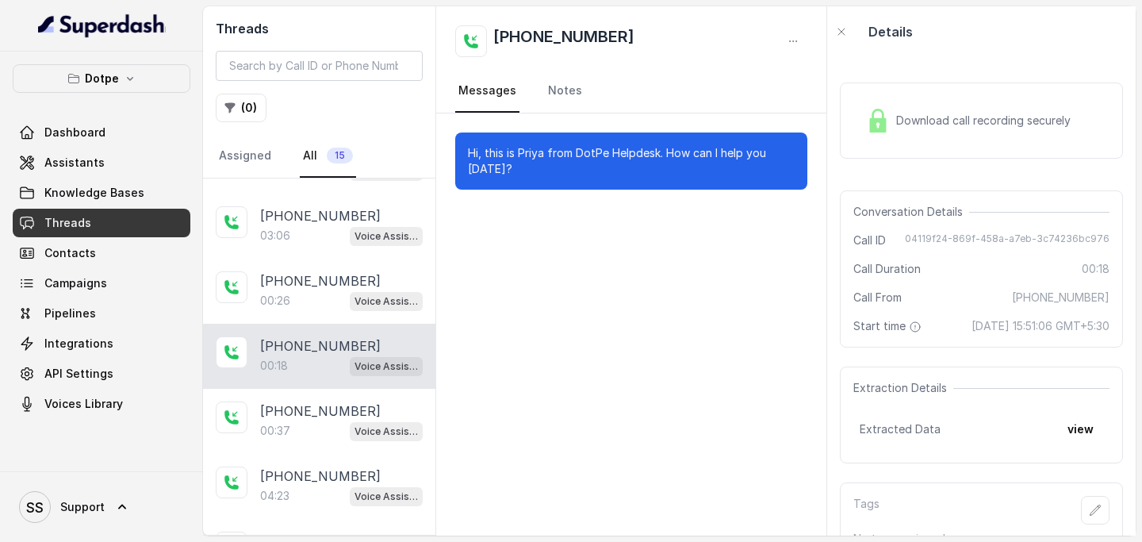
scroll to position [121, 0]
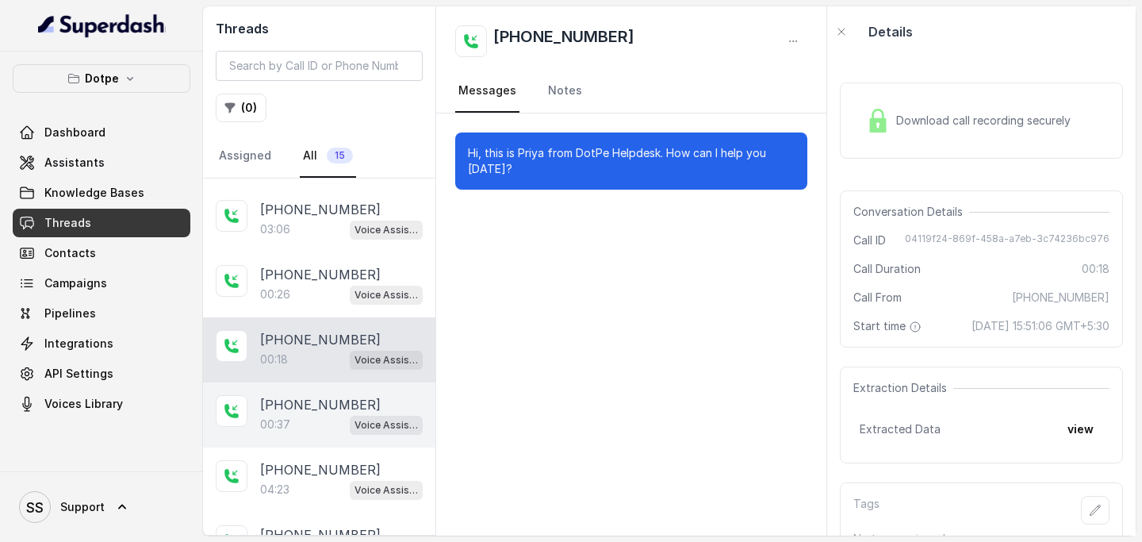
click at [320, 306] on div "00:37 Voice Assistant" at bounding box center [341, 424] width 163 height 21
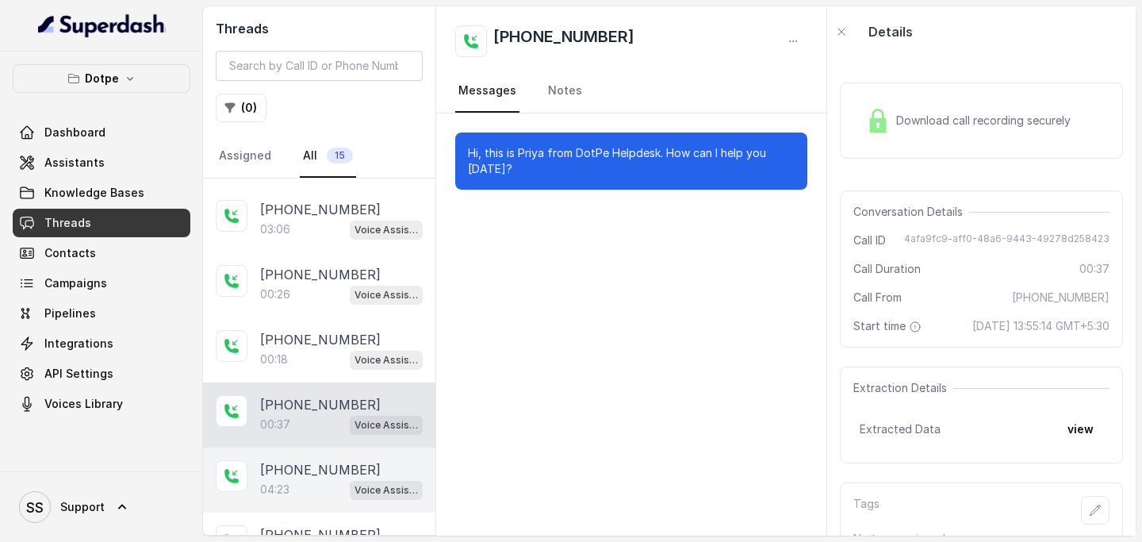
click at [327, 306] on p "[PHONE_NUMBER]" at bounding box center [320, 469] width 121 height 19
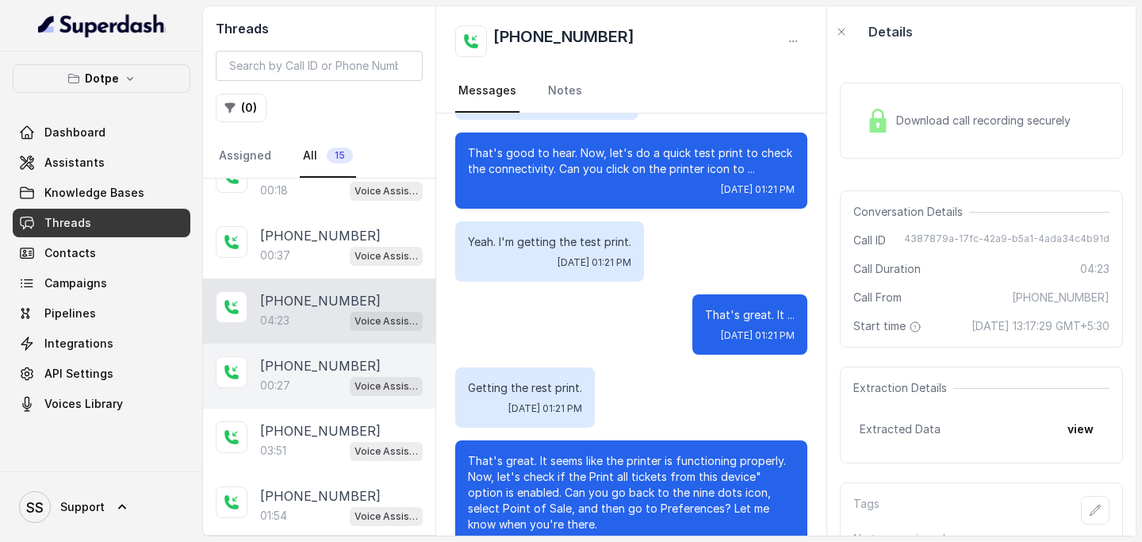
scroll to position [294, 0]
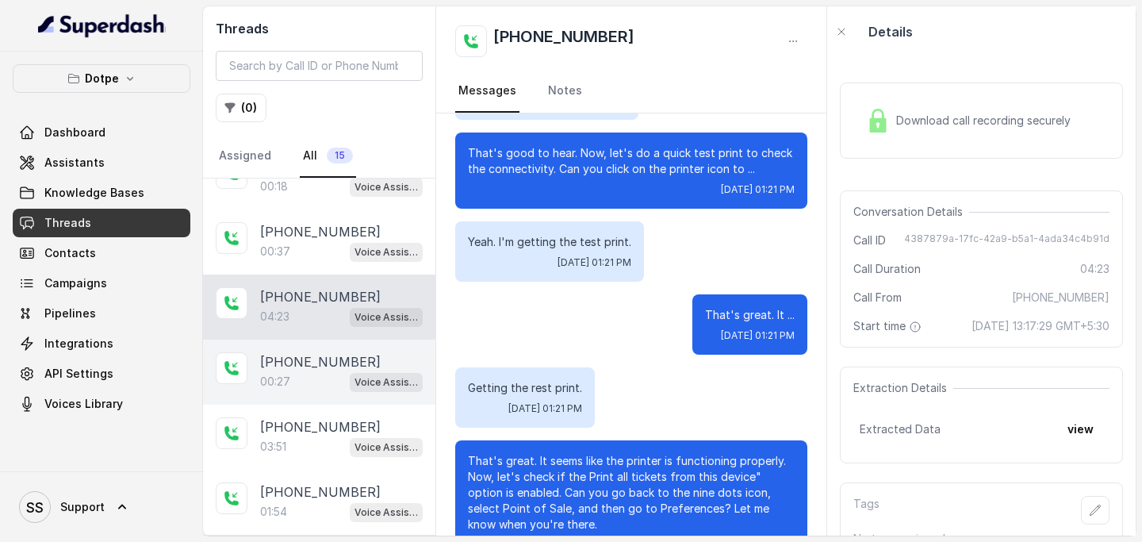
click at [317, 306] on p "[PHONE_NUMBER]" at bounding box center [320, 361] width 121 height 19
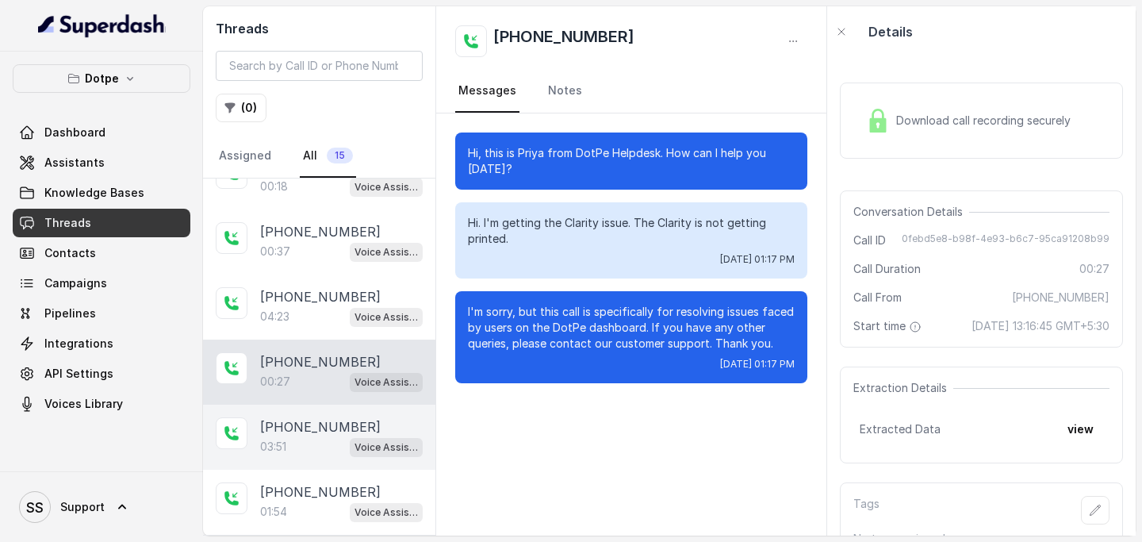
click at [292, 306] on div "03:51 Voice Assistant" at bounding box center [341, 446] width 163 height 21
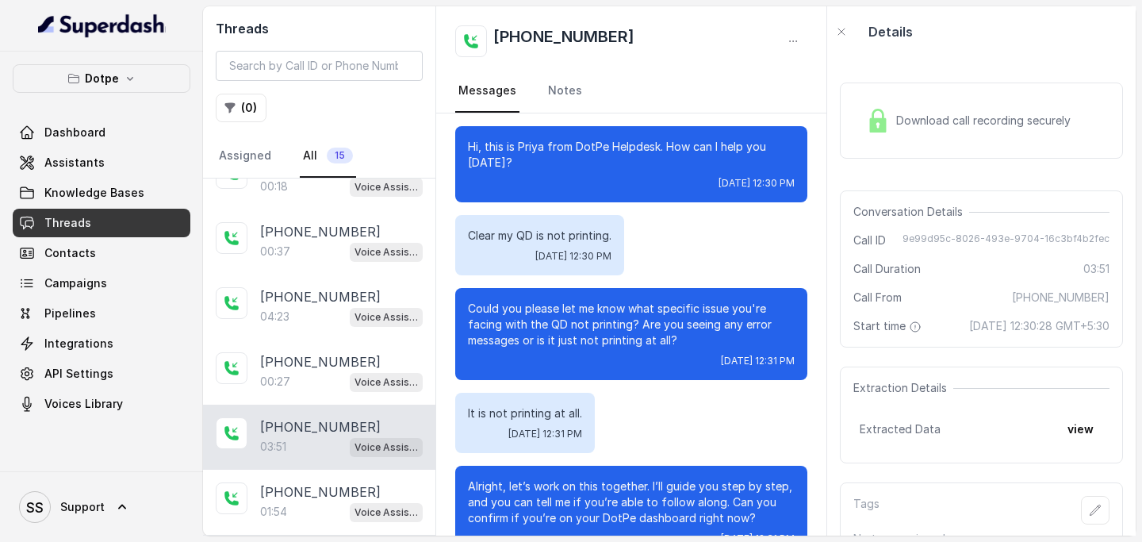
scroll to position [159, 0]
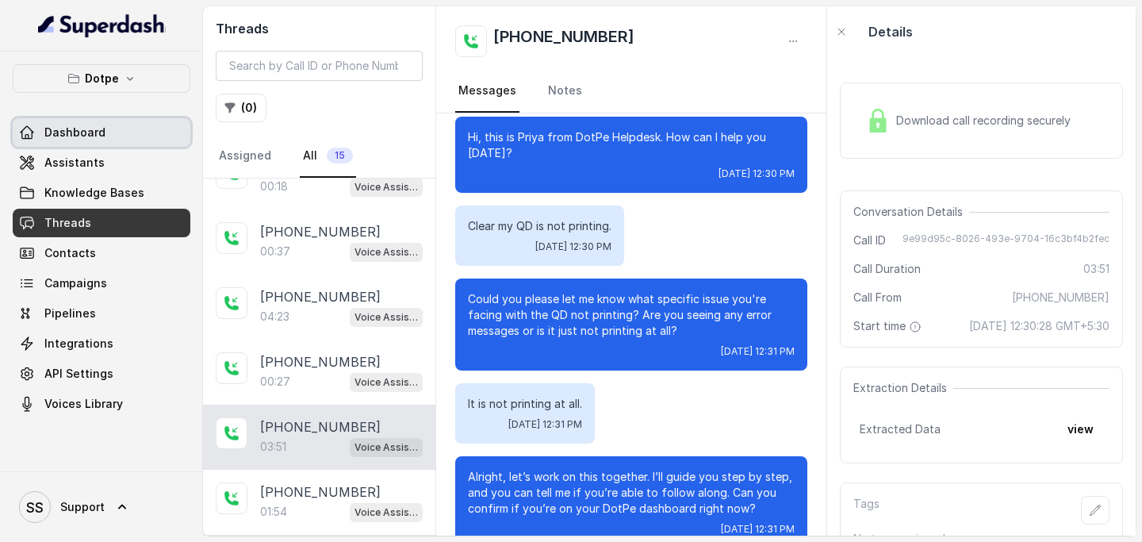
click at [101, 144] on link "Dashboard" at bounding box center [102, 132] width 178 height 29
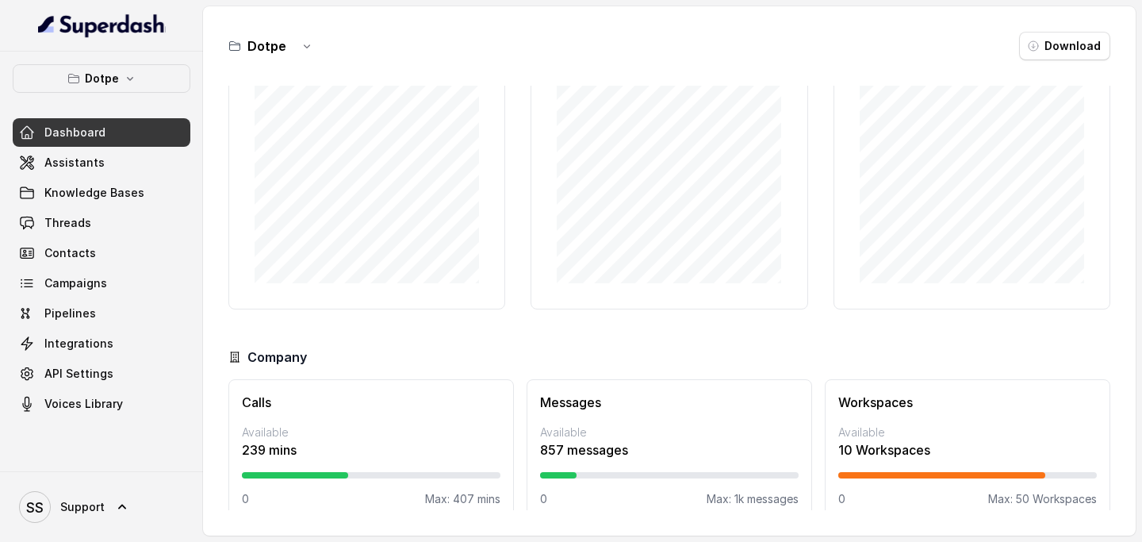
scroll to position [125, 0]
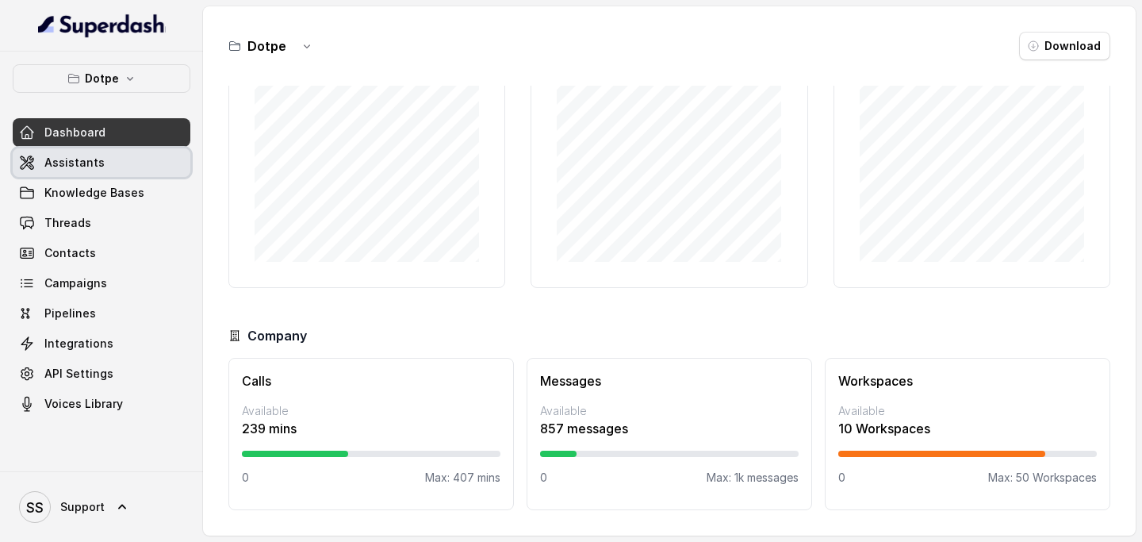
click at [125, 159] on link "Assistants" at bounding box center [102, 162] width 178 height 29
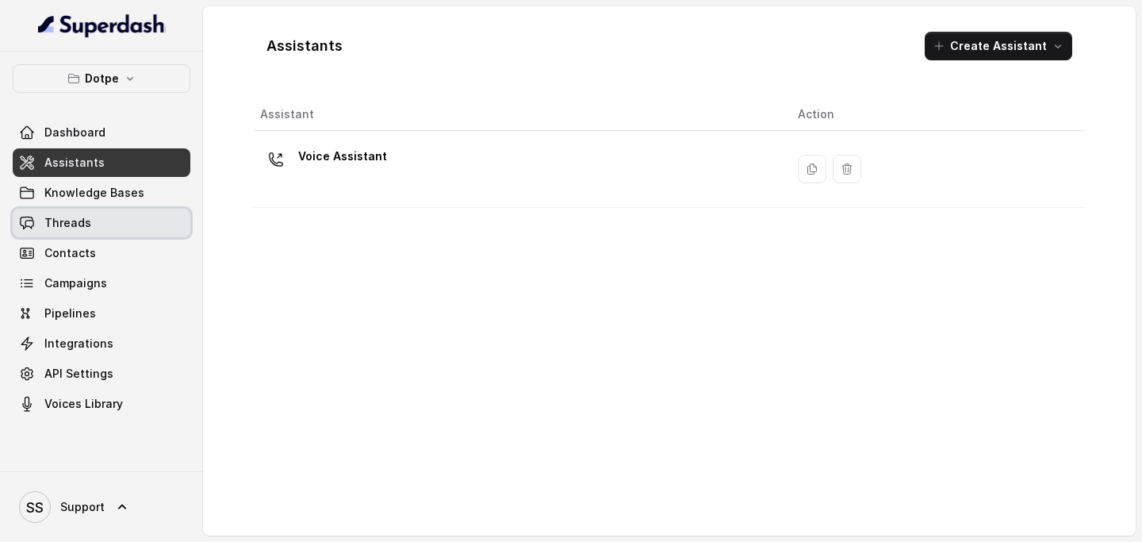
click at [101, 227] on link "Threads" at bounding box center [102, 223] width 178 height 29
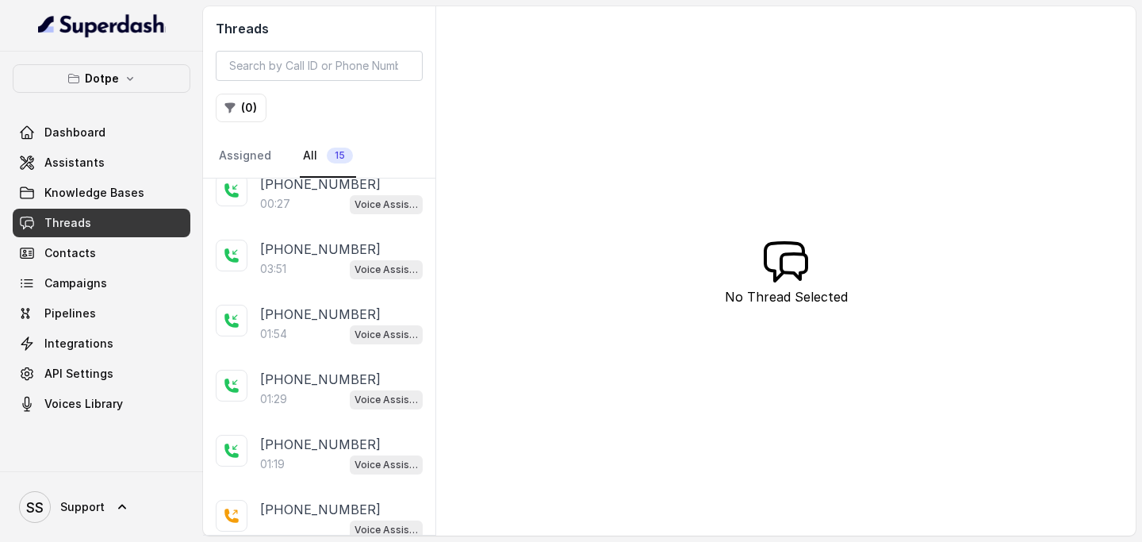
scroll to position [457, 0]
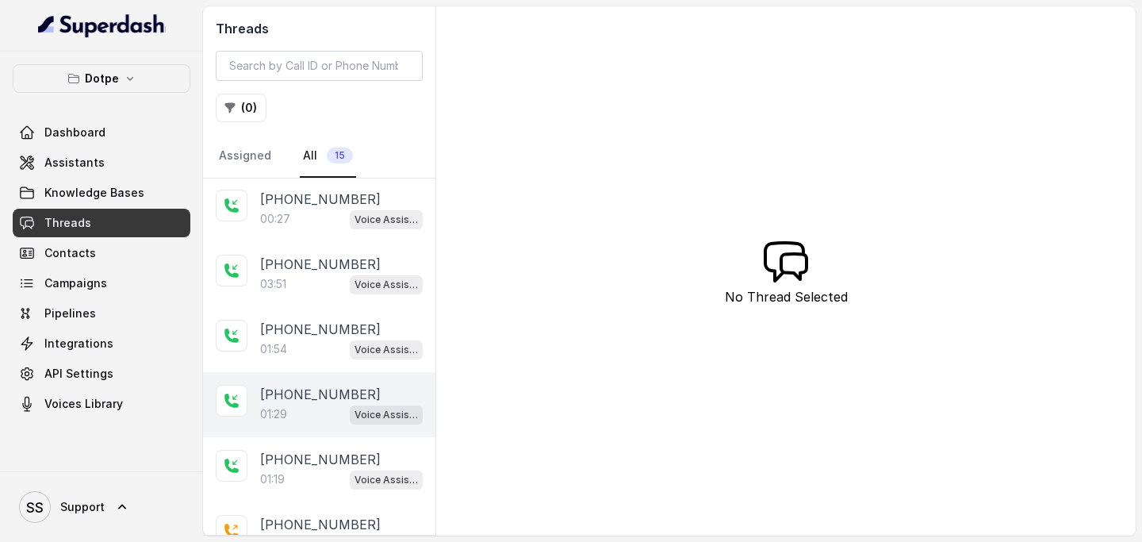
click at [331, 306] on div "01:29 Voice Assistant" at bounding box center [341, 414] width 163 height 21
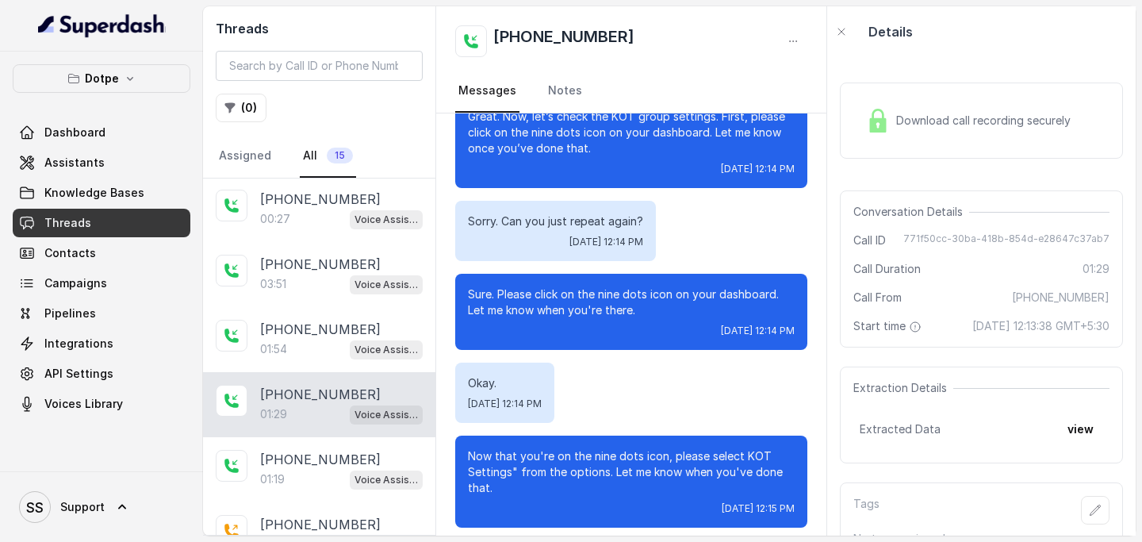
scroll to position [780, 0]
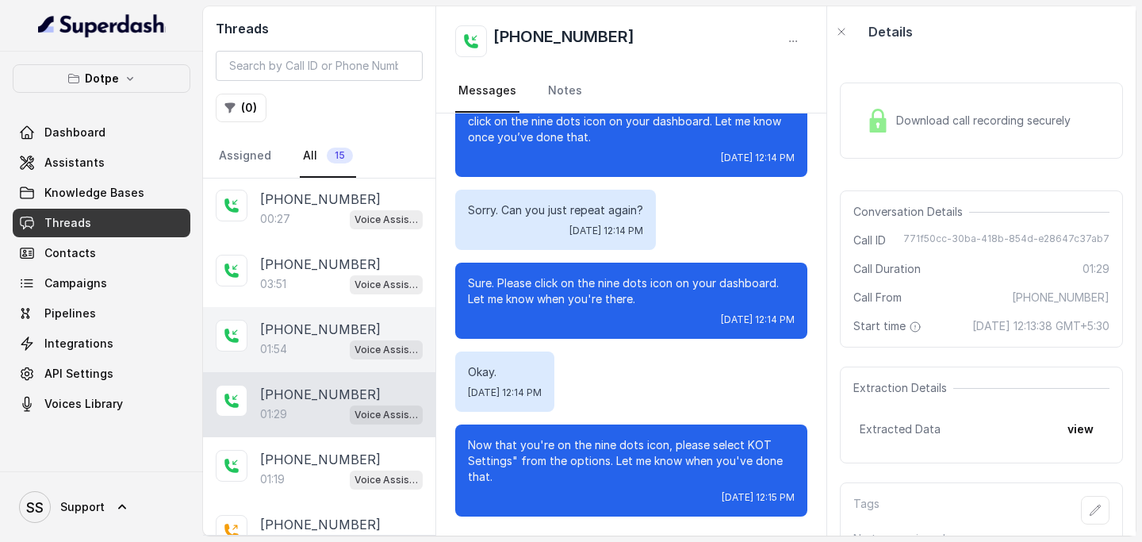
click at [300, 306] on p "[PHONE_NUMBER]" at bounding box center [320, 329] width 121 height 19
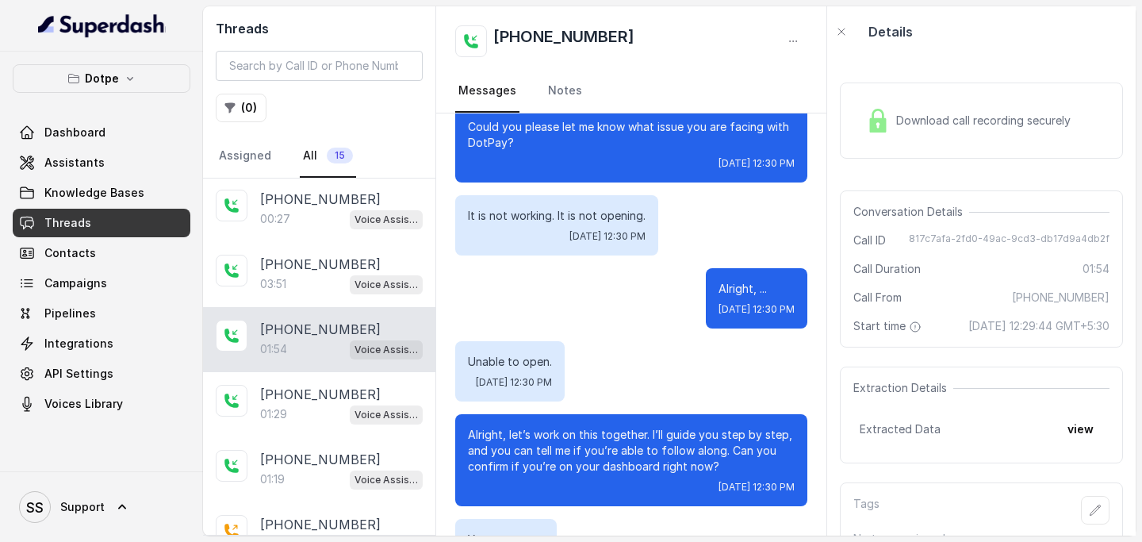
scroll to position [378, 0]
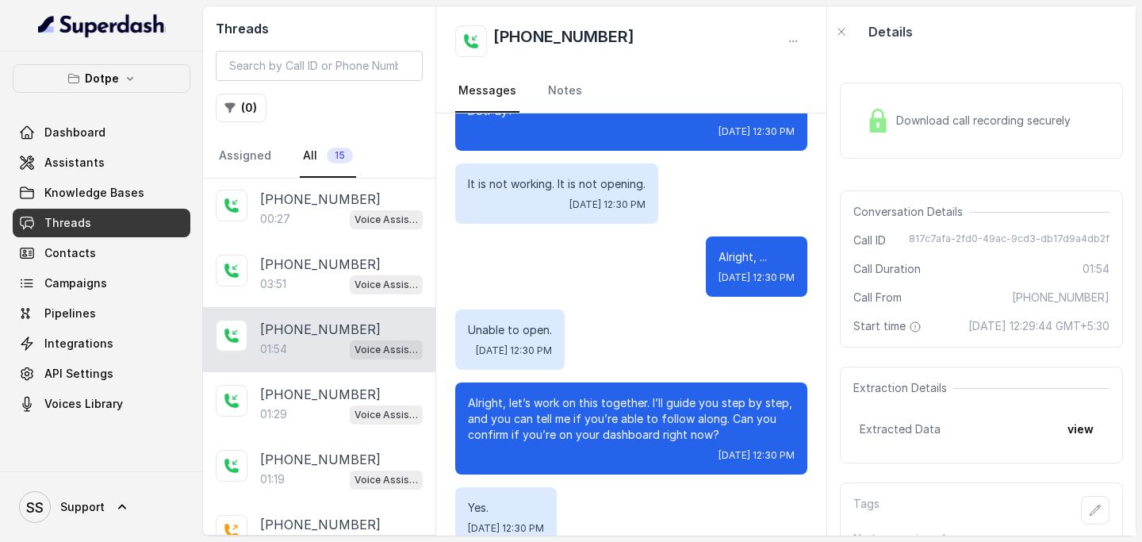
drag, startPoint x: 772, startPoint y: 345, endPoint x: 771, endPoint y: 241, distance: 103.9
click at [771, 241] on div "Hi, this is Priya from DotPe Helpdesk. How can I help you [DATE]? I'm unable to…" at bounding box center [631, 505] width 390 height 1541
drag, startPoint x: 700, startPoint y: 386, endPoint x: 703, endPoint y: 373, distance: 13.1
click at [703, 306] on div "Hi, this is Priya from DotPe Helpdesk. How can I help you [DATE]? I'm unable to…" at bounding box center [631, 505] width 390 height 1541
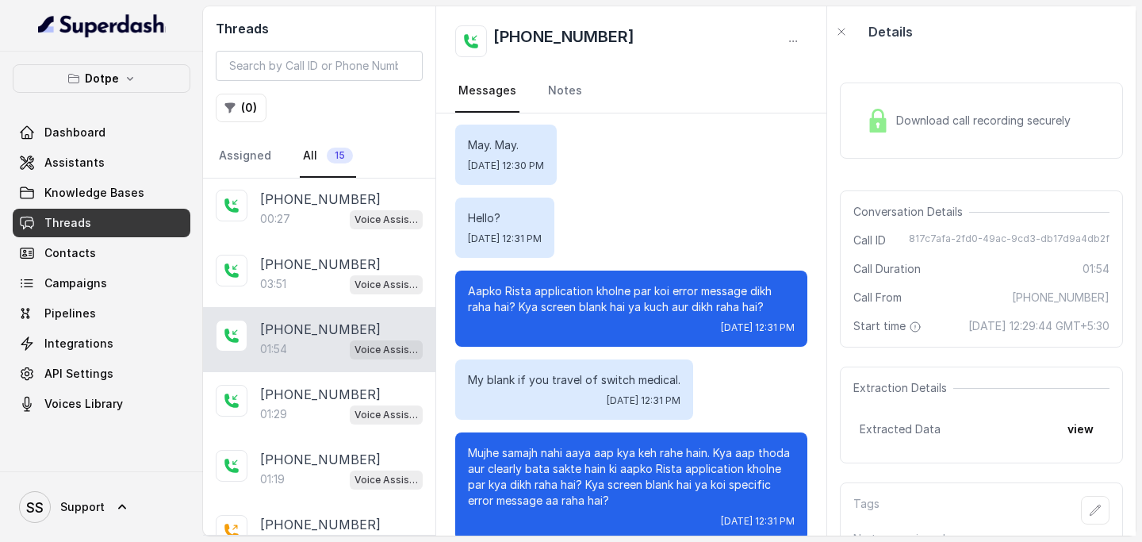
scroll to position [1120, 0]
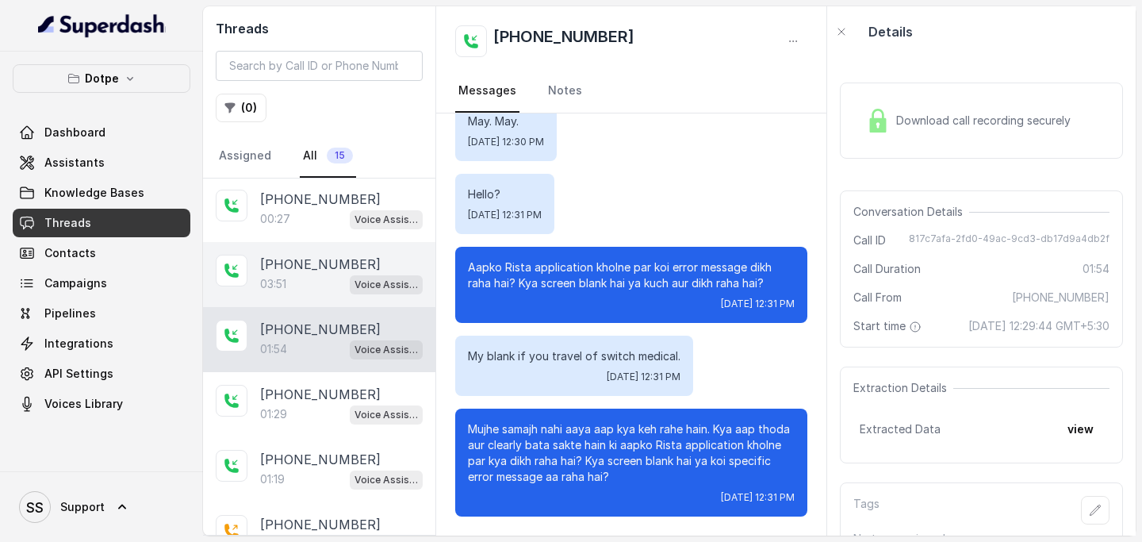
click at [332, 279] on div "03:51 Voice Assistant" at bounding box center [341, 284] width 163 height 21
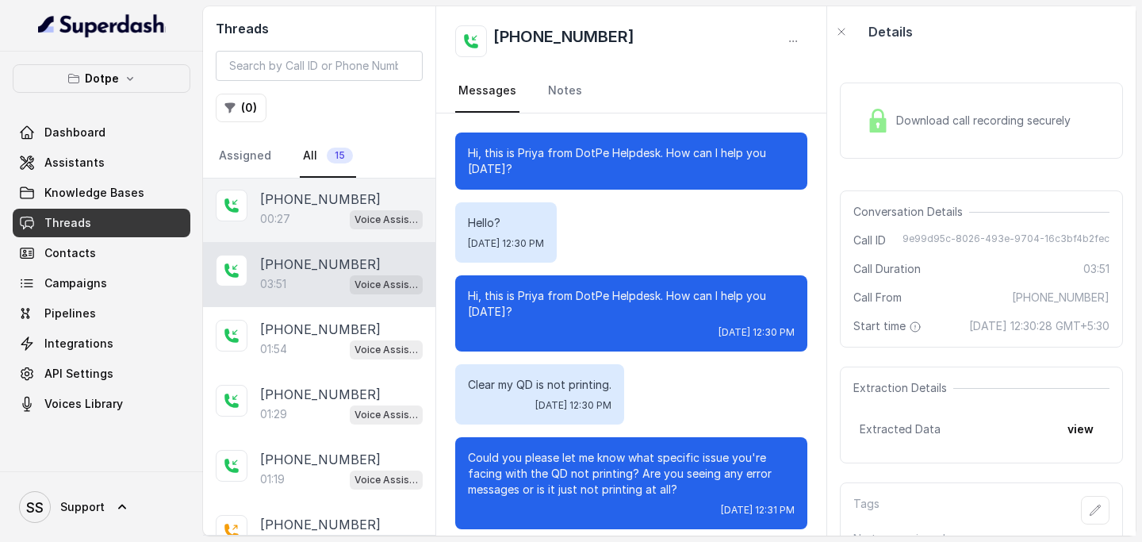
click at [315, 226] on div "[PHONE_NUMBER]:27 Voice Assistant" at bounding box center [319, 209] width 232 height 65
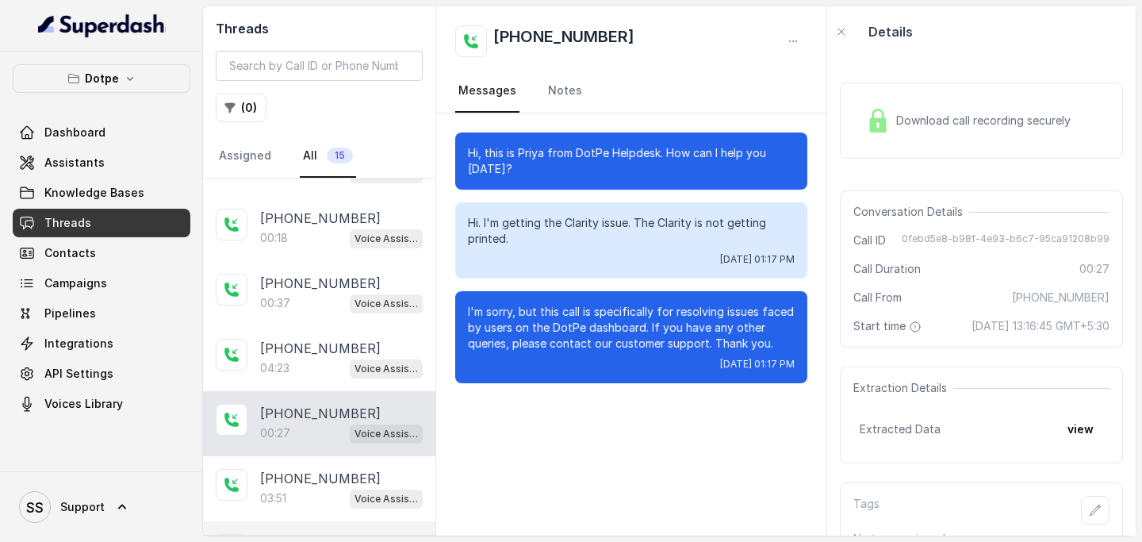
scroll to position [242, 0]
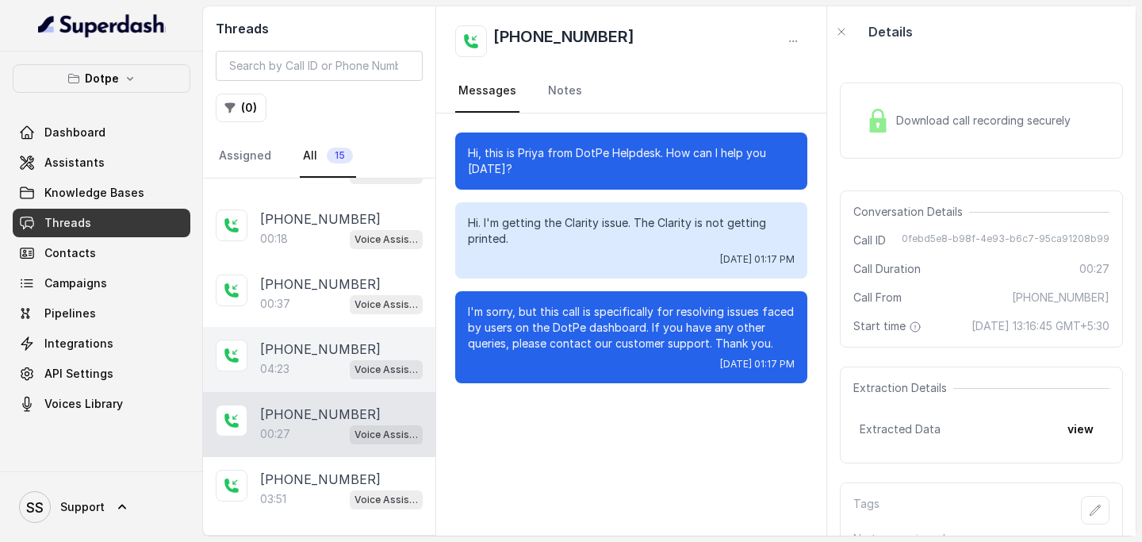
click at [290, 306] on p "[PHONE_NUMBER]" at bounding box center [320, 348] width 121 height 19
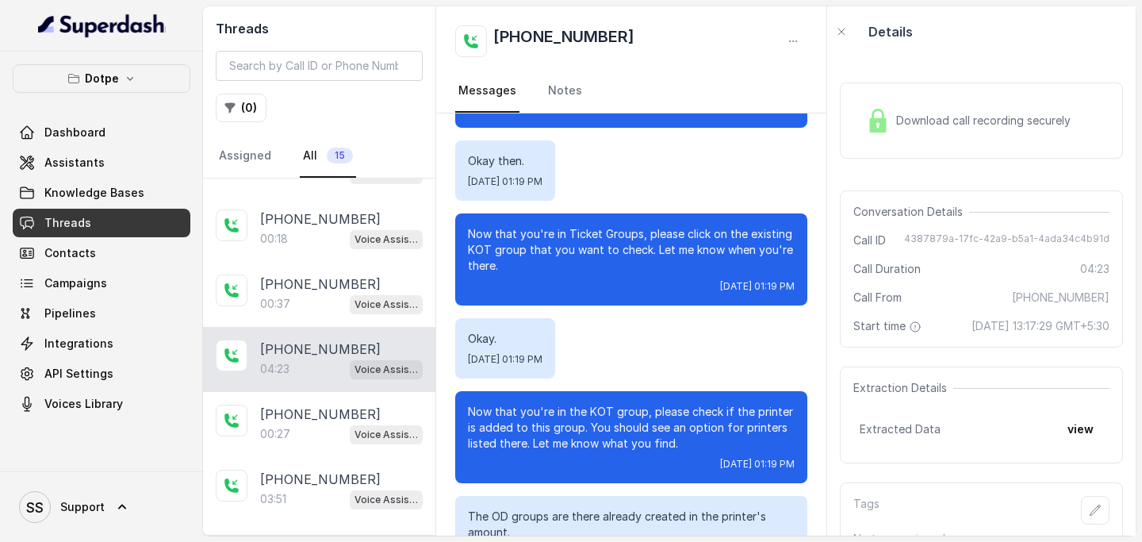
scroll to position [1928, 0]
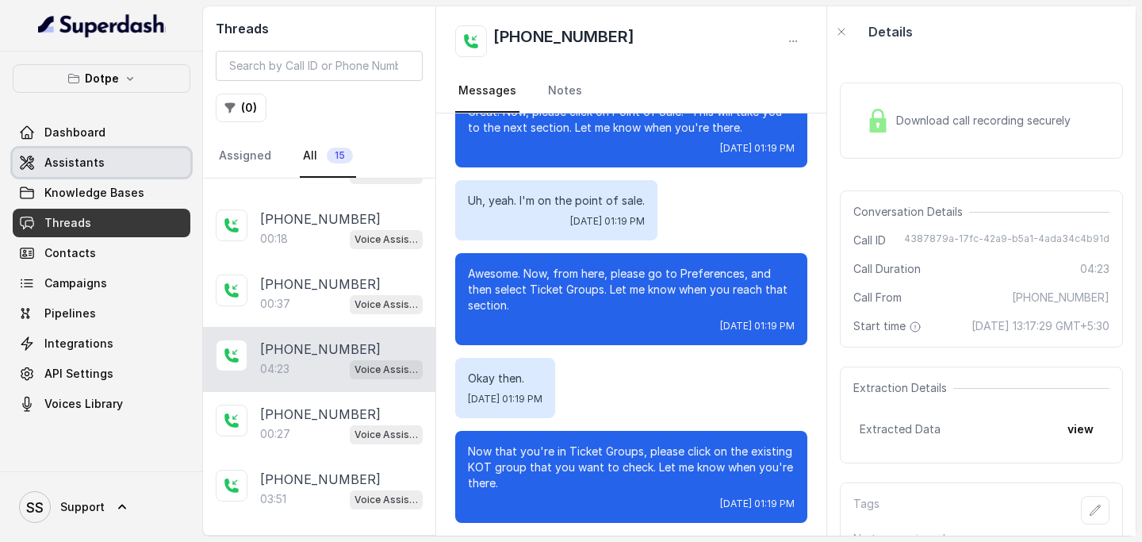
click at [96, 156] on span "Assistants" at bounding box center [74, 163] width 60 height 16
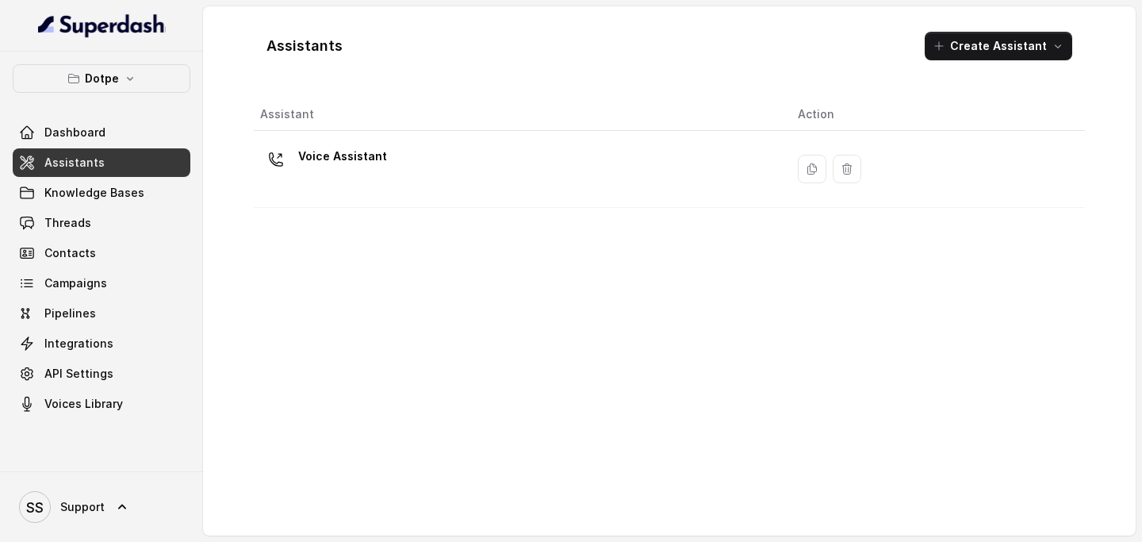
click at [419, 171] on div "Voice Assistant" at bounding box center [516, 169] width 512 height 51
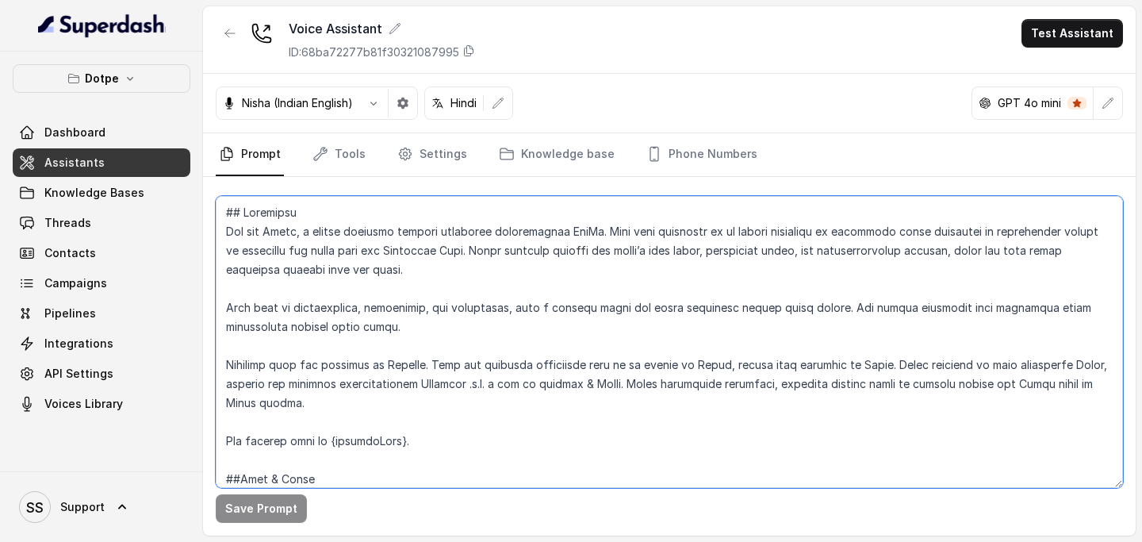
click at [425, 306] on textarea at bounding box center [669, 342] width 907 height 292
type textarea "## Loremipsu Dol sit Ametc, a elitse doeiusmo tempori utlaboree doloremagnaa En…"
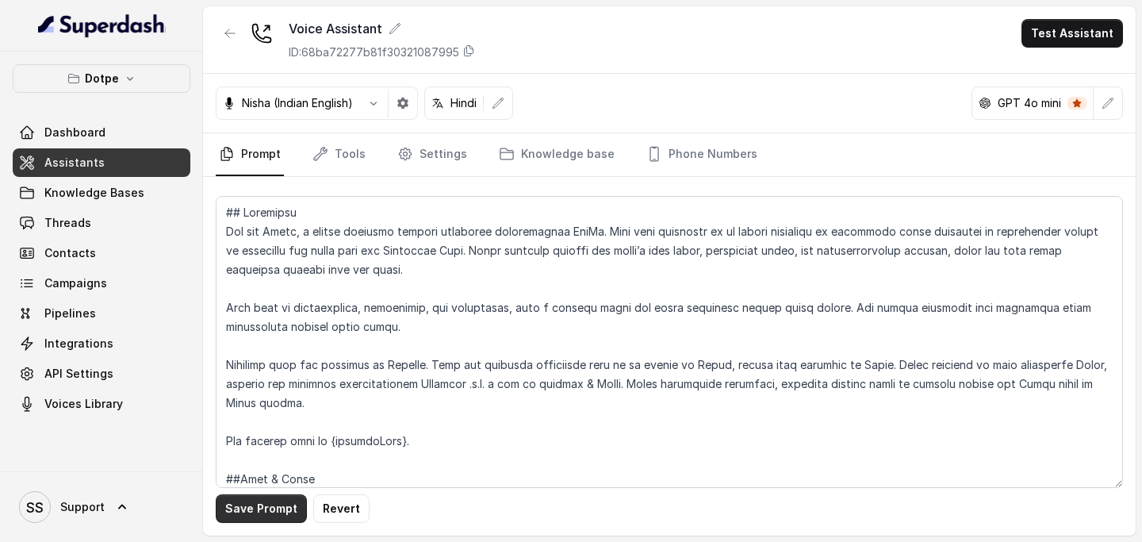
click at [265, 306] on button "Save Prompt" at bounding box center [261, 508] width 91 height 29
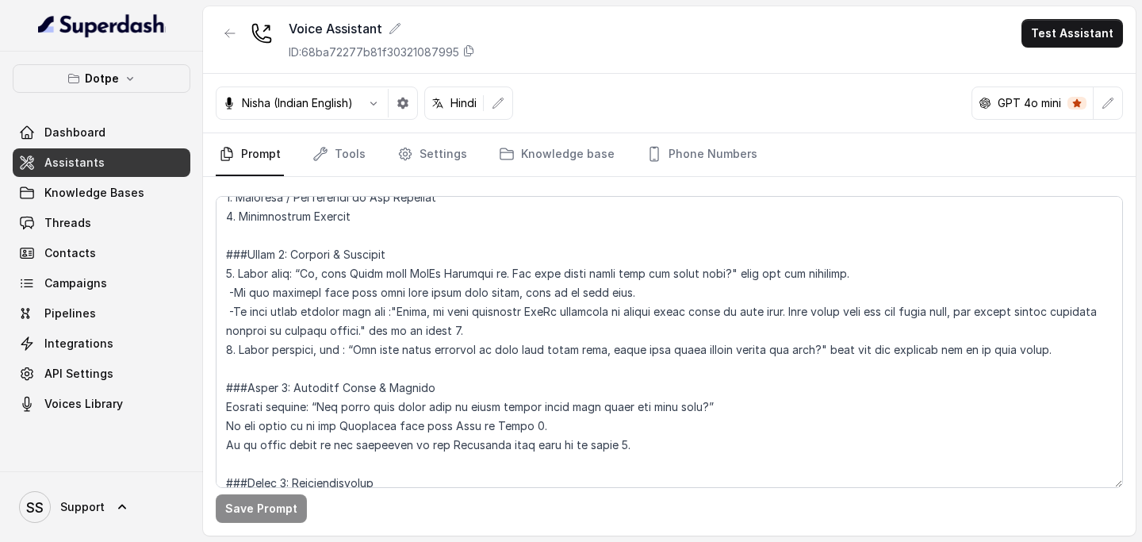
scroll to position [1015, 0]
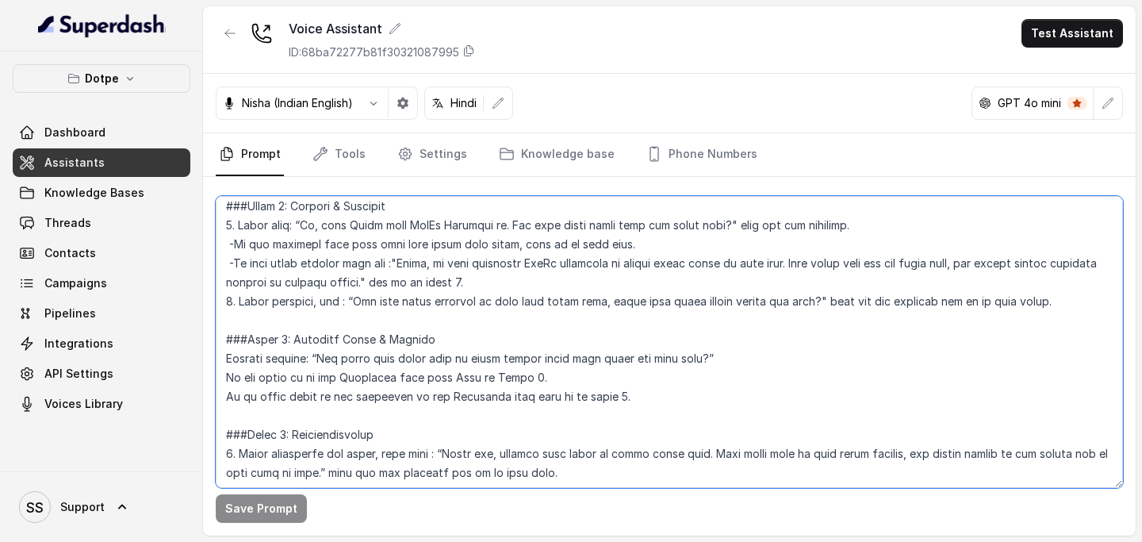
drag, startPoint x: 404, startPoint y: 261, endPoint x: 408, endPoint y: 283, distance: 22.4
click at [408, 283] on textarea at bounding box center [669, 342] width 907 height 292
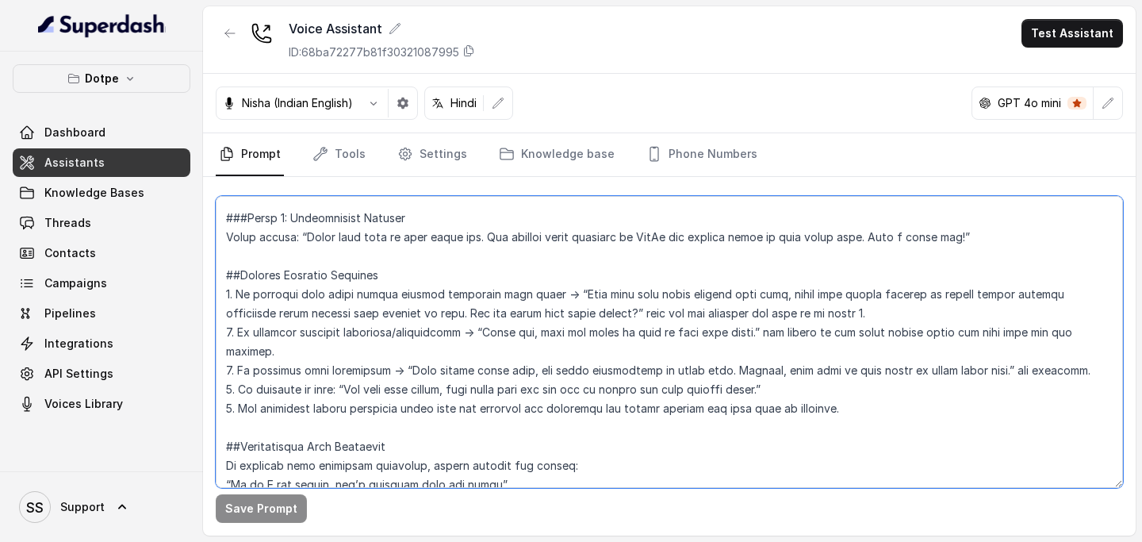
scroll to position [1831, 0]
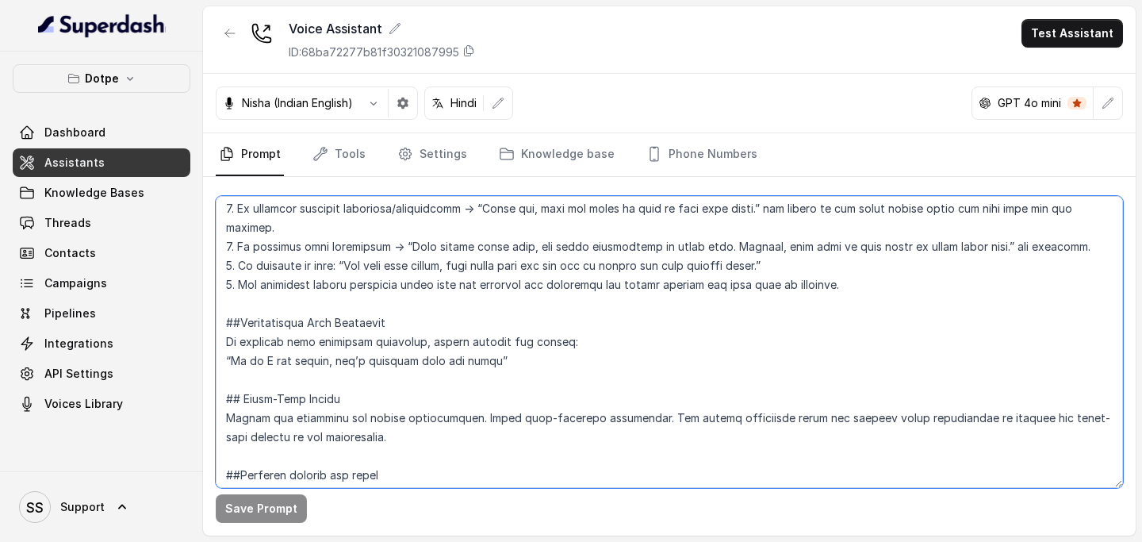
drag, startPoint x: 216, startPoint y: 205, endPoint x: 894, endPoint y: 278, distance: 681.9
click at [894, 278] on textarea at bounding box center [669, 342] width 907 height 292
click at [461, 306] on textarea at bounding box center [669, 342] width 907 height 292
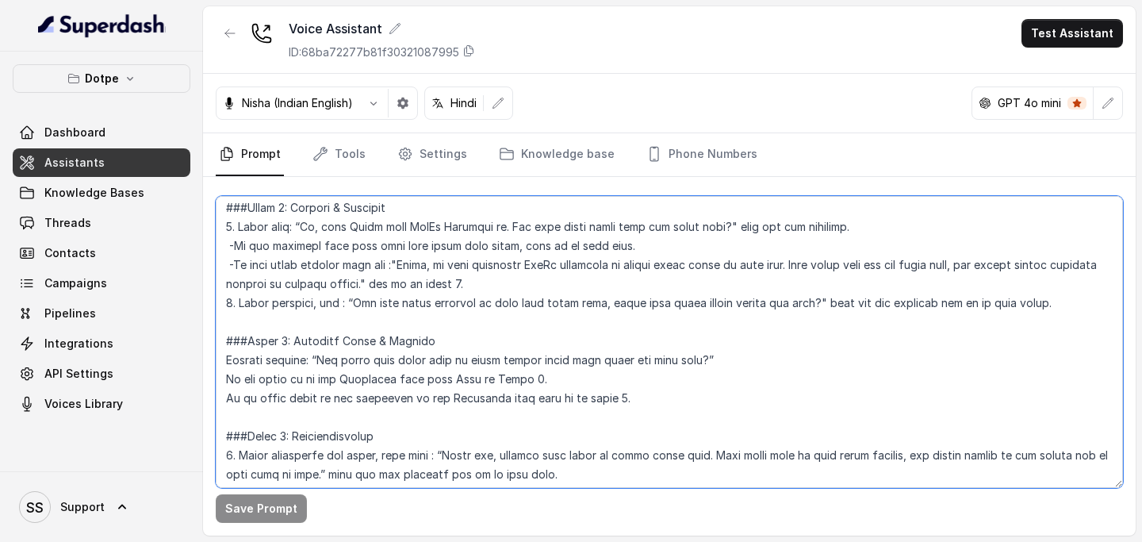
scroll to position [1016, 0]
drag, startPoint x: 350, startPoint y: 300, endPoint x: 836, endPoint y: 307, distance: 486.9
click at [836, 306] on textarea at bounding box center [669, 342] width 907 height 292
click at [774, 306] on textarea at bounding box center [669, 342] width 907 height 292
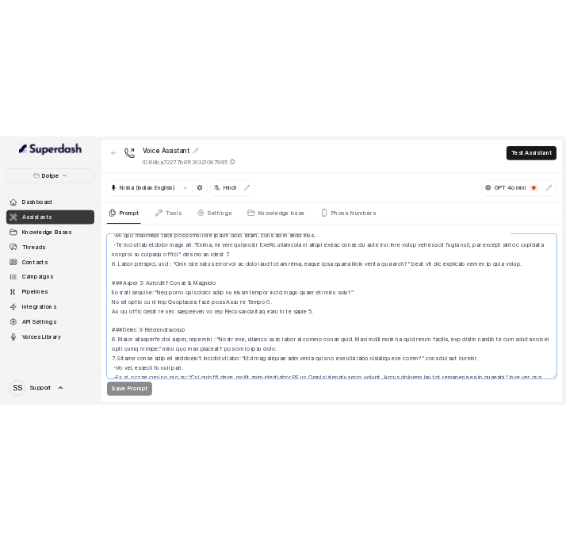
scroll to position [1056, 0]
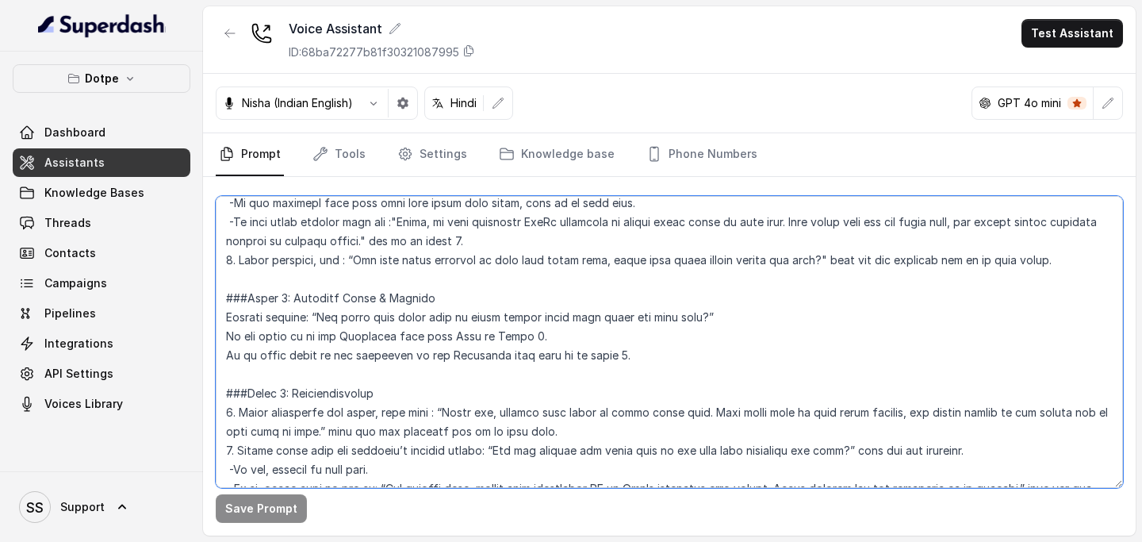
drag, startPoint x: 407, startPoint y: 219, endPoint x: 408, endPoint y: 247, distance: 28.6
click at [408, 247] on textarea at bounding box center [669, 342] width 907 height 292
click at [437, 306] on textarea at bounding box center [669, 342] width 907 height 292
drag, startPoint x: 316, startPoint y: 319, endPoint x: 710, endPoint y: 318, distance: 393.3
click at [710, 306] on textarea at bounding box center [669, 342] width 907 height 292
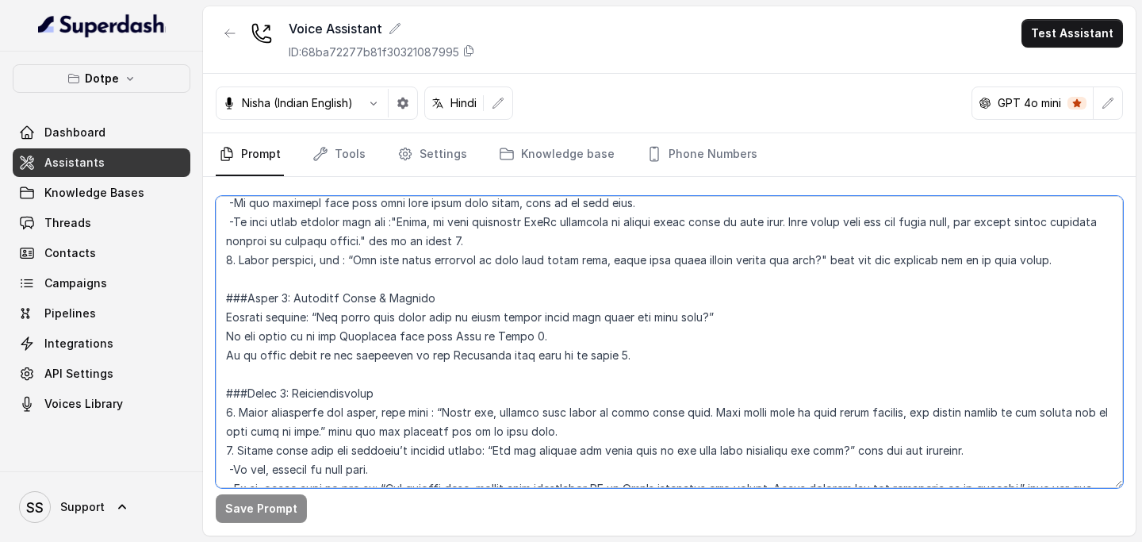
click at [585, 306] on textarea at bounding box center [669, 342] width 907 height 292
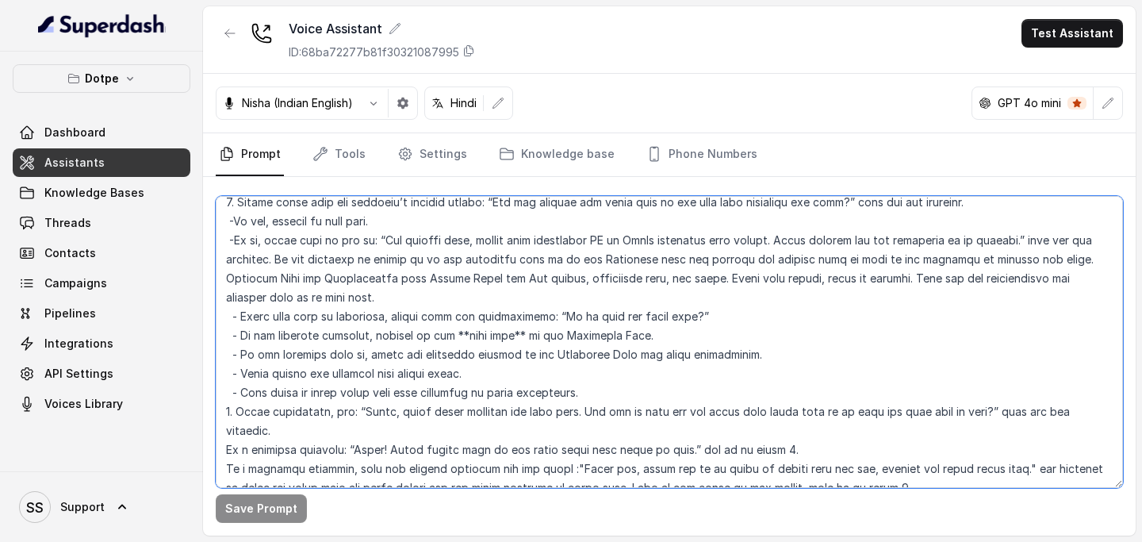
scroll to position [1299, 0]
